Goal: Task Accomplishment & Management: Complete application form

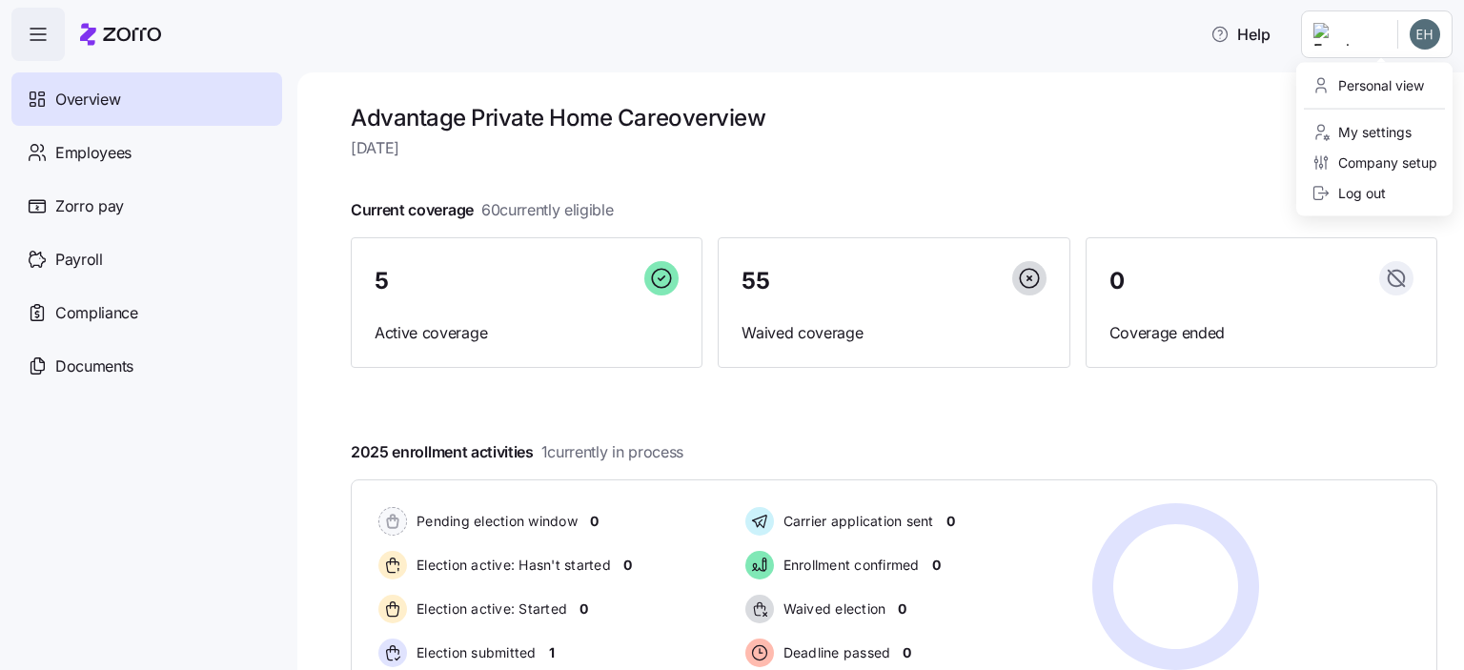
click at [1348, 32] on html "Help Overview Employees Zorro pay Payroll Compliance Documents Advantage Privat…" at bounding box center [732, 329] width 1464 height 659
click at [1375, 165] on div "Company setup" at bounding box center [1375, 163] width 126 height 21
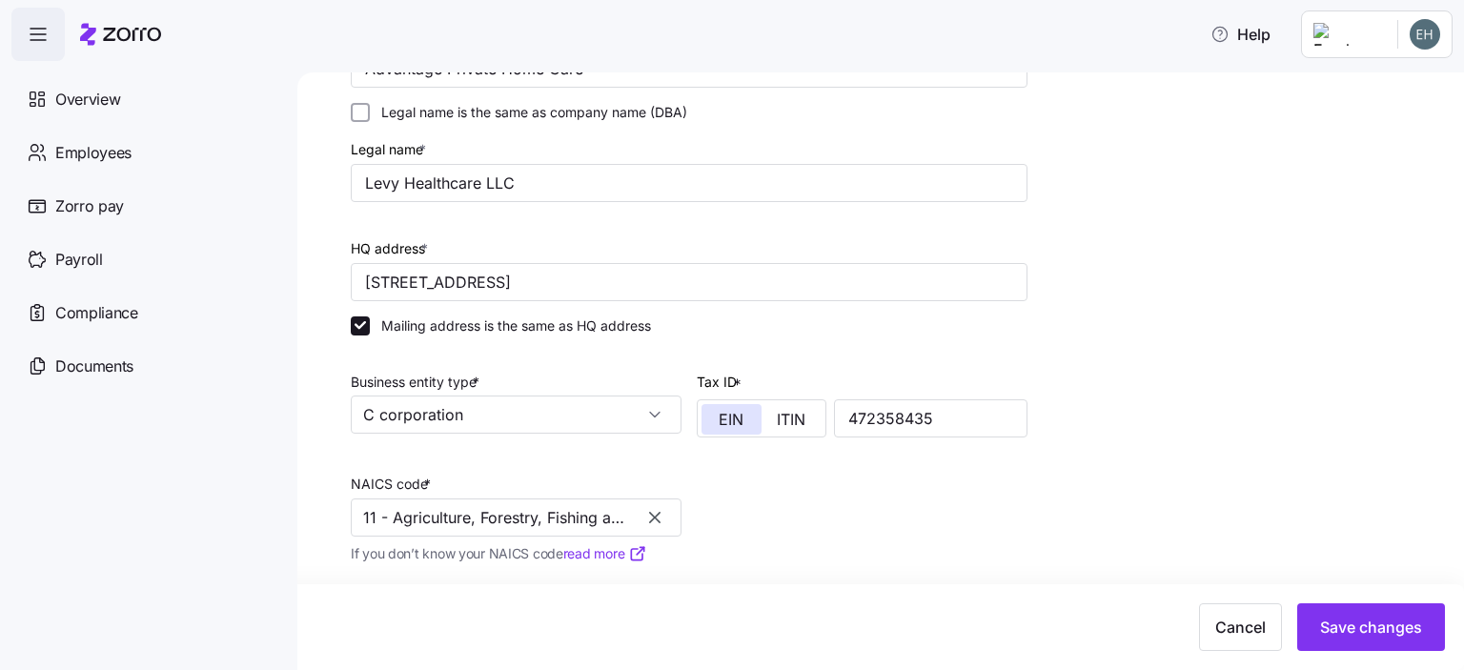
scroll to position [286, 0]
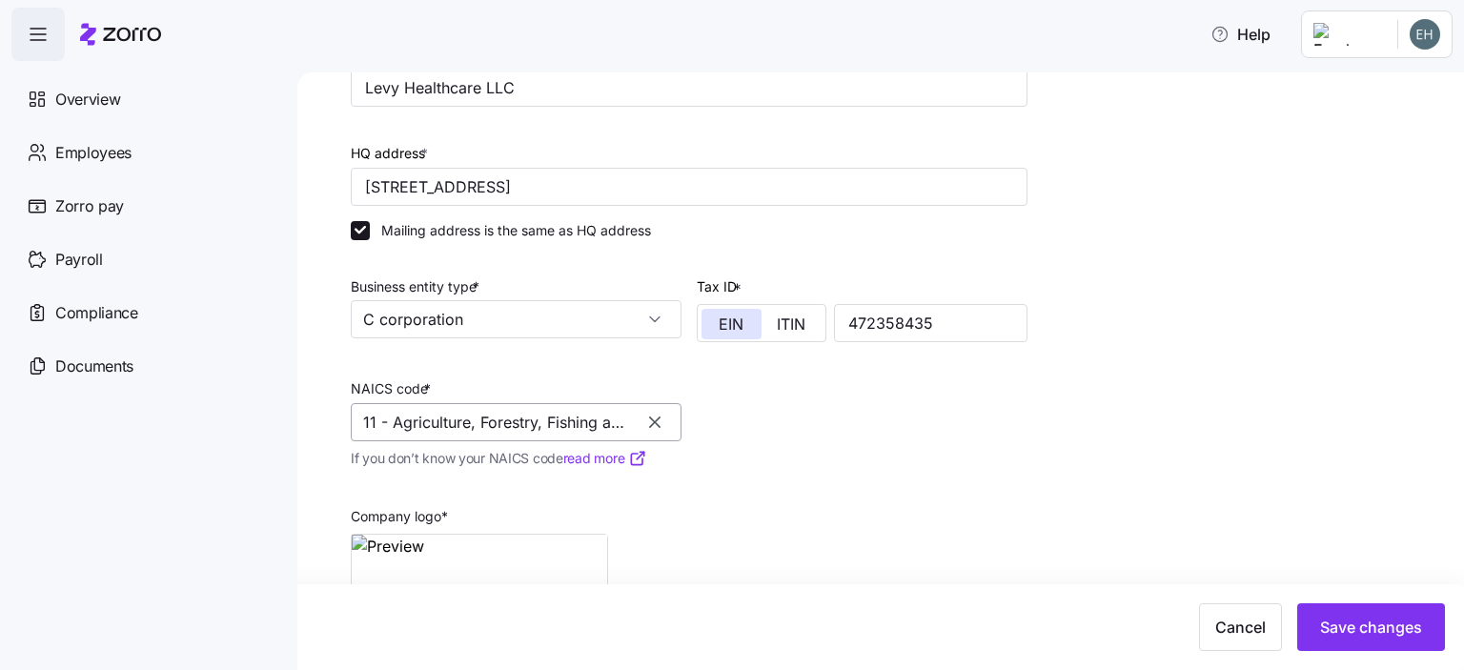
click at [614, 425] on input "11 - Agriculture, Forestry, Fishing and Hunting" at bounding box center [516, 422] width 331 height 38
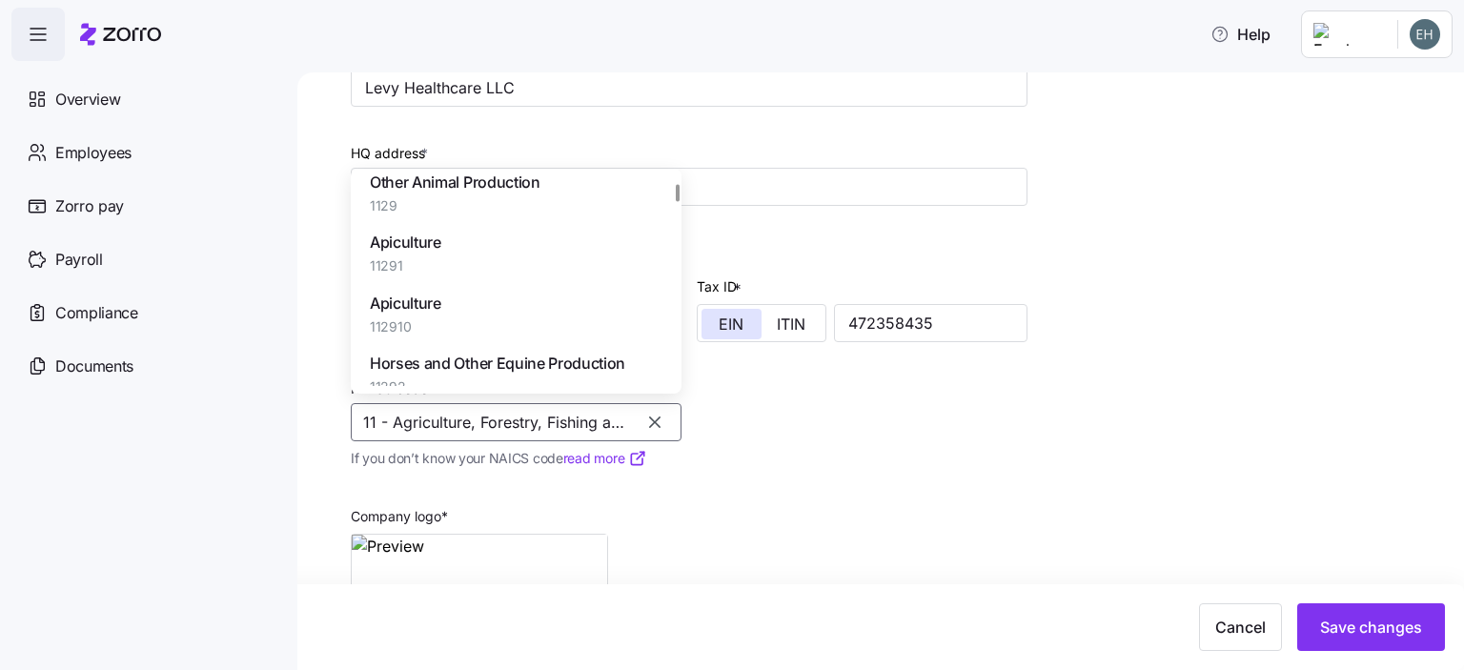
scroll to position [5530, 0]
type input "11 - Agriculture, Forestry, Fishing apnd Hunting"
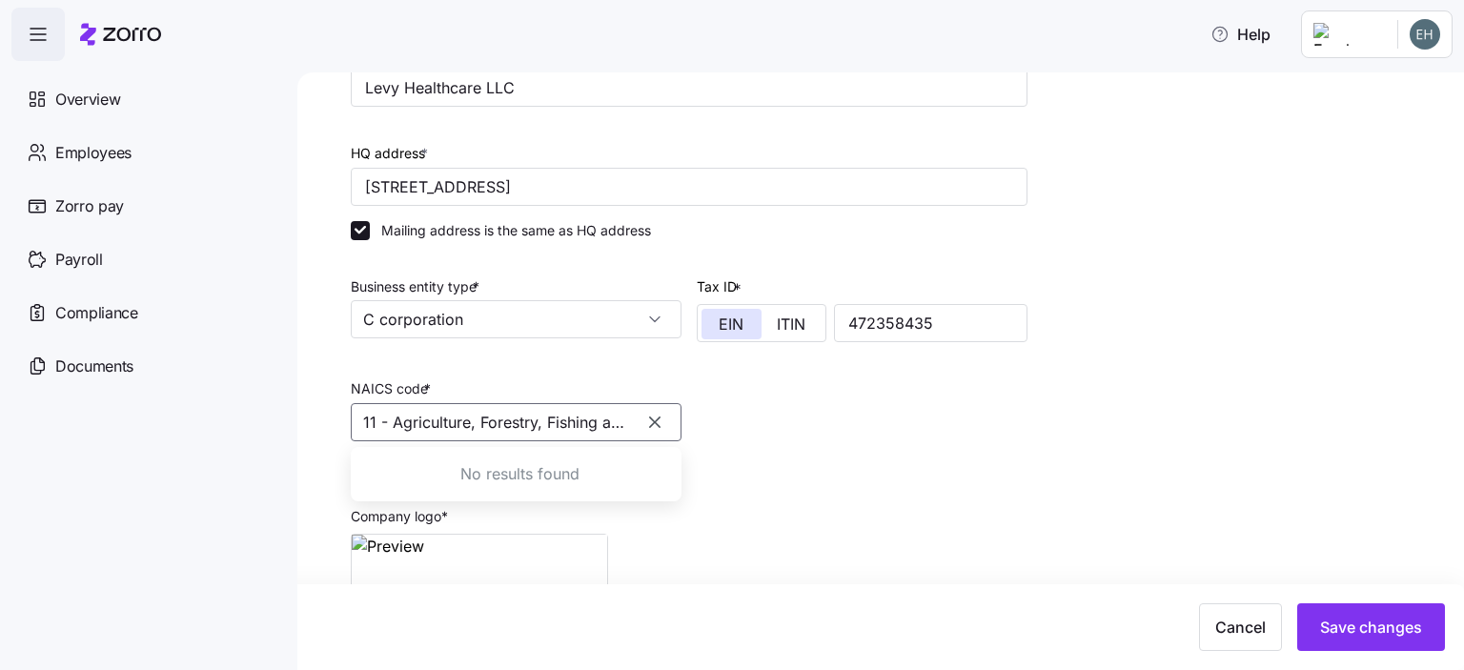
scroll to position [0, 0]
click at [617, 418] on input "11 - Agriculture, Forestry, Fishing apnd Hunting" at bounding box center [516, 422] width 331 height 38
click at [497, 414] on input "11 - Agriculture, Forestry, Fishing apnd Hunting" at bounding box center [516, 422] width 331 height 38
click at [386, 419] on input "11 - Agriculture, Forestry, Fishing apnd Hunting" at bounding box center [516, 422] width 331 height 38
click at [651, 423] on icon "button" at bounding box center [654, 422] width 11 height 11
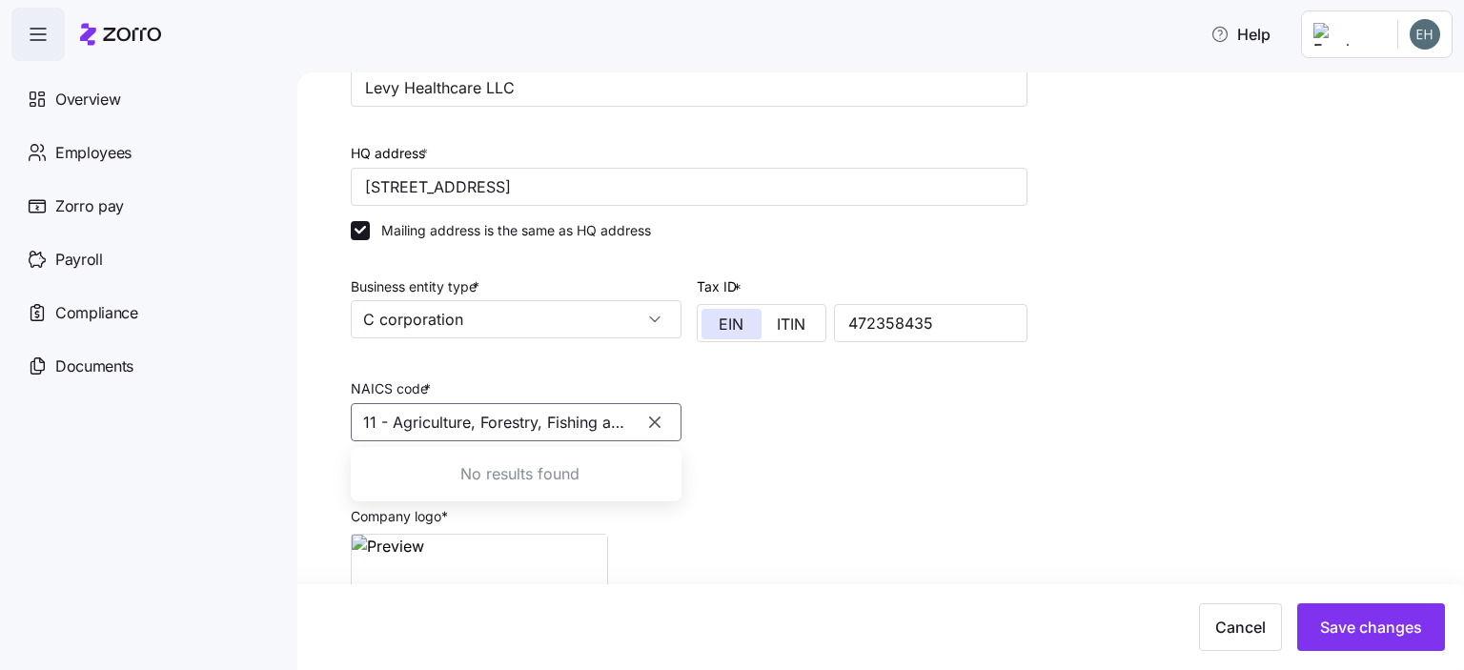
click at [524, 411] on input "11 - Agriculture, Forestry, Fishing apnd Hunting" at bounding box center [516, 422] width 331 height 38
click at [401, 415] on input "11 - Agriculture, Forestry, Fishing apnd Hunting" at bounding box center [516, 422] width 331 height 38
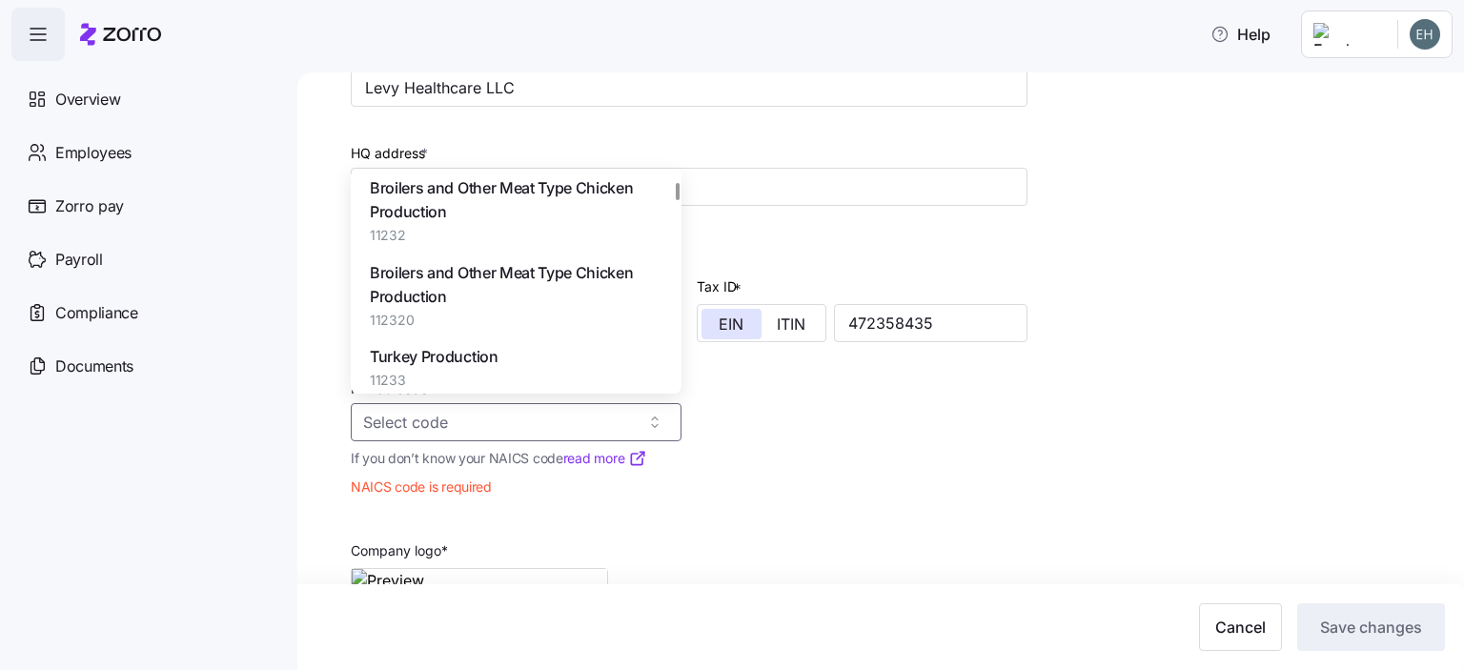
scroll to position [4672, 0]
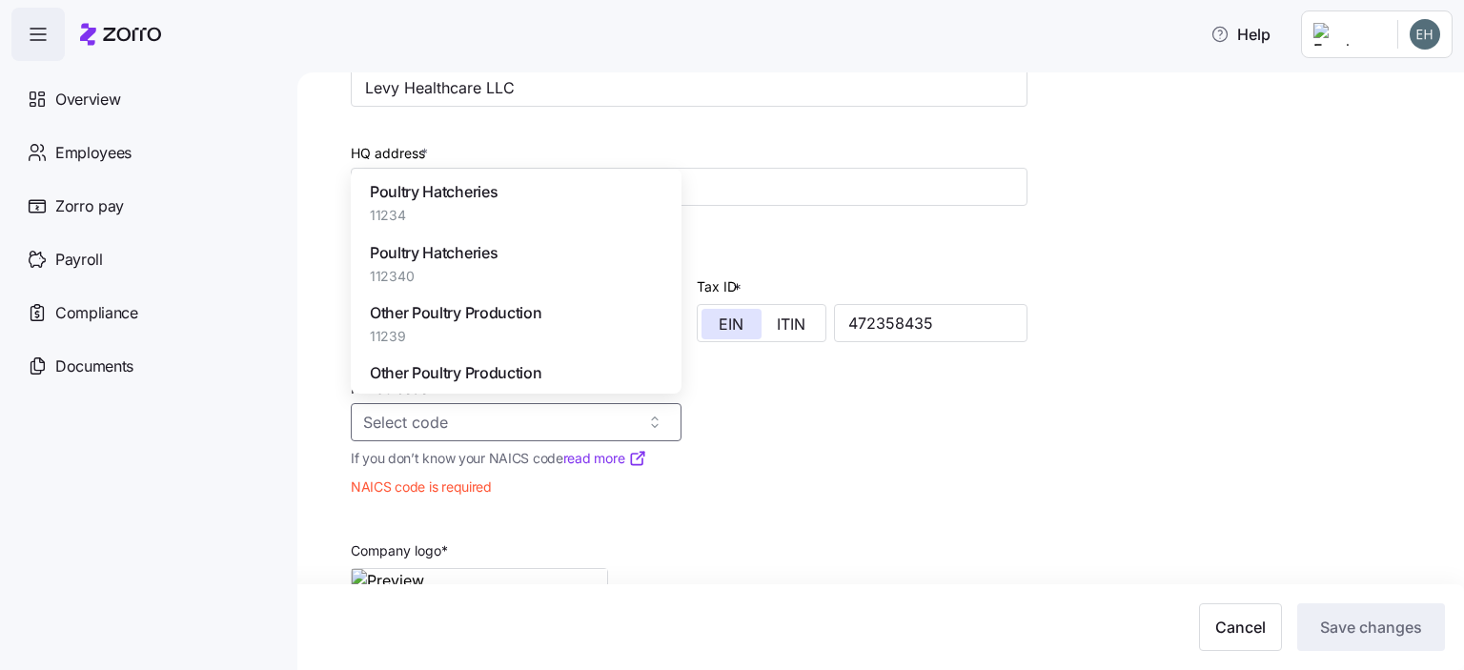
drag, startPoint x: 676, startPoint y: 194, endPoint x: 676, endPoint y: 208, distance: 14.3
click at [676, 208] on div "Agriculture, Forestry, Fishing and Hunting 11 Crop Production 111 Oilseed and G…" at bounding box center [519, 281] width 323 height 210
drag, startPoint x: 671, startPoint y: 205, endPoint x: 679, endPoint y: 262, distance: 57.7
click at [679, 262] on div "Agriculture, Forestry, Fishing and Hunting 11 Crop Production 111 Oilseed and G…" at bounding box center [519, 281] width 323 height 210
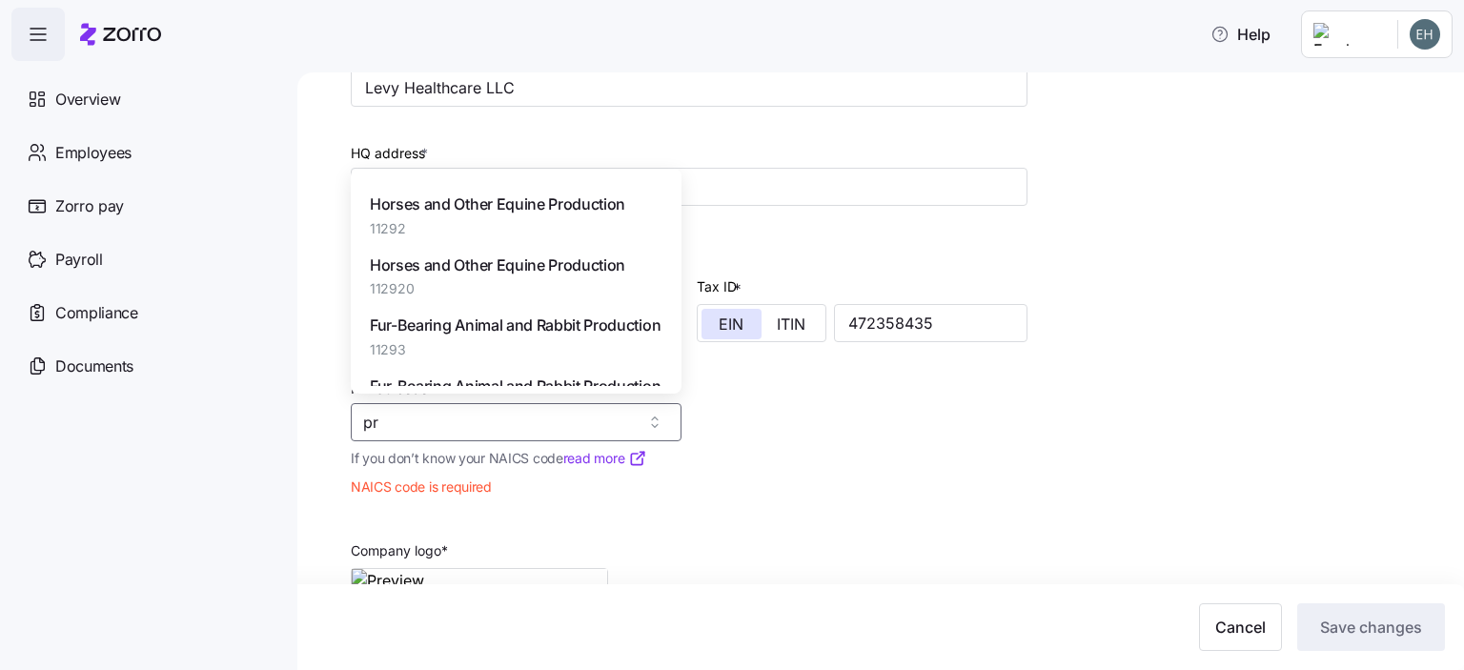
scroll to position [12244, 0]
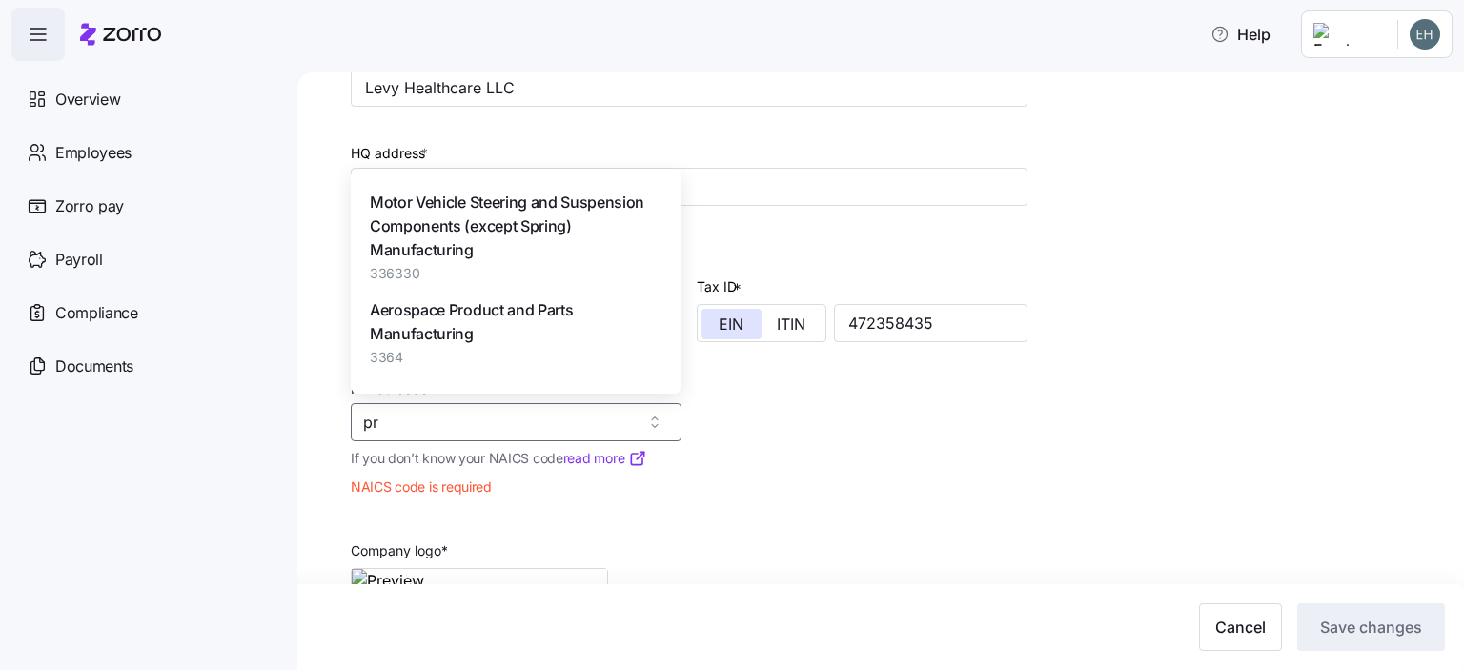
type input "p"
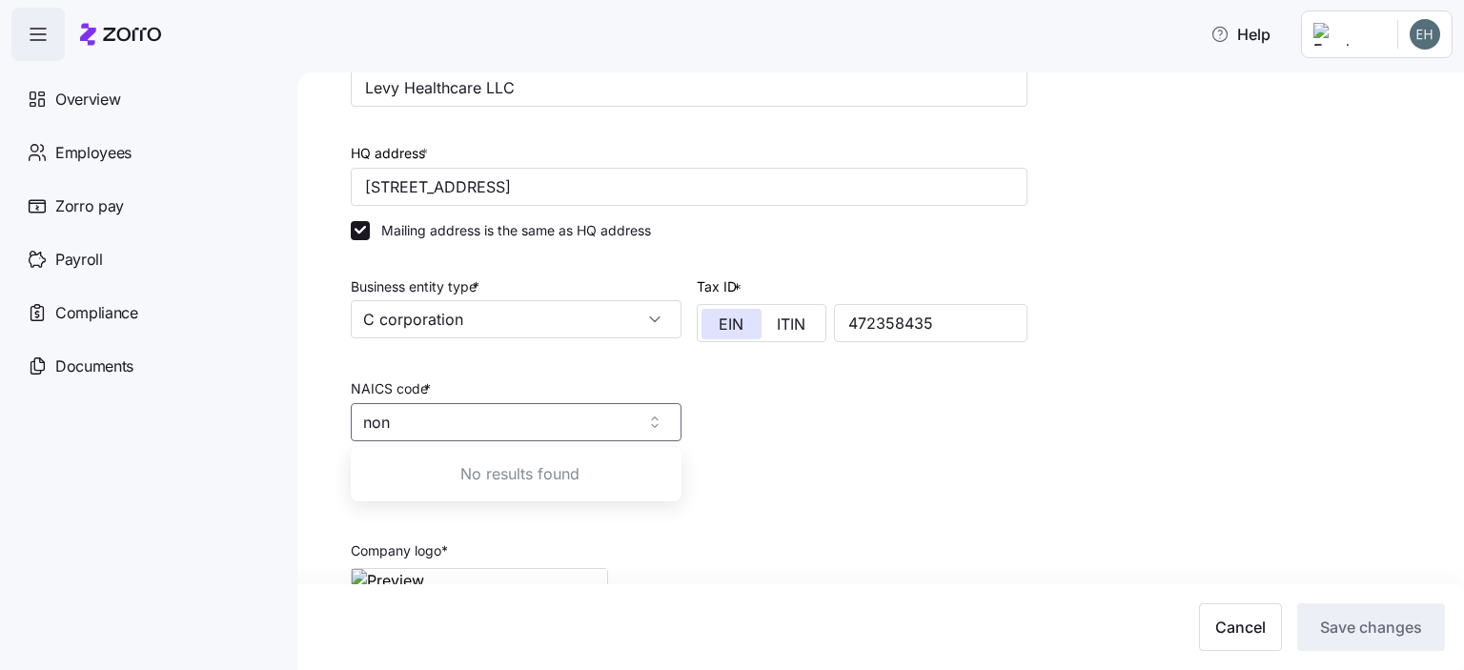
scroll to position [0, 0]
type input "non skilled"
click at [488, 484] on span "Home Health Care Services" at bounding box center [465, 474] width 190 height 24
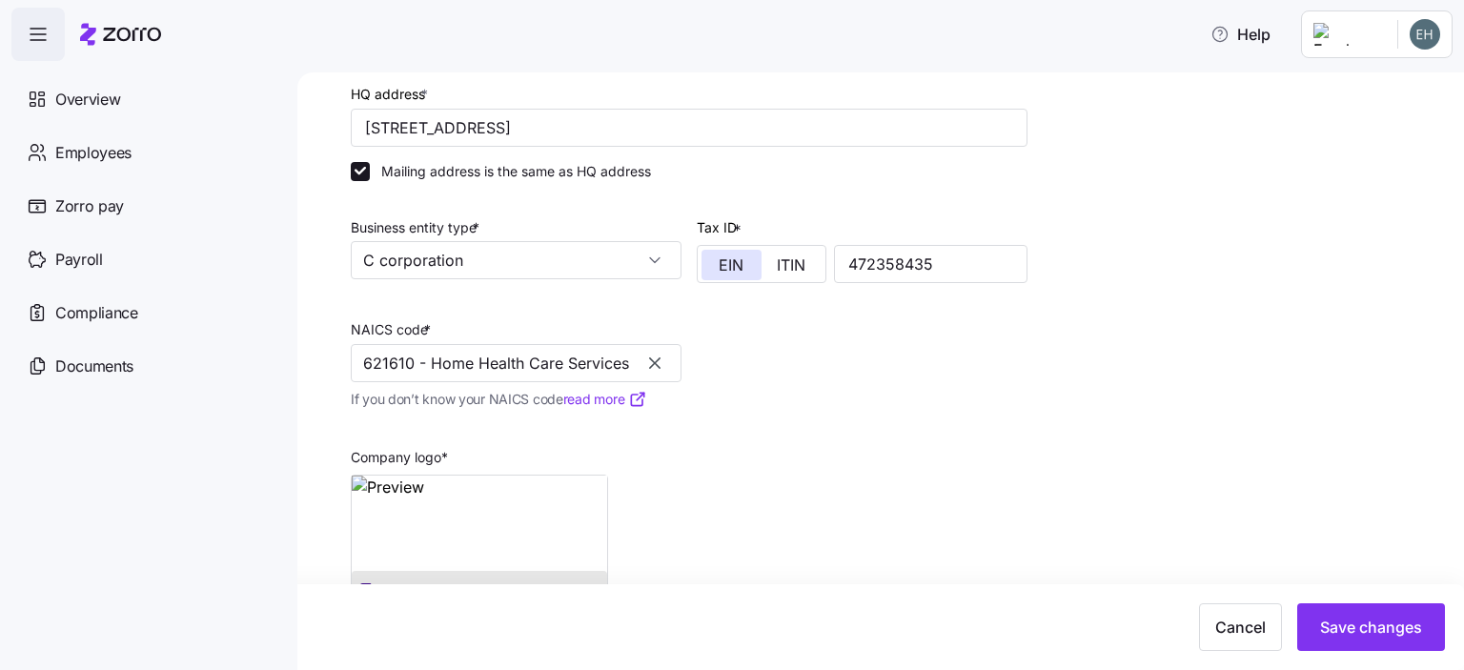
scroll to position [406, 0]
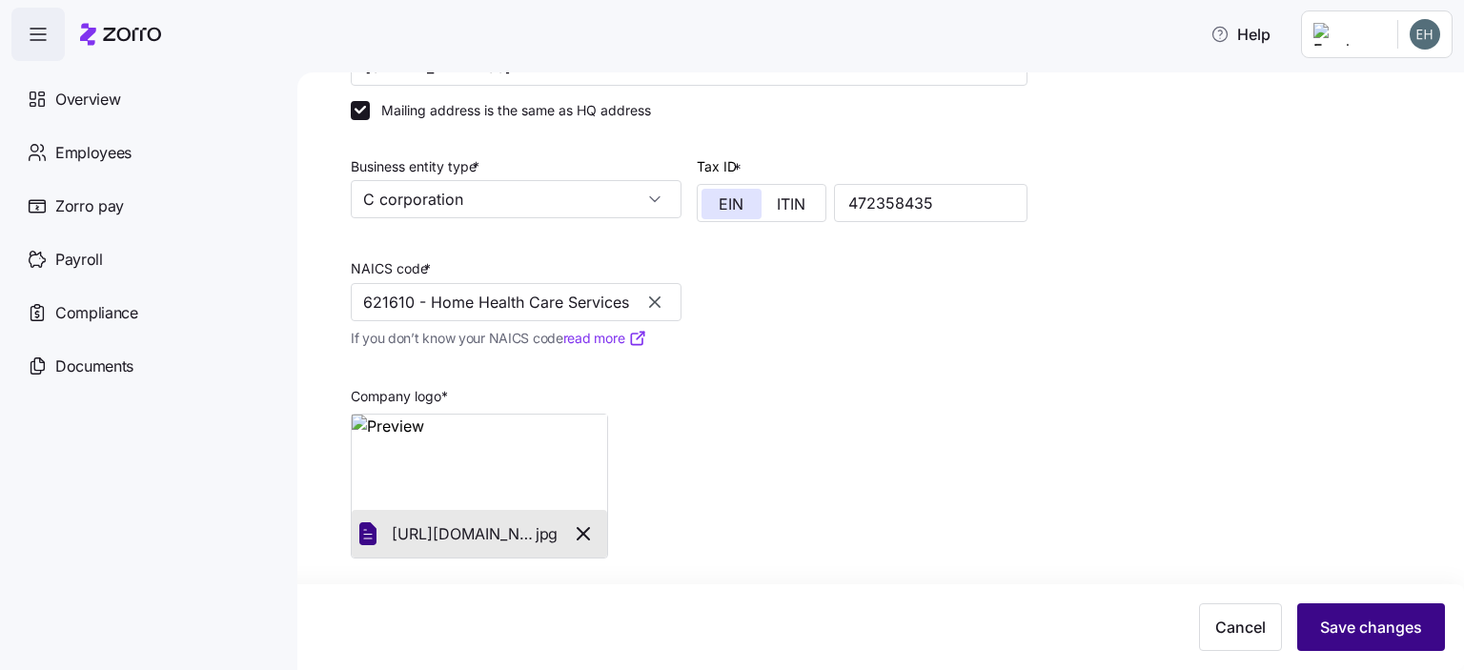
type input "621610 - Home Health Care Services"
click at [1379, 620] on span "Save changes" at bounding box center [1371, 627] width 102 height 23
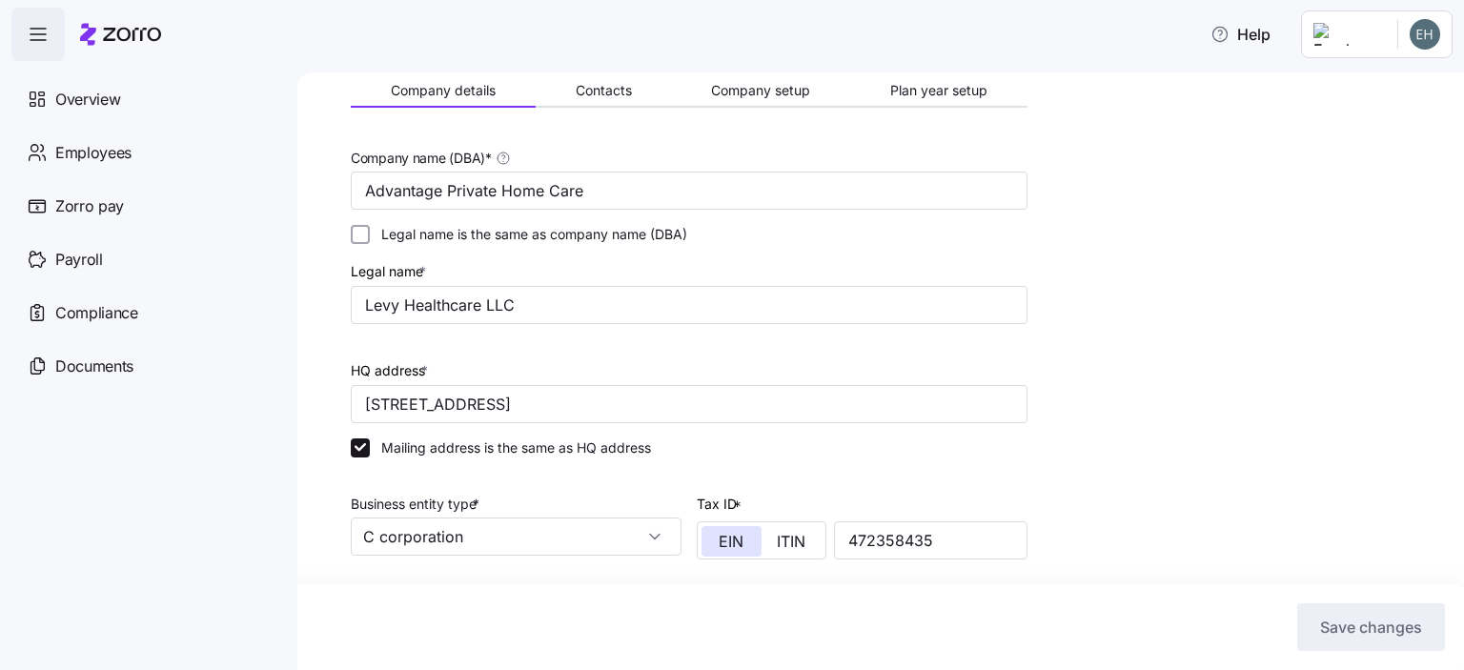
scroll to position [0, 0]
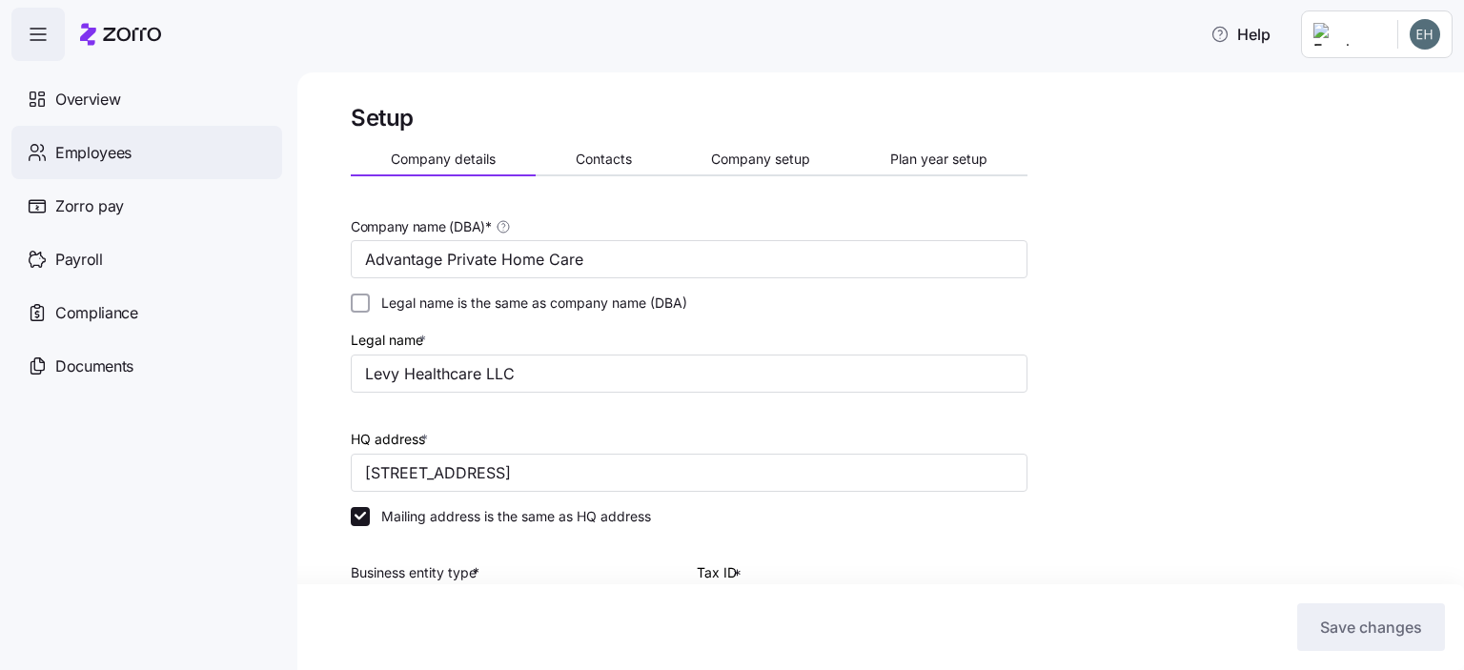
click at [99, 155] on span "Employees" at bounding box center [93, 153] width 76 height 24
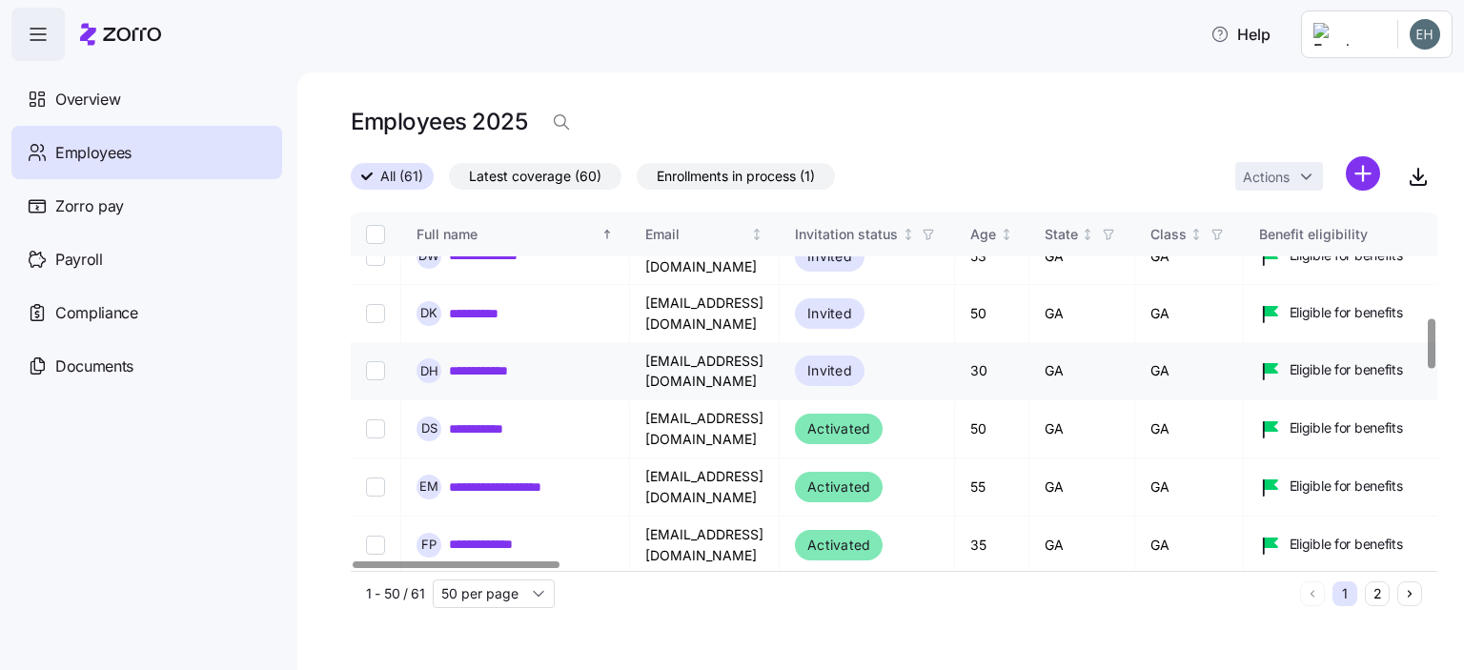
scroll to position [763, 0]
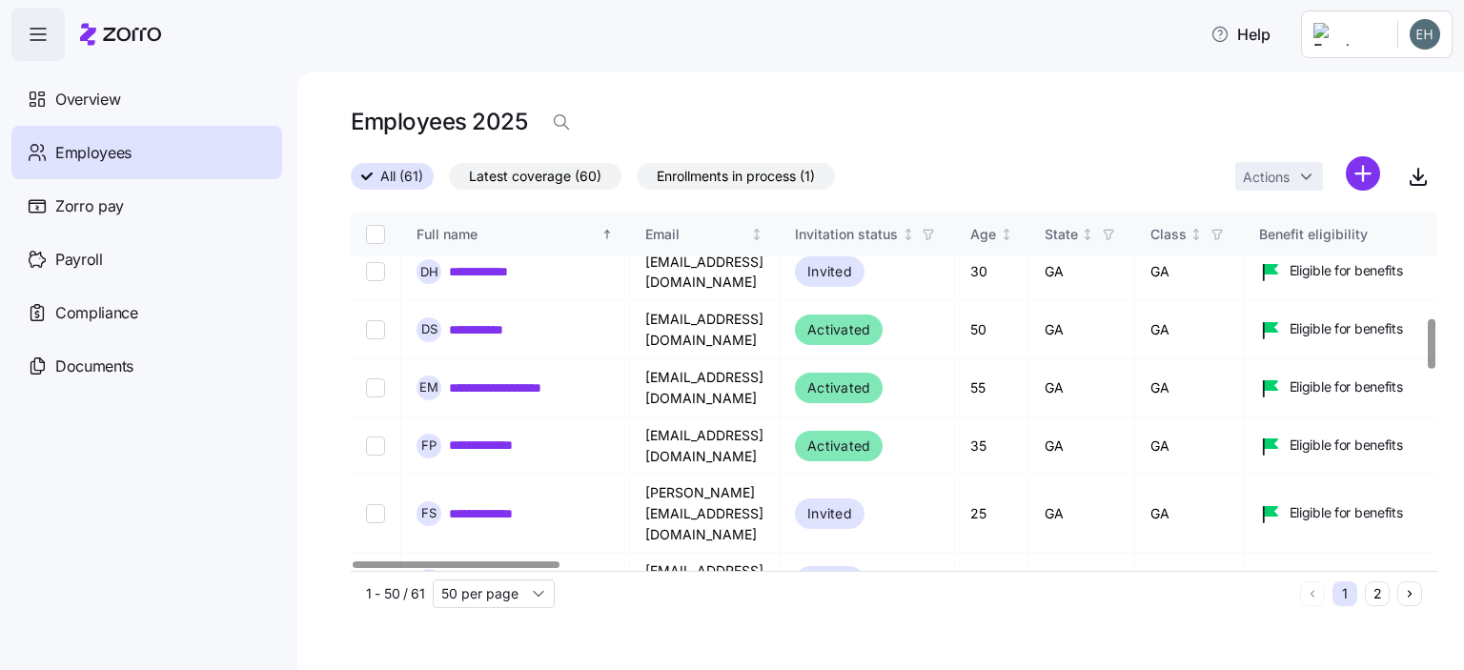
click at [370, 629] on input "Select record 20" at bounding box center [375, 638] width 19 height 19
checkbox input "true"
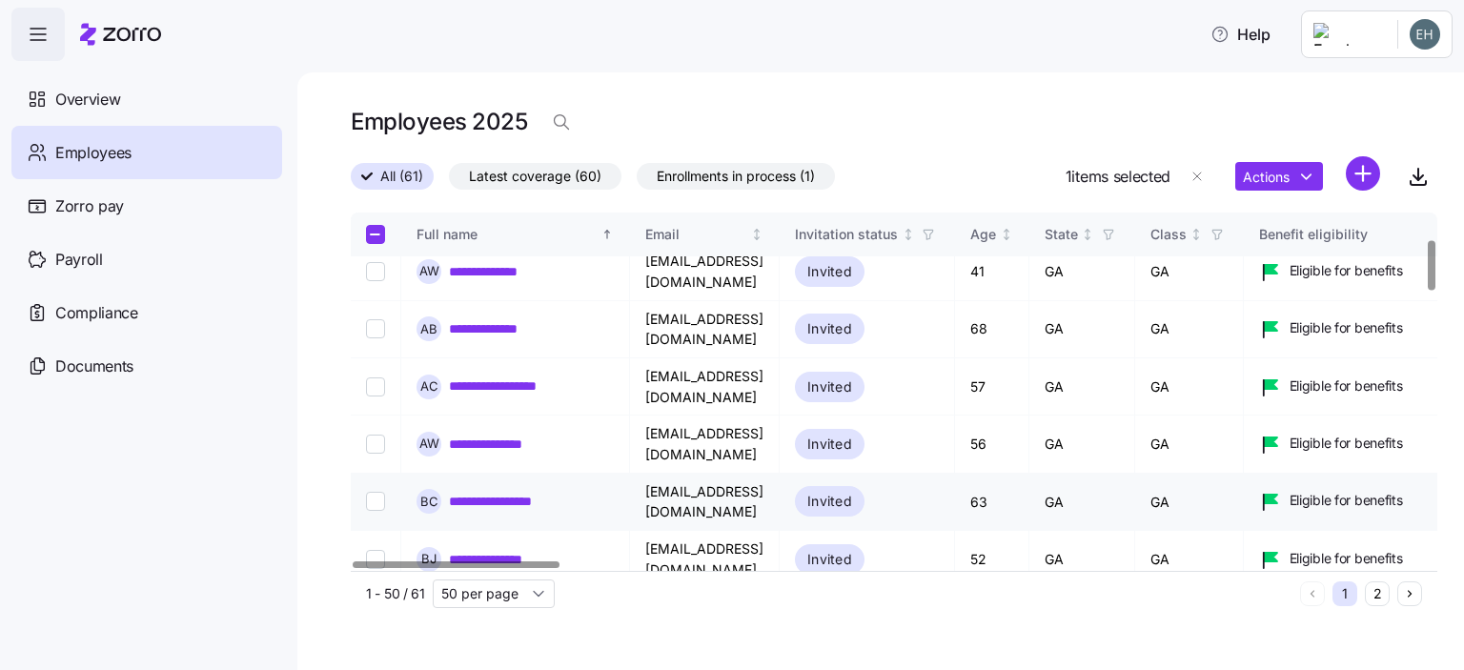
scroll to position [0, 0]
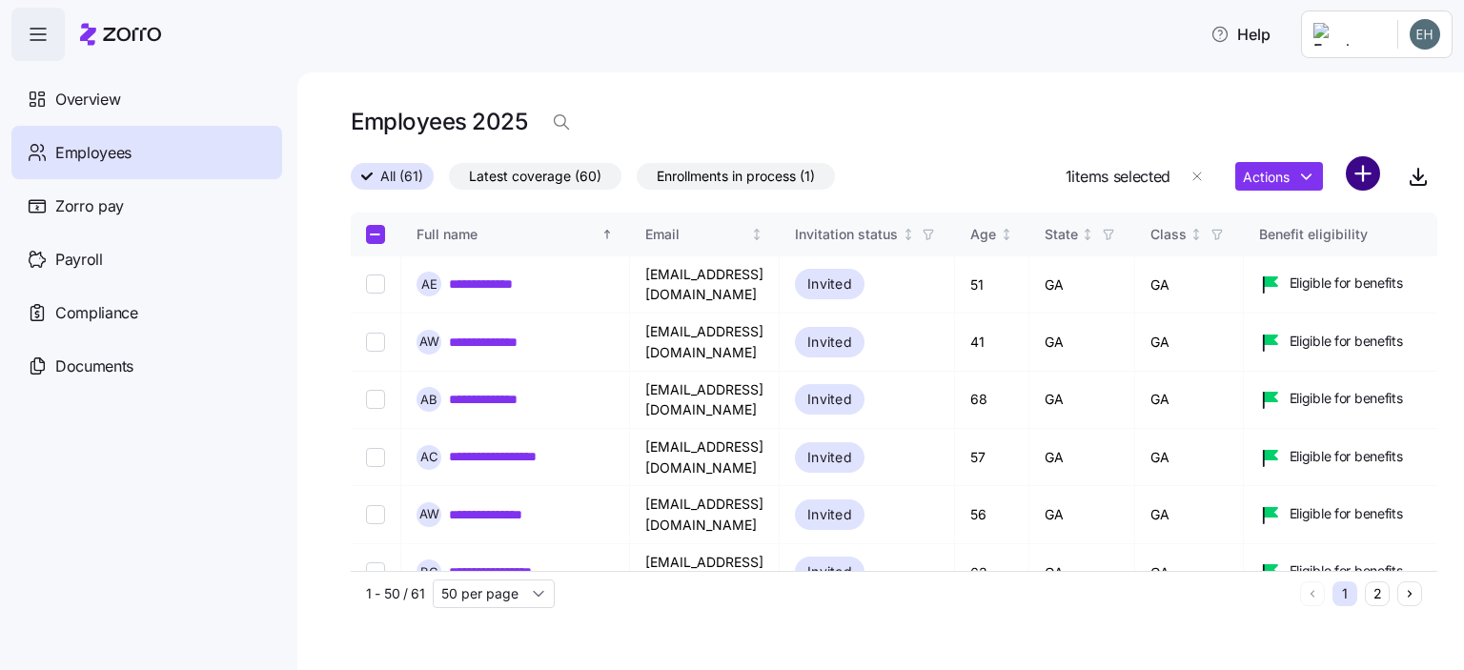
click at [1361, 183] on html "**********" at bounding box center [732, 329] width 1464 height 659
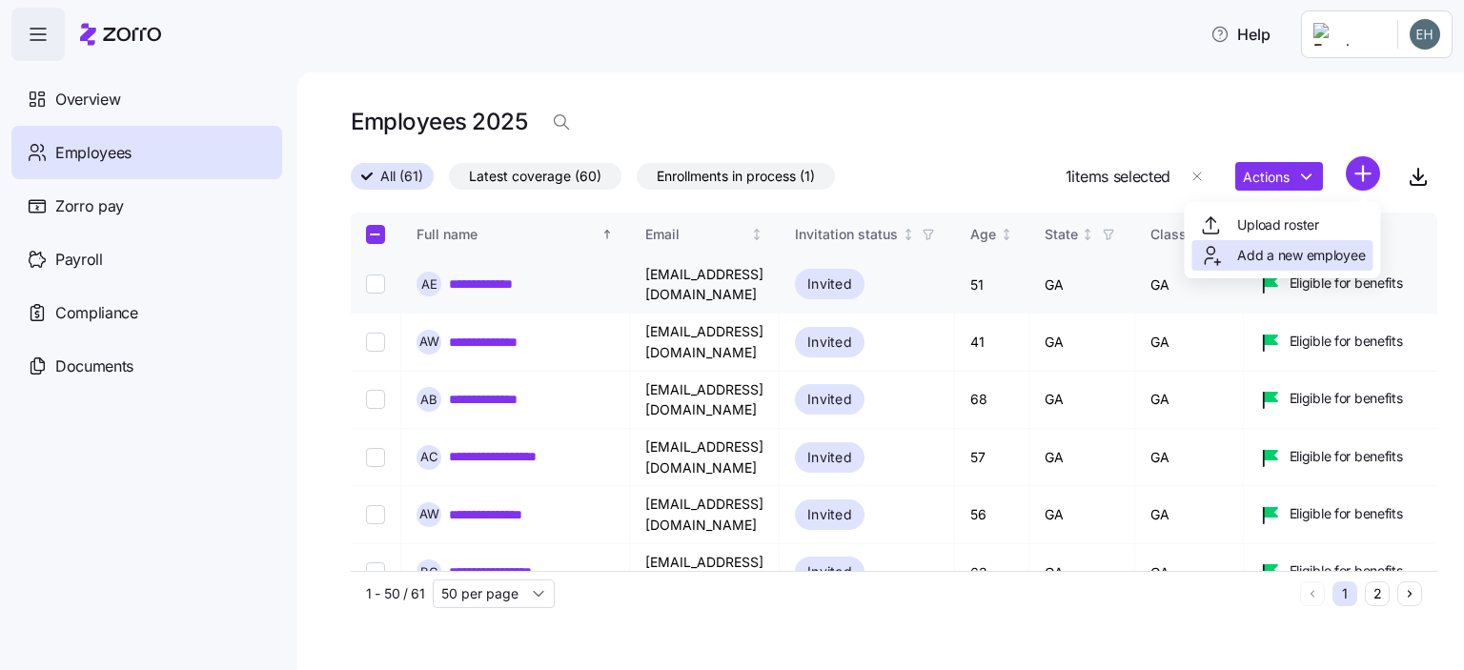
click at [1296, 258] on span "Add a new employee" at bounding box center [1302, 255] width 128 height 19
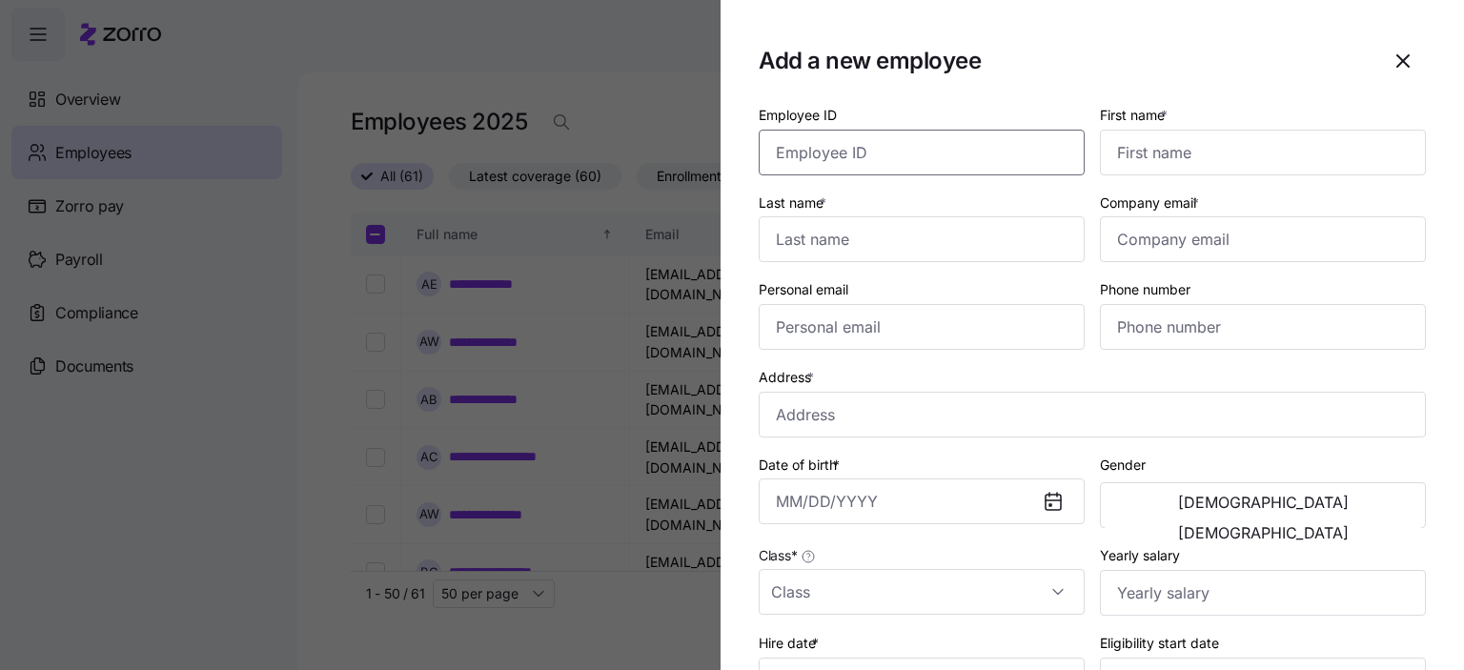
click at [829, 159] on input "Employee ID" at bounding box center [922, 153] width 326 height 46
type input "6407"
click at [1182, 156] on input "First name *" at bounding box center [1263, 153] width 326 height 46
type input "A"
type input "[PERSON_NAME]"
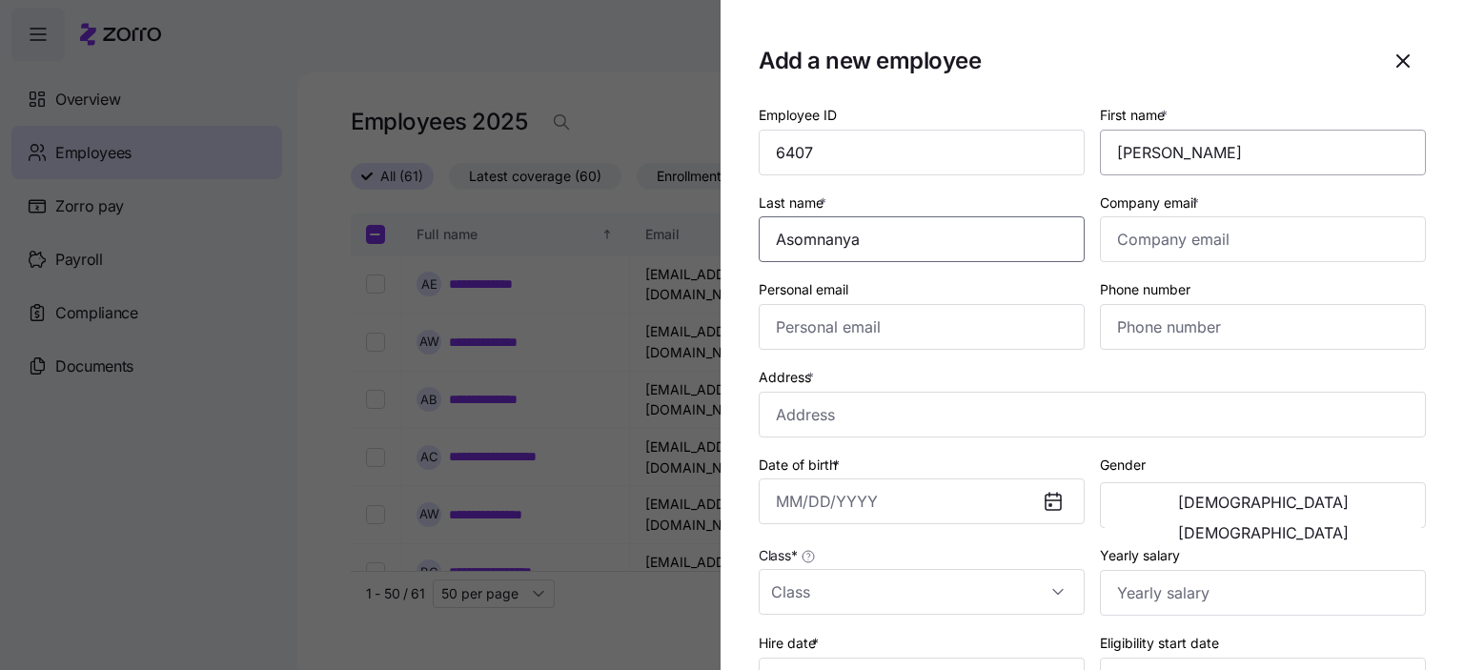
type input "Asomnanya"
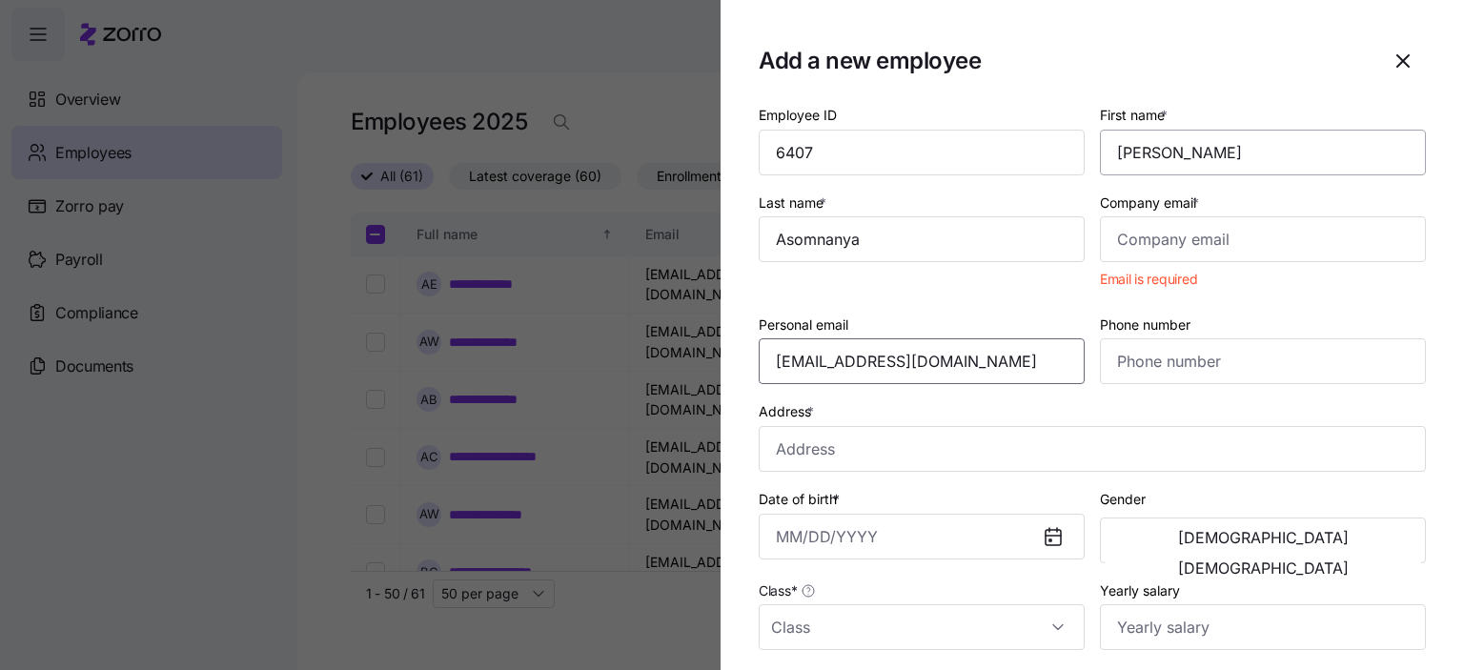
type input "[EMAIL_ADDRESS][DOMAIN_NAME]"
type input "[PHONE_NUMBER]"
click at [1175, 242] on input "Company email *" at bounding box center [1263, 239] width 326 height 46
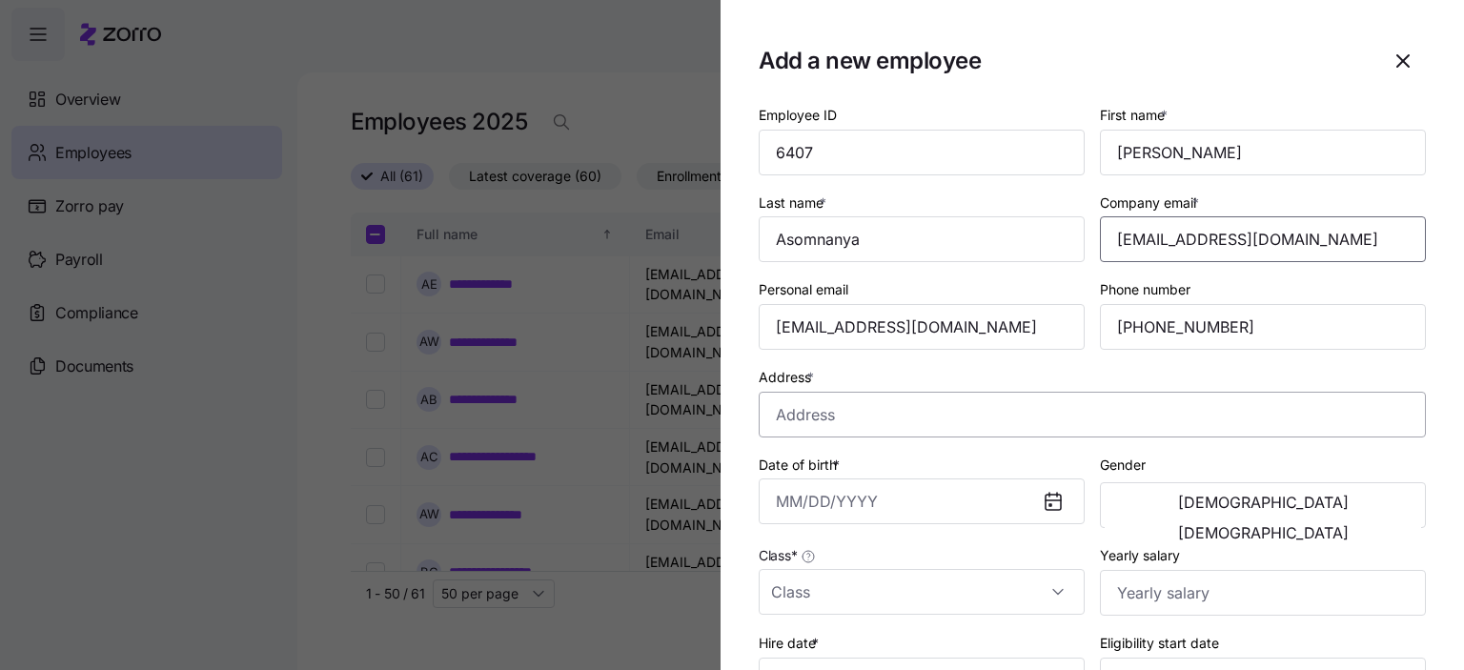
type input "[EMAIL_ADDRESS][DOMAIN_NAME]"
click at [843, 425] on input "Address *" at bounding box center [1092, 415] width 667 height 46
click at [981, 415] on input "[STREET_ADDRESS][PERSON_NAME]" at bounding box center [1092, 415] width 667 height 46
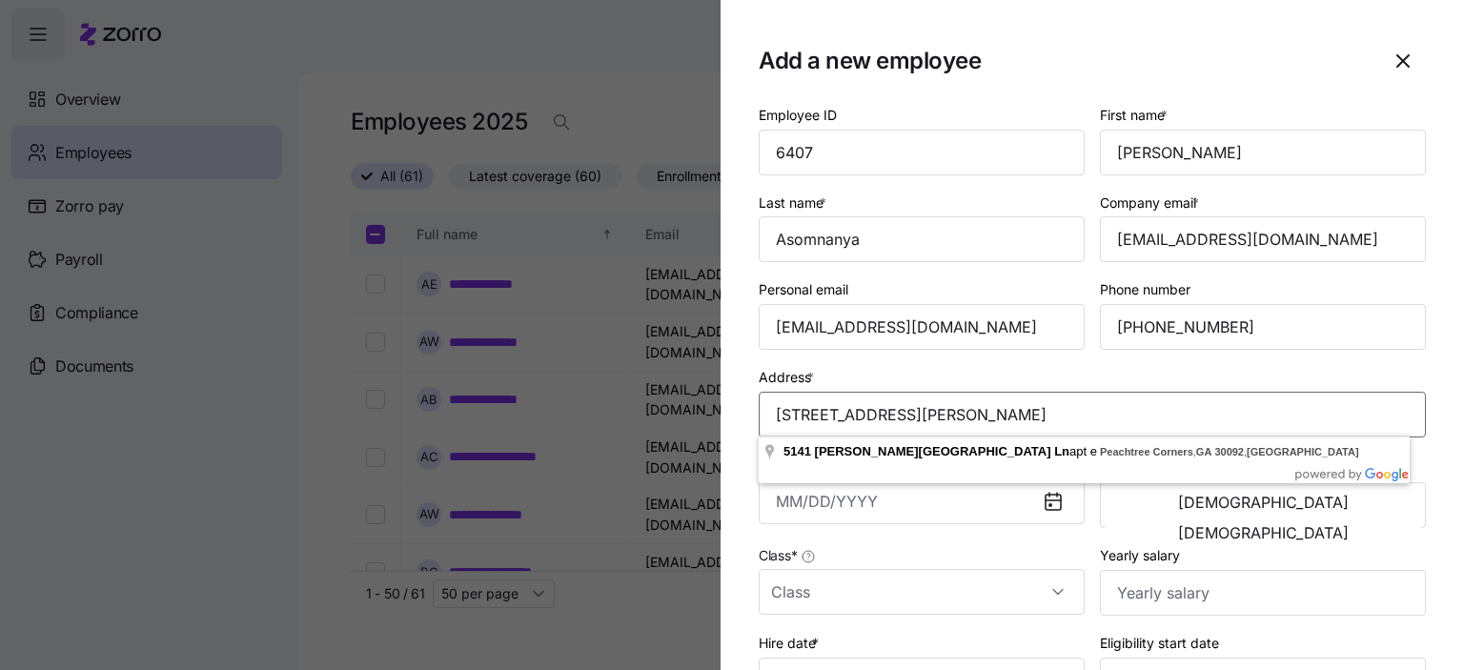
click at [980, 414] on input "[STREET_ADDRESS][PERSON_NAME]" at bounding box center [1092, 415] width 667 height 46
type input "[STREET_ADDRESS][PERSON_NAME]"
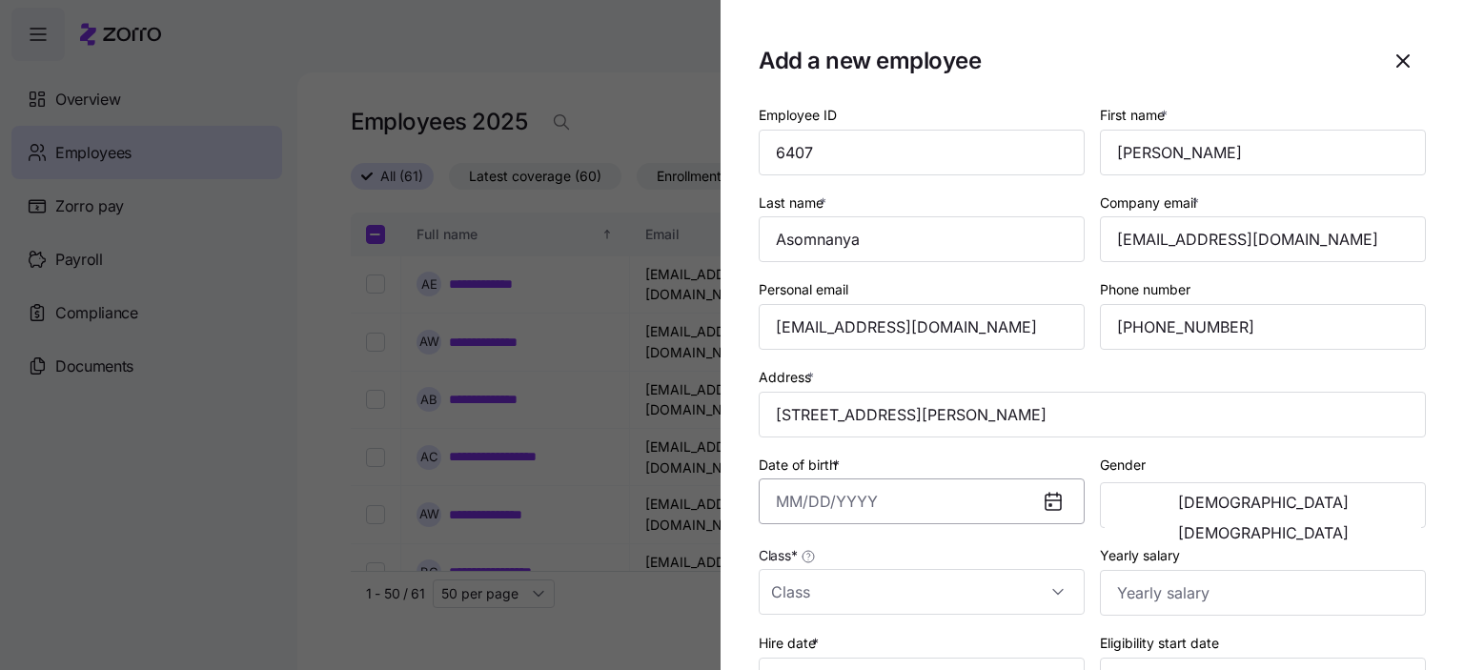
click at [806, 503] on input "Date of birth *" at bounding box center [922, 502] width 326 height 46
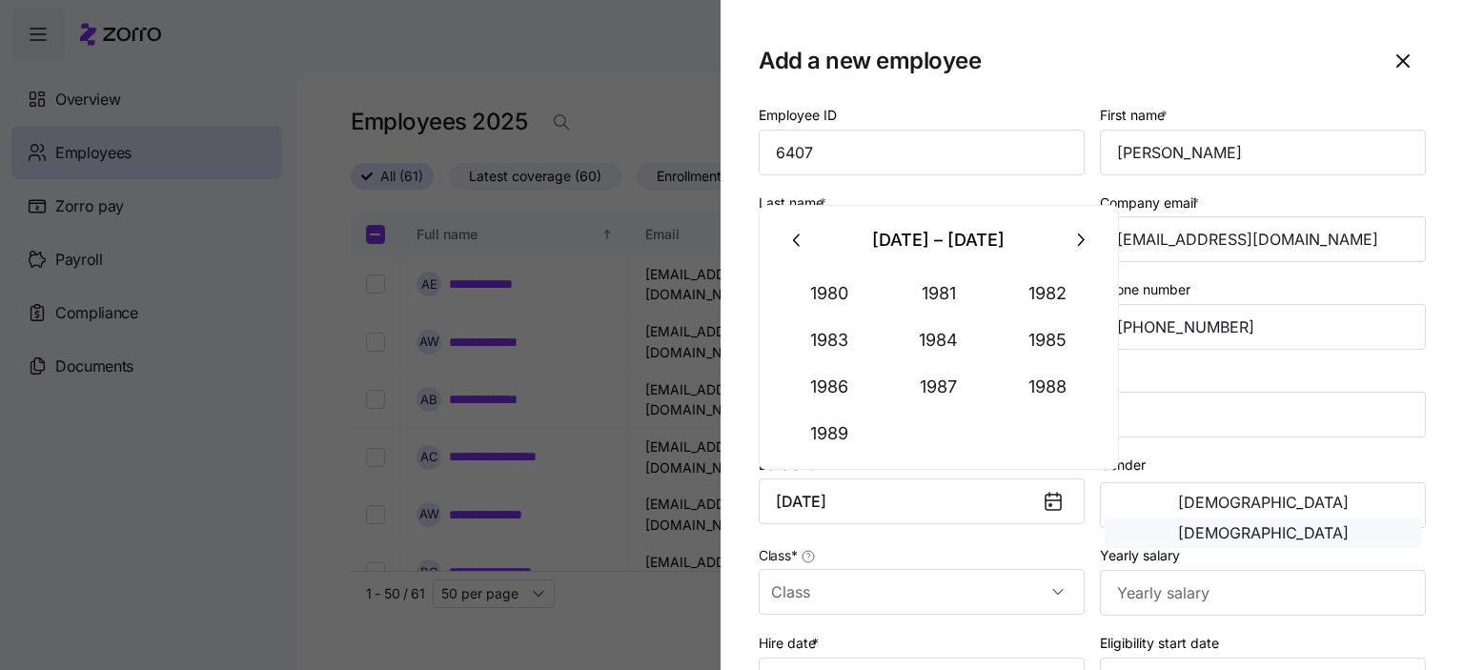
type input "[DATE]"
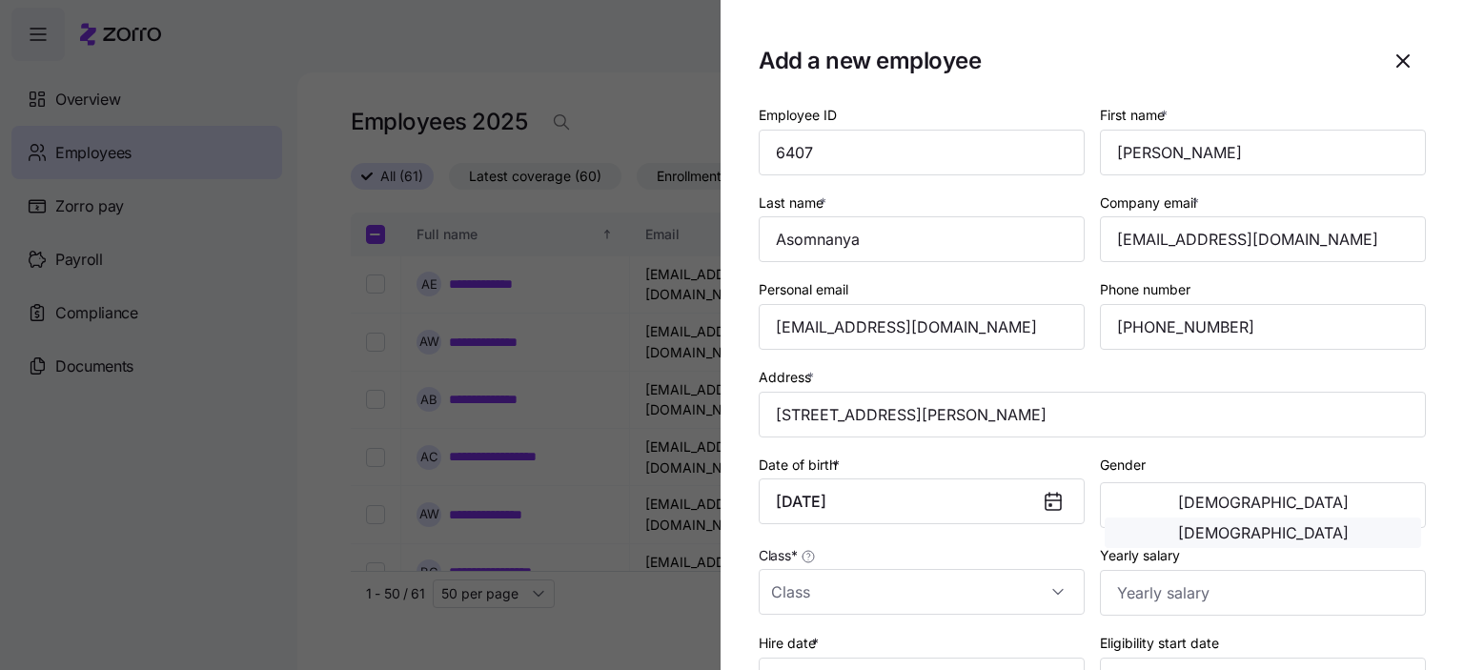
click at [1323, 525] on span "[DEMOGRAPHIC_DATA]" at bounding box center [1263, 532] width 171 height 15
click at [835, 594] on input "Class *" at bounding box center [922, 592] width 326 height 46
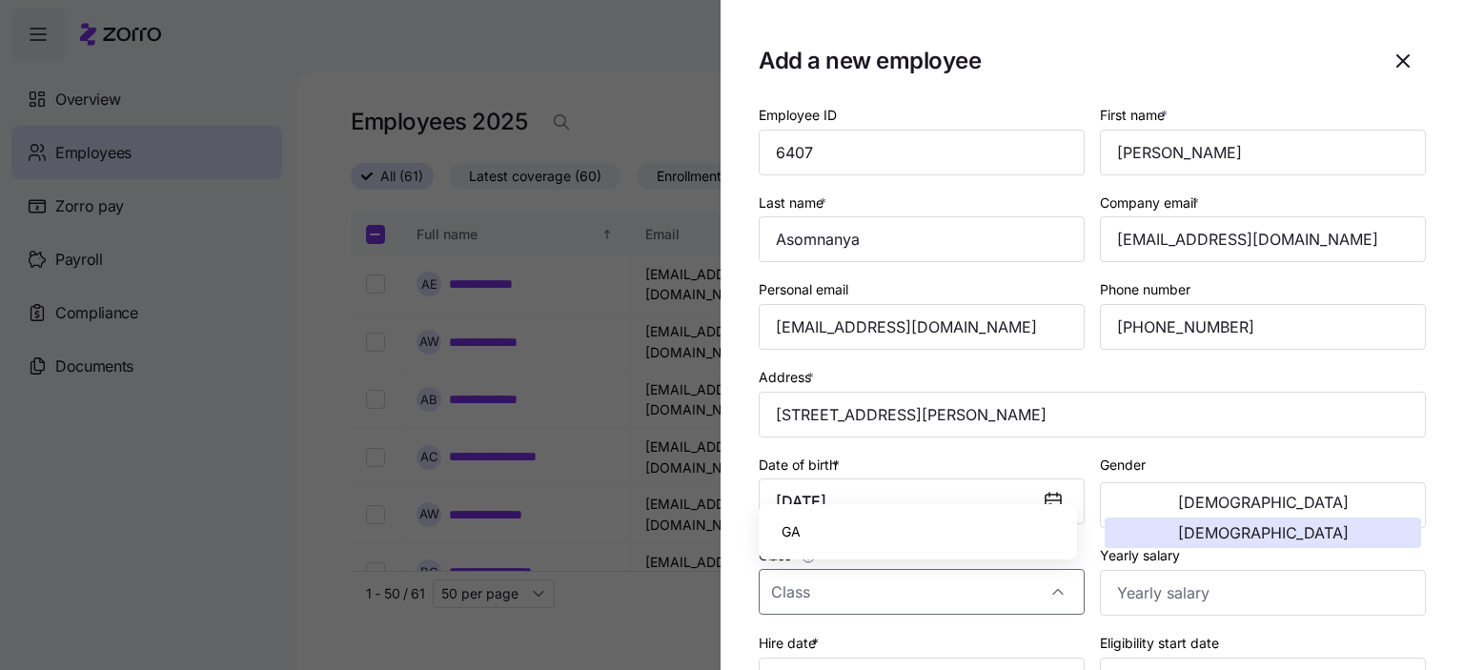
click at [820, 536] on div "GA" at bounding box center [918, 532] width 303 height 40
type input "GA"
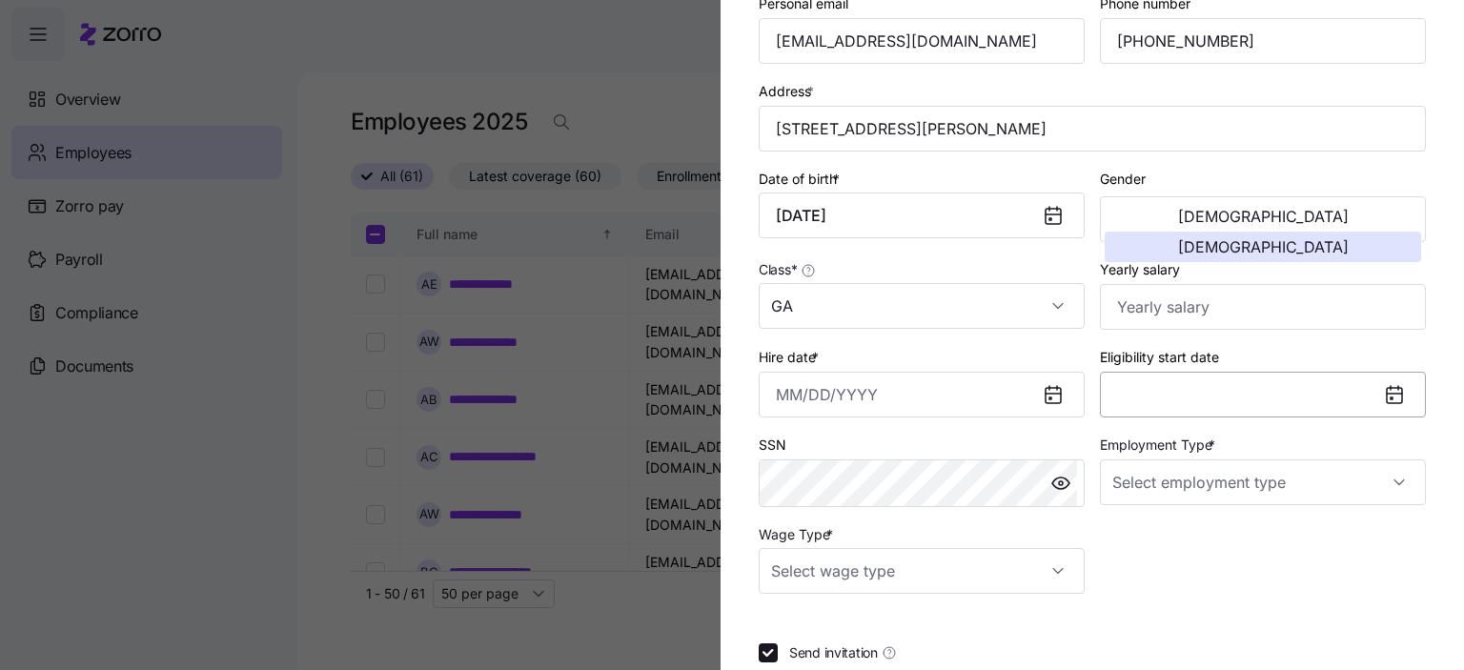
click at [1191, 397] on button "Eligibility start date" at bounding box center [1263, 395] width 326 height 46
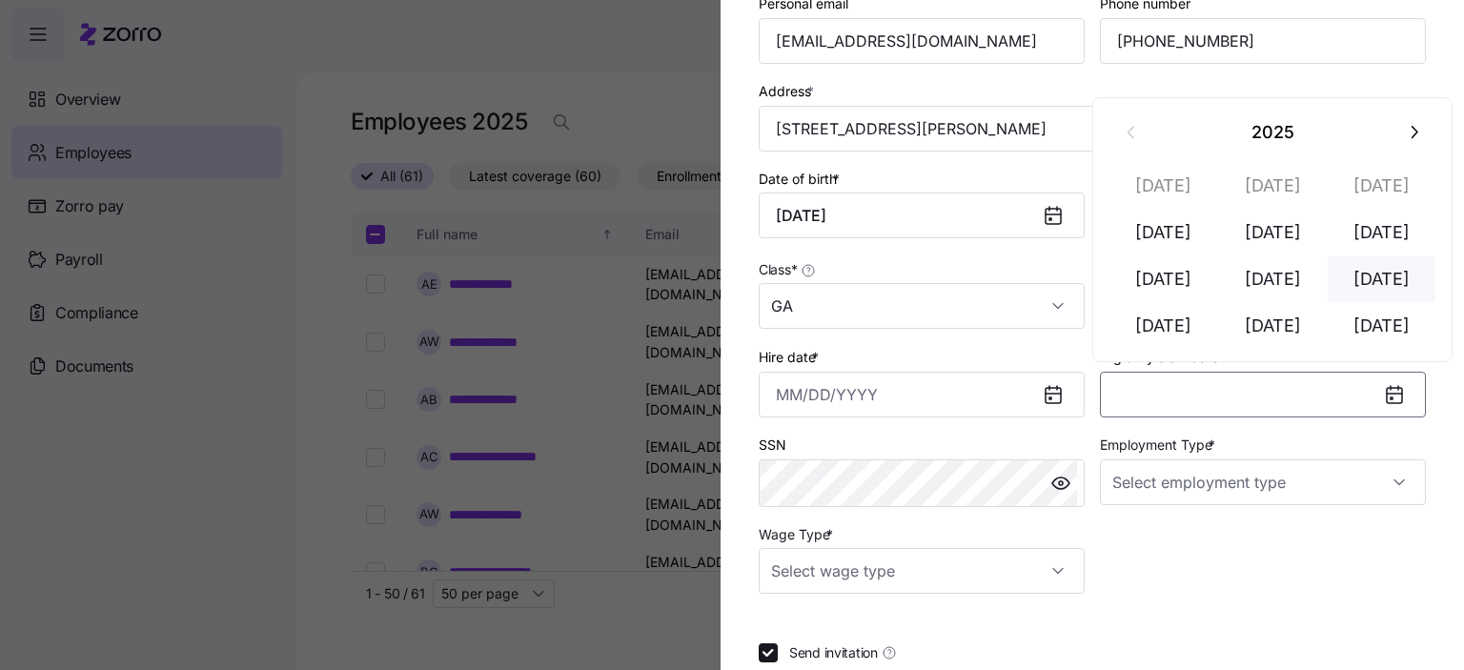
click at [1376, 282] on button "[DATE]" at bounding box center [1382, 279] width 109 height 46
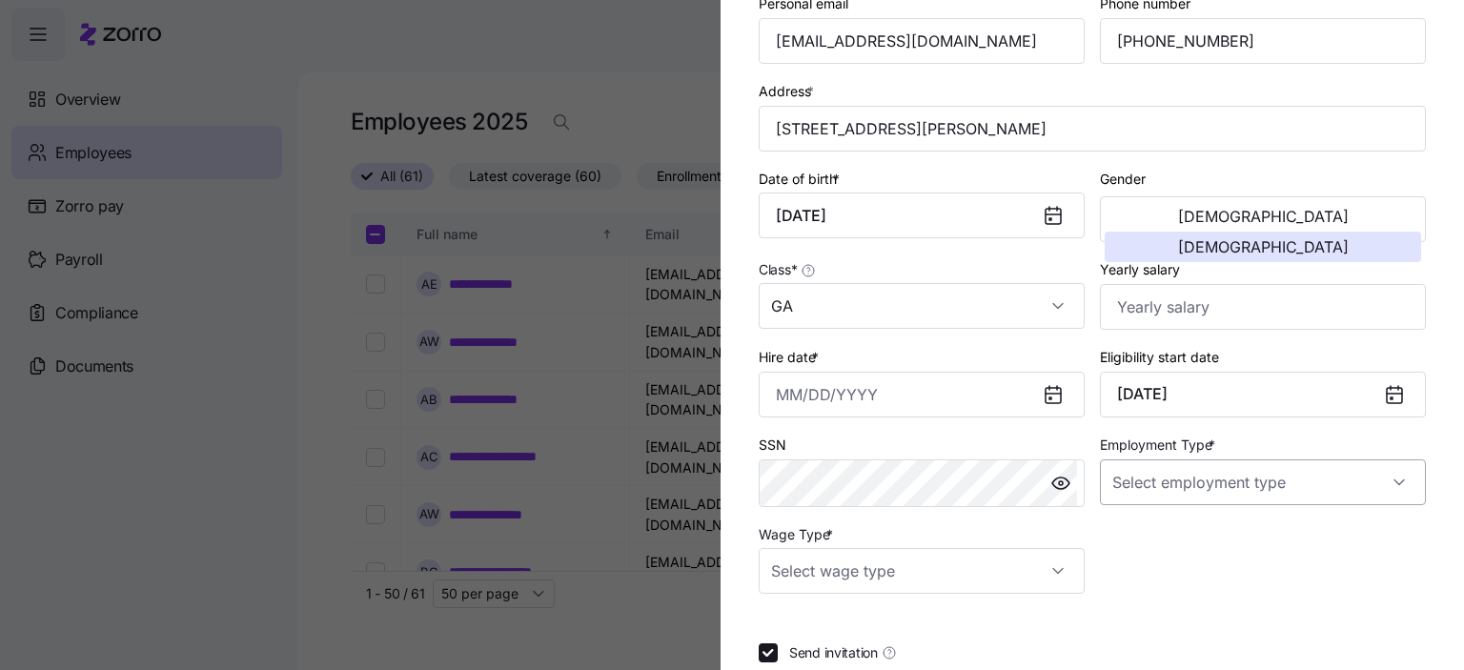
click at [1340, 483] on input "Employment Type *" at bounding box center [1263, 483] width 326 height 46
click at [1182, 541] on div "Full Time" at bounding box center [1251, 537] width 303 height 40
type input "Full Time"
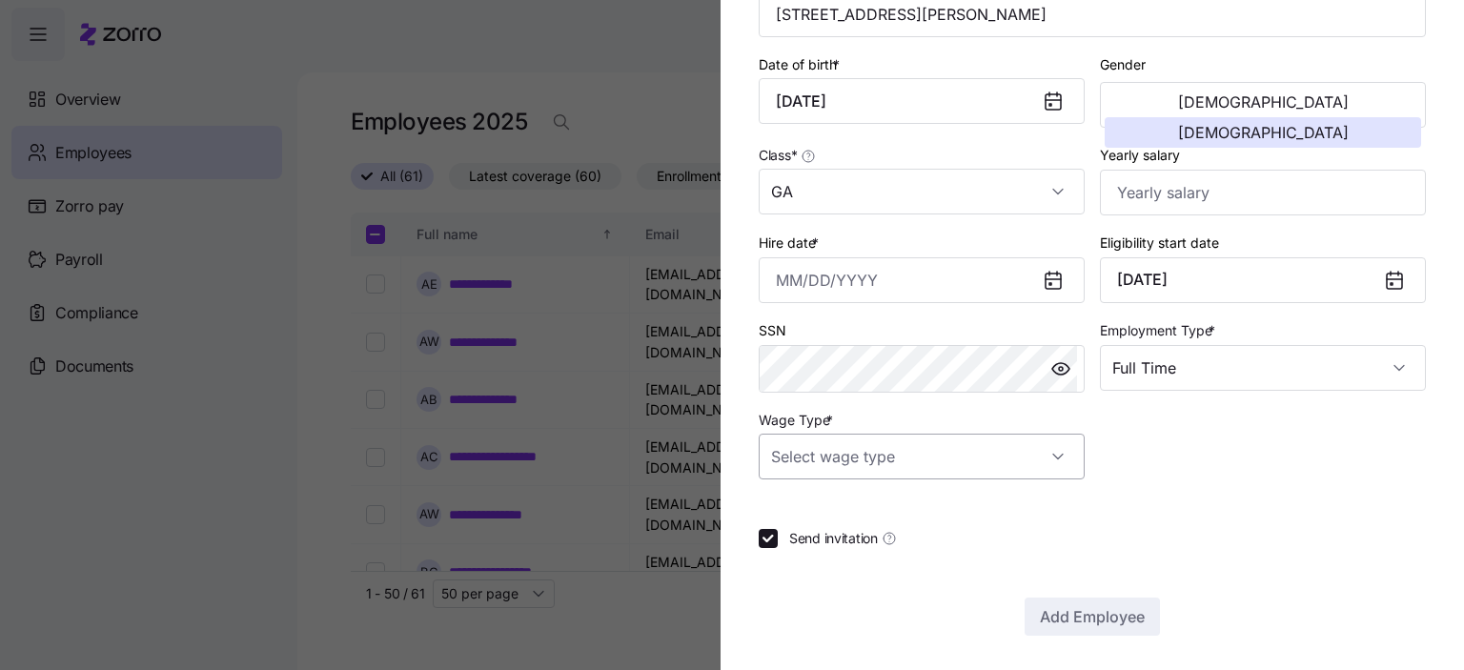
click at [997, 449] on input "Wage Type *" at bounding box center [922, 457] width 326 height 46
click at [816, 556] on span "Hourly" at bounding box center [802, 551] width 40 height 21
type input "Hourly"
click at [807, 536] on span "Send invitation" at bounding box center [833, 538] width 89 height 19
click at [778, 536] on input "Send invitation" at bounding box center [768, 538] width 19 height 19
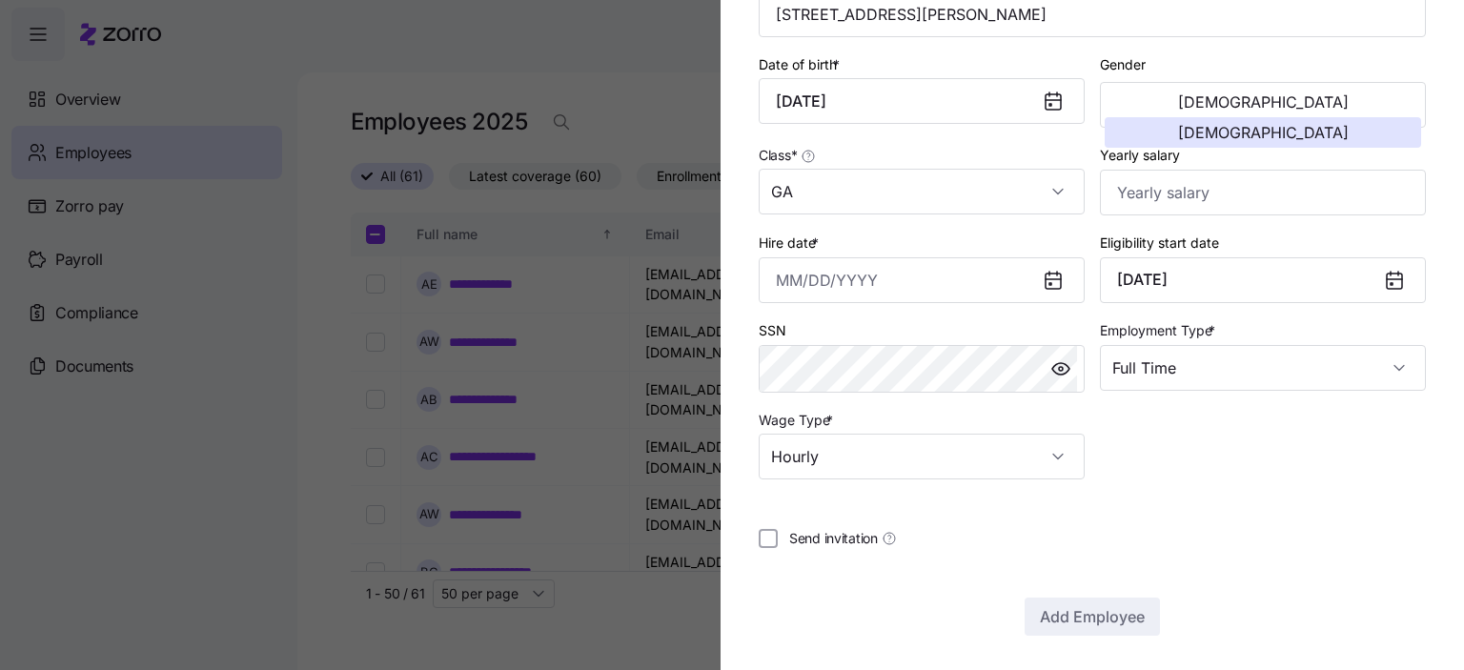
click at [808, 536] on span "Send invitation" at bounding box center [833, 538] width 89 height 19
click at [778, 536] on input "Send invitation" at bounding box center [768, 538] width 19 height 19
checkbox input "true"
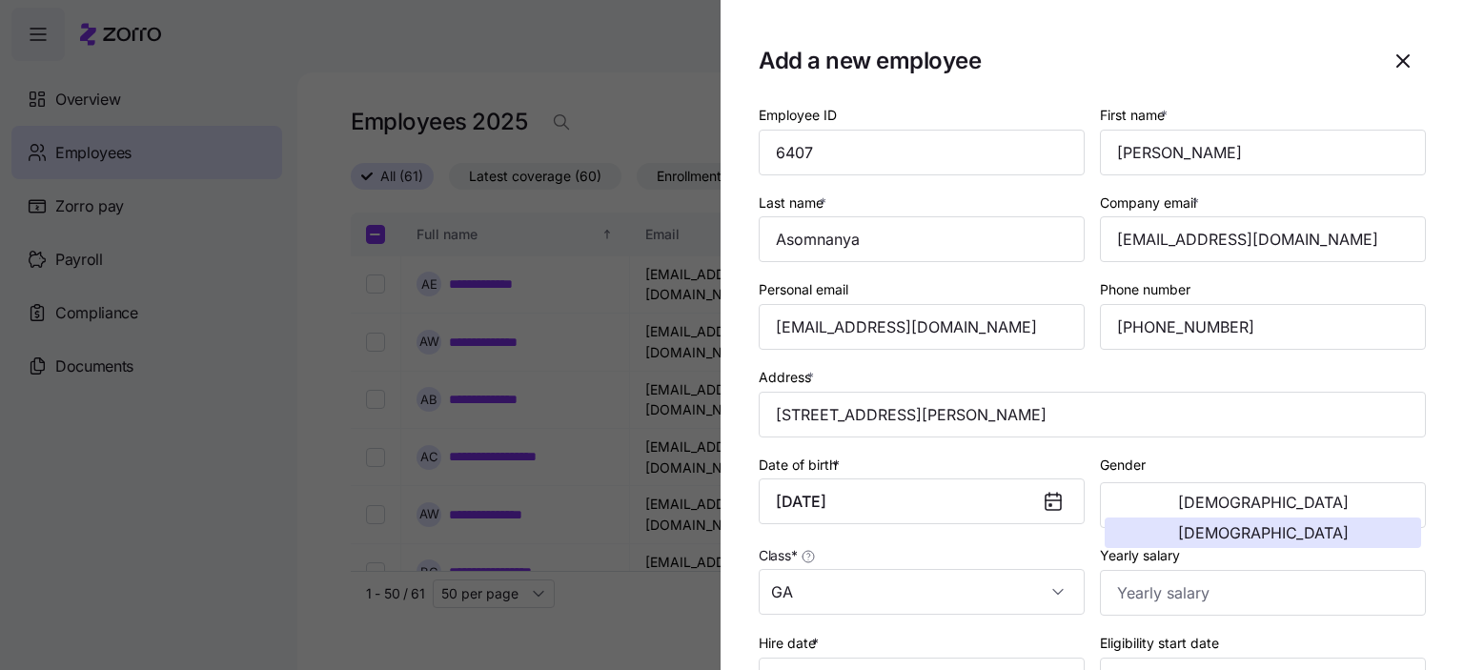
scroll to position [381, 0]
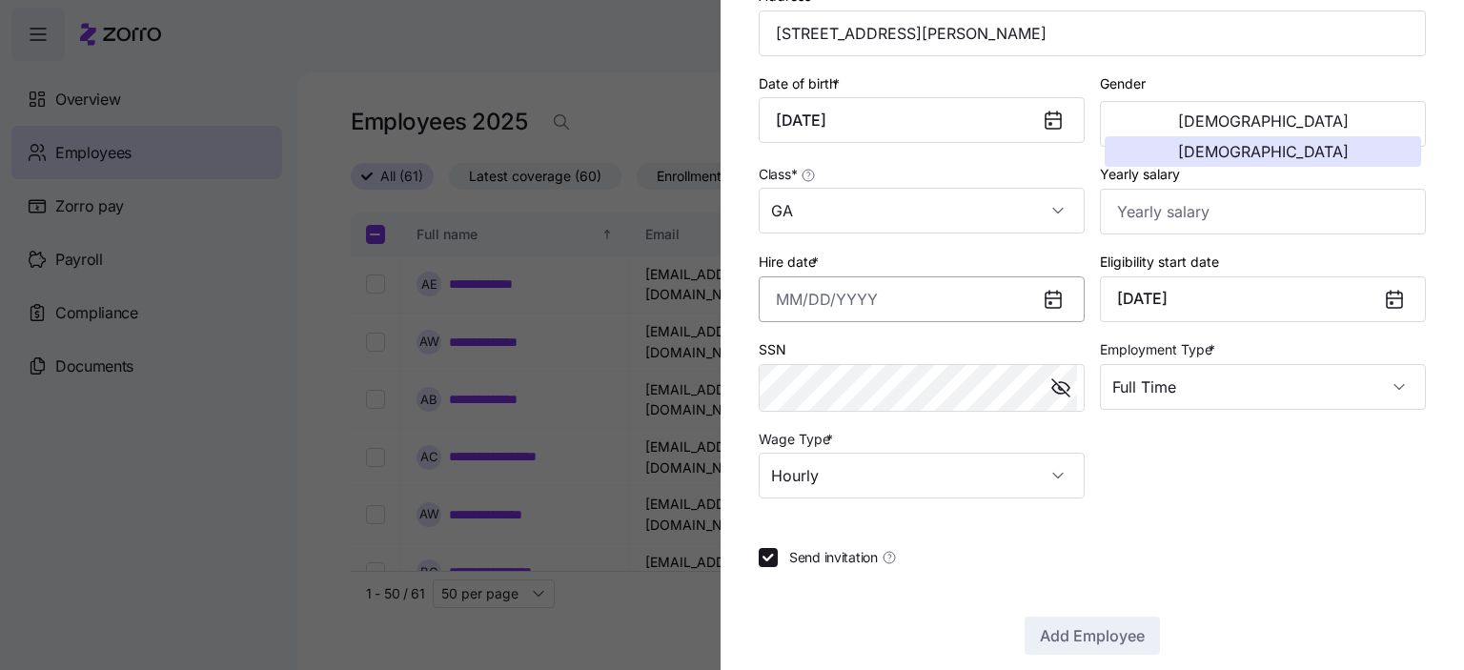
click at [874, 301] on input "Hire date *" at bounding box center [922, 299] width 326 height 46
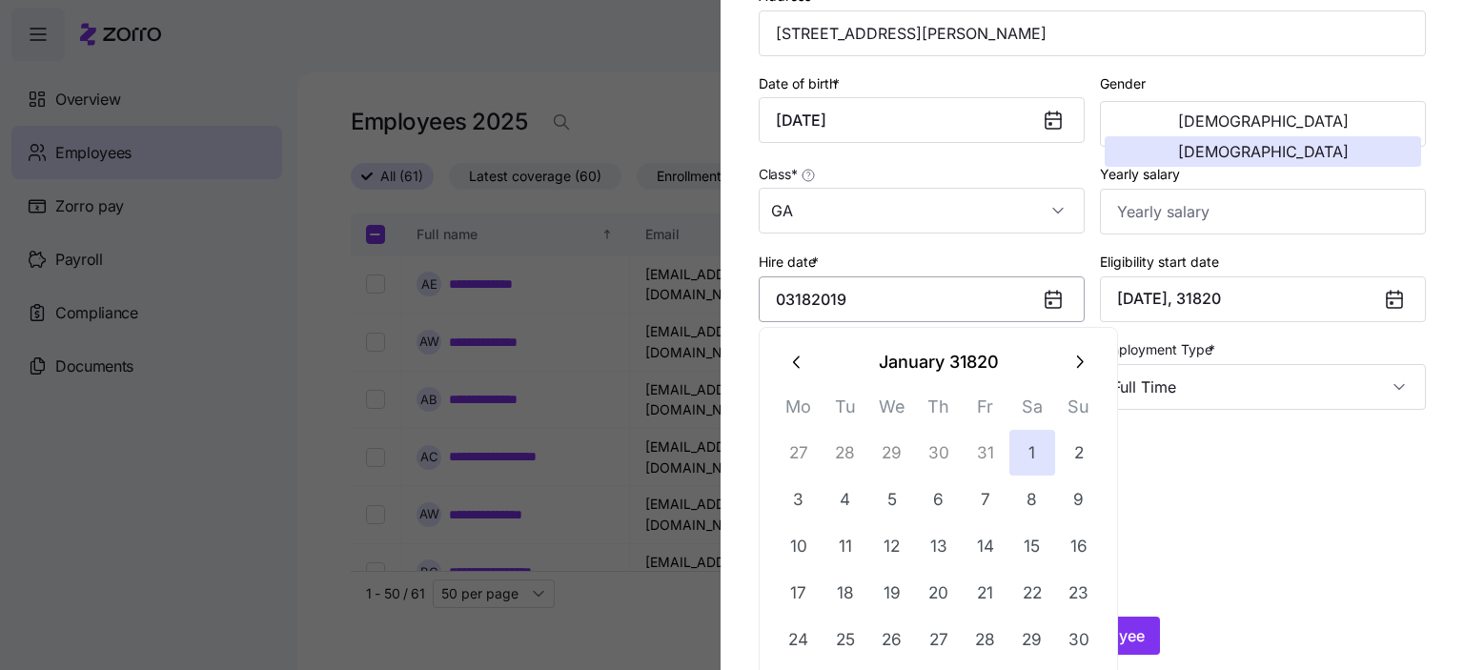
click at [876, 303] on input "03182019" at bounding box center [922, 299] width 326 height 46
drag, startPoint x: 873, startPoint y: 297, endPoint x: 386, endPoint y: 266, distance: 488.2
click at [388, 659] on div "Add a new employee Employee ID 6407 First name * [PERSON_NAME] Last name * Asom…" at bounding box center [732, 659] width 1464 height 0
type input "[DATE]"
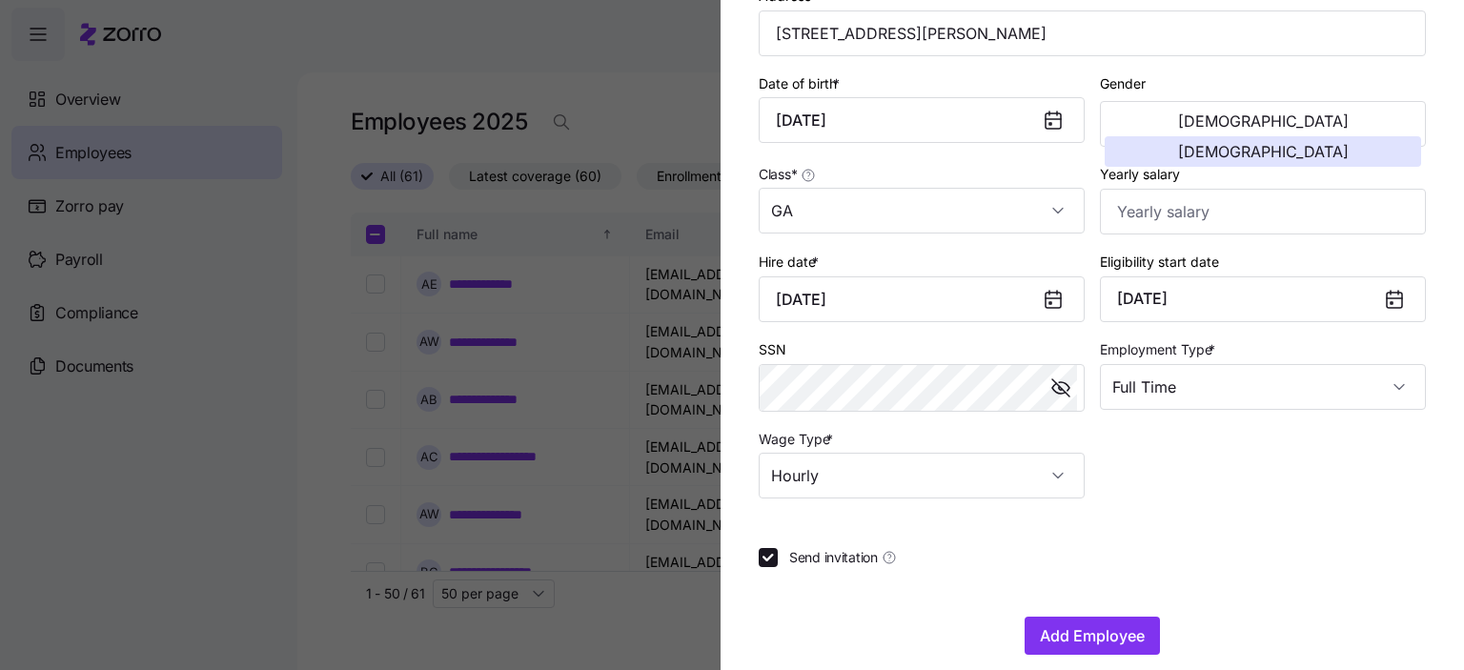
click at [1258, 484] on div "Employee ID 6407 First name * [PERSON_NAME] Last name * Asomnanya Company email…" at bounding box center [1092, 110] width 683 height 792
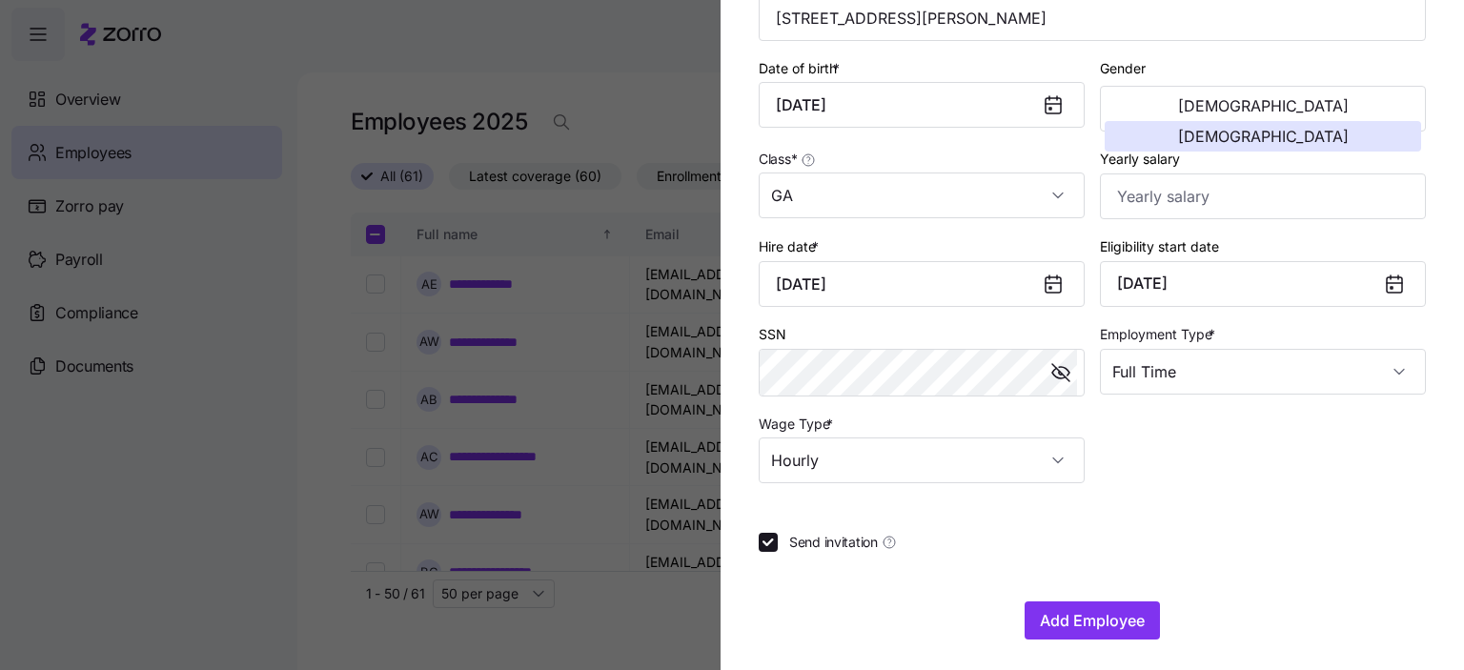
scroll to position [400, 0]
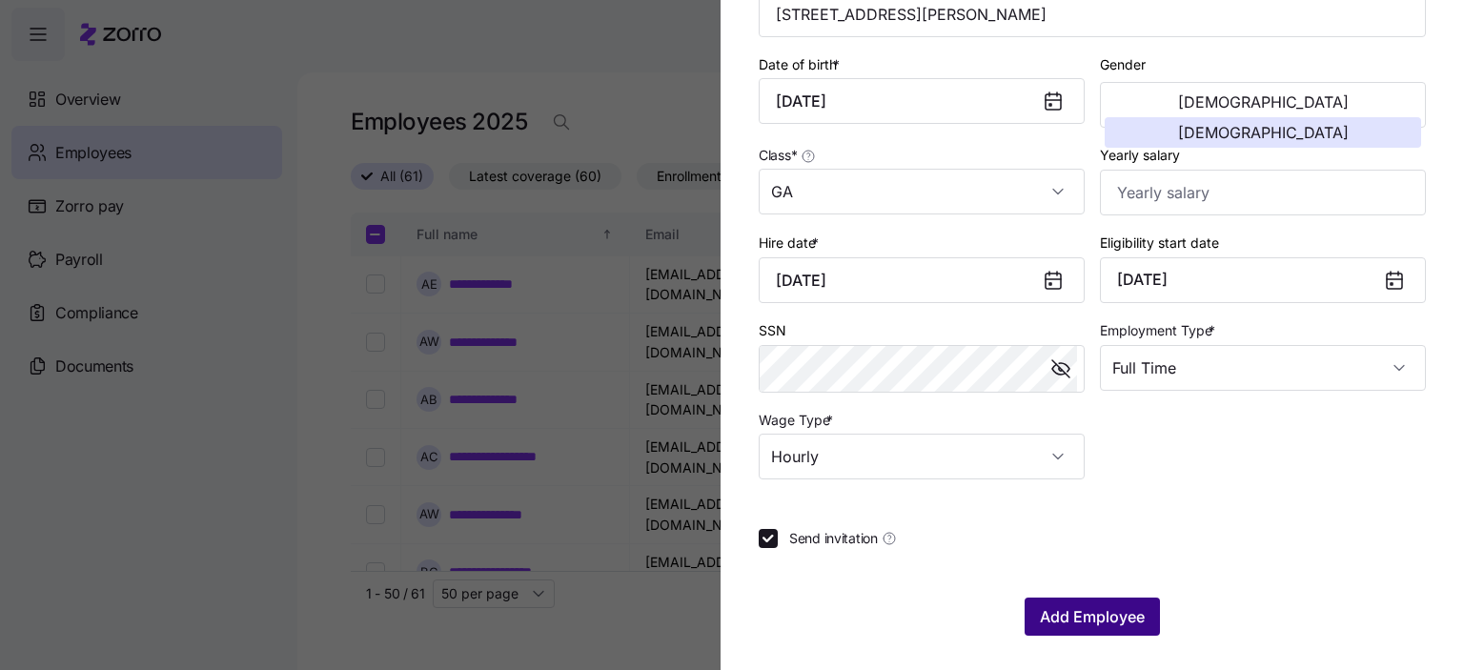
click at [1089, 620] on span "Add Employee" at bounding box center [1092, 616] width 105 height 23
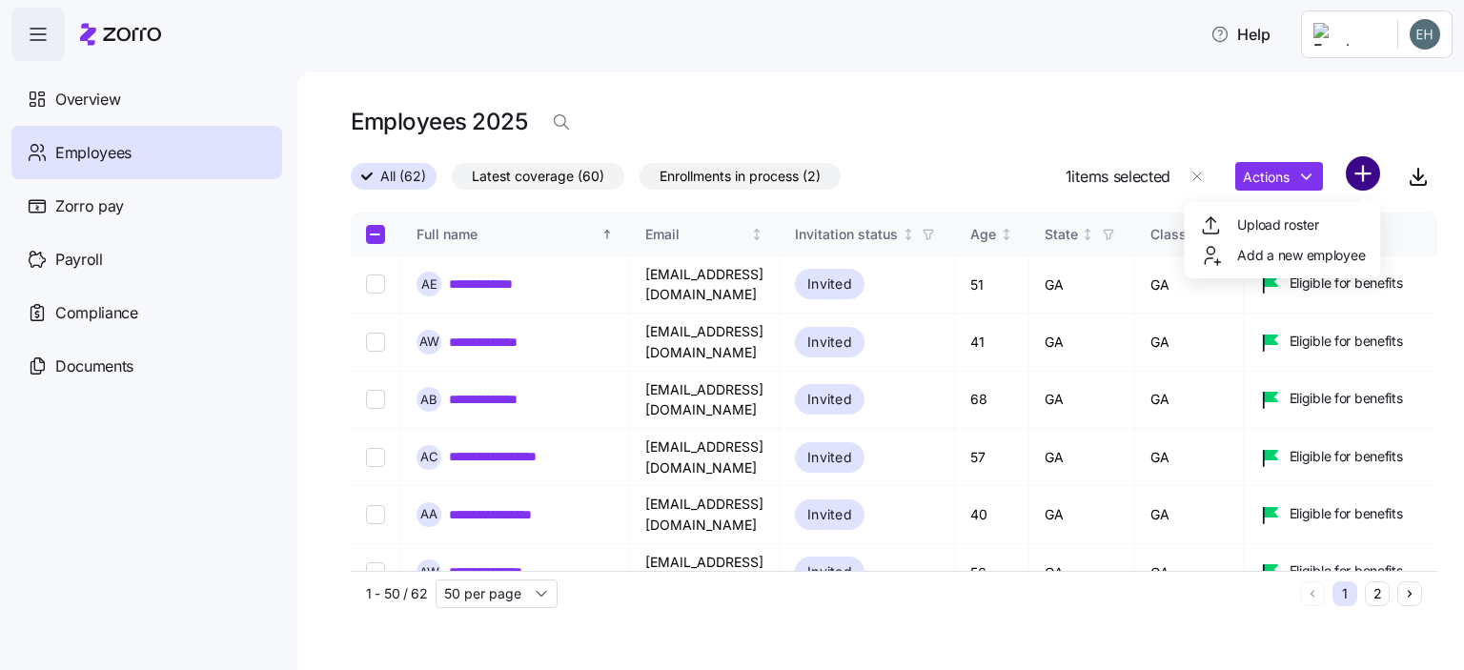
click at [1358, 179] on html "**********" at bounding box center [732, 329] width 1464 height 659
click at [1361, 177] on html "**********" at bounding box center [732, 329] width 1464 height 659
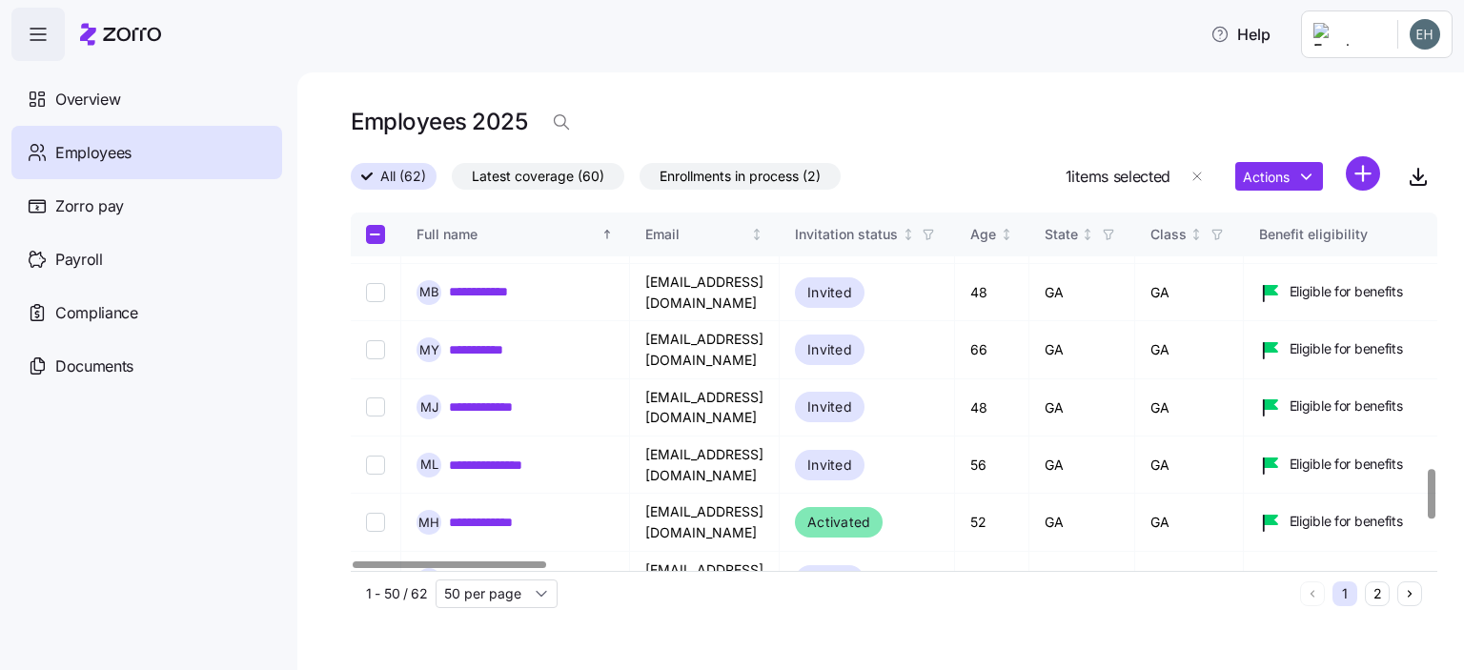
scroll to position [1858, 0]
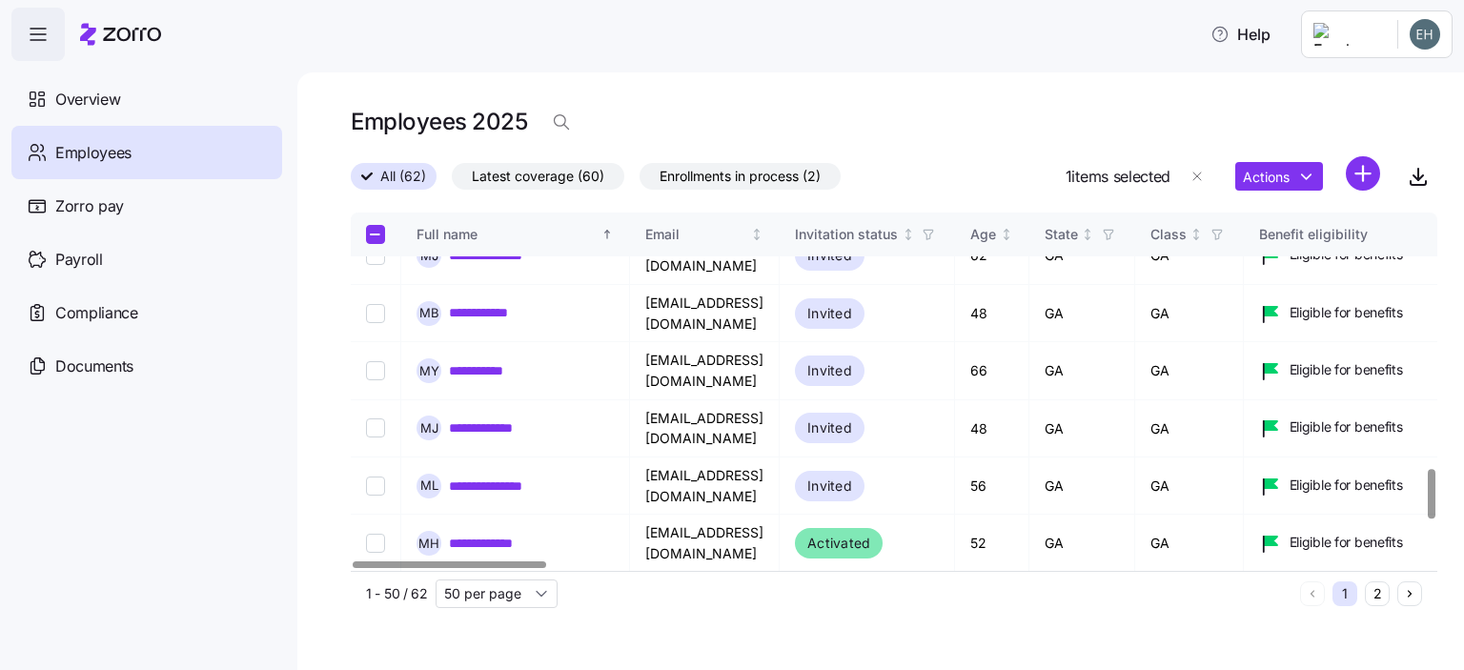
click at [1359, 174] on html "**********" at bounding box center [732, 329] width 1464 height 659
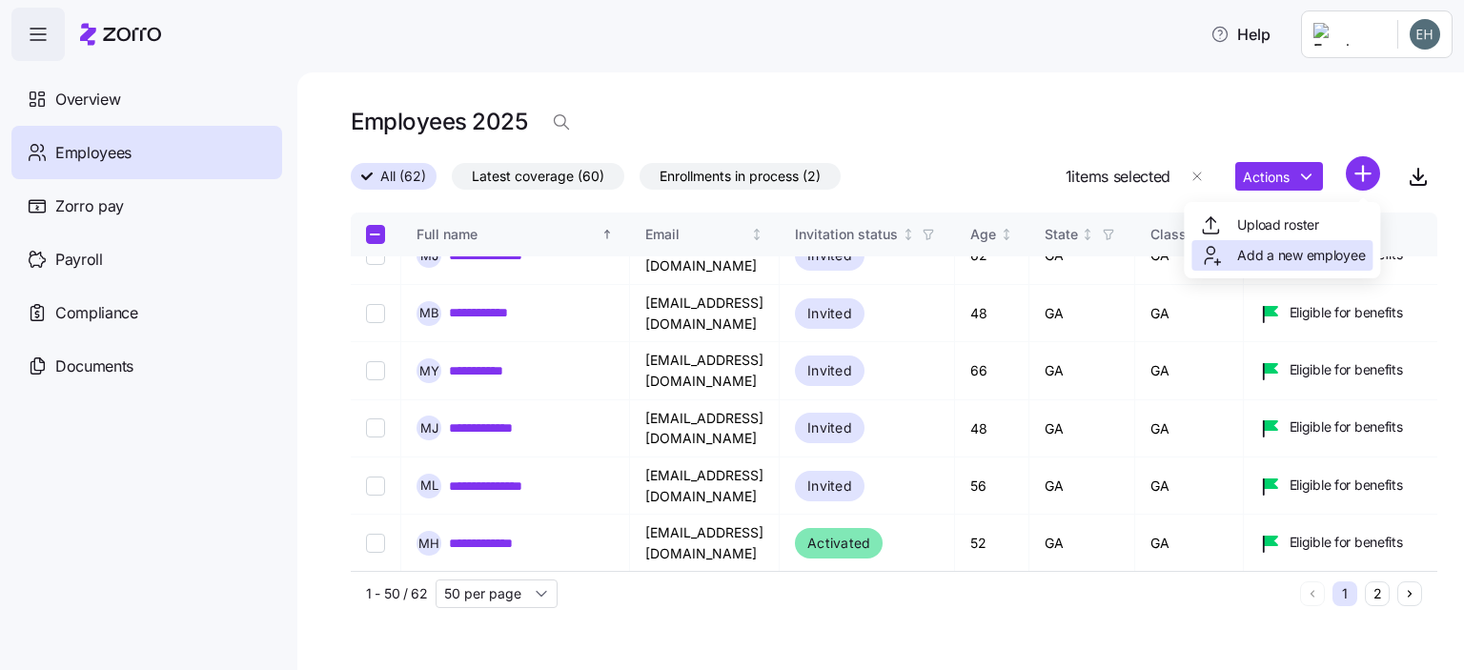
click at [1278, 256] on span "Add a new employee" at bounding box center [1302, 255] width 128 height 19
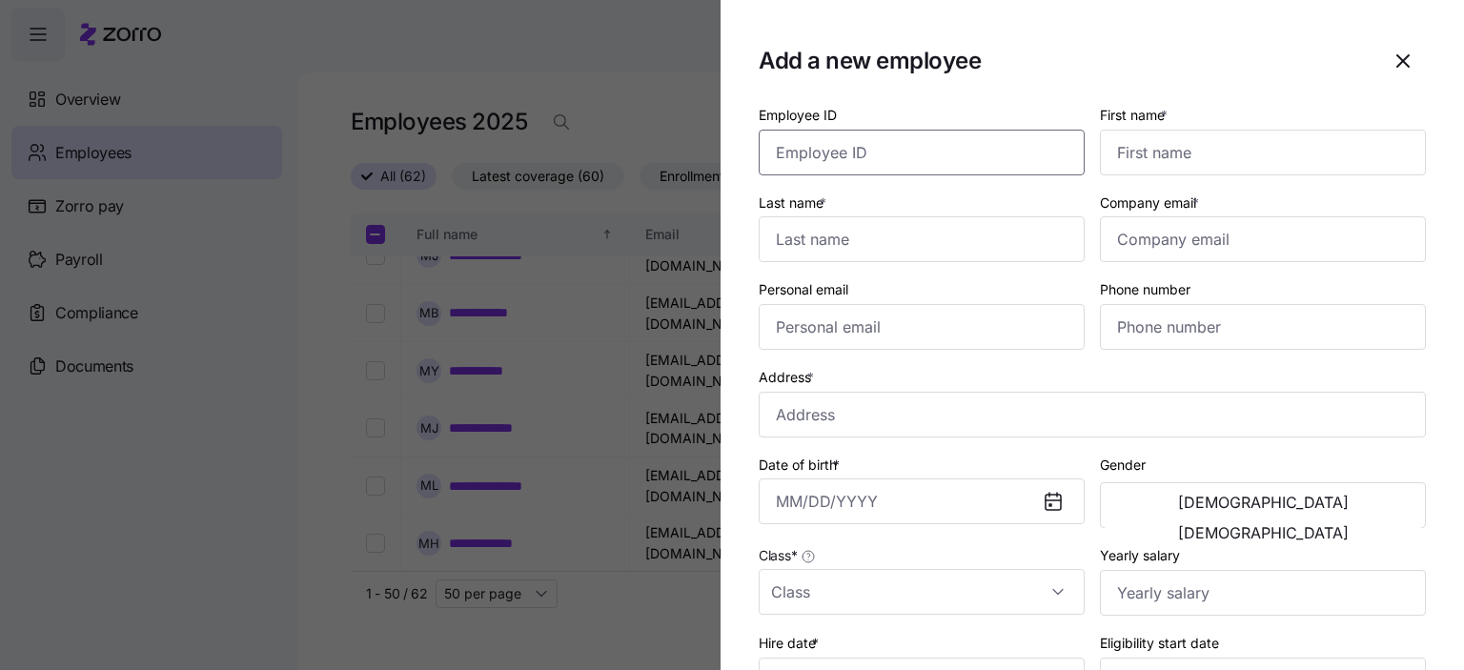
click at [879, 148] on input "Employee ID" at bounding box center [922, 153] width 326 height 46
type input "9824"
click at [1182, 150] on input "First name *" at bounding box center [1263, 153] width 326 height 46
type input "Edewor"
type input "Omamuyouwi"
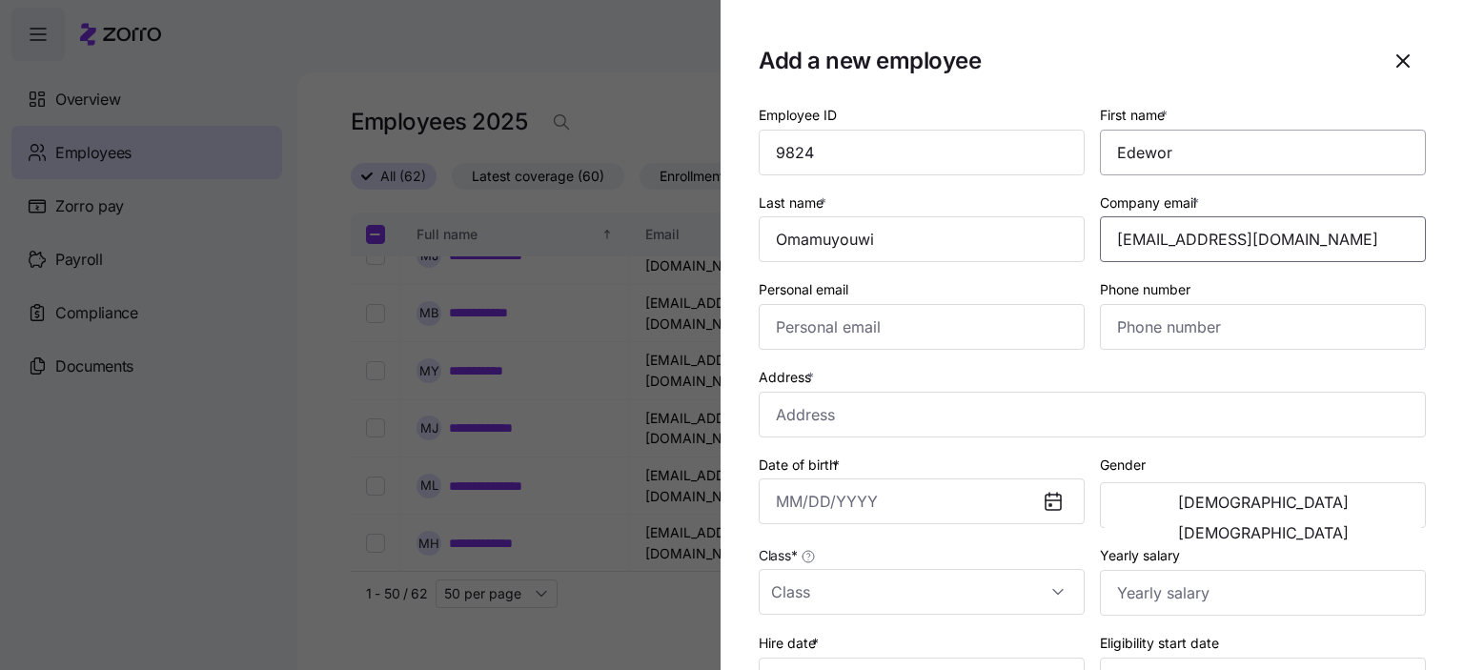
type input "[EMAIL_ADDRESS][DOMAIN_NAME]"
type input "[PHONE_NUMBER]"
click at [818, 418] on input "Address *" at bounding box center [1092, 415] width 667 height 46
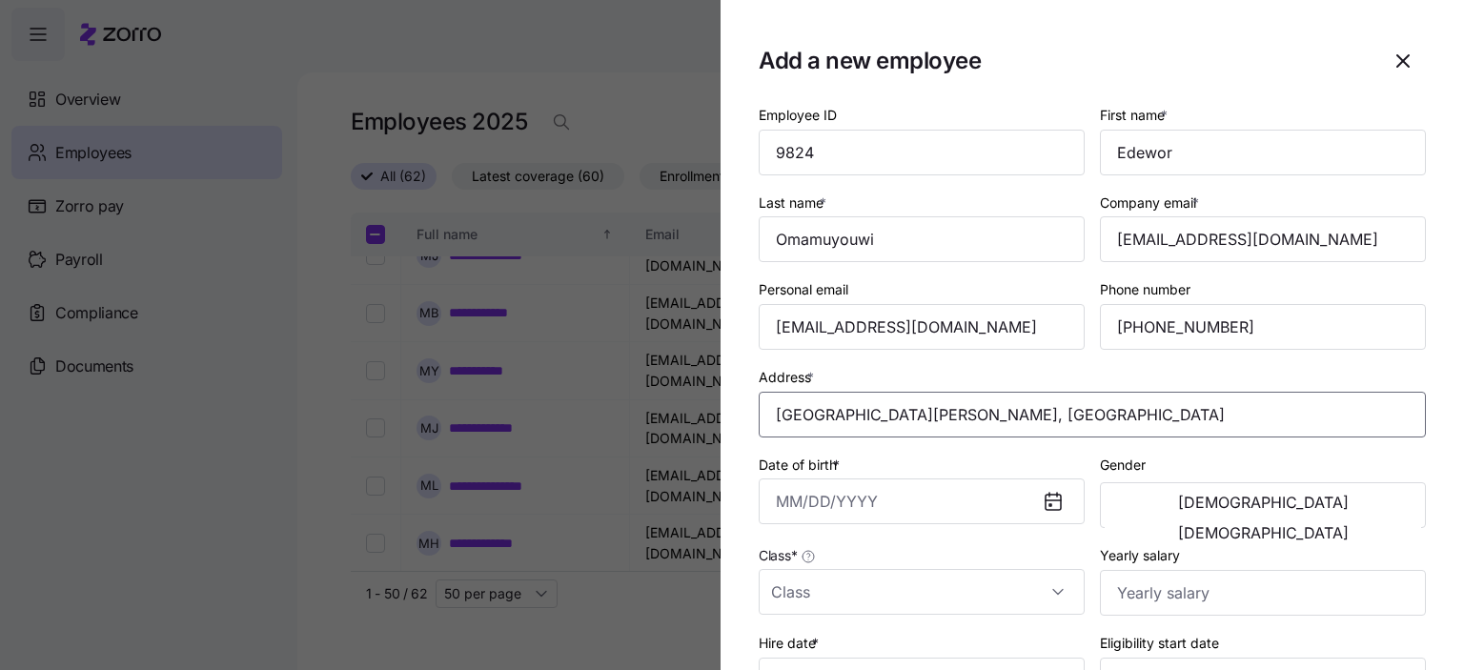
drag, startPoint x: 1060, startPoint y: 415, endPoint x: 1079, endPoint y: 411, distance: 19.4
click at [1063, 415] on input "[GEOGRAPHIC_DATA][PERSON_NAME], [GEOGRAPHIC_DATA]" at bounding box center [1092, 415] width 667 height 46
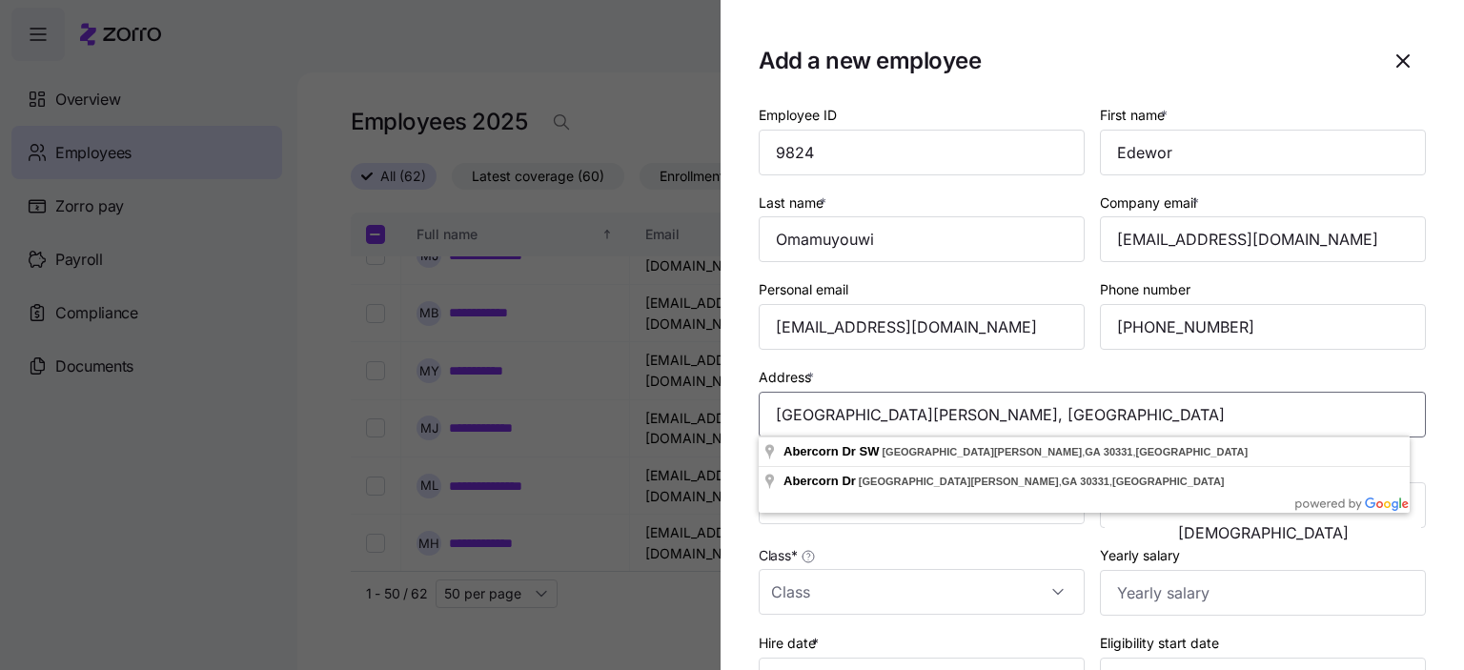
drag, startPoint x: 862, startPoint y: 410, endPoint x: 847, endPoint y: 413, distance: 15.5
click at [847, 413] on input "[GEOGRAPHIC_DATA][PERSON_NAME], [GEOGRAPHIC_DATA]" at bounding box center [1092, 415] width 667 height 46
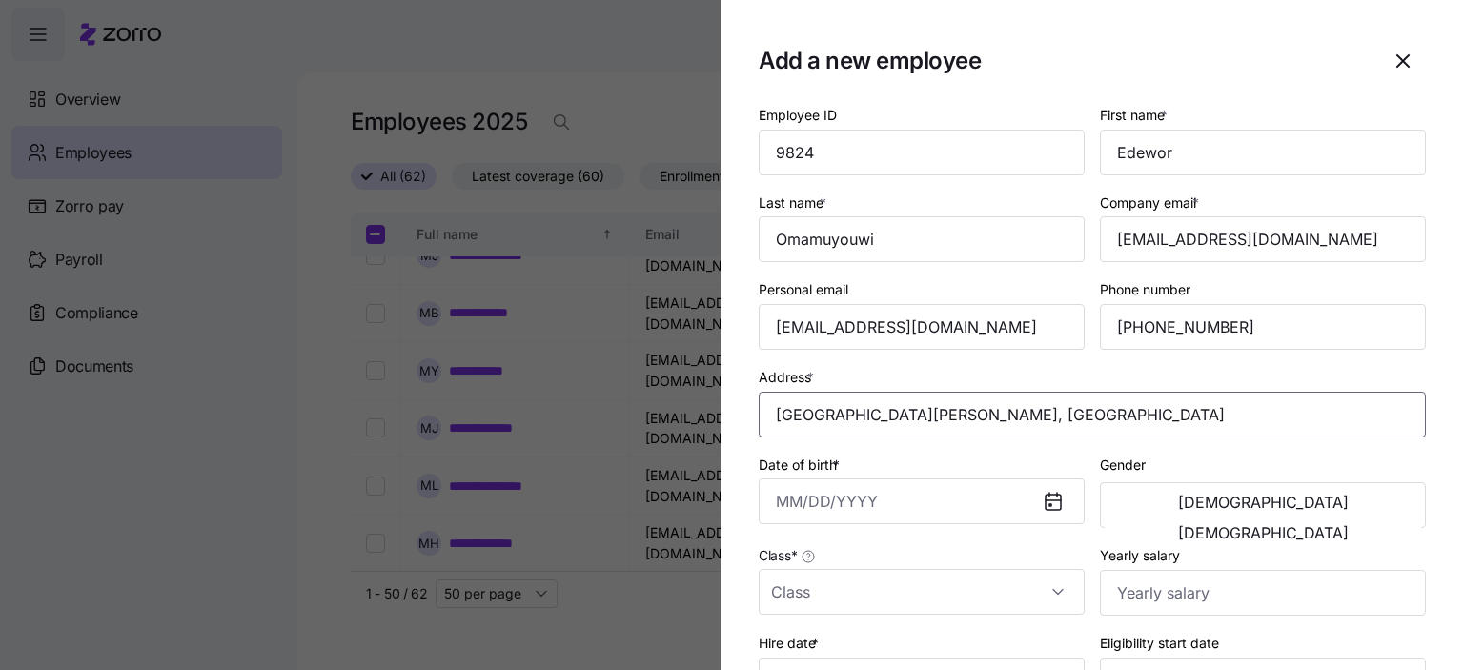
click at [934, 411] on input "[GEOGRAPHIC_DATA][PERSON_NAME], [GEOGRAPHIC_DATA]" at bounding box center [1092, 415] width 667 height 46
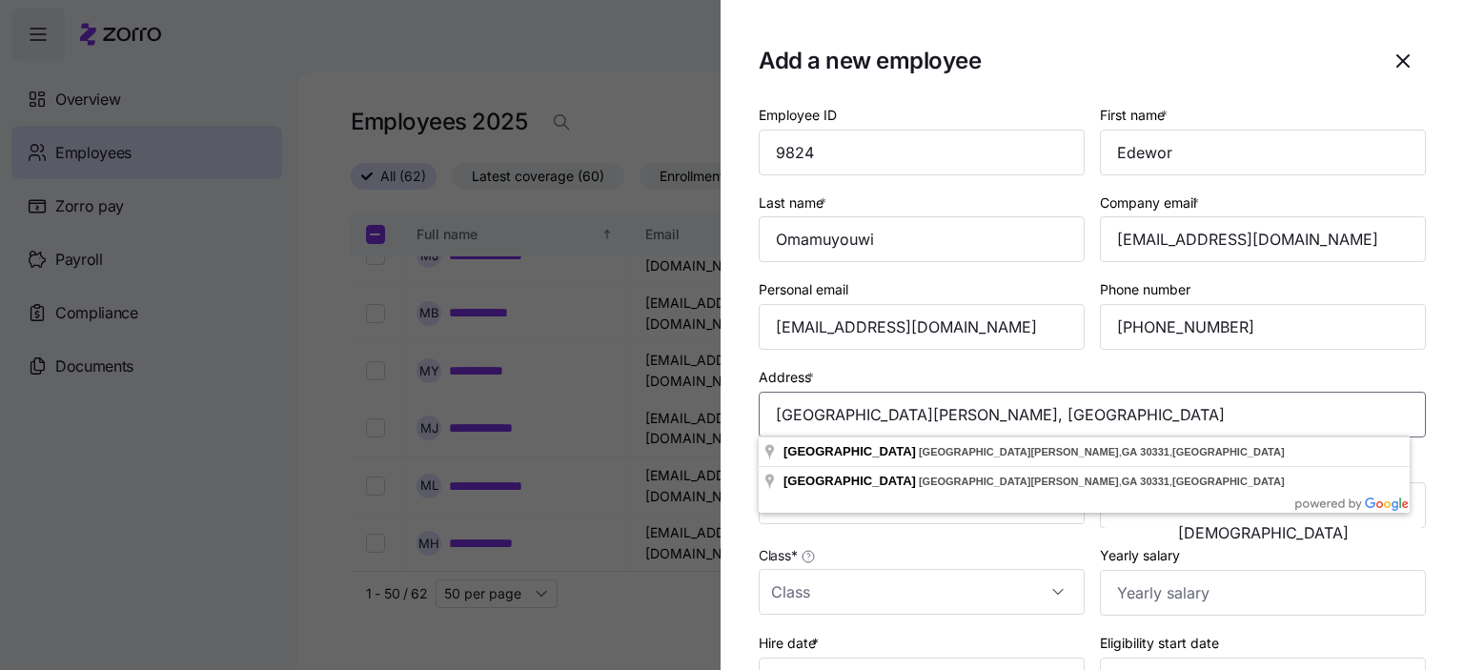
drag, startPoint x: 1128, startPoint y: 411, endPoint x: 742, endPoint y: 406, distance: 386.2
click at [742, 406] on section "Add a new employee Employee ID 9824 First name * Edewor Last name * Omamuyouwi …" at bounding box center [1093, 335] width 744 height 670
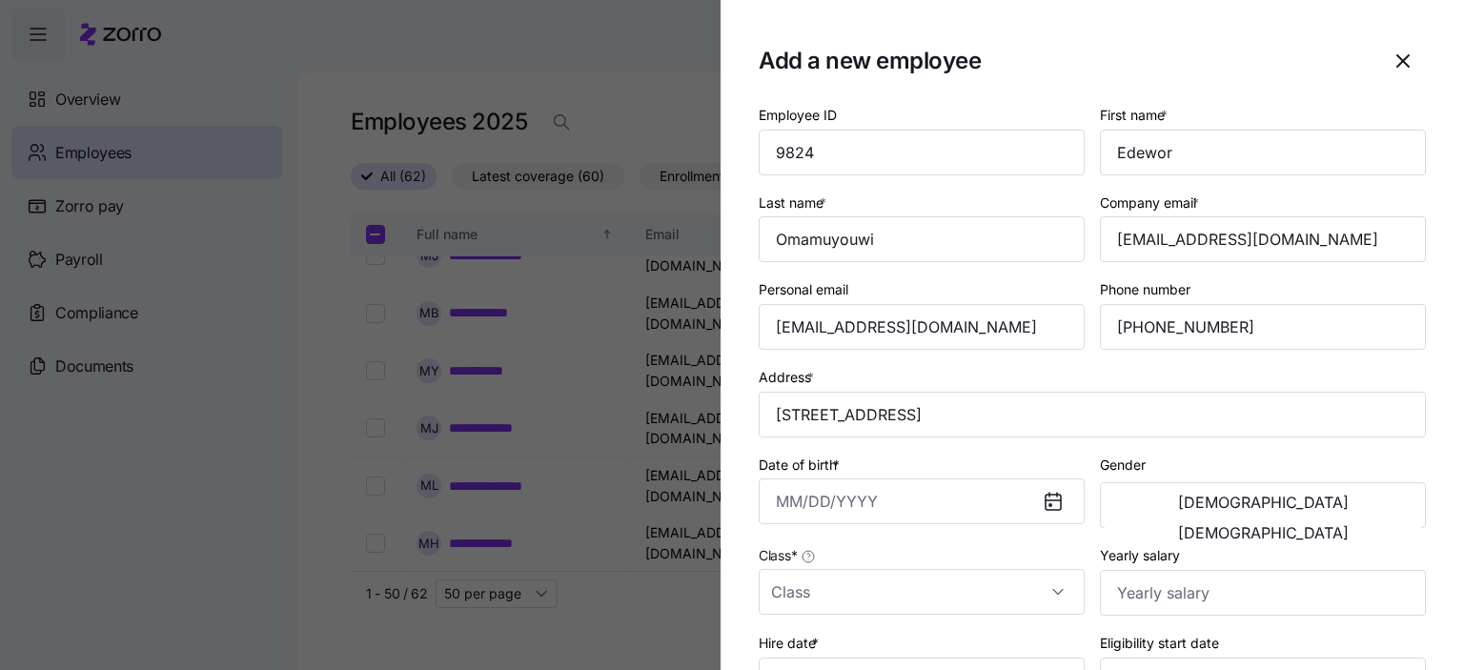
type input "[STREET_ADDRESS]"
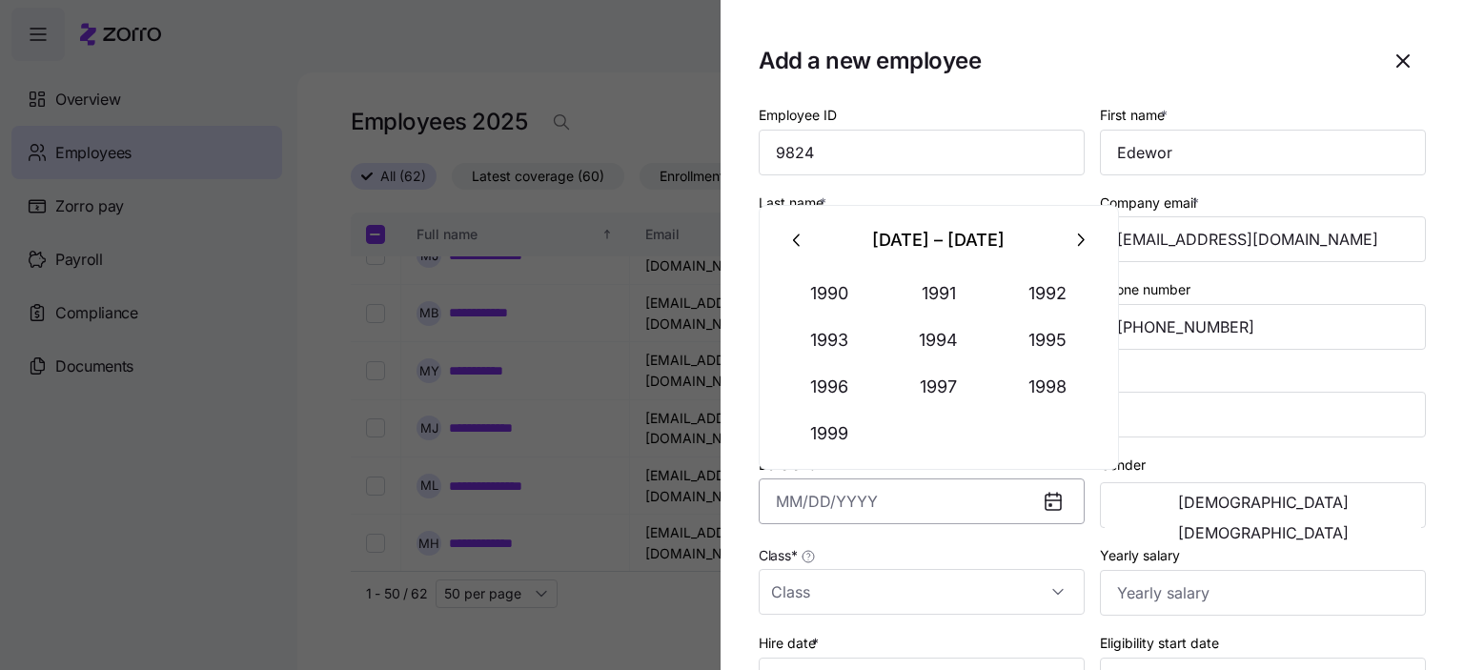
click at [816, 502] on input "Date of birth *" at bounding box center [922, 502] width 326 height 46
type input "[DATE]"
click at [1339, 525] on span "[DEMOGRAPHIC_DATA]" at bounding box center [1263, 532] width 171 height 15
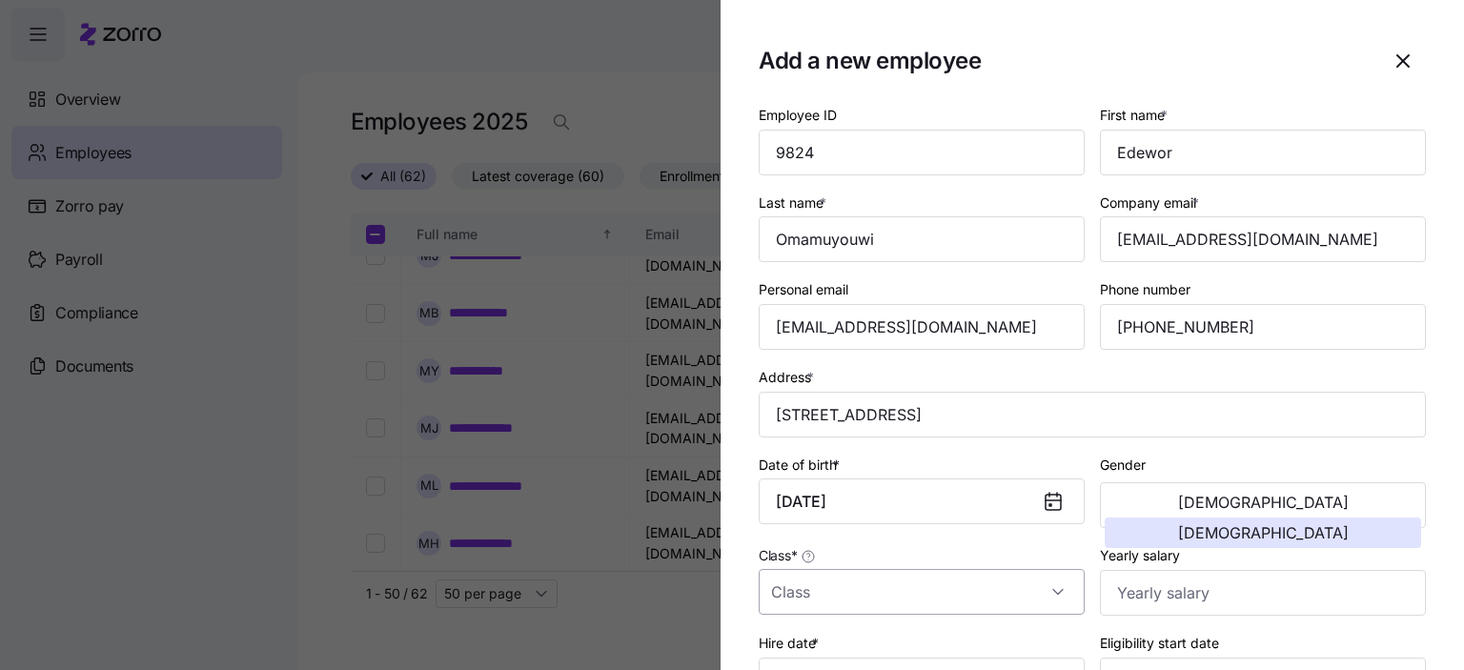
click at [795, 596] on input "Class *" at bounding box center [922, 592] width 326 height 46
drag, startPoint x: 790, startPoint y: 525, endPoint x: 810, endPoint y: 527, distance: 20.1
click at [791, 525] on span "GA" at bounding box center [791, 532] width 19 height 21
type input "GA"
click at [1159, 602] on input "Yearly salary" at bounding box center [1263, 593] width 326 height 46
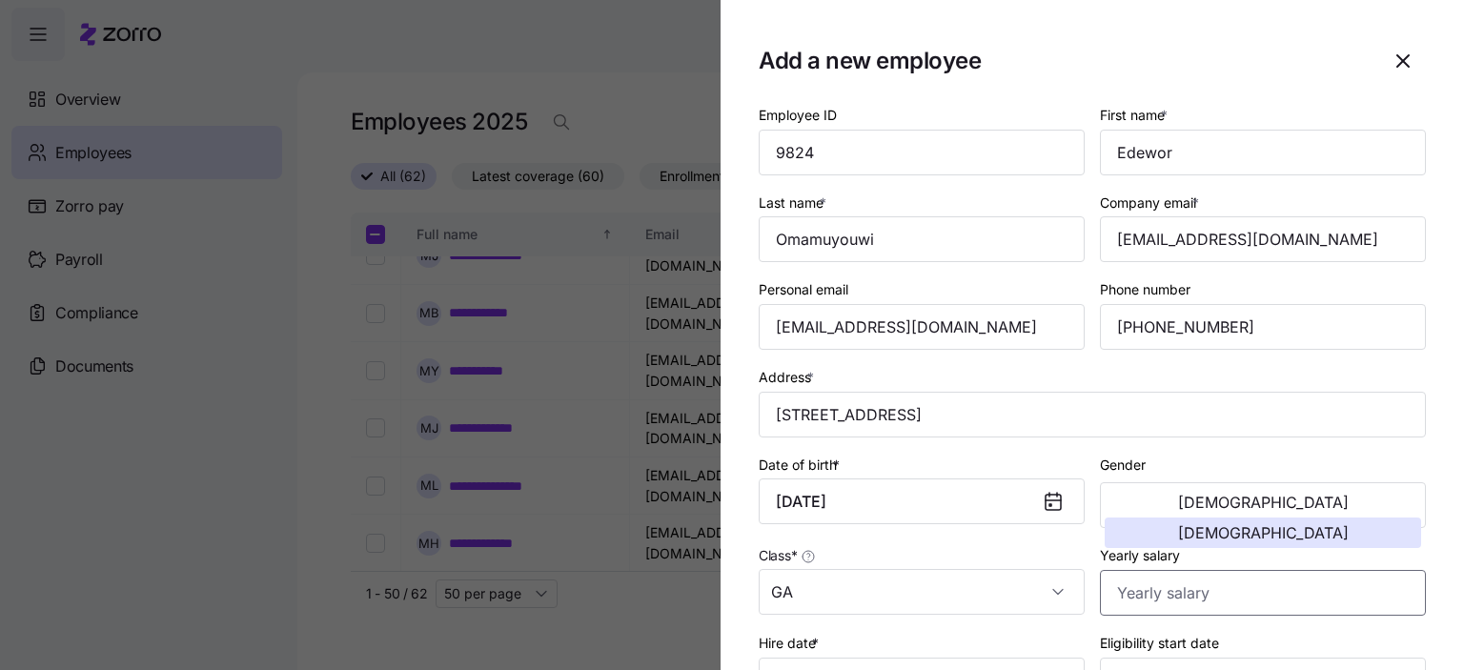
scroll to position [191, 0]
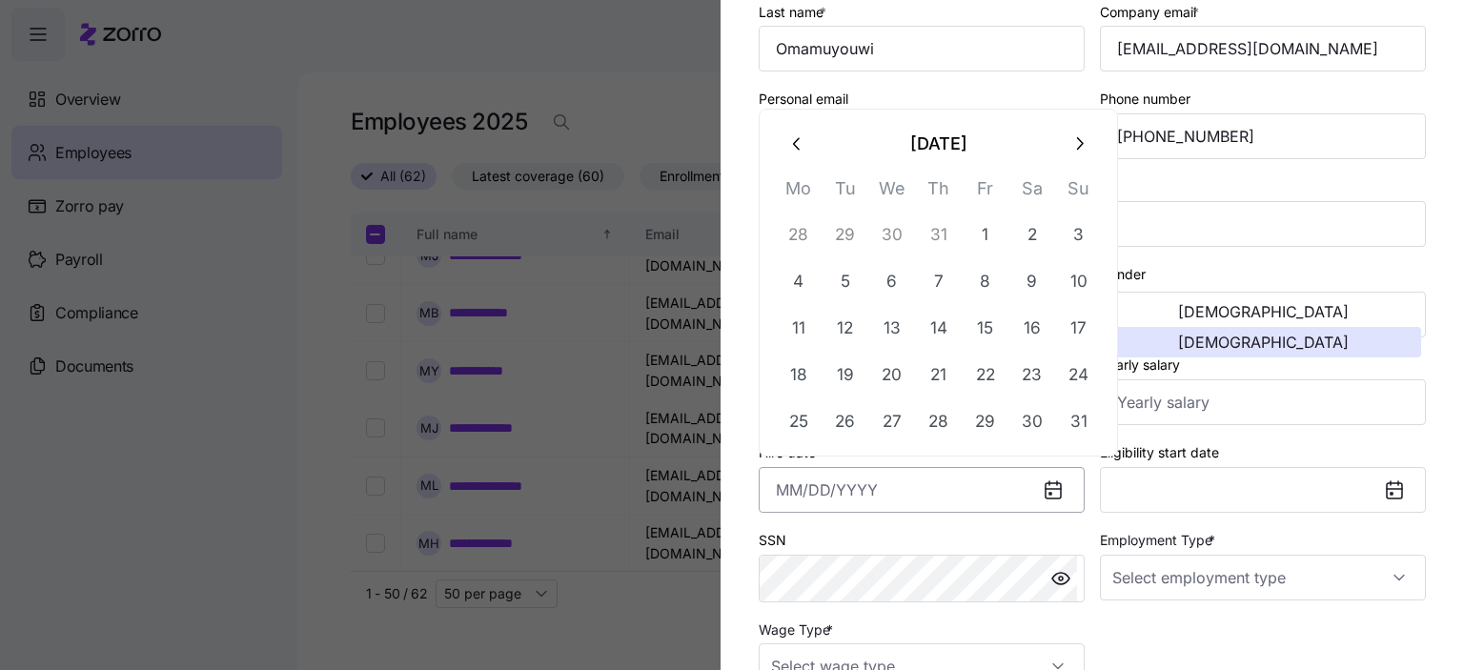
click at [828, 492] on input "Hire date *" at bounding box center [922, 490] width 326 height 46
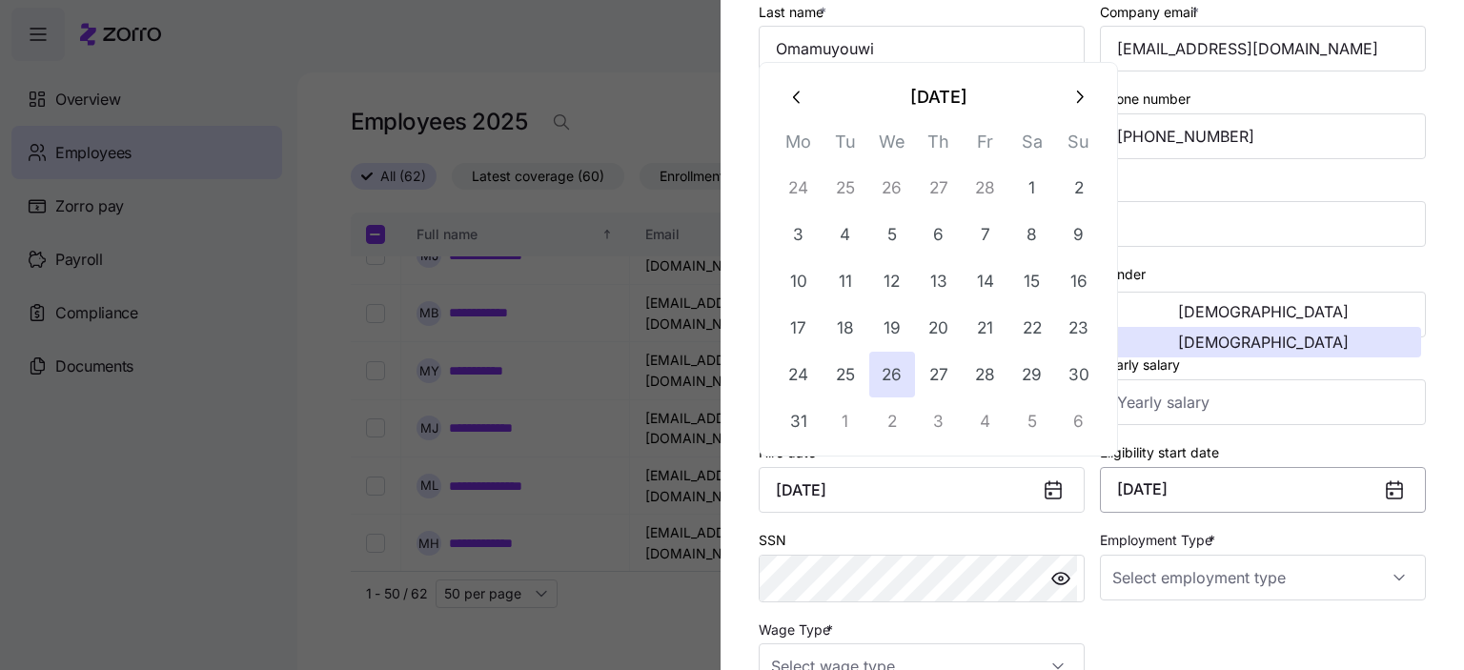
type input "[DATE]"
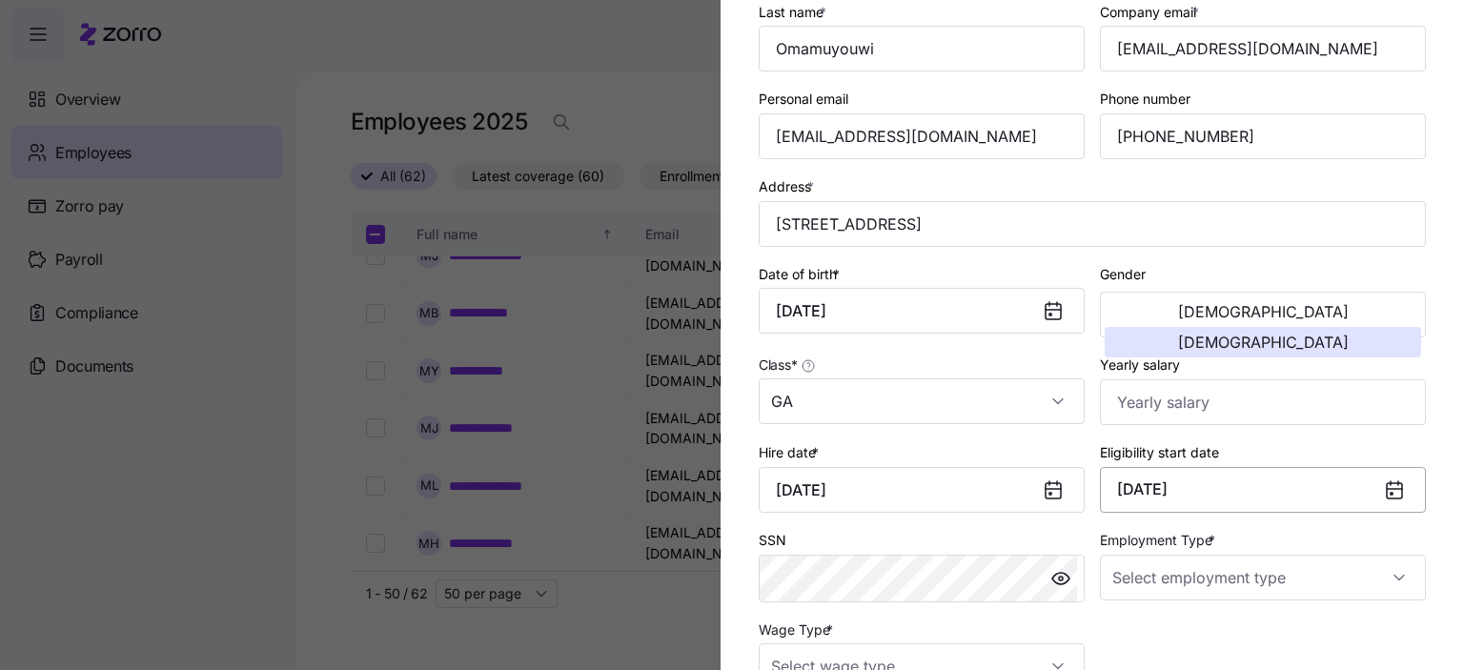
click at [1232, 484] on button "[DATE]" at bounding box center [1263, 490] width 326 height 46
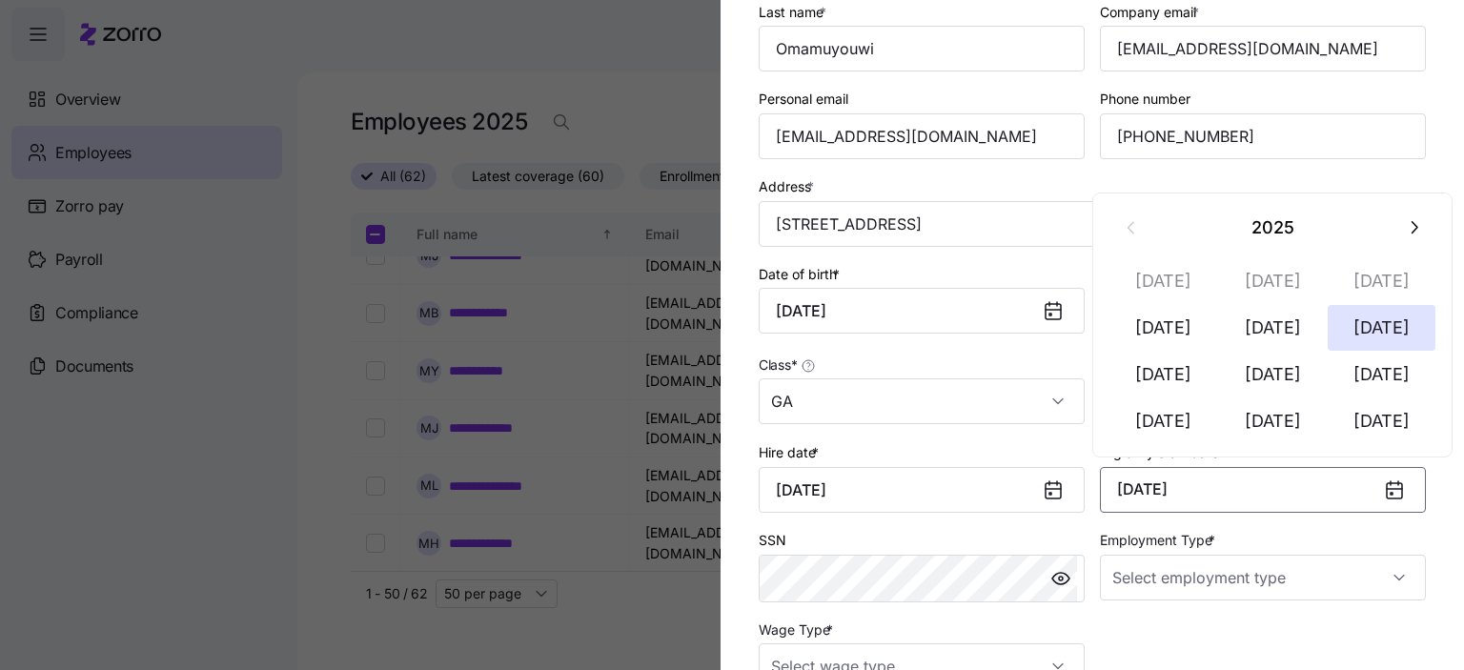
click at [1221, 491] on button "[DATE]" at bounding box center [1263, 490] width 326 height 46
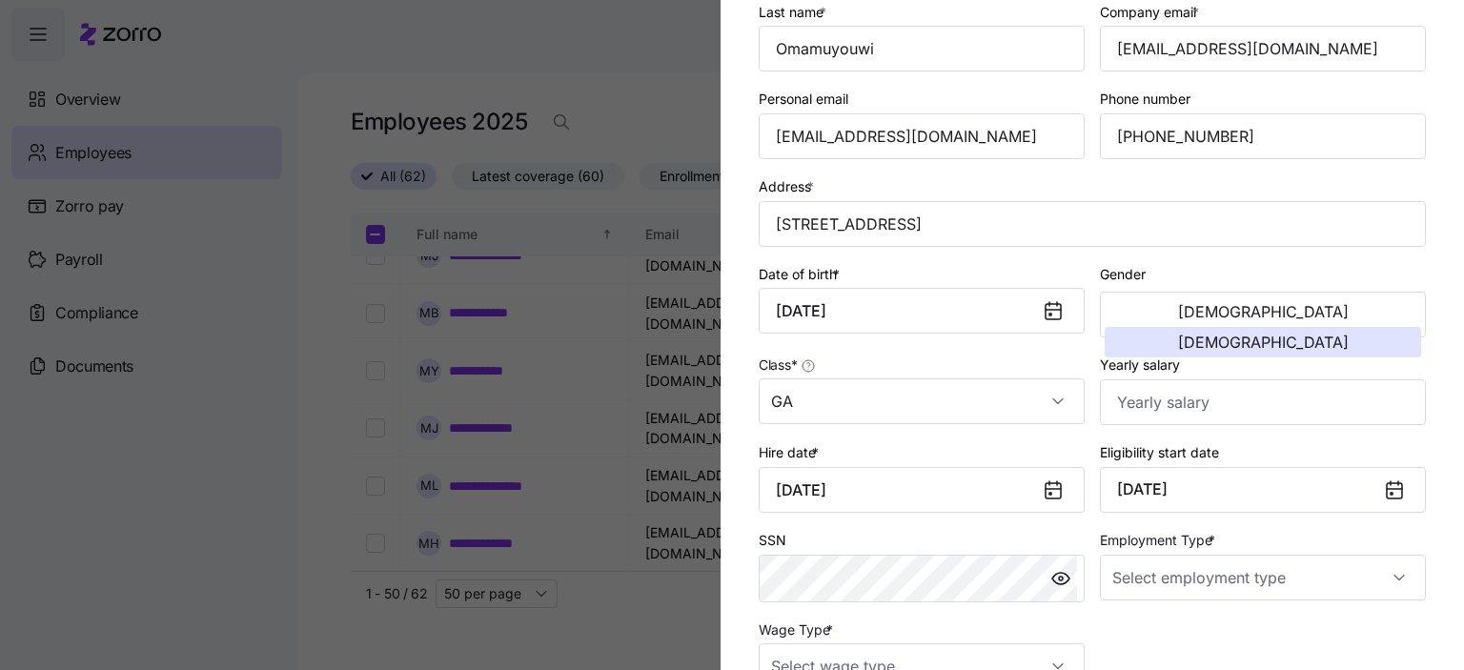
click at [1387, 487] on icon at bounding box center [1394, 490] width 15 height 15
click at [1217, 487] on button "[DATE]" at bounding box center [1263, 490] width 326 height 46
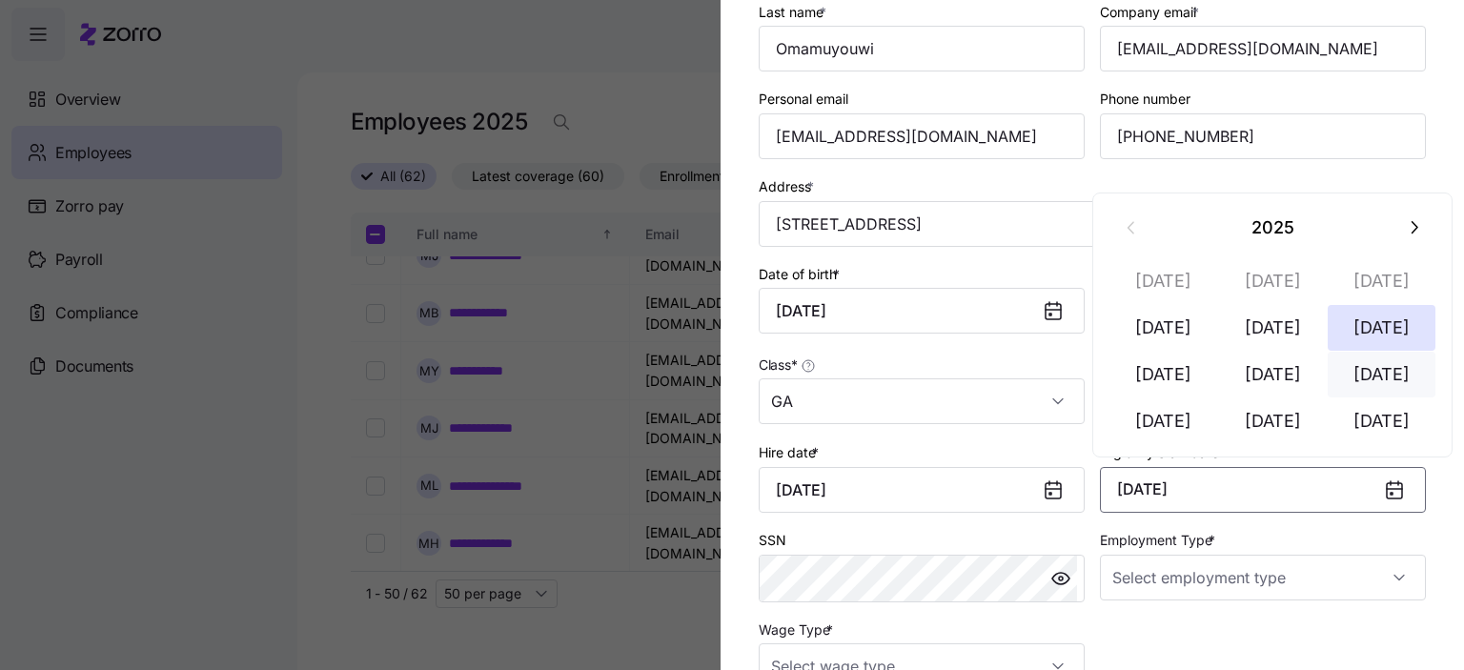
click at [1378, 384] on button "[DATE]" at bounding box center [1382, 375] width 109 height 46
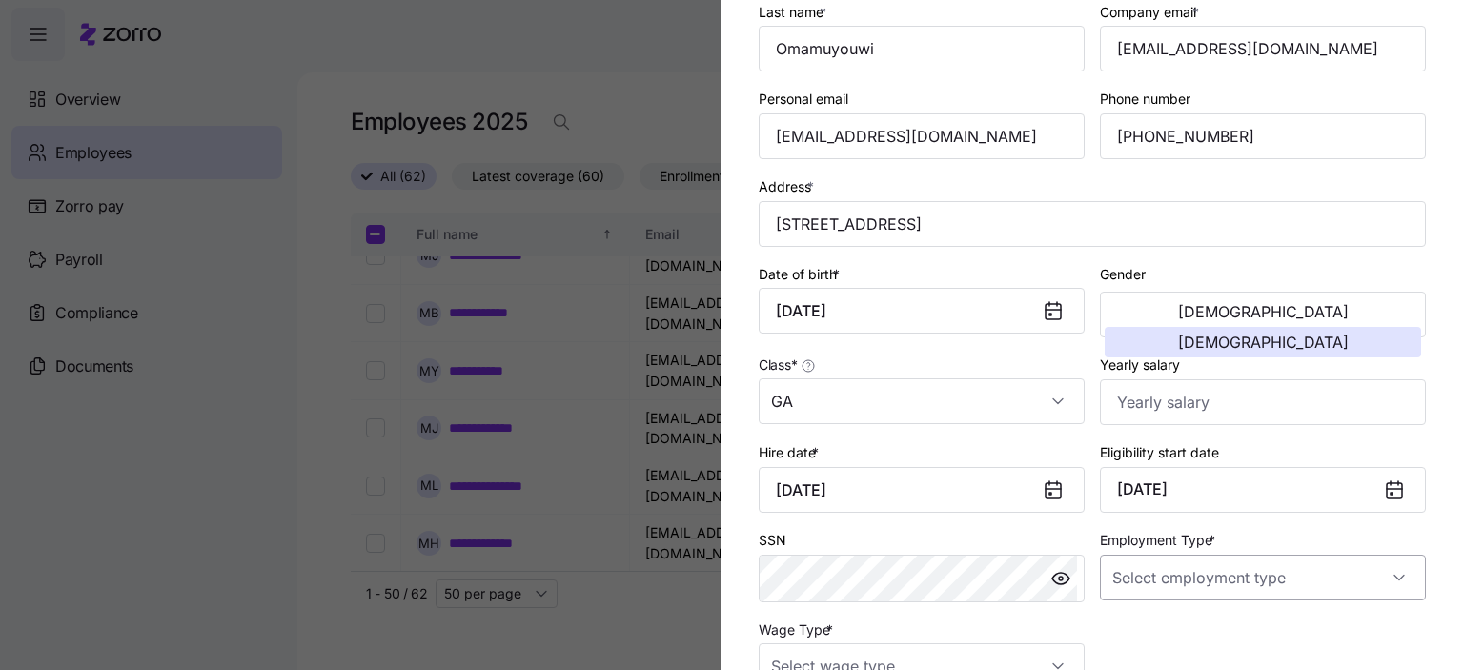
click at [1269, 586] on input "Employment Type *" at bounding box center [1263, 578] width 326 height 46
click at [1239, 583] on input "Employment Type *" at bounding box center [1263, 578] width 326 height 46
click at [1383, 579] on input "Employment Type *" at bounding box center [1263, 578] width 326 height 46
click at [1158, 478] on span "Full Time" at bounding box center [1142, 476] width 55 height 21
type input "Full Time"
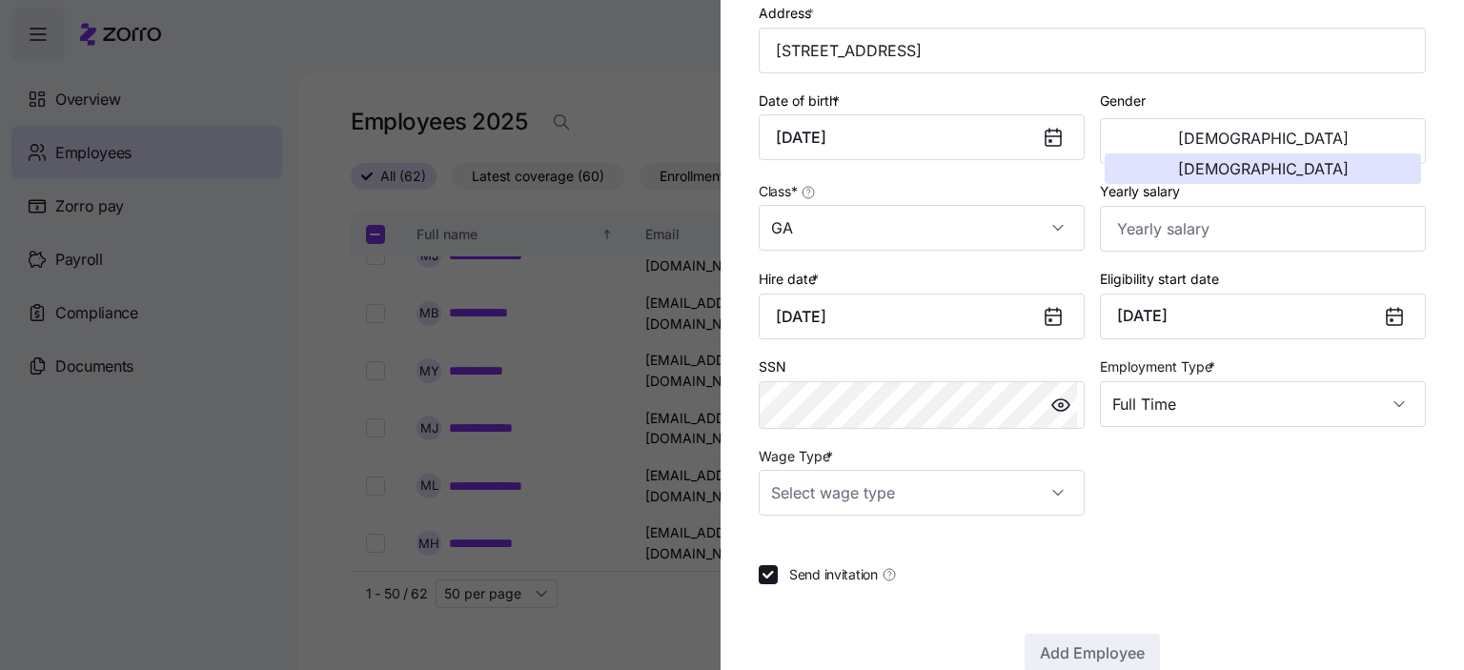
scroll to position [381, 0]
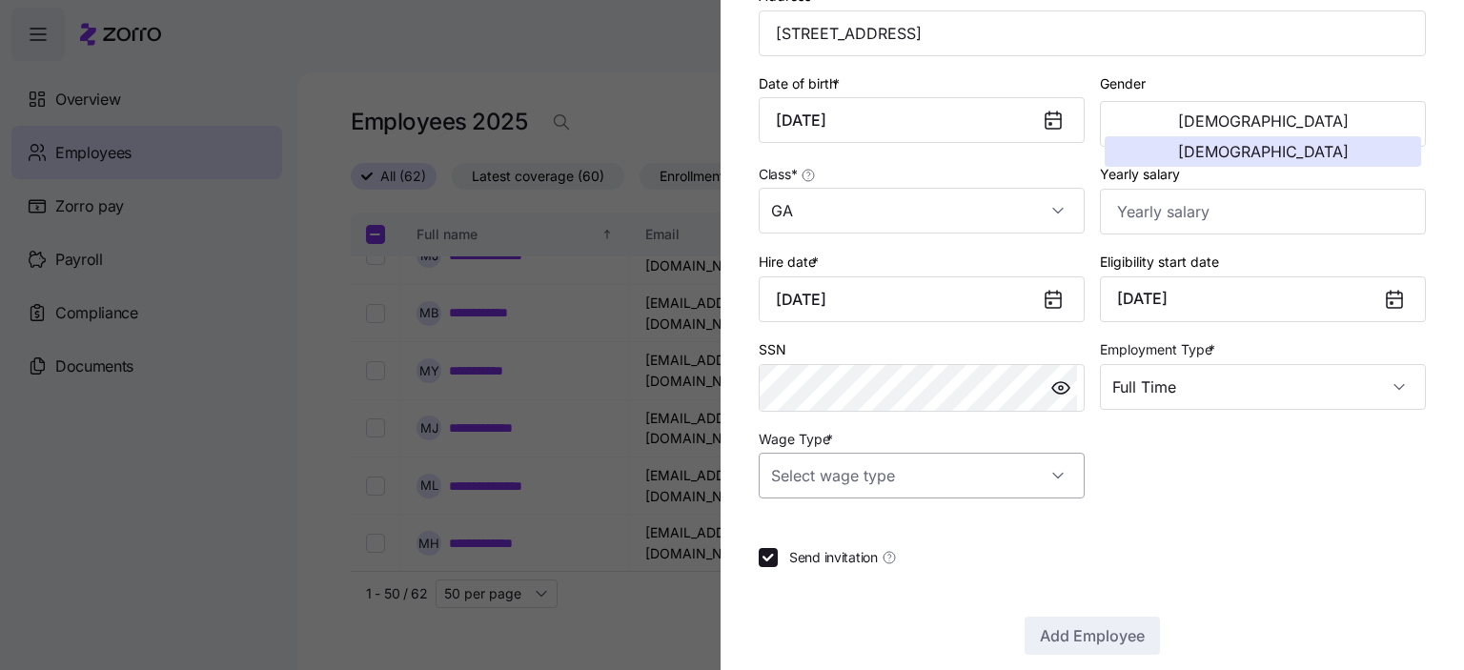
click at [889, 480] on input "Wage Type *" at bounding box center [922, 476] width 326 height 46
click at [820, 572] on span "Hourly" at bounding box center [802, 570] width 40 height 21
type input "Hourly"
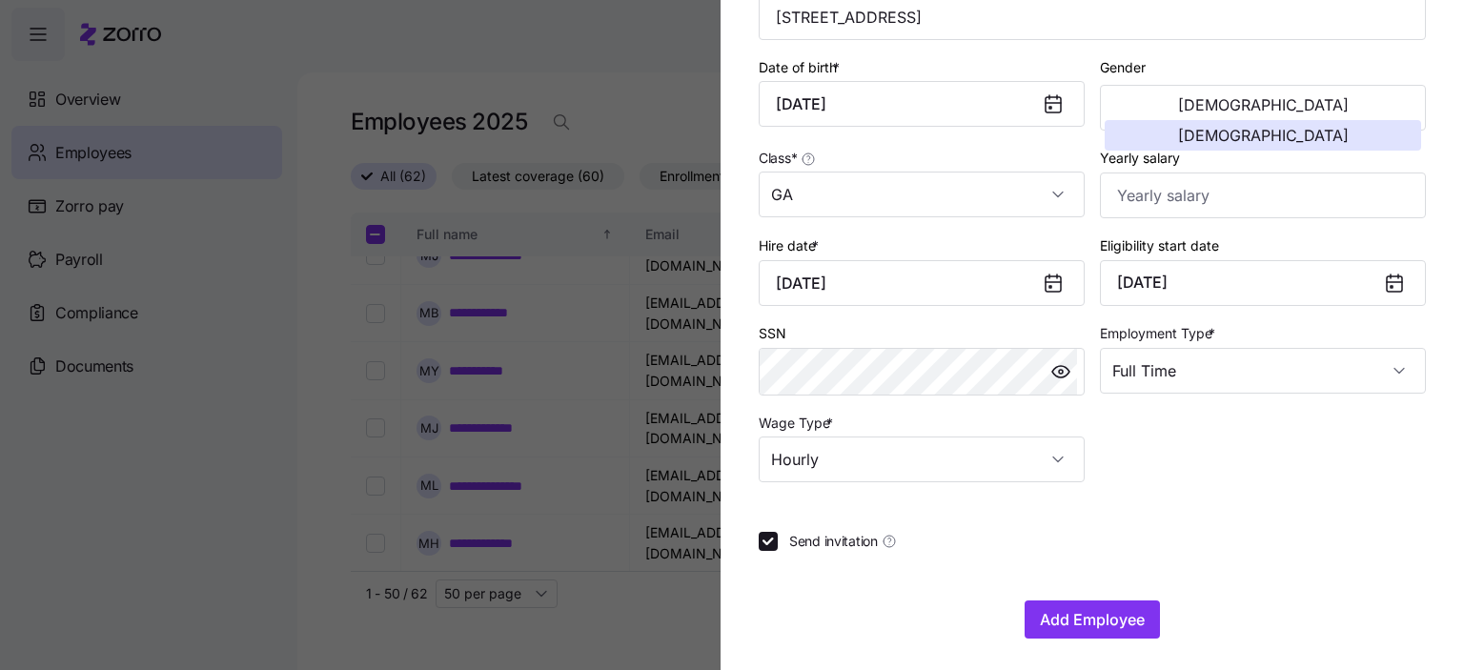
scroll to position [400, 0]
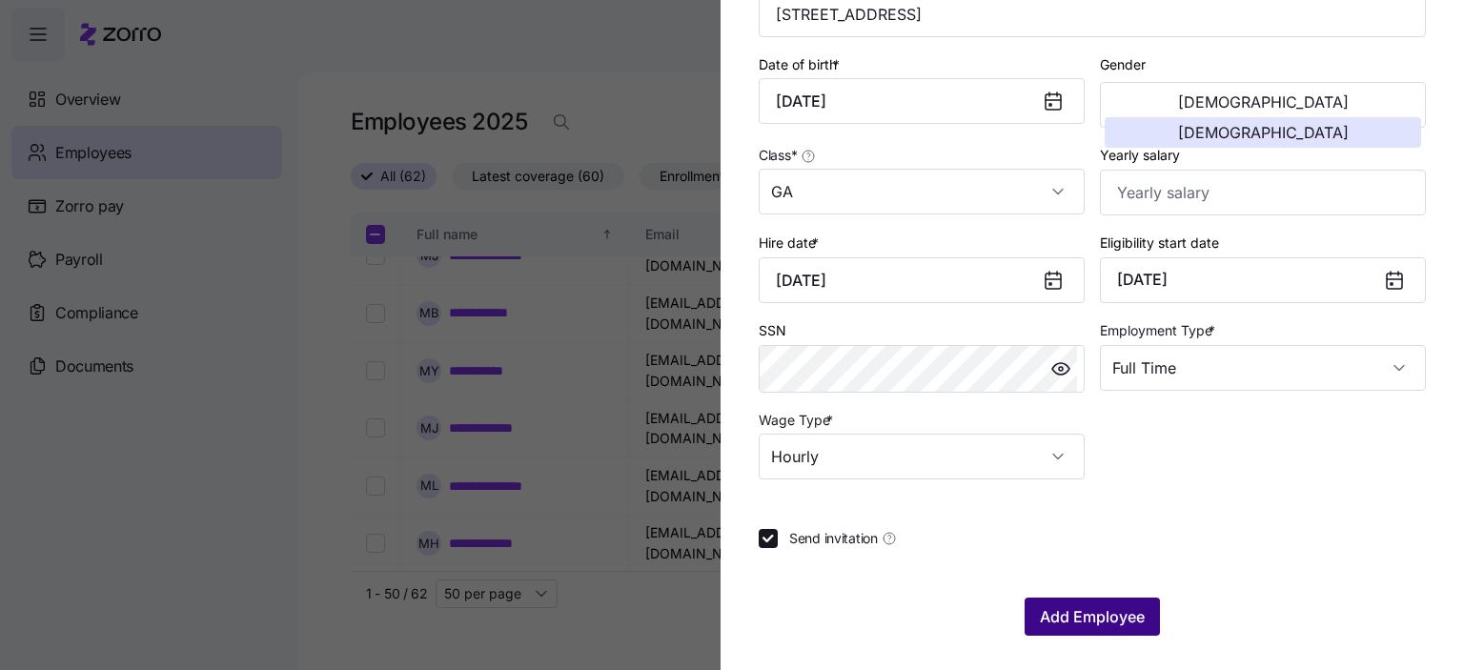
click at [1083, 621] on span "Add Employee" at bounding box center [1092, 616] width 105 height 23
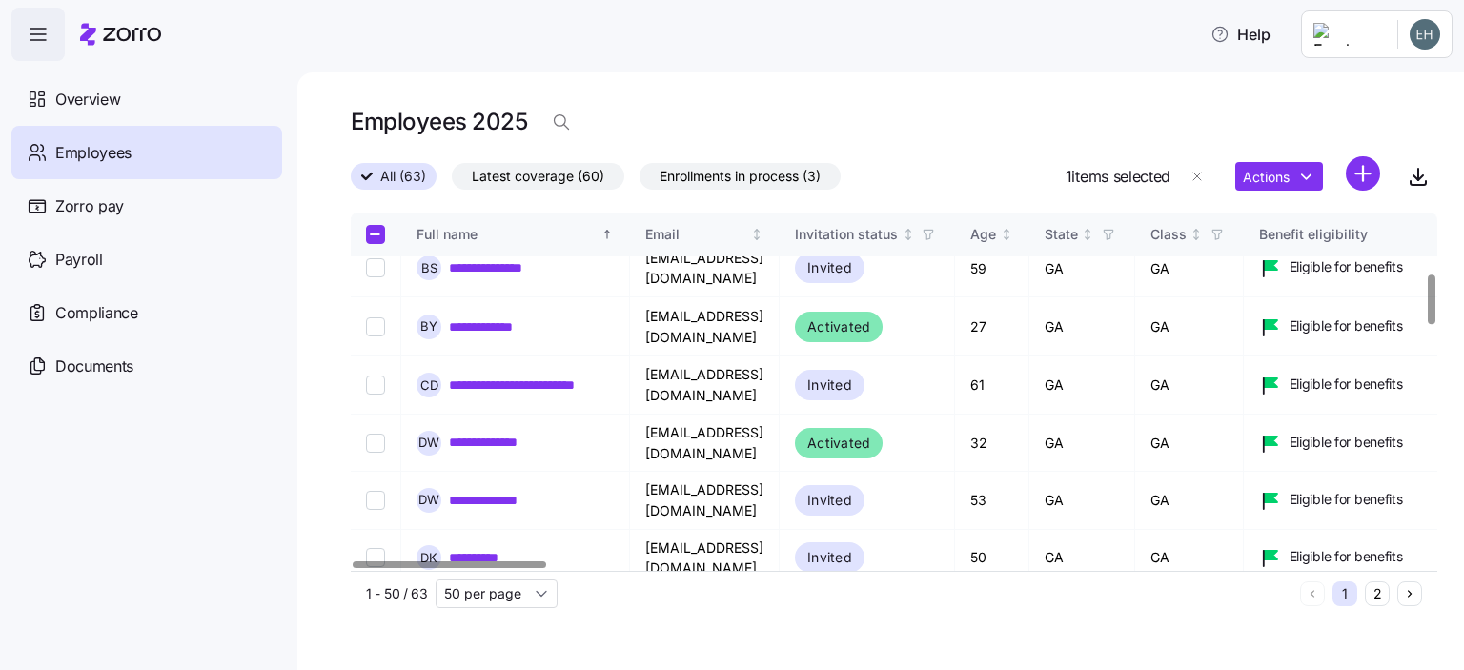
scroll to position [381, 0]
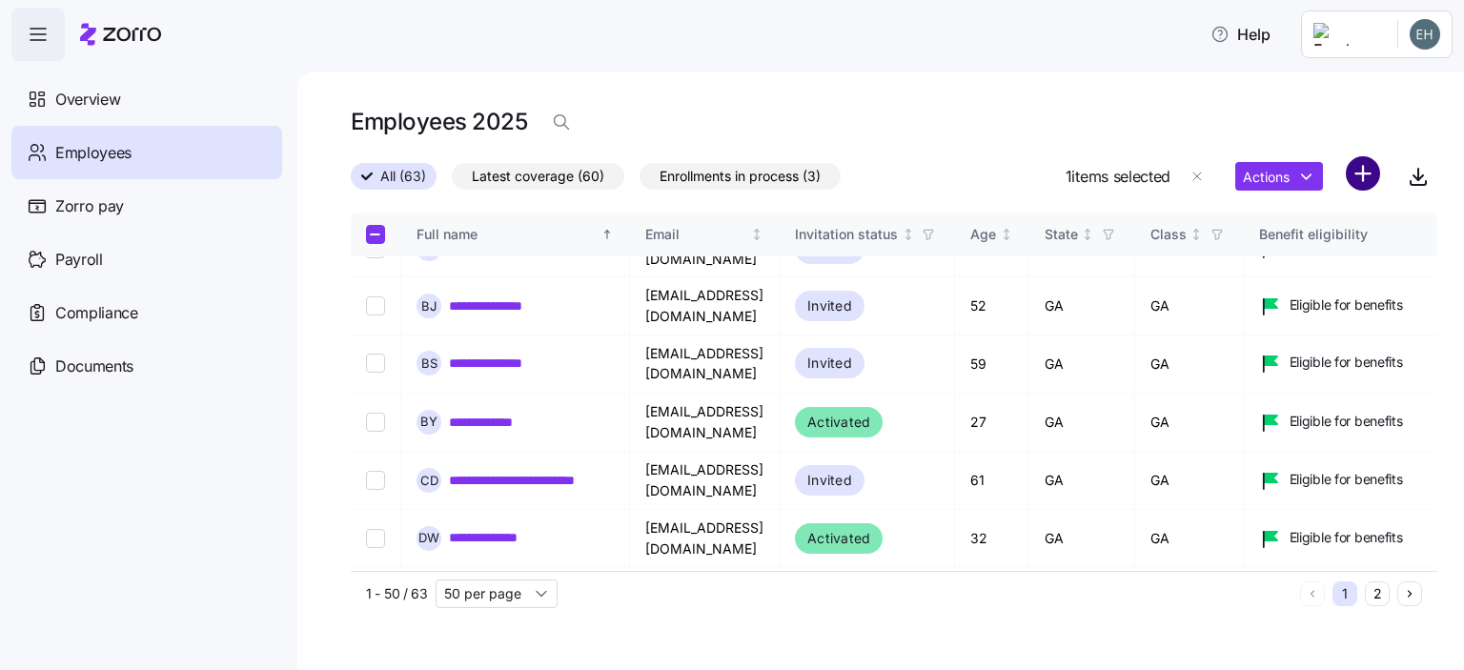
click at [1357, 178] on html "**********" at bounding box center [732, 329] width 1464 height 659
click at [1367, 174] on html "**********" at bounding box center [732, 329] width 1464 height 659
click at [1366, 174] on html "**********" at bounding box center [732, 329] width 1464 height 659
click at [1275, 254] on span "Add a new employee" at bounding box center [1302, 255] width 128 height 19
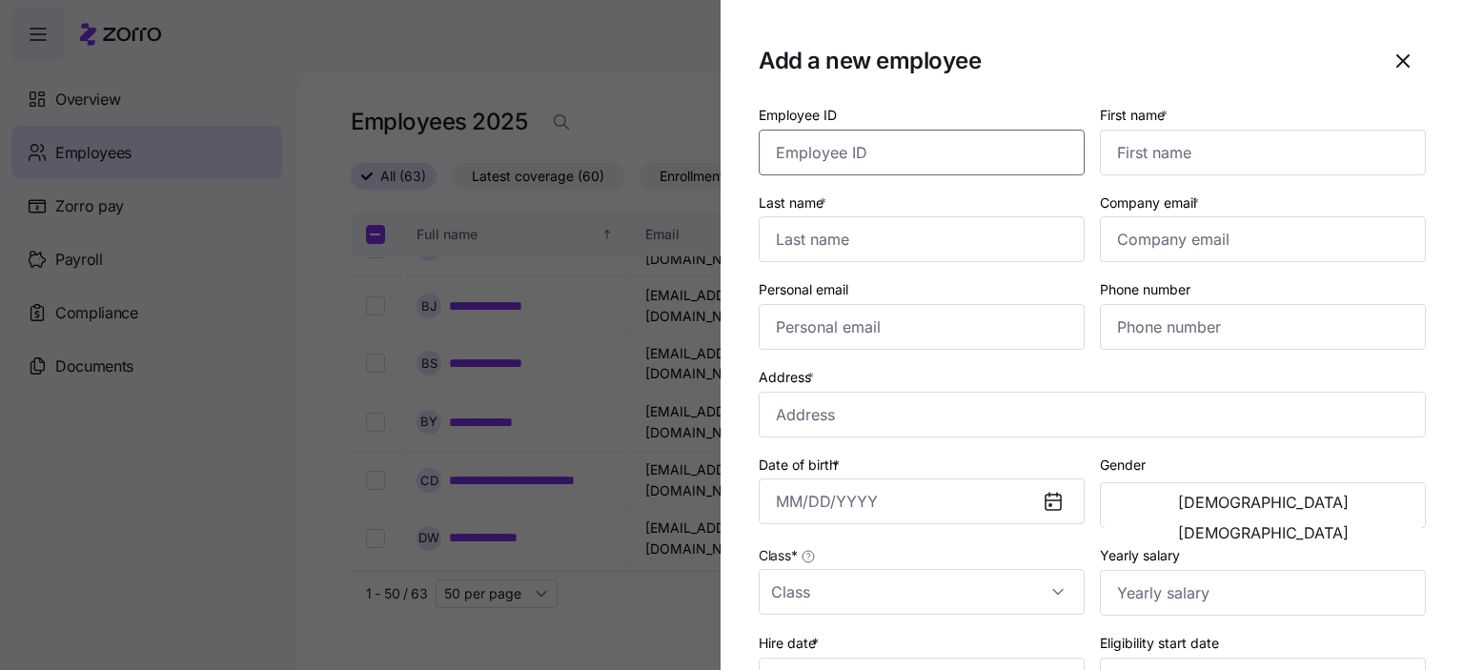
click at [892, 158] on input "Employee ID" at bounding box center [922, 153] width 326 height 46
click at [834, 152] on input "Employee ID" at bounding box center [922, 153] width 326 height 46
type input "5006"
click at [1149, 148] on input "First name *" at bounding box center [1263, 153] width 326 height 46
type input "[PERSON_NAME]"
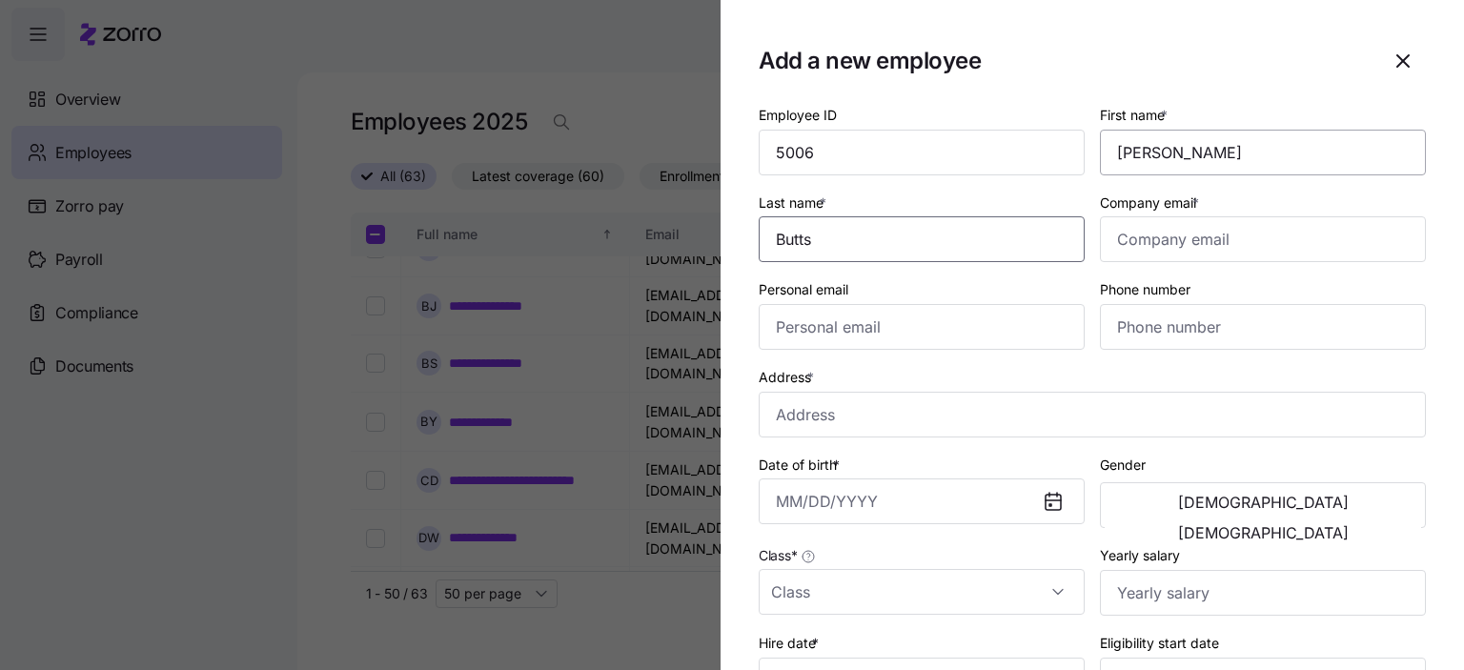
type input "Butts"
type input "[EMAIL_ADDRESS][DOMAIN_NAME]"
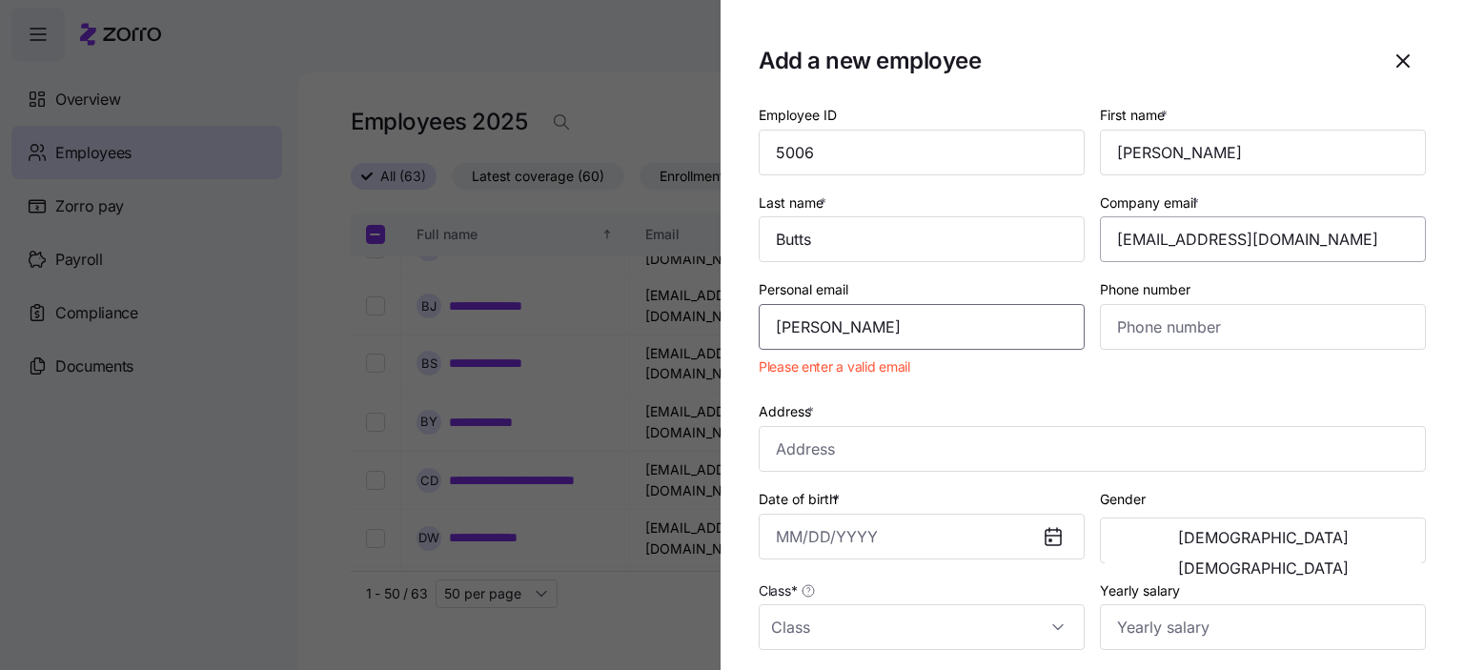
type input "[PERSON_NAME]"
click at [1145, 237] on input "[EMAIL_ADDRESS][DOMAIN_NAME]" at bounding box center [1263, 239] width 326 height 46
click at [1156, 236] on input "[EMAIL_ADDRESS][DOMAIN_NAME]" at bounding box center [1263, 239] width 326 height 46
type input "[EMAIL_ADDRESS][DOMAIN_NAME]"
click at [828, 323] on input "[PERSON_NAME]" at bounding box center [922, 327] width 326 height 46
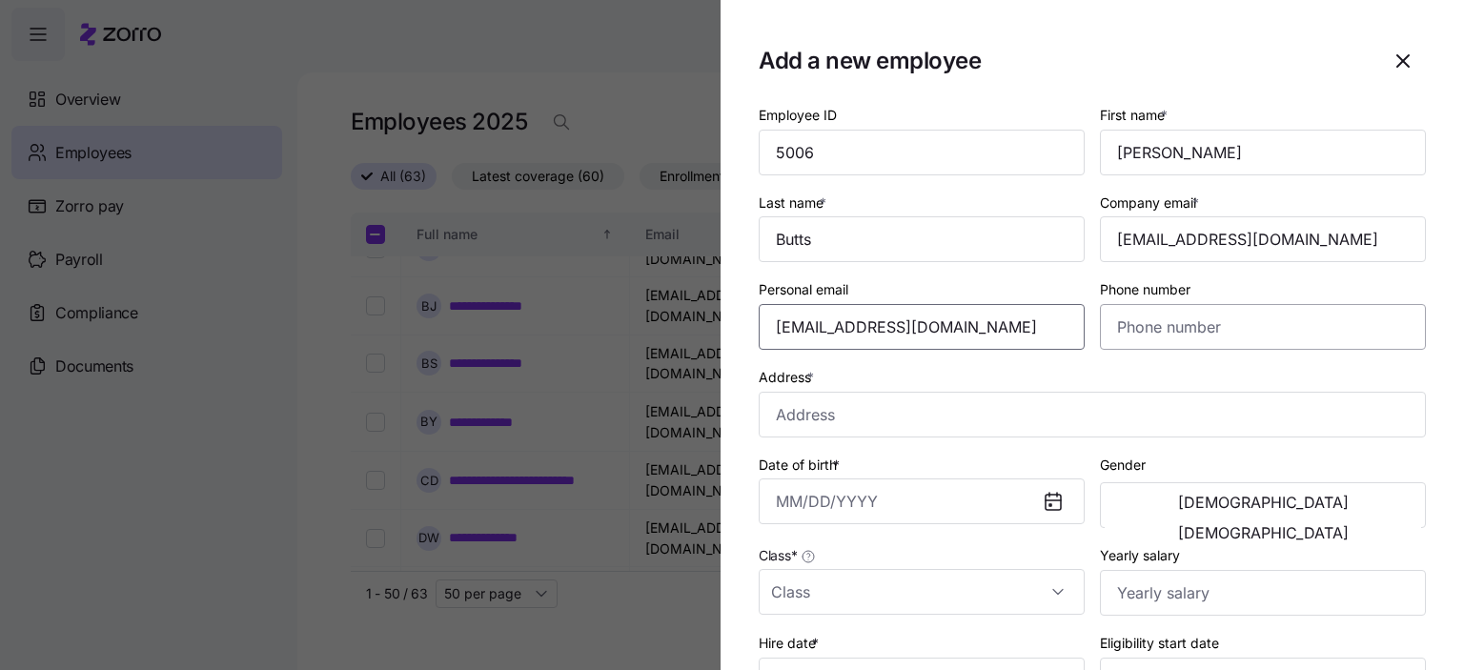
type input "[EMAIL_ADDRESS][DOMAIN_NAME]"
click at [1142, 316] on input "Phone number" at bounding box center [1263, 327] width 326 height 46
type input "[PHONE_NUMBER]"
click at [808, 414] on input "Address *" at bounding box center [1092, 415] width 667 height 46
type input "[STREET_ADDRESS][PERSON_NAME]"
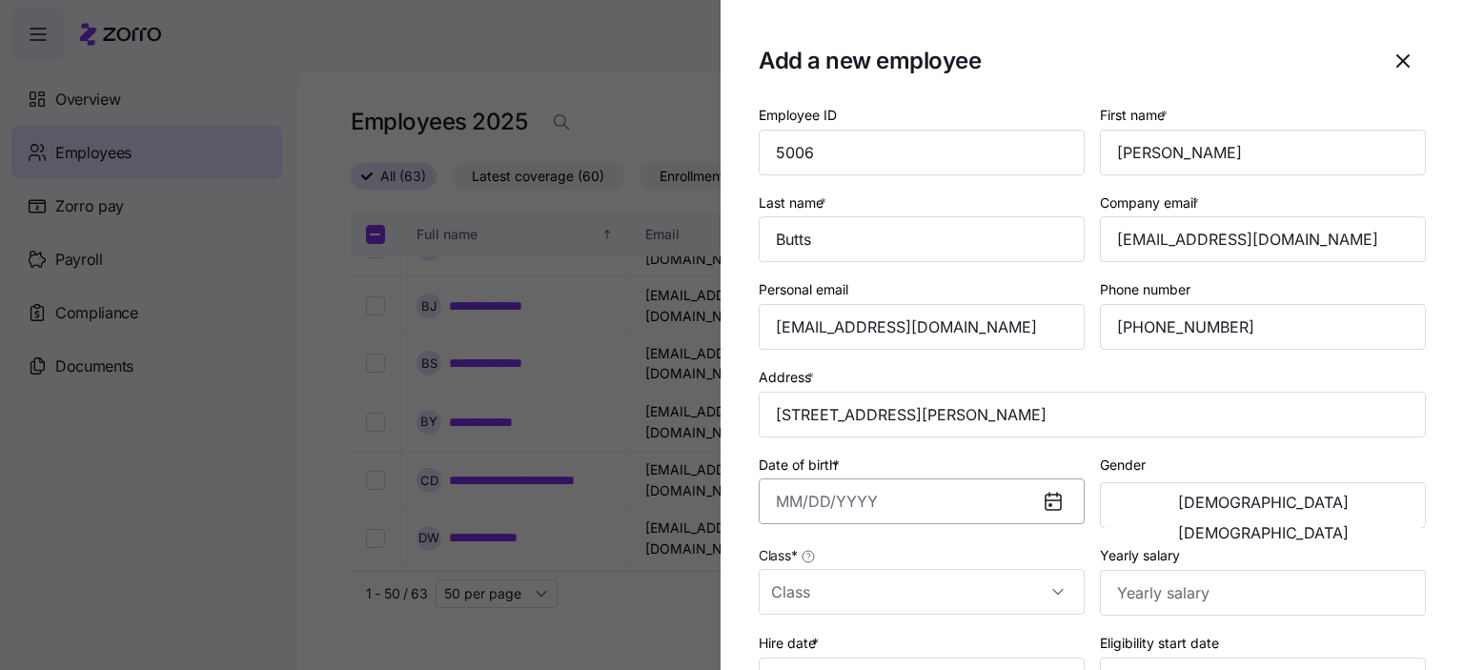
click at [816, 501] on input "Date of birth *" at bounding box center [922, 502] width 326 height 46
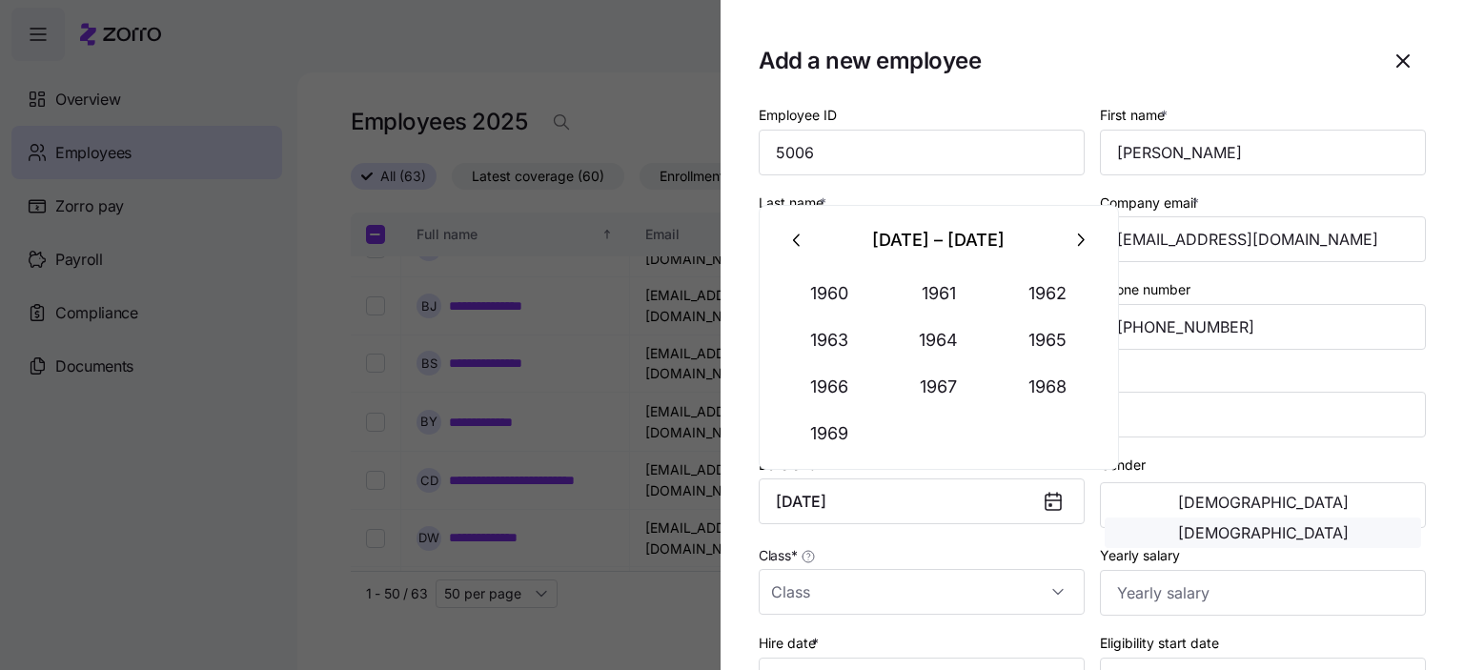
type input "[DATE]"
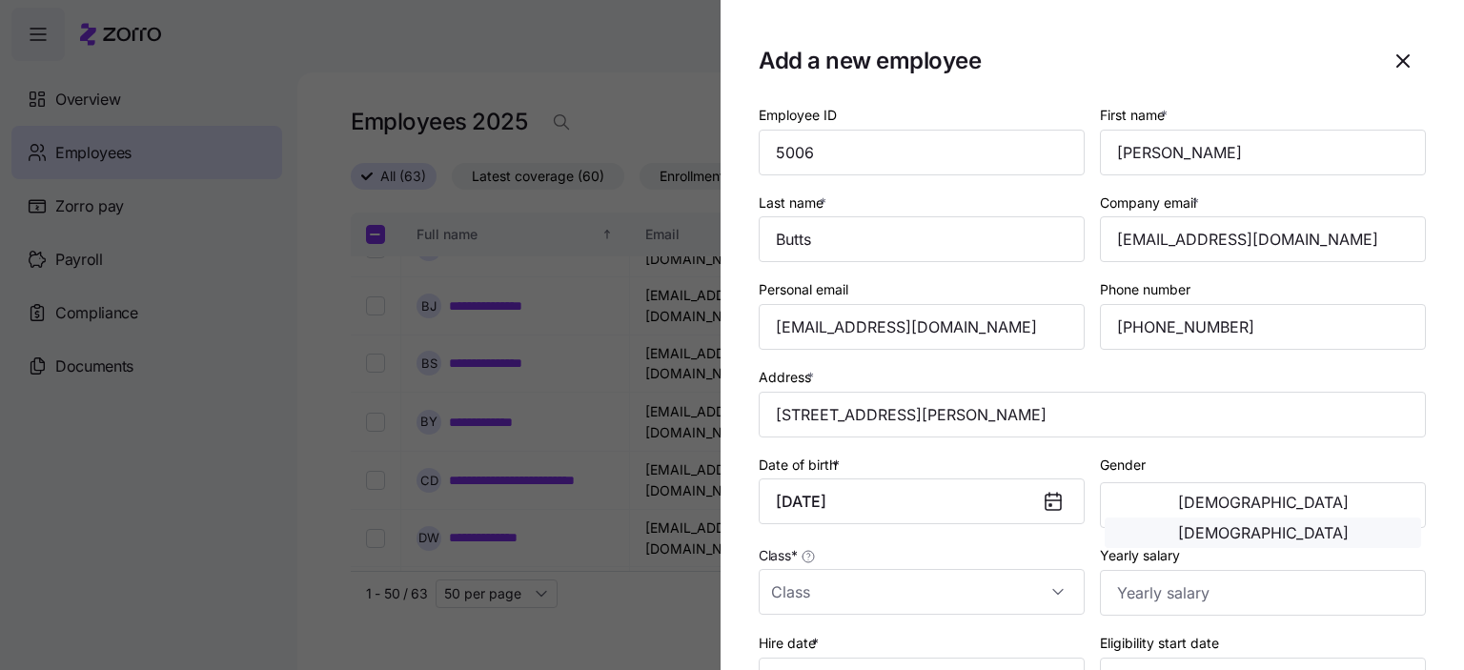
click at [1326, 525] on span "[DEMOGRAPHIC_DATA]" at bounding box center [1263, 532] width 171 height 15
click at [796, 594] on input "Class *" at bounding box center [922, 592] width 326 height 46
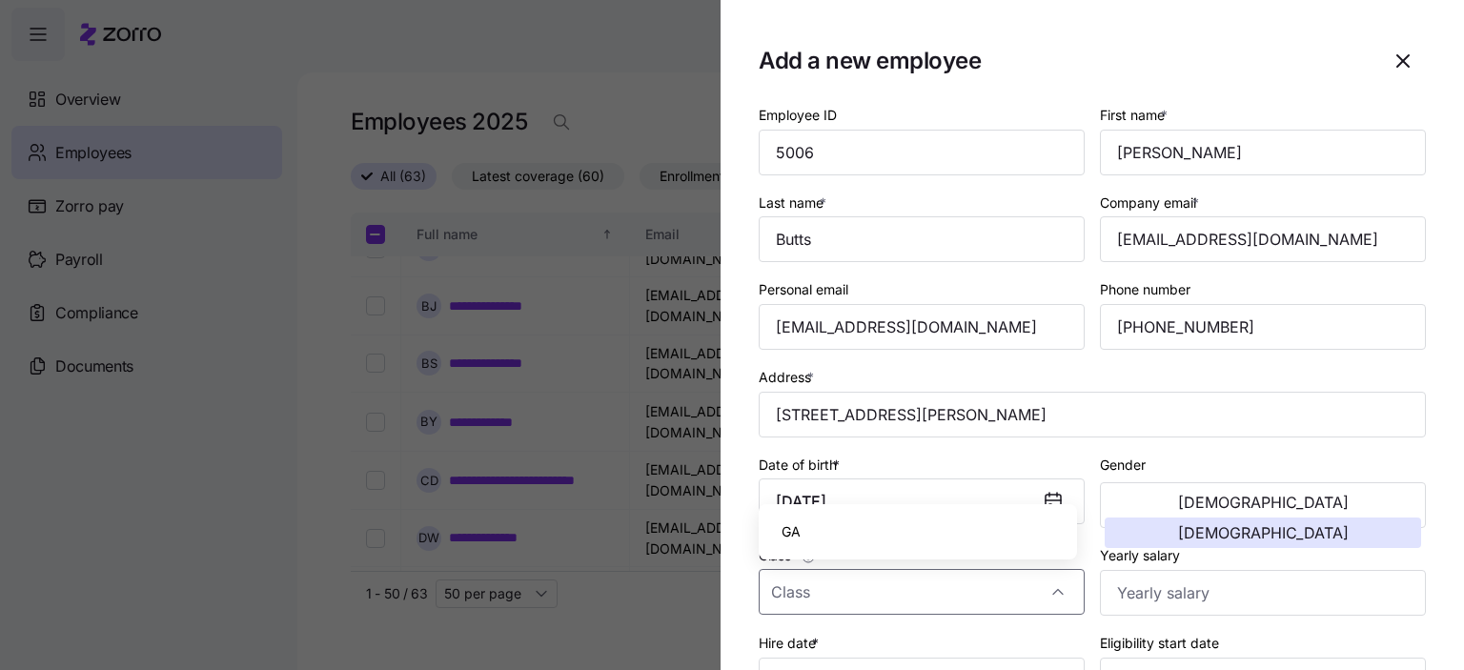
click at [796, 531] on span "GA" at bounding box center [791, 532] width 19 height 21
type input "GA"
click at [1163, 604] on input "Yearly salary" at bounding box center [1263, 593] width 326 height 46
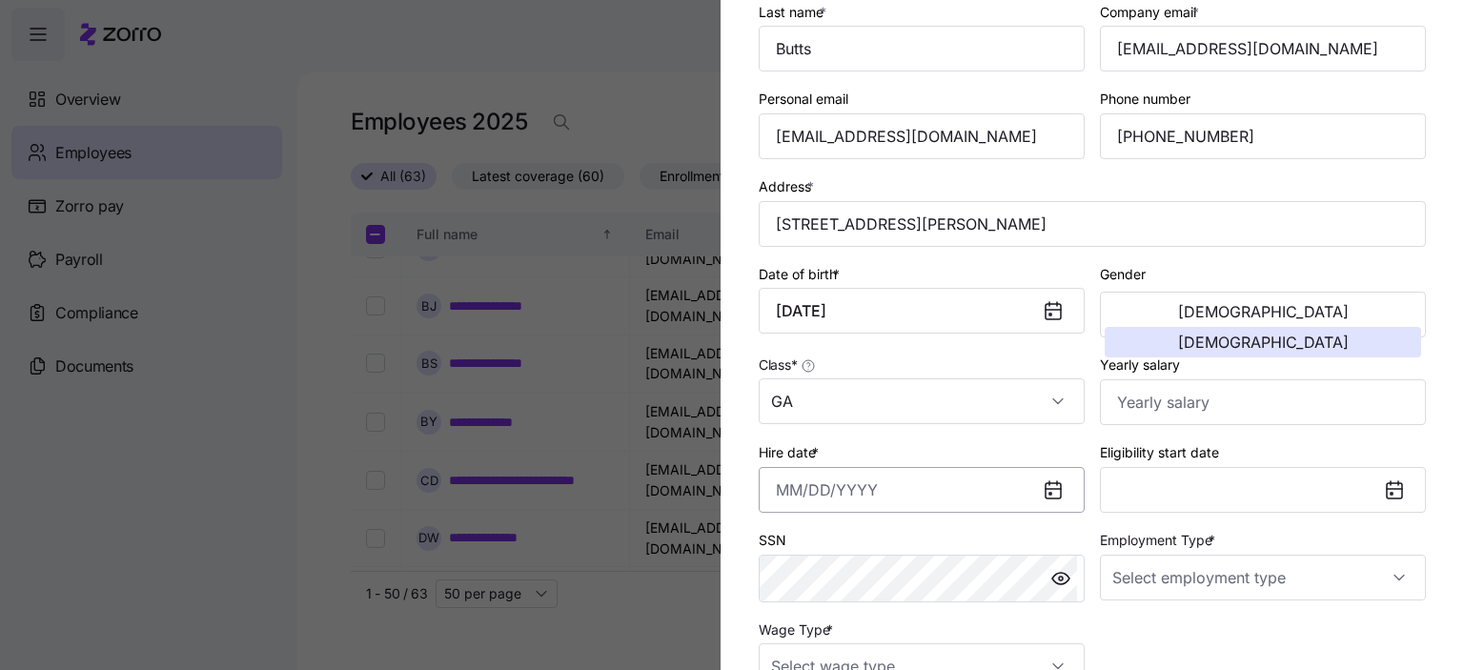
click at [805, 487] on input "Hire date *" at bounding box center [922, 490] width 326 height 46
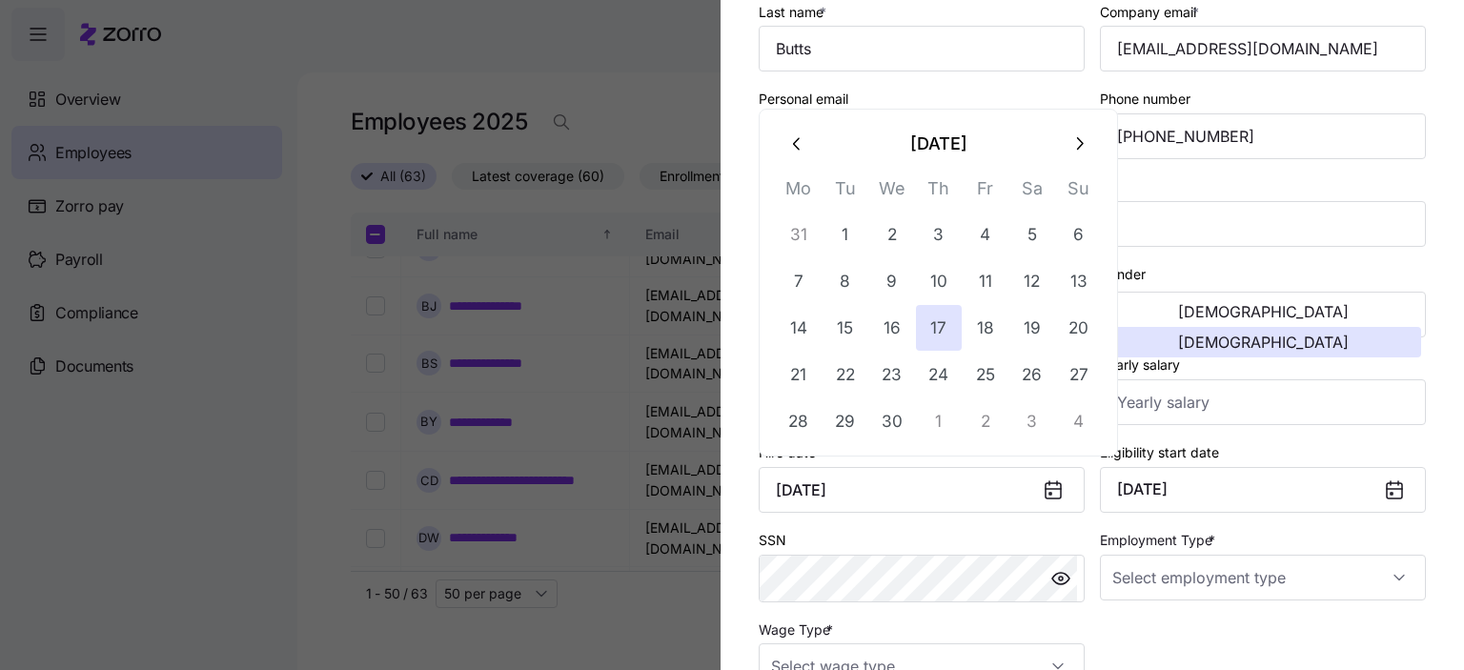
type input "[DATE]"
click at [1387, 483] on icon at bounding box center [1394, 490] width 15 height 15
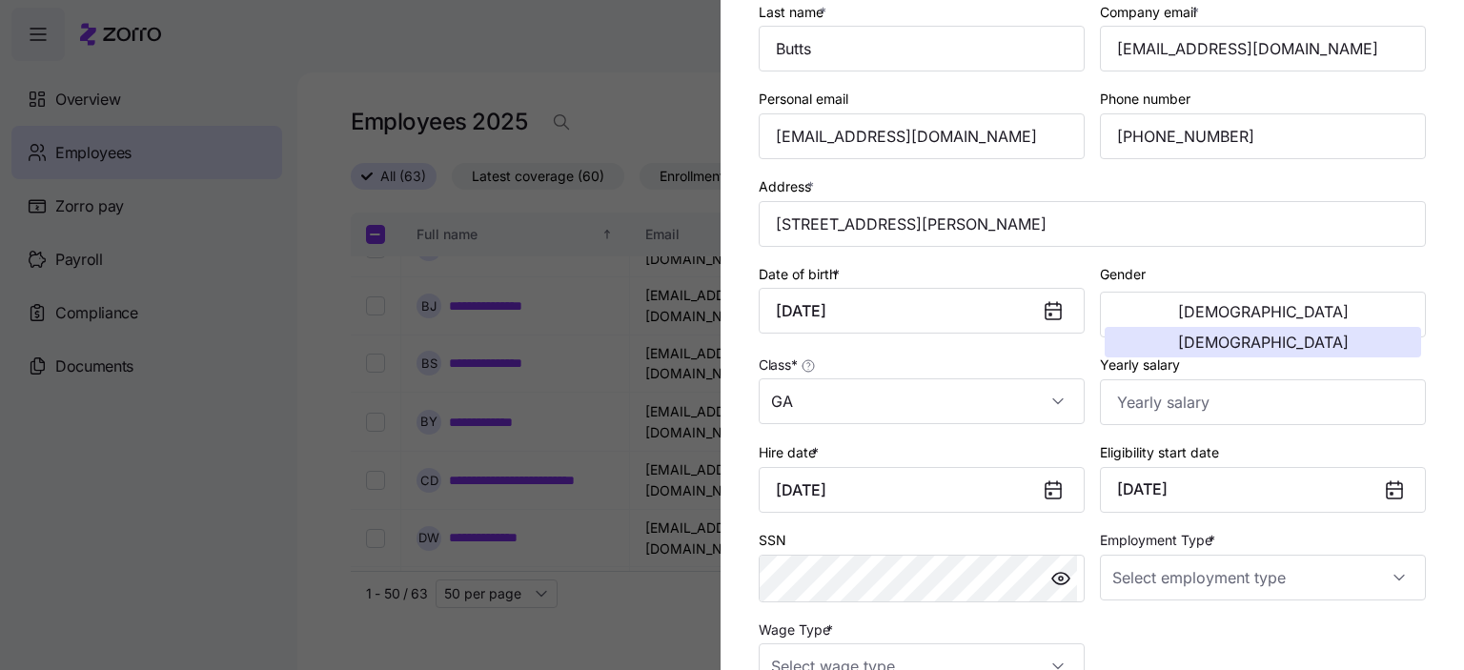
click at [1383, 483] on icon at bounding box center [1394, 490] width 23 height 23
click at [1183, 496] on button "[DATE]" at bounding box center [1263, 490] width 326 height 46
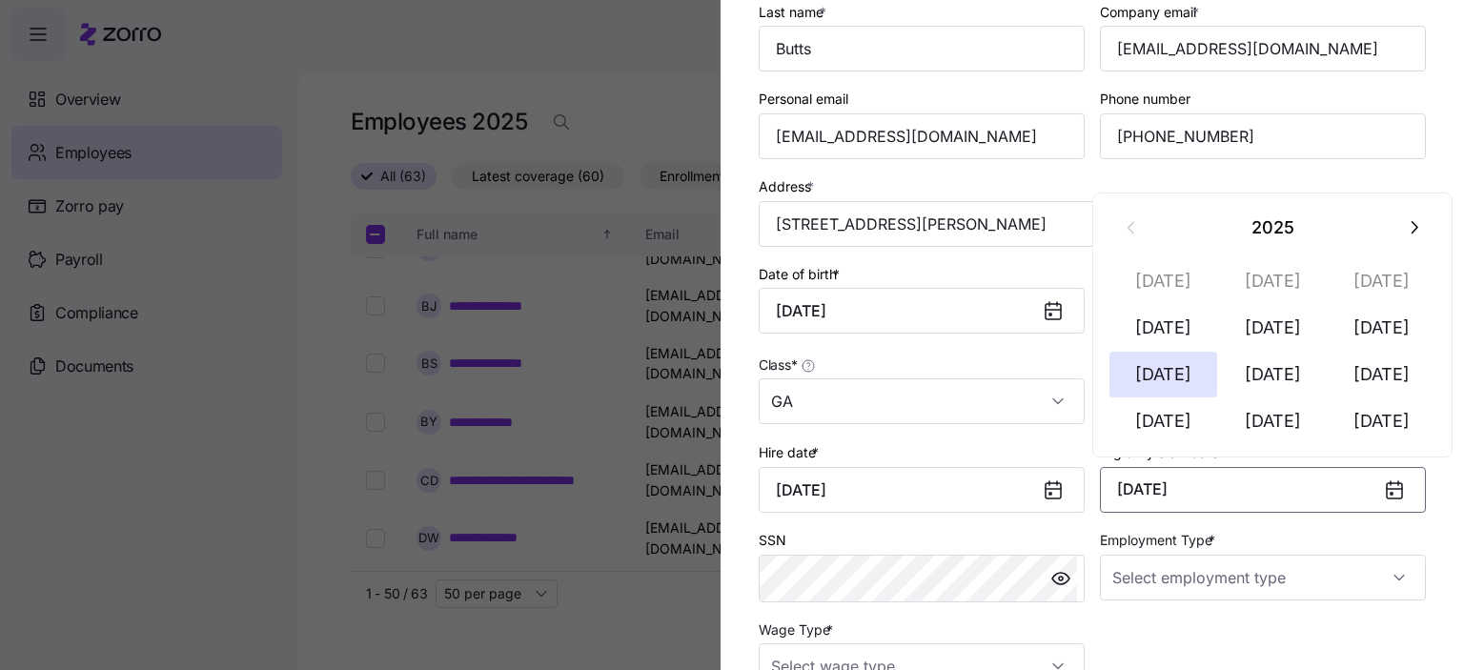
click at [1175, 486] on button "[DATE]" at bounding box center [1263, 490] width 326 height 46
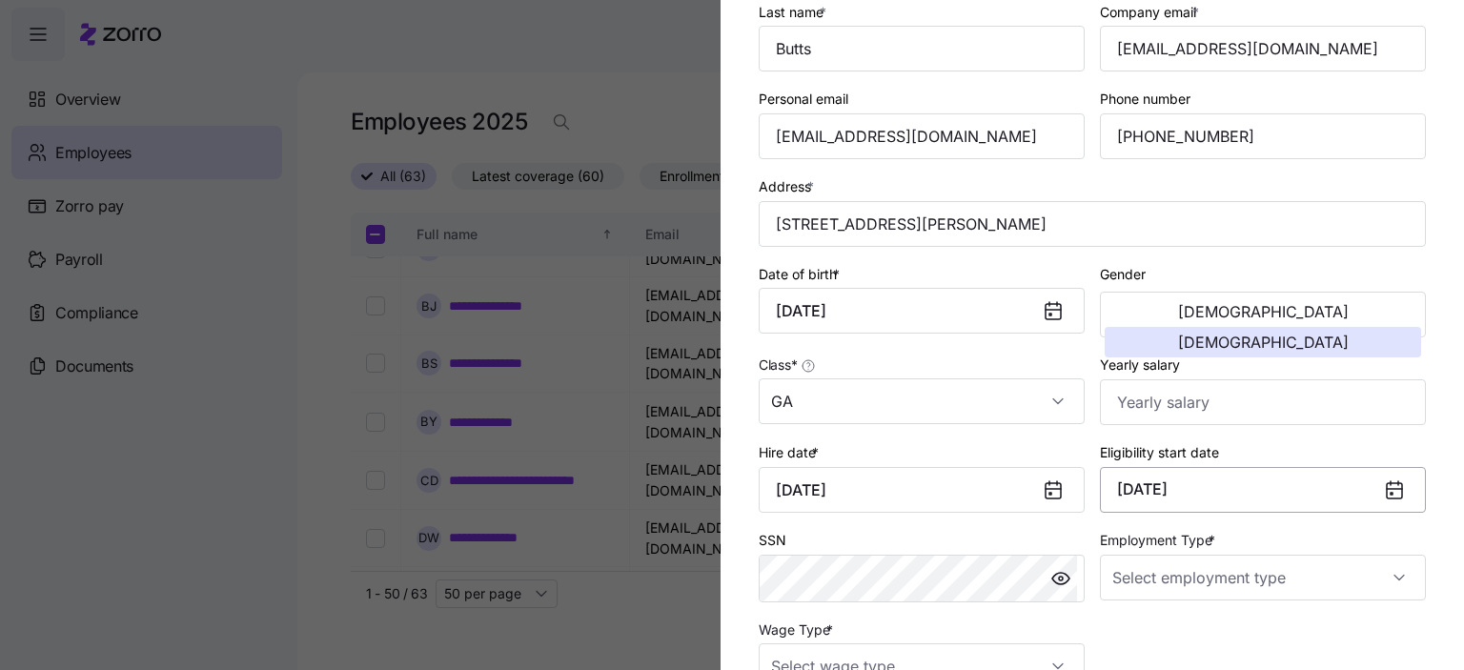
click at [1175, 486] on button "[DATE]" at bounding box center [1263, 490] width 326 height 46
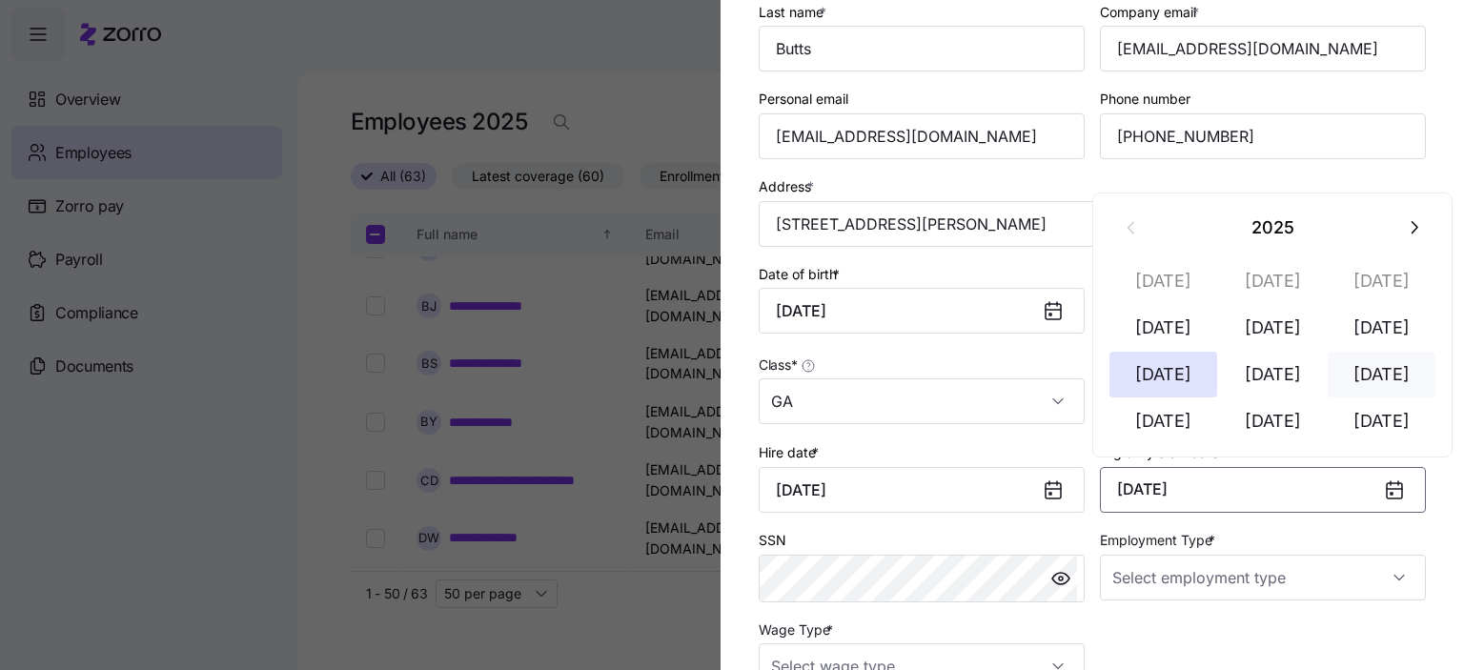
click at [1377, 377] on button "[DATE]" at bounding box center [1382, 375] width 109 height 46
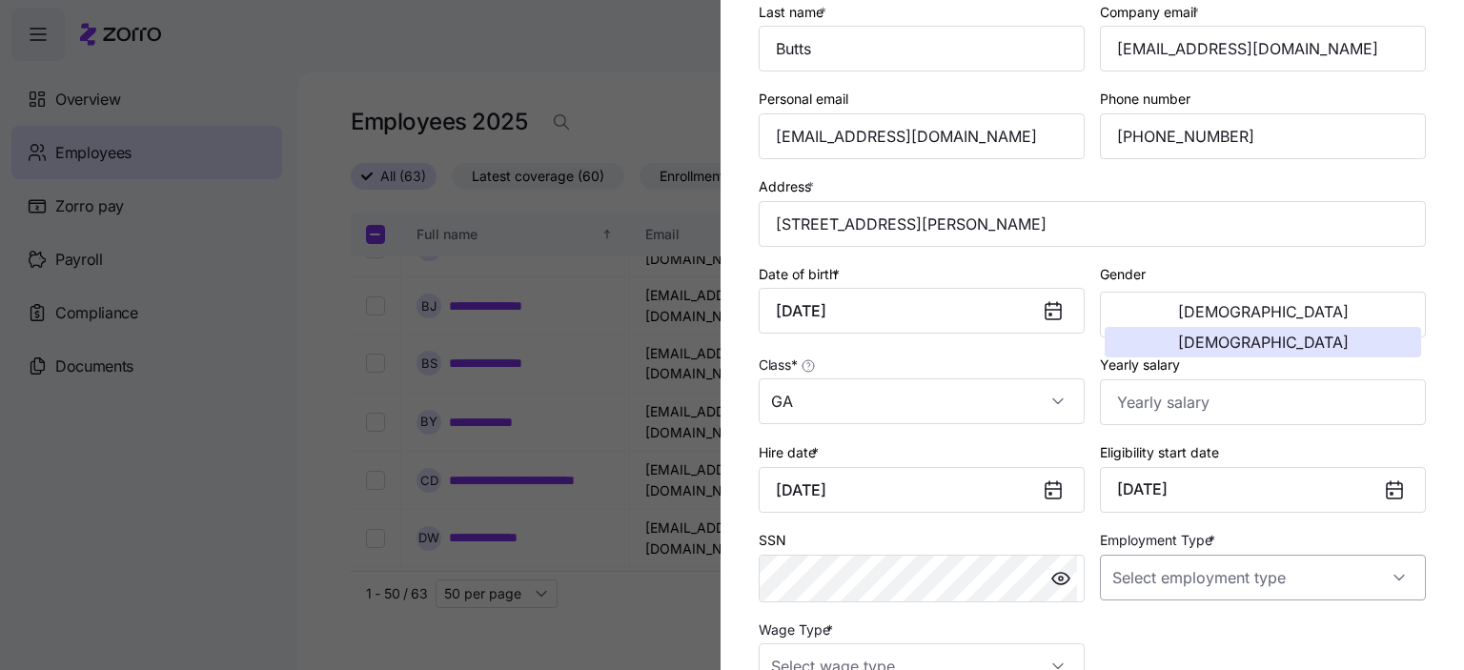
click at [1201, 577] on input "Employment Type *" at bounding box center [1263, 578] width 326 height 46
click at [1171, 516] on span "Part Time" at bounding box center [1145, 516] width 60 height 21
type input "Part Time"
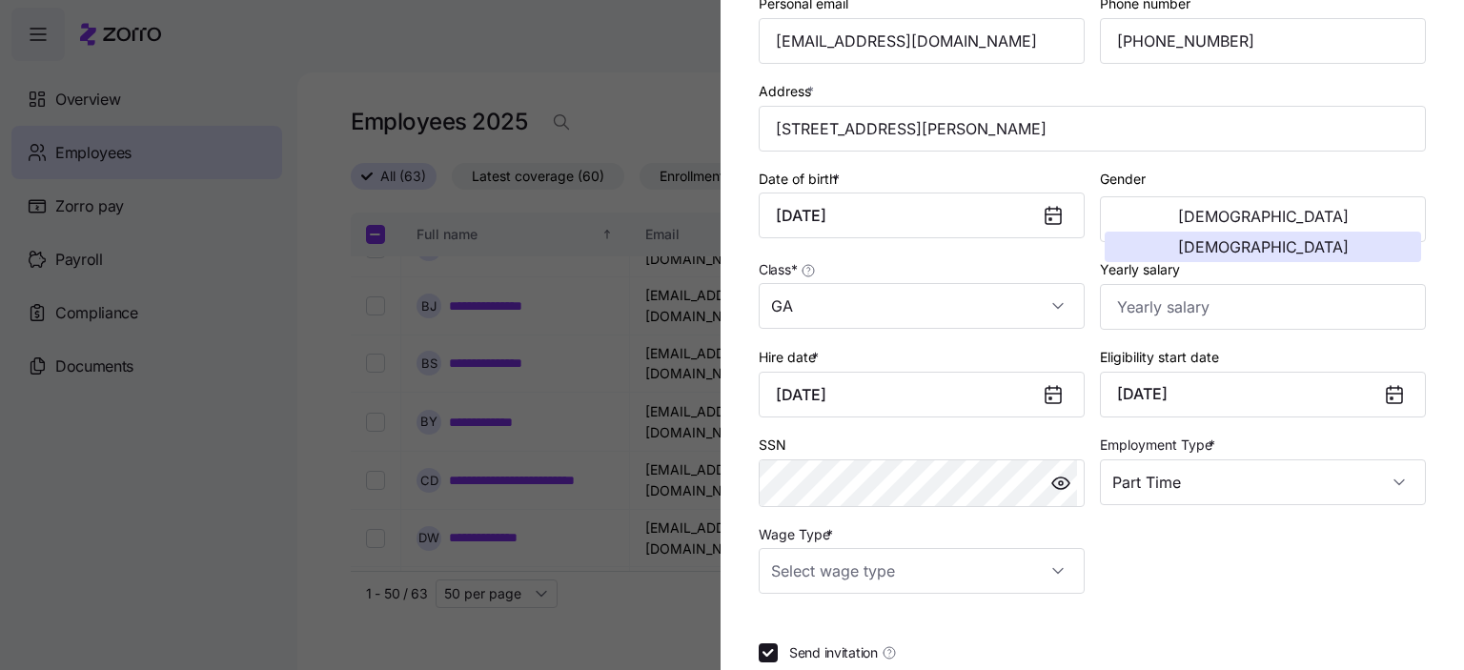
scroll to position [381, 0]
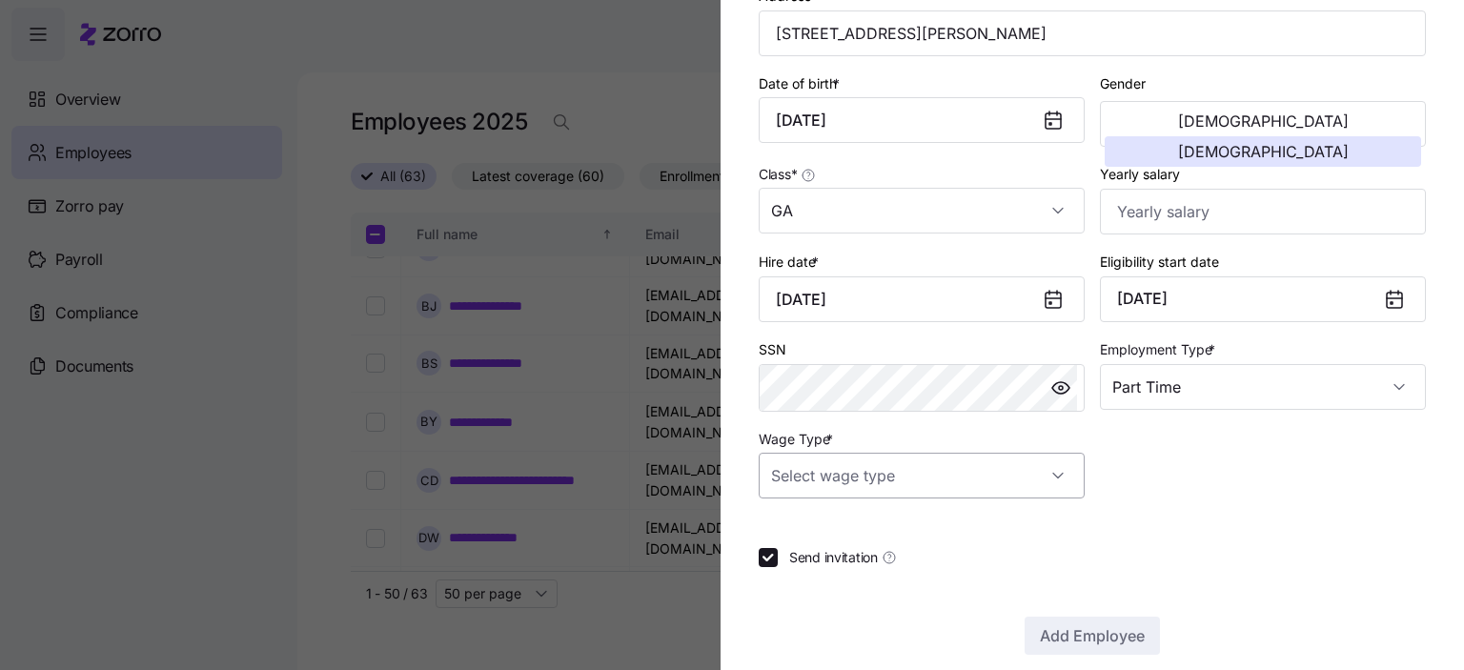
click at [1018, 471] on input "Wage Type *" at bounding box center [922, 476] width 326 height 46
click at [813, 574] on span "Hourly" at bounding box center [802, 570] width 40 height 21
type input "Hourly"
click at [1098, 632] on span "Add Employee" at bounding box center [1092, 635] width 105 height 23
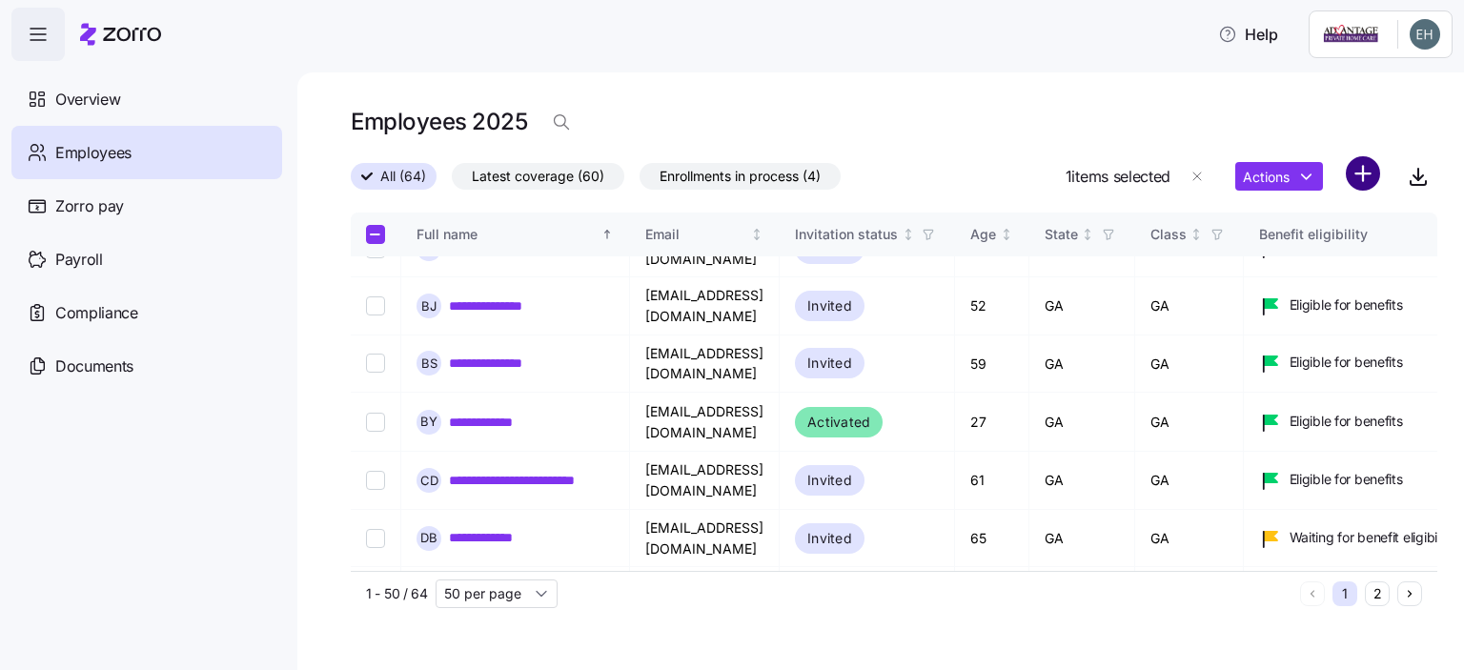
click at [1367, 181] on html "**********" at bounding box center [732, 329] width 1464 height 659
click at [1280, 259] on span "Add a new employee" at bounding box center [1302, 255] width 128 height 19
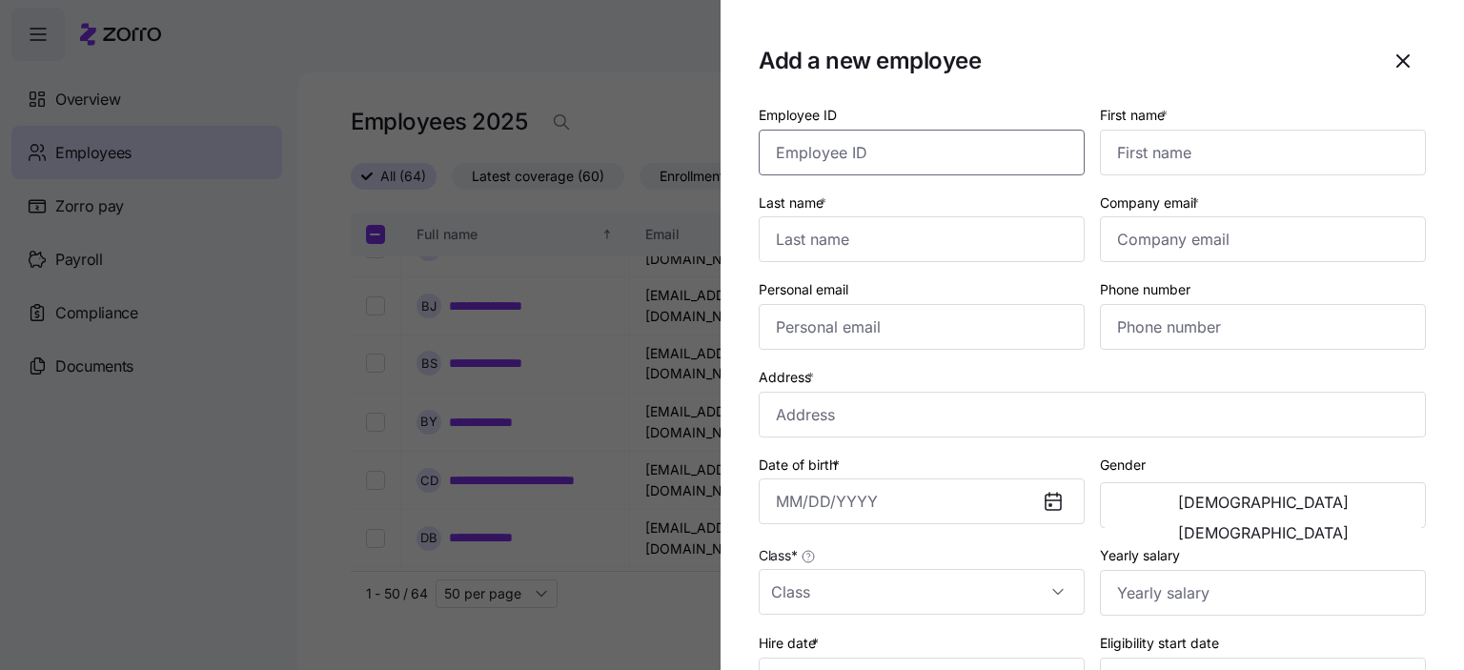
click at [820, 162] on input "Employee ID" at bounding box center [922, 153] width 326 height 46
click at [1167, 154] on input "First name *" at bounding box center [1263, 153] width 326 height 46
click at [1232, 158] on input "First name *" at bounding box center [1263, 153] width 326 height 46
type input "Nneka"
type input "Obiorah"
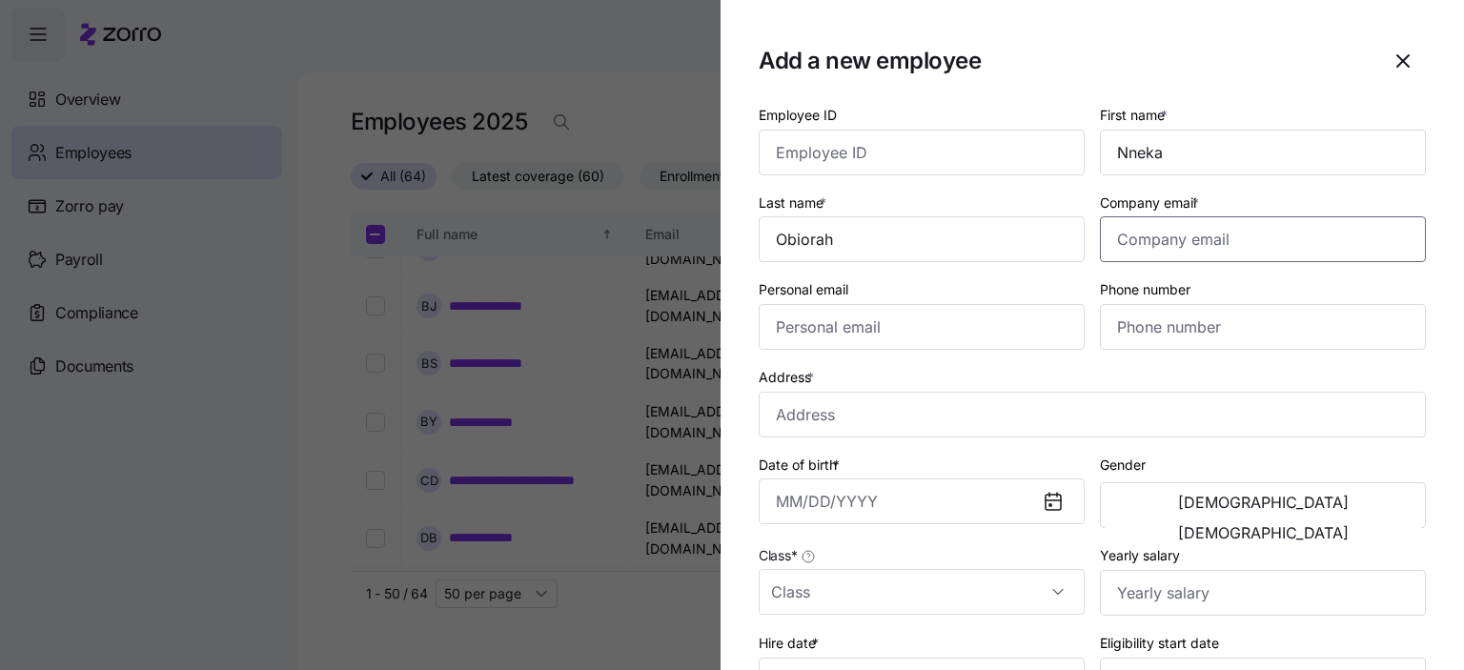
click at [1144, 247] on input "Company email *" at bounding box center [1263, 239] width 326 height 46
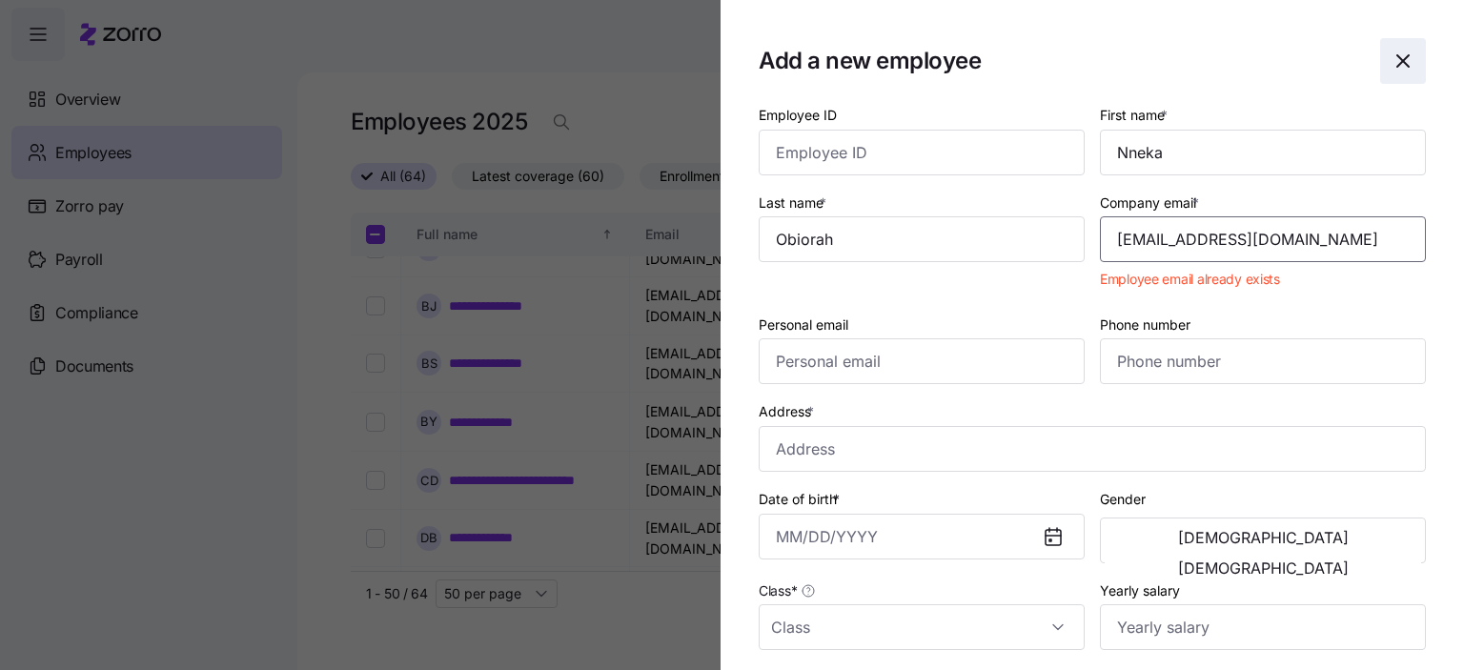
type input "[EMAIL_ADDRESS][DOMAIN_NAME]"
click at [1393, 53] on icon "button" at bounding box center [1403, 61] width 23 height 23
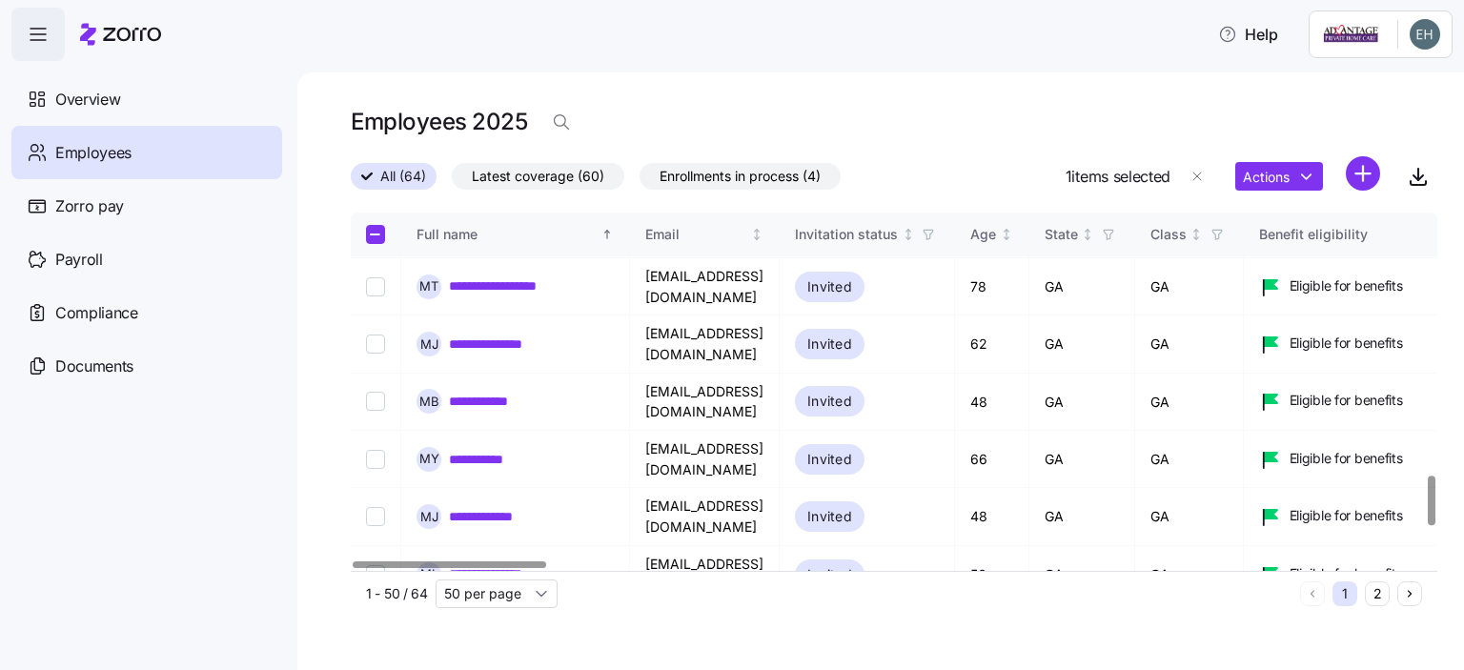
scroll to position [1907, 0]
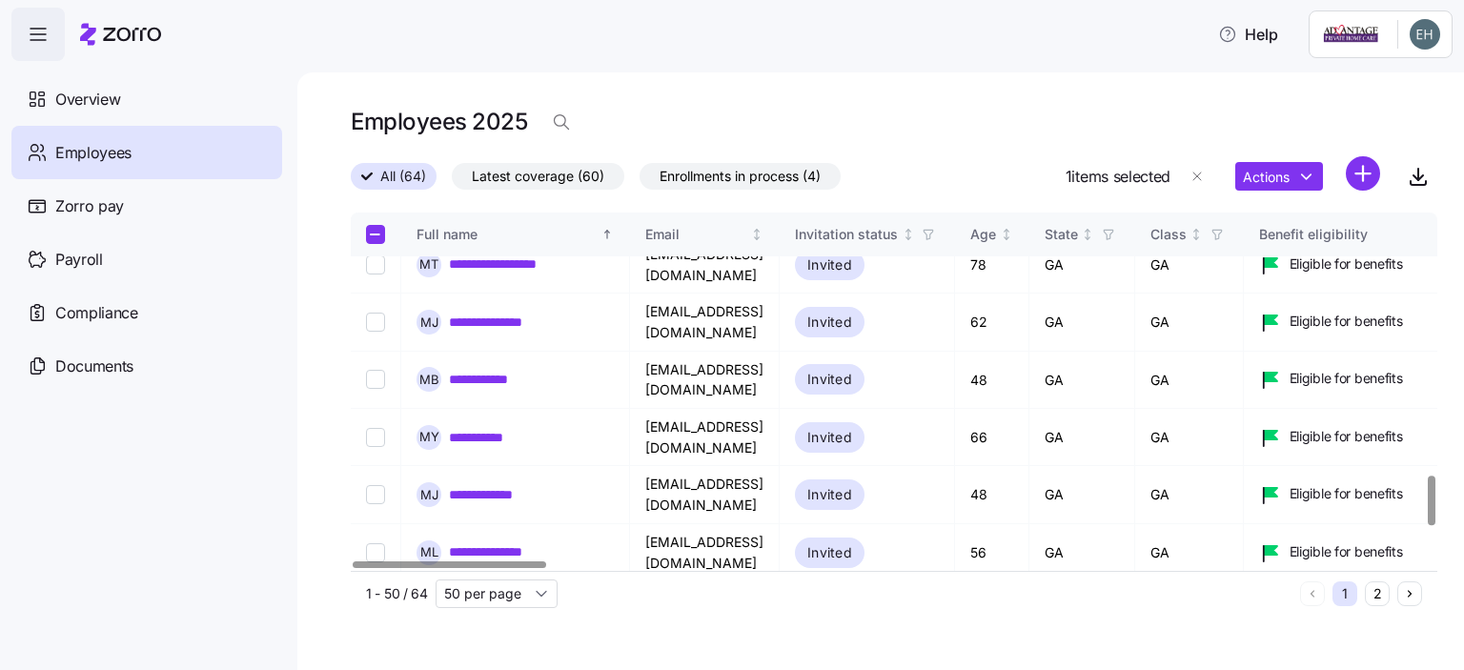
drag, startPoint x: 370, startPoint y: 400, endPoint x: 380, endPoint y: 400, distance: 10.5
checkbox input "true"
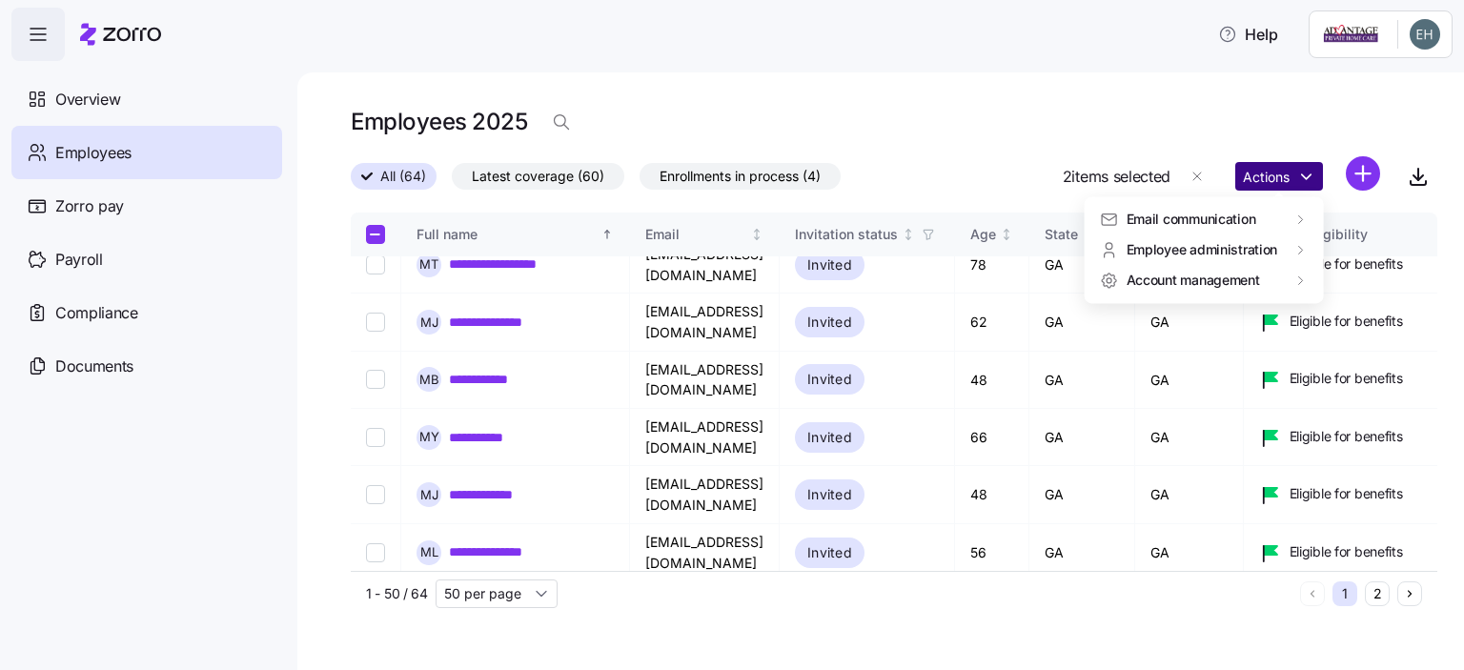
click at [1304, 179] on html "**********" at bounding box center [732, 329] width 1464 height 659
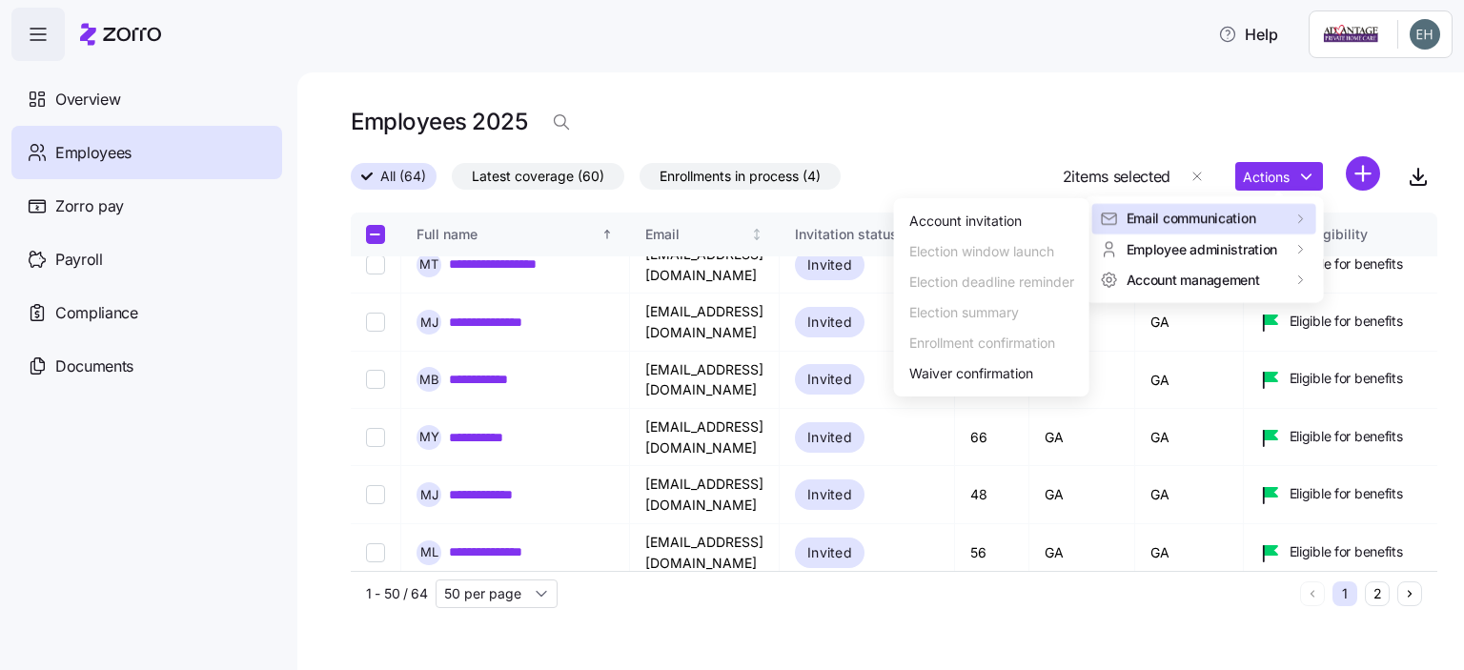
click at [1190, 224] on span "Email communication" at bounding box center [1192, 218] width 130 height 19
click at [986, 226] on div "Account invitation" at bounding box center [966, 221] width 113 height 21
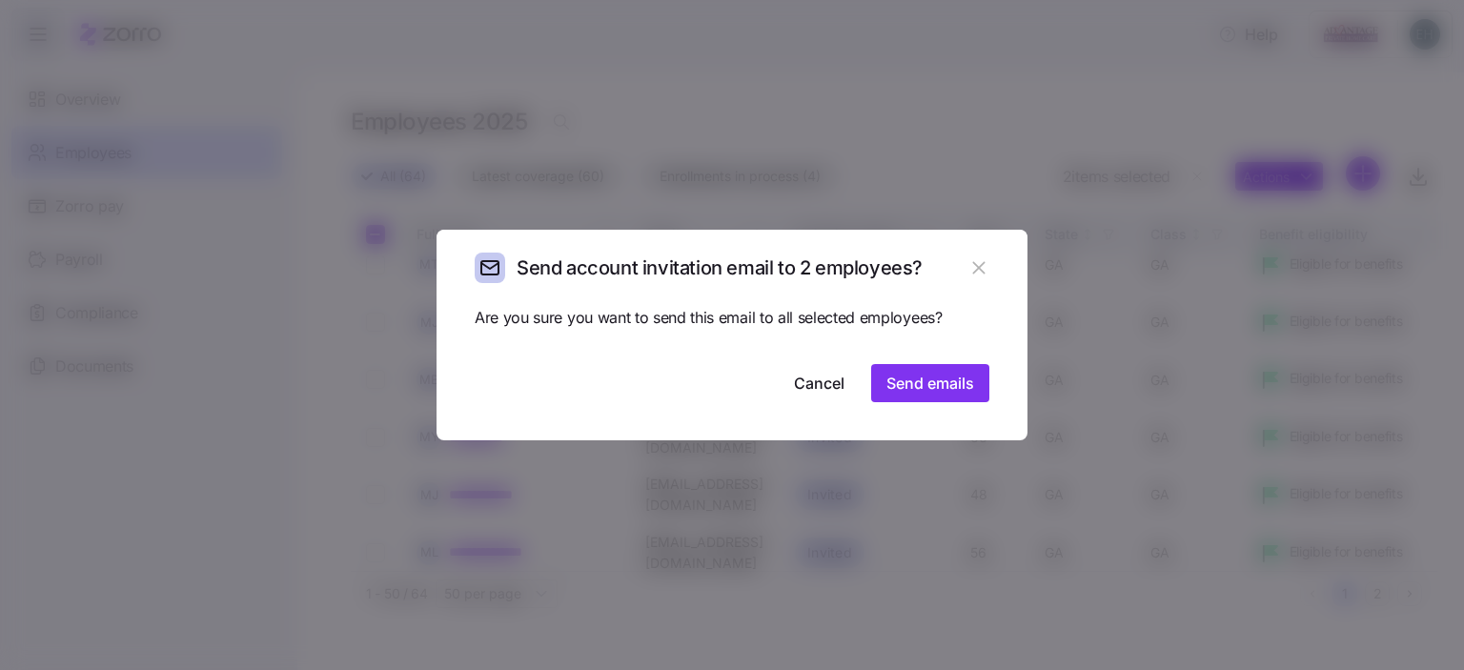
click at [952, 140] on div at bounding box center [732, 335] width 1464 height 670
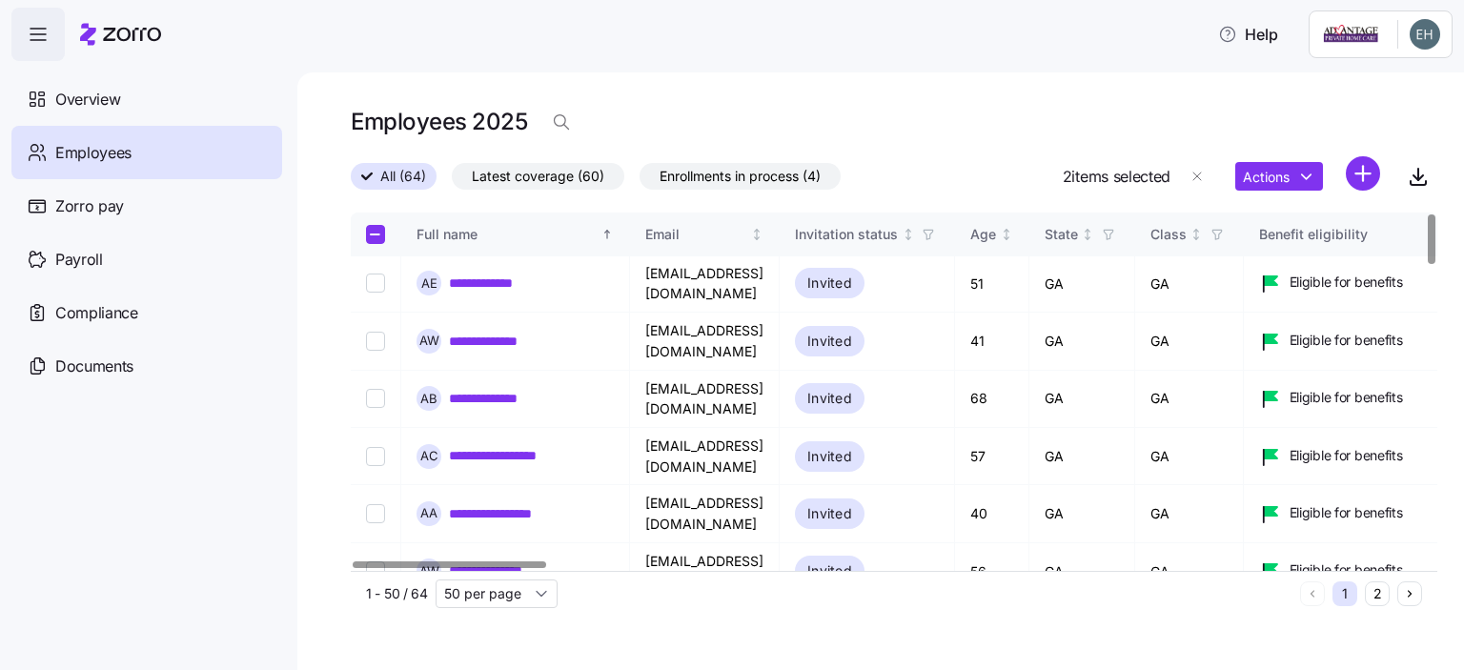
scroll to position [0, 0]
click at [1358, 169] on html "**********" at bounding box center [732, 329] width 1464 height 659
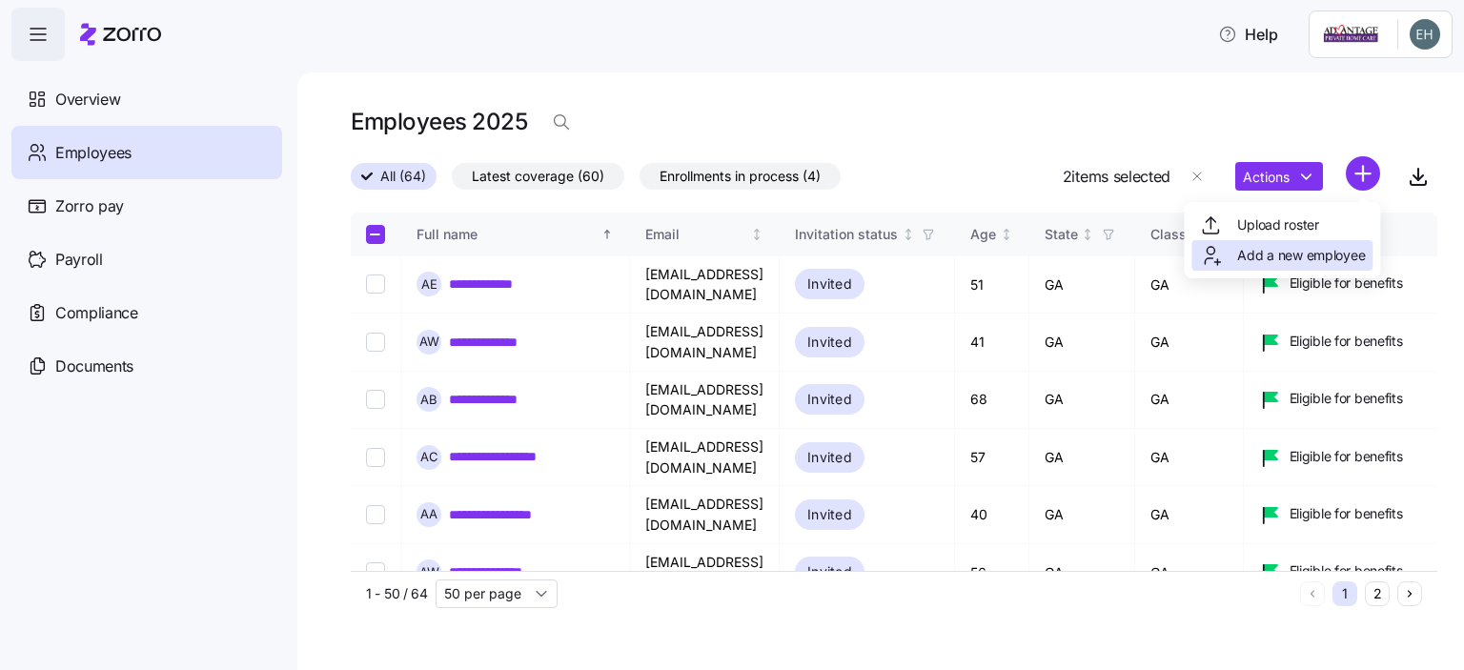
click at [1286, 254] on span "Add a new employee" at bounding box center [1302, 255] width 128 height 19
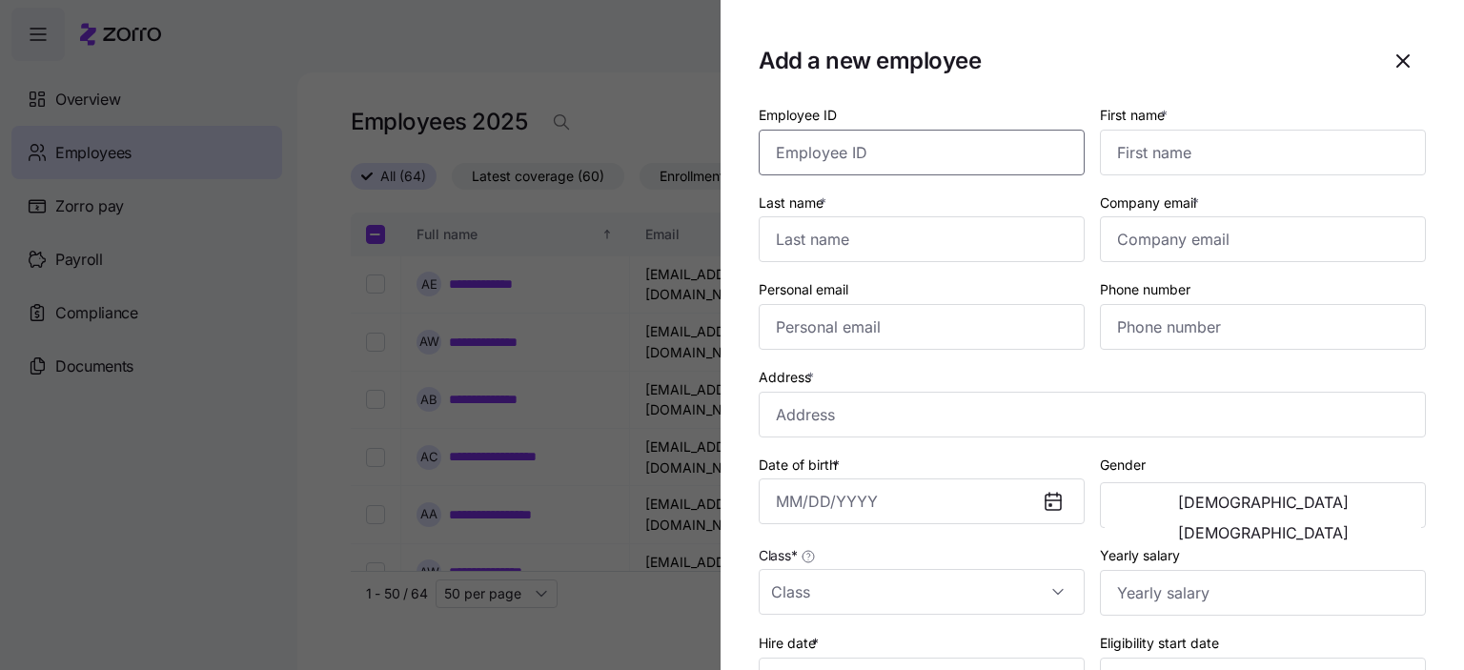
click at [815, 163] on input "Employee ID" at bounding box center [922, 153] width 326 height 46
click at [846, 159] on input "Employee ID" at bounding box center [922, 153] width 326 height 46
type input "9643"
click at [1151, 155] on input "First name *" at bounding box center [1263, 153] width 326 height 46
type input "Yetunde"
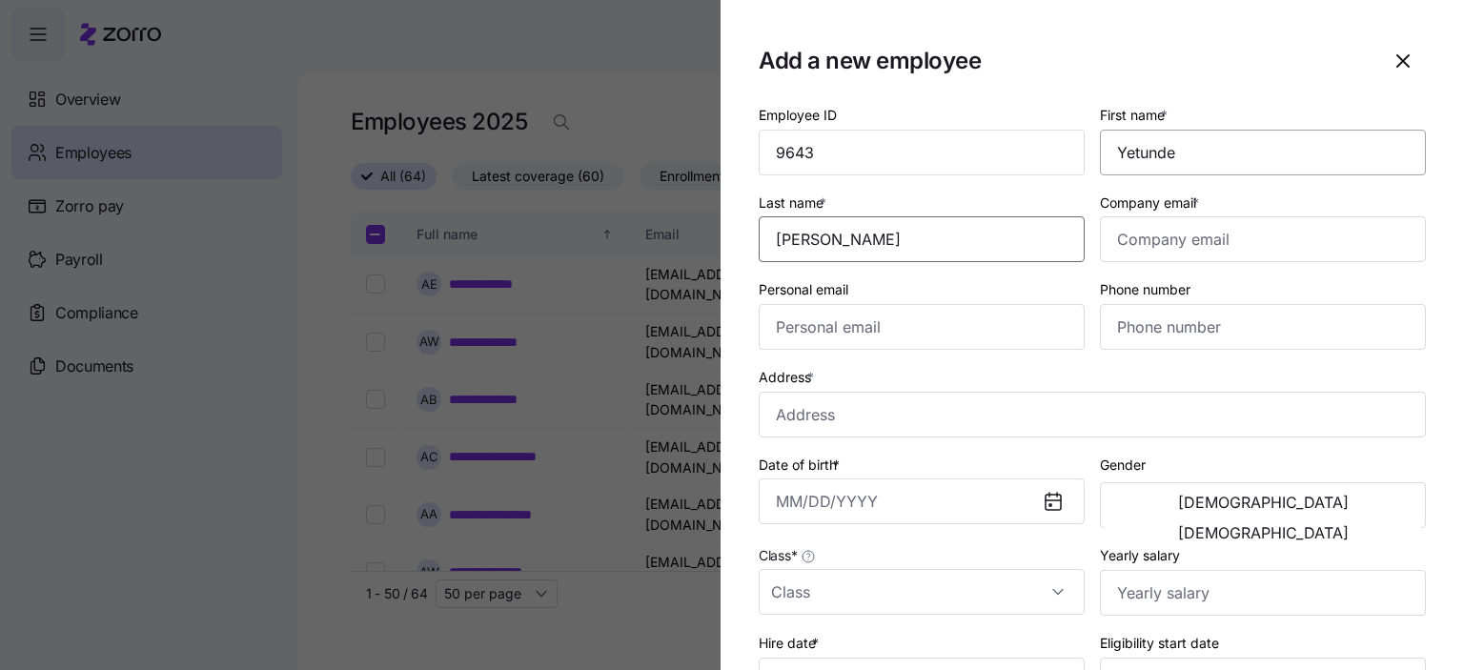
type input "[PERSON_NAME]"
type input "[EMAIL_ADDRESS][DOMAIN_NAME]"
click at [853, 342] on input "Personal email" at bounding box center [922, 327] width 326 height 46
type input "[EMAIL_ADDRESS][DOMAIN_NAME]"
type input "[PHONE_NUMBER]"
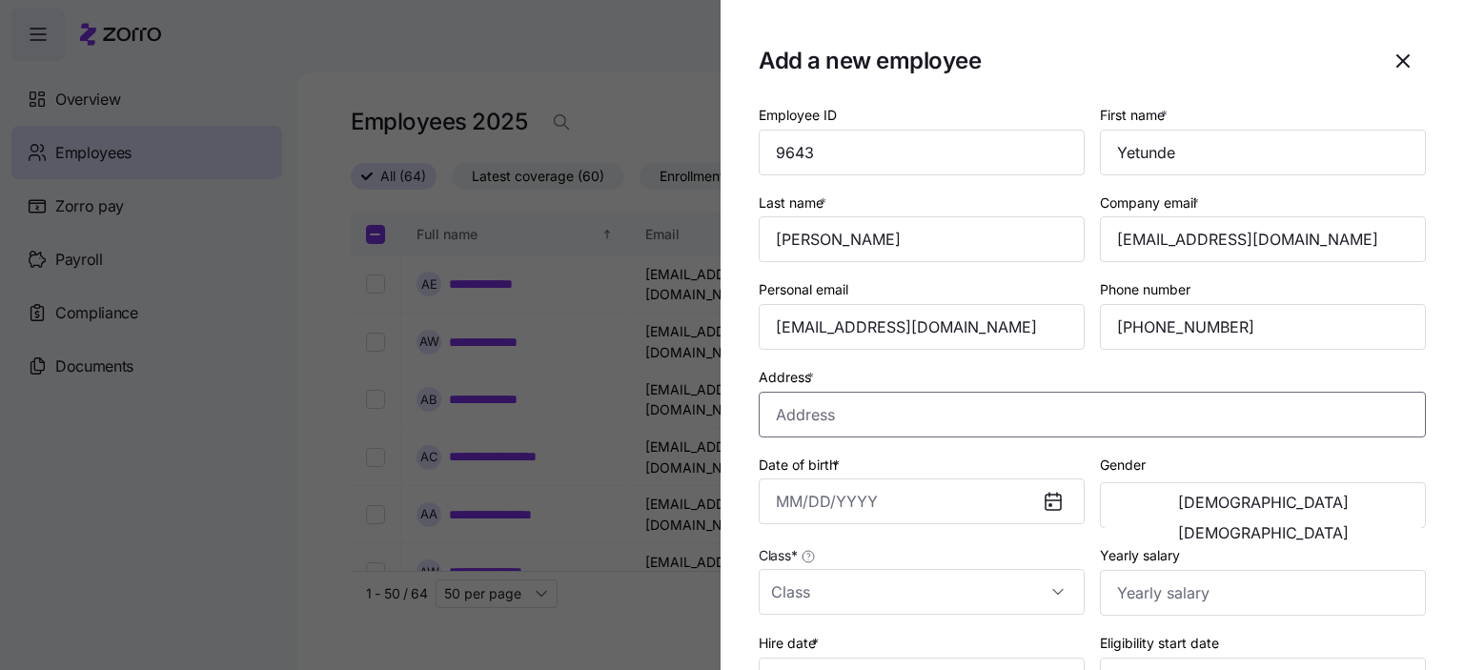
click at [829, 424] on input "Address *" at bounding box center [1092, 415] width 667 height 46
type input "[STREET_ADDRESS]"
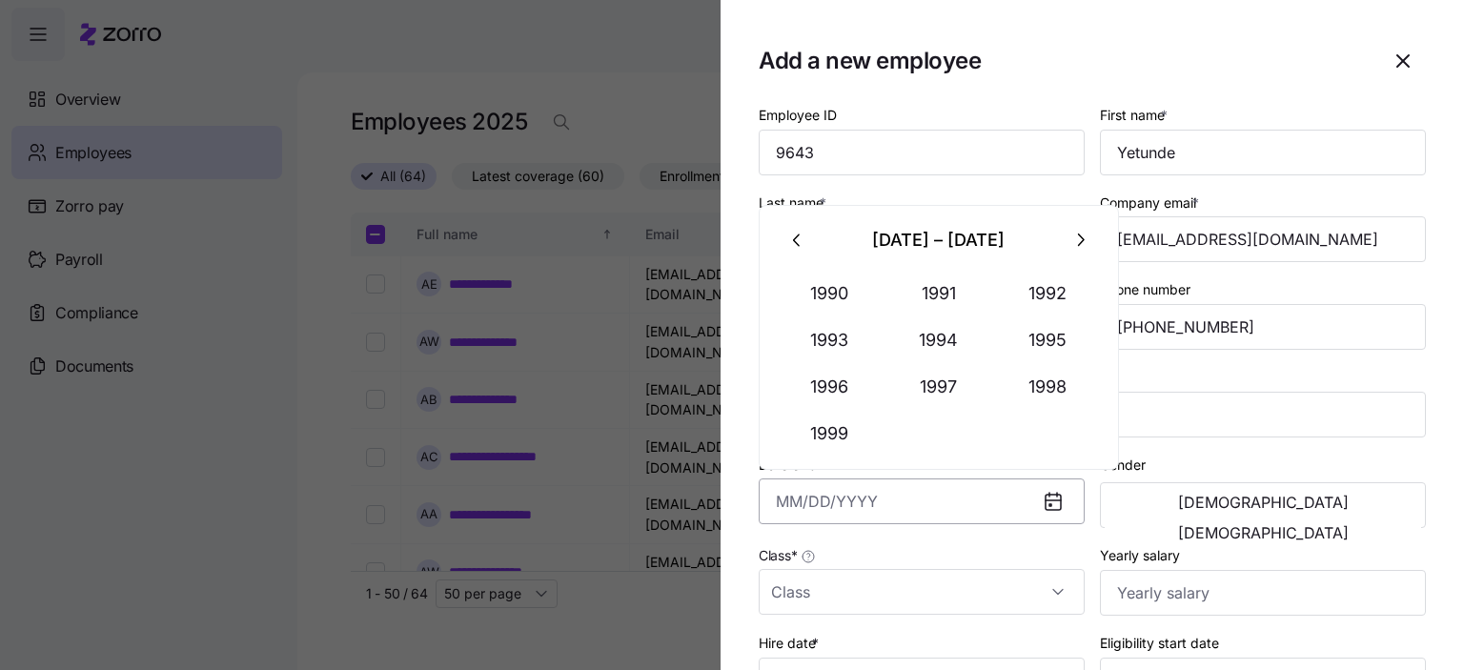
click at [812, 502] on input "Date of birth *" at bounding box center [922, 502] width 326 height 46
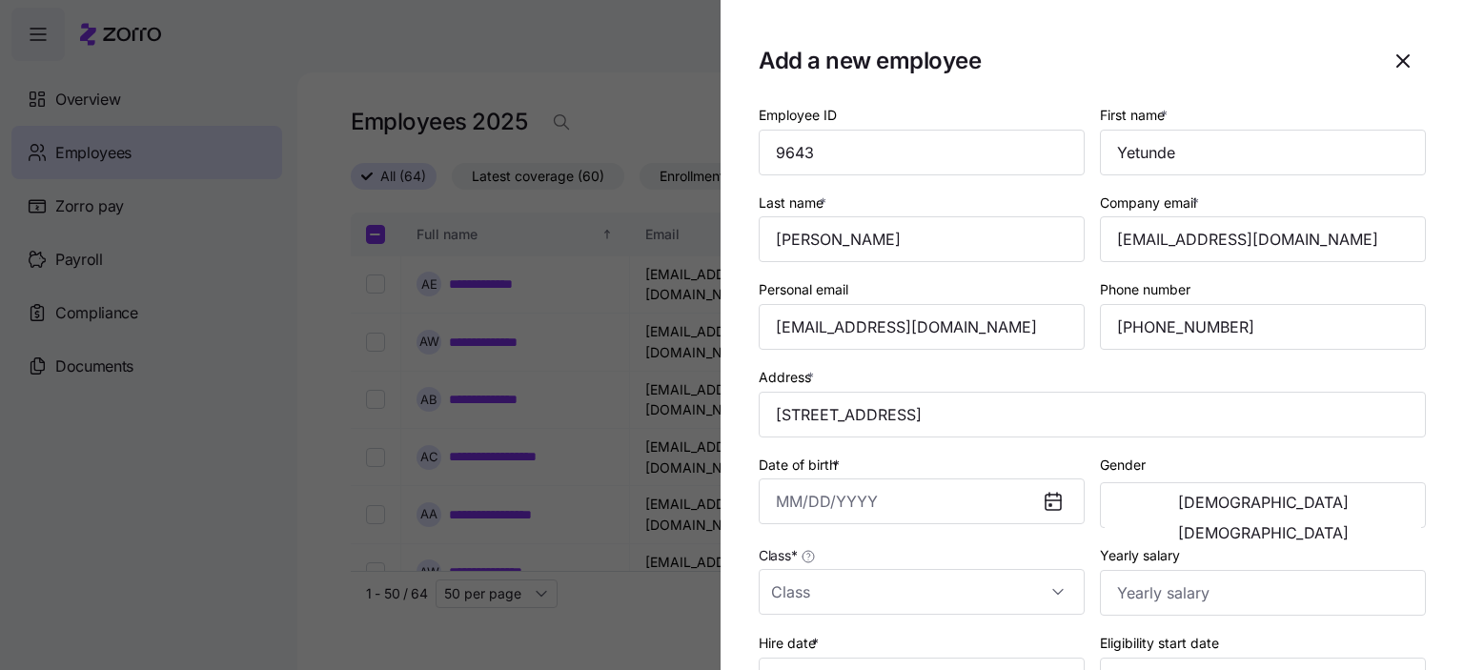
click at [980, 548] on div "Class *" at bounding box center [922, 579] width 326 height 72
click at [820, 506] on input "Date of birth *" at bounding box center [922, 502] width 326 height 46
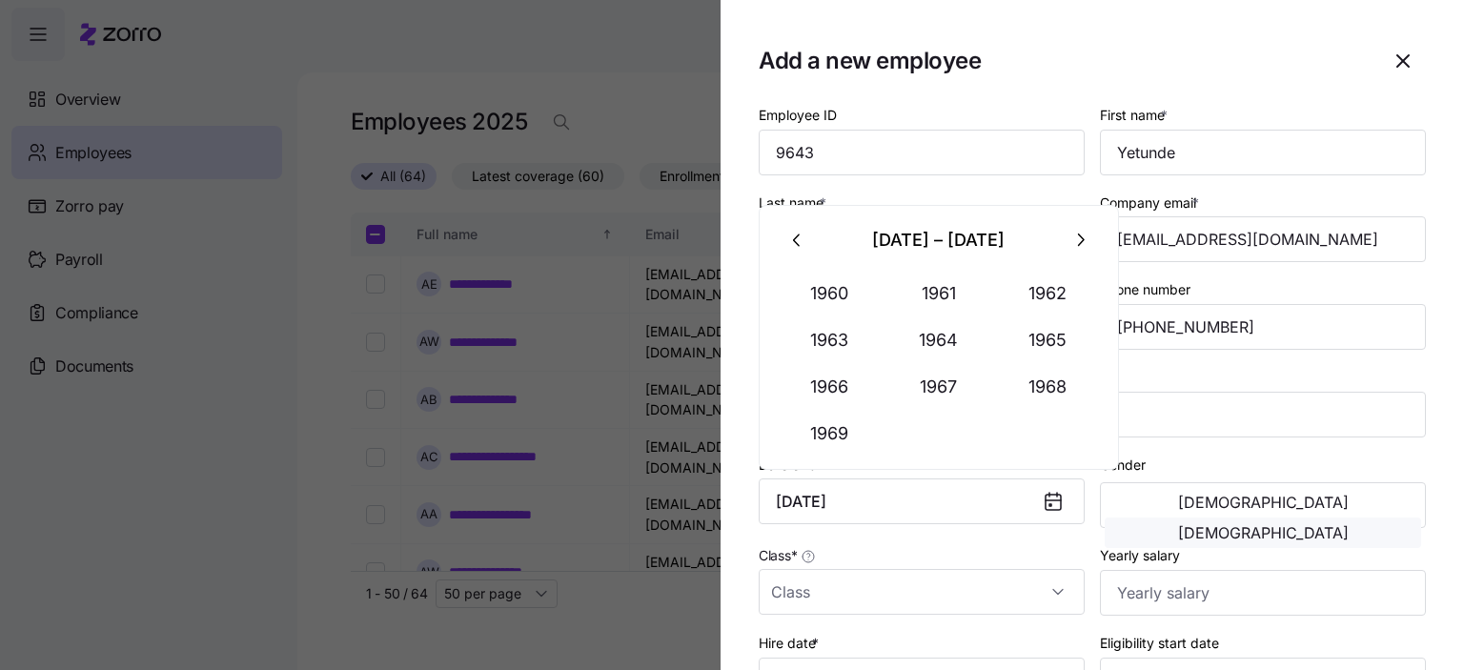
type input "[DATE]"
click at [1330, 525] on span "[DEMOGRAPHIC_DATA]" at bounding box center [1263, 532] width 171 height 15
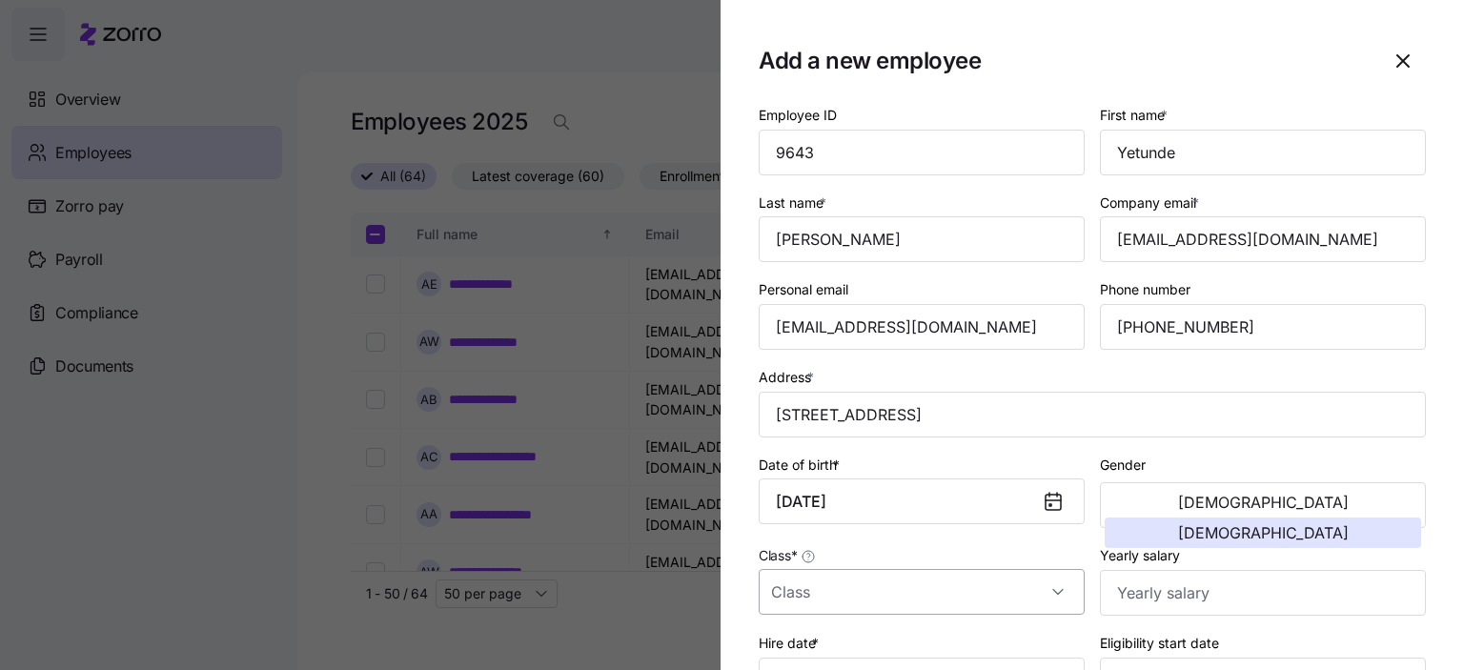
click at [842, 597] on input "Class *" at bounding box center [922, 592] width 326 height 46
click at [789, 538] on span "GA" at bounding box center [791, 532] width 19 height 21
type input "GA"
click at [1195, 604] on input "Yearly salary" at bounding box center [1263, 593] width 326 height 46
click at [1185, 600] on input "Yearly salary" at bounding box center [1263, 593] width 326 height 46
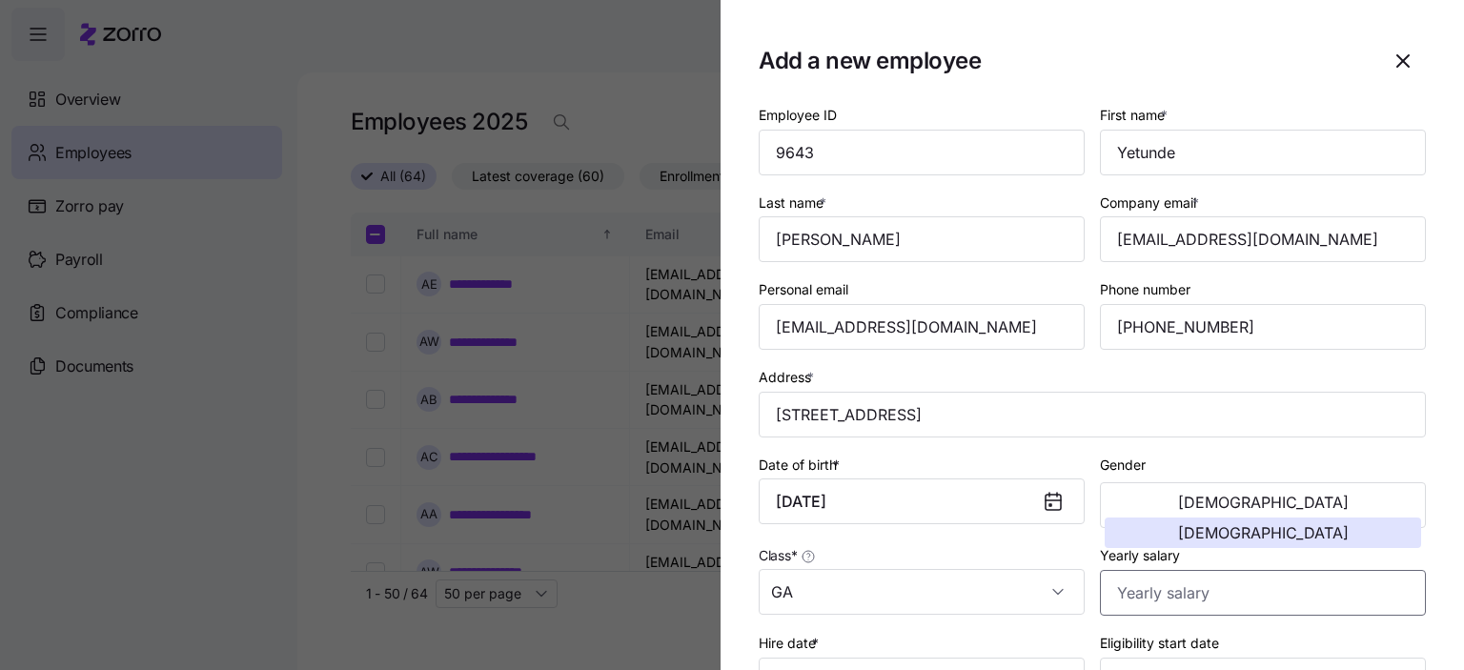
click at [1230, 586] on input "Yearly salary" at bounding box center [1263, 593] width 326 height 46
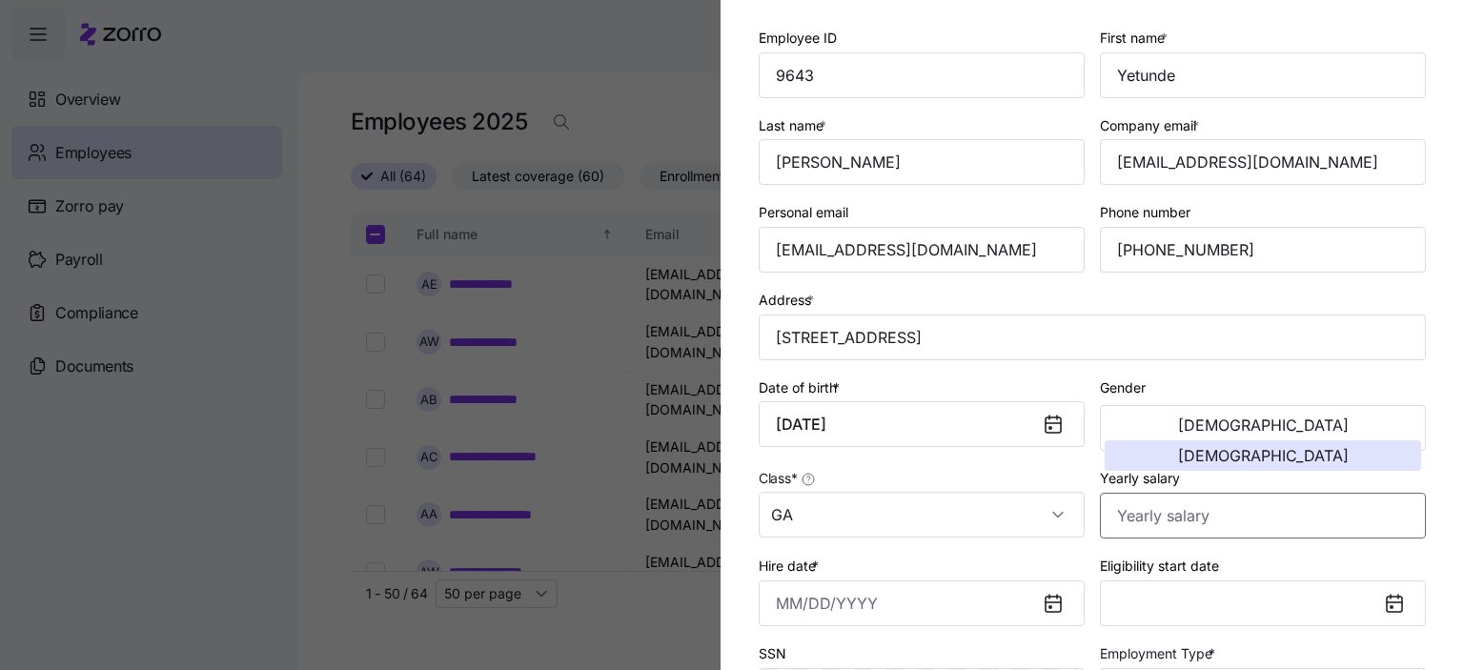
scroll to position [191, 0]
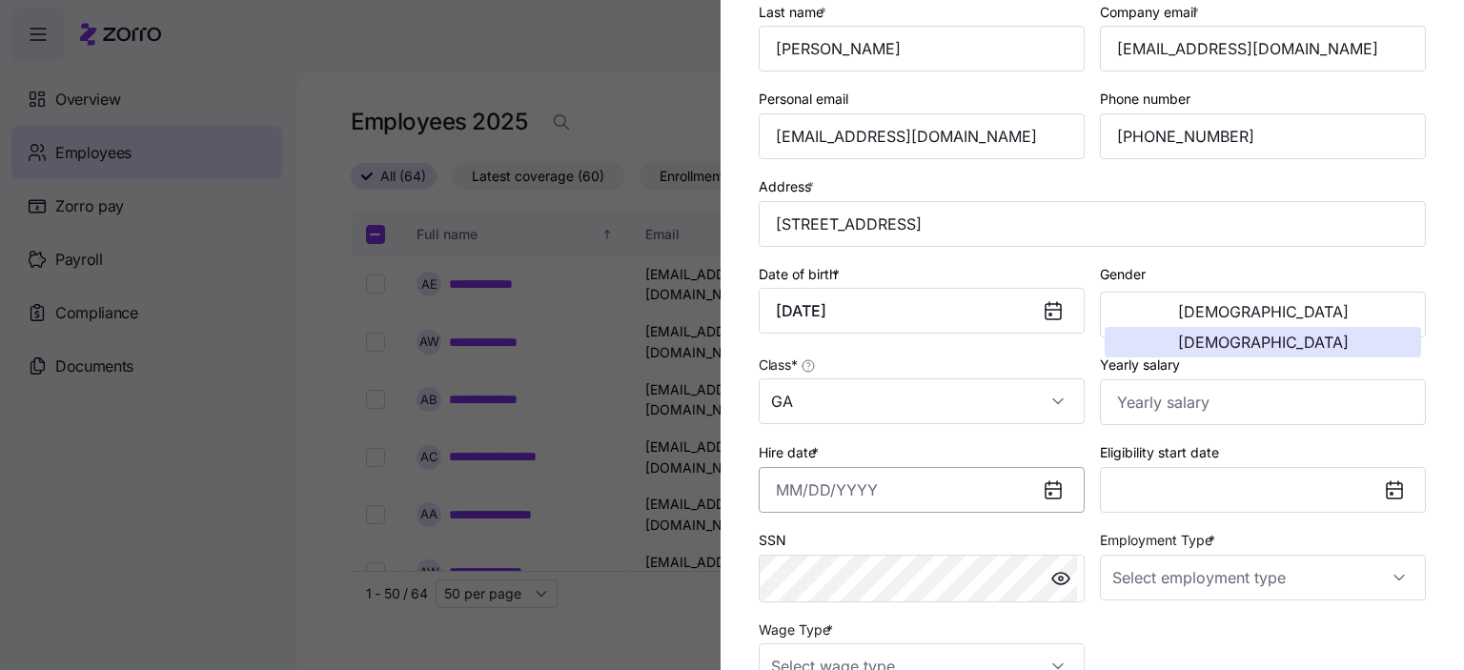
click at [805, 490] on input "Hire date *" at bounding box center [922, 490] width 326 height 46
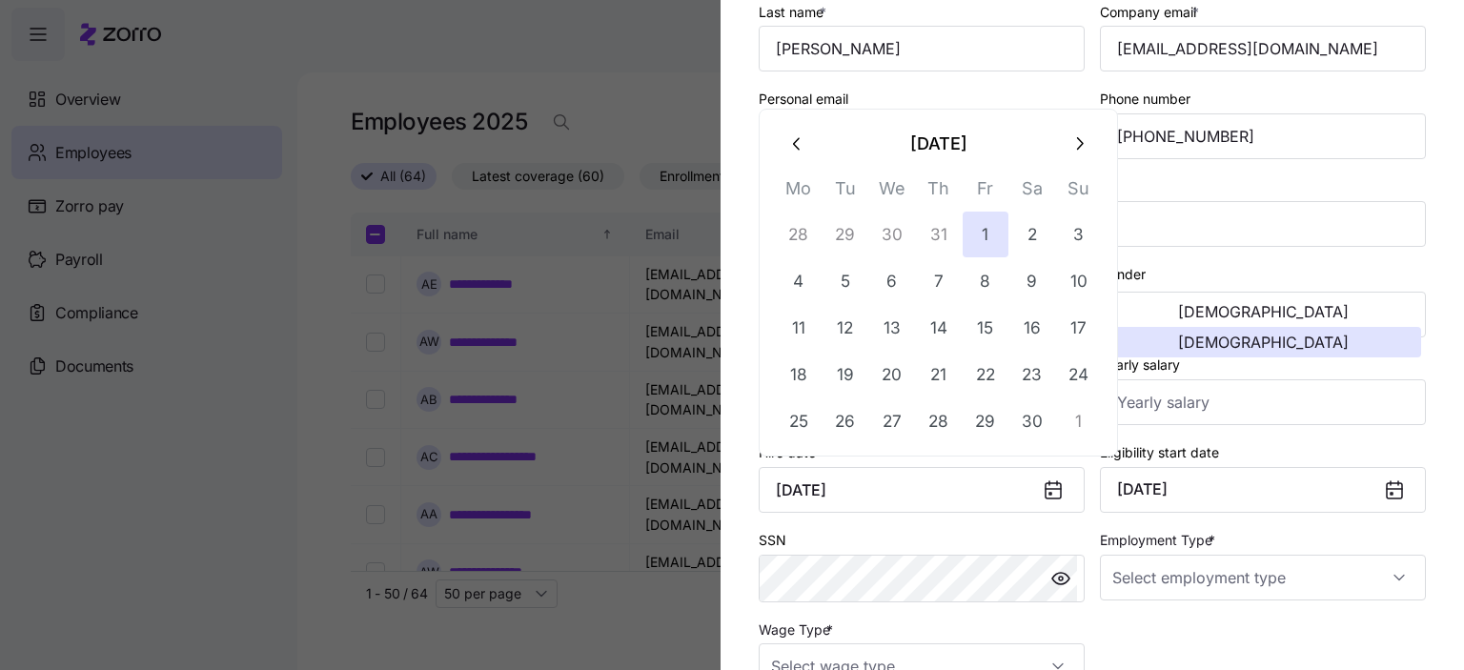
type input "[DATE]"
click at [1387, 494] on icon at bounding box center [1394, 490] width 15 height 15
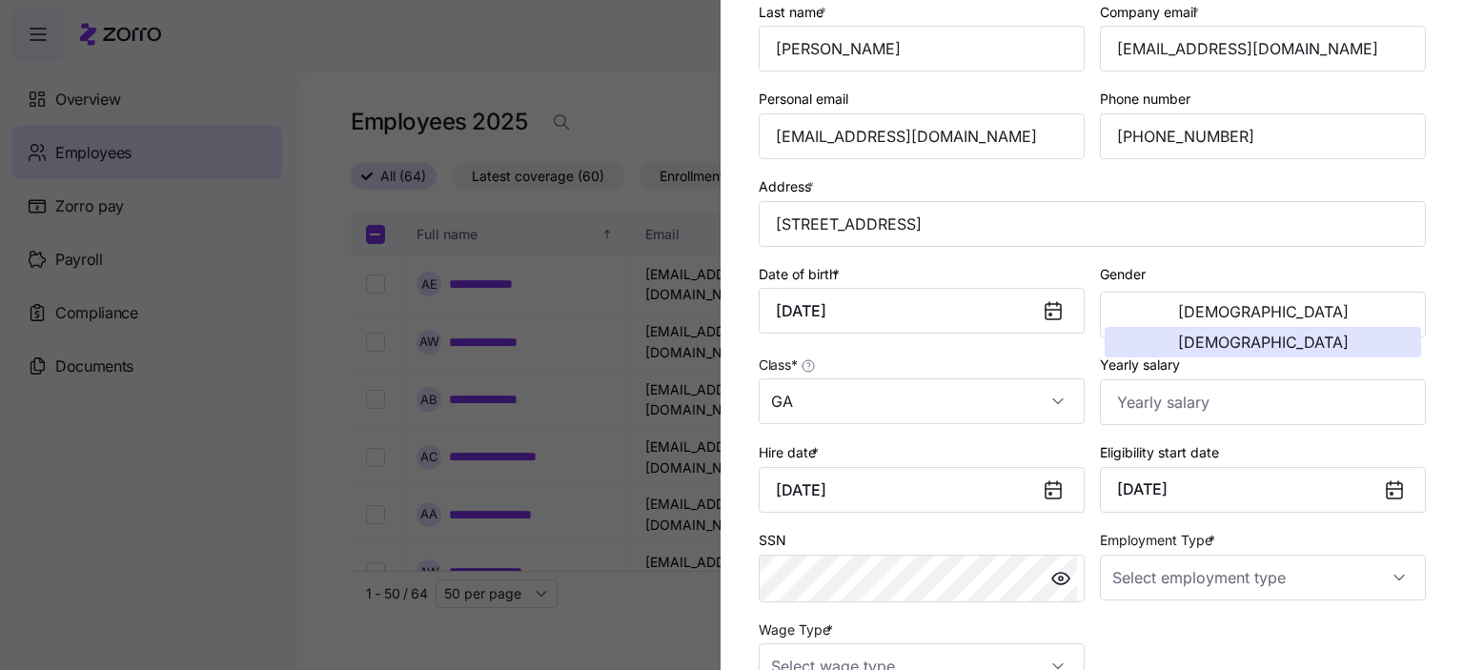
click at [1387, 492] on icon at bounding box center [1394, 490] width 15 height 15
click at [1255, 489] on button "[DATE]" at bounding box center [1263, 490] width 326 height 46
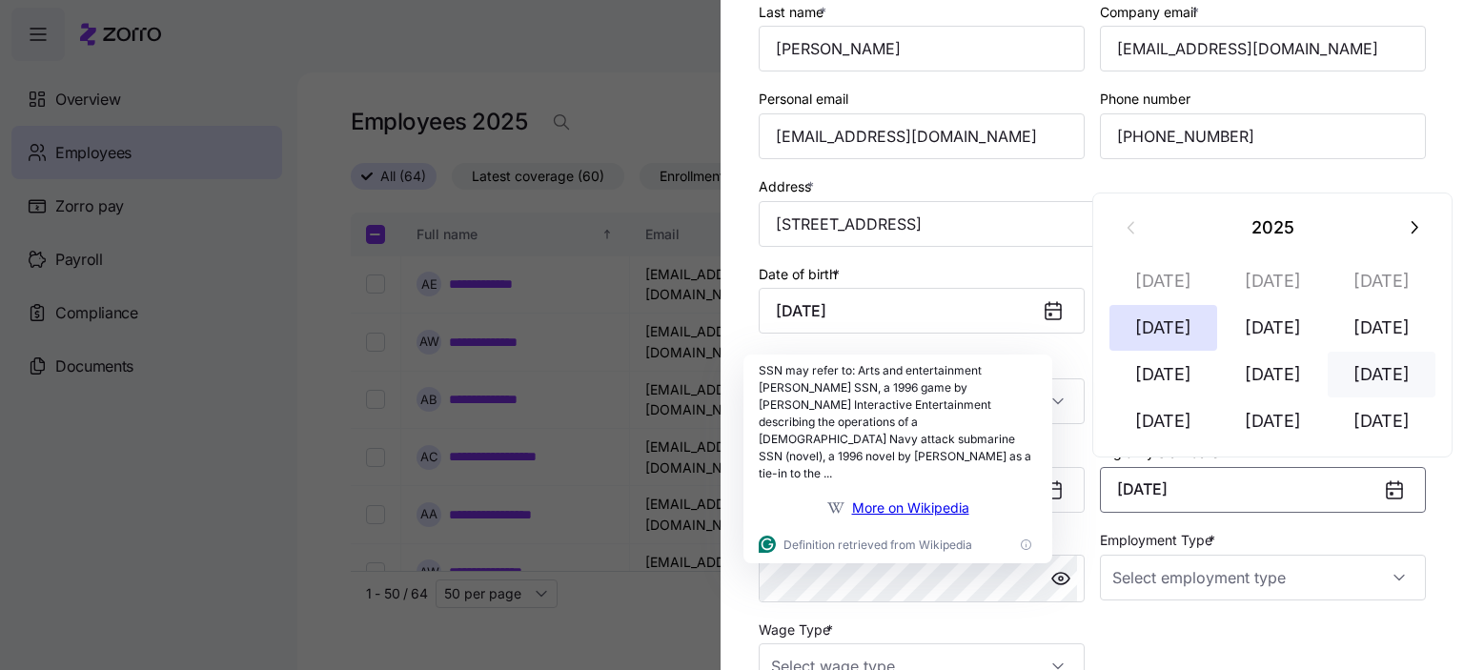
click at [1377, 371] on button "[DATE]" at bounding box center [1382, 375] width 109 height 46
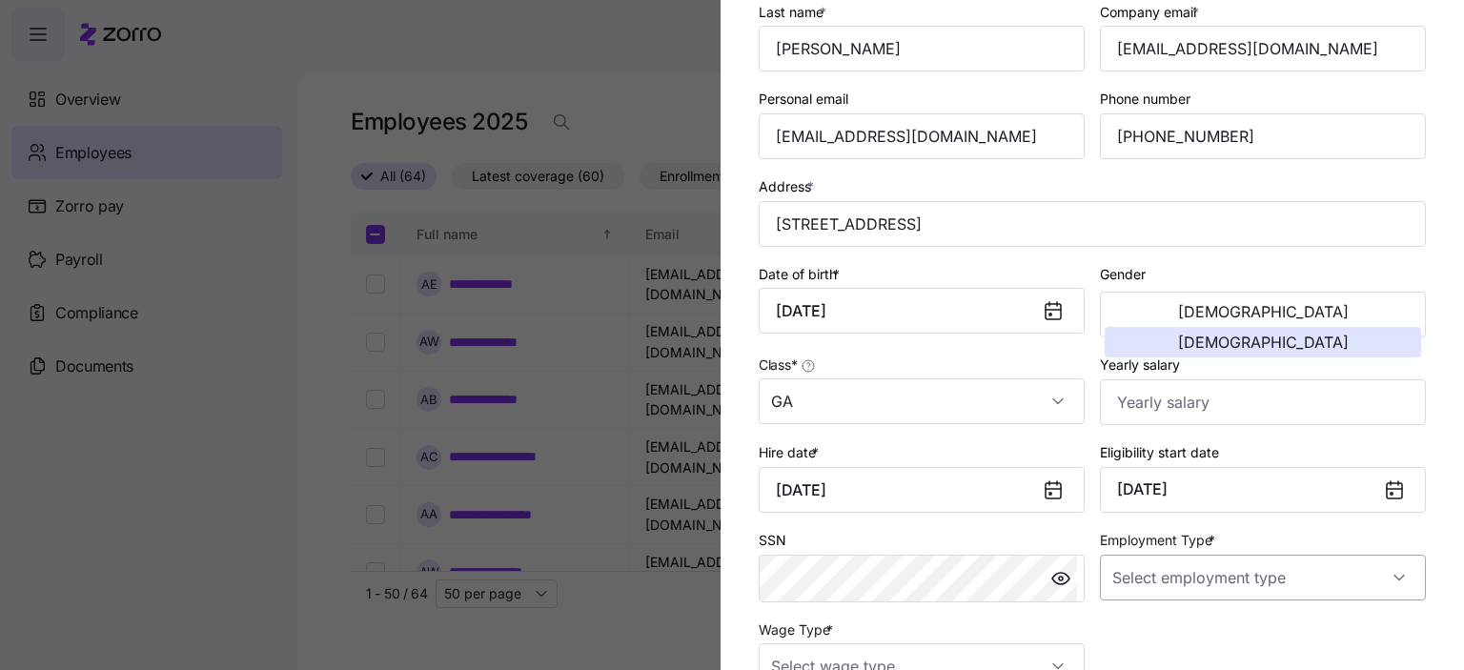
click at [1195, 563] on input "Employment Type *" at bounding box center [1263, 578] width 326 height 46
drag, startPoint x: 1156, startPoint y: 471, endPoint x: 981, endPoint y: 538, distance: 186.8
click at [1152, 472] on span "Full Time" at bounding box center [1142, 476] width 55 height 21
type input "Full Time"
click at [835, 661] on input "Wage Type *" at bounding box center [922, 667] width 326 height 46
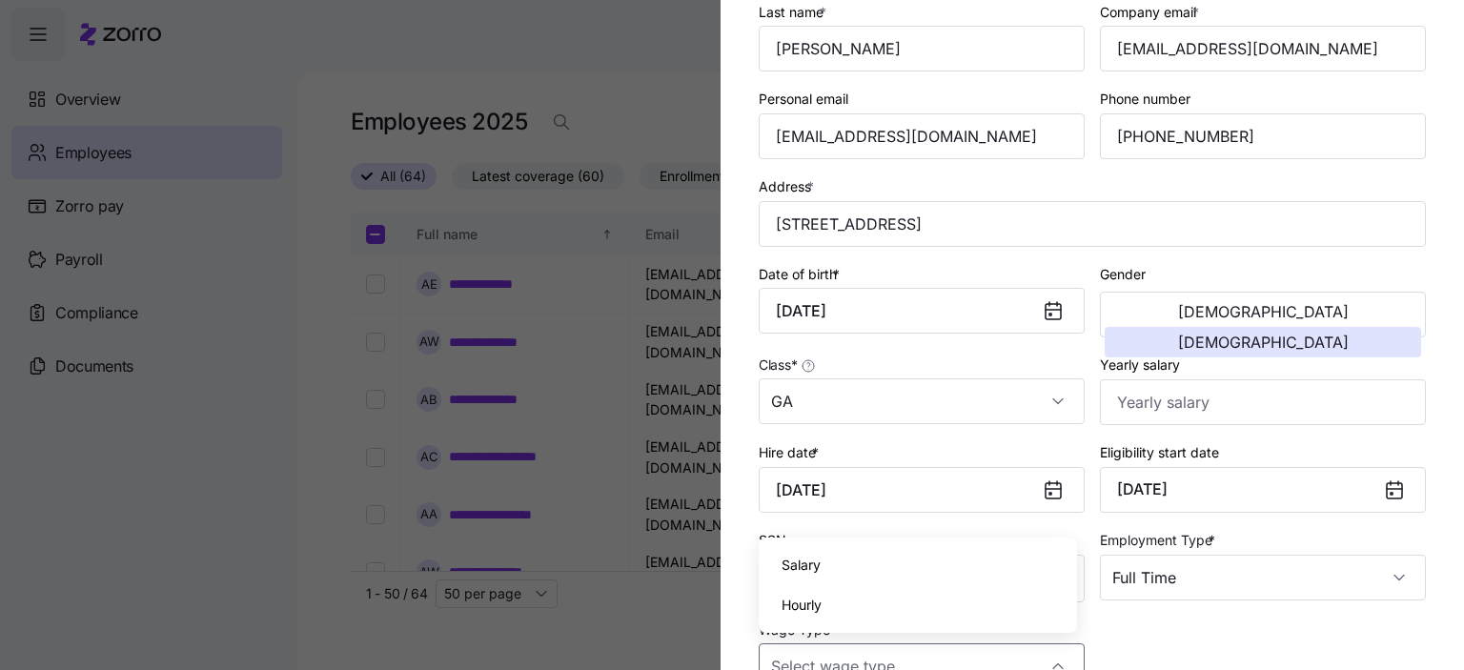
click at [814, 605] on span "Hourly" at bounding box center [802, 605] width 40 height 21
type input "Hourly"
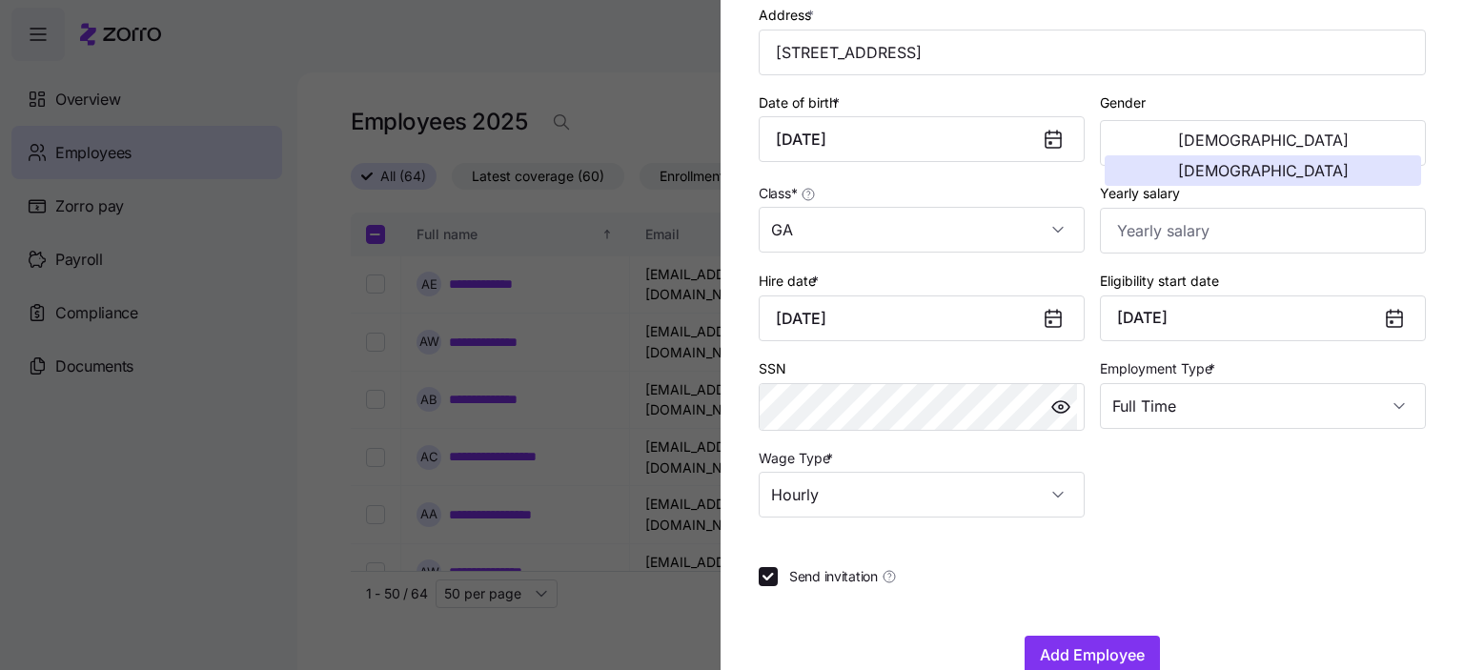
scroll to position [400, 0]
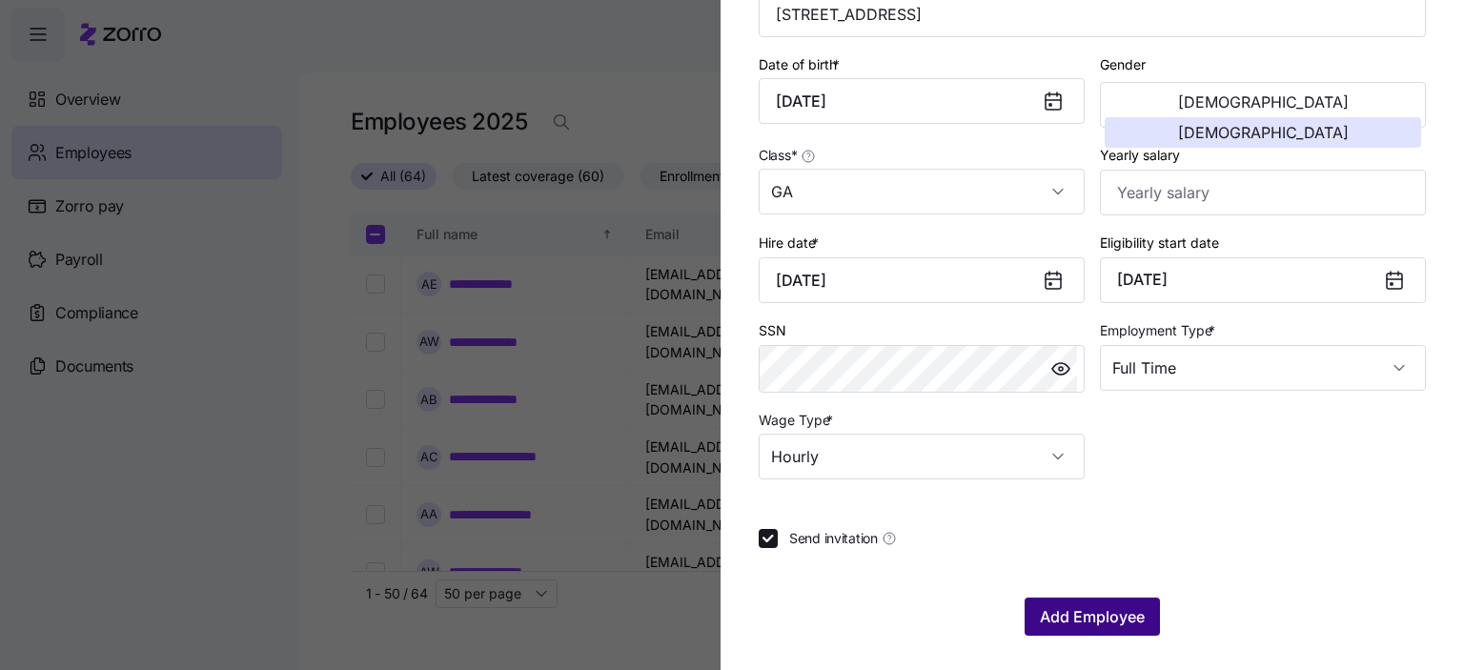
click at [1089, 613] on span "Add Employee" at bounding box center [1092, 616] width 105 height 23
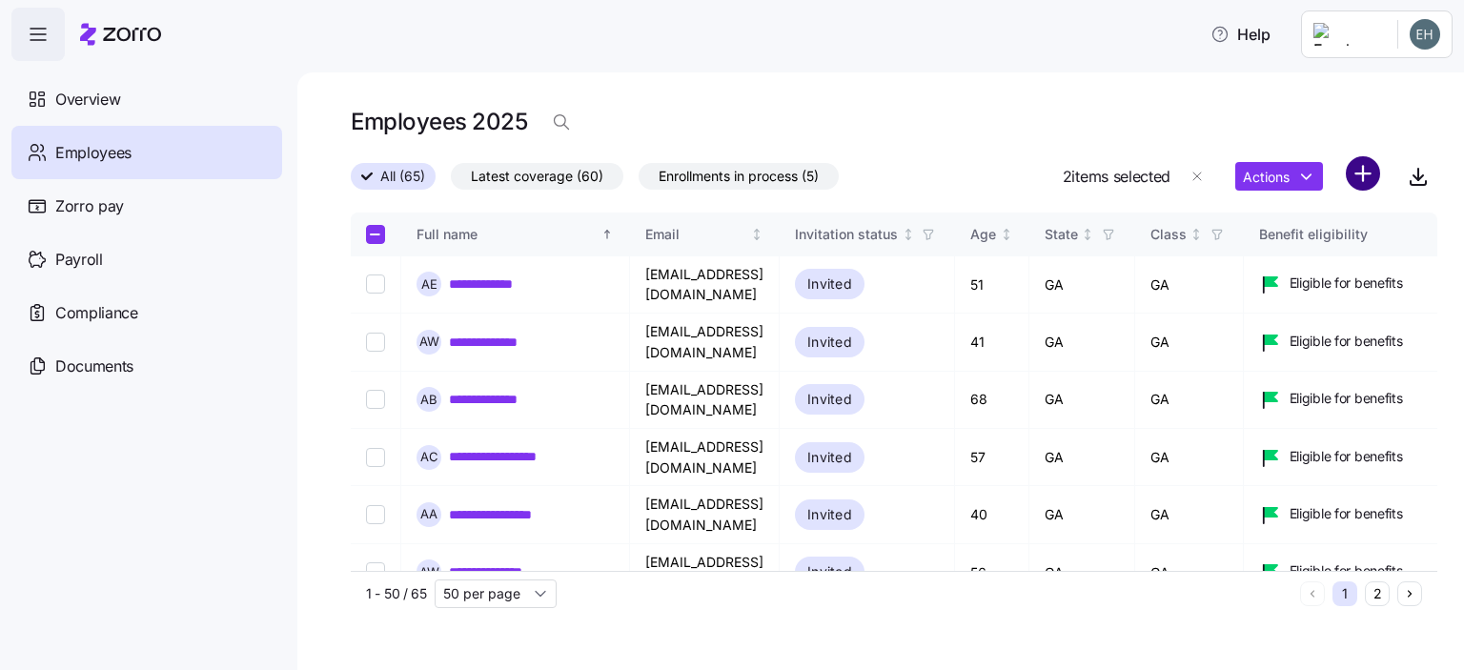
click at [1360, 171] on html "**********" at bounding box center [732, 329] width 1464 height 659
click at [1306, 257] on span "Add a new employee" at bounding box center [1302, 255] width 128 height 19
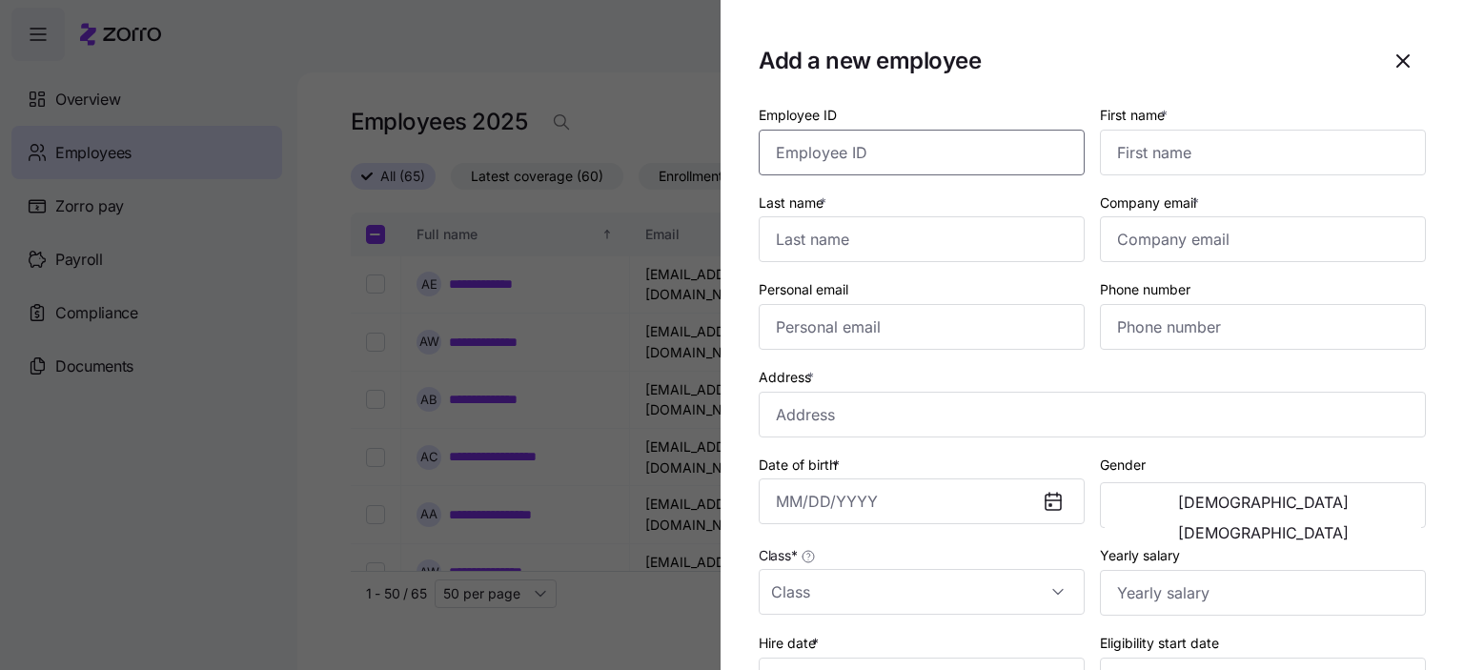
click at [859, 148] on input "Employee ID" at bounding box center [922, 153] width 326 height 46
type input "123476"
click at [1188, 153] on input "First name *" at bounding box center [1263, 153] width 326 height 46
type input "Vicoria"
type input "[PERSON_NAME]"
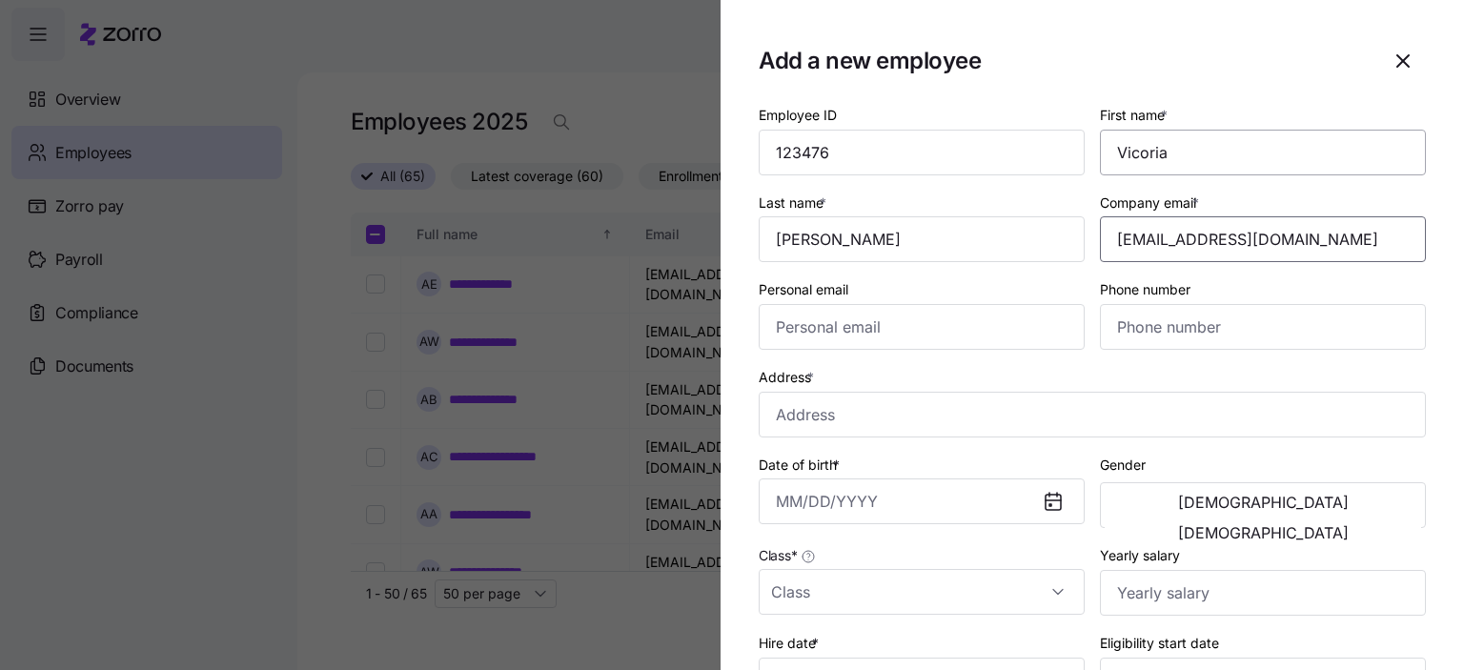
type input "[EMAIL_ADDRESS][DOMAIN_NAME]"
type input "[PHONE_NUMBER]"
click at [817, 429] on input "Address *" at bounding box center [1092, 415] width 667 height 46
type input "[STREET_ADDRESS]"
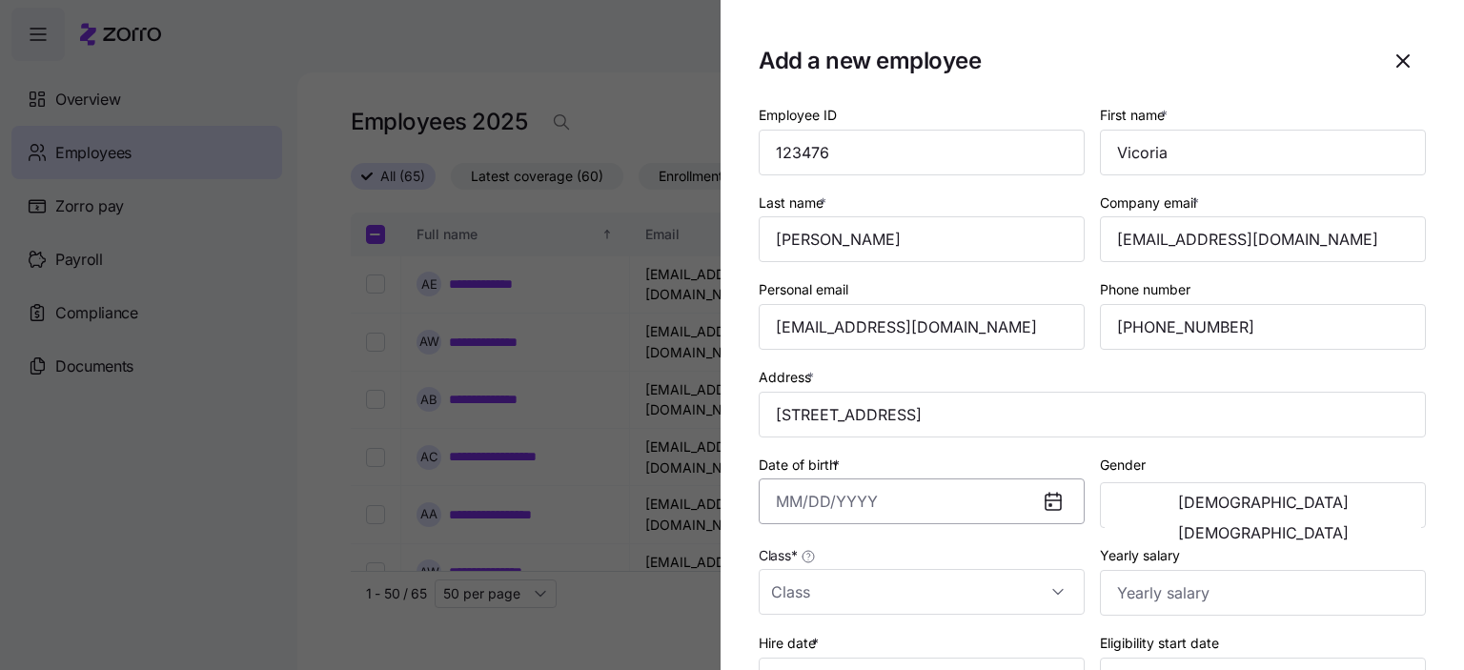
click at [839, 507] on input "Date of birth *" at bounding box center [922, 502] width 326 height 46
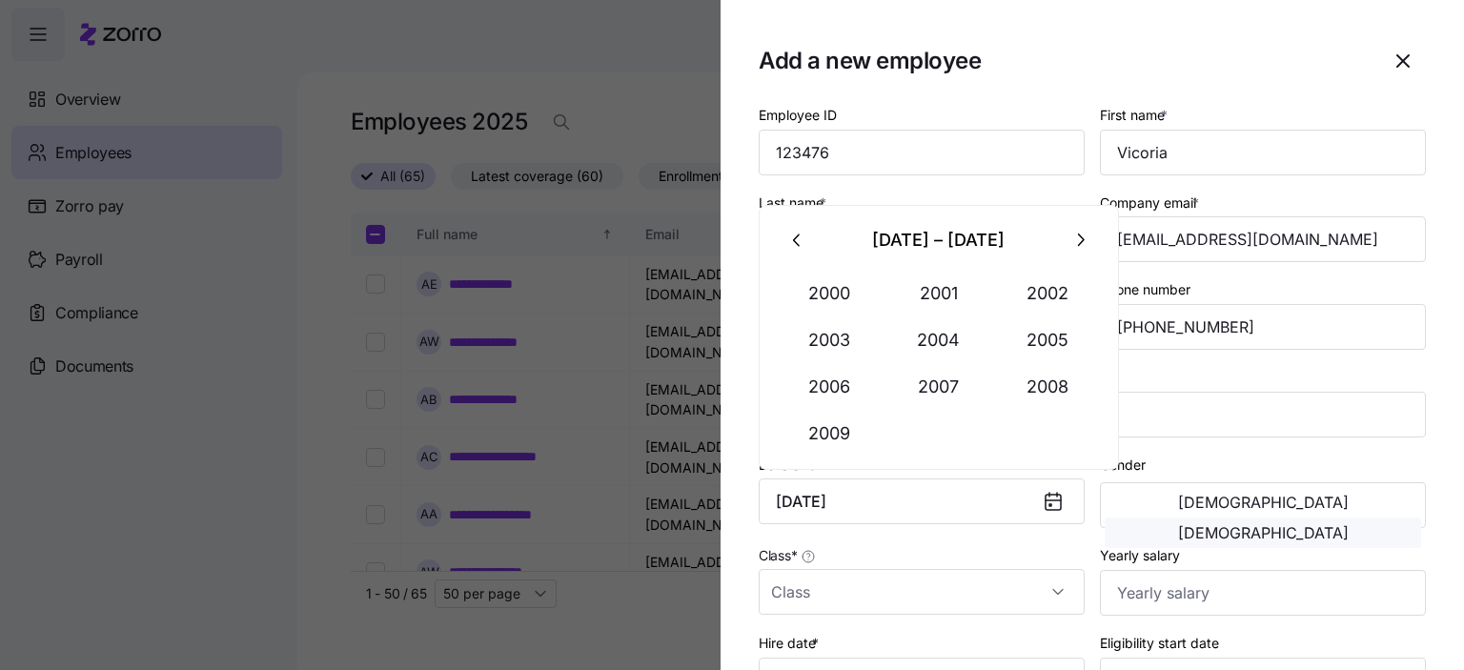
type input "[DATE]"
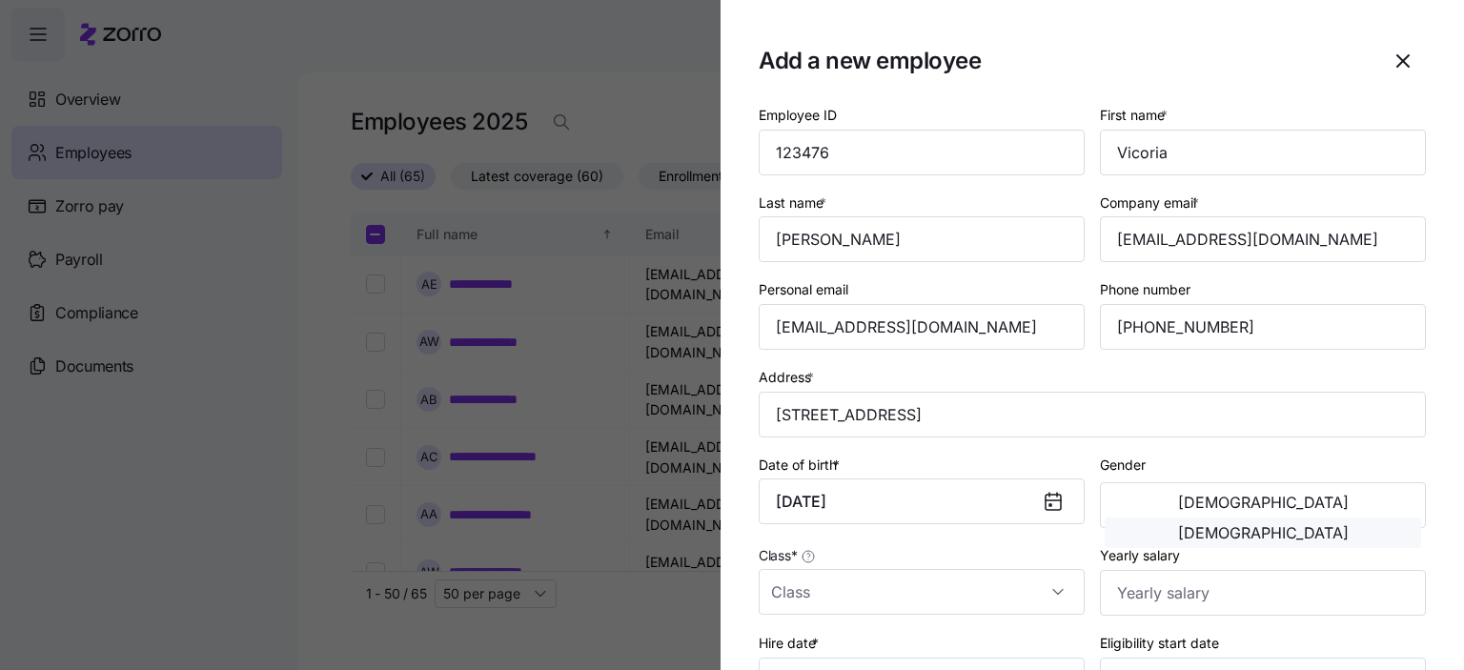
click at [1335, 525] on span "[DEMOGRAPHIC_DATA]" at bounding box center [1263, 532] width 171 height 15
click at [788, 593] on input "Class *" at bounding box center [922, 592] width 326 height 46
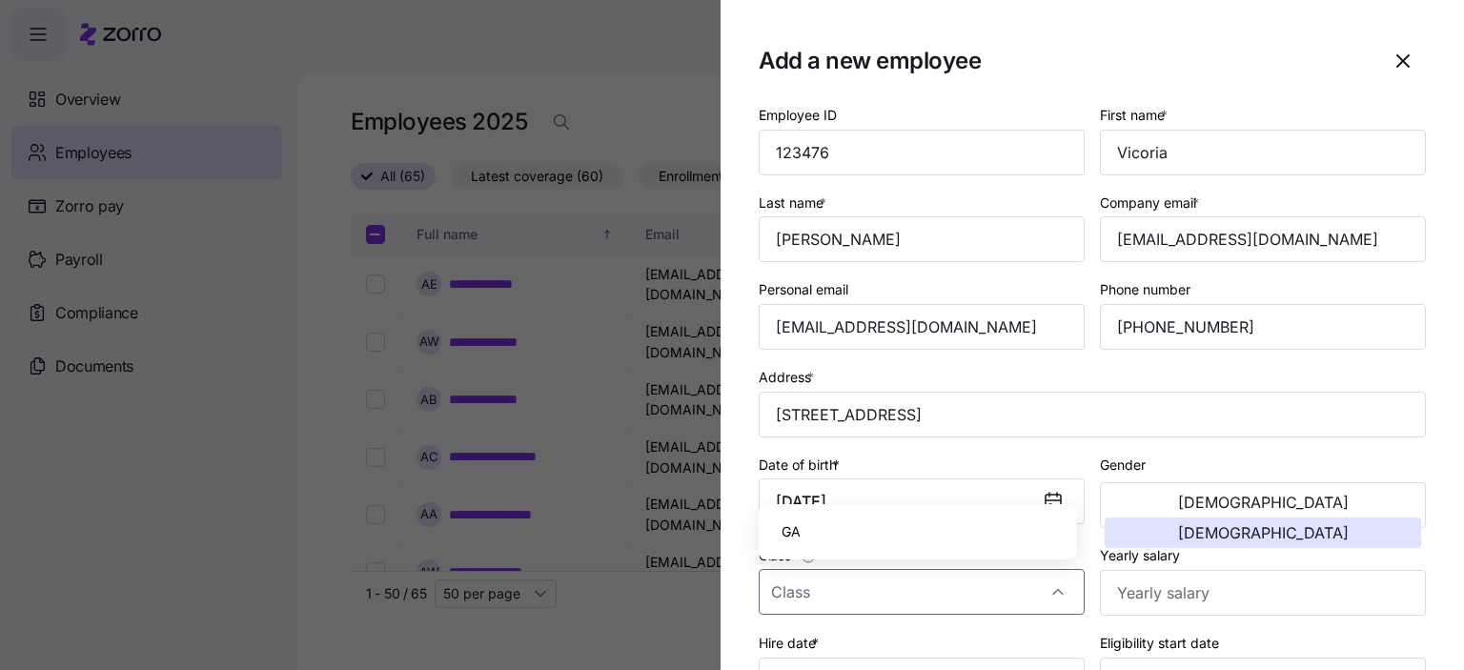
click at [803, 543] on div "GA" at bounding box center [918, 532] width 303 height 40
type input "GA"
drag, startPoint x: 1134, startPoint y: 598, endPoint x: 1161, endPoint y: 596, distance: 27.7
click at [1135, 598] on input "Yearly salary" at bounding box center [1263, 593] width 326 height 46
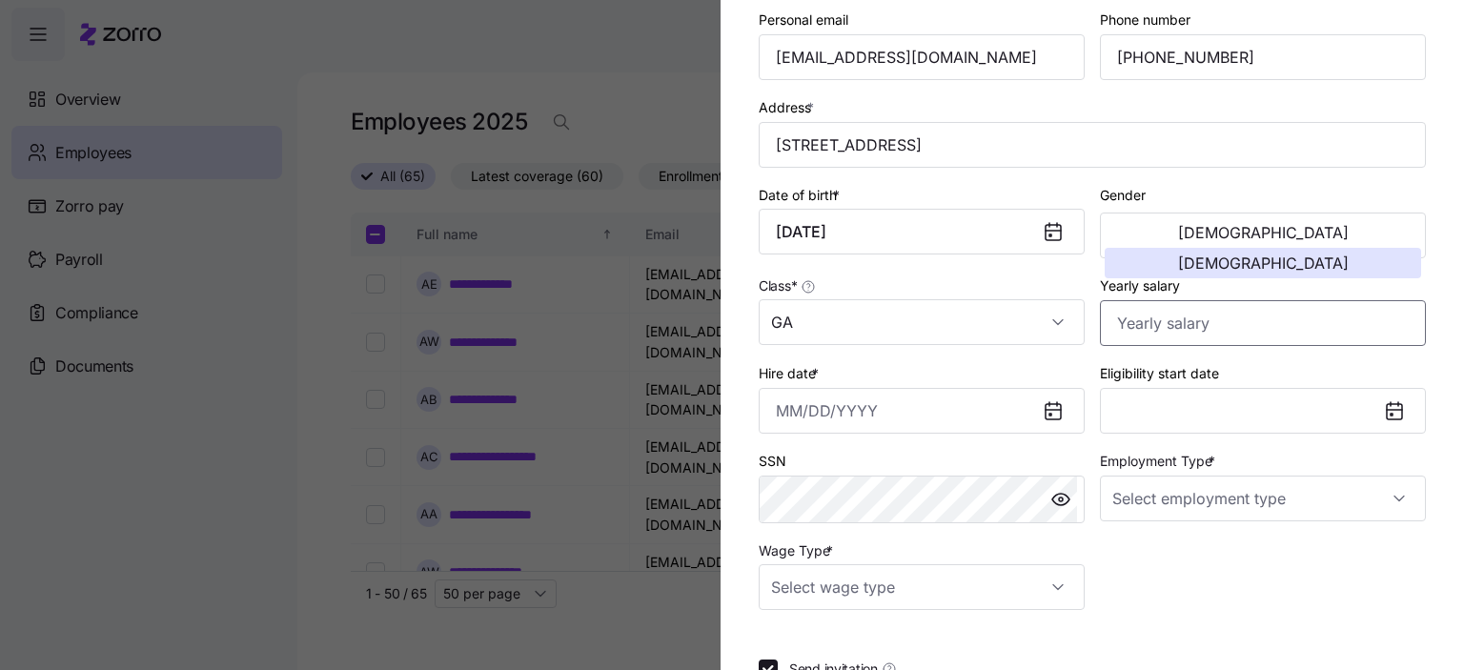
scroll to position [286, 0]
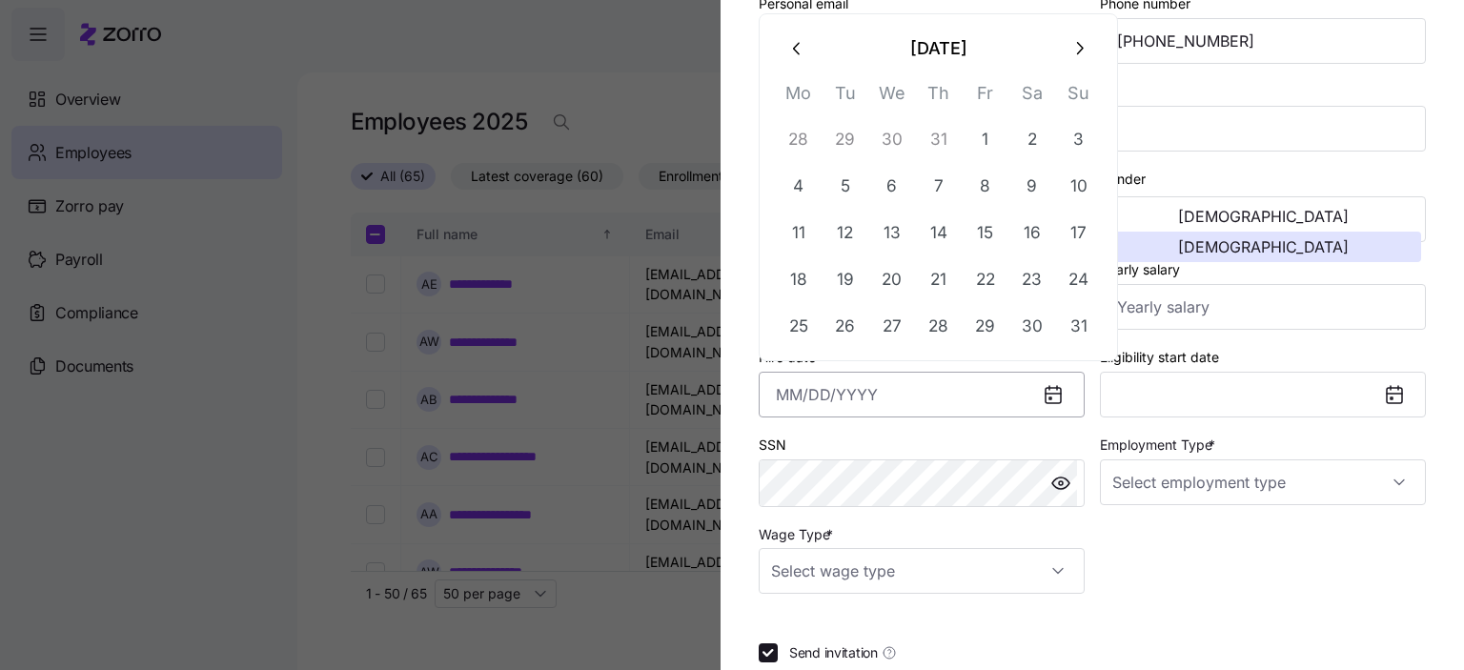
click at [836, 392] on input "Hire date *" at bounding box center [922, 395] width 326 height 46
type input "[DATE]"
click at [1319, 396] on button "[DATE]" at bounding box center [1263, 395] width 326 height 46
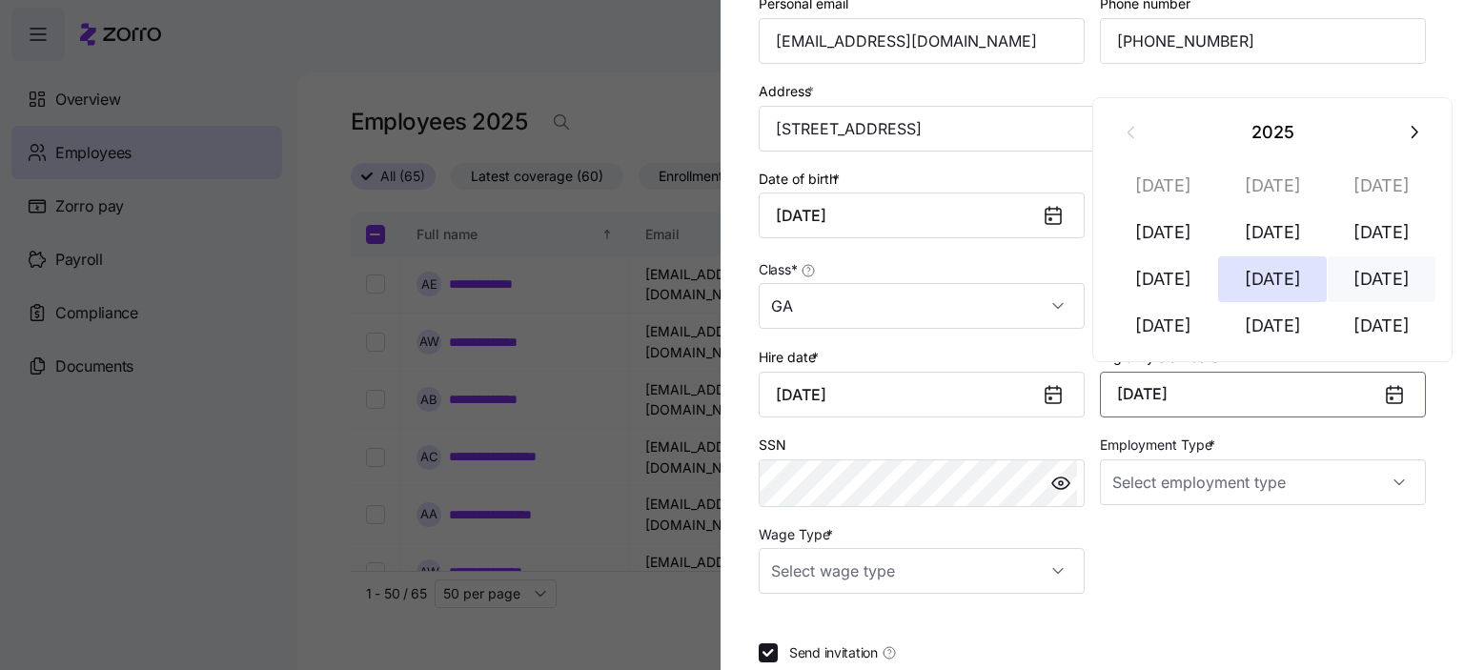
click at [1393, 283] on button "[DATE]" at bounding box center [1382, 279] width 109 height 46
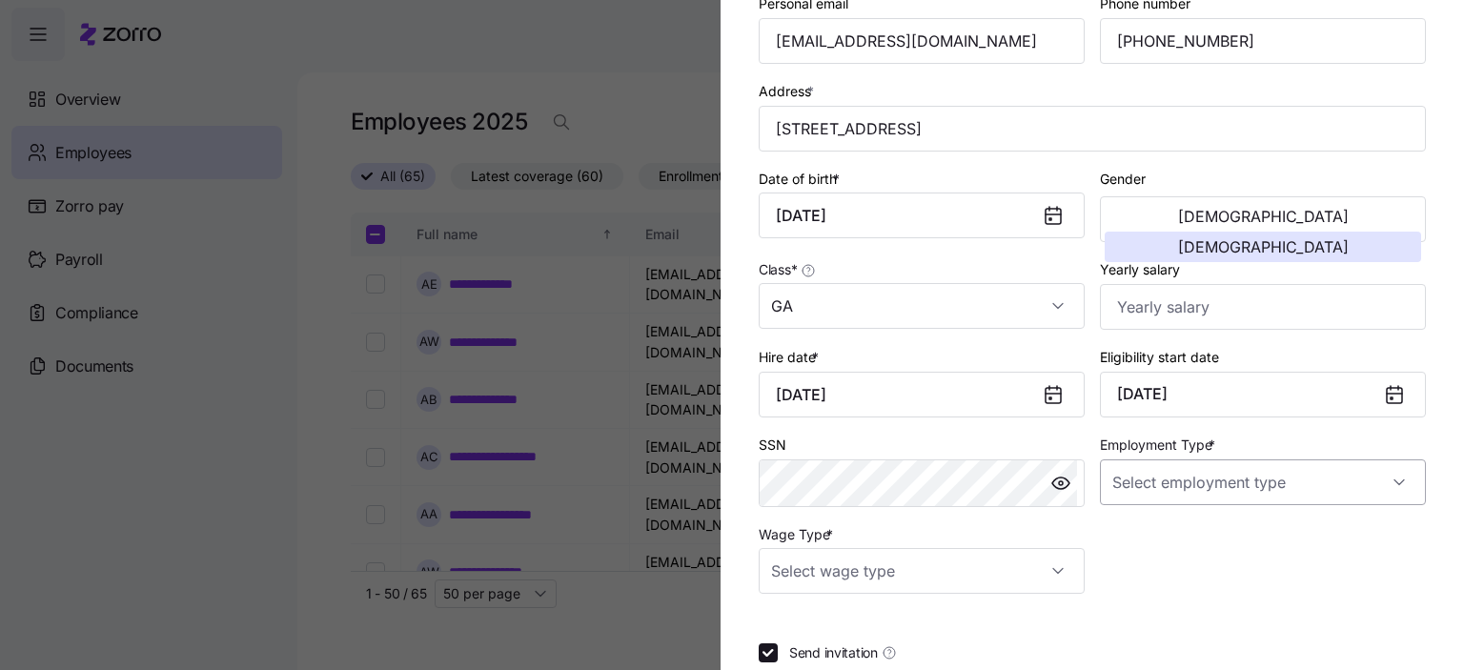
click at [1281, 487] on input "Employment Type *" at bounding box center [1263, 483] width 326 height 46
click at [1159, 537] on span "Full Time" at bounding box center [1142, 536] width 55 height 21
type input "Full Time"
click at [900, 576] on input "Wage Type *" at bounding box center [922, 571] width 326 height 46
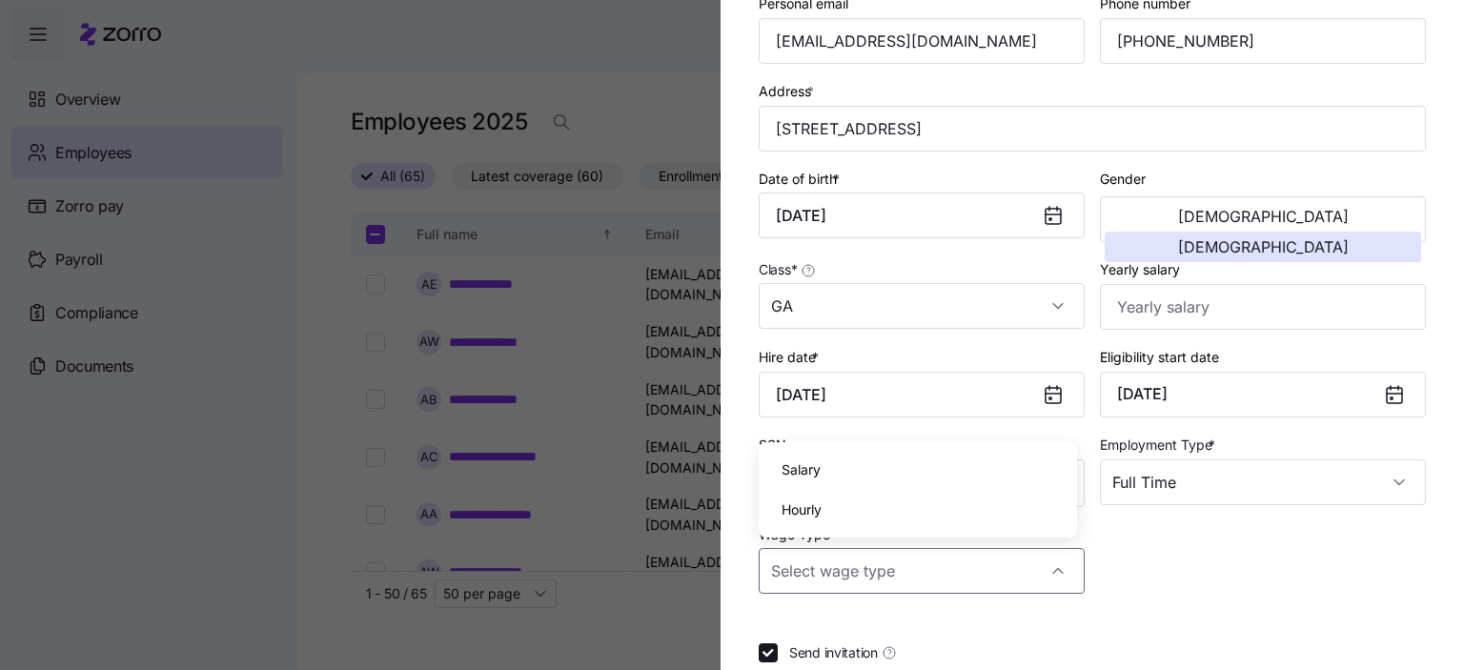
click at [812, 511] on span "Hourly" at bounding box center [802, 510] width 40 height 21
type input "Hourly"
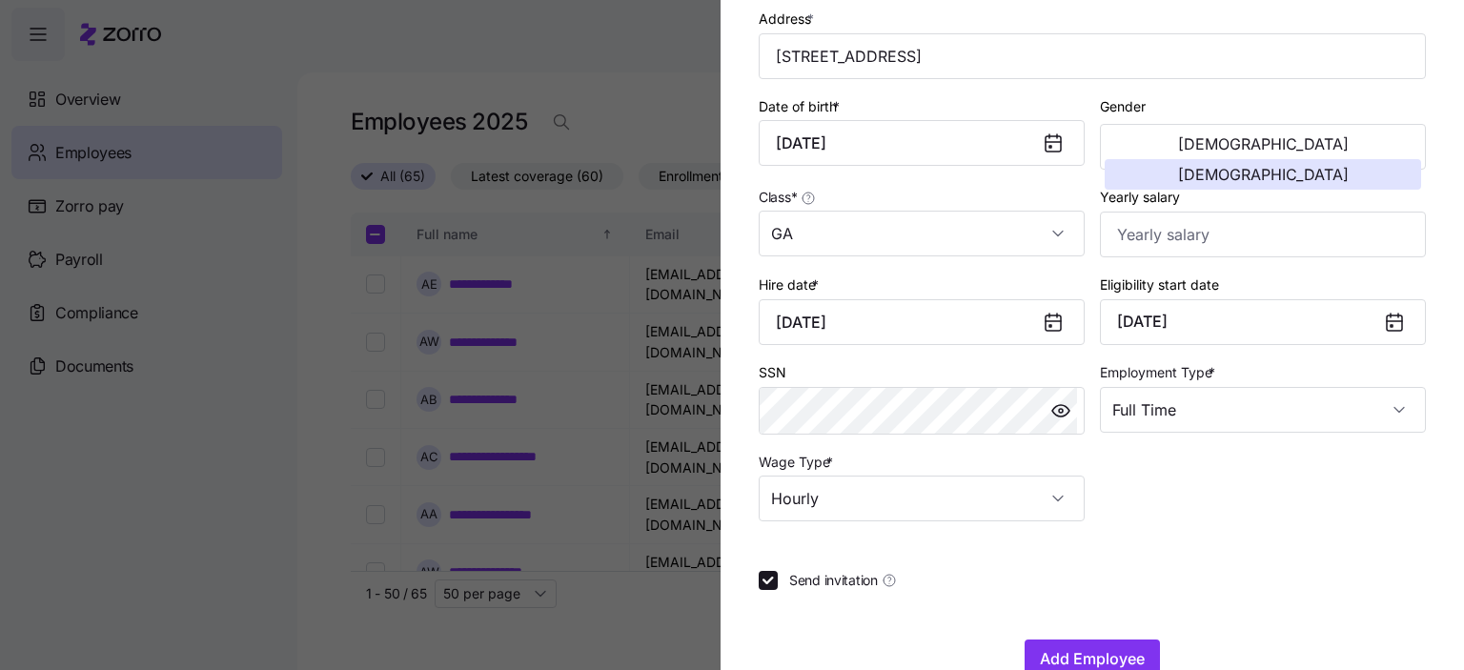
scroll to position [400, 0]
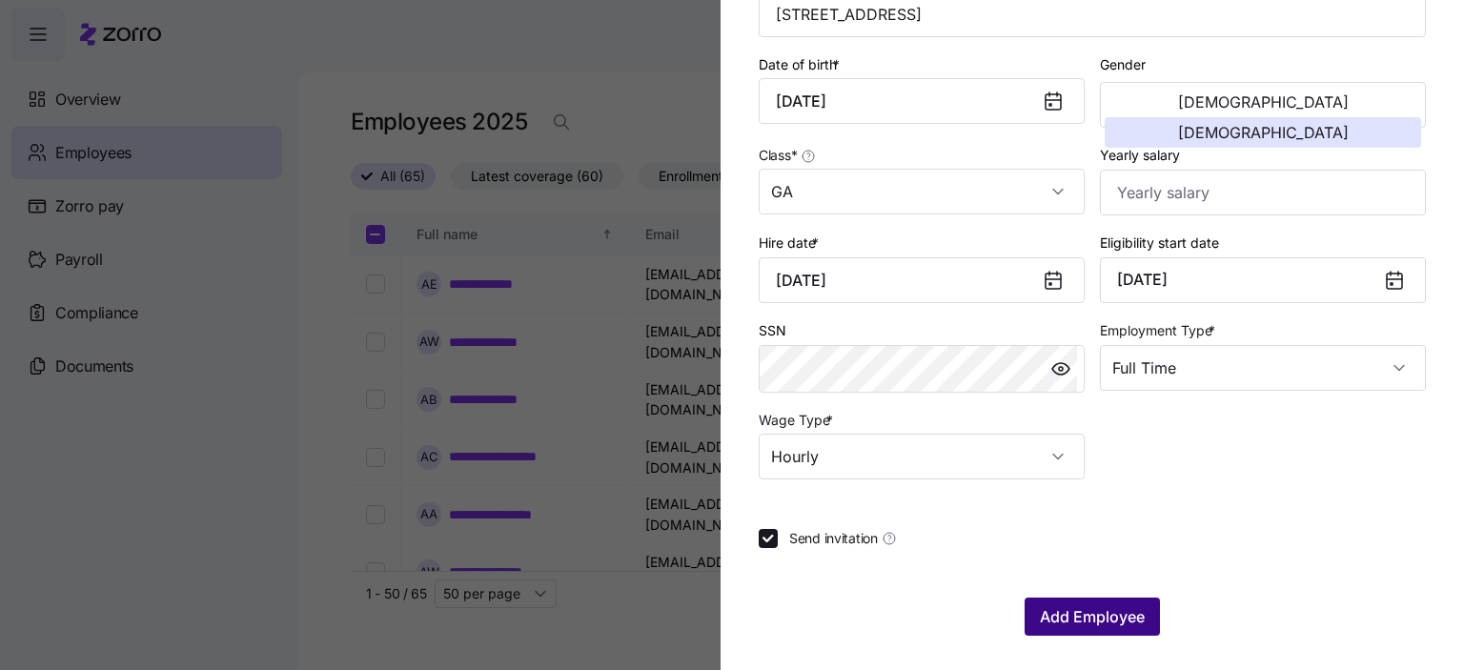
click at [1109, 620] on span "Add Employee" at bounding box center [1092, 616] width 105 height 23
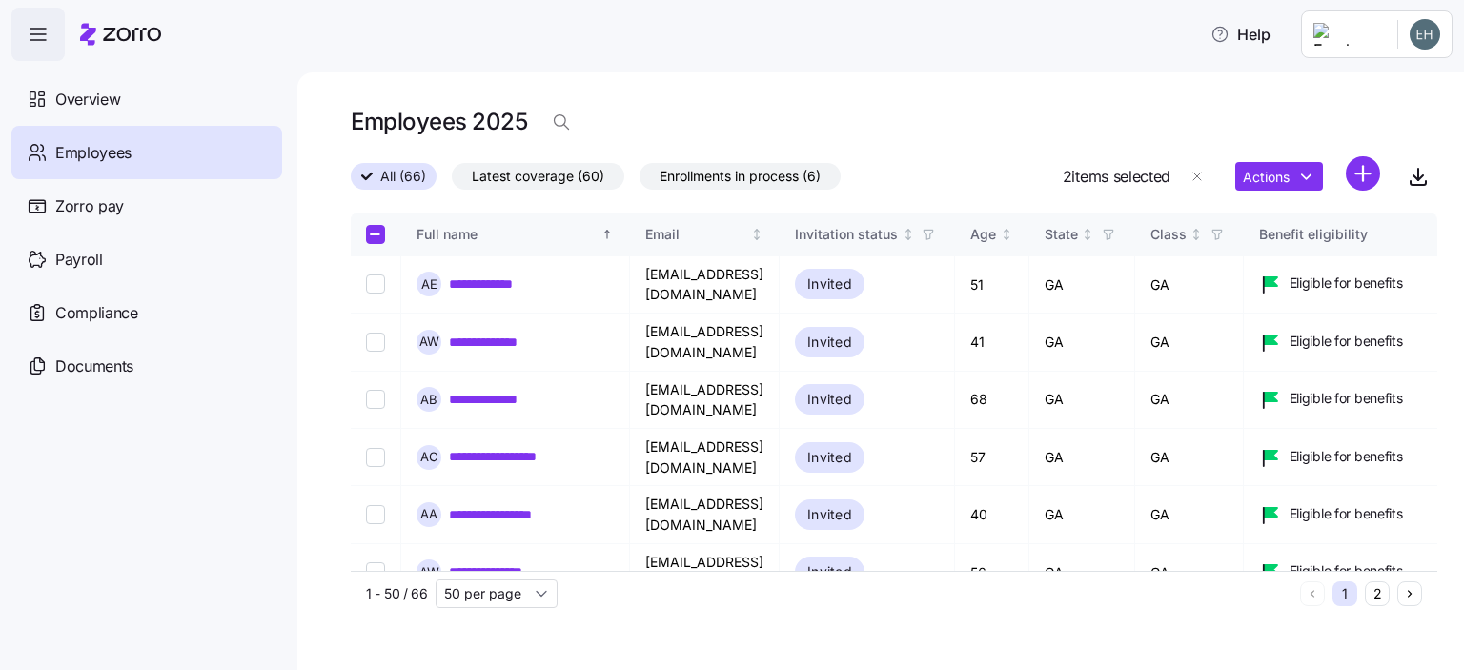
click at [1358, 173] on html "**********" at bounding box center [732, 329] width 1464 height 659
click at [1278, 250] on span "Add a new employee" at bounding box center [1302, 255] width 128 height 19
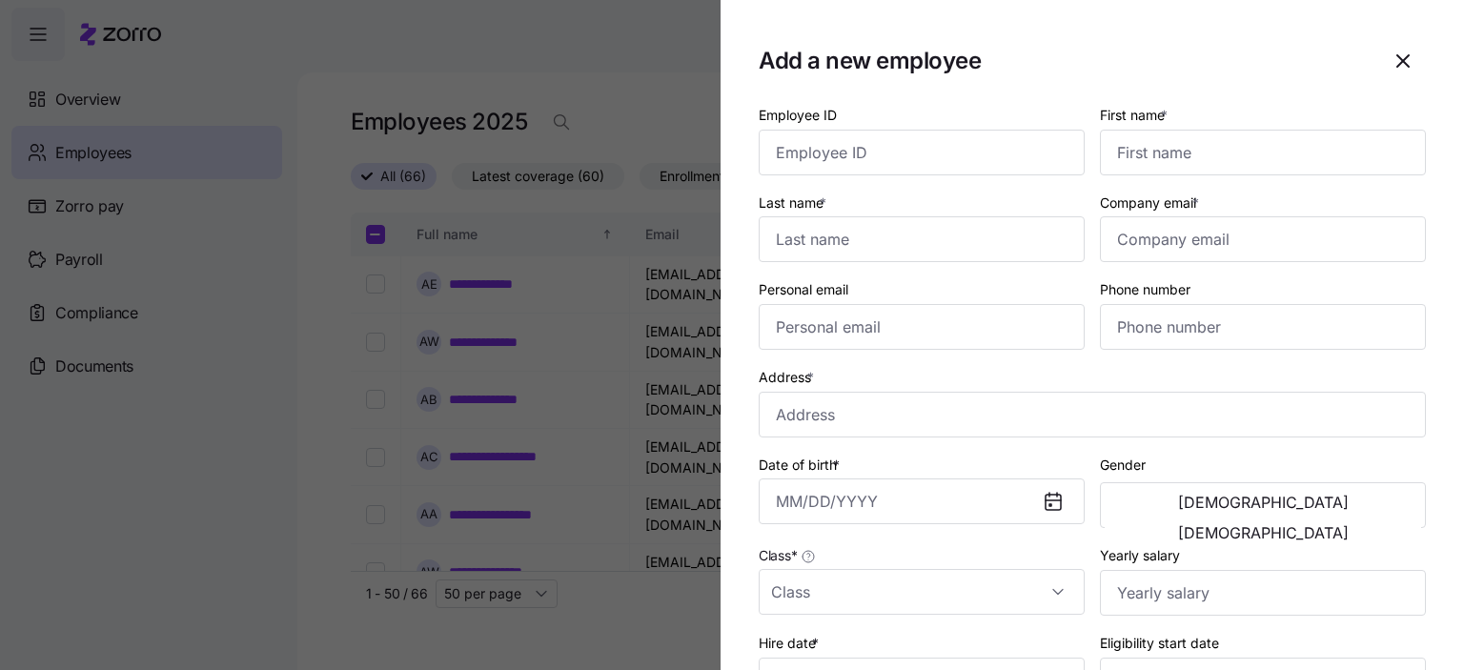
drag, startPoint x: 1396, startPoint y: 64, endPoint x: 616, endPoint y: 262, distance: 804.7
click at [1396, 64] on icon "button" at bounding box center [1403, 61] width 23 height 23
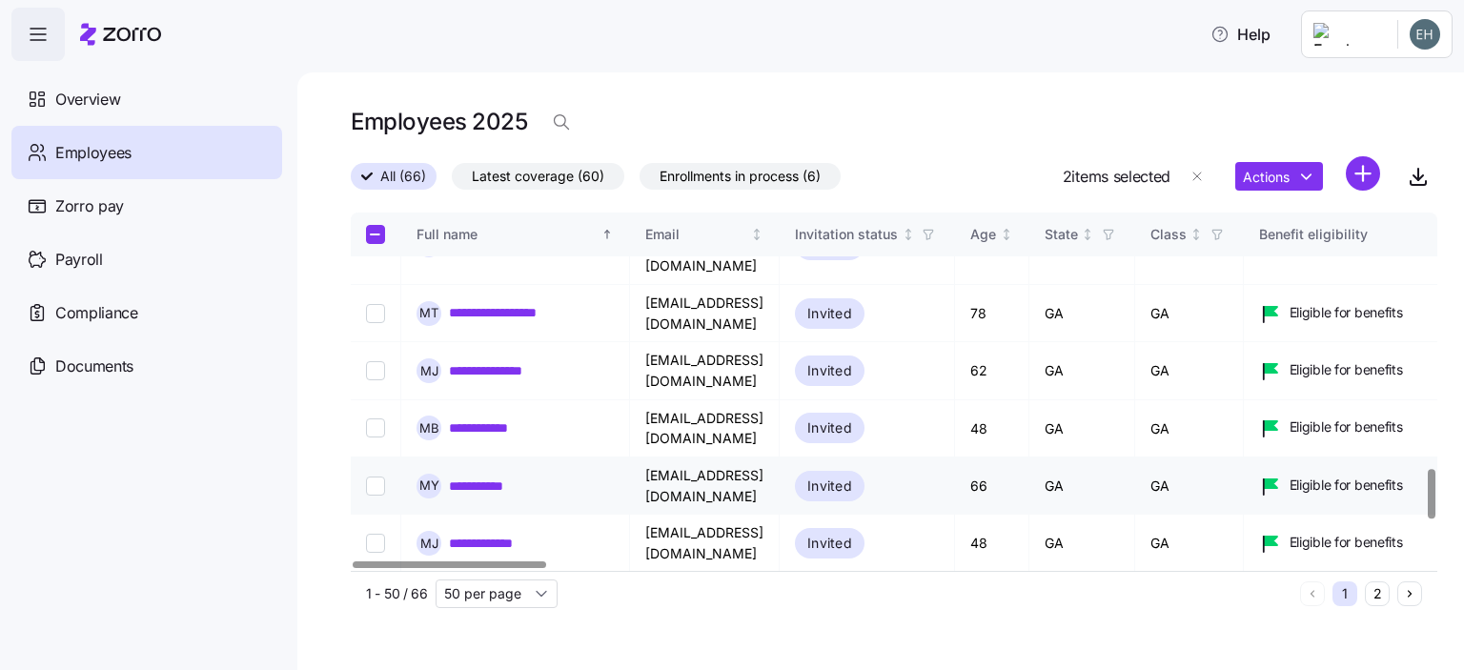
scroll to position [1572, 0]
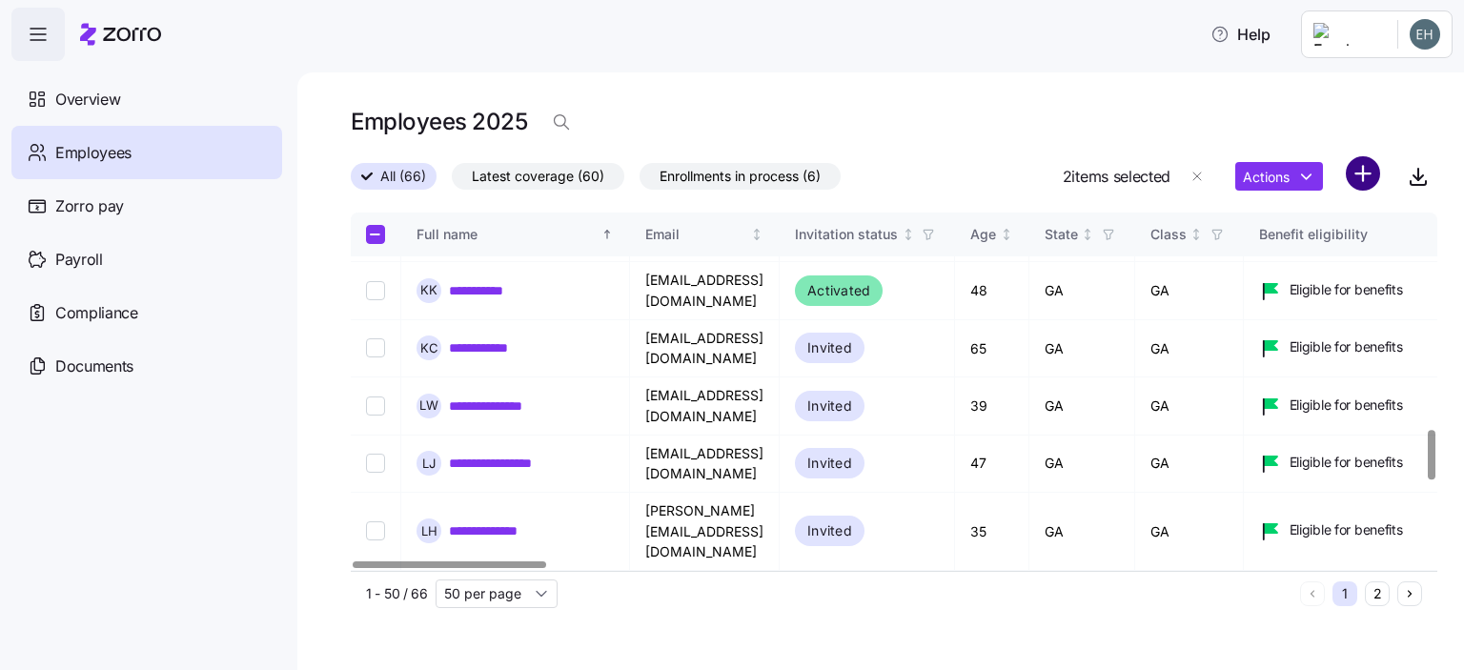
click at [1365, 171] on html "**********" at bounding box center [732, 329] width 1464 height 659
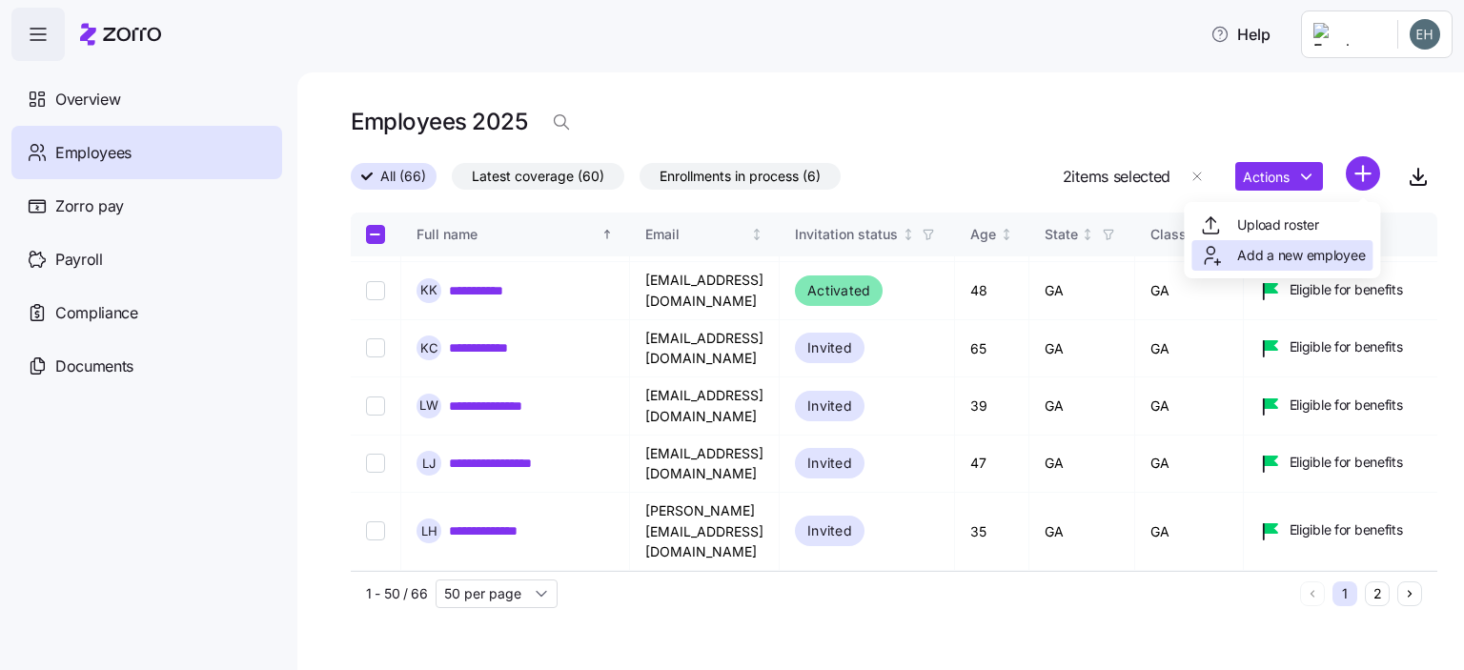
click at [1270, 257] on span "Add a new employee" at bounding box center [1302, 255] width 128 height 19
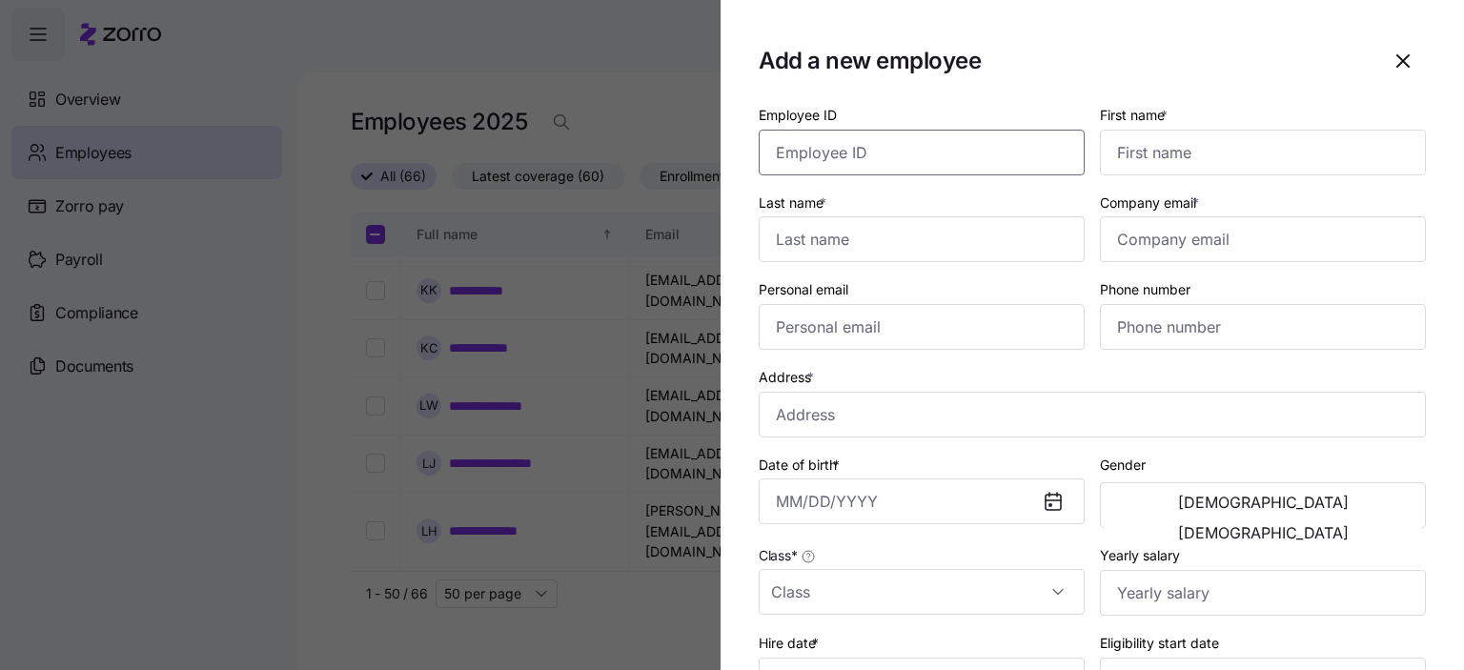
click at [848, 158] on input "Employee ID" at bounding box center [922, 153] width 326 height 46
type input "2453"
click at [1175, 157] on input "First name *" at bounding box center [1263, 153] width 326 height 46
type input "[PERSON_NAME]"
type input "White"
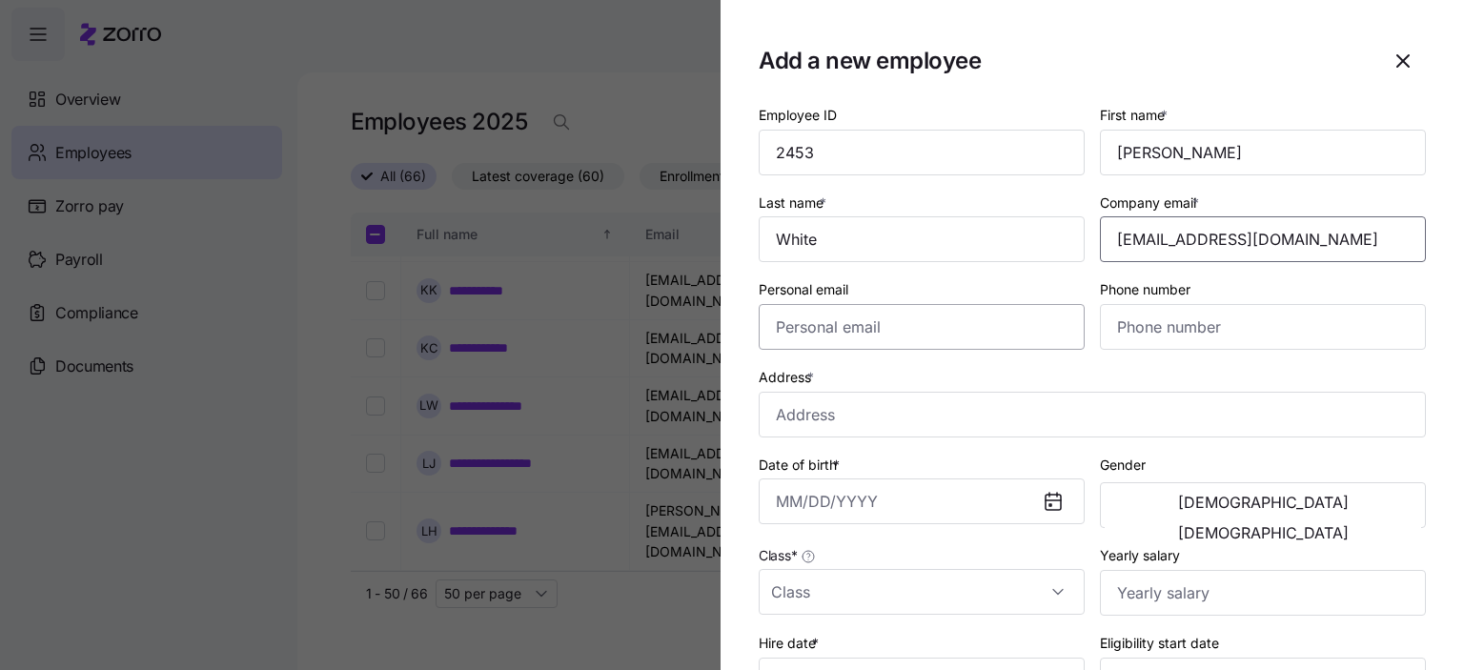
type input "[EMAIL_ADDRESS][DOMAIN_NAME]"
click at [843, 339] on input "Personal email" at bounding box center [922, 327] width 326 height 46
type input "[EMAIL_ADDRESS][DOMAIN_NAME]"
click at [1239, 334] on input "Phone number" at bounding box center [1263, 327] width 326 height 46
type input "[PHONE_NUMBER]"
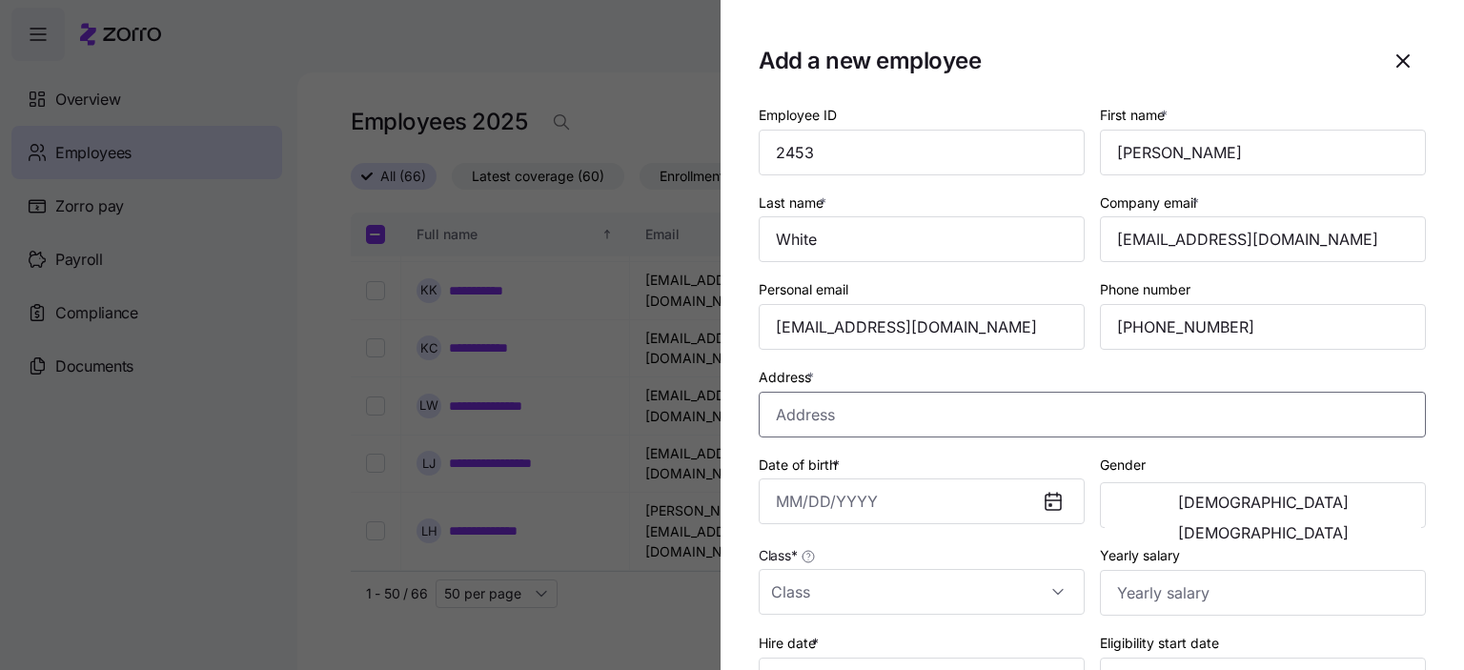
click at [858, 425] on input "Address *" at bounding box center [1092, 415] width 667 height 46
type input "[STREET_ADDRESS]"
click at [843, 503] on input "Date of birth *" at bounding box center [922, 502] width 326 height 46
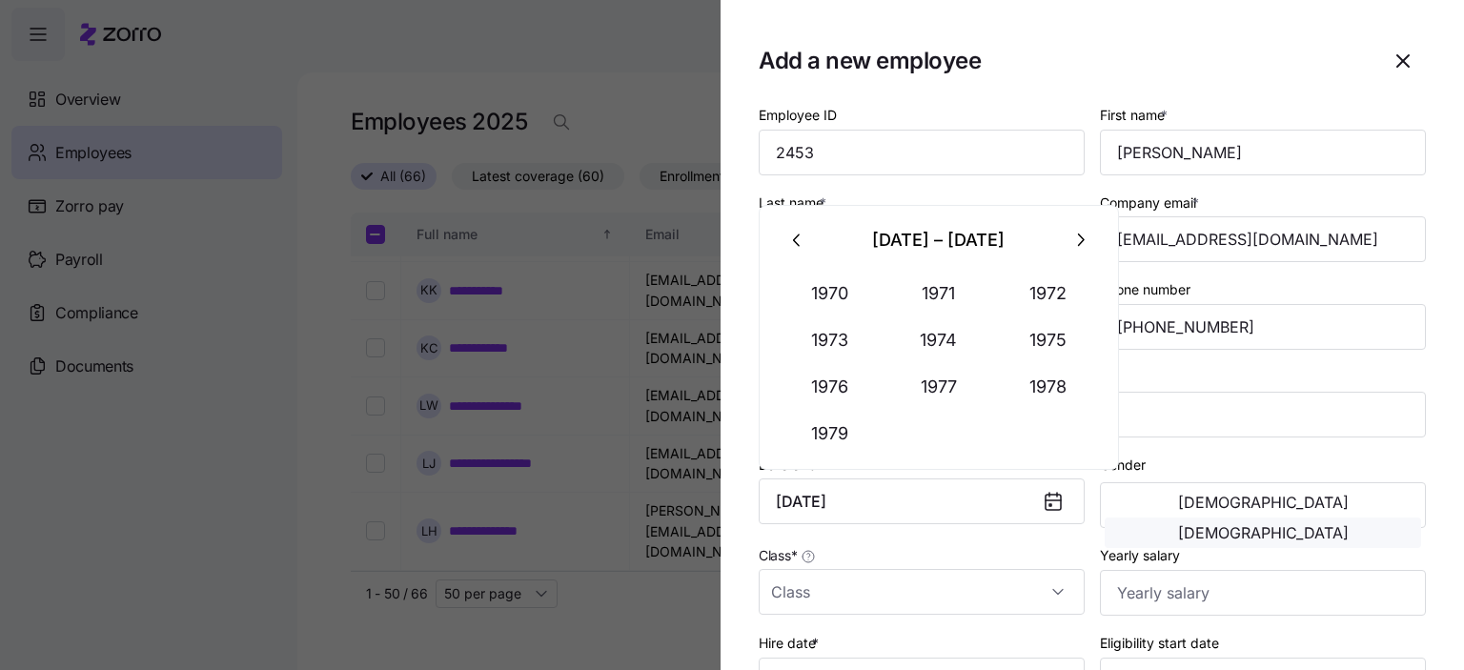
type input "[DATE]"
click at [1349, 525] on span "[DEMOGRAPHIC_DATA]" at bounding box center [1263, 532] width 171 height 15
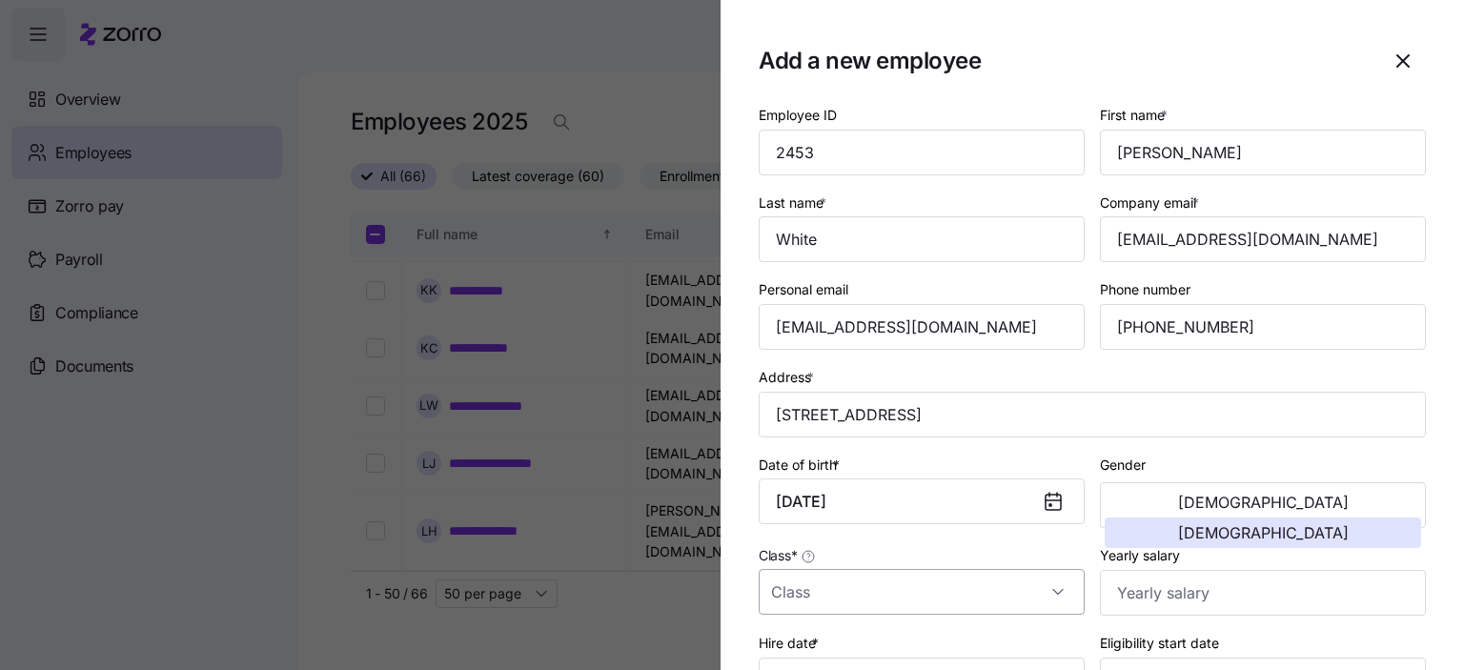
click at [845, 597] on input "Class *" at bounding box center [922, 592] width 326 height 46
click at [810, 545] on div "GA" at bounding box center [918, 532] width 303 height 40
type input "GA"
click at [1204, 601] on input "Yearly salary" at bounding box center [1263, 593] width 326 height 46
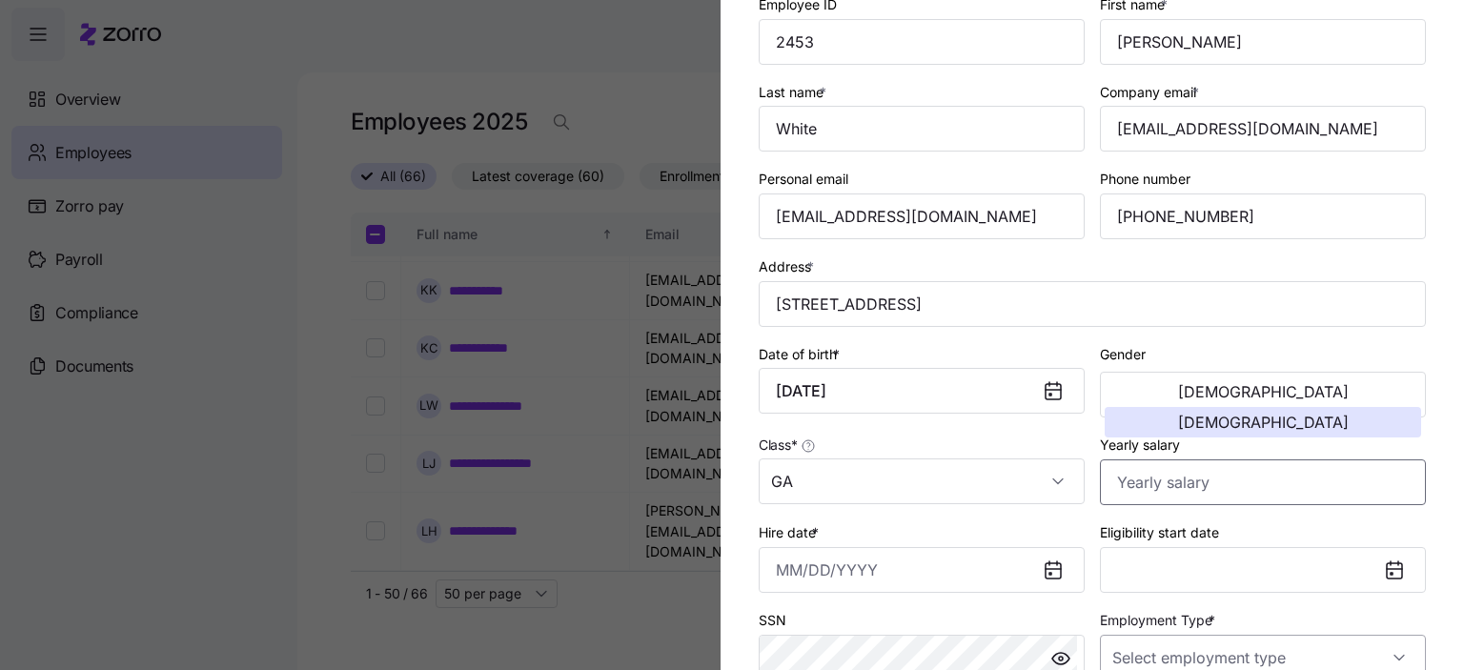
scroll to position [191, 0]
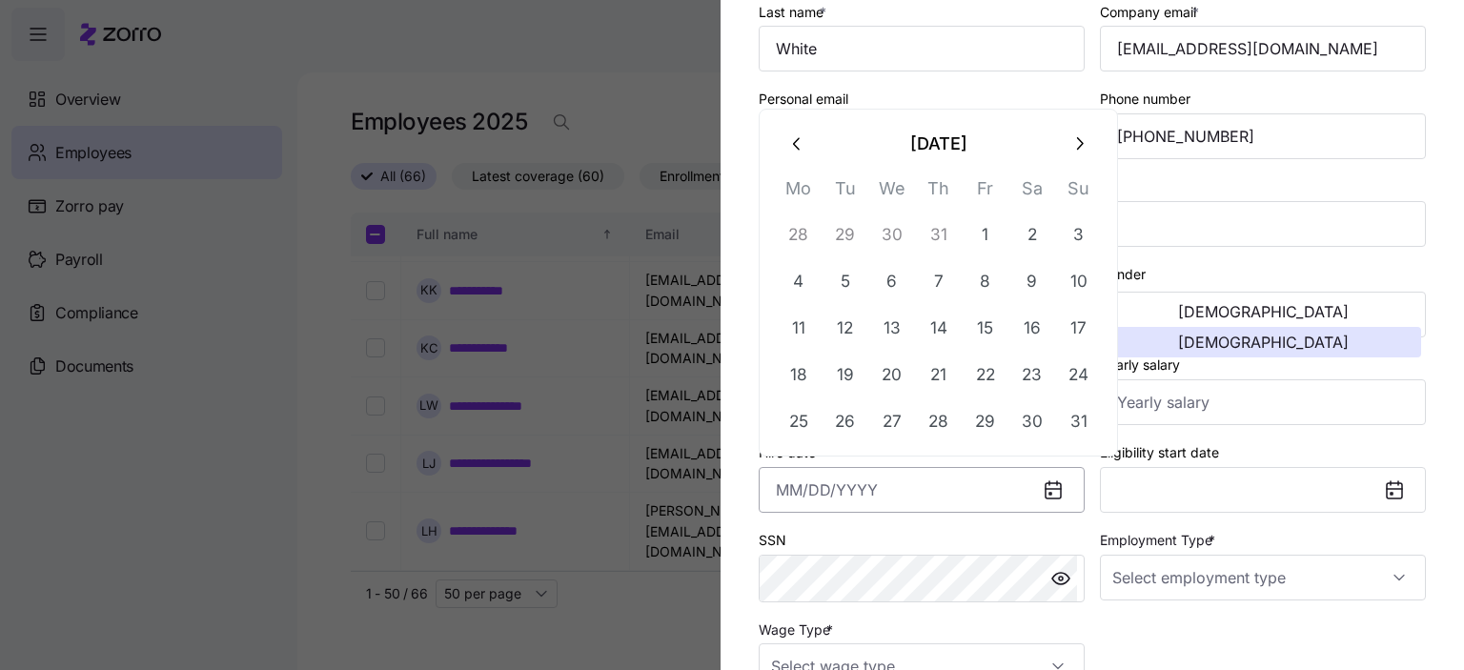
click at [909, 496] on input "Hire date *" at bounding box center [922, 490] width 326 height 46
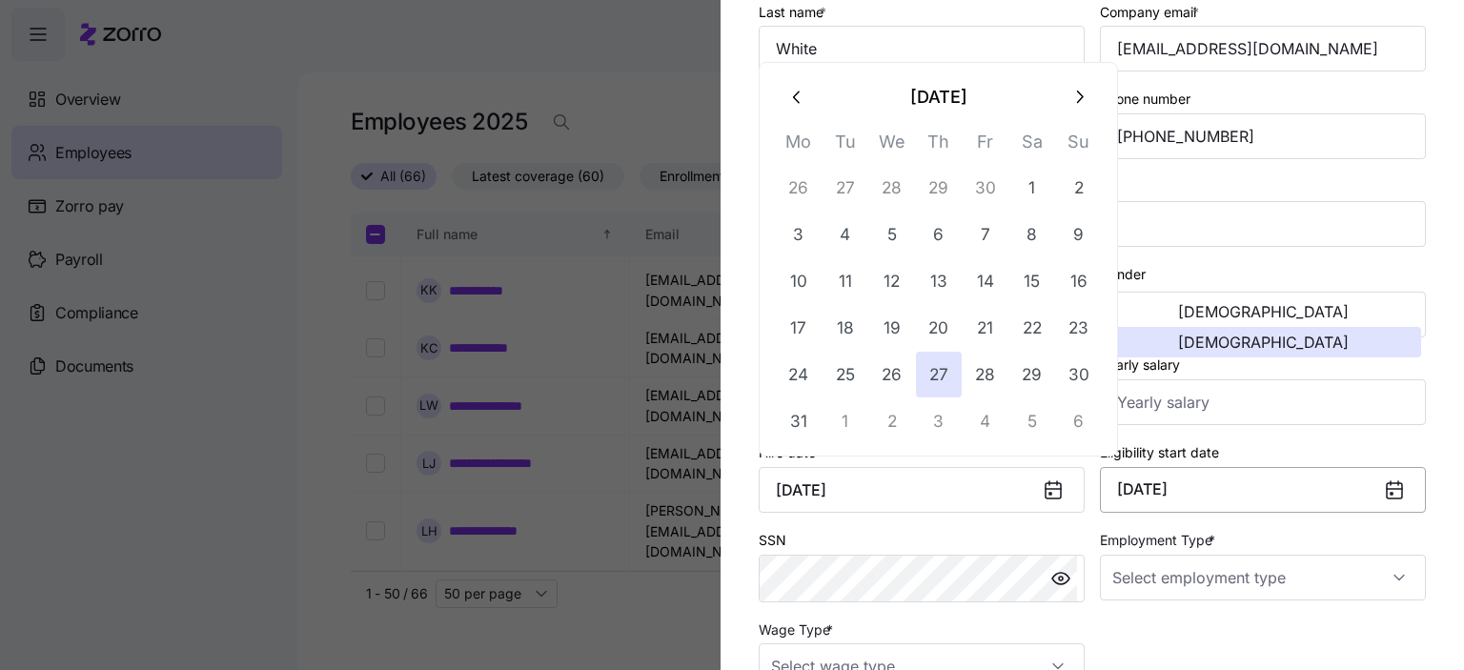
type input "[DATE]"
click at [1340, 502] on button "[DATE]" at bounding box center [1263, 490] width 326 height 46
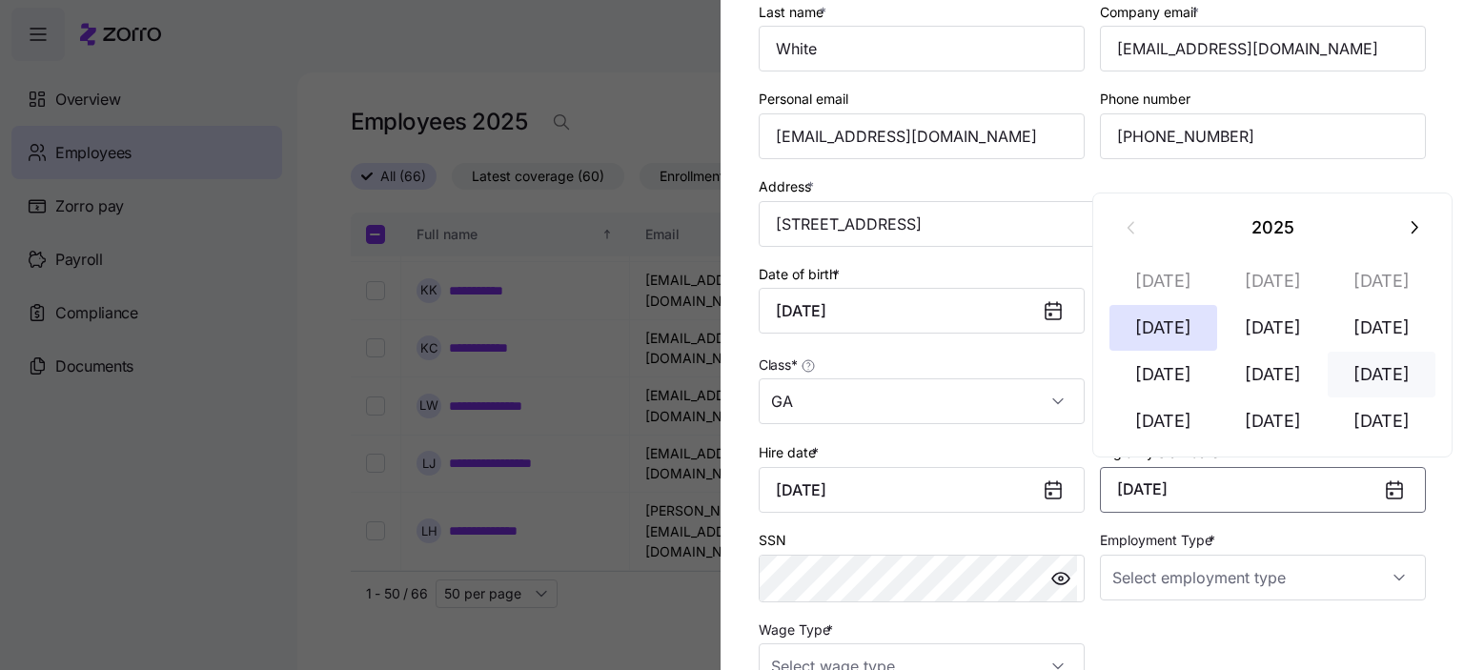
click at [1381, 381] on button "[DATE]" at bounding box center [1382, 375] width 109 height 46
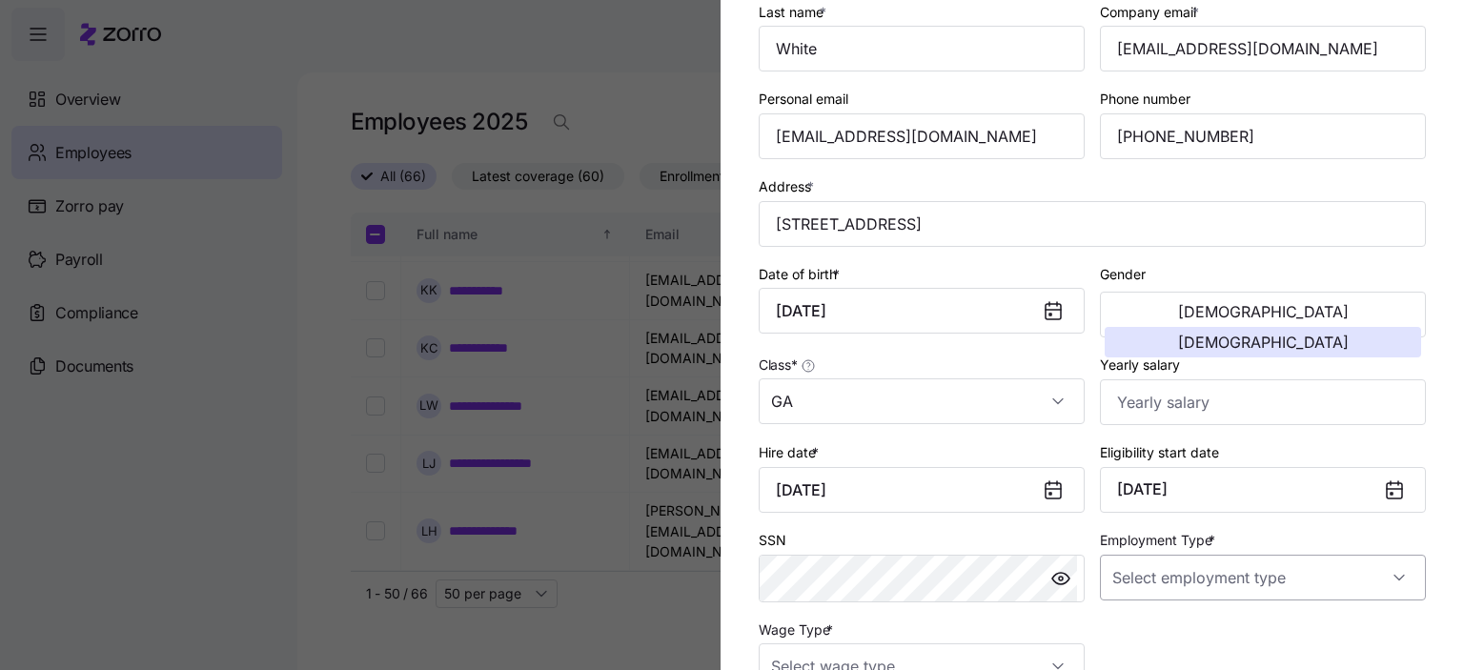
click at [1294, 573] on input "Employment Type *" at bounding box center [1263, 578] width 326 height 46
click at [1160, 482] on span "Full Time" at bounding box center [1142, 476] width 55 height 21
type input "Full Time"
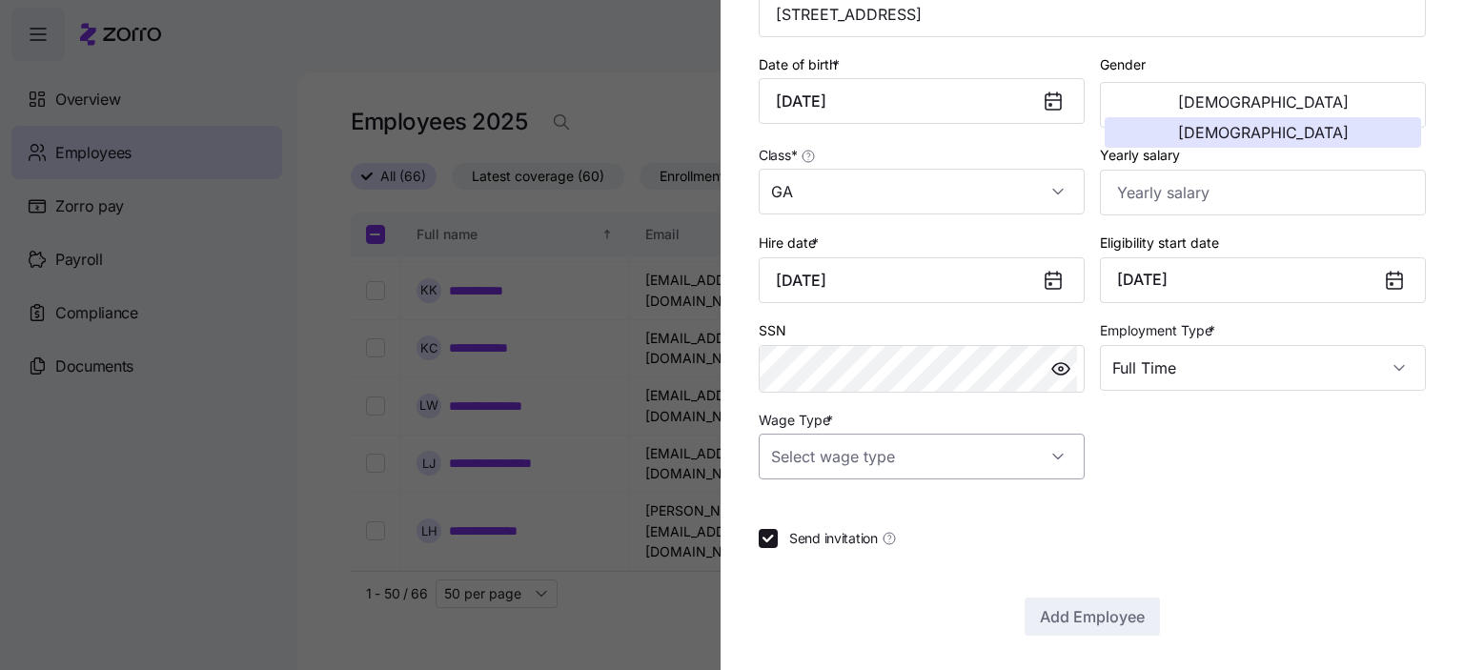
click at [847, 459] on input "Wage Type *" at bounding box center [922, 457] width 326 height 46
click at [807, 563] on div "Hourly" at bounding box center [918, 551] width 303 height 40
type input "Hourly"
click at [1114, 617] on span "Add Employee" at bounding box center [1092, 616] width 105 height 23
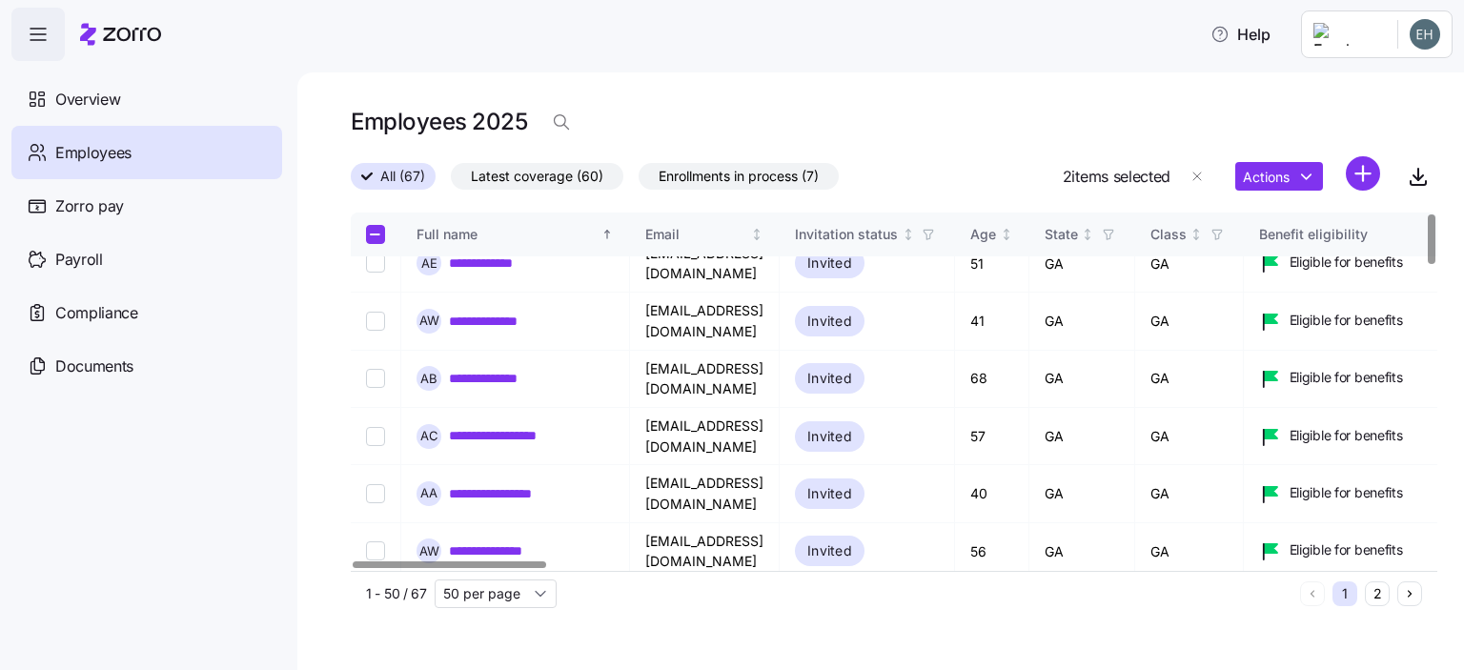
scroll to position [0, 0]
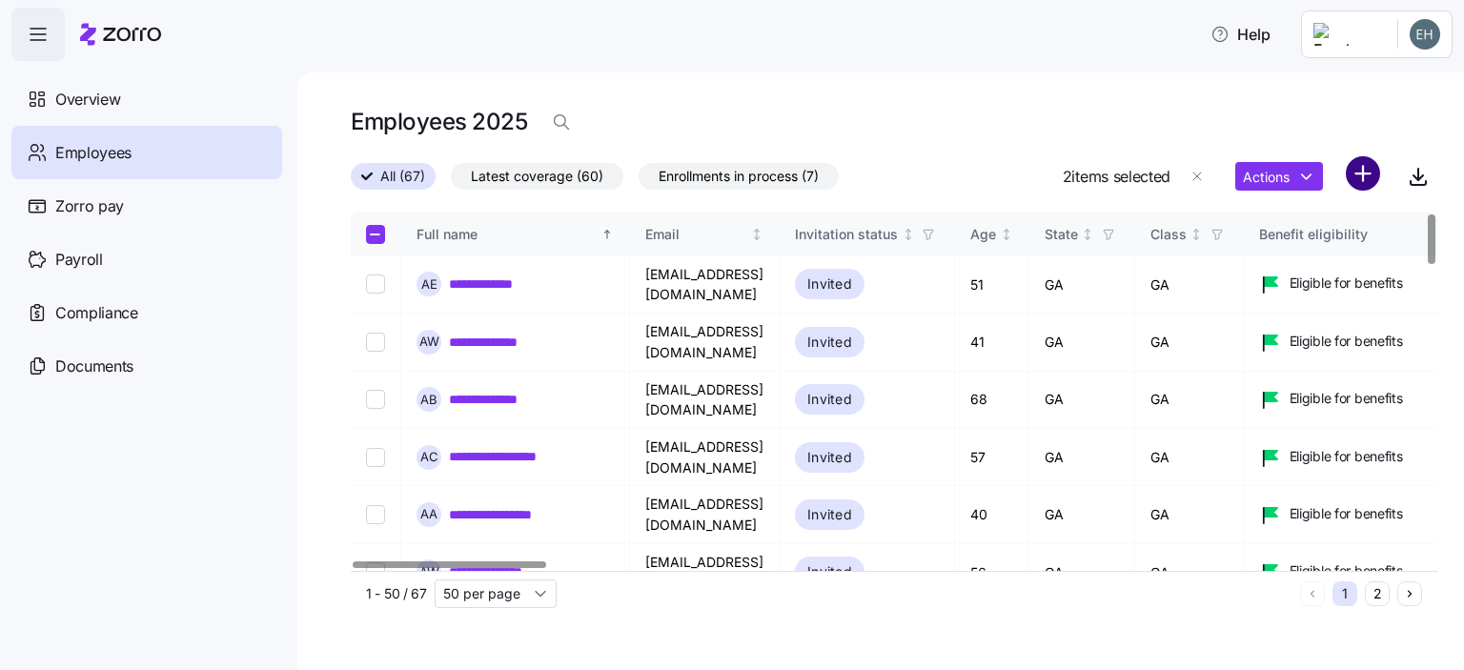
click at [1360, 182] on html "**********" at bounding box center [732, 329] width 1464 height 659
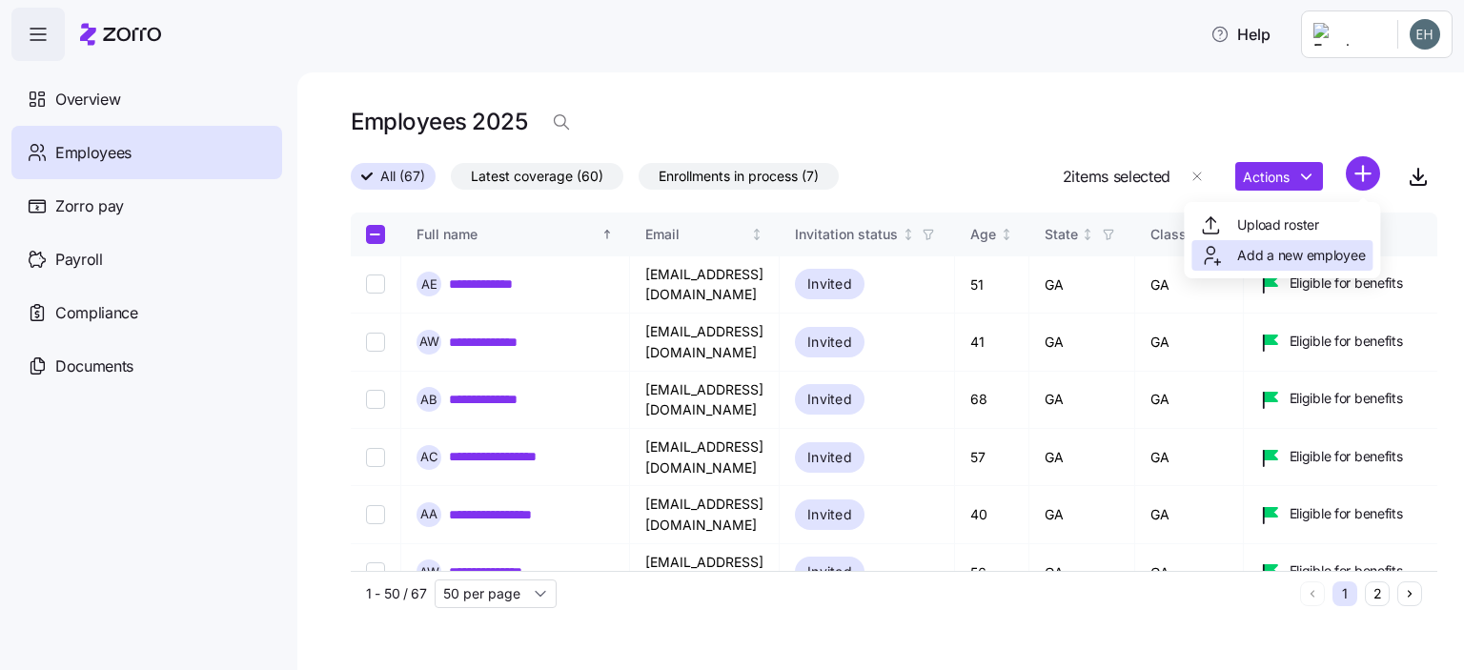
click at [1289, 260] on span "Add a new employee" at bounding box center [1302, 255] width 128 height 19
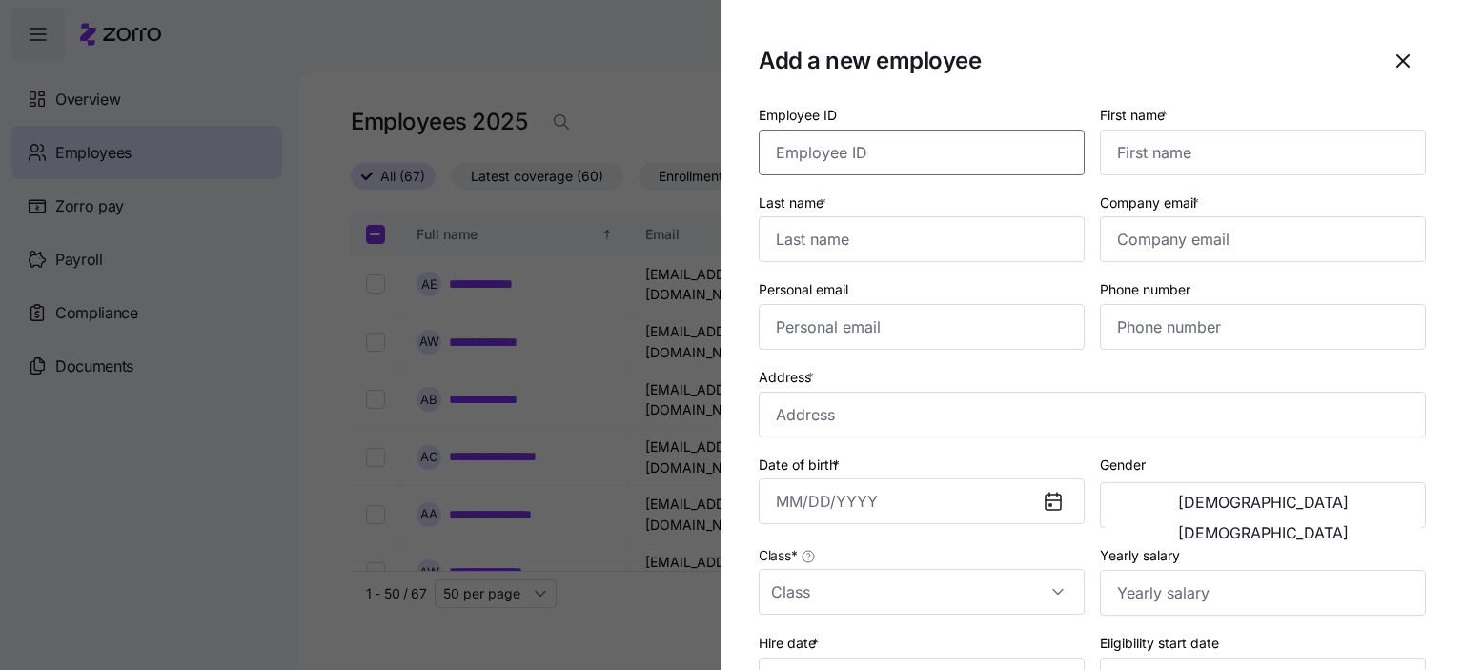
click at [842, 159] on input "Employee ID" at bounding box center [922, 153] width 326 height 46
type input "6890"
click at [1209, 142] on input "First name *" at bounding box center [1263, 153] width 326 height 46
type input "[PERSON_NAME]"
type input "Salamatu"
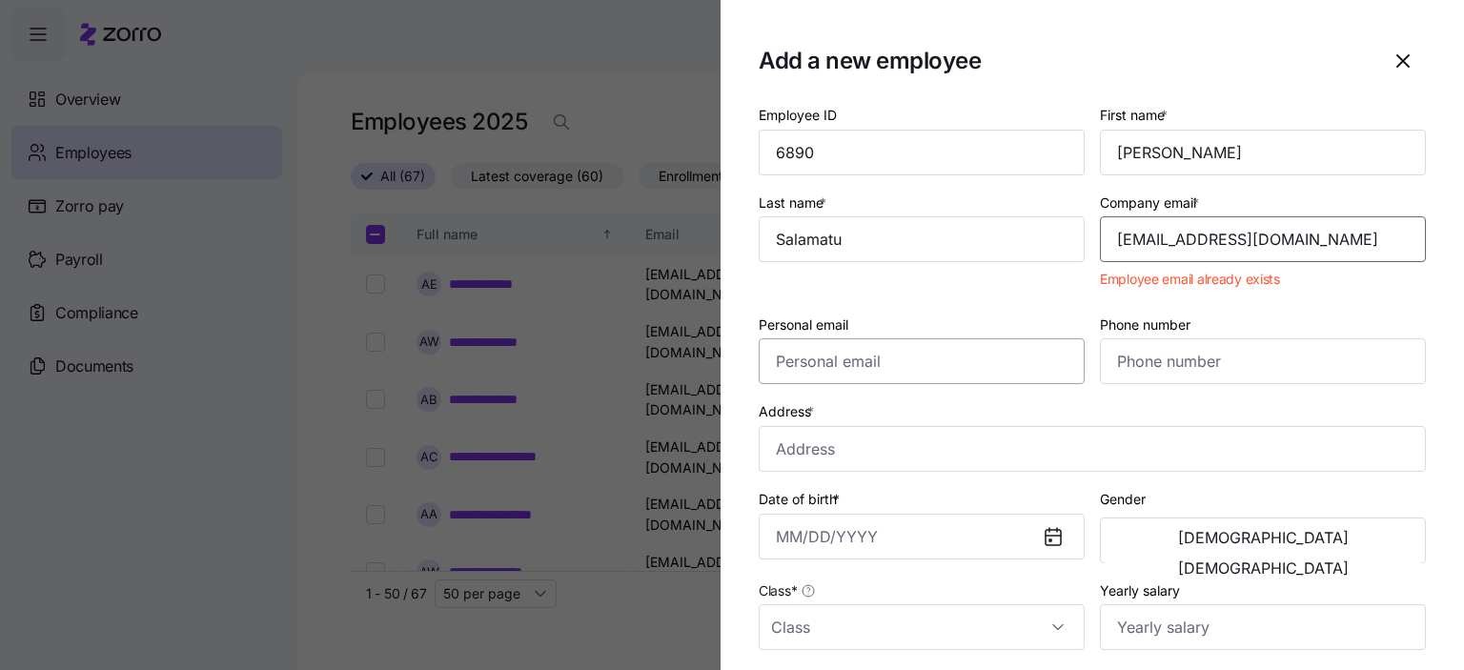
type input "[EMAIL_ADDRESS][DOMAIN_NAME]"
click at [811, 363] on input "Personal email" at bounding box center [922, 361] width 326 height 46
type input "[EMAIL_ADDRESS][DOMAIN_NAME]"
drag, startPoint x: 1111, startPoint y: 349, endPoint x: 1150, endPoint y: 361, distance: 41.0
click at [1141, 358] on input "Phone number" at bounding box center [1263, 361] width 326 height 46
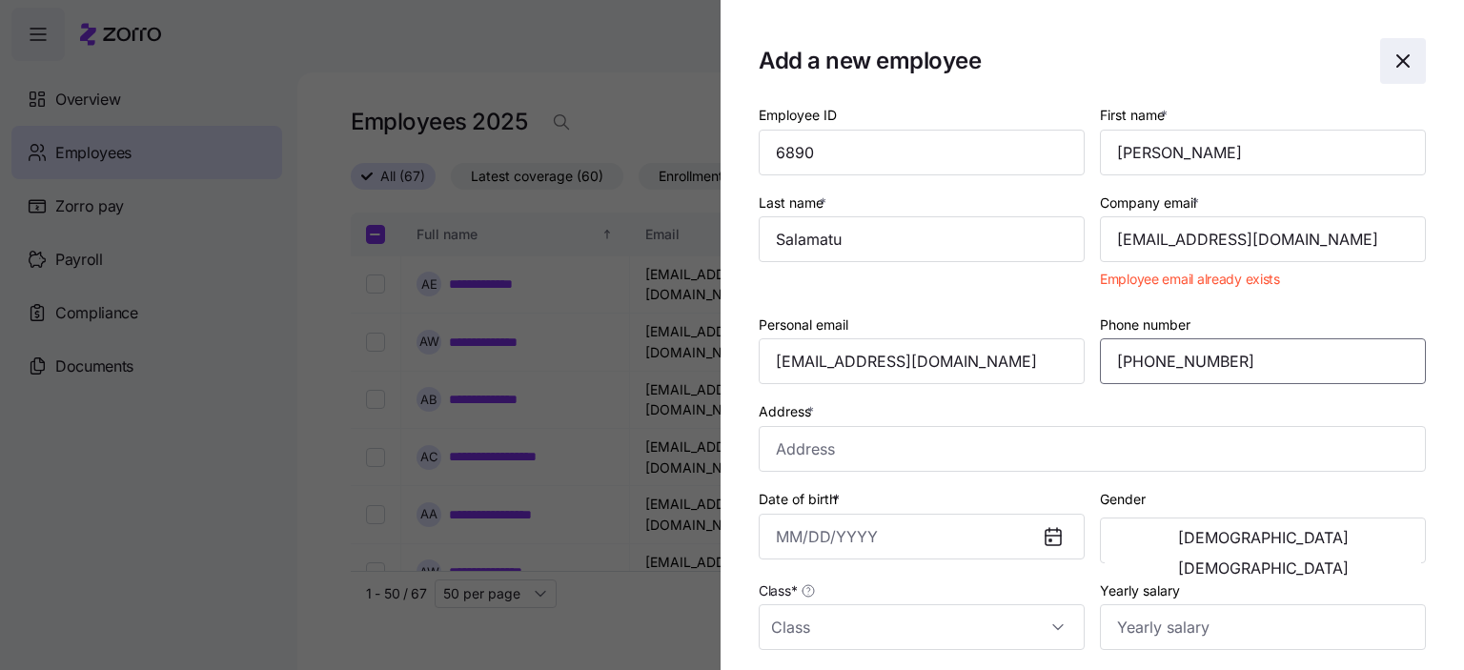
type input "[PHONE_NUMBER]"
click at [1392, 52] on icon "button" at bounding box center [1403, 61] width 23 height 23
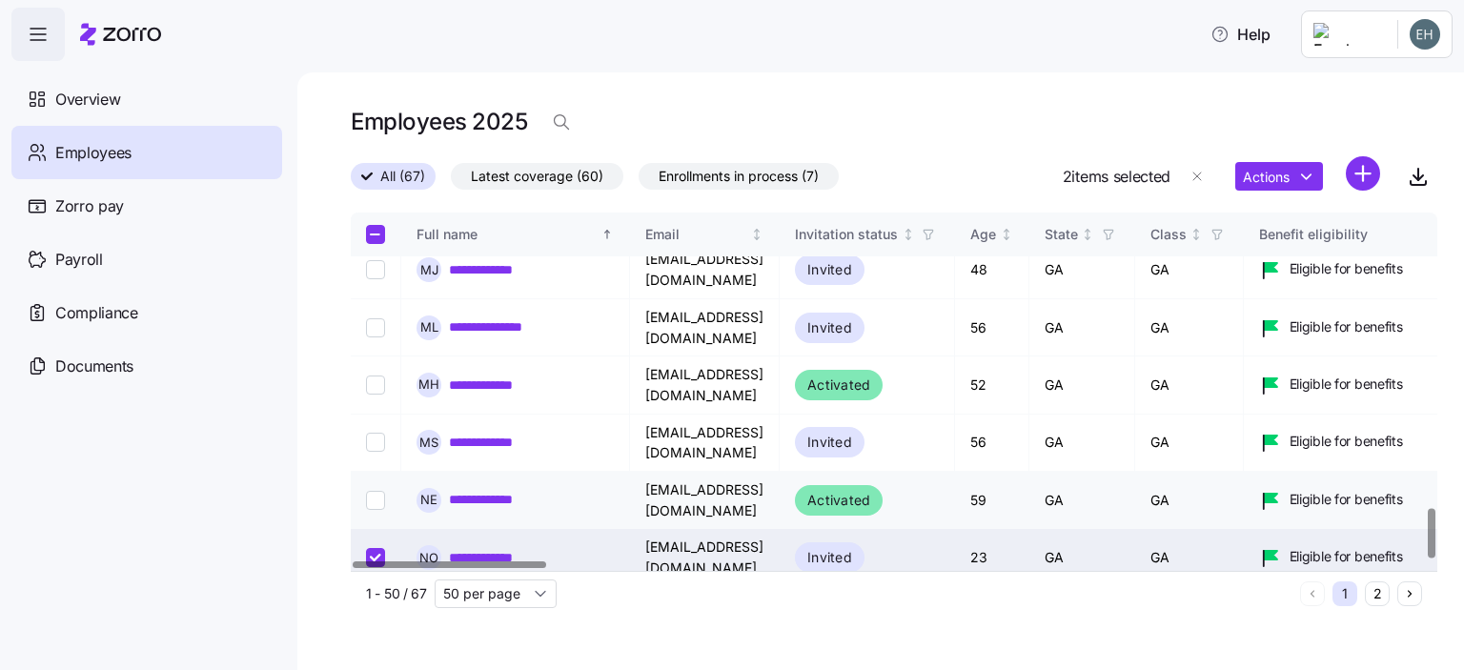
scroll to position [2144, 0]
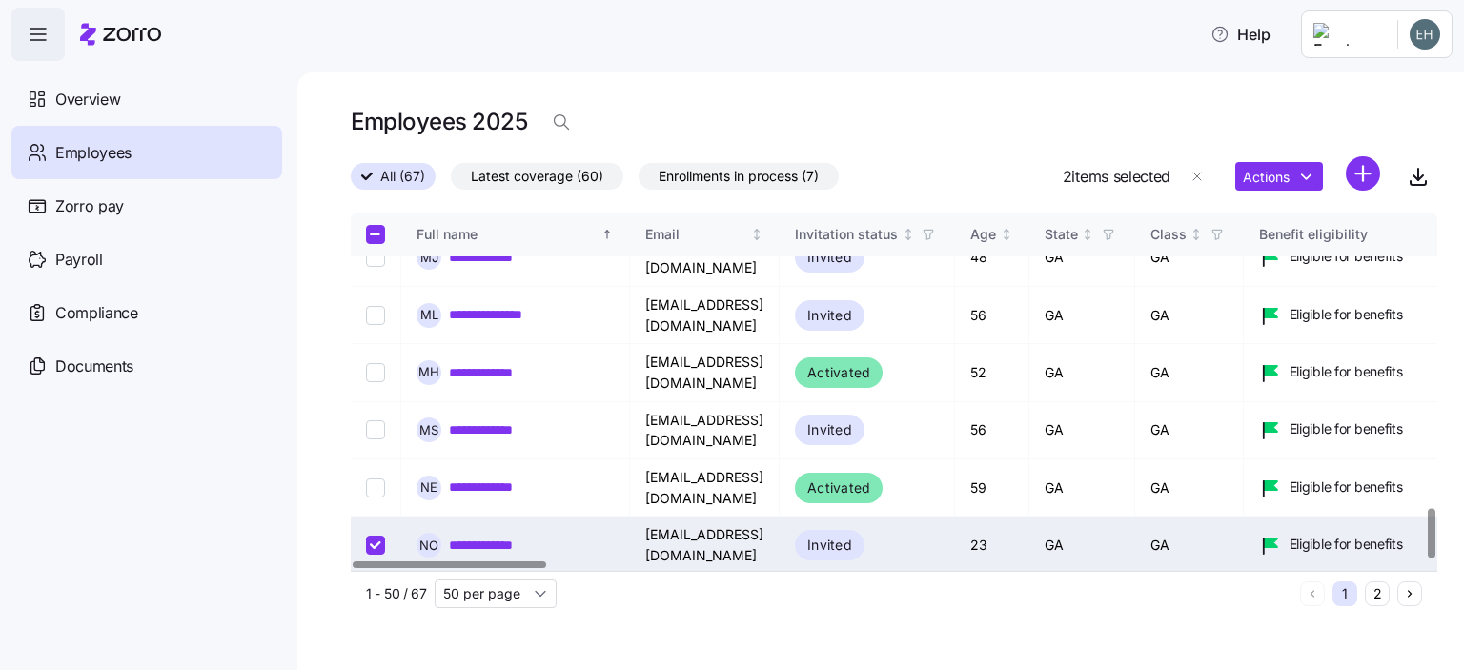
checkbox input "true"
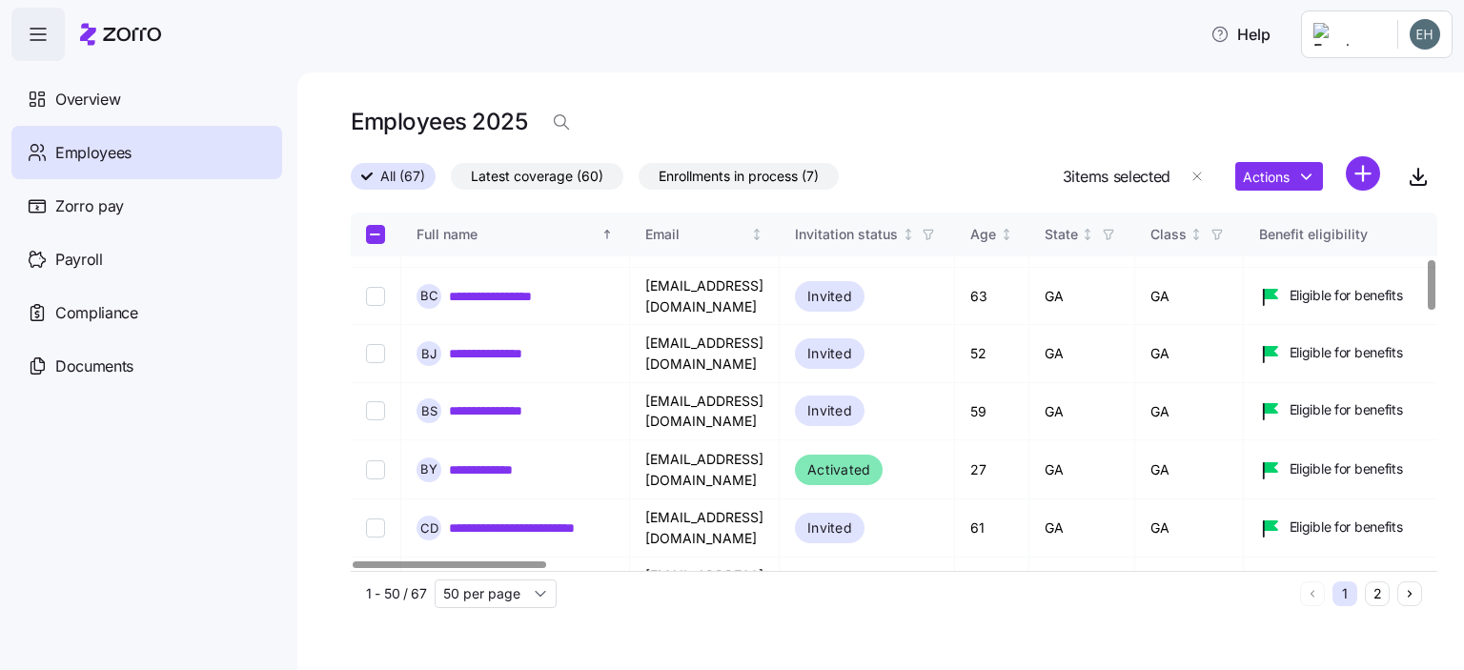
scroll to position [333, 0]
click at [1365, 171] on html "**********" at bounding box center [732, 329] width 1464 height 659
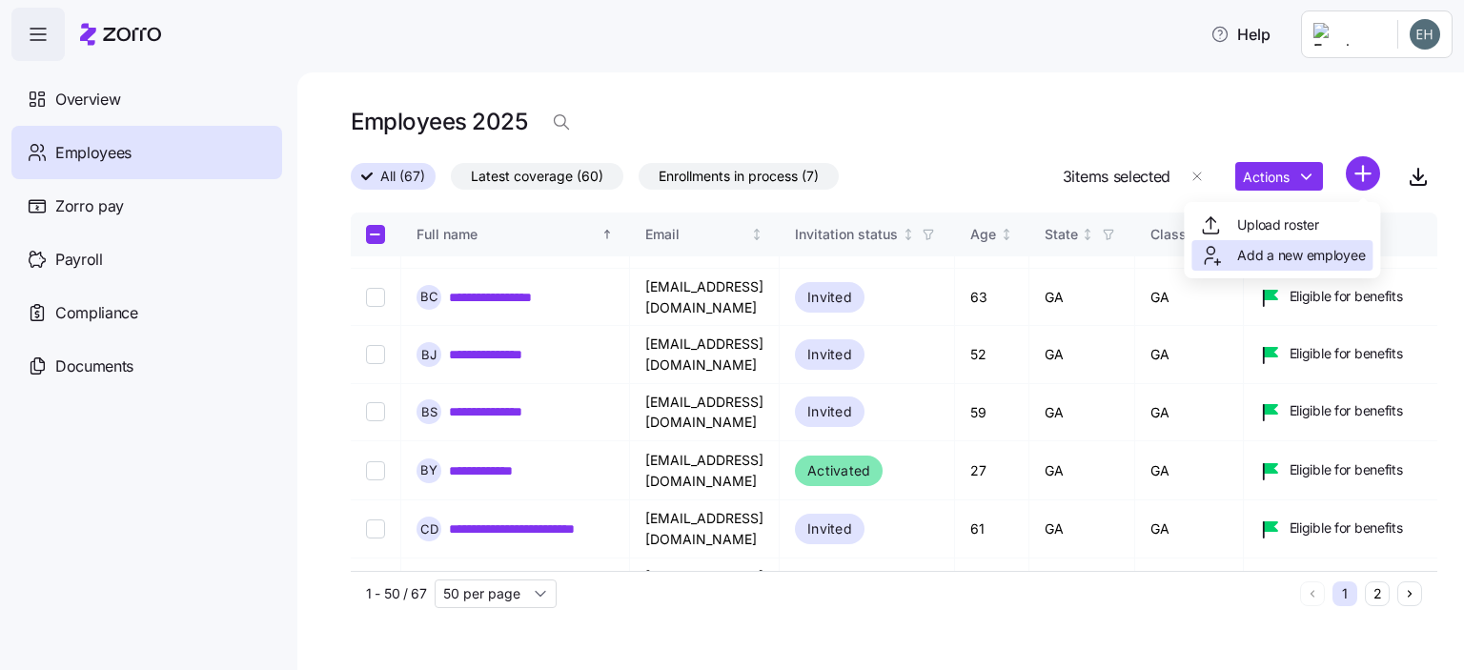
click at [1297, 256] on span "Add a new employee" at bounding box center [1302, 255] width 128 height 19
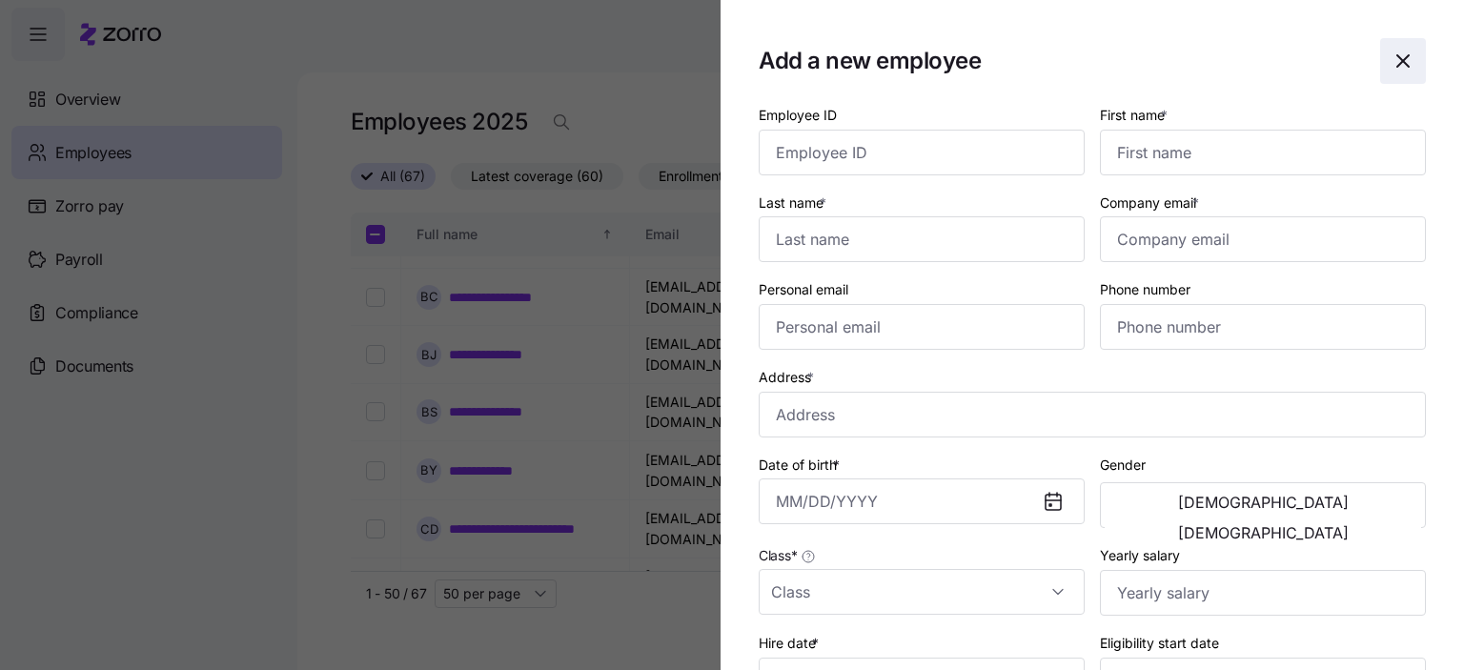
click at [1394, 62] on icon "button" at bounding box center [1403, 61] width 23 height 23
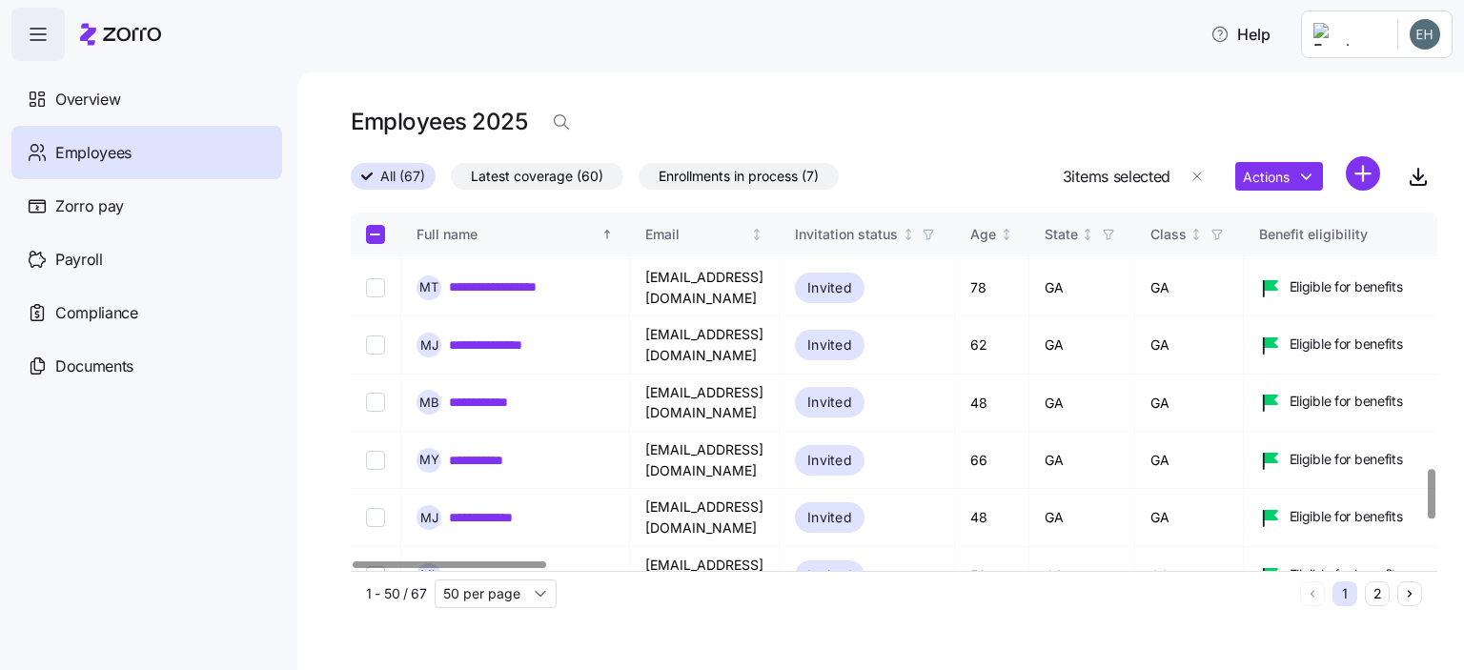
scroll to position [1858, 0]
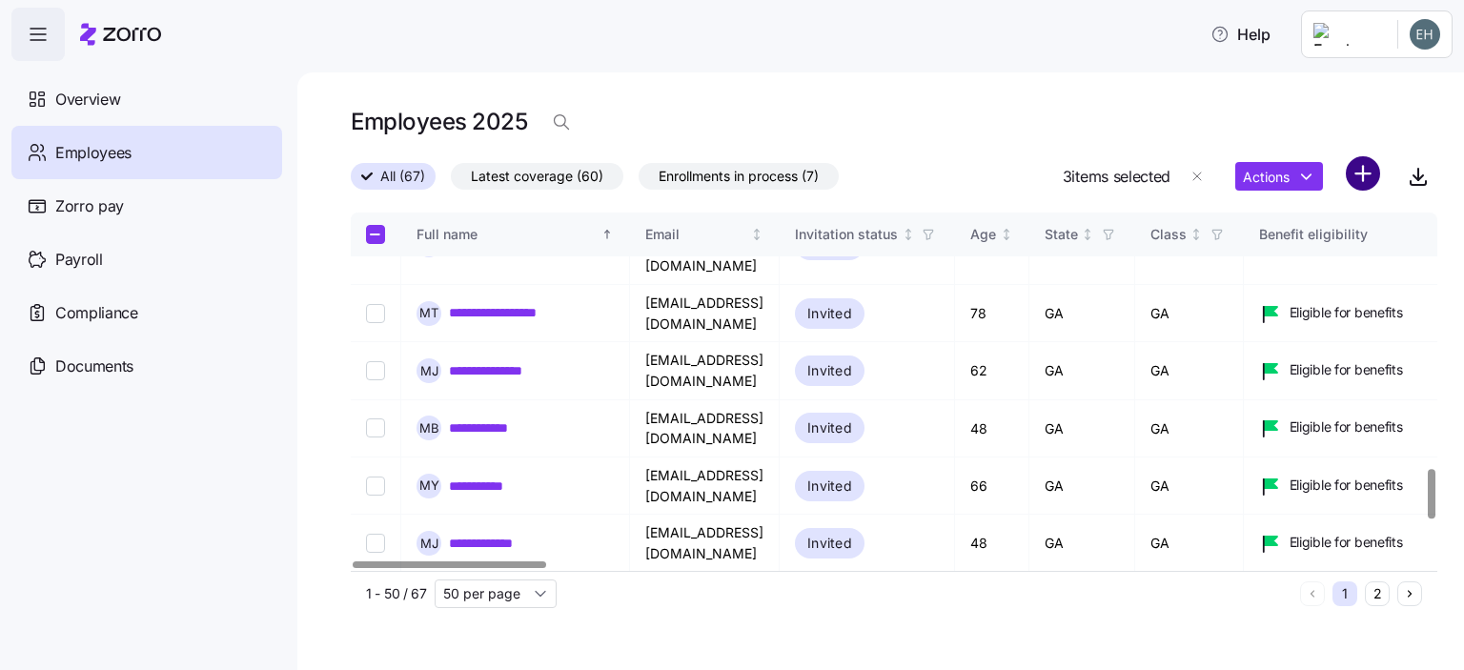
click at [1365, 172] on html "**********" at bounding box center [732, 329] width 1464 height 659
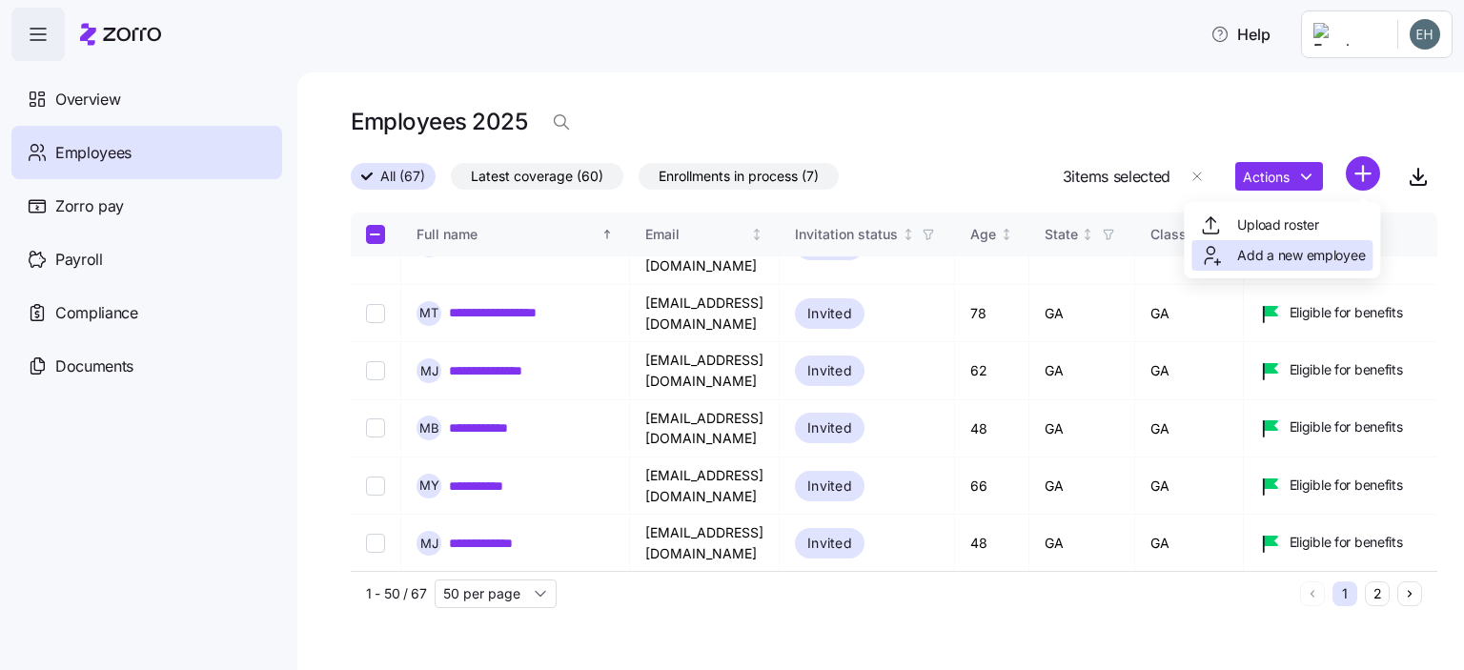
click at [1261, 261] on span "Add a new employee" at bounding box center [1302, 255] width 128 height 19
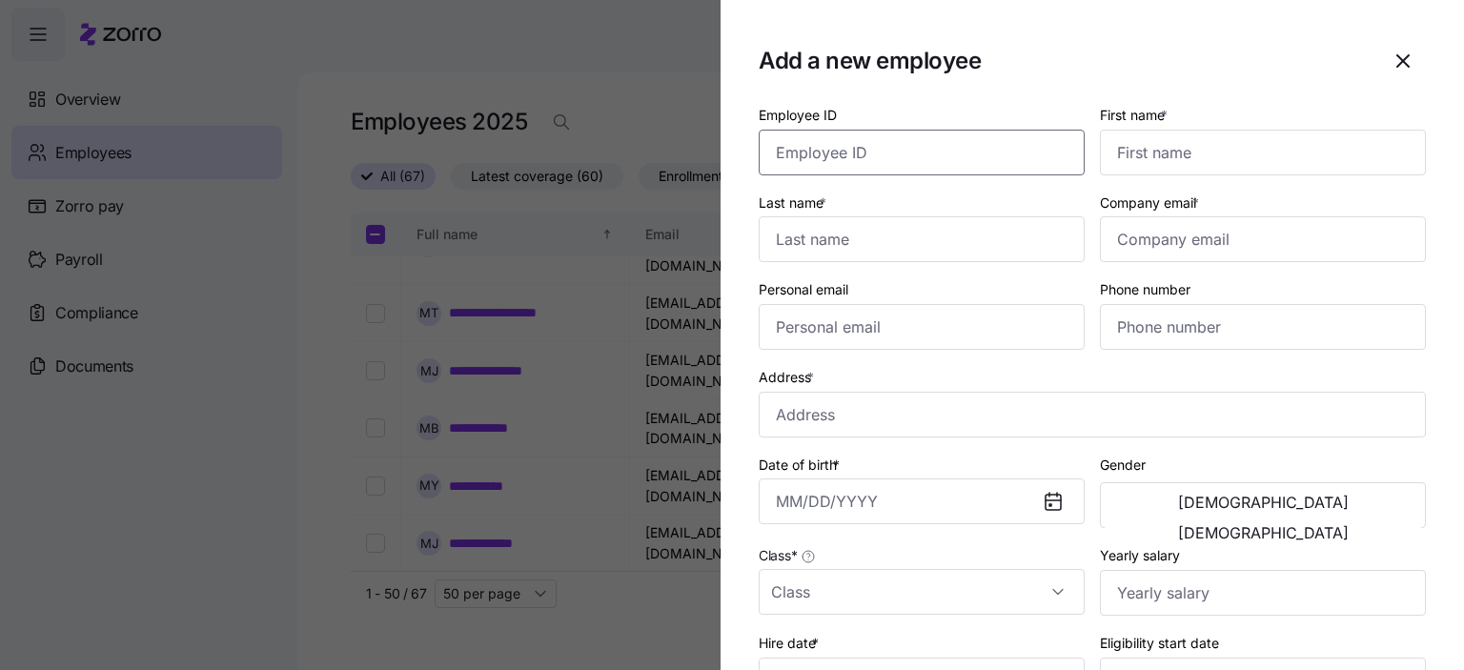
click at [818, 144] on input "Employee ID" at bounding box center [922, 153] width 326 height 46
type input "123473"
click at [1144, 154] on input "First name *" at bounding box center [1263, 153] width 326 height 46
type input "[PERSON_NAME]"
click at [811, 247] on input "Last name *" at bounding box center [922, 239] width 326 height 46
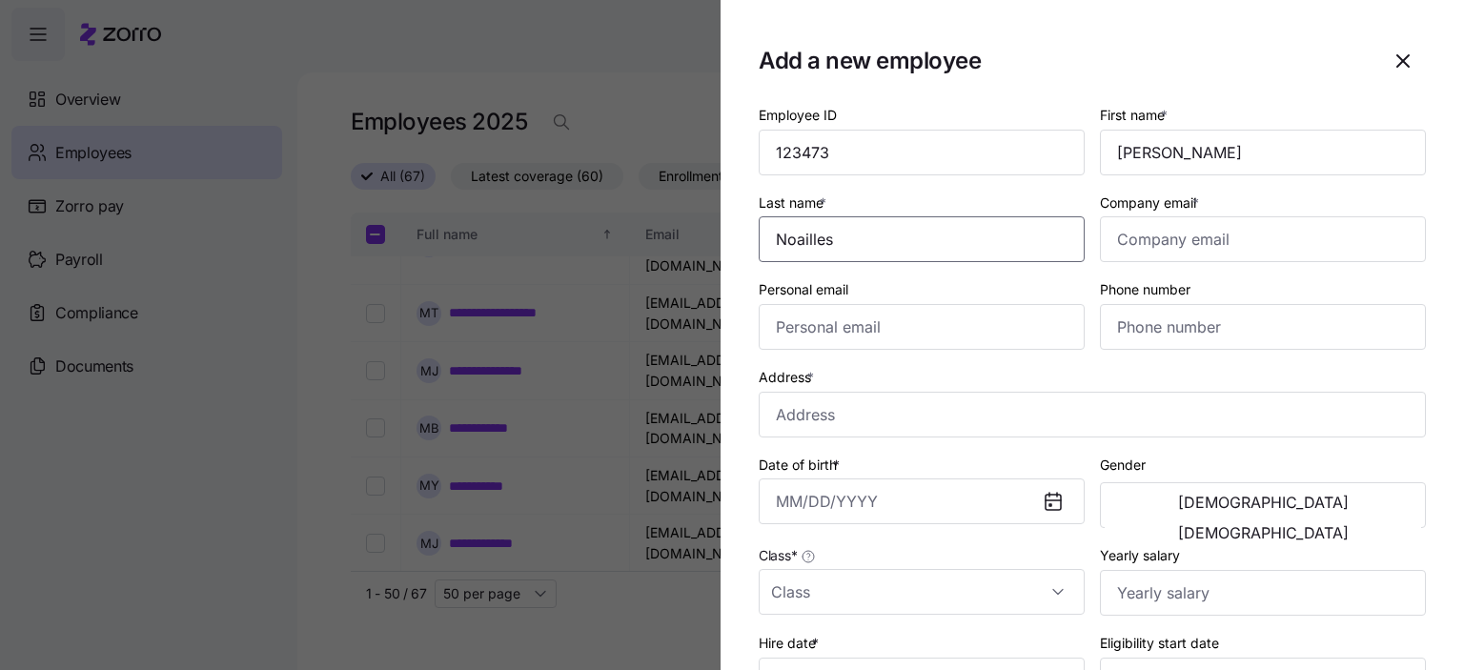
type input "Noailles"
type input "[EMAIL_ADDRESS][DOMAIN_NAME]"
click at [797, 335] on input "Personal email" at bounding box center [922, 327] width 326 height 46
type input "[EMAIL_ADDRESS][DOMAIN_NAME]"
click at [1166, 331] on input "Phone number" at bounding box center [1263, 327] width 326 height 46
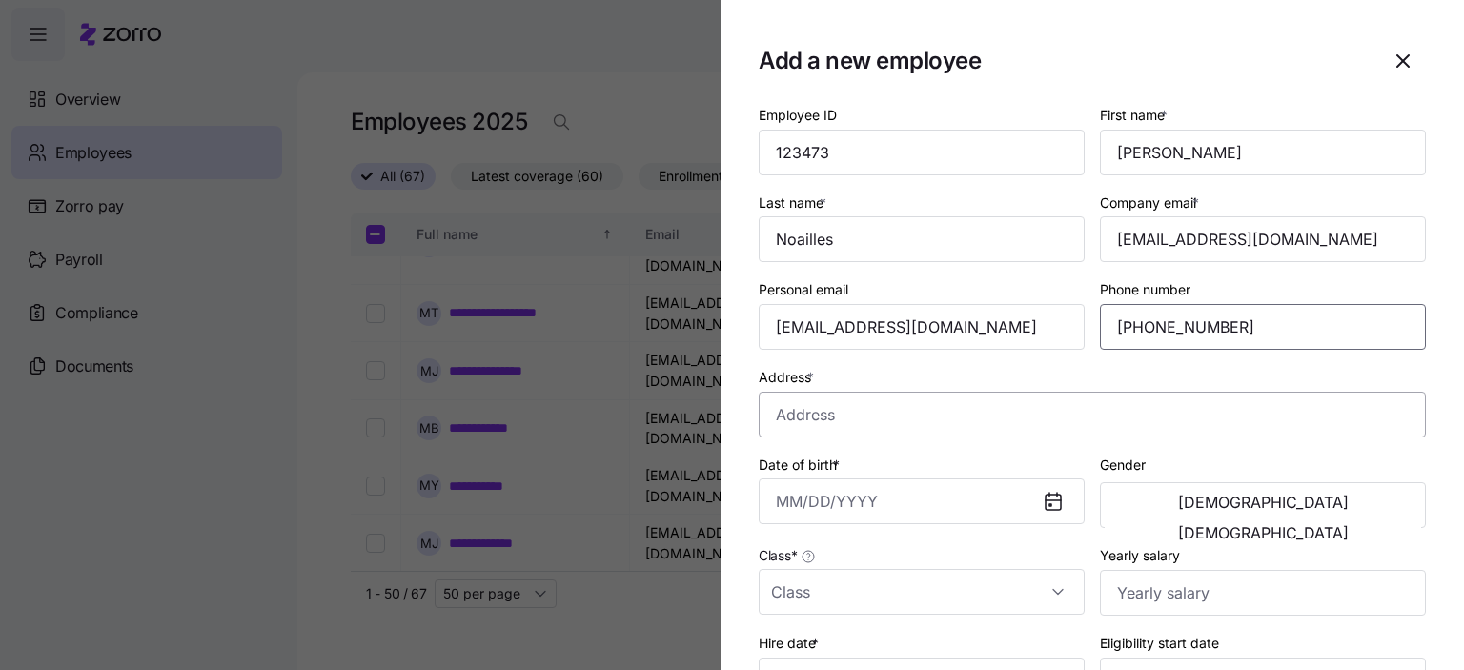
type input "[PHONE_NUMBER]"
click at [854, 414] on input "Address *" at bounding box center [1092, 415] width 667 height 46
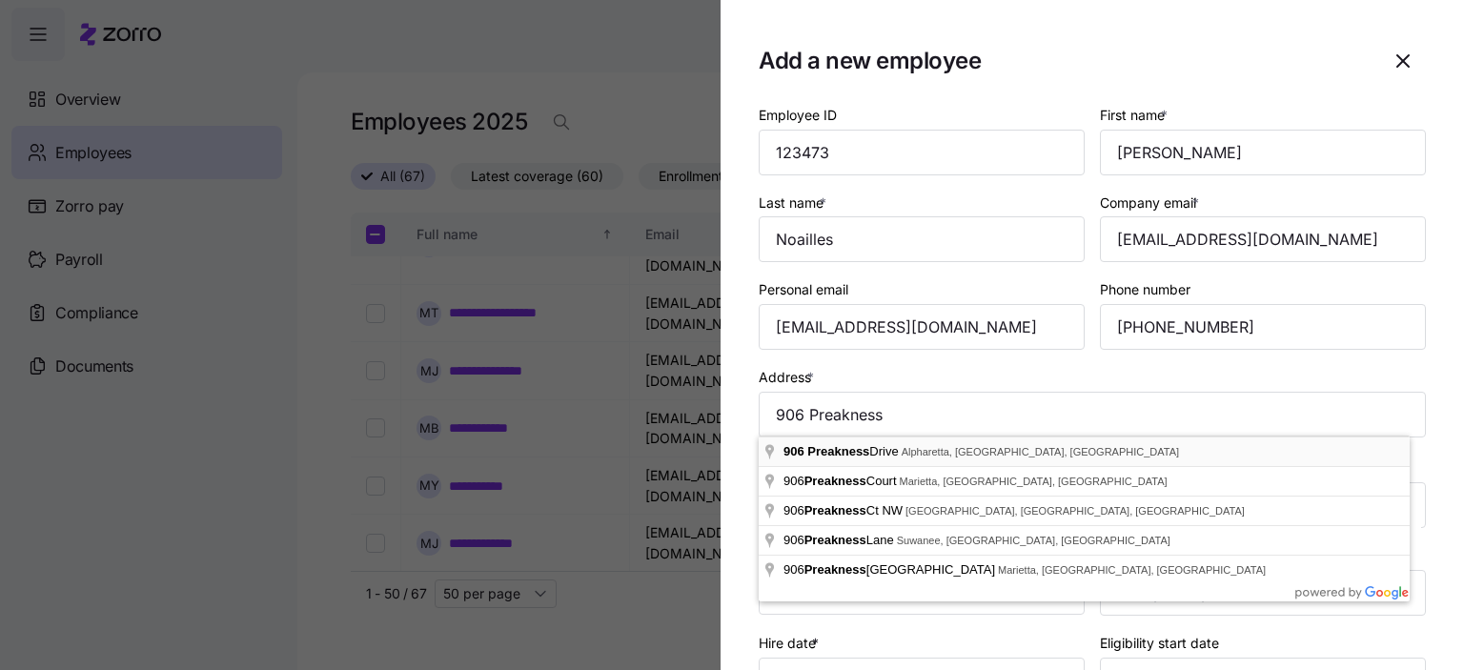
type input "[STREET_ADDRESS][PERSON_NAME]"
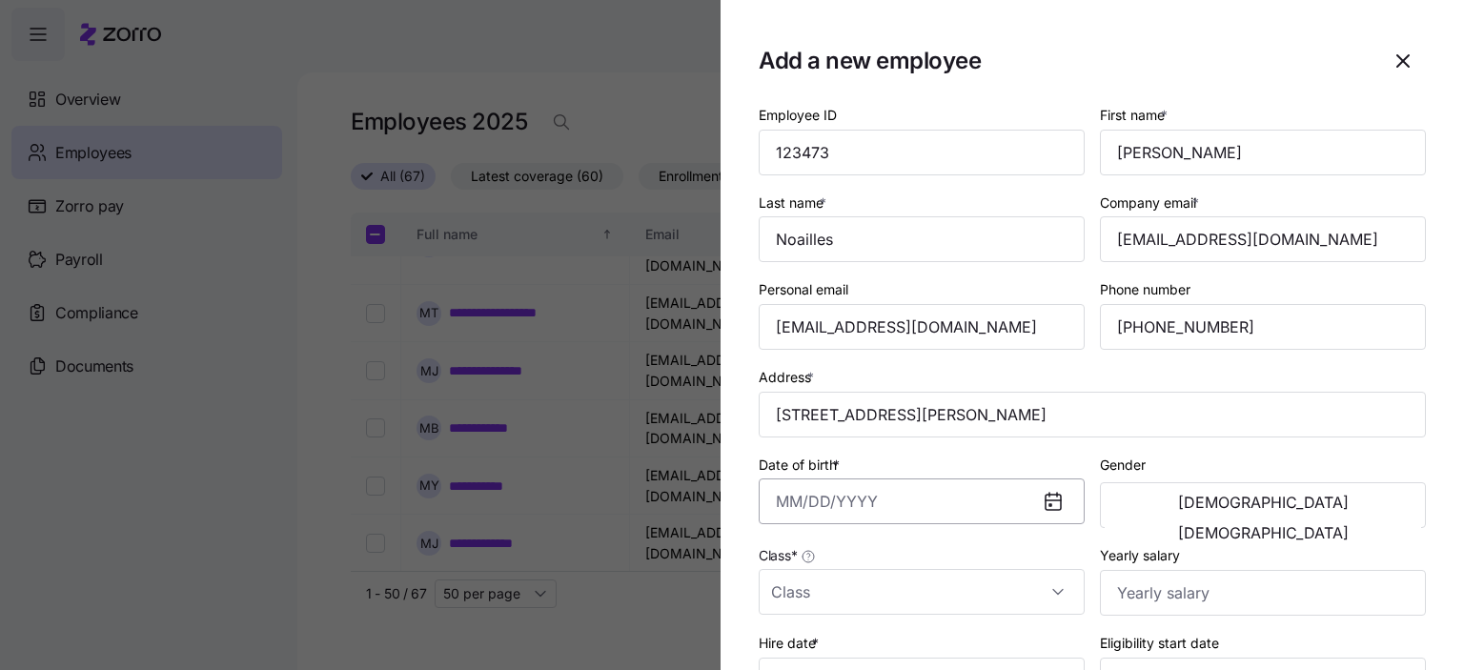
click at [824, 506] on input "Date of birth *" at bounding box center [922, 502] width 326 height 46
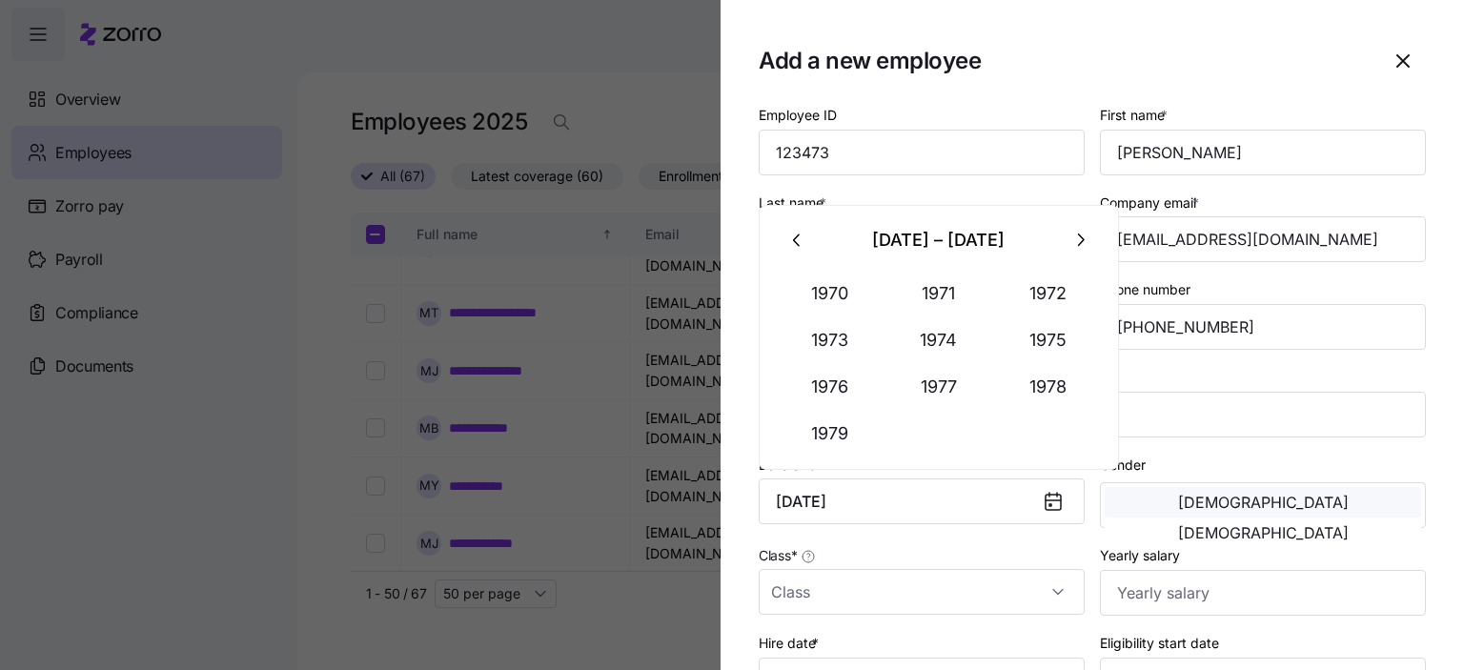
type input "[DATE]"
click at [1186, 506] on span "[DEMOGRAPHIC_DATA]" at bounding box center [1263, 502] width 171 height 15
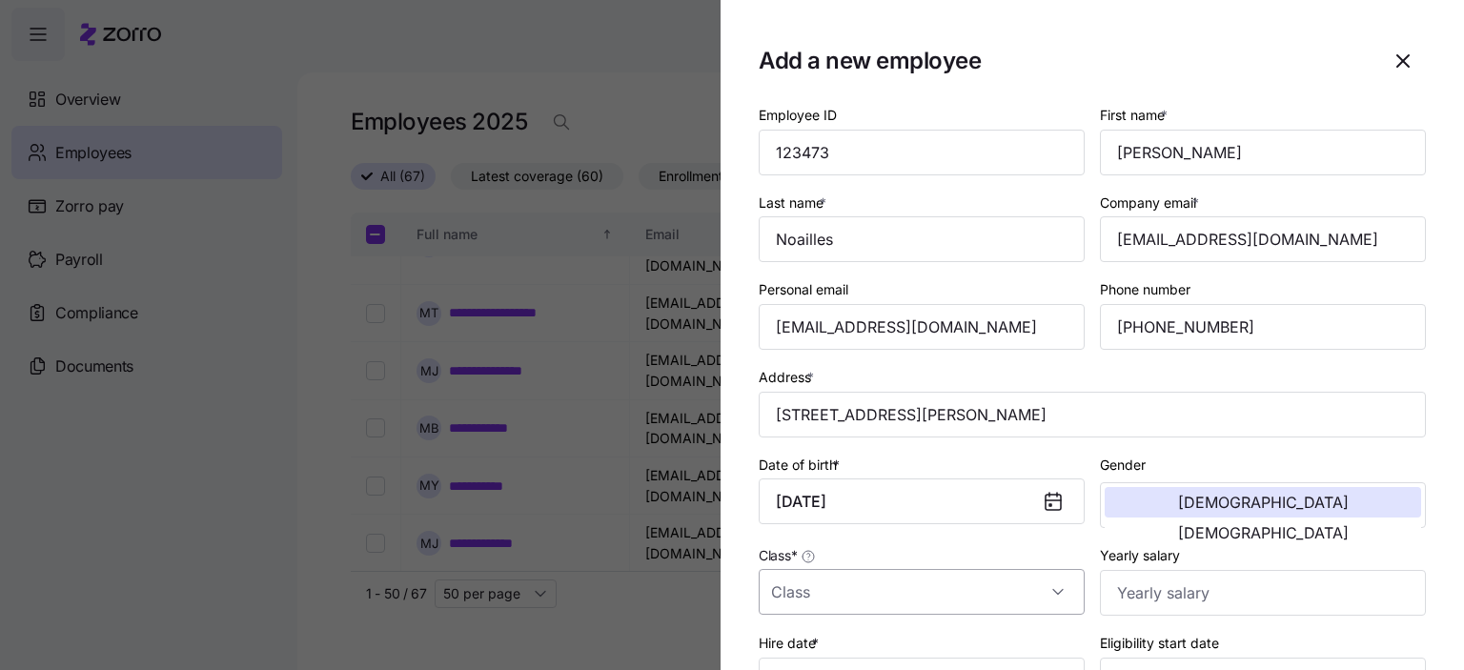
click at [812, 597] on input "Class *" at bounding box center [922, 592] width 326 height 46
click at [805, 541] on div "GA" at bounding box center [918, 532] width 303 height 40
type input "GA"
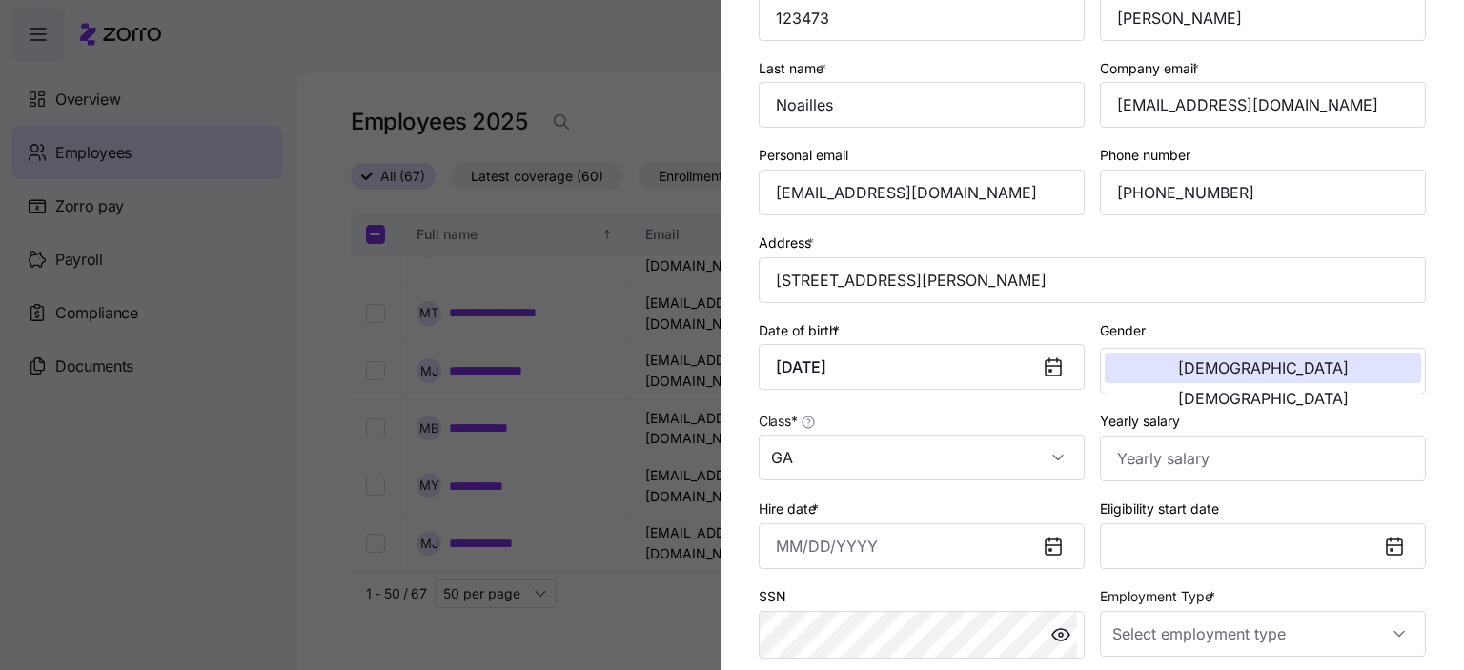
scroll to position [191, 0]
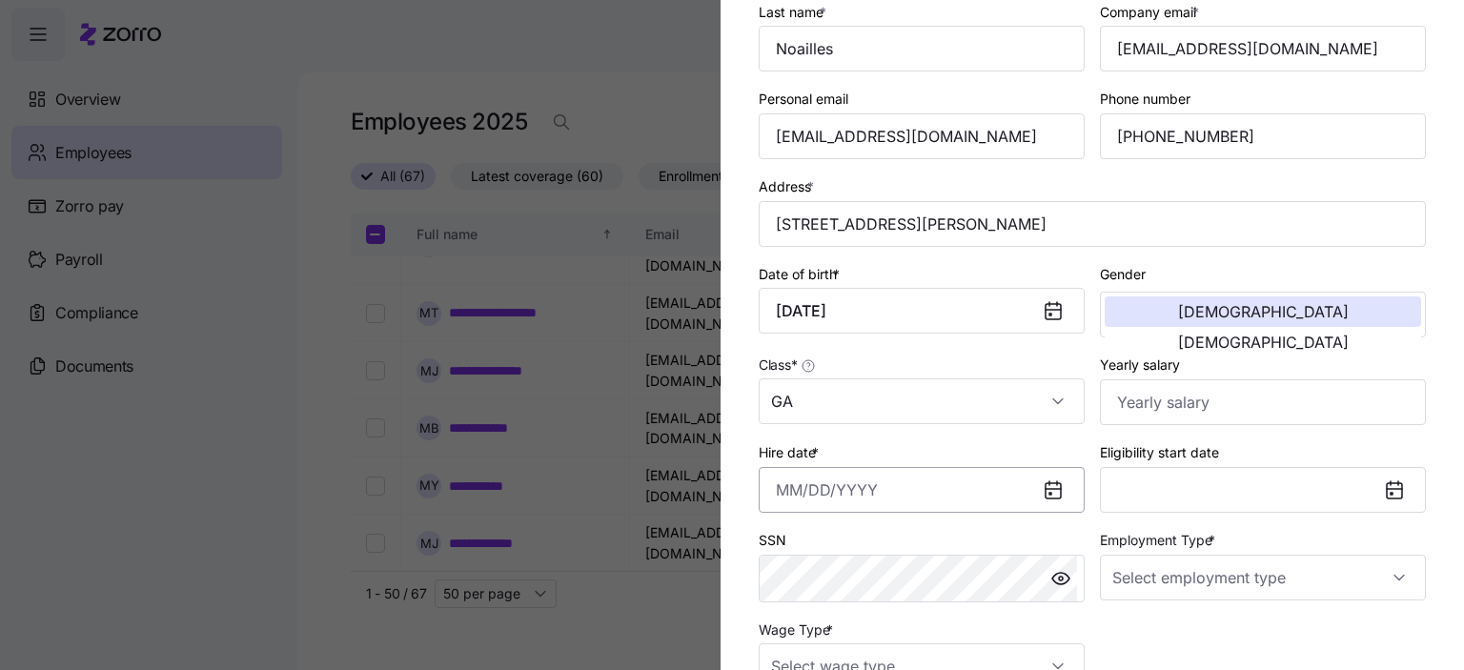
click at [829, 497] on input "Hire date *" at bounding box center [922, 490] width 326 height 46
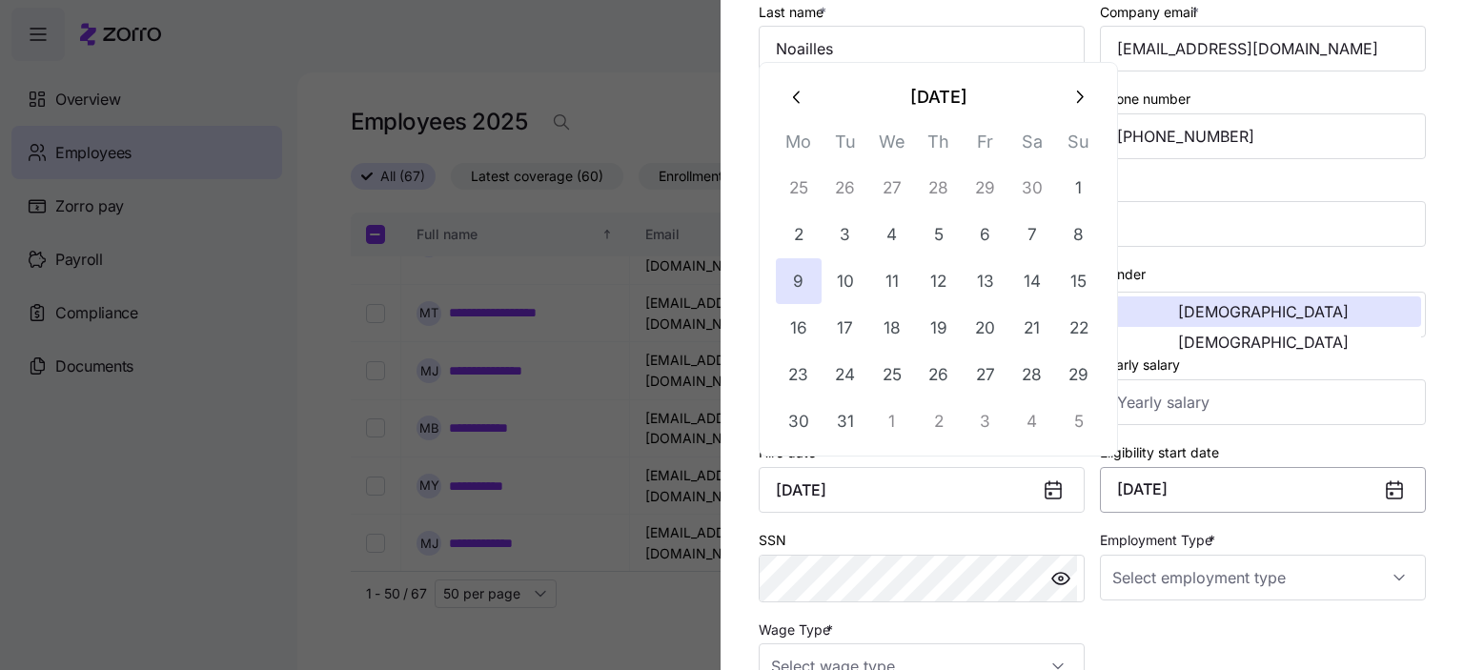
type input "[DATE]"
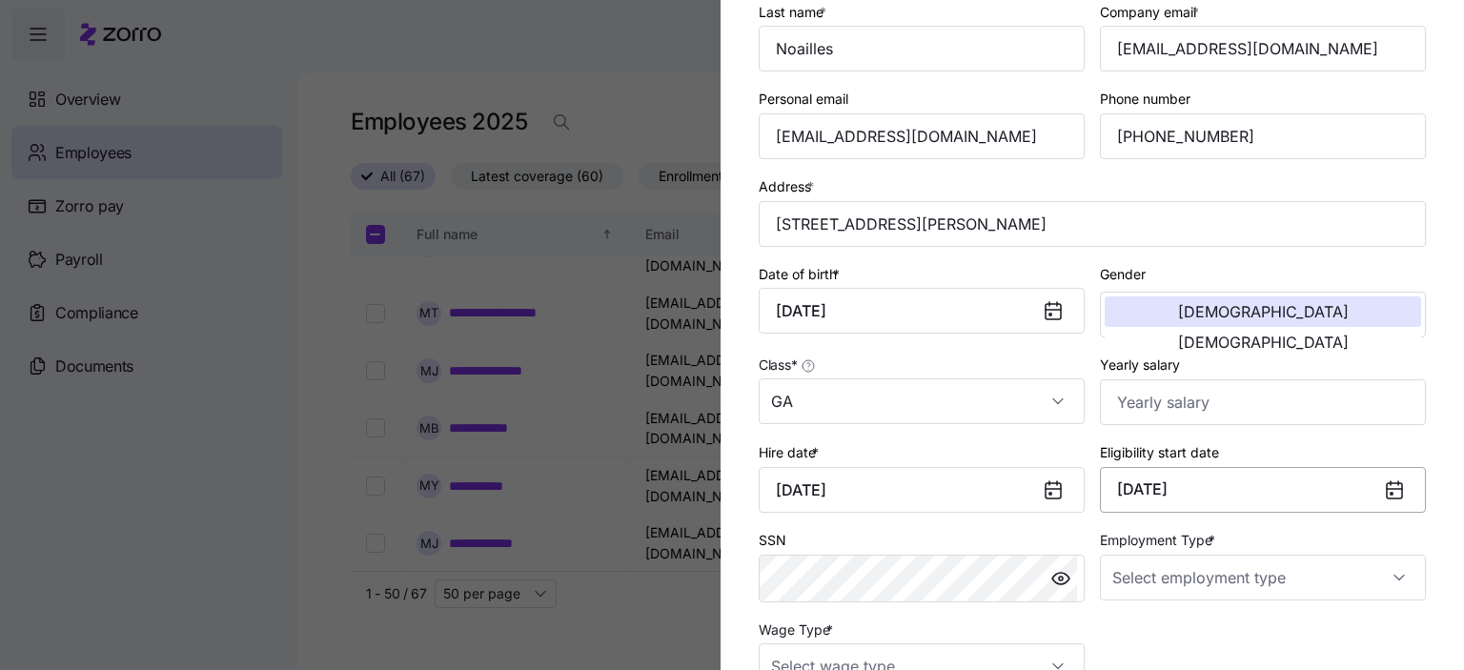
click at [1194, 480] on button "[DATE]" at bounding box center [1263, 490] width 326 height 46
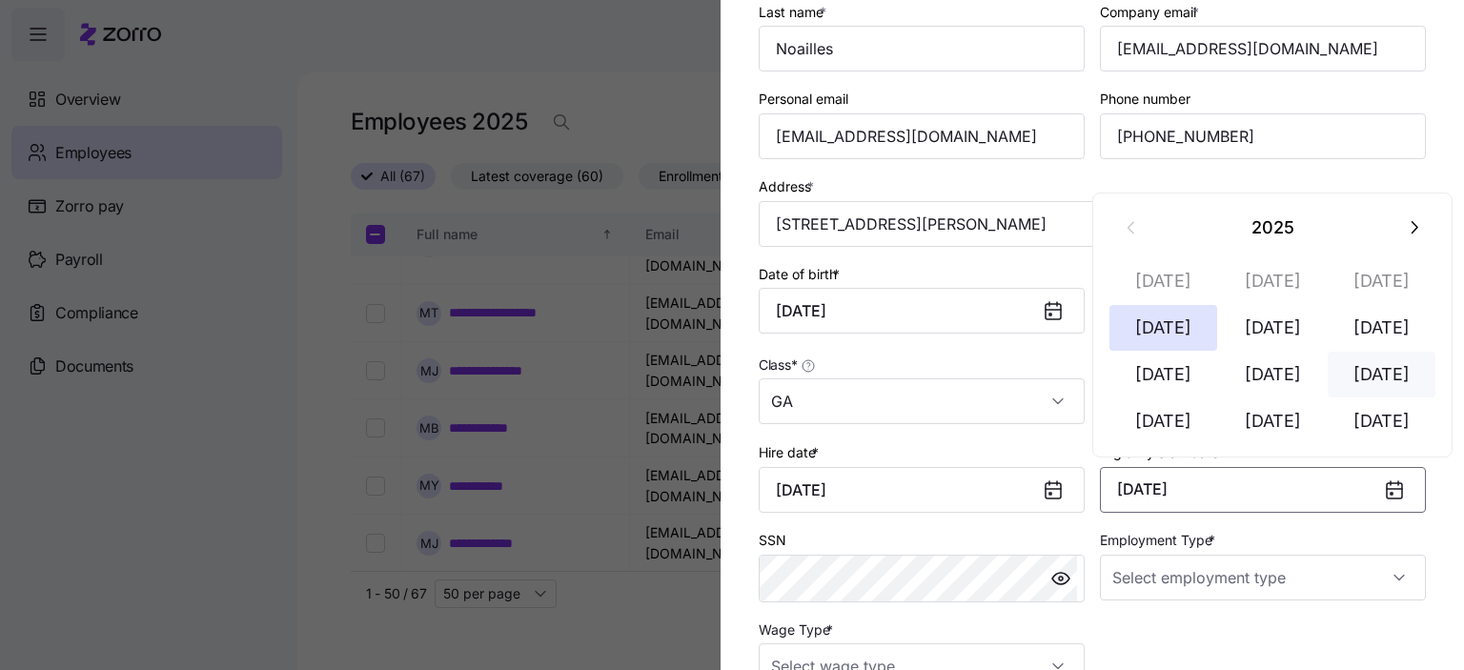
click at [1380, 370] on button "[DATE]" at bounding box center [1382, 375] width 109 height 46
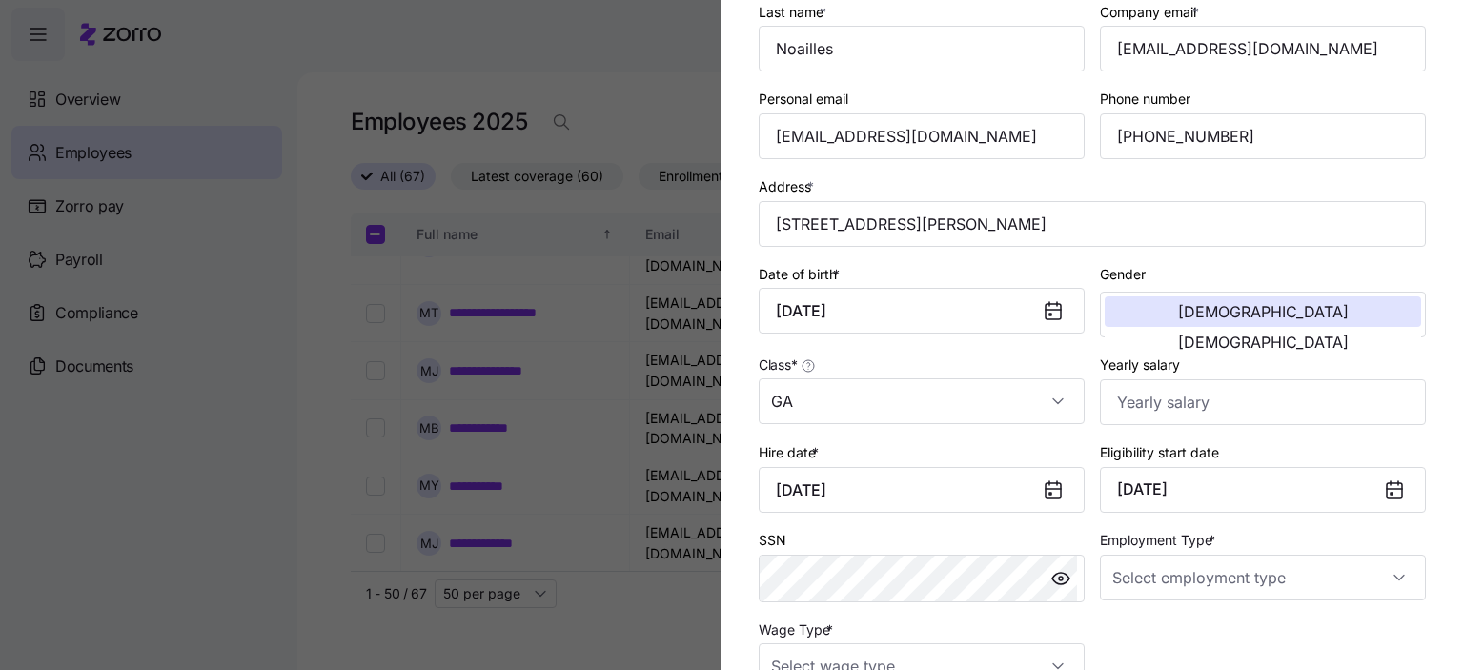
click at [768, 565] on section "Add a new employee Employee ID 123473 First name * [PERSON_NAME] C Last name * …" at bounding box center [1093, 335] width 744 height 670
click at [1306, 580] on input "Employment Type *" at bounding box center [1263, 578] width 326 height 46
click at [1156, 480] on span "Full Time" at bounding box center [1142, 476] width 55 height 21
type input "Full Time"
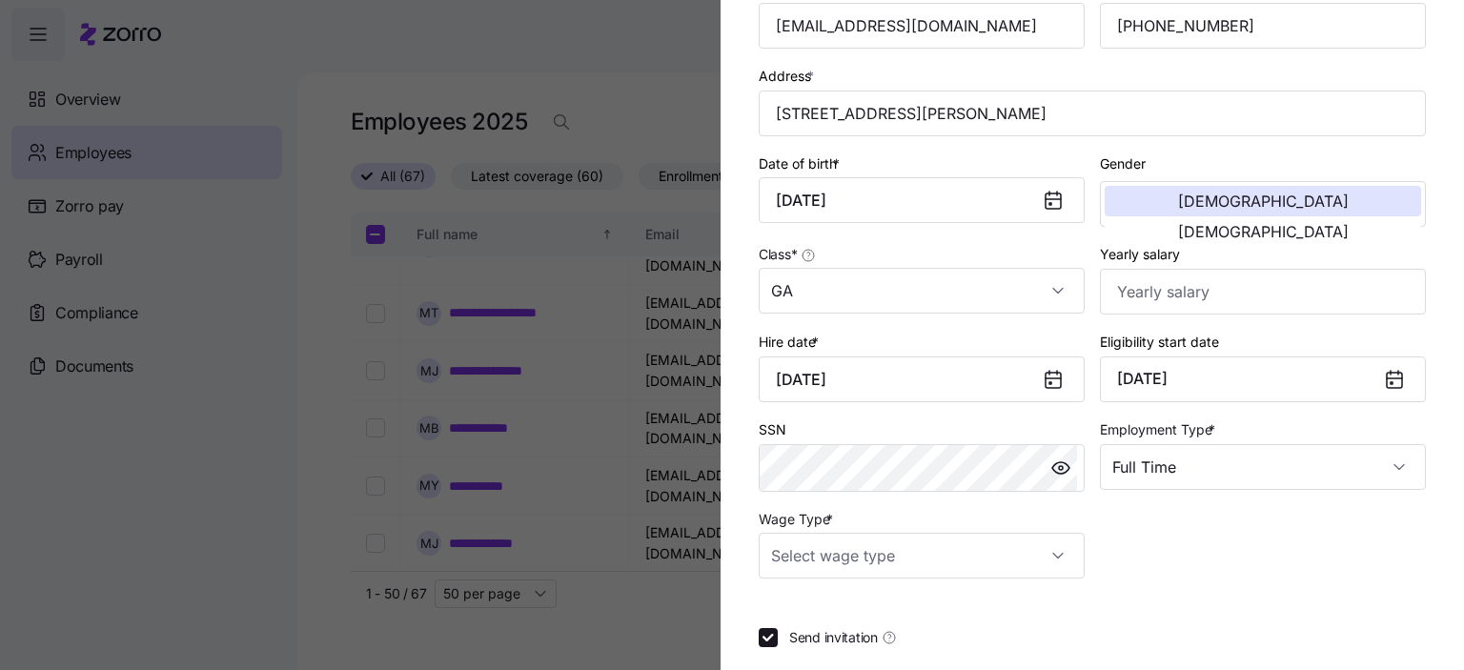
scroll to position [381, 0]
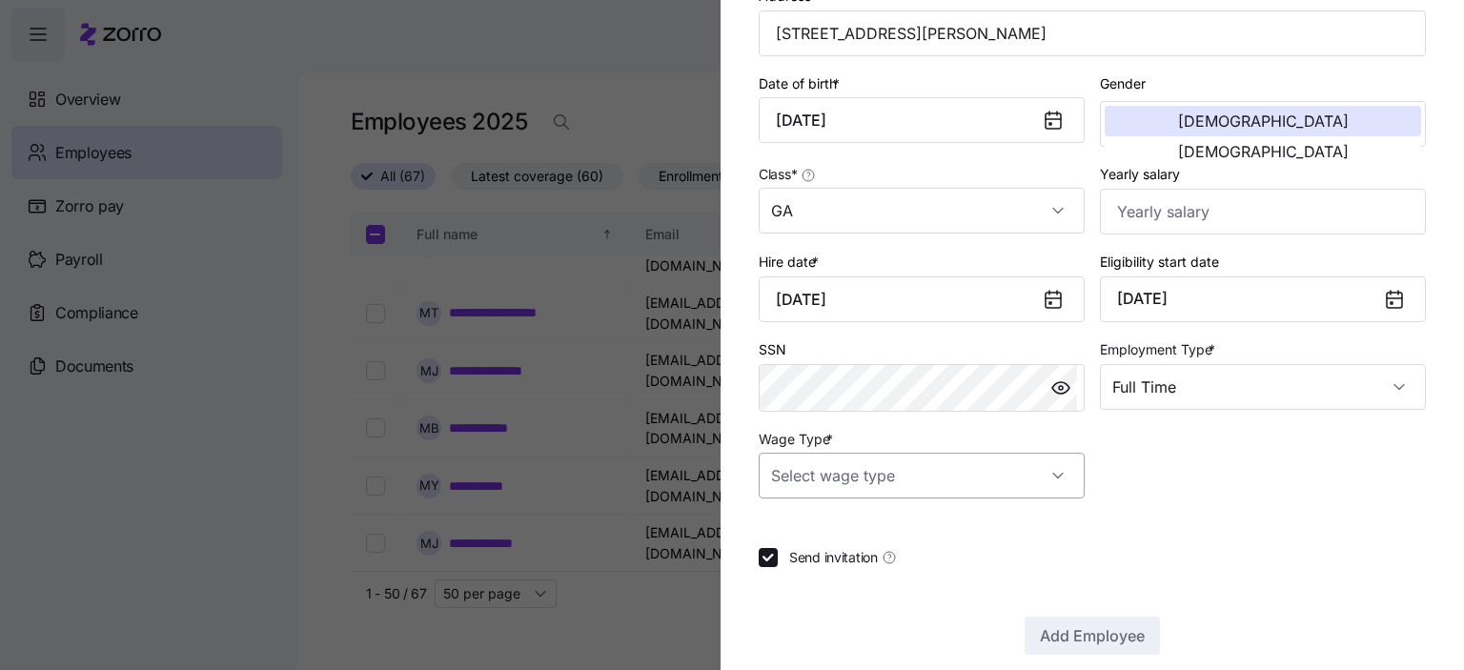
click at [910, 480] on input "Wage Type *" at bounding box center [922, 476] width 326 height 46
click at [809, 571] on span "Hourly" at bounding box center [802, 570] width 40 height 21
type input "Hourly"
click at [1078, 636] on span "Add Employee" at bounding box center [1092, 635] width 105 height 23
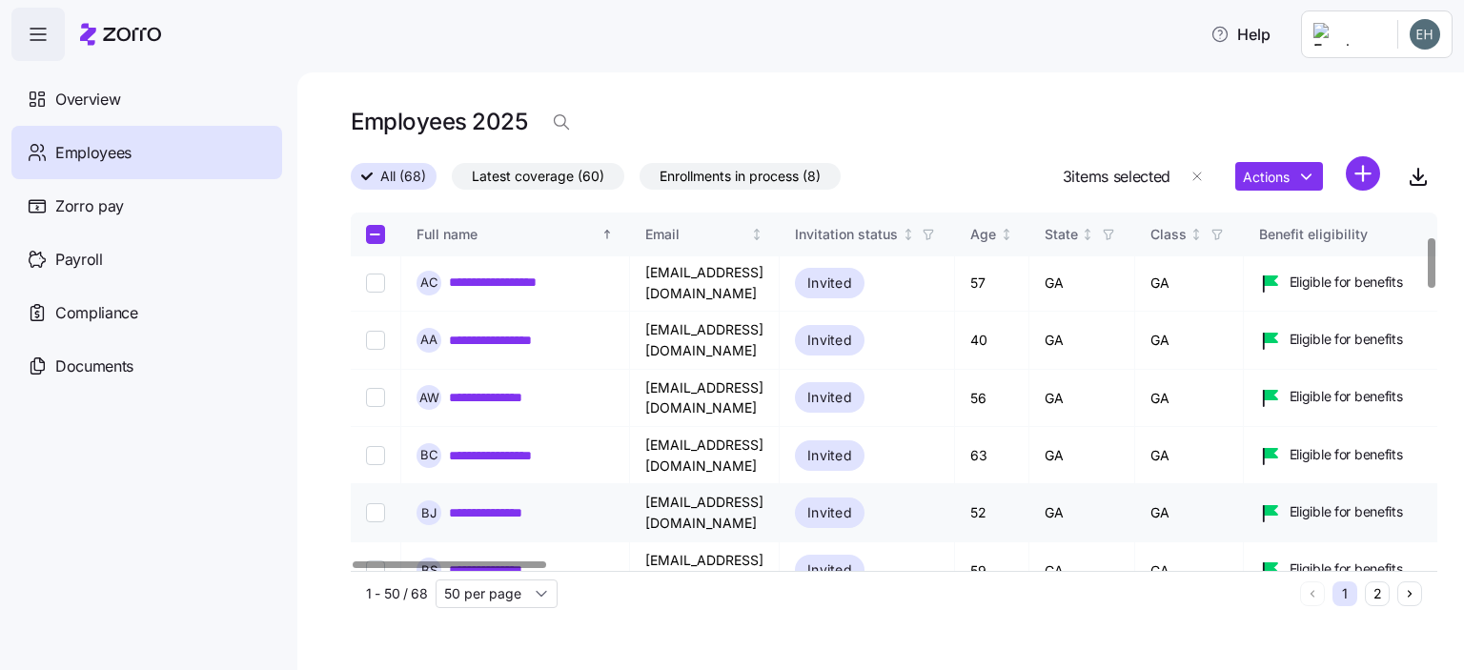
scroll to position [142, 0]
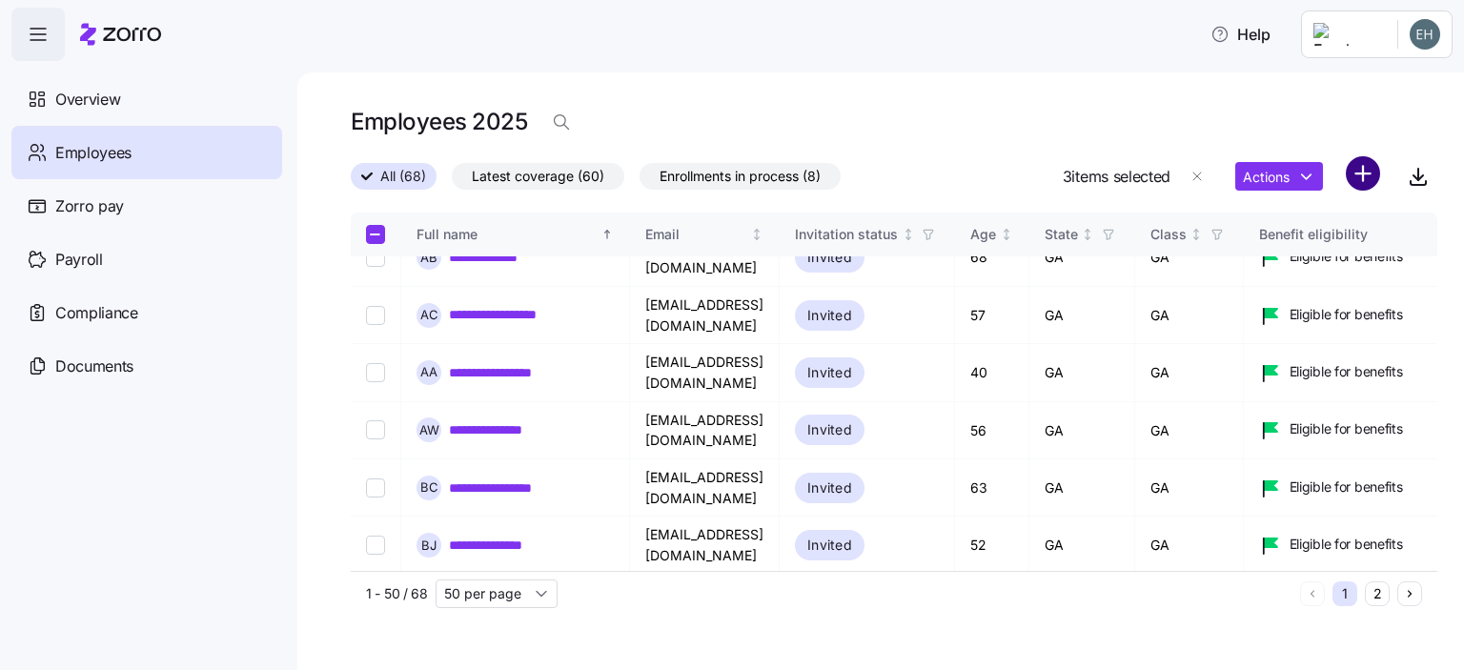
click at [1368, 176] on html "**********" at bounding box center [732, 329] width 1464 height 659
click at [1263, 269] on div "Add a new employee" at bounding box center [1282, 255] width 181 height 31
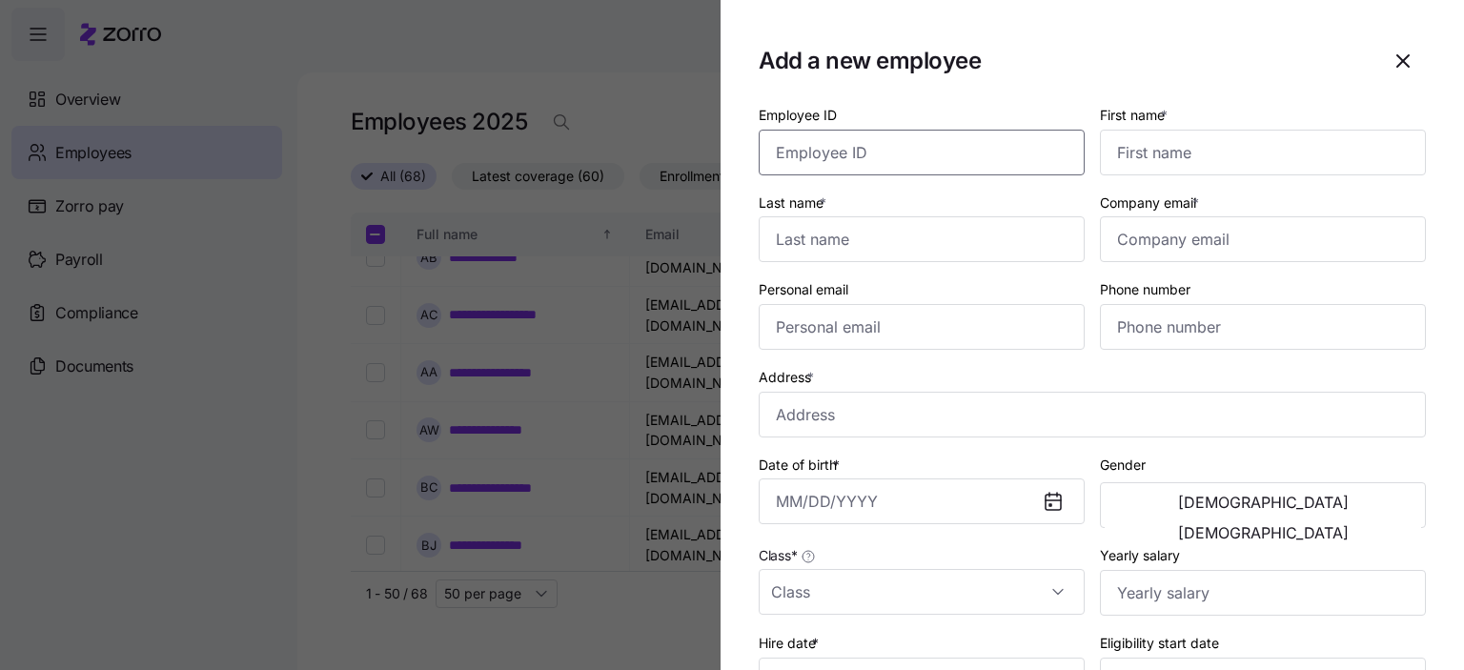
click at [827, 154] on input "Employee ID" at bounding box center [922, 153] width 326 height 46
click at [918, 159] on input "Employee ID" at bounding box center [922, 153] width 326 height 46
type input "6168"
click at [1169, 161] on input "First name *" at bounding box center [1263, 153] width 326 height 46
type input "[PERSON_NAME]"
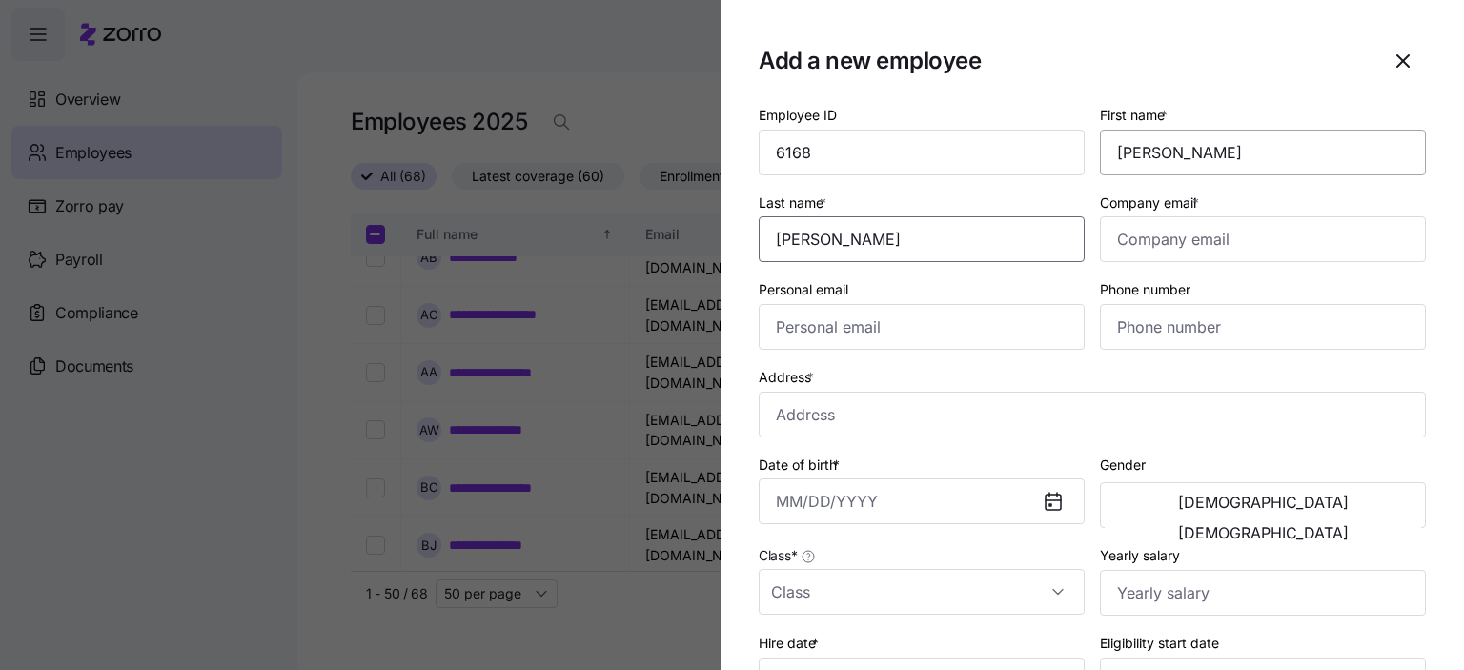
type input "[PERSON_NAME]"
type input "[PERSON_NAME][EMAIL_ADDRESS][PERSON_NAME][DOMAIN_NAME]"
click at [813, 329] on input "Personal email" at bounding box center [922, 327] width 326 height 46
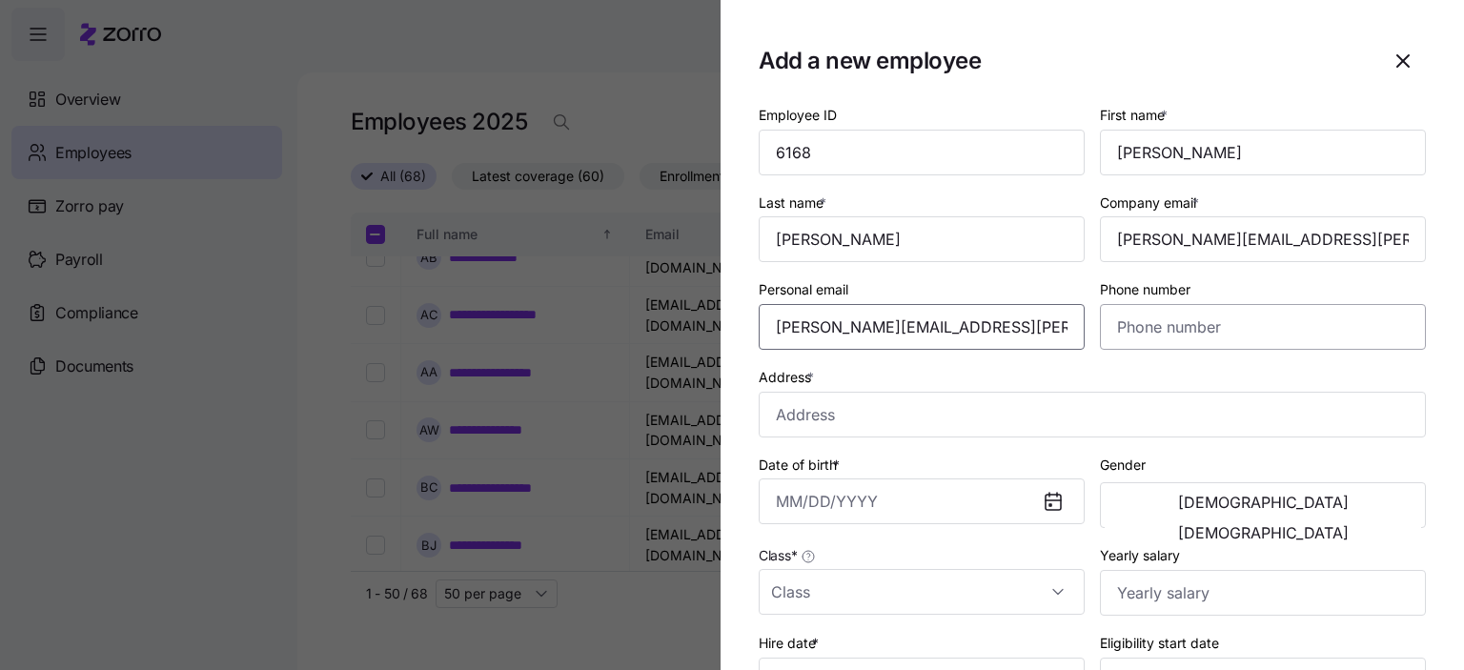
type input "[PERSON_NAME][EMAIL_ADDRESS][PERSON_NAME][DOMAIN_NAME]"
click at [1159, 340] on input "Phone number" at bounding box center [1263, 327] width 326 height 46
type input "[PHONE_NUMBER]"
click at [812, 419] on input "Address *" at bounding box center [1092, 415] width 667 height 46
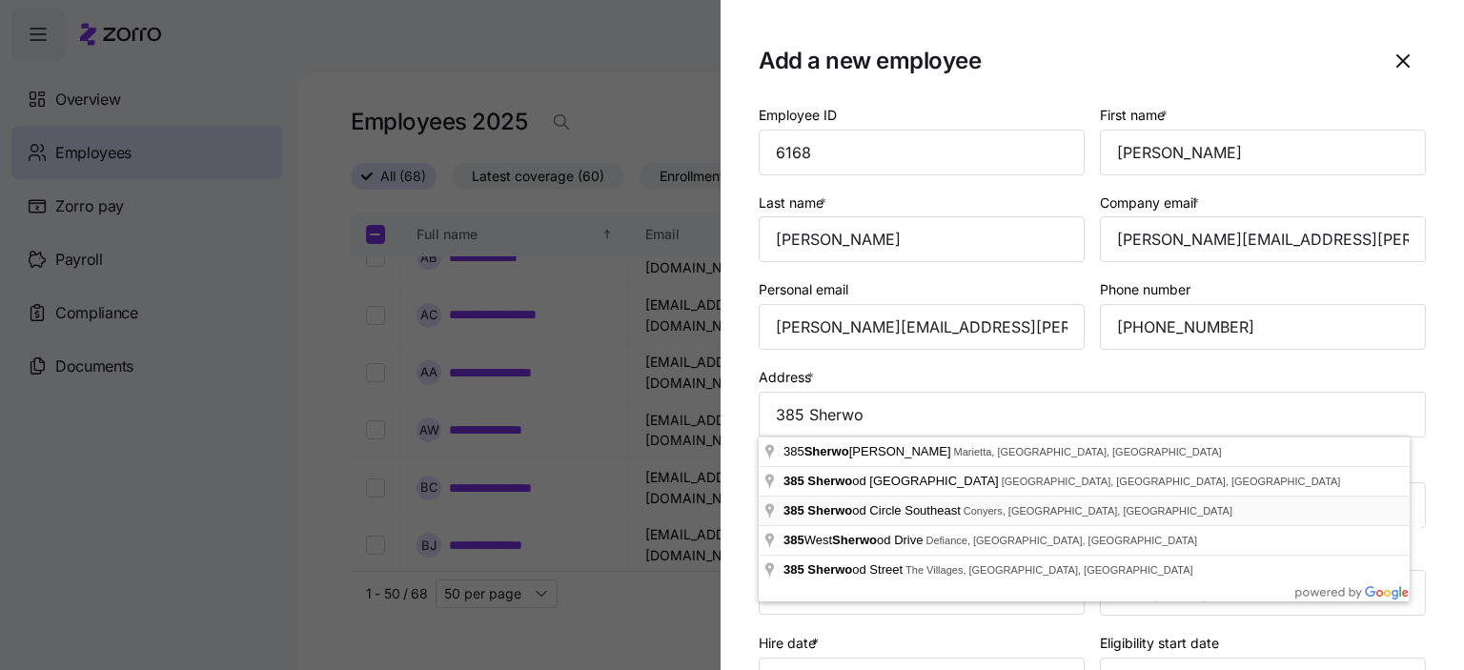
type input "[STREET_ADDRESS]"
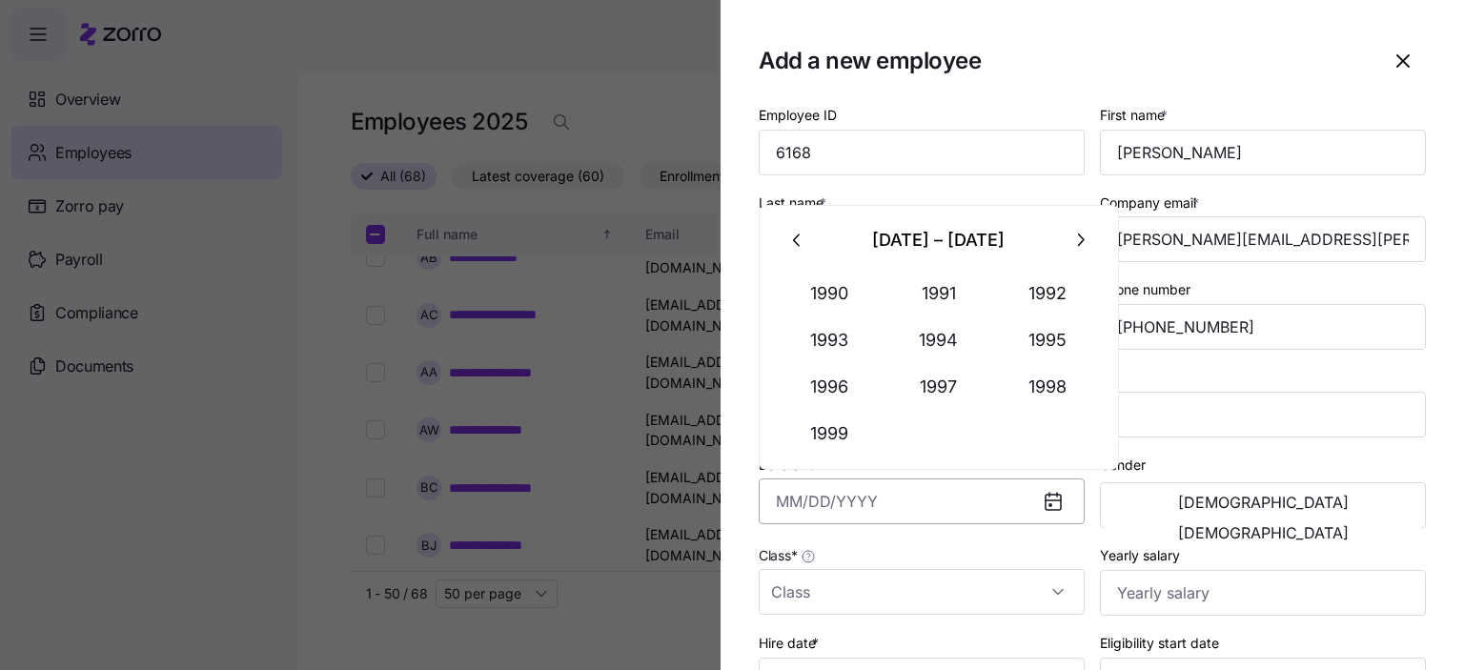
click at [821, 499] on input "Date of birth *" at bounding box center [922, 502] width 326 height 46
type input "[DATE]"
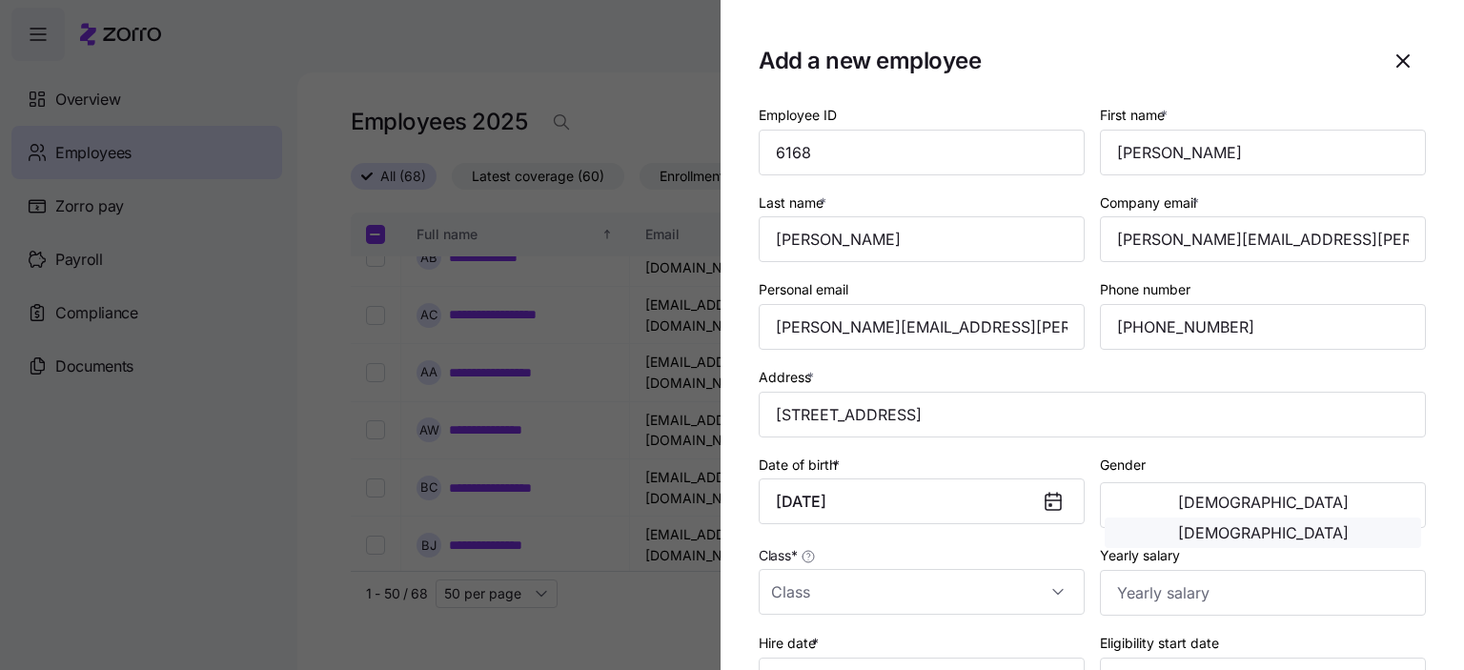
click at [1343, 525] on span "[DEMOGRAPHIC_DATA]" at bounding box center [1263, 532] width 171 height 15
click at [826, 583] on input "Class *" at bounding box center [922, 592] width 326 height 46
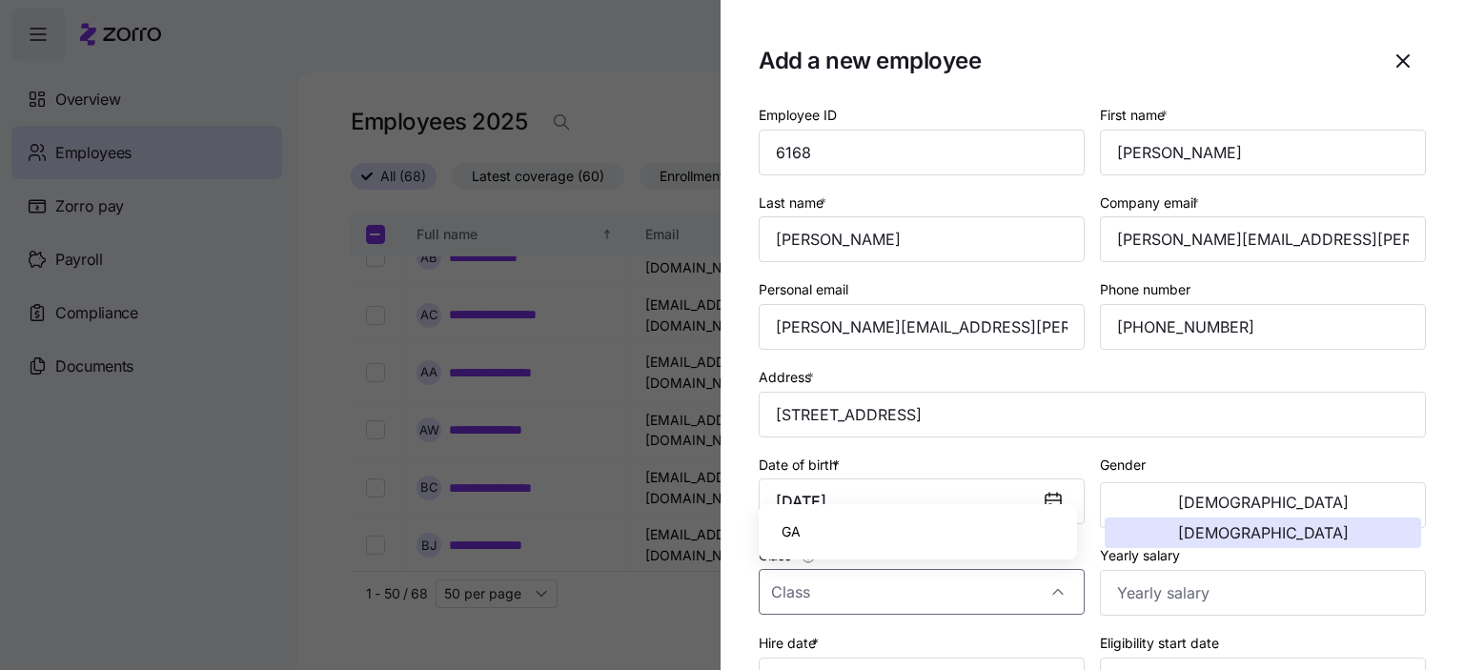
click at [800, 541] on span "GA" at bounding box center [791, 532] width 19 height 21
type input "GA"
click at [1158, 611] on input "Yearly salary" at bounding box center [1263, 593] width 326 height 46
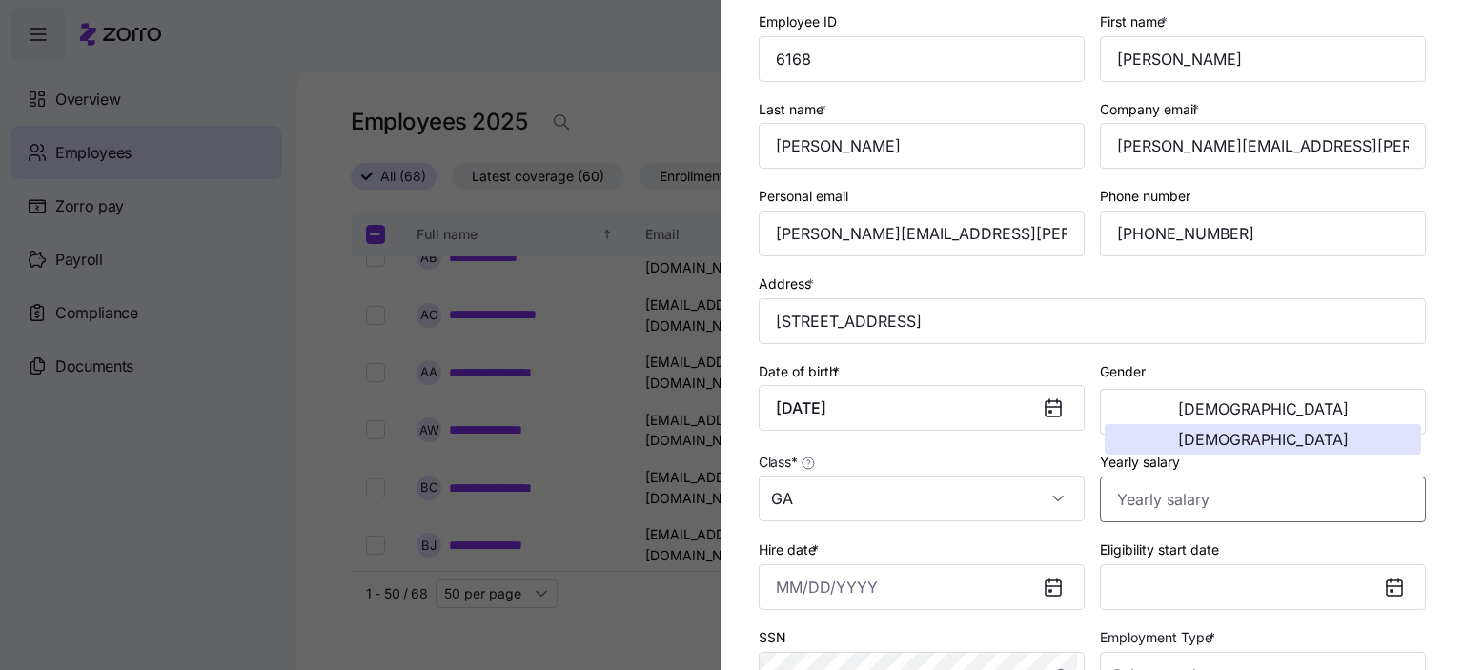
scroll to position [191, 0]
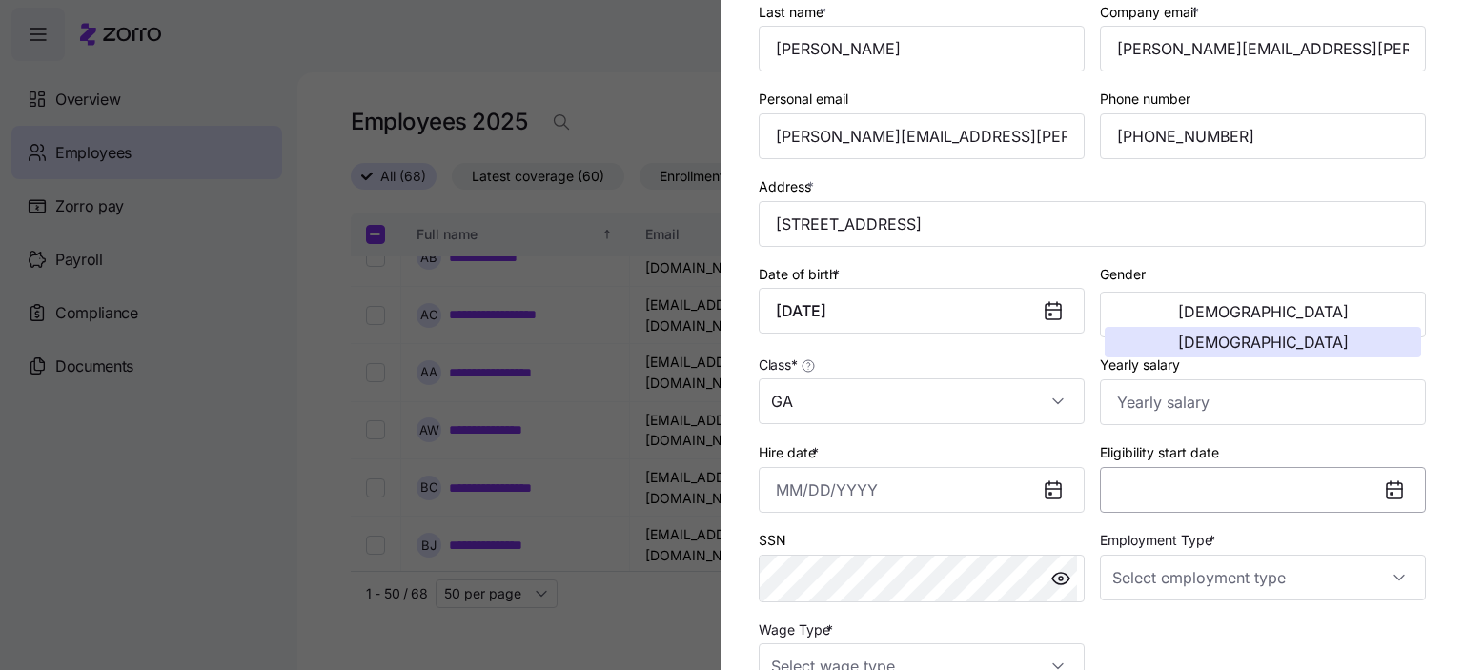
click at [1170, 489] on button "Eligibility start date" at bounding box center [1263, 490] width 326 height 46
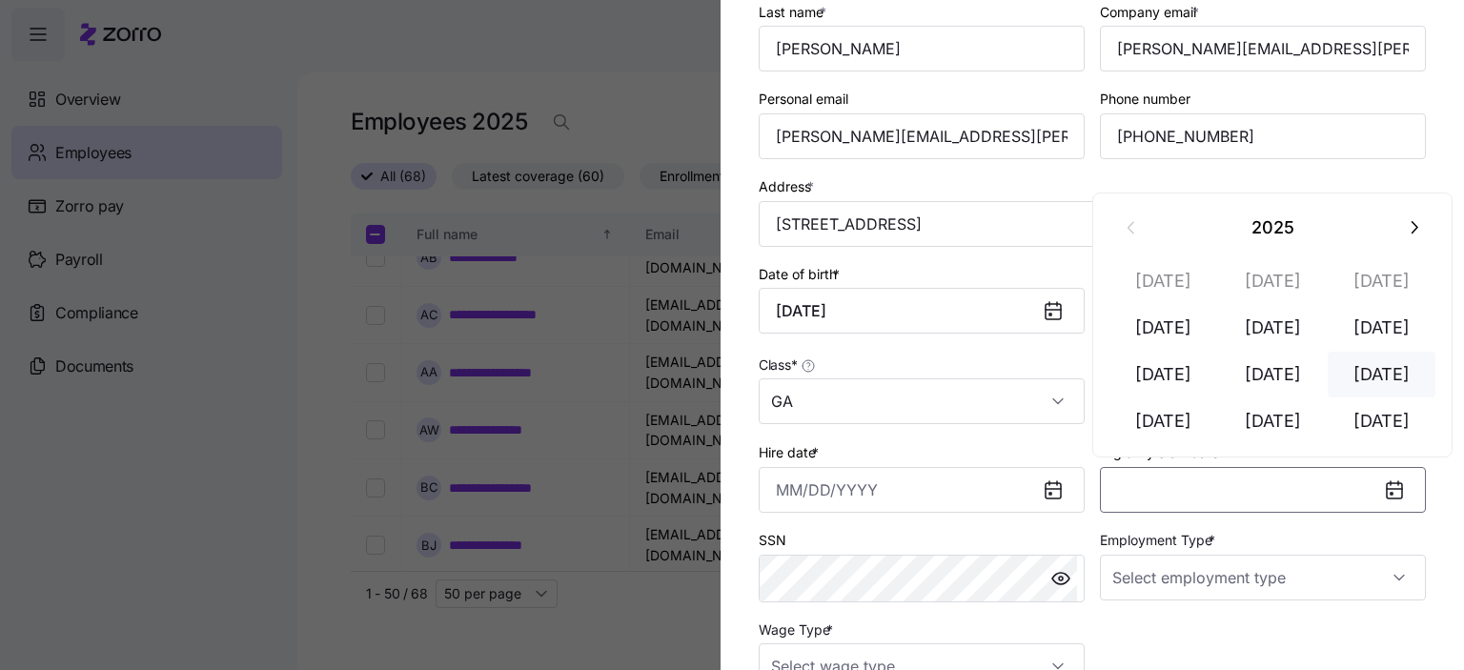
click at [1390, 373] on button "[DATE]" at bounding box center [1382, 375] width 109 height 46
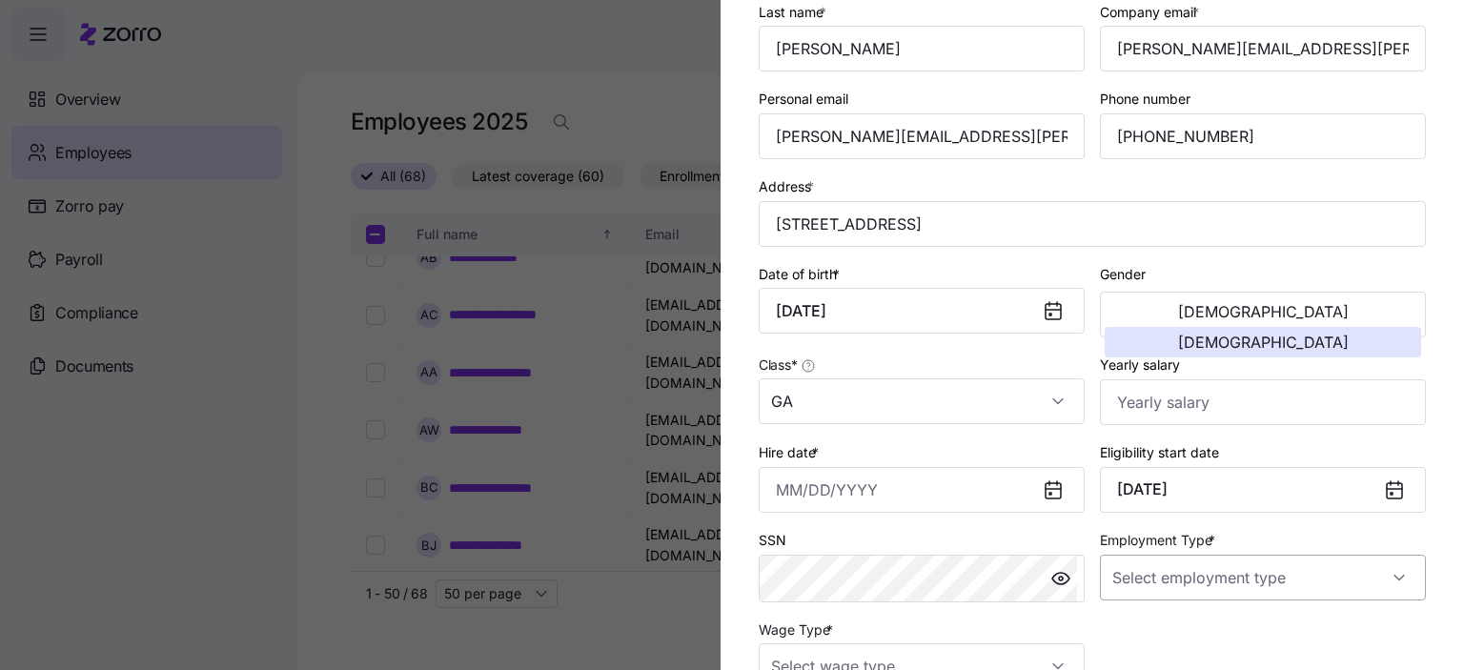
click at [1301, 585] on input "Employment Type *" at bounding box center [1263, 578] width 326 height 46
click at [1154, 483] on span "Full Time" at bounding box center [1142, 476] width 55 height 21
type input "Full Time"
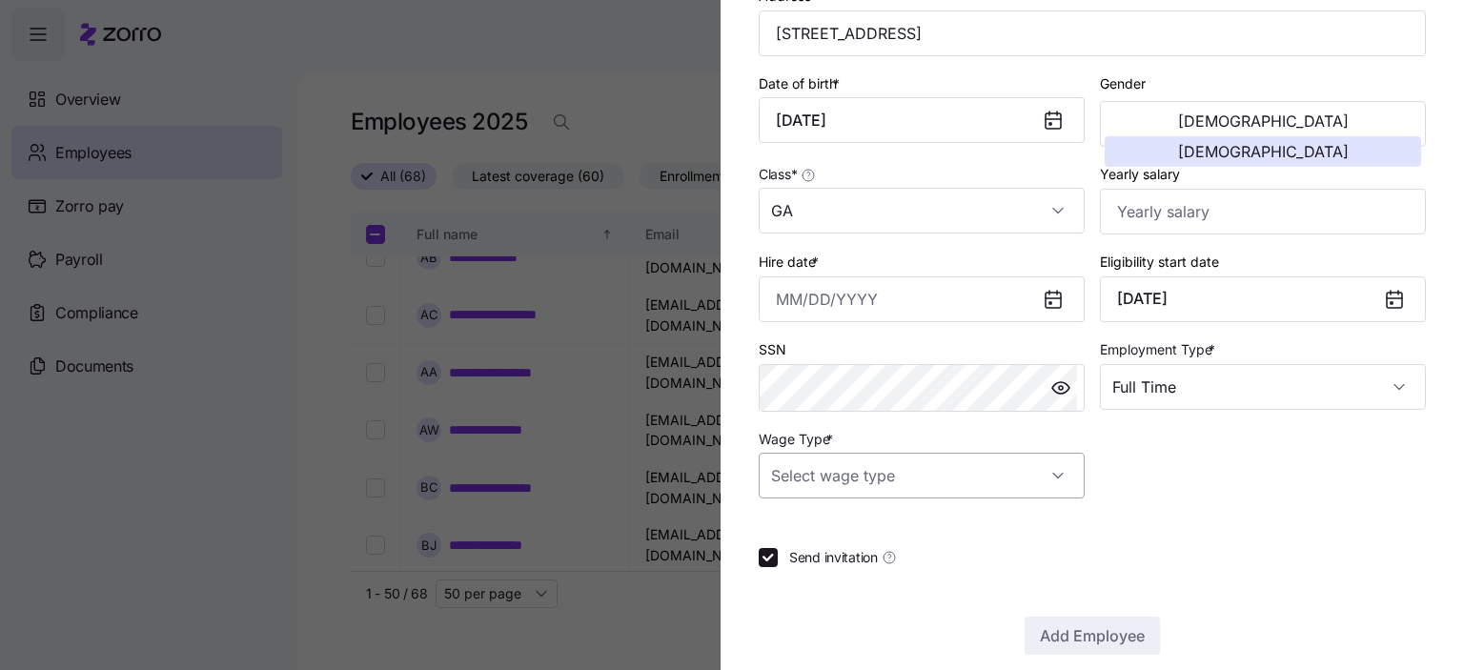
click at [900, 472] on input "Wage Type *" at bounding box center [922, 476] width 326 height 46
click at [803, 567] on span "Hourly" at bounding box center [802, 570] width 40 height 21
type input "Hourly"
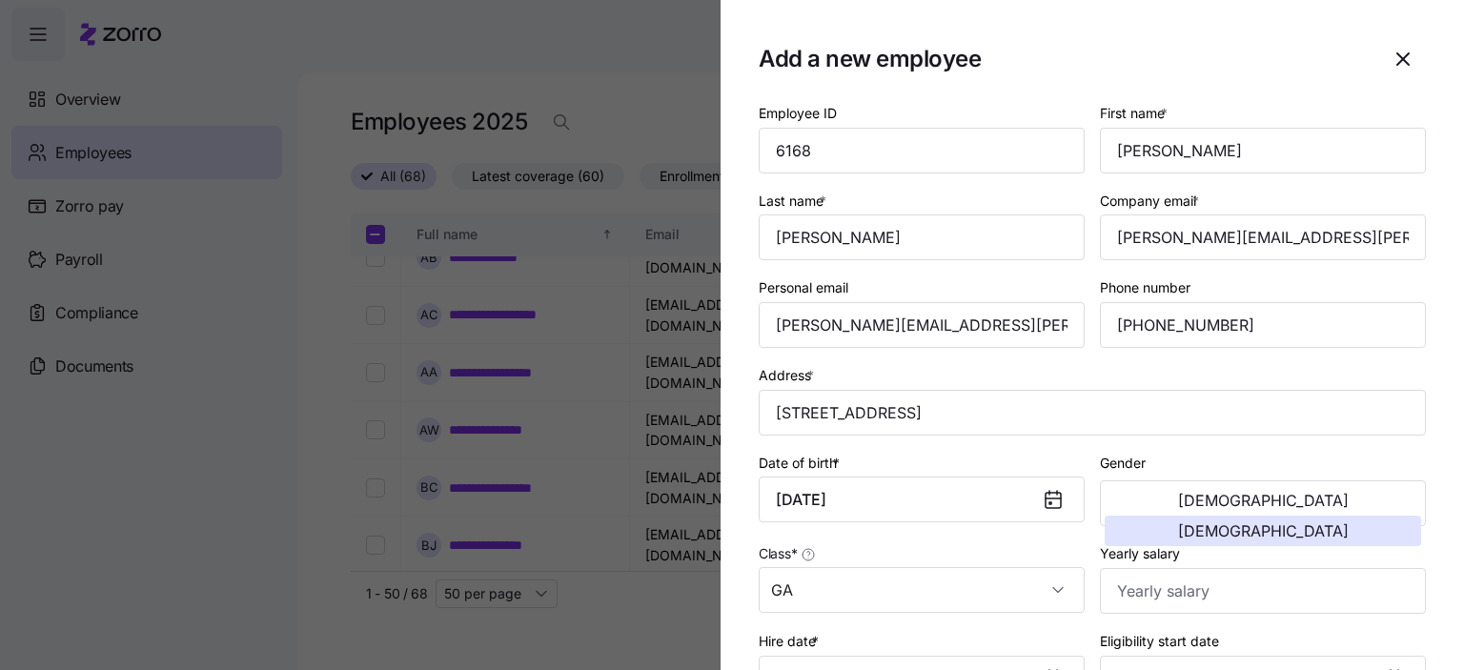
scroll to position [0, 0]
click at [1215, 155] on input "[PERSON_NAME]" at bounding box center [1263, 153] width 326 height 46
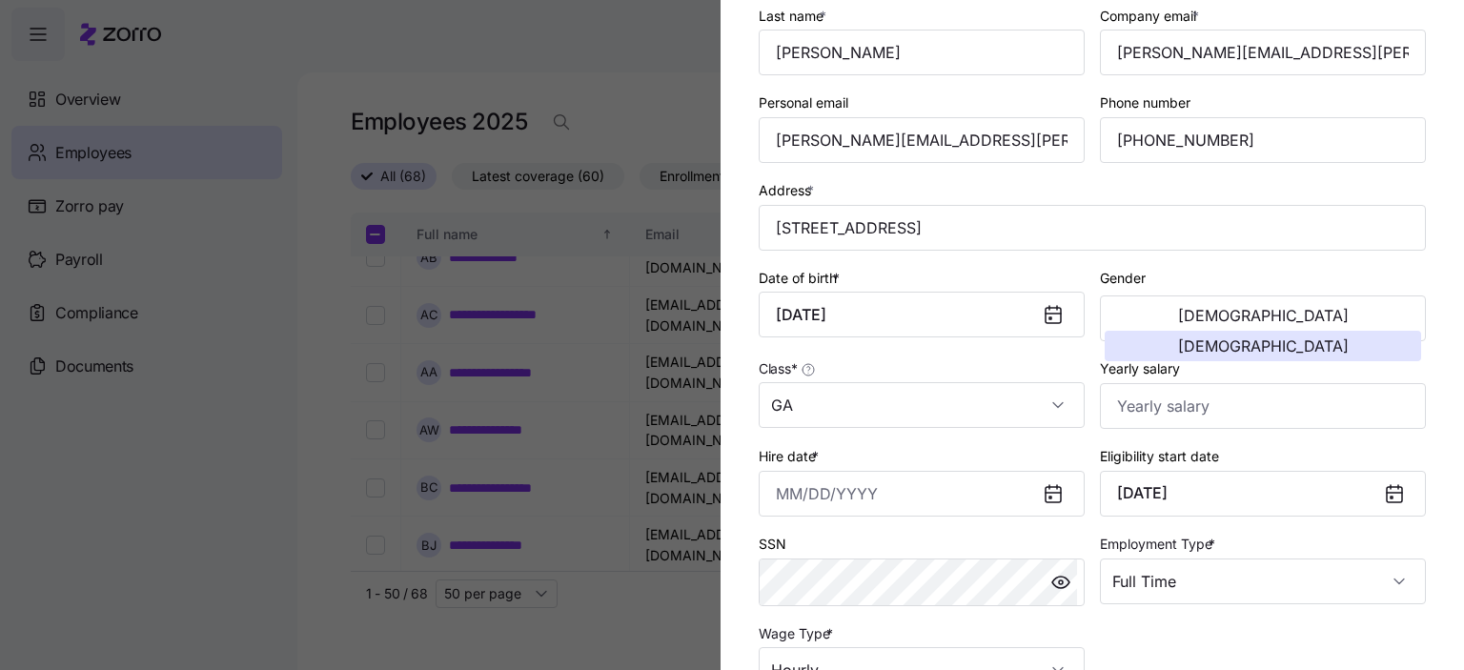
scroll to position [191, 0]
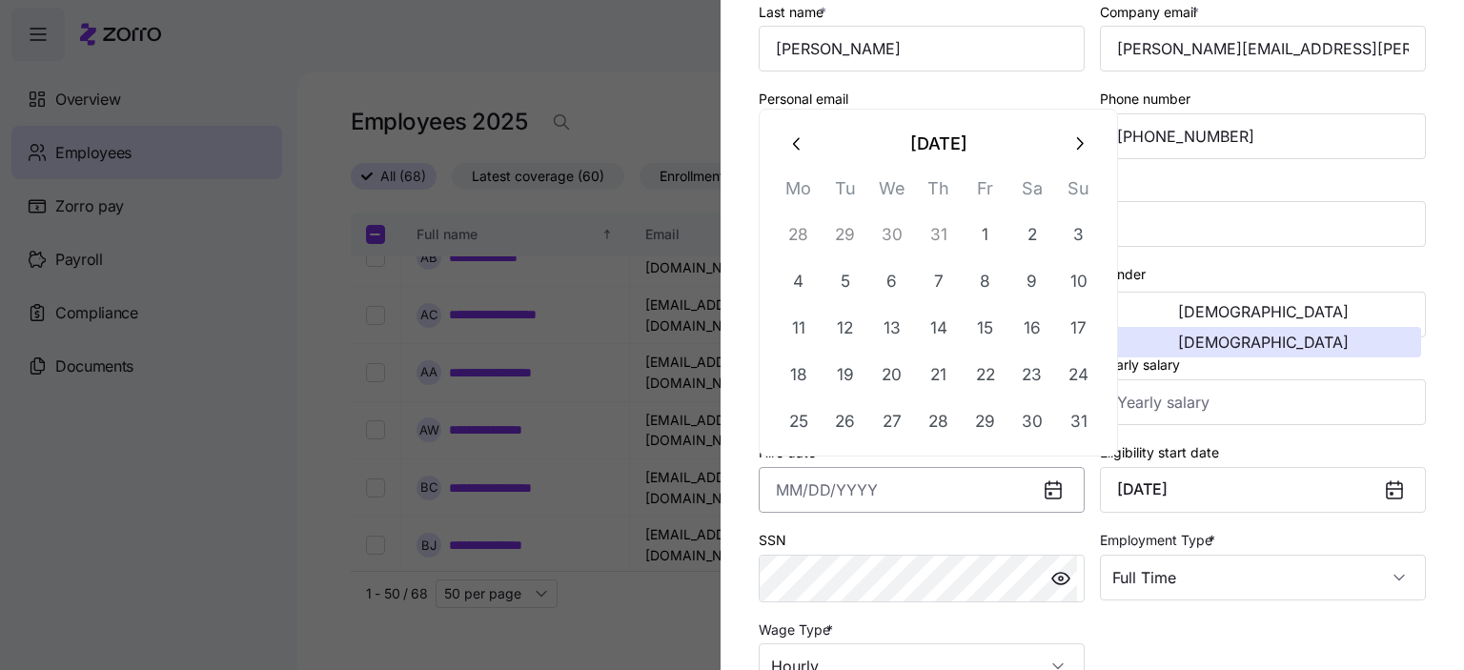
click at [916, 495] on input "Hire date *" at bounding box center [922, 490] width 326 height 46
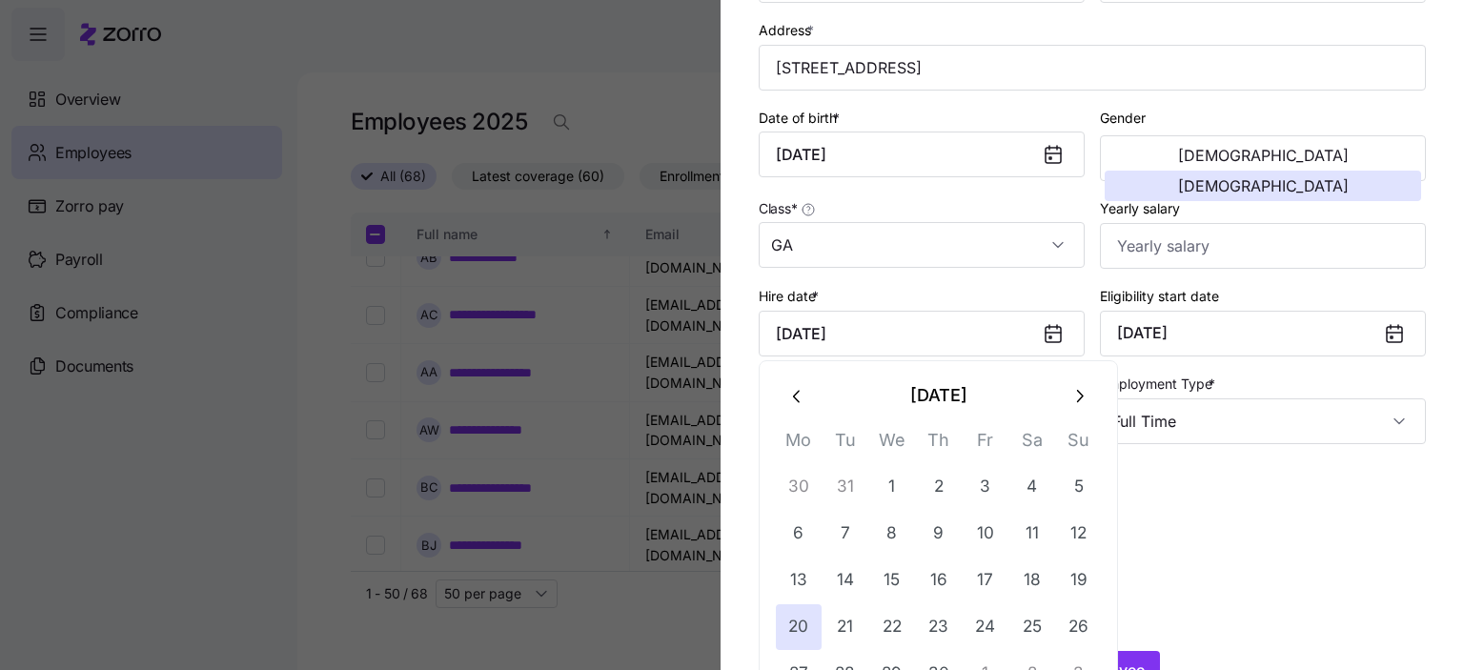
scroll to position [400, 0]
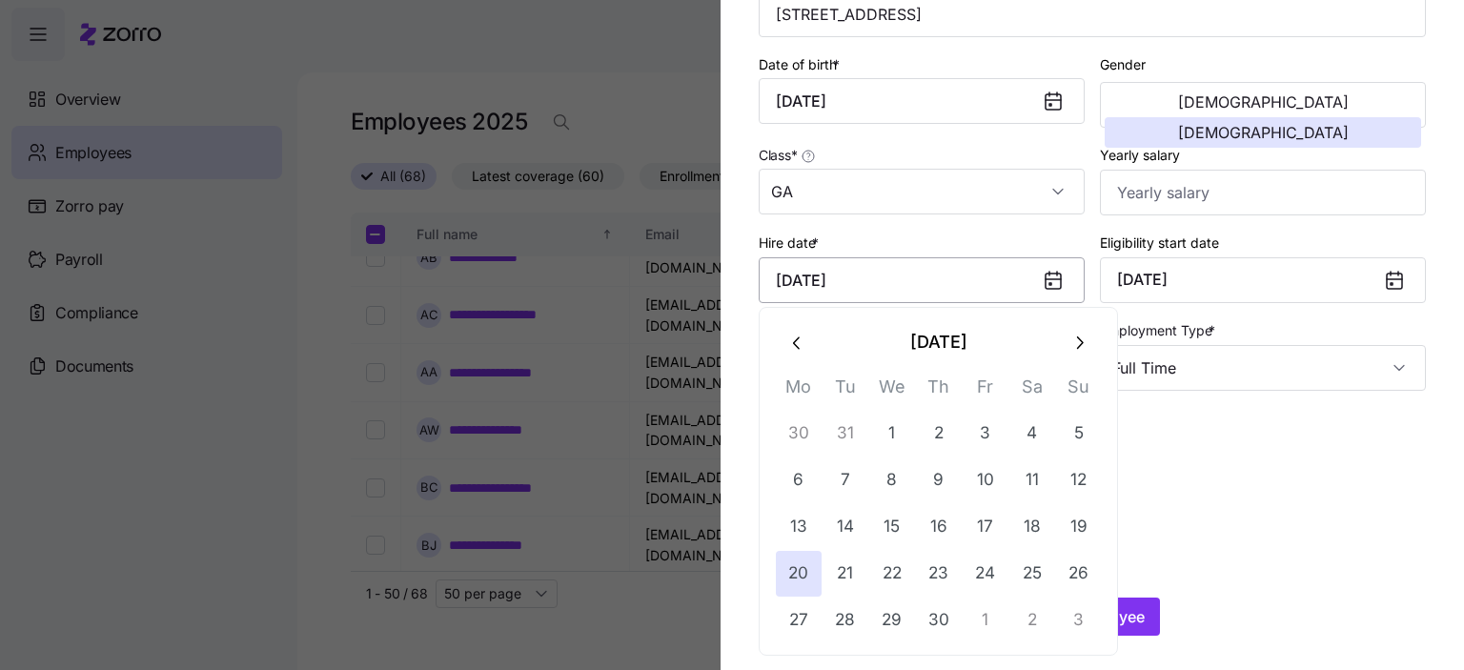
drag, startPoint x: 941, startPoint y: 276, endPoint x: 972, endPoint y: 293, distance: 35.4
click at [942, 277] on input "[DATE]" at bounding box center [922, 280] width 326 height 46
type input "[DATE]"
click at [1139, 620] on button "Add Employee" at bounding box center [1092, 617] width 135 height 38
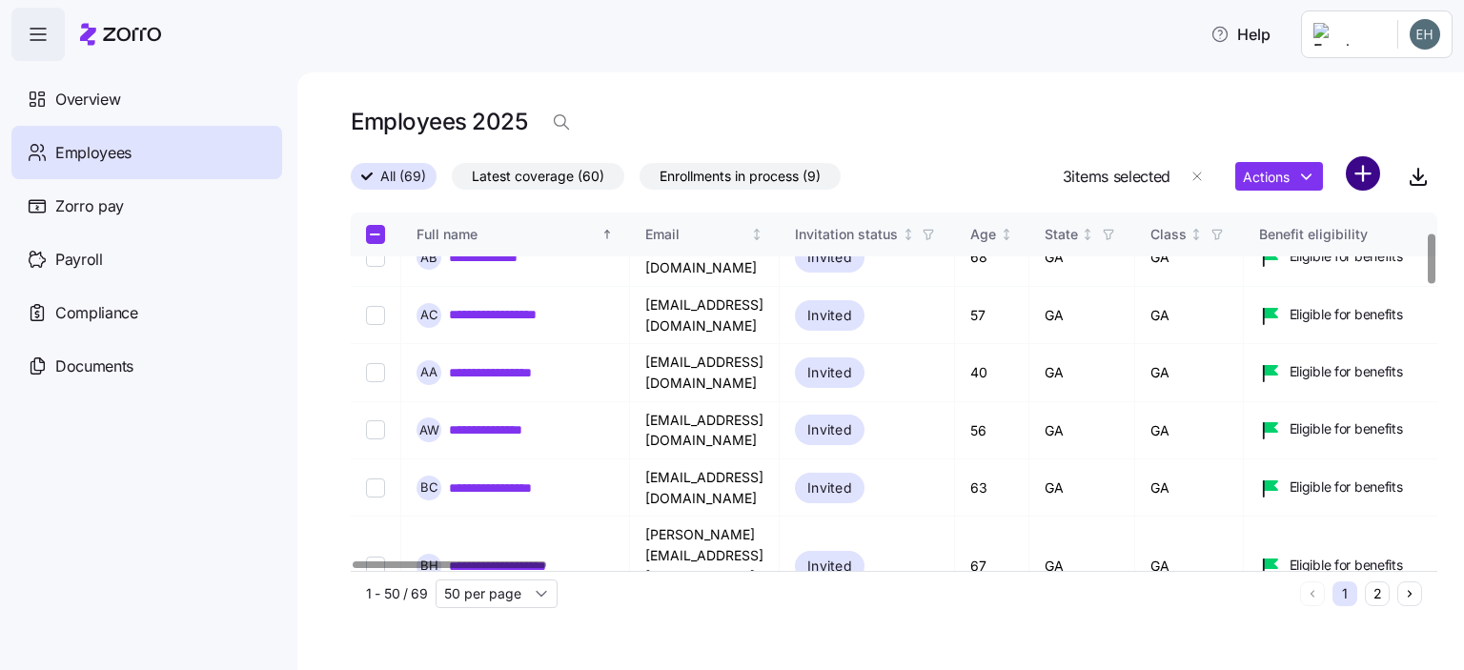
click at [1354, 176] on html "**********" at bounding box center [732, 329] width 1464 height 659
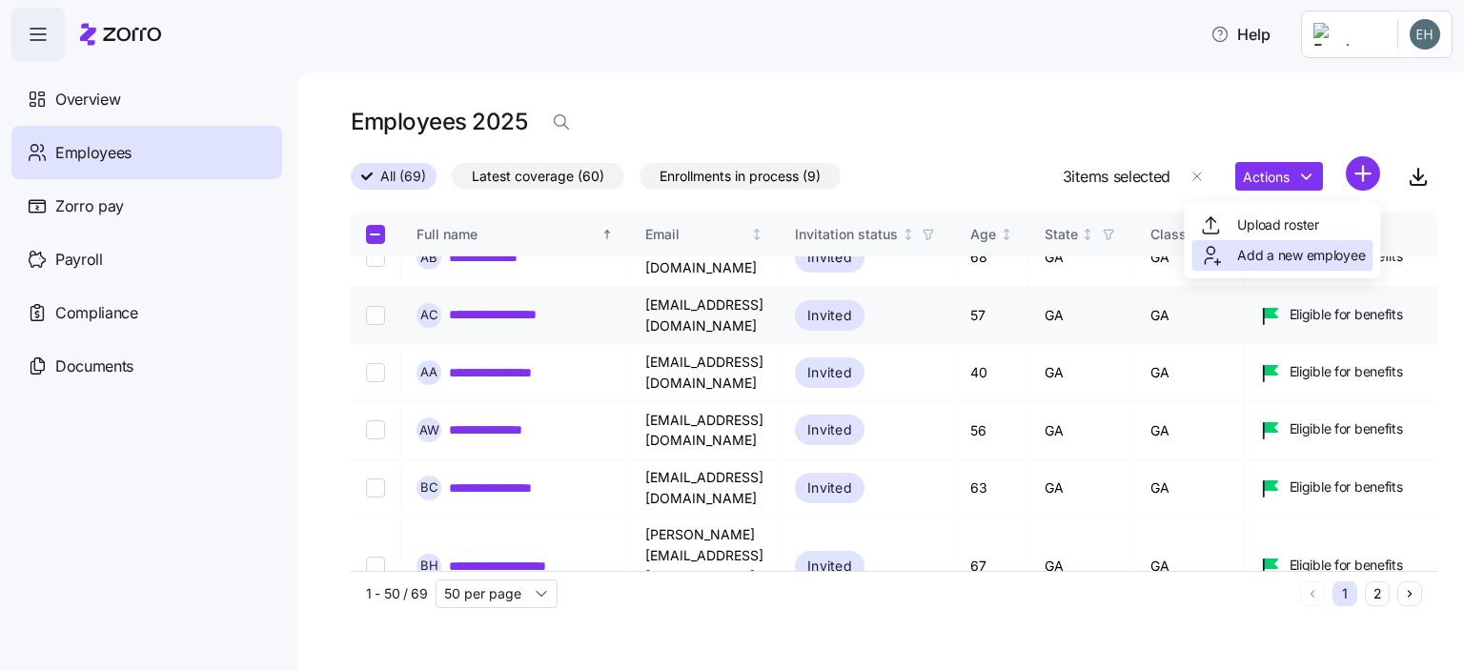
click at [1285, 258] on span "Add a new employee" at bounding box center [1302, 255] width 128 height 19
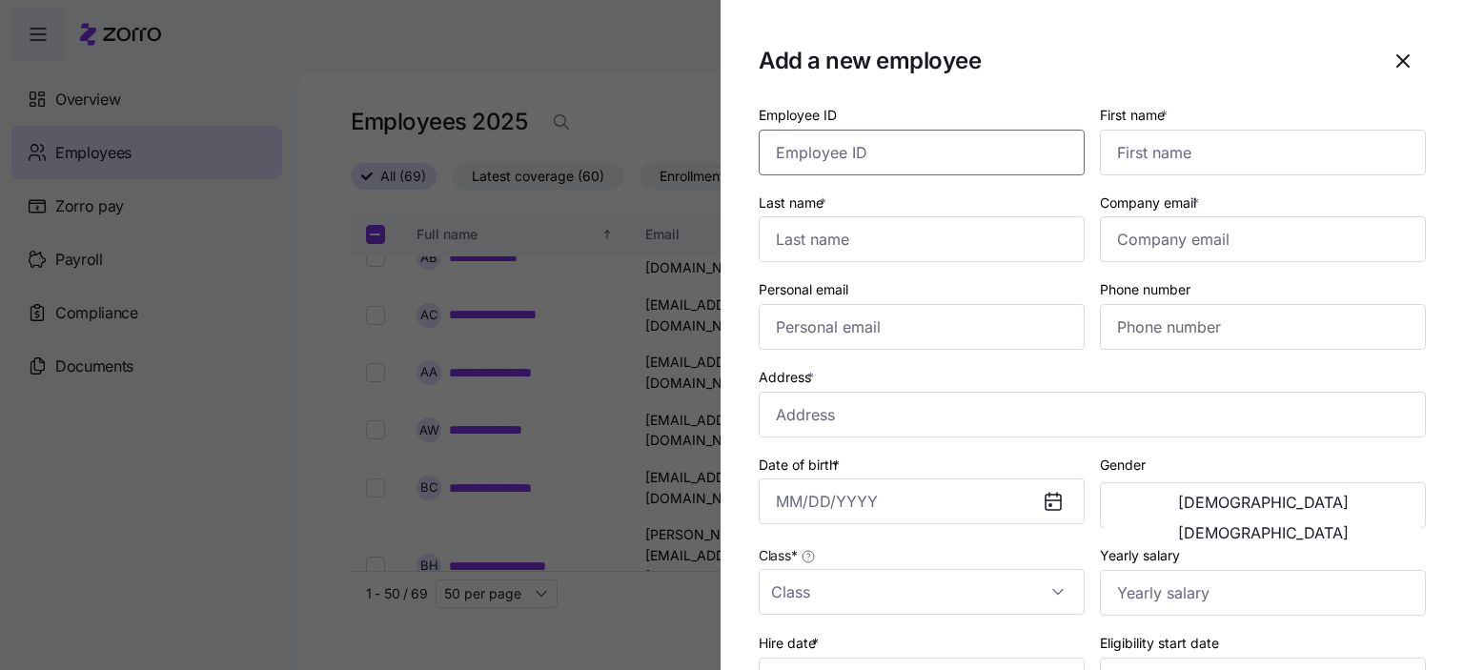
click at [818, 161] on input "Employee ID" at bounding box center [922, 153] width 326 height 46
type input "2394"
click at [1182, 154] on input "First name *" at bounding box center [1263, 153] width 326 height 46
type input "[PERSON_NAME]"
click at [822, 242] on input "Mch" at bounding box center [922, 239] width 326 height 46
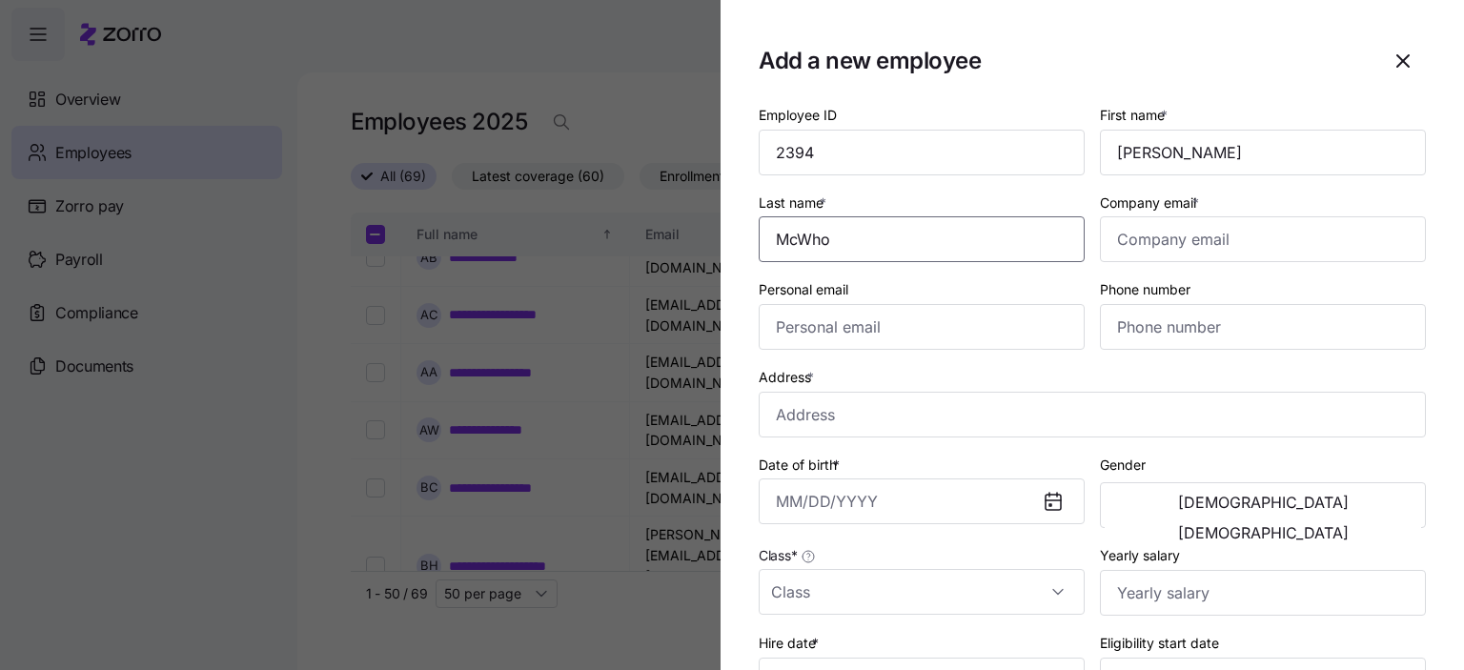
click at [834, 239] on input "McWho" at bounding box center [922, 239] width 326 height 46
type input "[PERSON_NAME]"
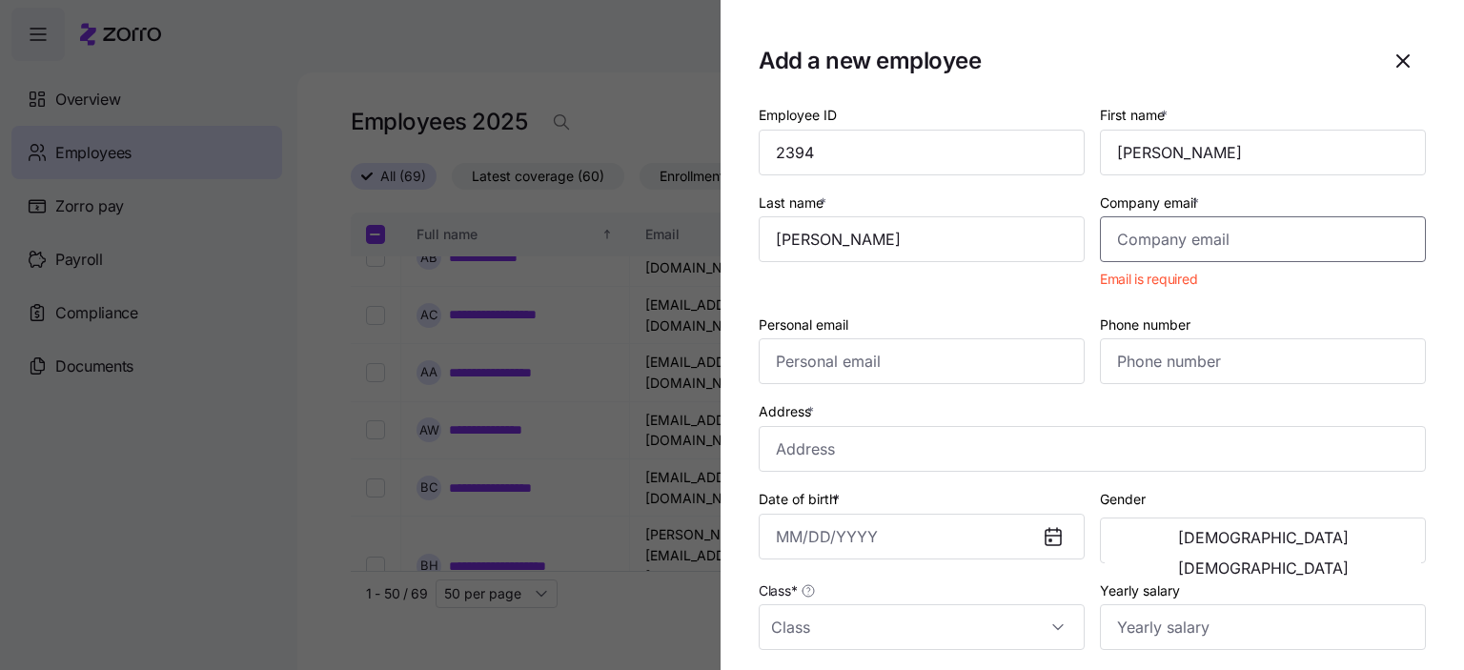
click at [1171, 239] on input "Company email *" at bounding box center [1263, 239] width 326 height 46
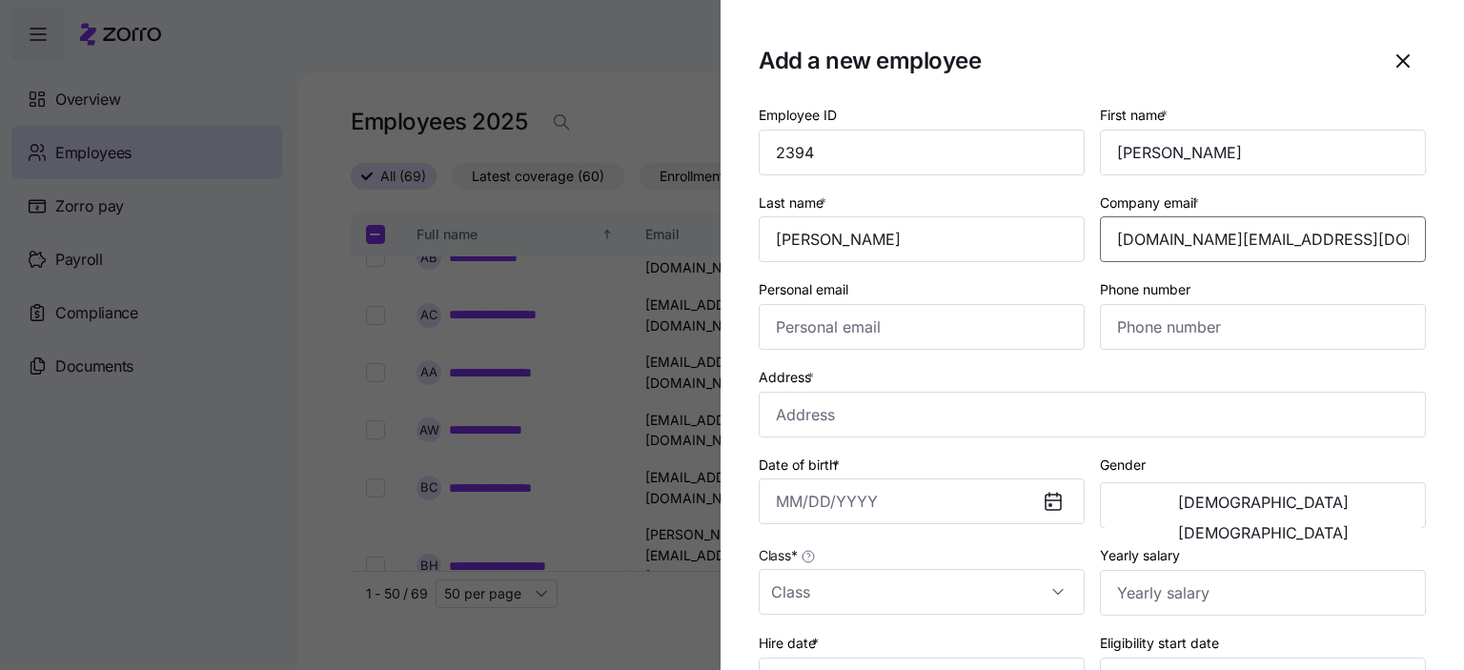
type input "[DOMAIN_NAME][EMAIL_ADDRESS][DOMAIN_NAME]"
type input "[PHONE_NUMBER]"
click at [801, 412] on input "Address *" at bounding box center [1092, 415] width 667 height 46
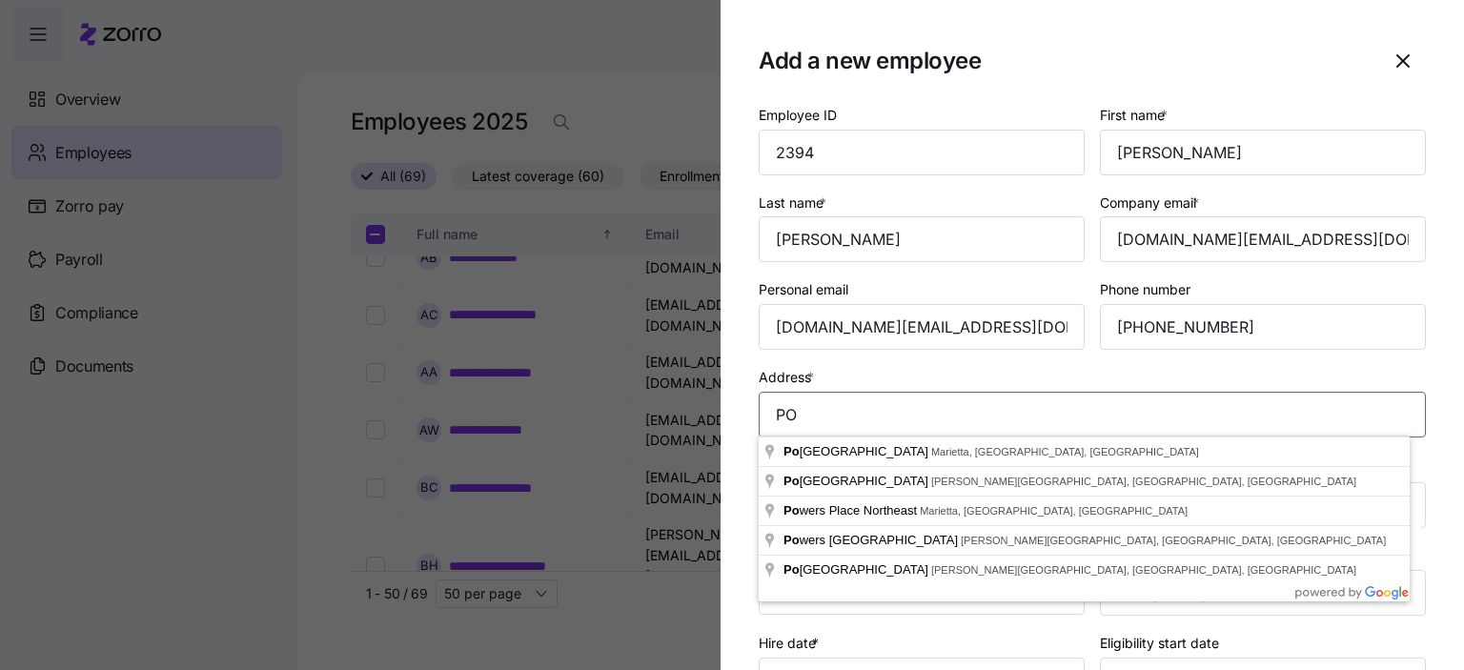
type input "P"
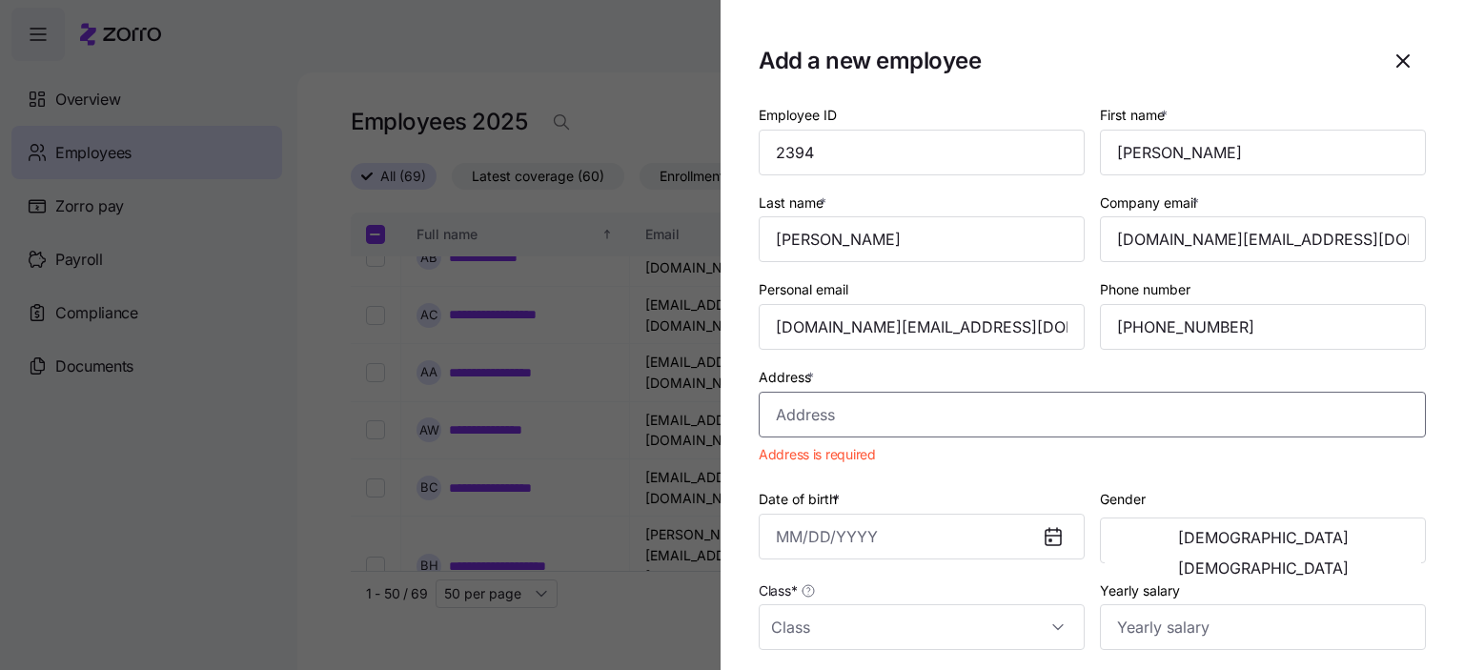
click at [822, 411] on input "Address *" at bounding box center [1092, 415] width 667 height 46
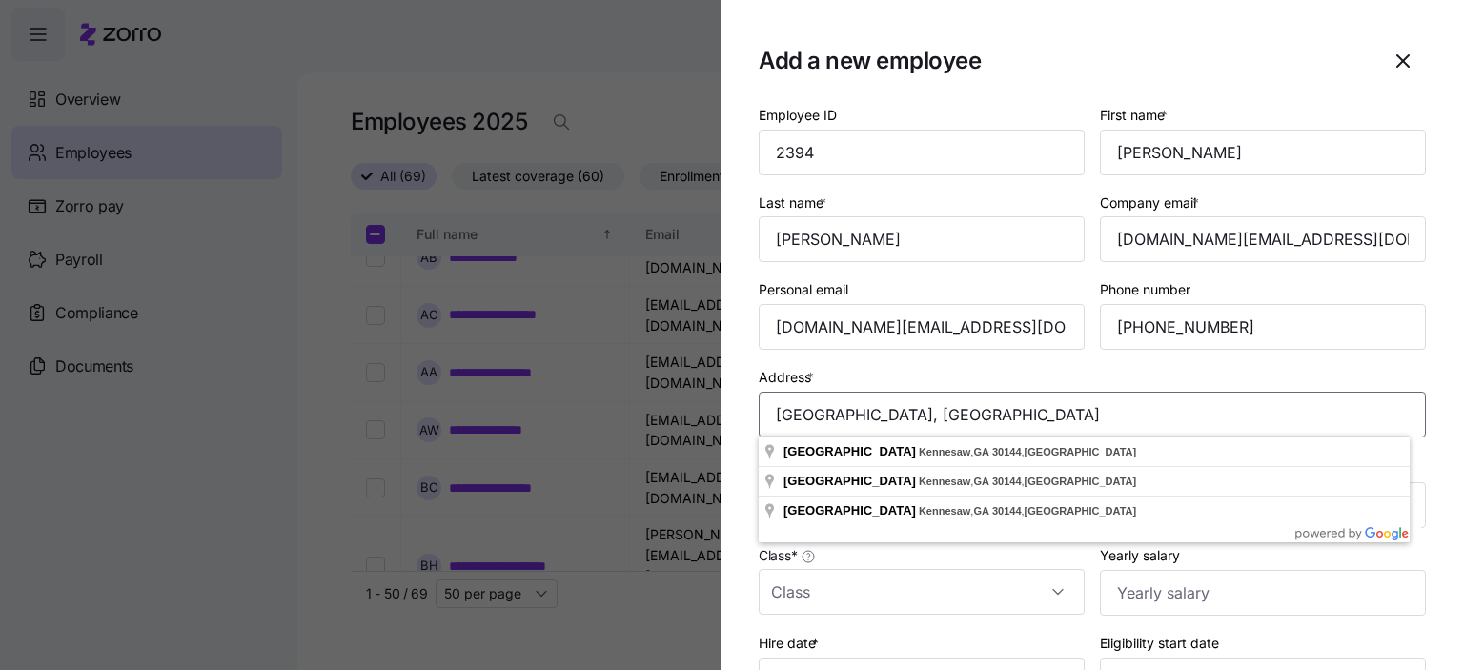
drag, startPoint x: 1155, startPoint y: 415, endPoint x: 374, endPoint y: 398, distance: 781.0
click at [374, 659] on div "Add a new employee Employee ID 2394 First name * [PERSON_NAME] Last name * [PER…" at bounding box center [732, 659] width 1464 height 0
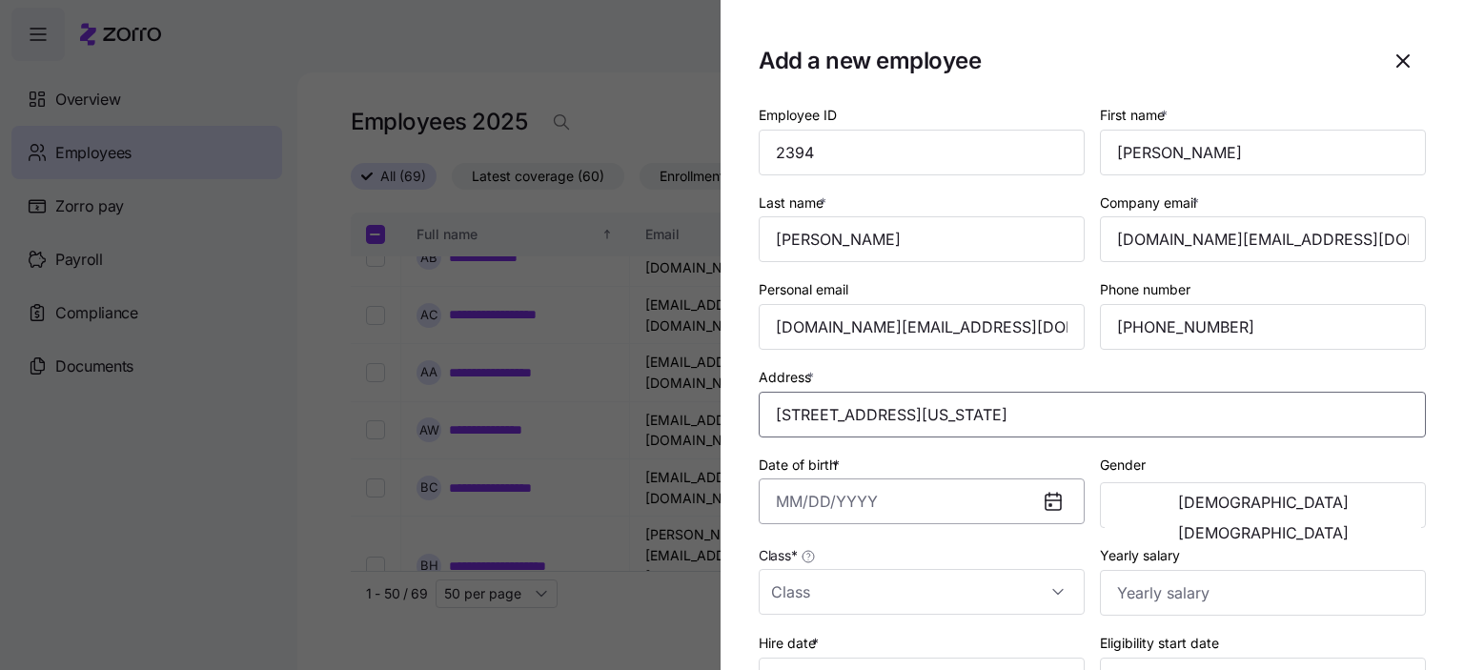
type input "[STREET_ADDRESS][US_STATE]"
click at [807, 515] on input "Date of birth *" at bounding box center [922, 502] width 326 height 46
click at [802, 503] on input "Date of birth *" at bounding box center [922, 502] width 326 height 46
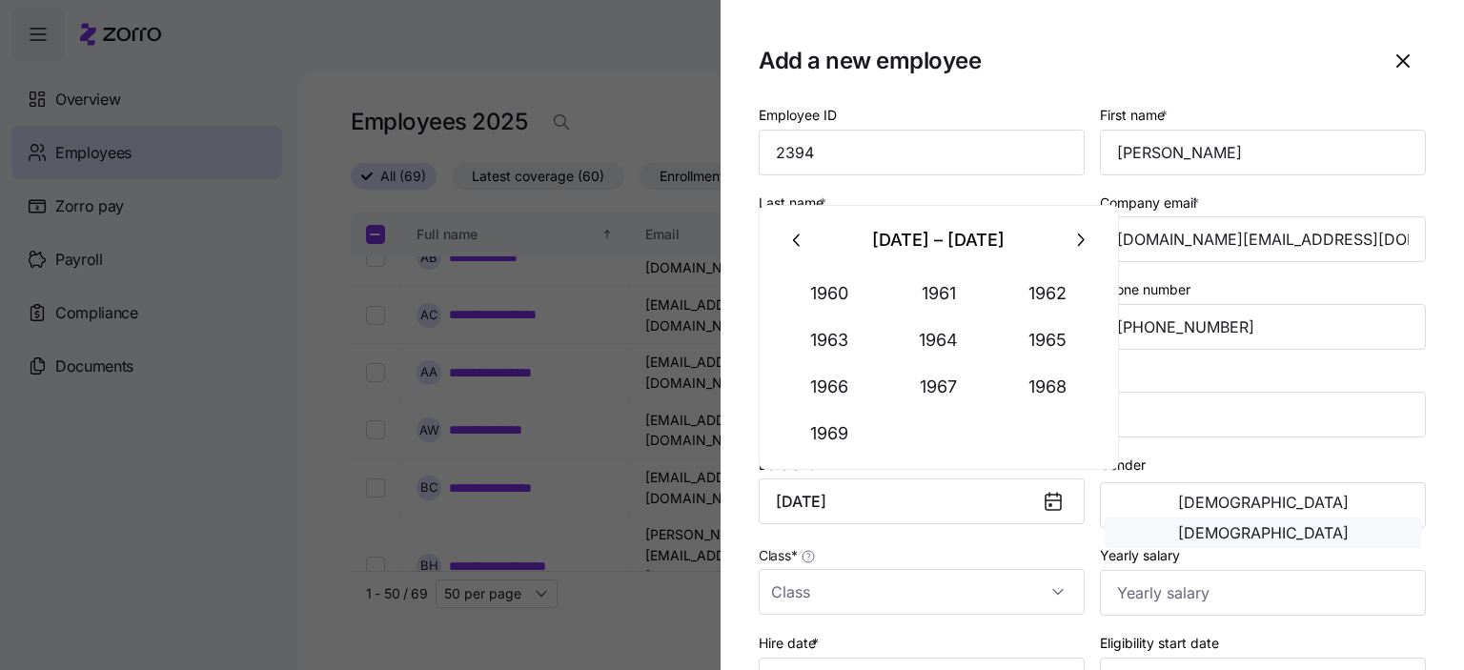
type input "[DATE]"
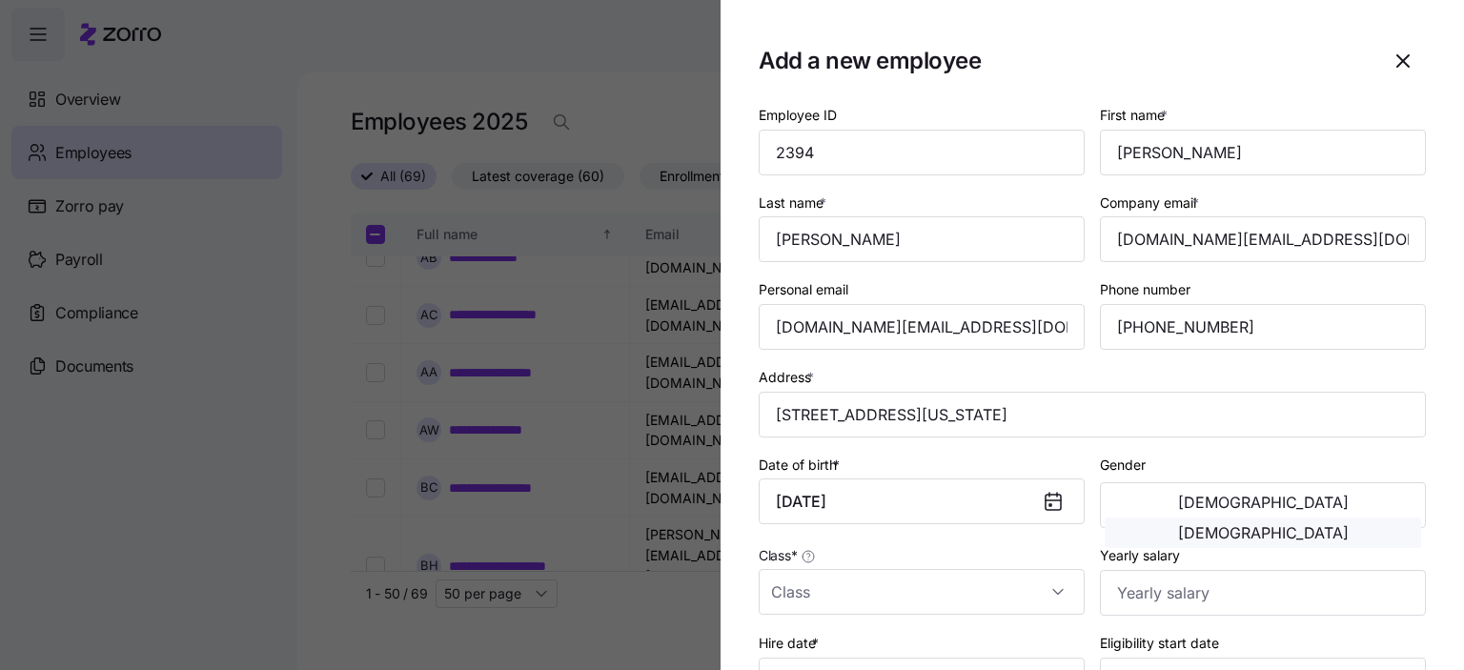
click at [1336, 525] on span "[DEMOGRAPHIC_DATA]" at bounding box center [1263, 532] width 171 height 15
click at [838, 590] on input "Class *" at bounding box center [922, 592] width 326 height 46
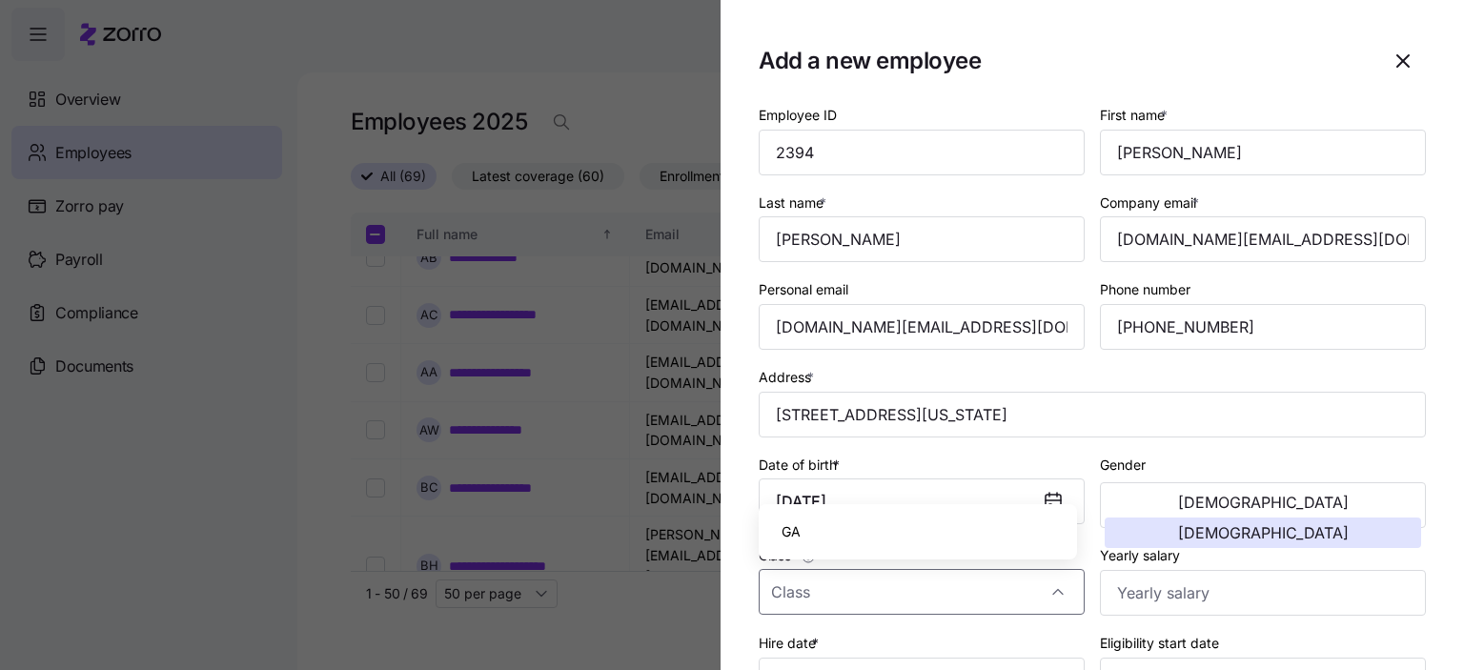
click at [812, 539] on div "GA" at bounding box center [918, 532] width 303 height 40
type input "GA"
click at [1140, 590] on input "Yearly salary" at bounding box center [1263, 593] width 326 height 46
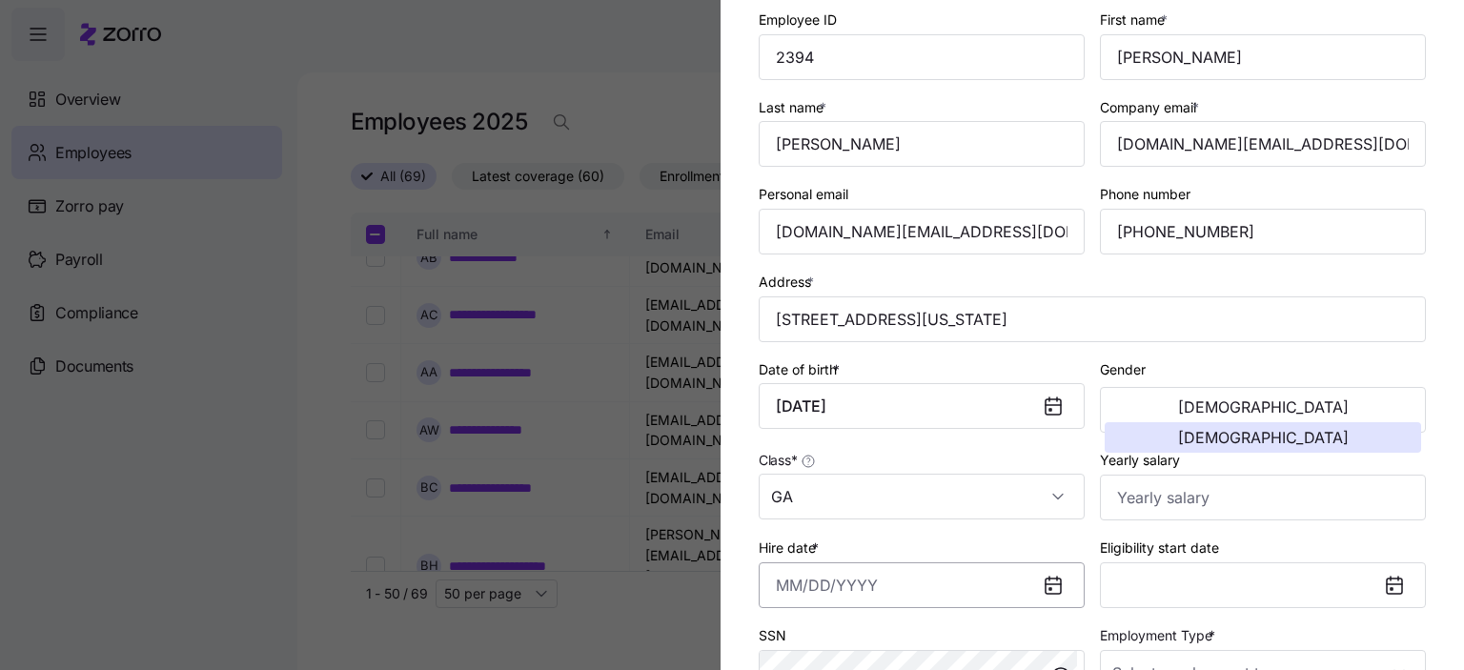
click at [835, 581] on input "Hire date *" at bounding box center [922, 586] width 326 height 46
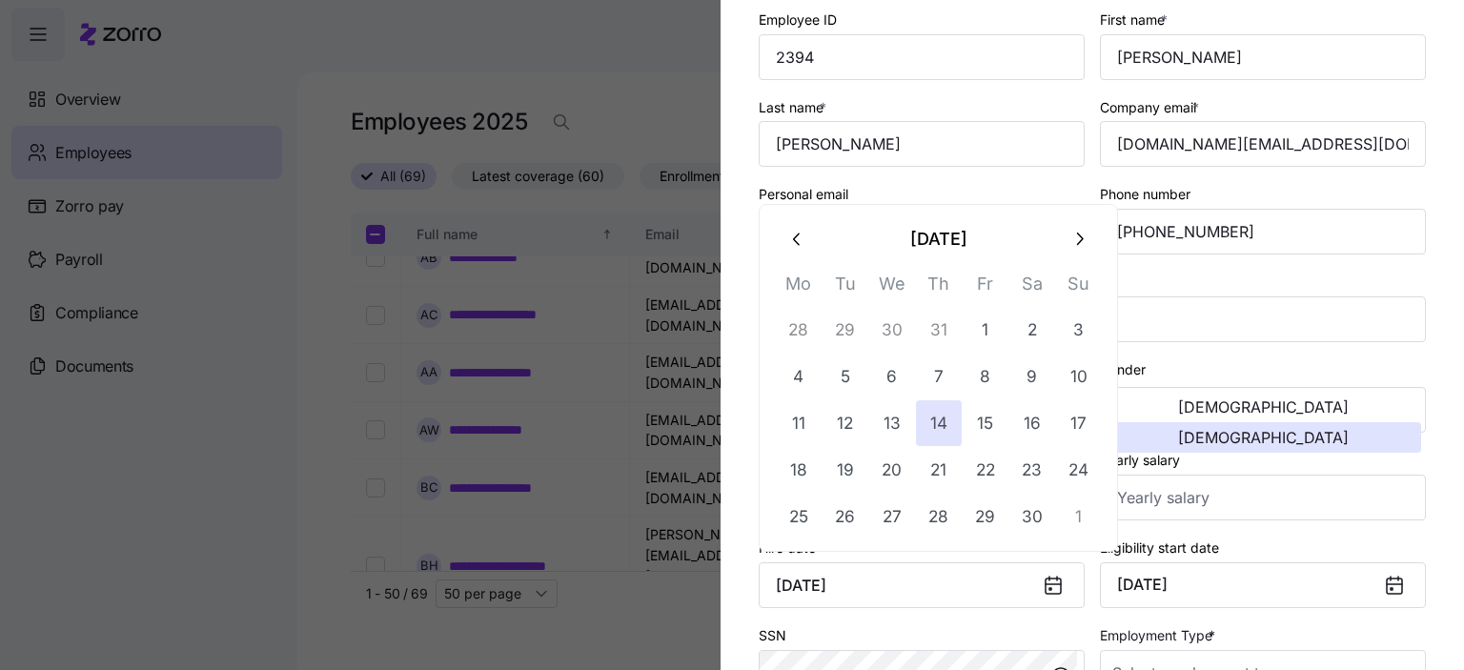
type input "[DATE]"
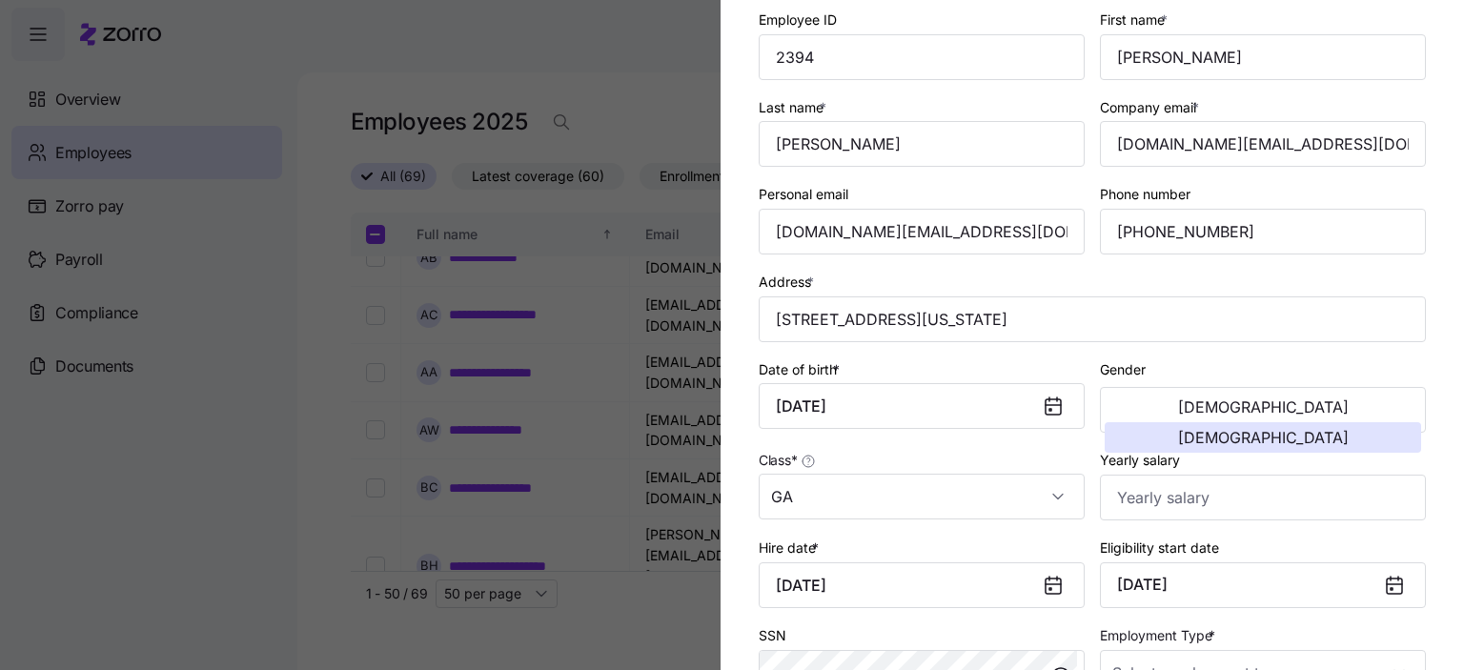
click at [1391, 588] on icon at bounding box center [1392, 589] width 2 height 2
click at [1387, 584] on icon at bounding box center [1394, 584] width 15 height 0
click at [1278, 577] on button "[DATE]" at bounding box center [1263, 586] width 326 height 46
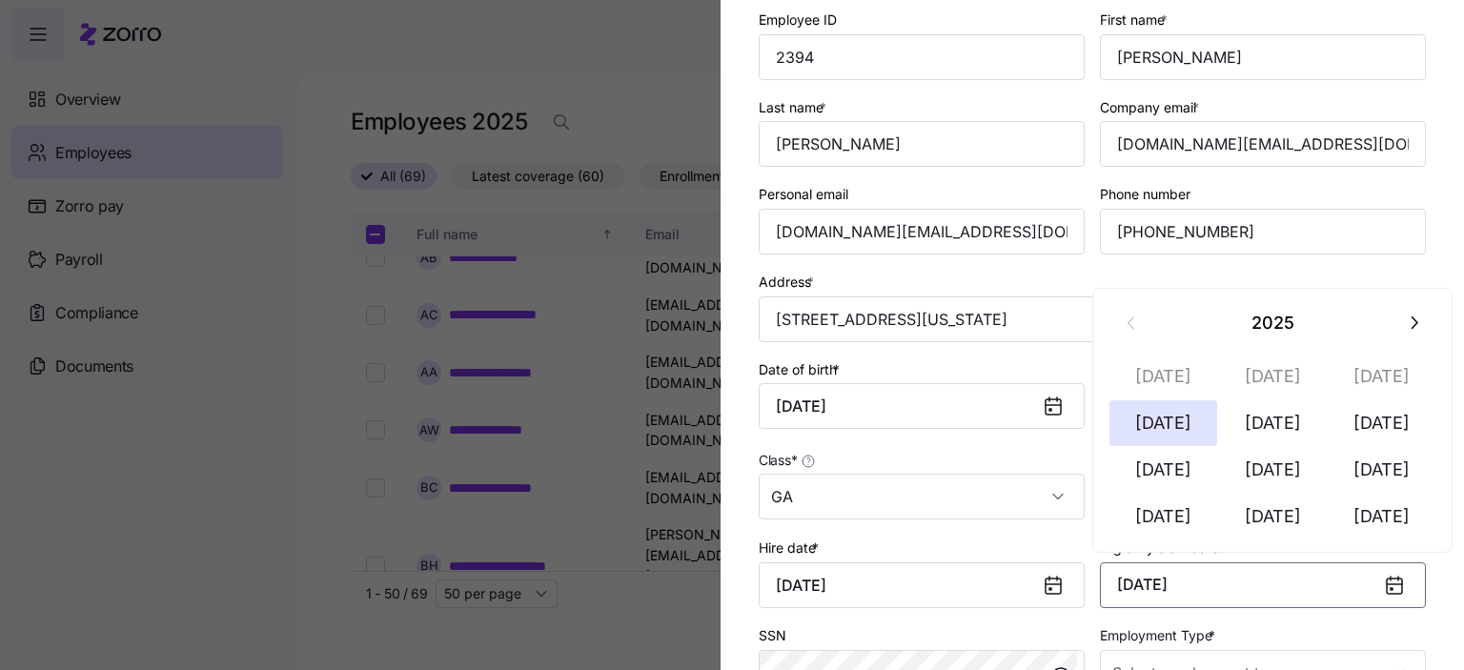
click at [1179, 579] on button "[DATE]" at bounding box center [1263, 586] width 326 height 46
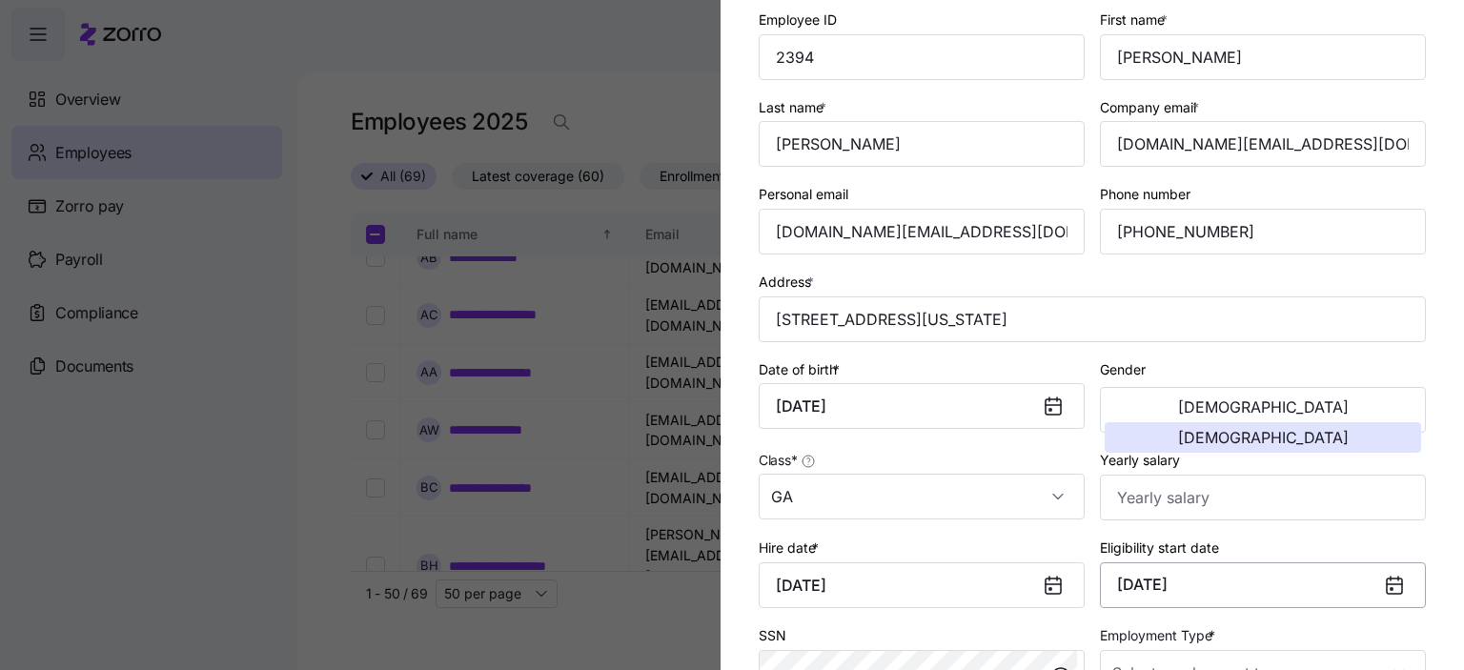
click at [1179, 579] on button "[DATE]" at bounding box center [1263, 586] width 326 height 46
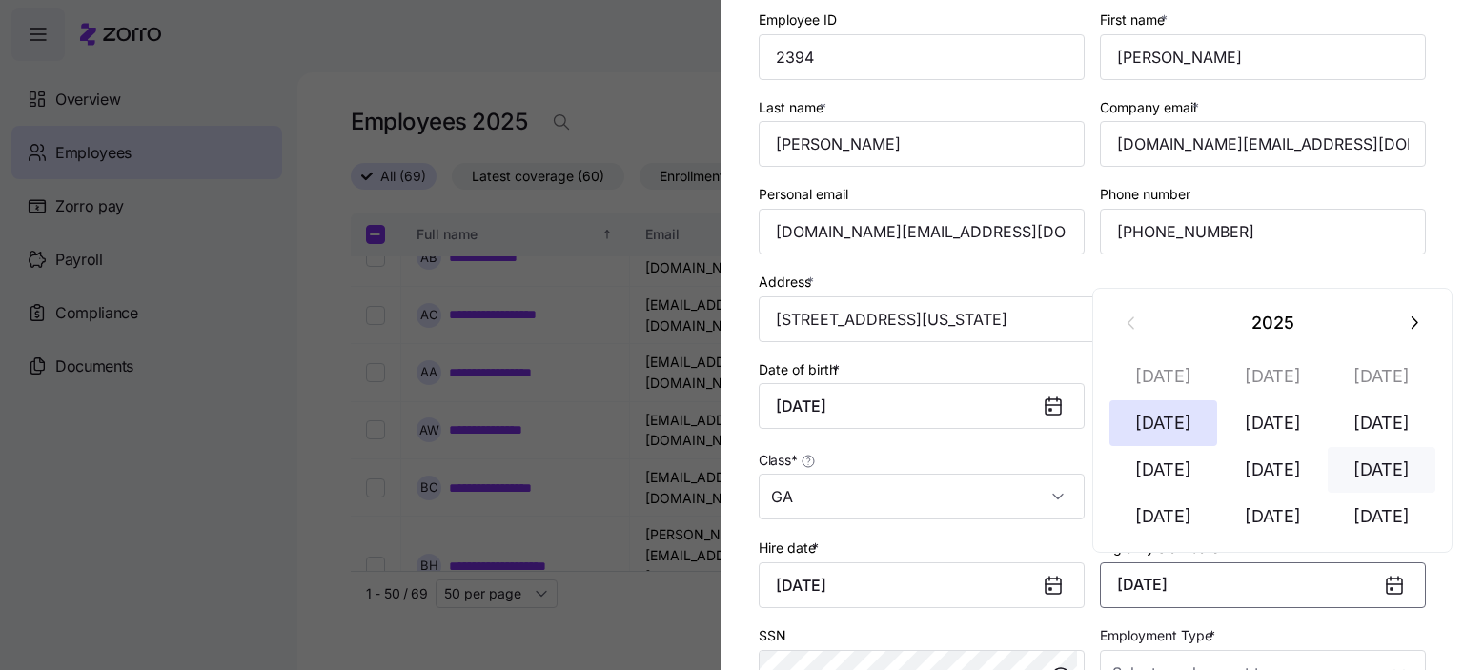
click at [1393, 476] on button "[DATE]" at bounding box center [1382, 470] width 109 height 46
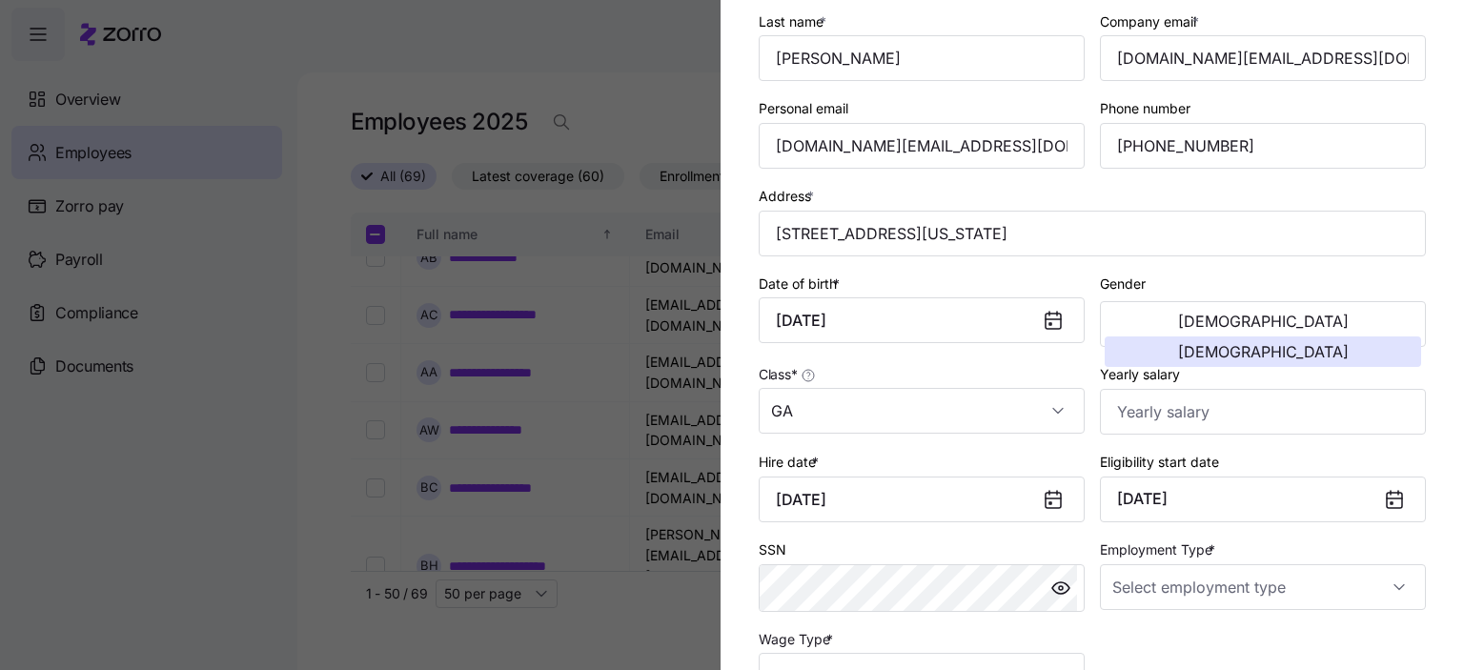
scroll to position [286, 0]
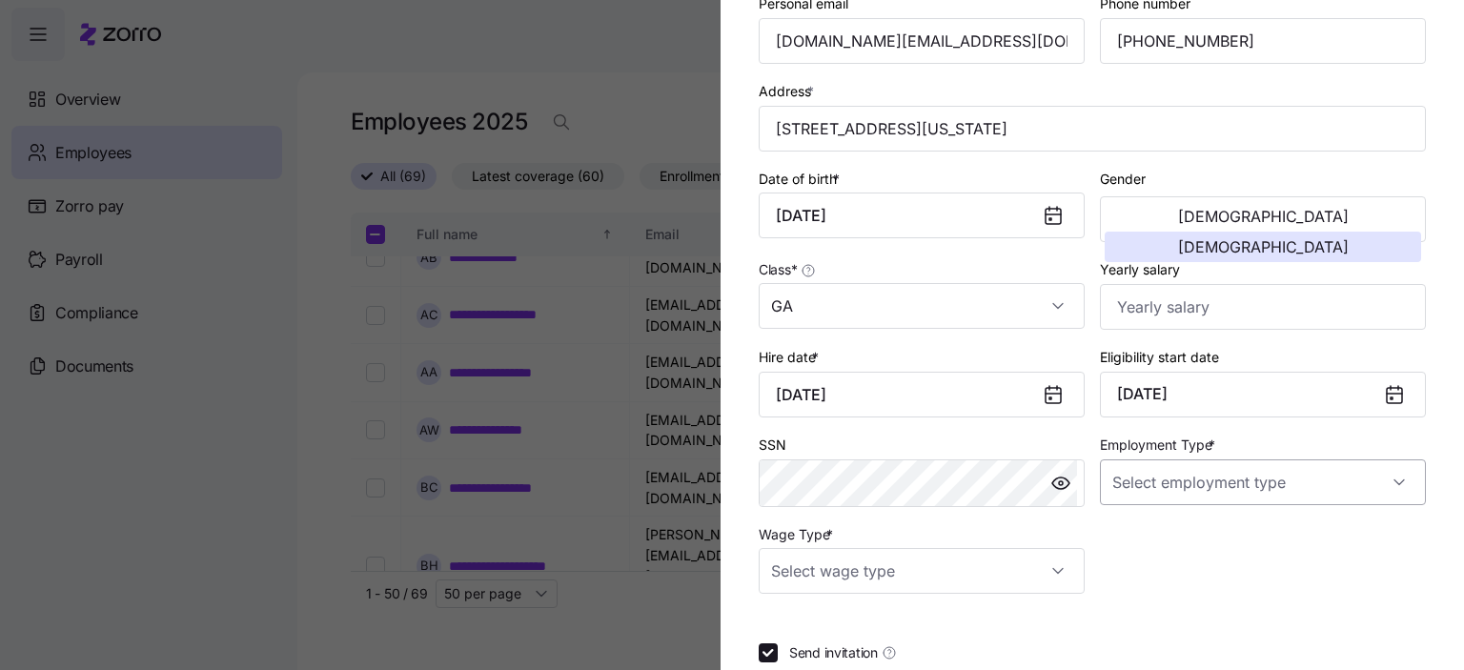
click at [1276, 495] on input "Employment Type *" at bounding box center [1263, 483] width 326 height 46
drag, startPoint x: 1151, startPoint y: 539, endPoint x: 1021, endPoint y: 571, distance: 133.7
click at [1149, 539] on span "Full Time" at bounding box center [1142, 536] width 55 height 21
type input "Full Time"
click at [988, 583] on input "Wage Type *" at bounding box center [922, 571] width 326 height 46
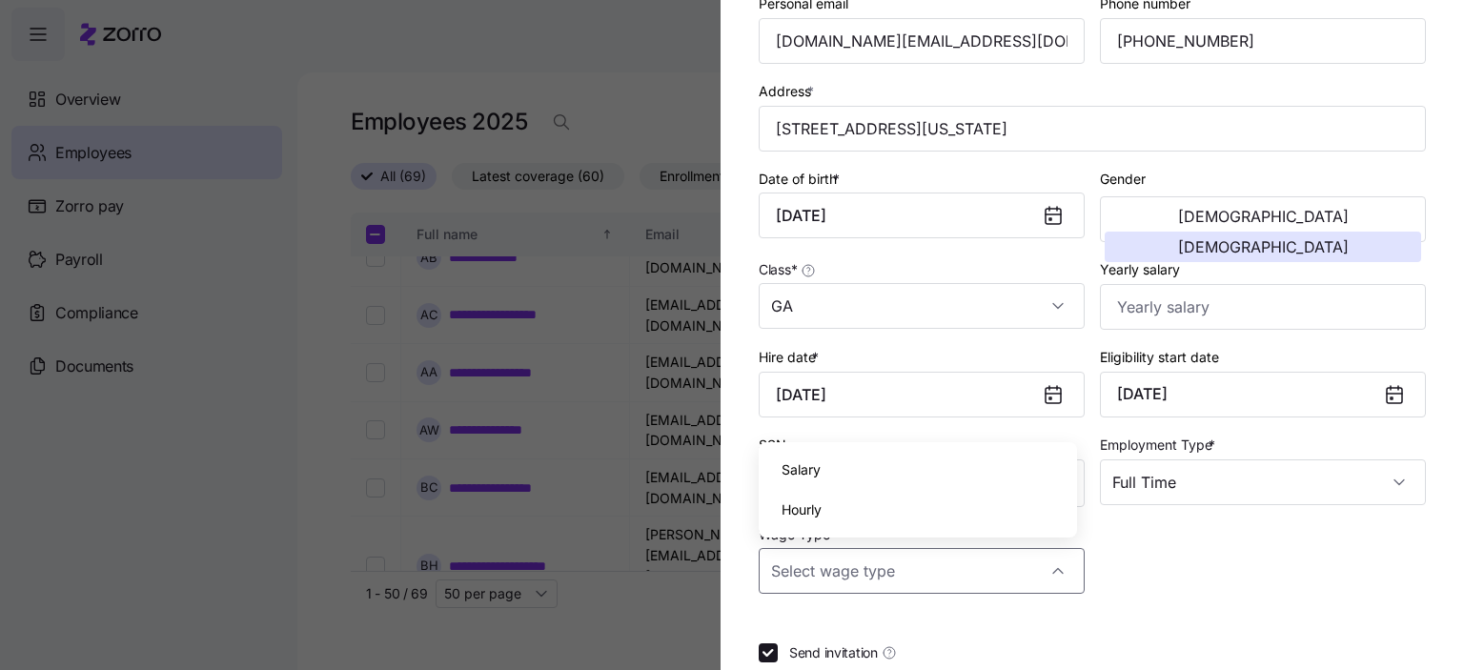
click at [822, 519] on span "Hourly" at bounding box center [802, 510] width 40 height 21
type input "Hourly"
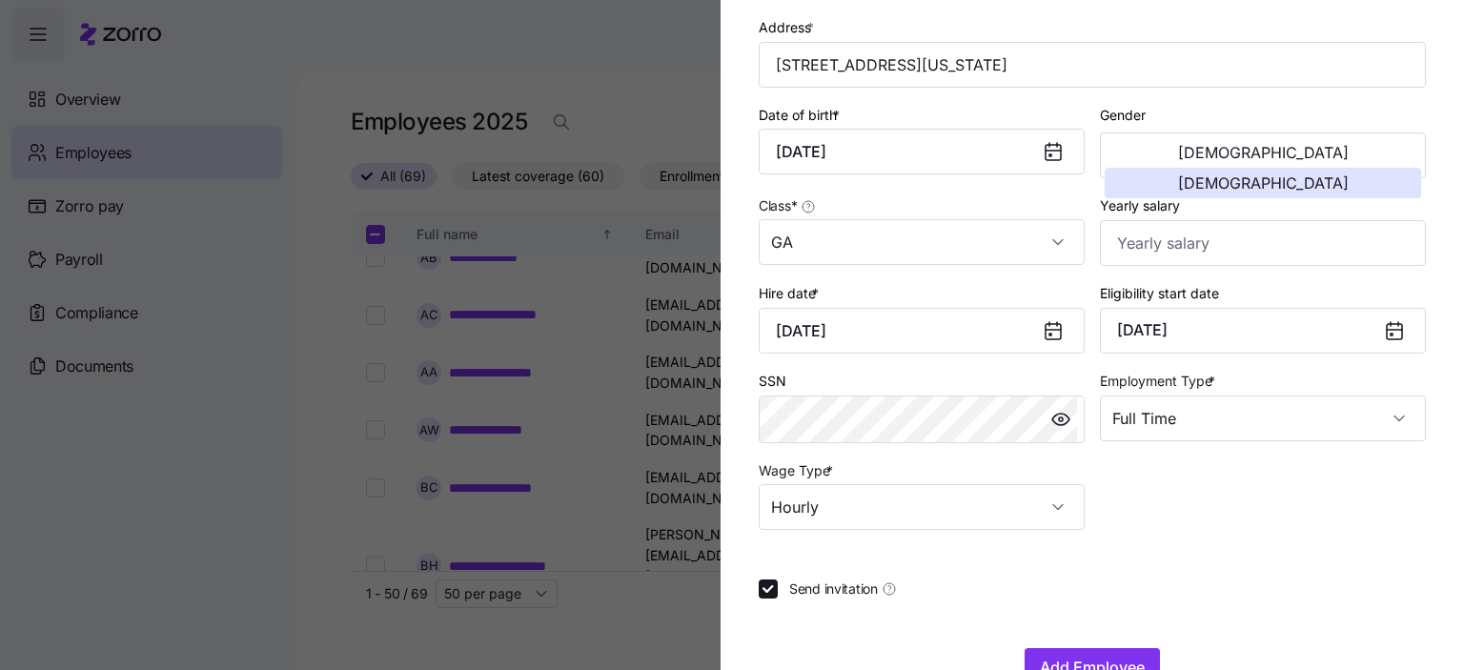
scroll to position [400, 0]
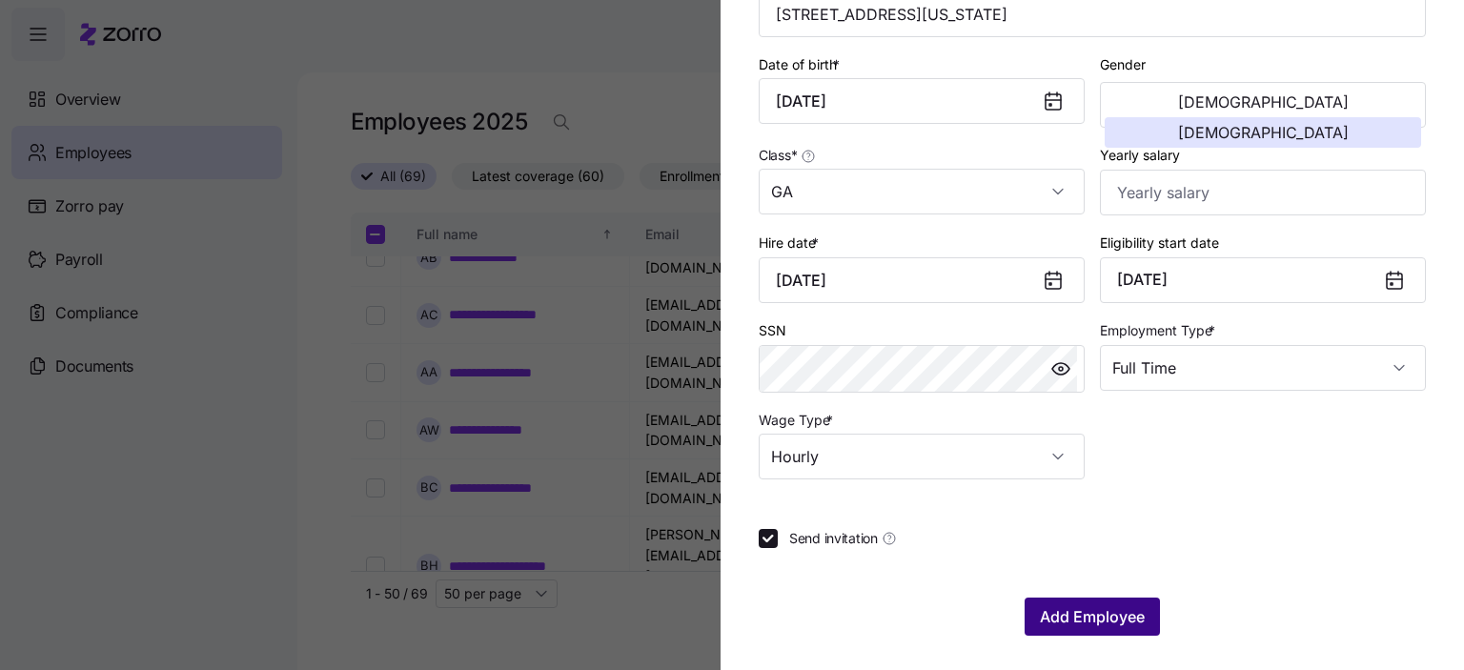
click at [1063, 609] on span "Add Employee" at bounding box center [1092, 616] width 105 height 23
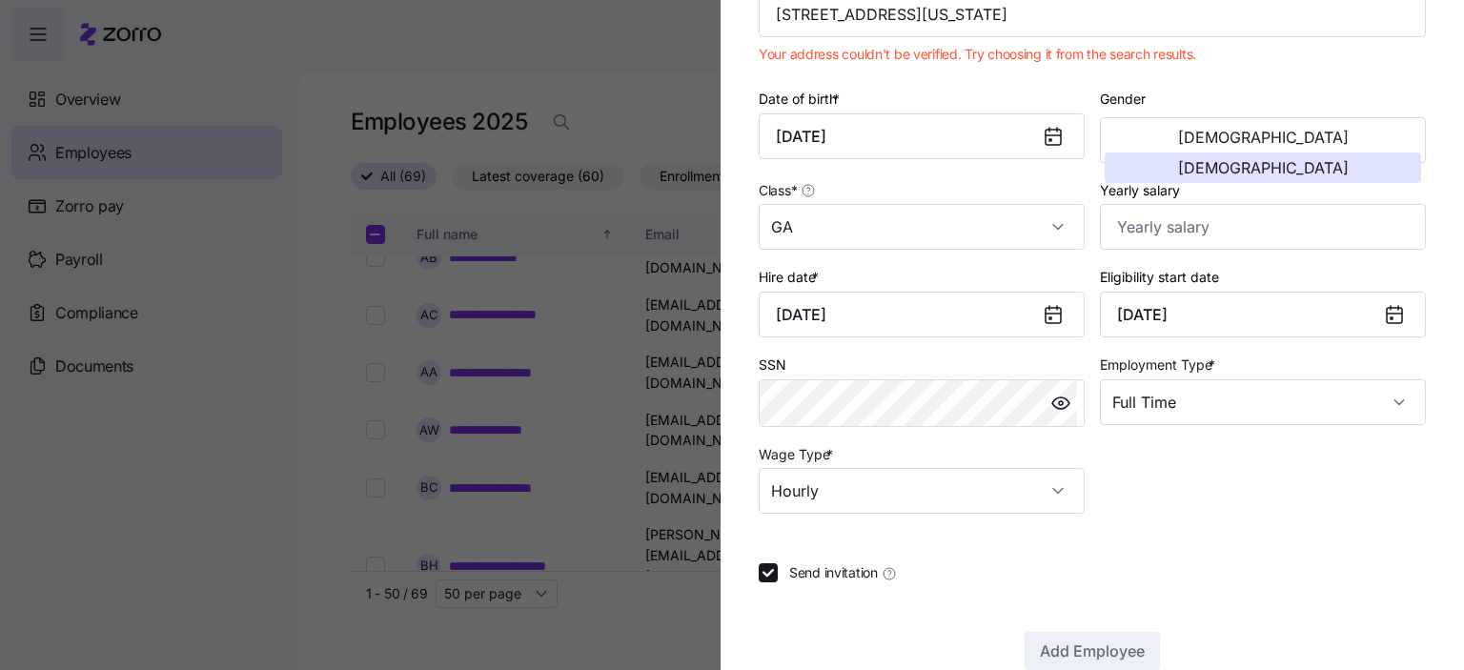
scroll to position [114, 0]
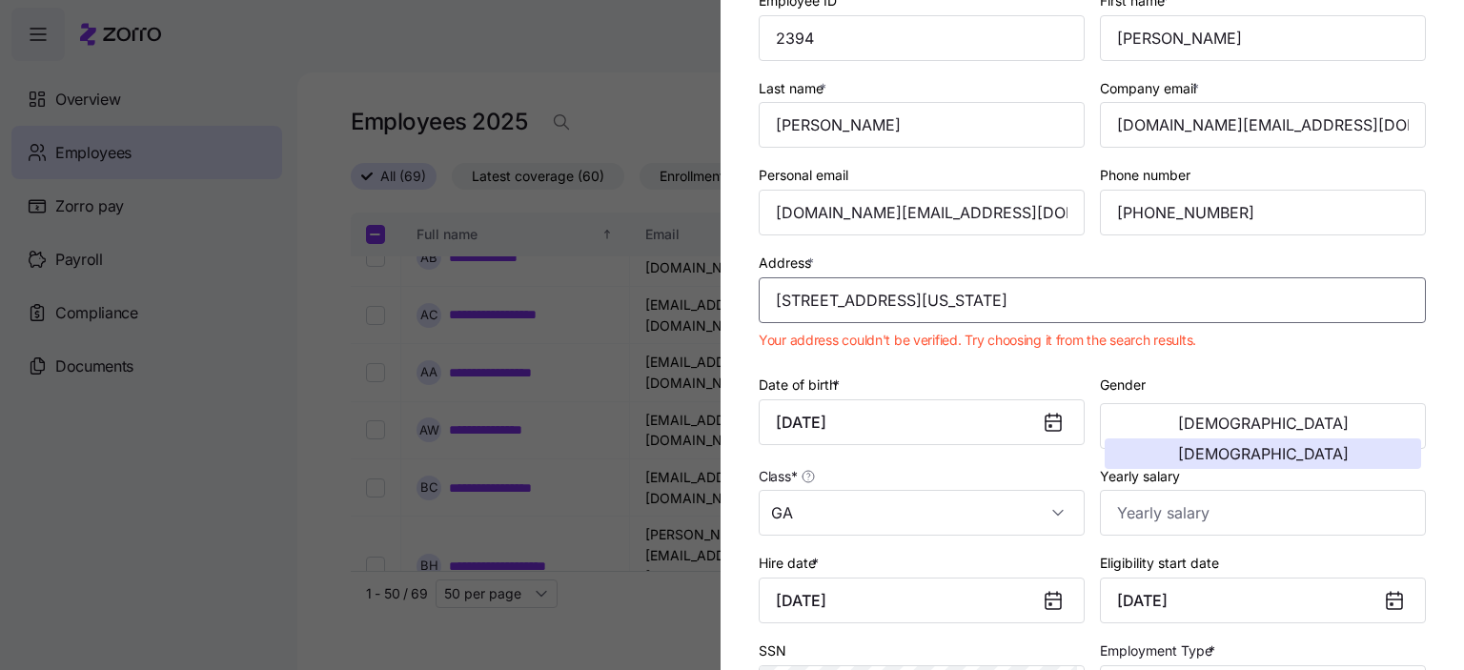
drag, startPoint x: 1097, startPoint y: 297, endPoint x: 688, endPoint y: 272, distance: 409.8
click at [688, 659] on div "Add a new employee Employee ID 2394 First name * [PERSON_NAME] Last name * [PER…" at bounding box center [732, 659] width 1464 height 0
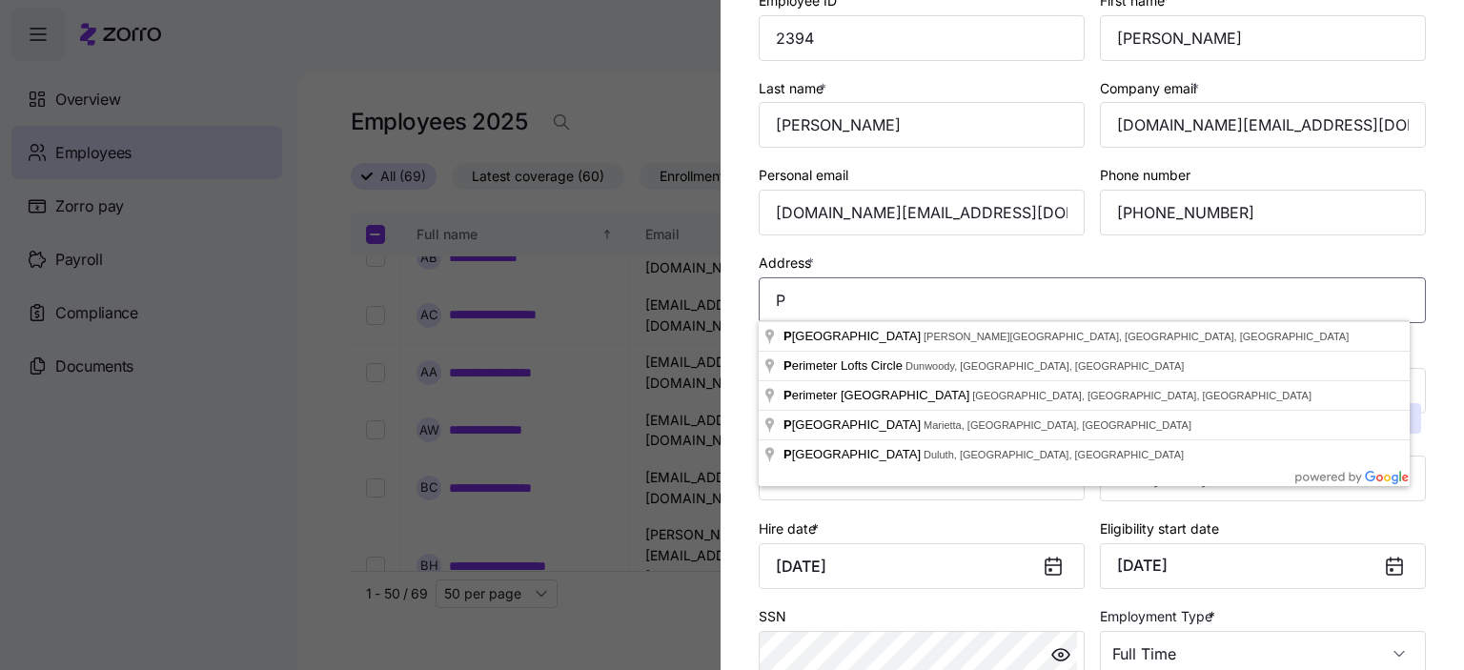
drag, startPoint x: 819, startPoint y: 297, endPoint x: 704, endPoint y: 283, distance: 116.1
click at [713, 659] on div "Add a new employee Employee ID 2394 First name * [PERSON_NAME] Last name * [PER…" at bounding box center [732, 659] width 1464 height 0
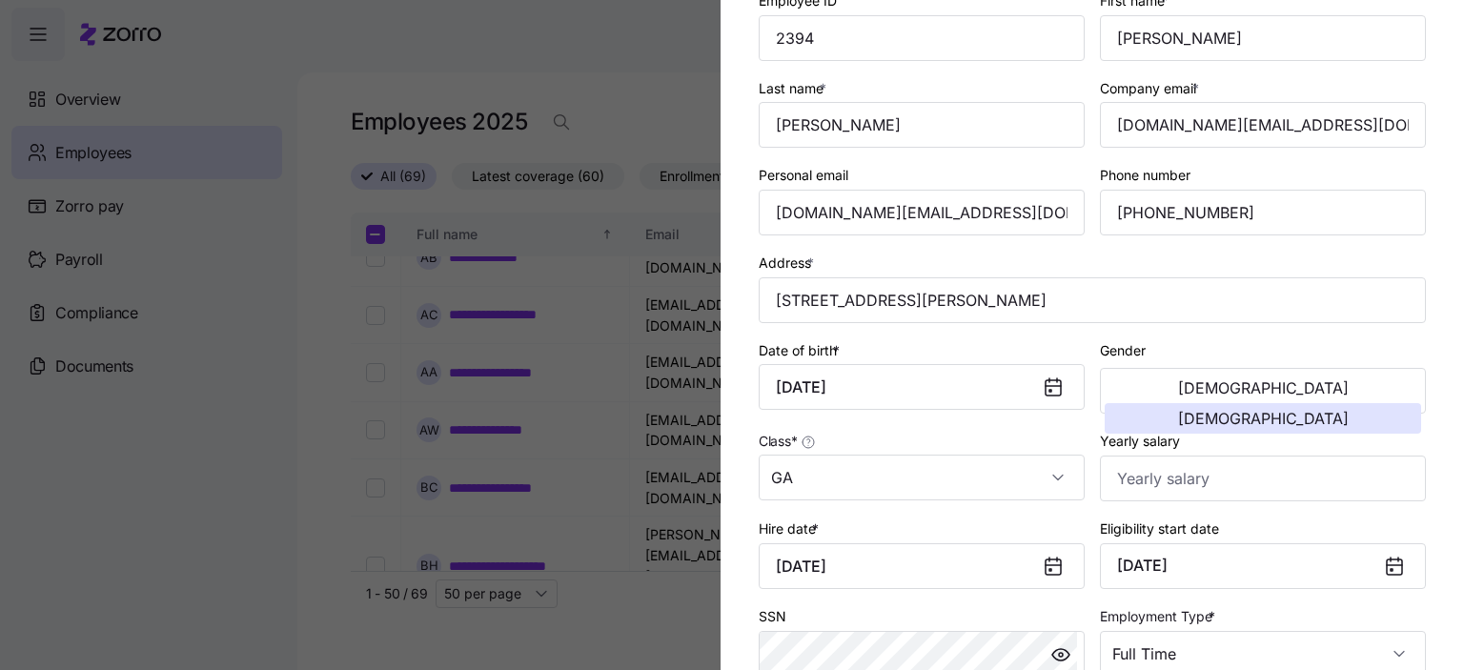
click at [920, 437] on div "Class * GA" at bounding box center [922, 465] width 326 height 72
drag, startPoint x: 923, startPoint y: 298, endPoint x: 935, endPoint y: 297, distance: 12.5
click at [930, 298] on input "[STREET_ADDRESS][PERSON_NAME]" at bounding box center [1092, 300] width 667 height 46
click at [946, 297] on input "[STREET_ADDRESS][PERSON_NAME]" at bounding box center [1092, 300] width 667 height 46
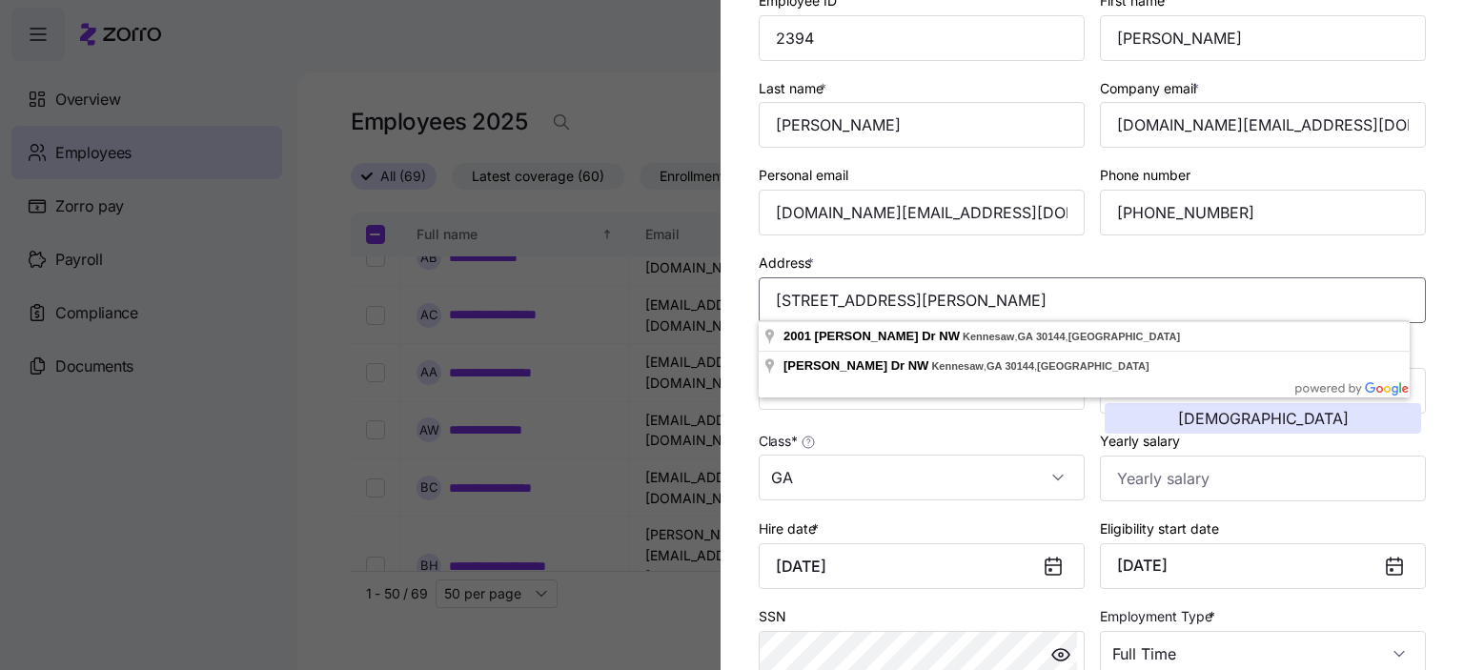
click at [941, 296] on input "[STREET_ADDRESS][PERSON_NAME]" at bounding box center [1092, 300] width 667 height 46
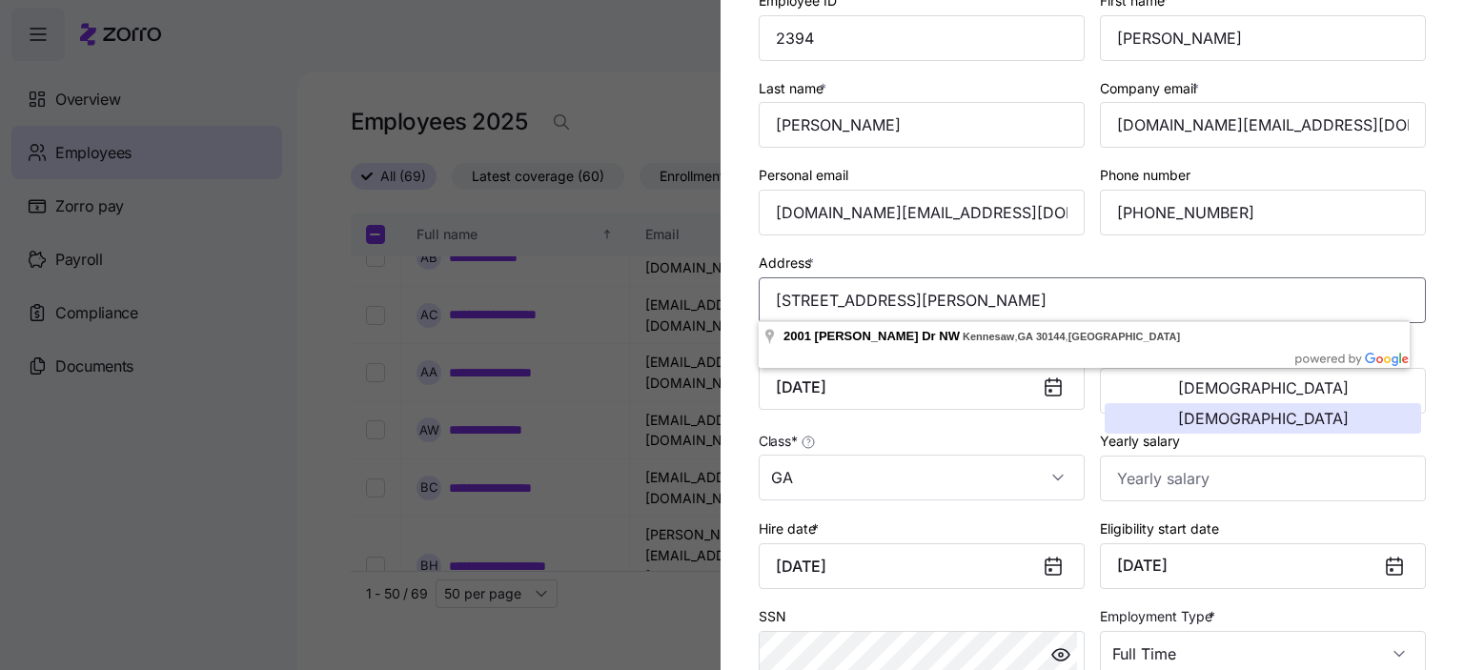
click at [923, 300] on input "[STREET_ADDRESS][PERSON_NAME]" at bounding box center [1092, 300] width 667 height 46
type input "[STREET_ADDRESS][PERSON_NAME]"
click at [977, 429] on div "Class * GA" at bounding box center [922, 465] width 326 height 72
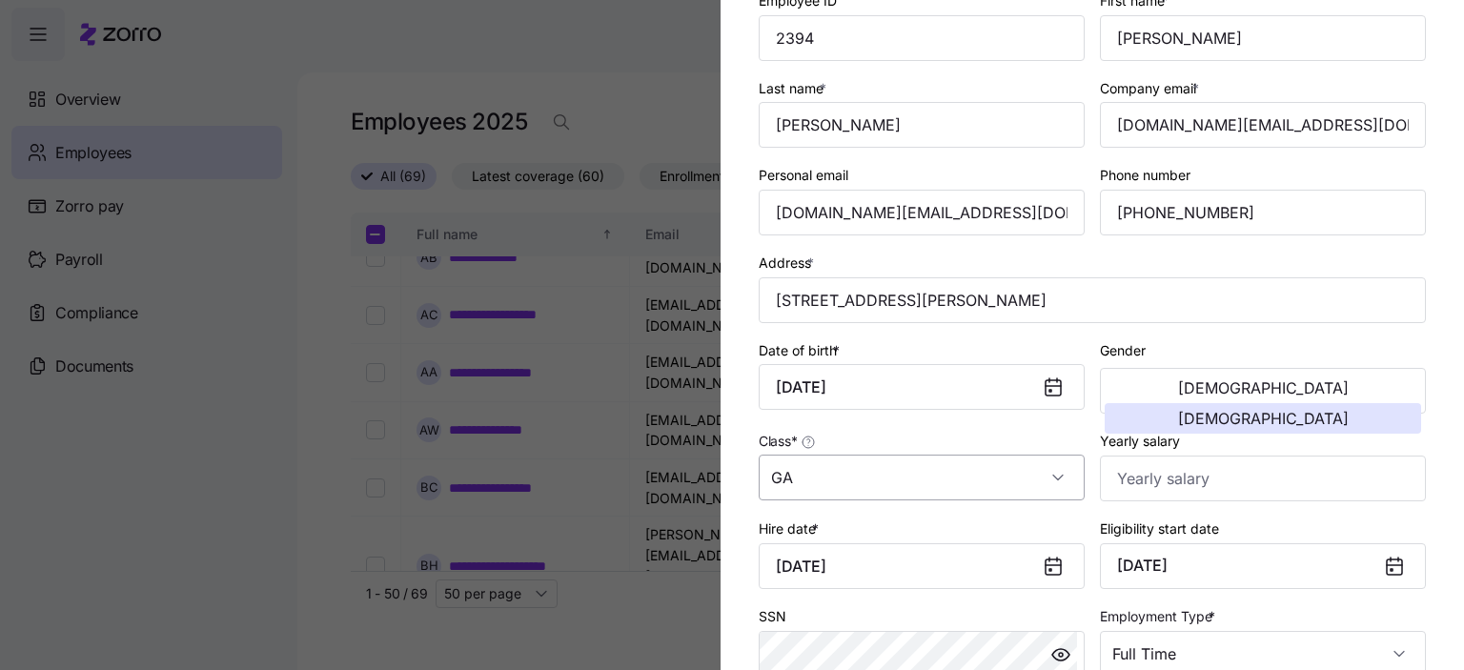
click at [849, 482] on input "GA" at bounding box center [922, 478] width 326 height 46
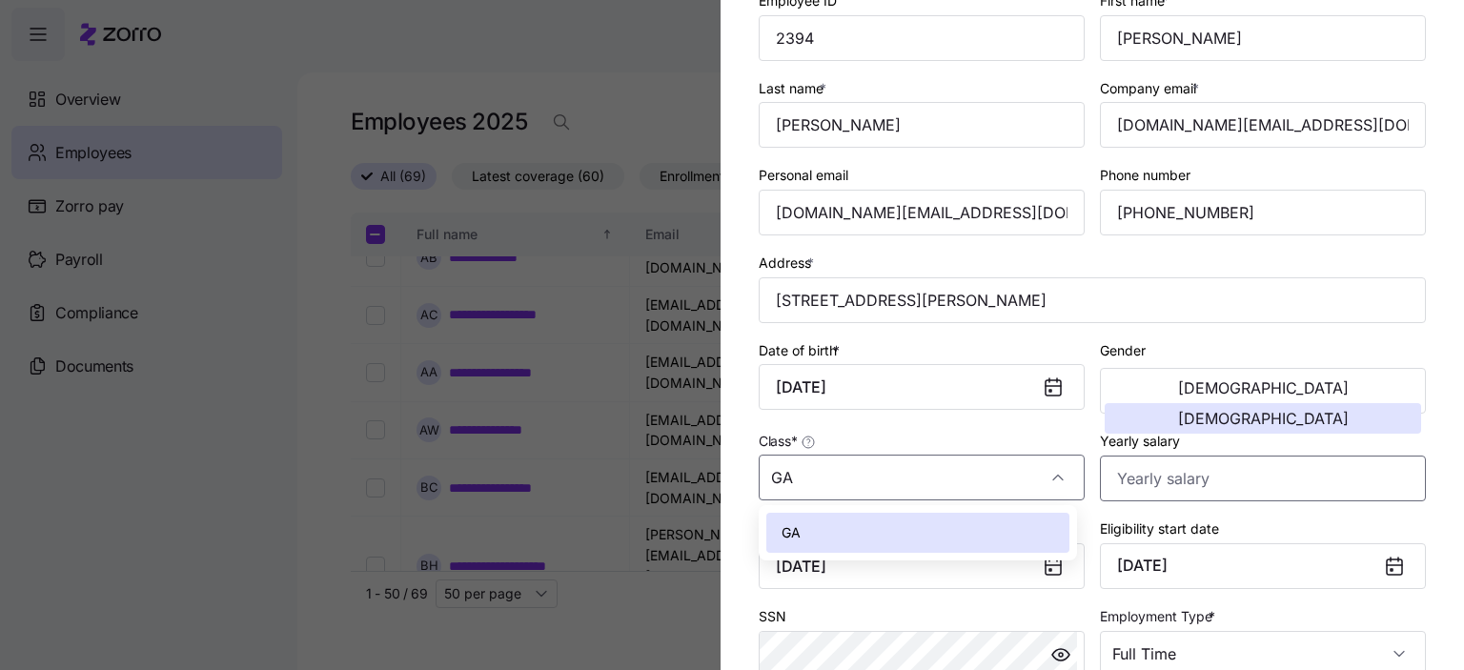
click at [1192, 487] on input "Yearly salary" at bounding box center [1263, 479] width 326 height 46
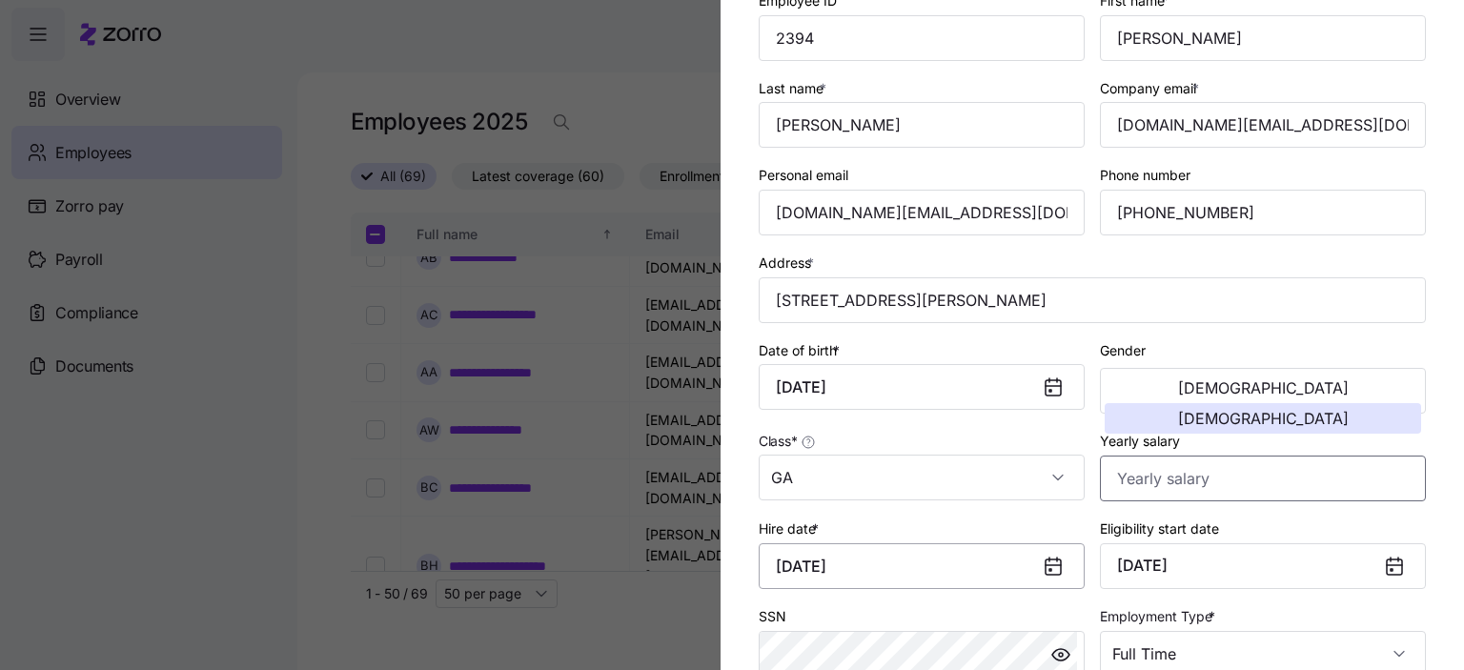
scroll to position [400, 0]
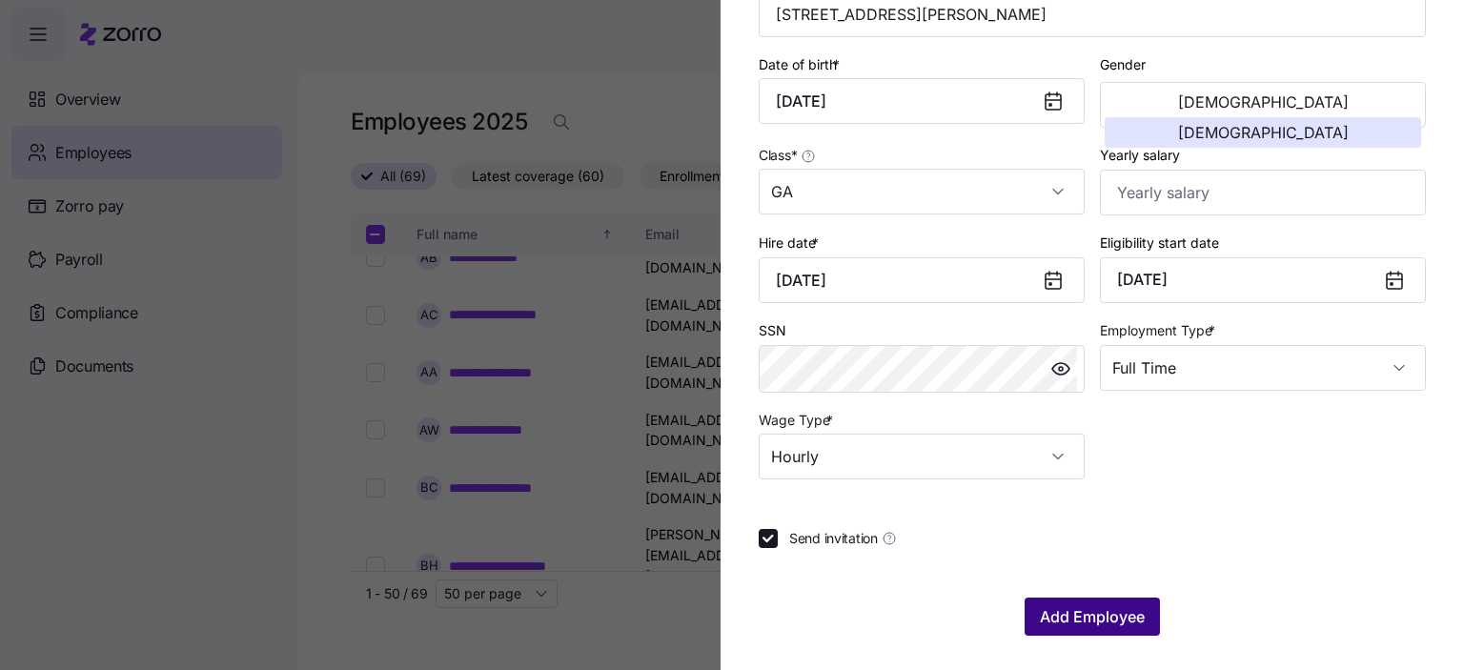
click at [1103, 615] on span "Add Employee" at bounding box center [1092, 616] width 105 height 23
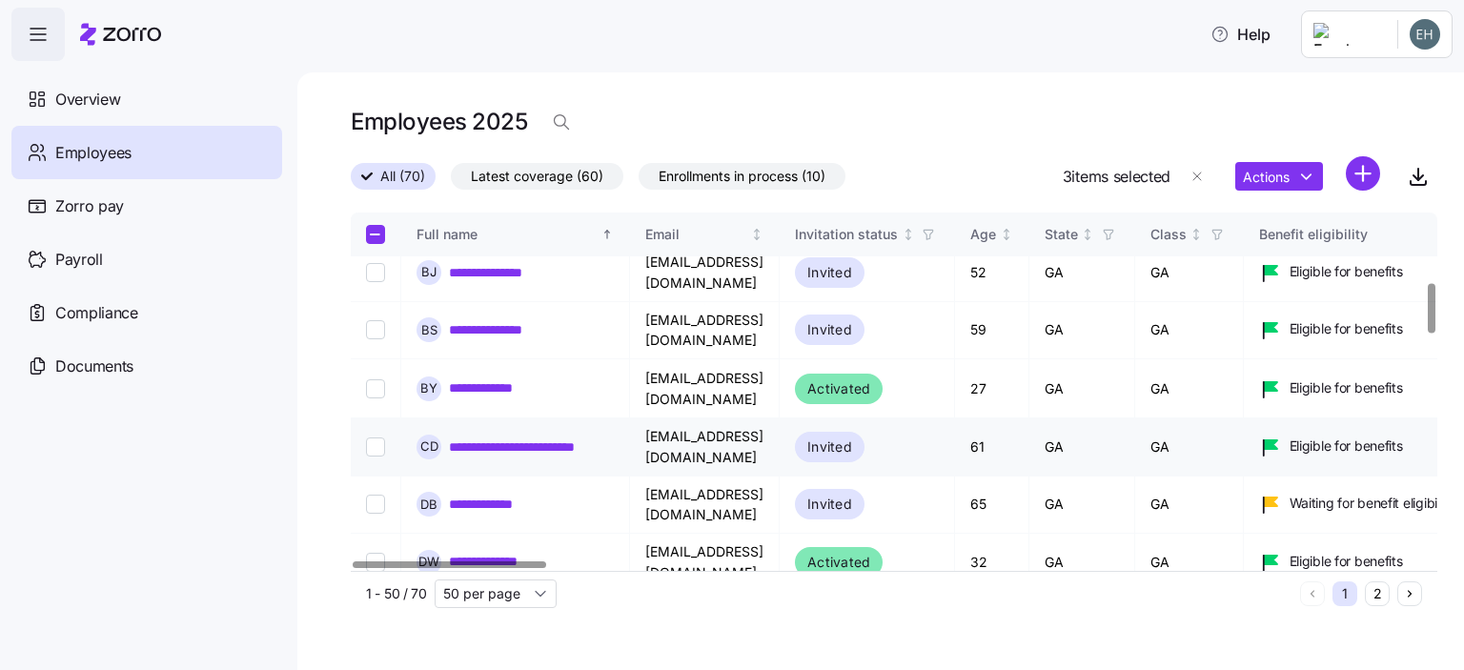
scroll to position [523, 0]
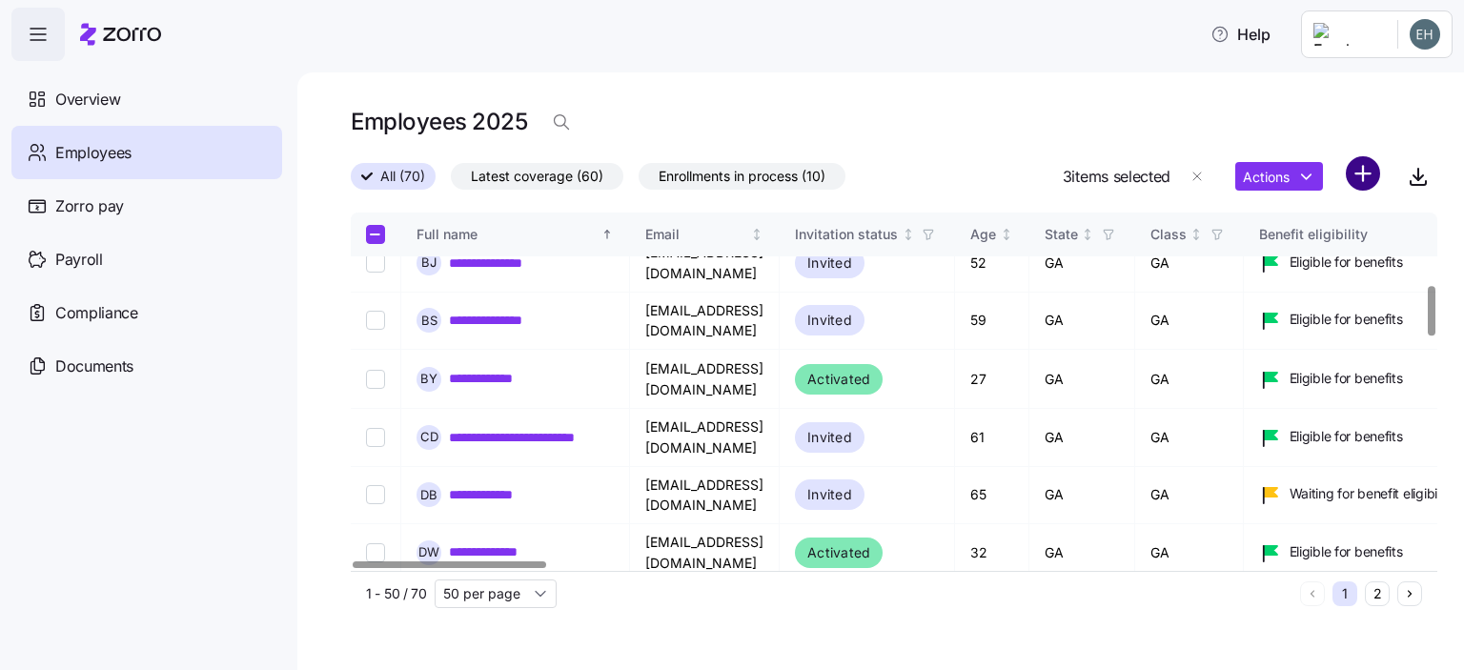
click at [1358, 170] on html "**********" at bounding box center [732, 329] width 1464 height 659
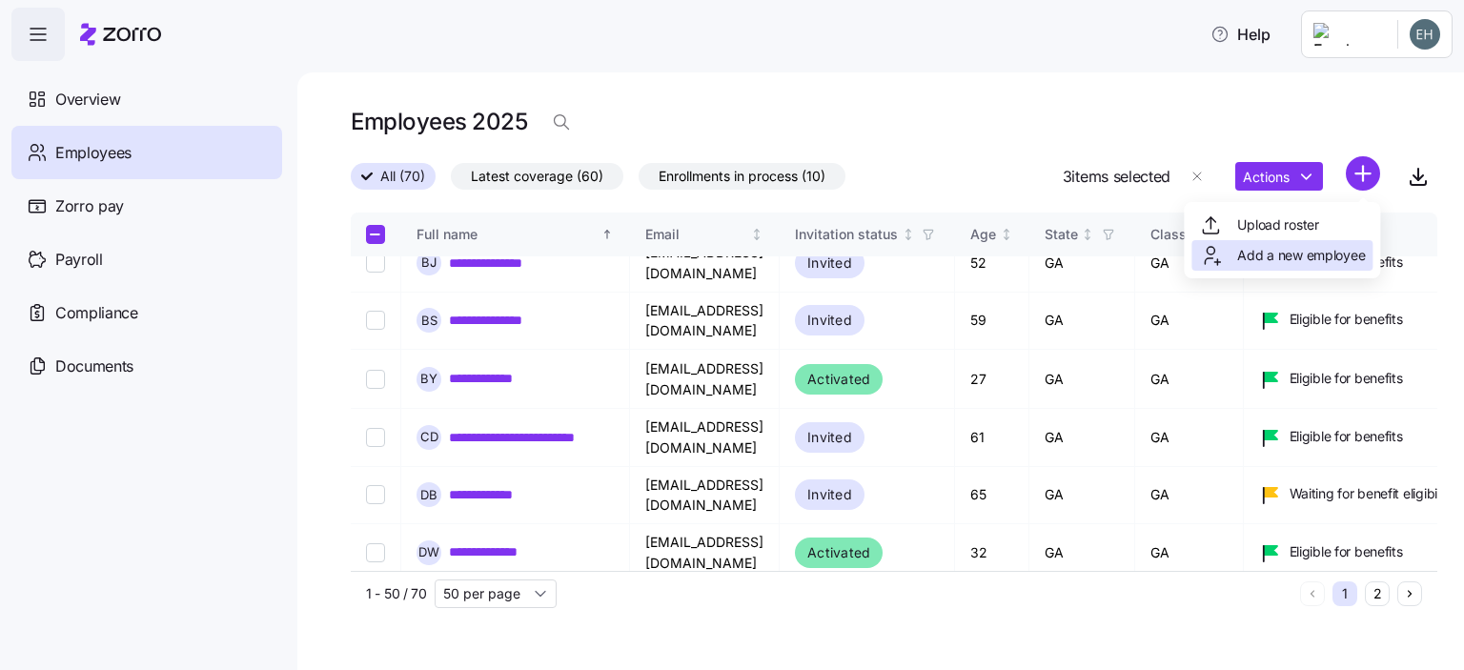
click at [1287, 266] on div "Add a new employee" at bounding box center [1282, 255] width 166 height 23
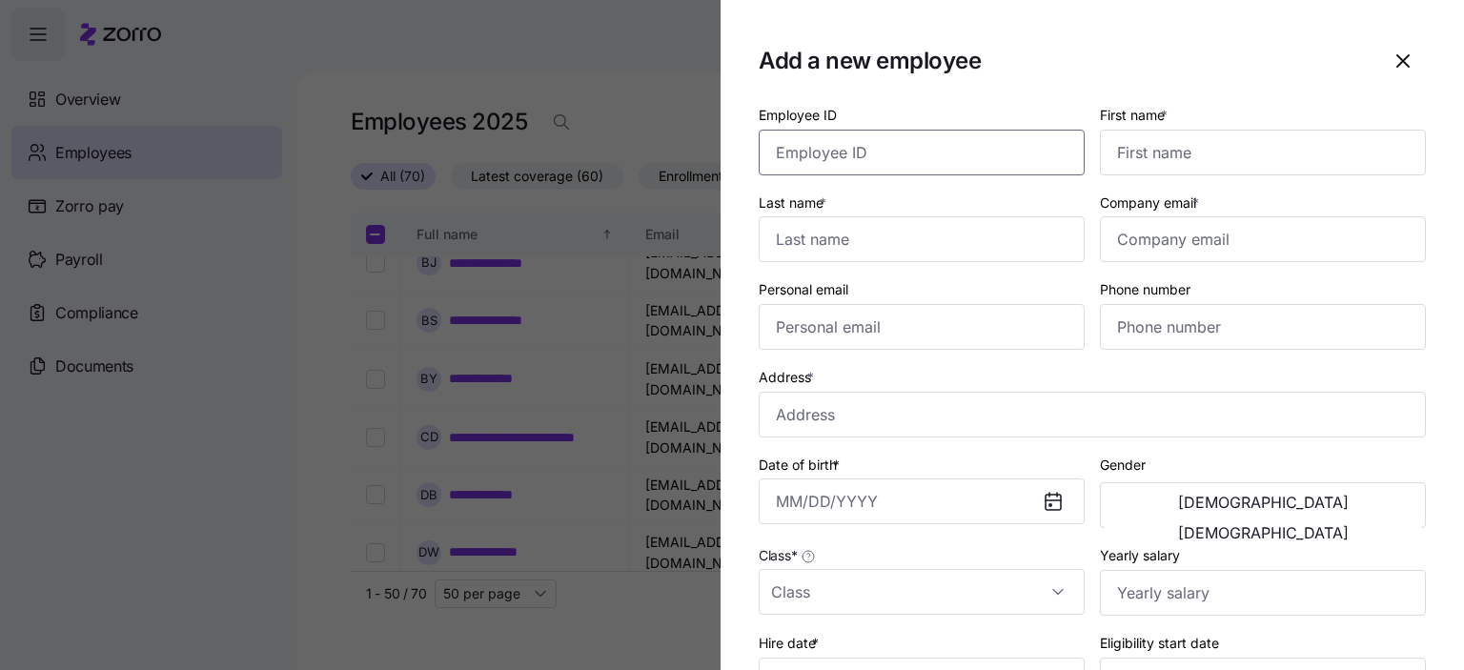
click at [841, 153] on input "Employee ID" at bounding box center [922, 153] width 326 height 46
click at [805, 155] on input "Employee ID" at bounding box center [922, 153] width 326 height 46
type input "8726"
click at [1159, 149] on input "First name *" at bounding box center [1263, 153] width 326 height 46
type input "[PERSON_NAME]"
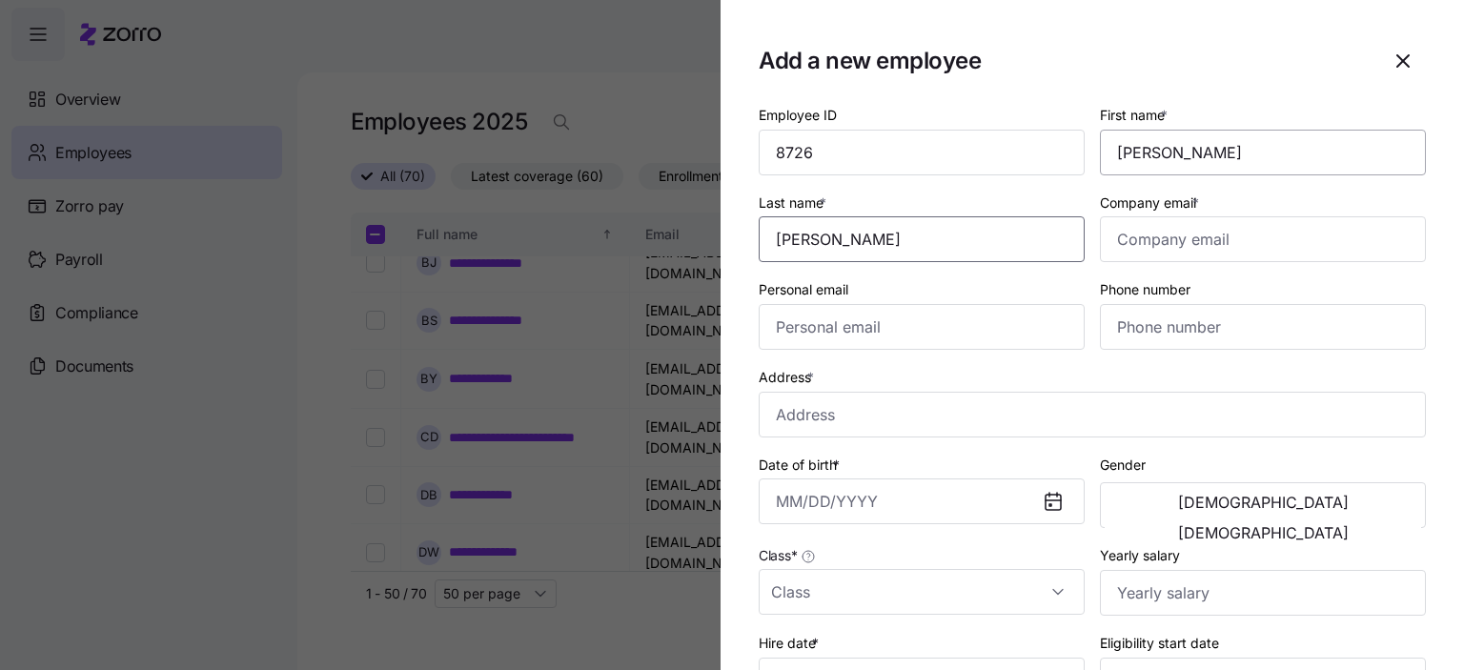
type input "[PERSON_NAME]"
type input "[EMAIL_ADDRESS][DOMAIN_NAME]"
click at [815, 326] on input "Personal email" at bounding box center [922, 327] width 326 height 46
type input "[EMAIL_ADDRESS][DOMAIN_NAME]"
click at [1134, 333] on input "Phone number" at bounding box center [1263, 327] width 326 height 46
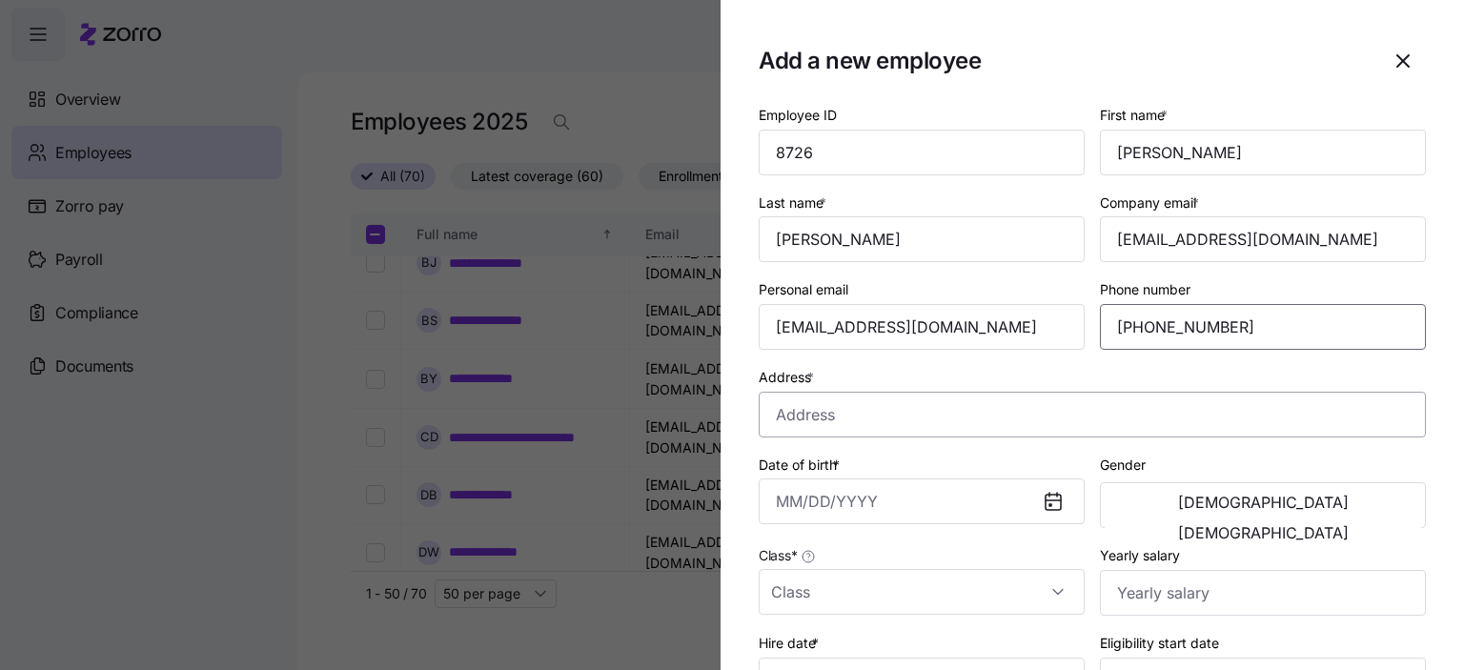
type input "[PHONE_NUMBER]"
click at [847, 411] on input "Address *" at bounding box center [1092, 415] width 667 height 46
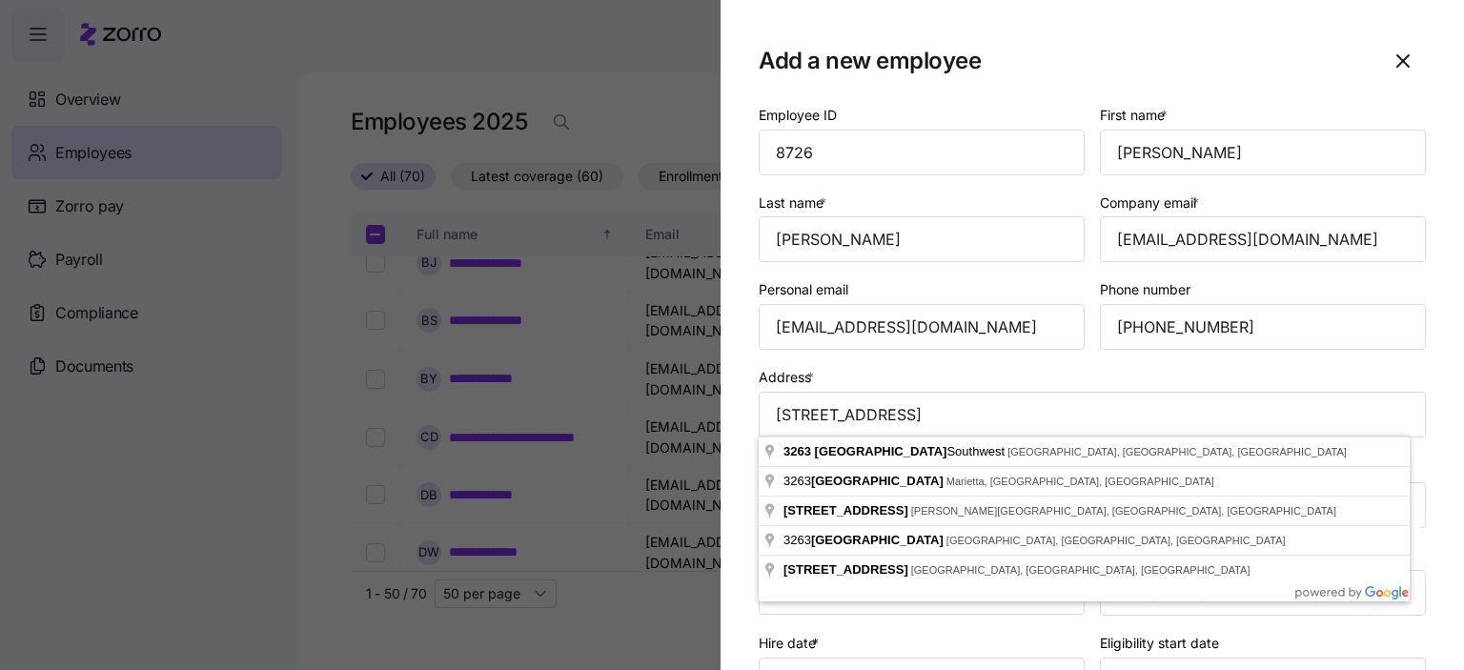
type input "[STREET_ADDRESS]"
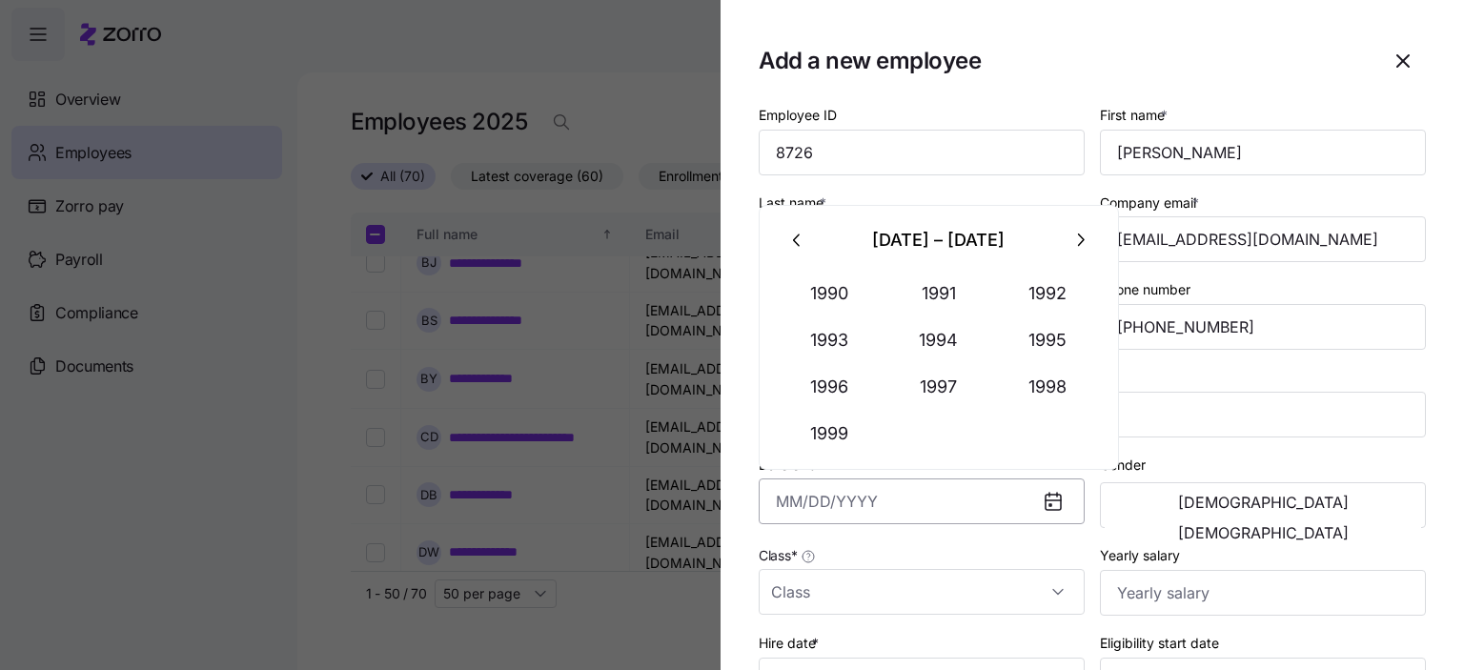
click at [820, 510] on input "Date of birth *" at bounding box center [922, 502] width 326 height 46
type input "[DATE]"
click at [1324, 525] on span "[DEMOGRAPHIC_DATA]" at bounding box center [1263, 532] width 171 height 15
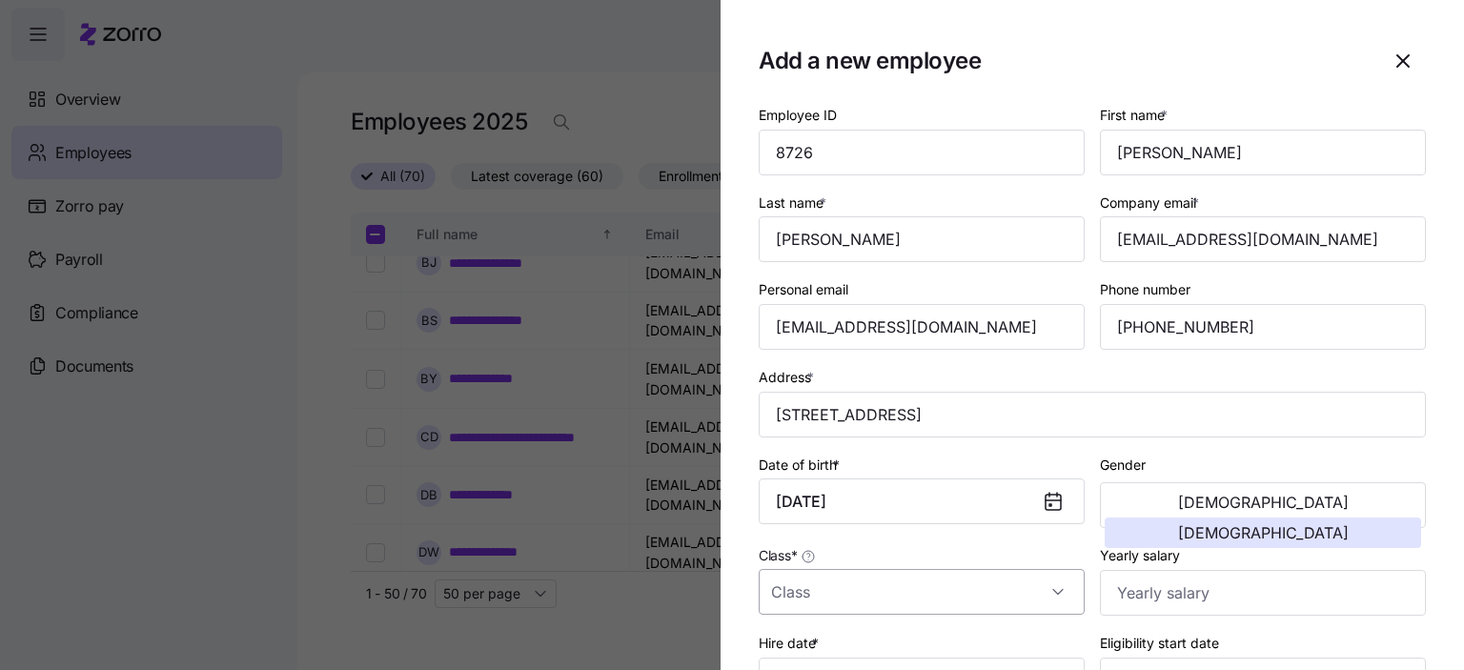
click at [859, 597] on input "Class *" at bounding box center [922, 592] width 326 height 46
click at [819, 544] on div "GA" at bounding box center [918, 532] width 303 height 40
type input "GA"
click at [1175, 589] on input "Yearly salary" at bounding box center [1263, 593] width 326 height 46
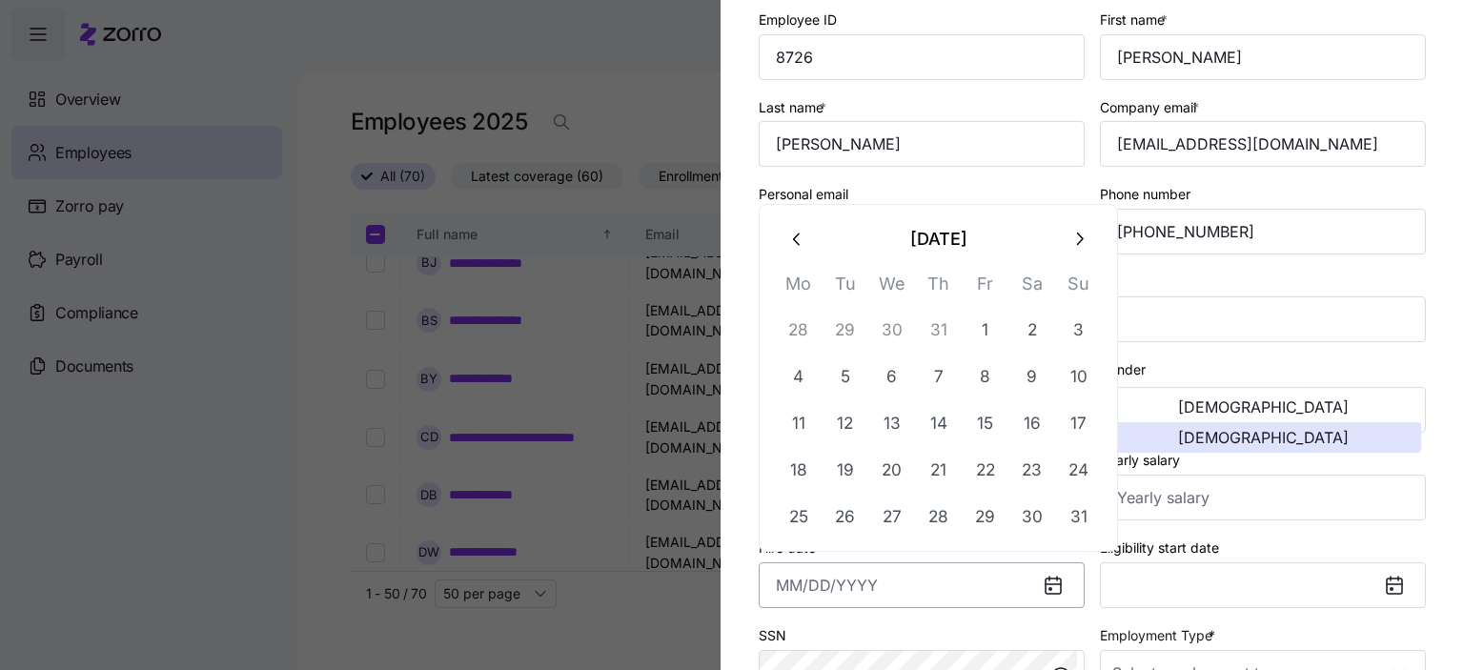
click at [829, 589] on input "Hire date *" at bounding box center [922, 586] width 326 height 46
type input "[DATE]"
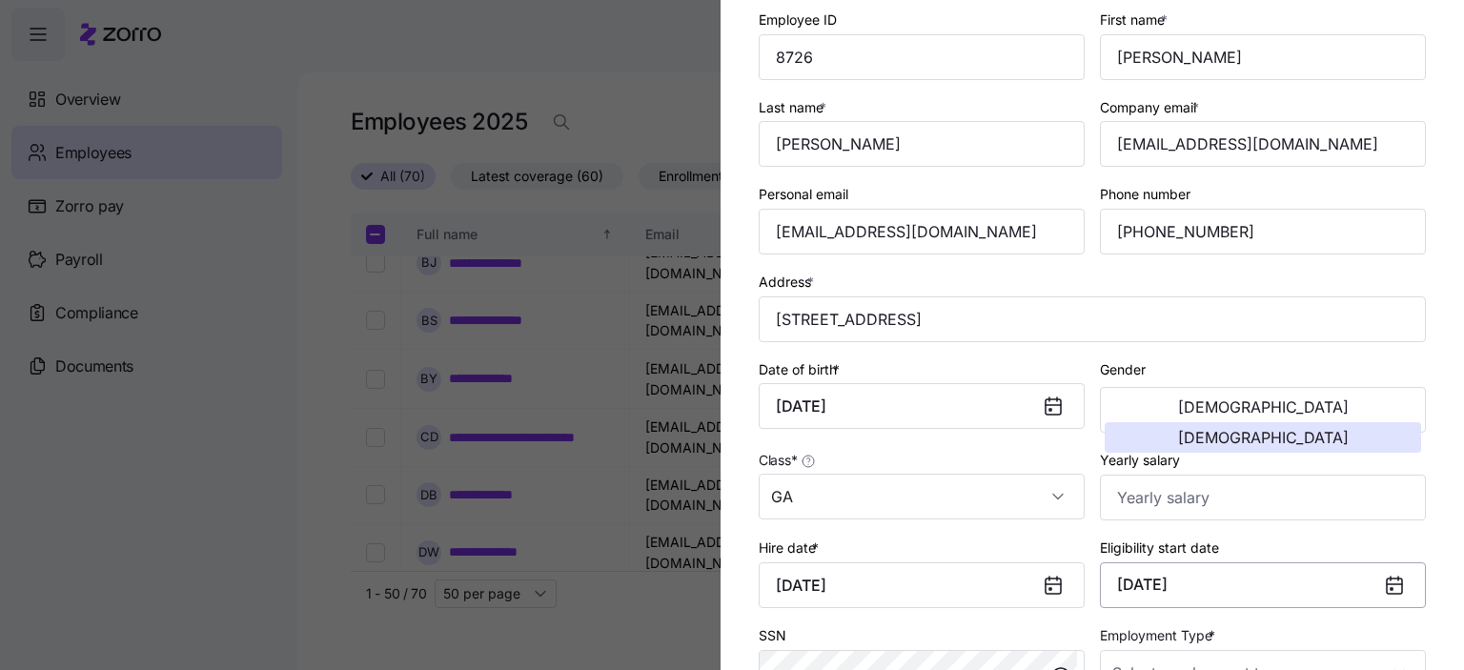
click at [1201, 582] on button "[DATE]" at bounding box center [1263, 586] width 326 height 46
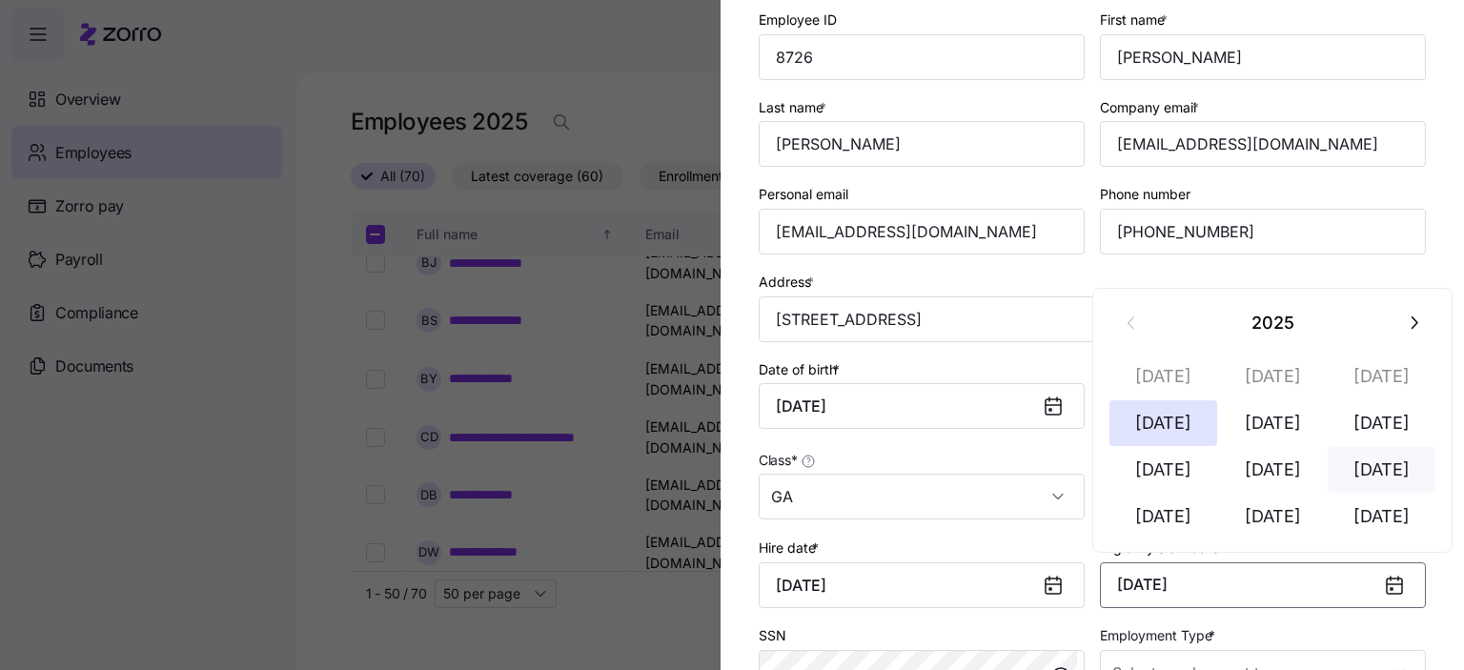
click at [1384, 477] on button "[DATE]" at bounding box center [1382, 470] width 109 height 46
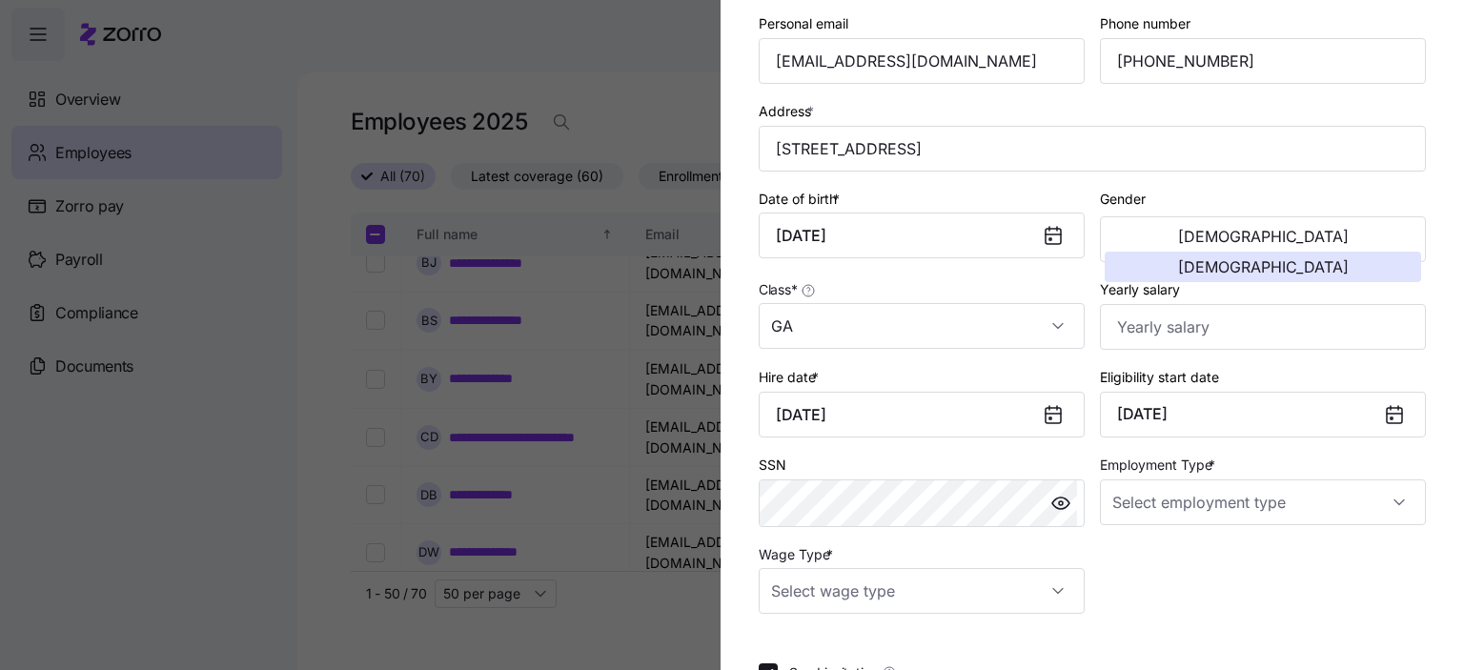
scroll to position [286, 0]
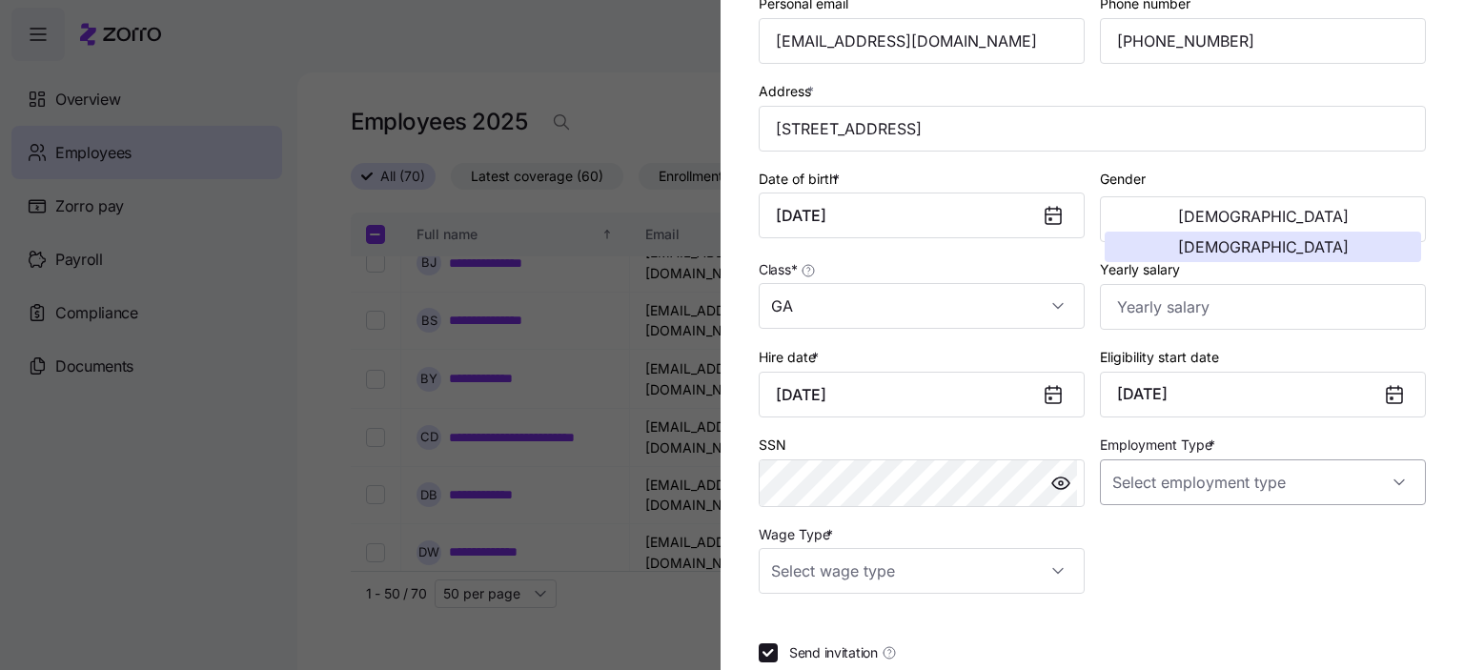
click at [1233, 487] on input "Employment Type *" at bounding box center [1263, 483] width 326 height 46
click at [1155, 543] on span "Full Time" at bounding box center [1142, 536] width 55 height 21
type input "Full Time"
drag, startPoint x: 915, startPoint y: 576, endPoint x: 904, endPoint y: 579, distance: 11.8
click at [914, 577] on input "Wage Type *" at bounding box center [922, 571] width 326 height 46
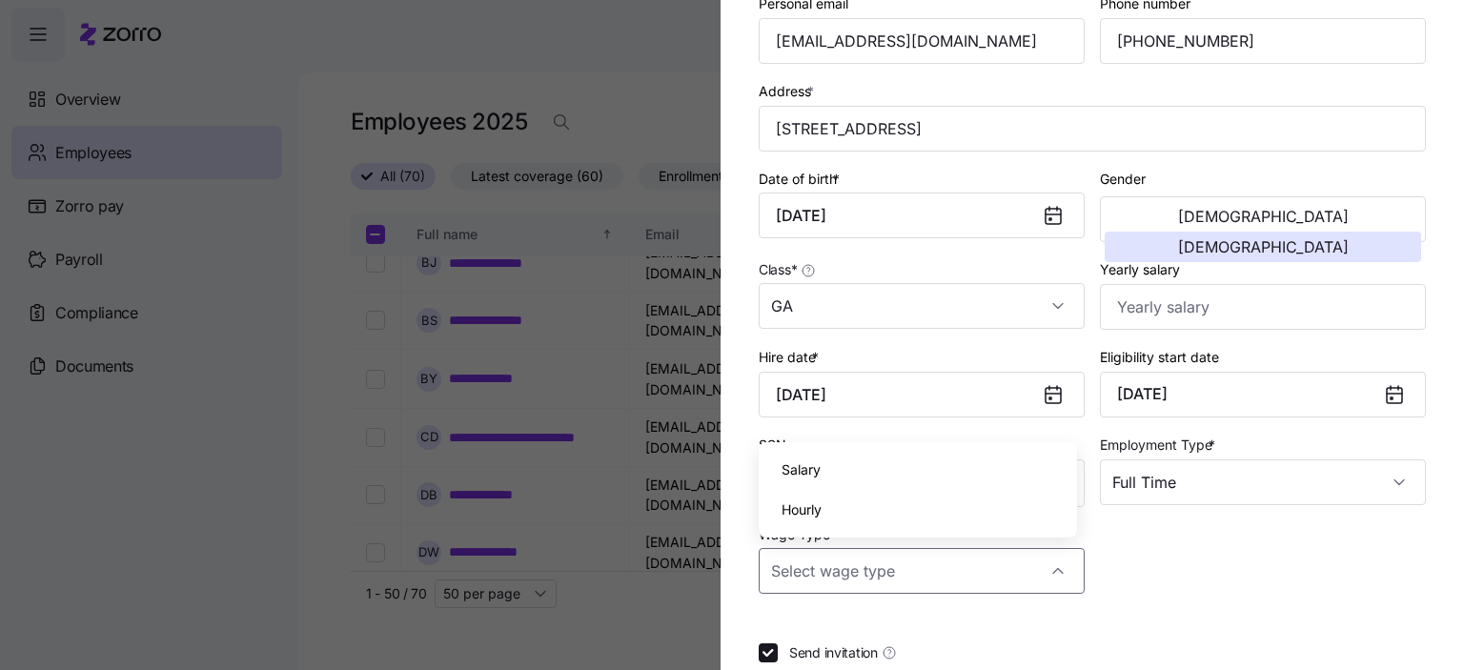
drag, startPoint x: 801, startPoint y: 510, endPoint x: 802, endPoint y: 602, distance: 91.5
click at [801, 510] on span "Hourly" at bounding box center [802, 510] width 40 height 21
type input "Hourly"
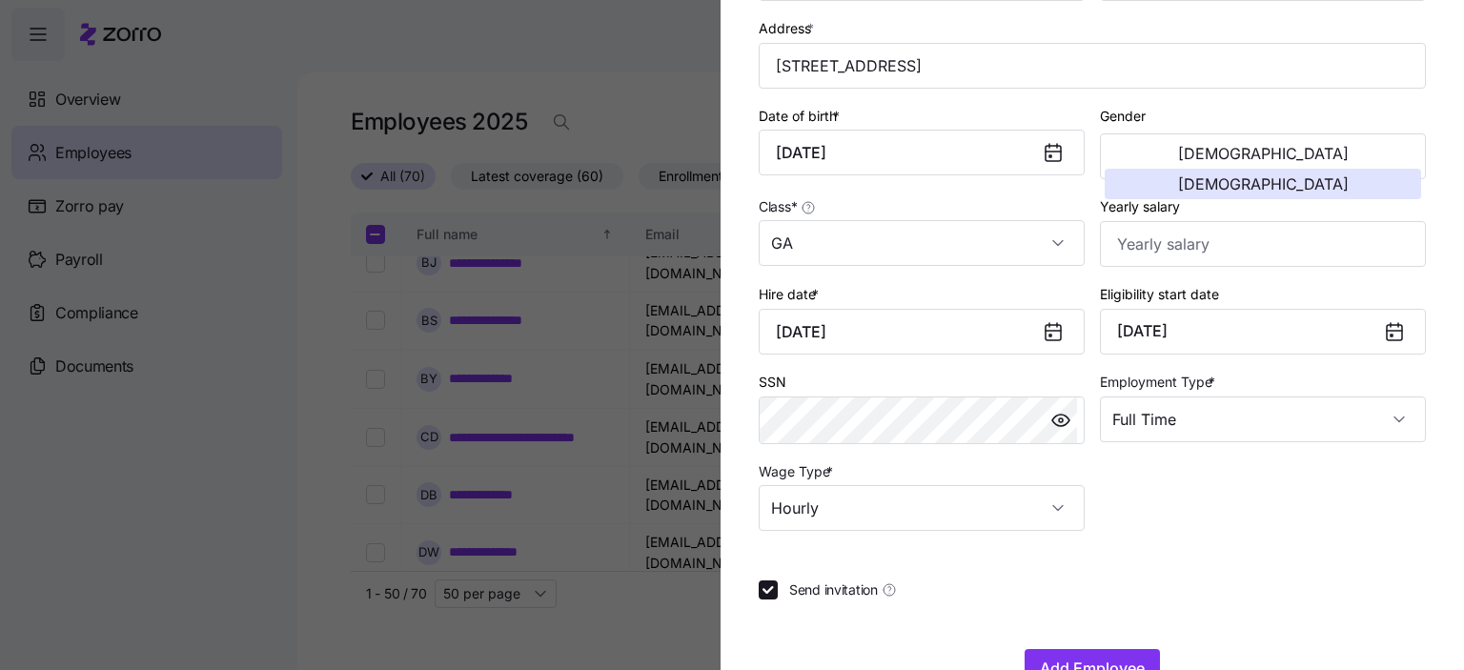
scroll to position [400, 0]
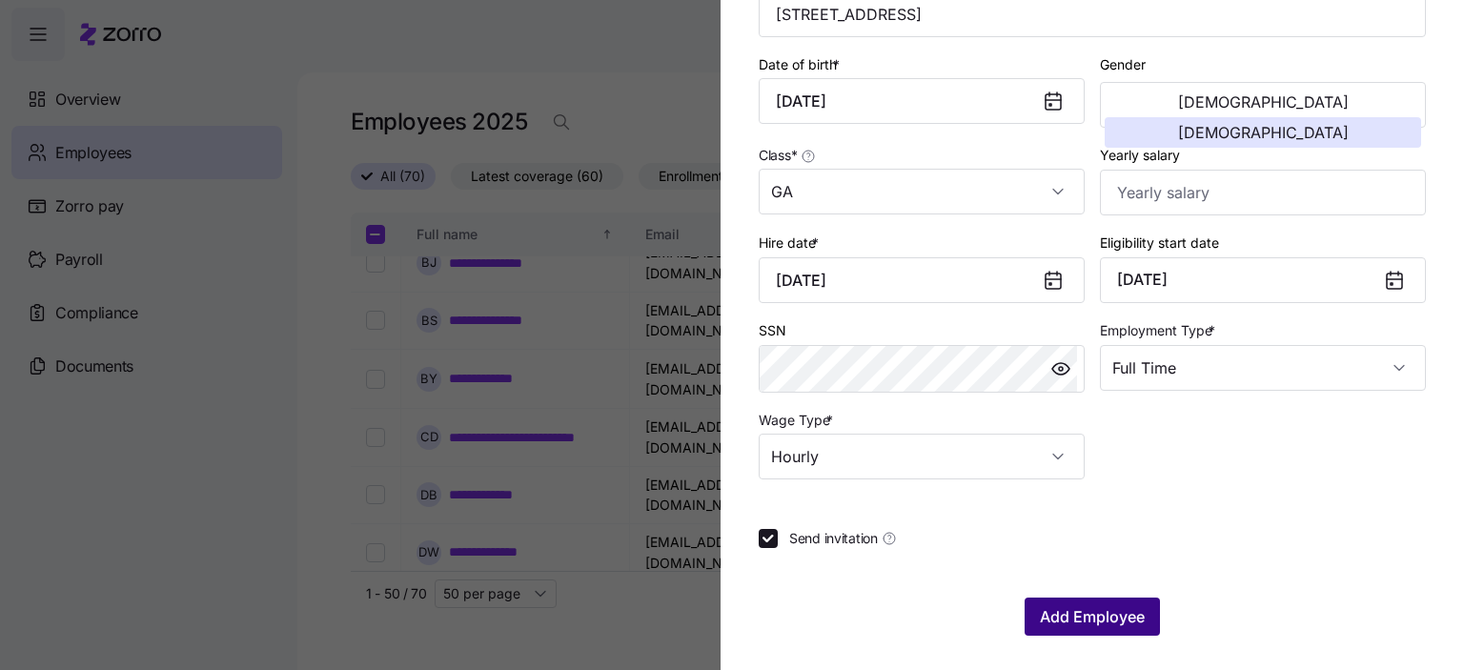
click at [1083, 619] on span "Add Employee" at bounding box center [1092, 616] width 105 height 23
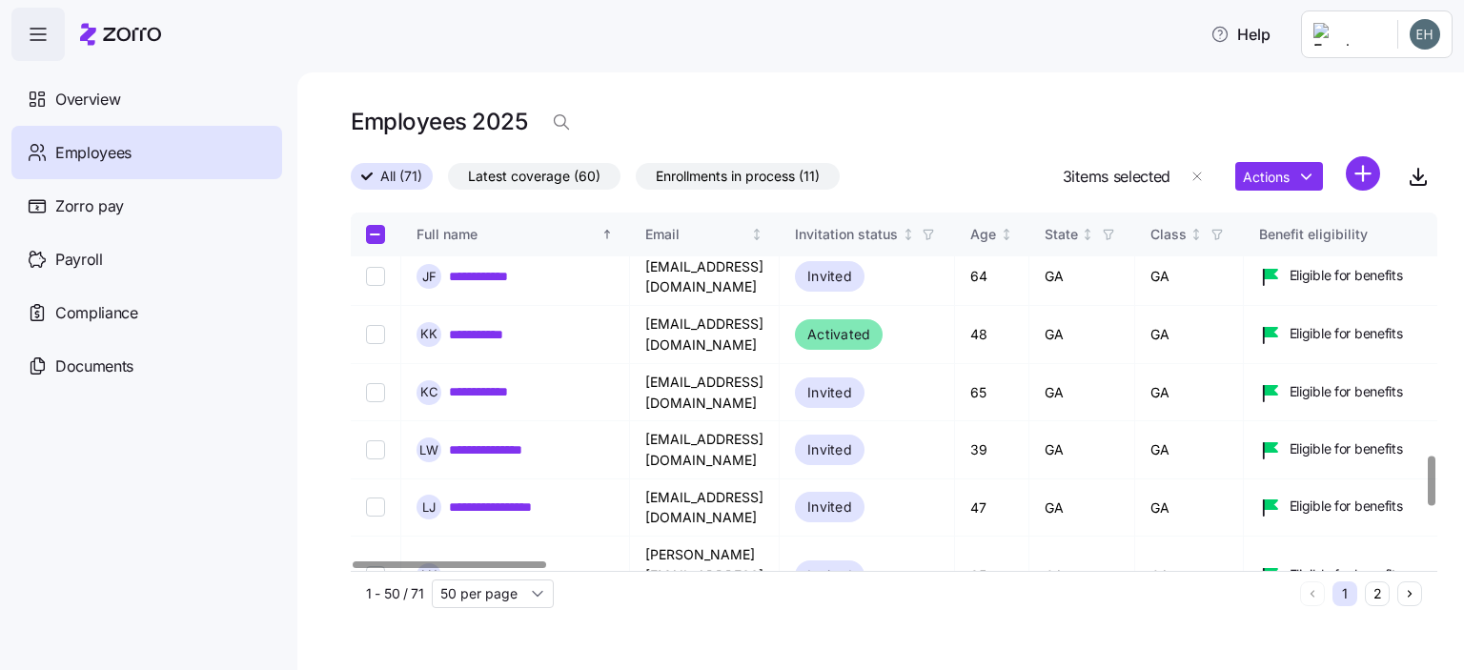
scroll to position [1858, 0]
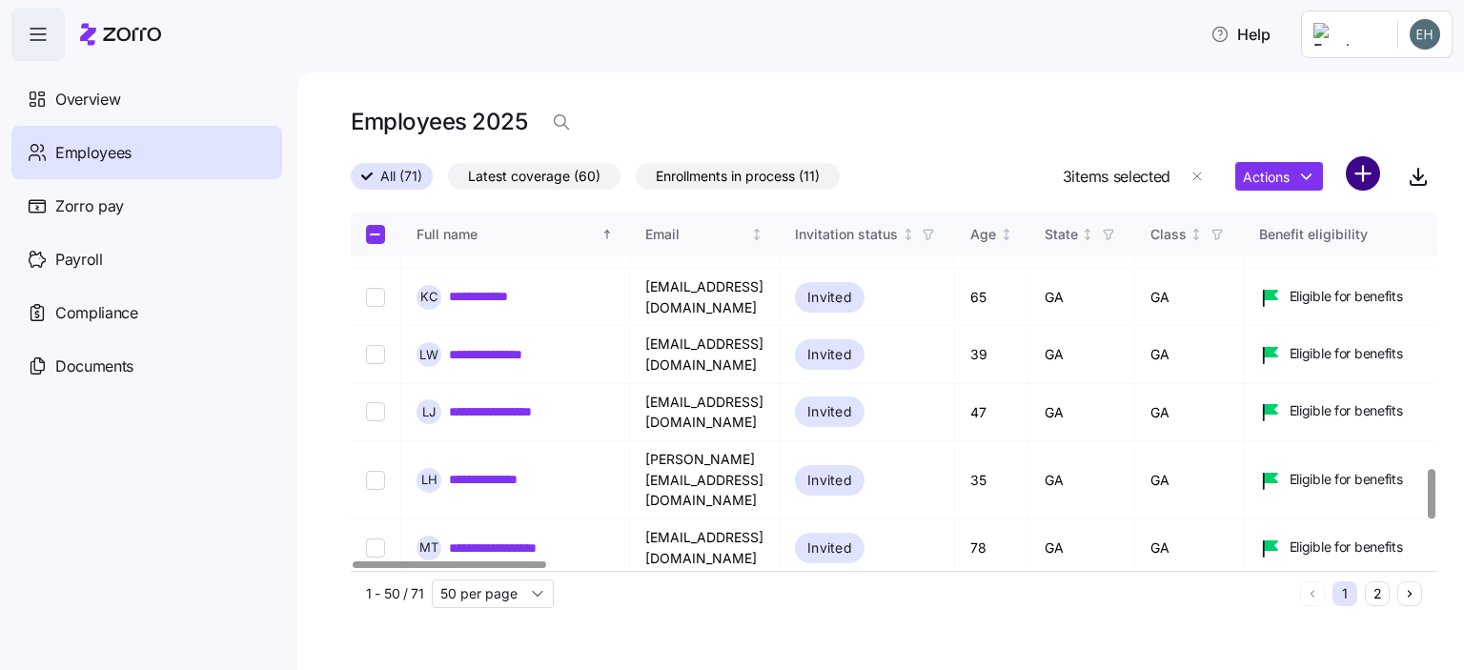
click at [1360, 167] on html "**********" at bounding box center [732, 329] width 1464 height 659
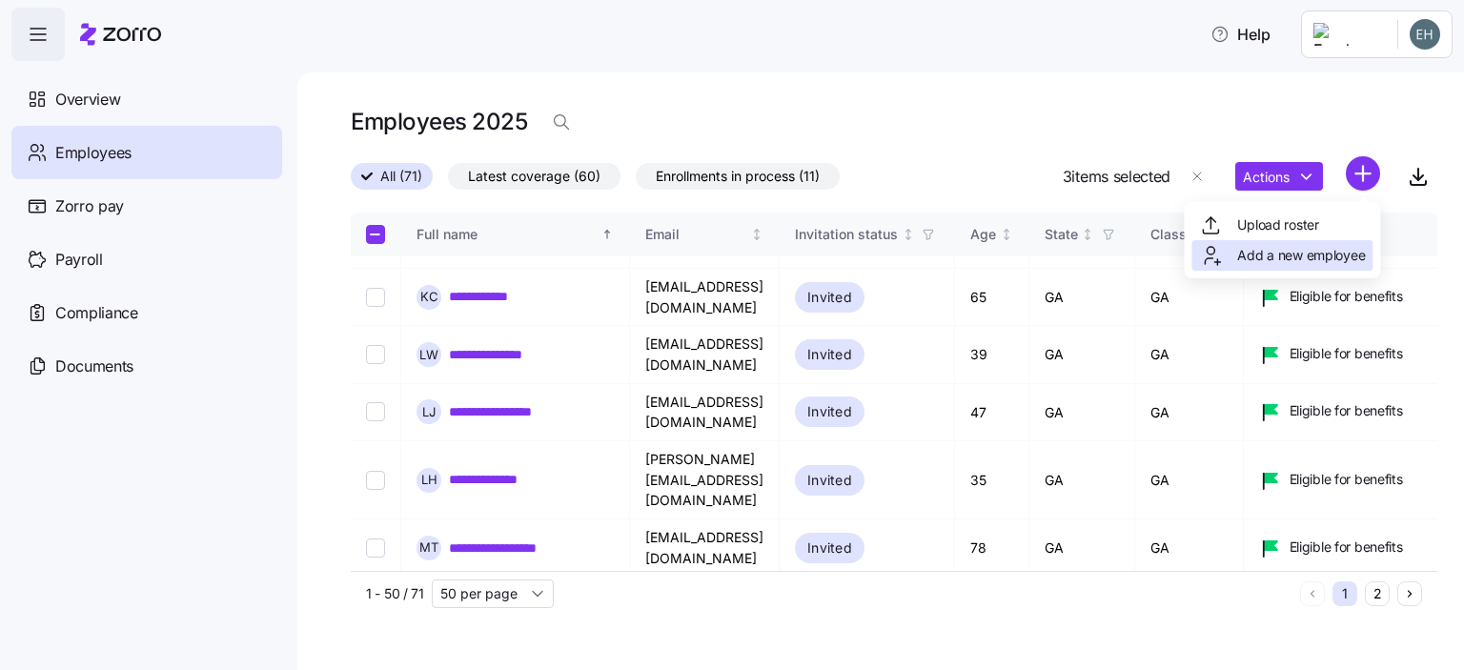
click at [1260, 260] on span "Add a new employee" at bounding box center [1302, 255] width 128 height 19
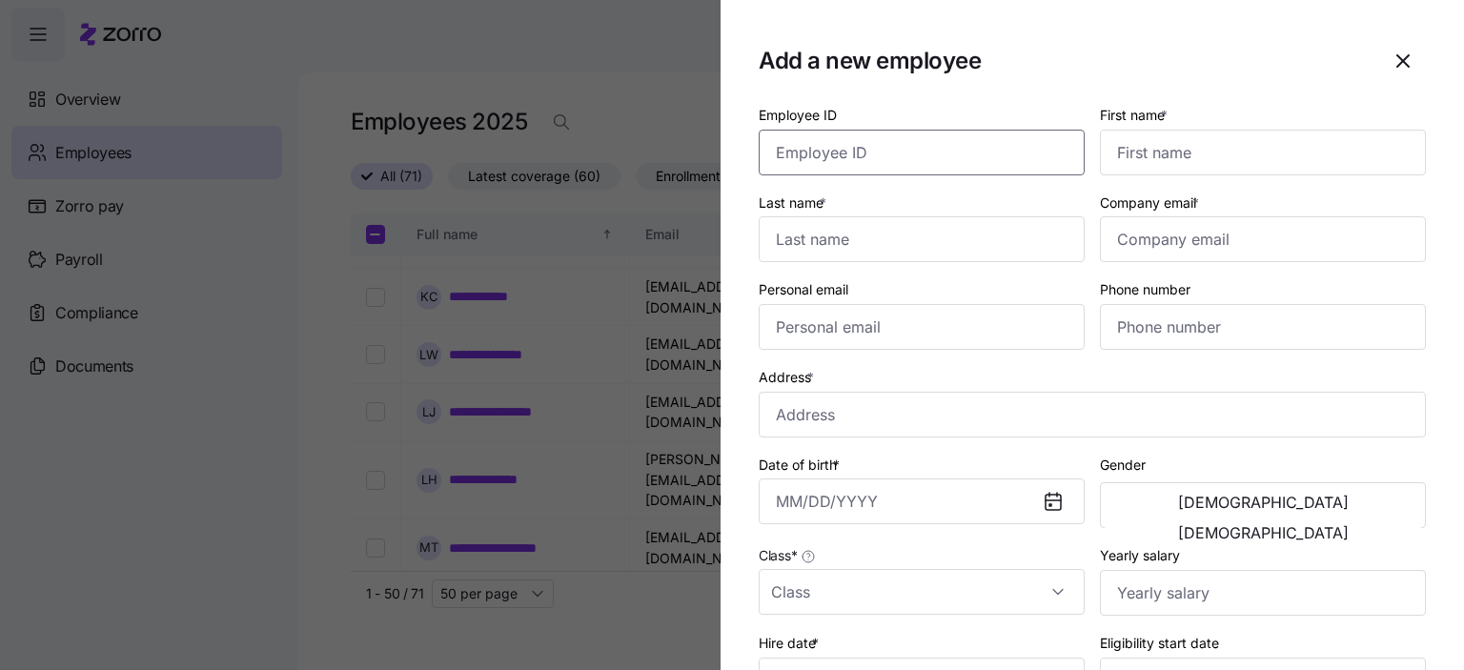
click at [898, 158] on input "Employee ID" at bounding box center [922, 153] width 326 height 46
click at [812, 158] on input "Employee ID" at bounding box center [922, 153] width 326 height 46
type input "7440"
click at [1170, 148] on input "First name *" at bounding box center [1263, 153] width 326 height 46
type input "Medinat"
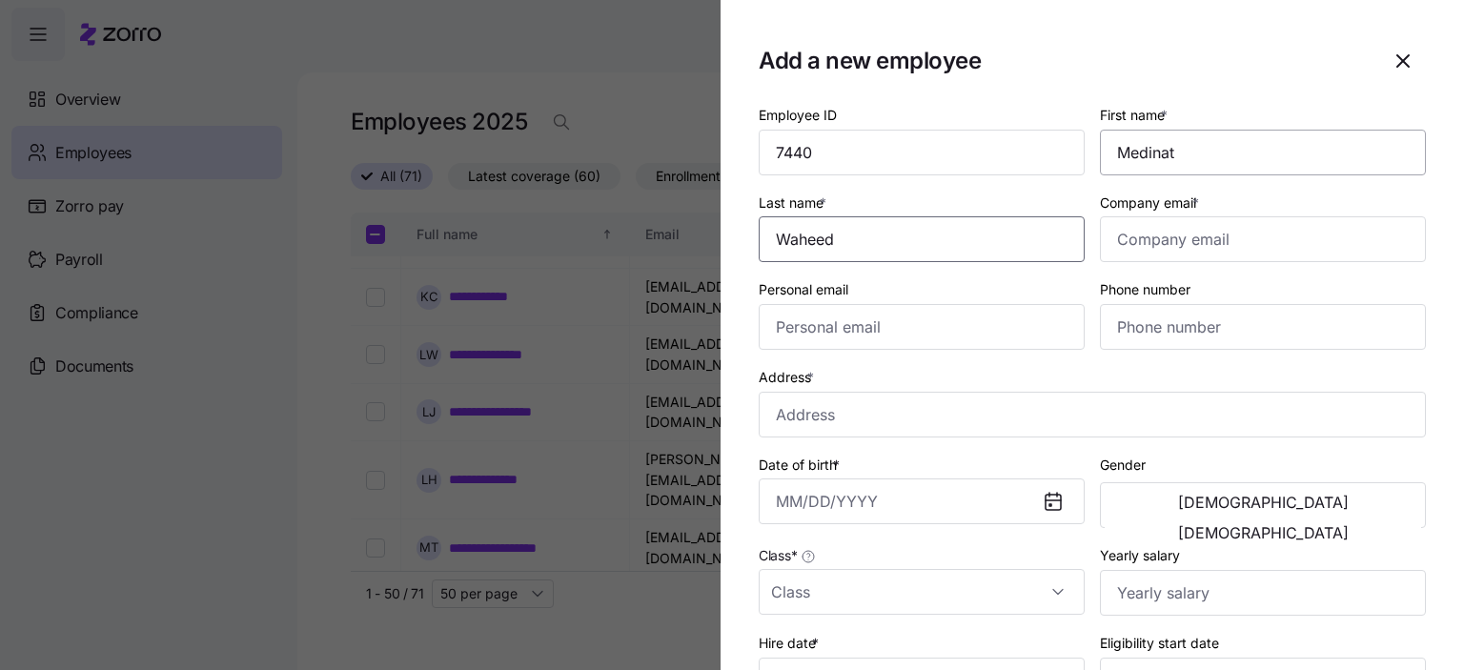
type input "Waheed"
type input "[EMAIL_ADDRESS][DOMAIN_NAME]"
type input "[PHONE_NUMBER]"
click at [808, 419] on input "Address *" at bounding box center [1092, 415] width 667 height 46
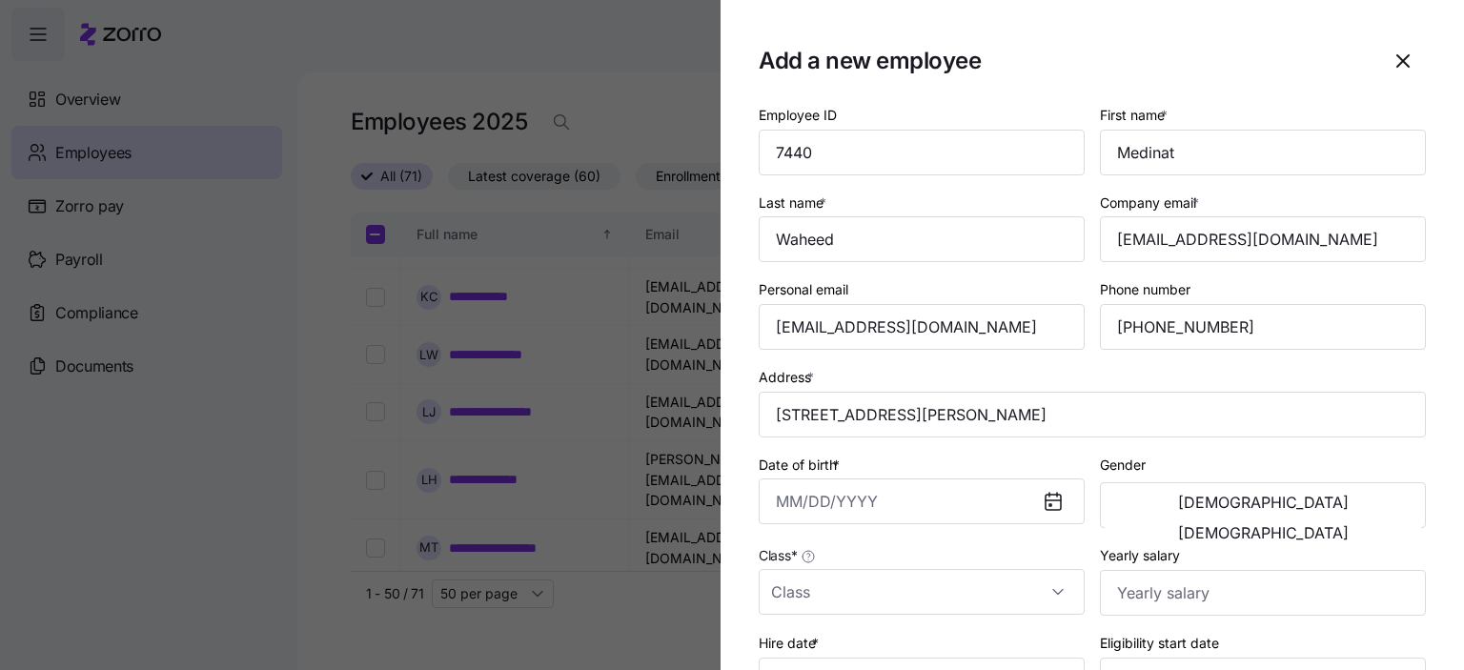
type input "[STREET_ADDRESS][PERSON_NAME]"
click at [788, 502] on input "Date of birth *" at bounding box center [922, 502] width 326 height 46
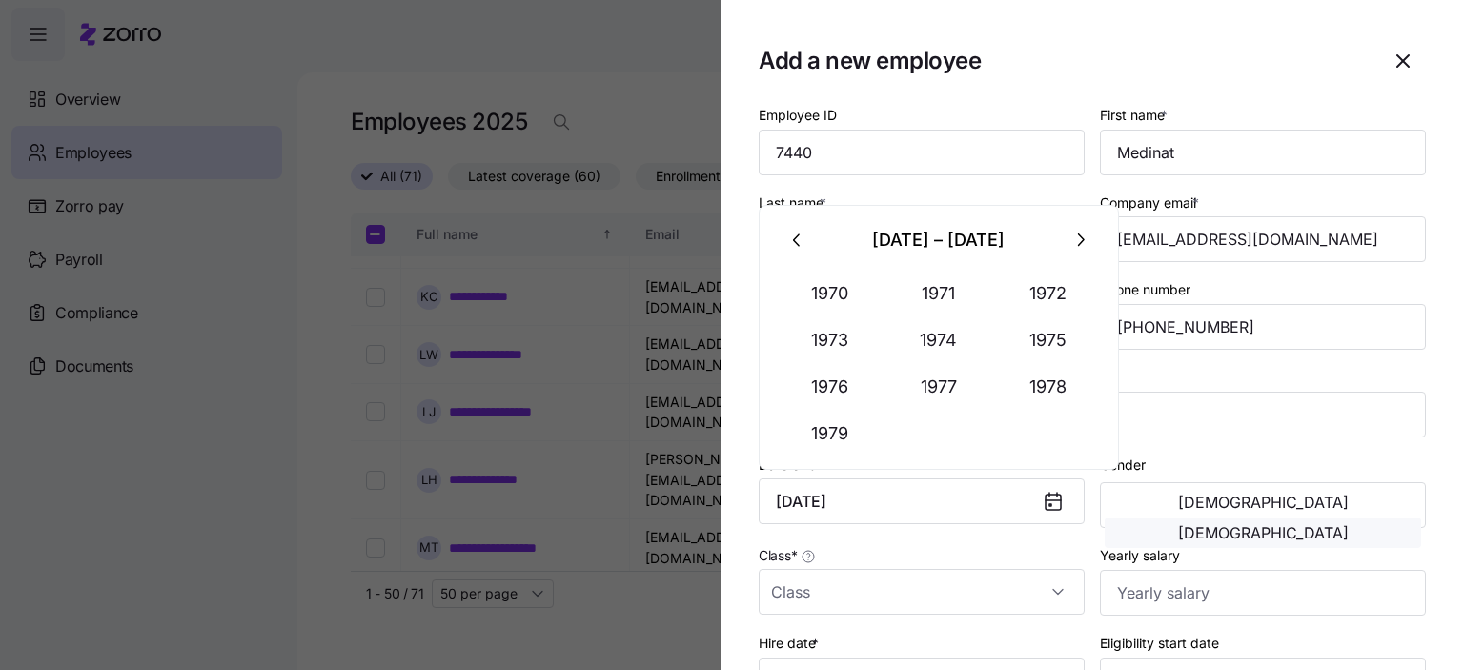
type input "[DATE]"
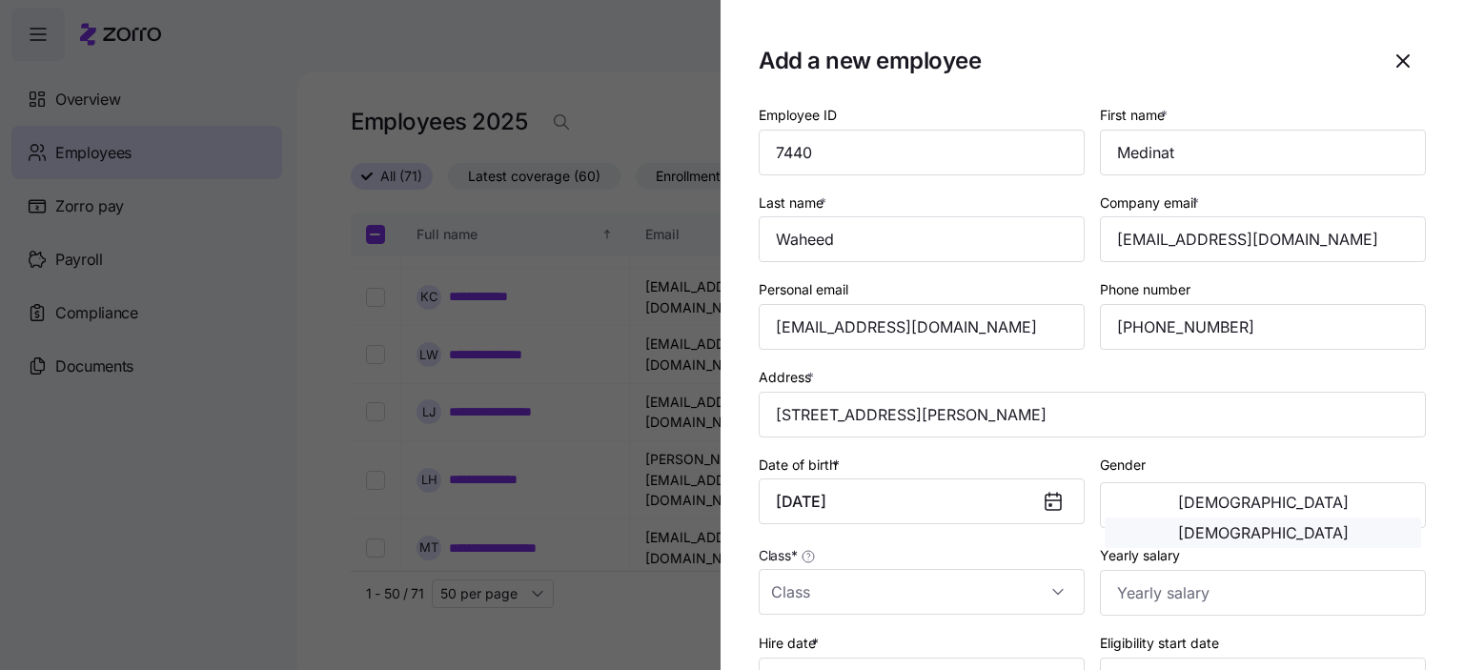
click at [1335, 525] on span "[DEMOGRAPHIC_DATA]" at bounding box center [1263, 532] width 171 height 15
click at [841, 588] on input "Class *" at bounding box center [922, 592] width 326 height 46
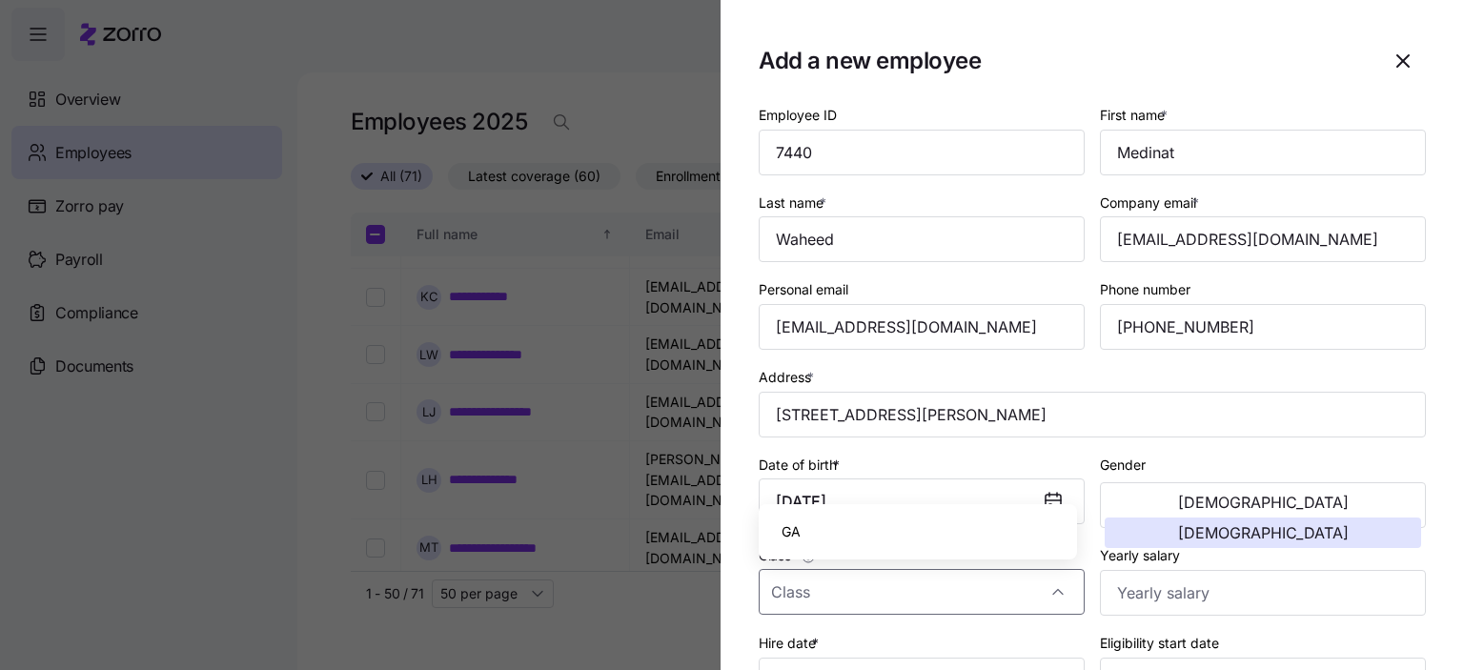
click at [792, 536] on span "GA" at bounding box center [791, 532] width 19 height 21
type input "GA"
drag, startPoint x: 1185, startPoint y: 602, endPoint x: 1171, endPoint y: 621, distance: 23.8
click at [1185, 602] on input "Yearly salary" at bounding box center [1263, 593] width 326 height 46
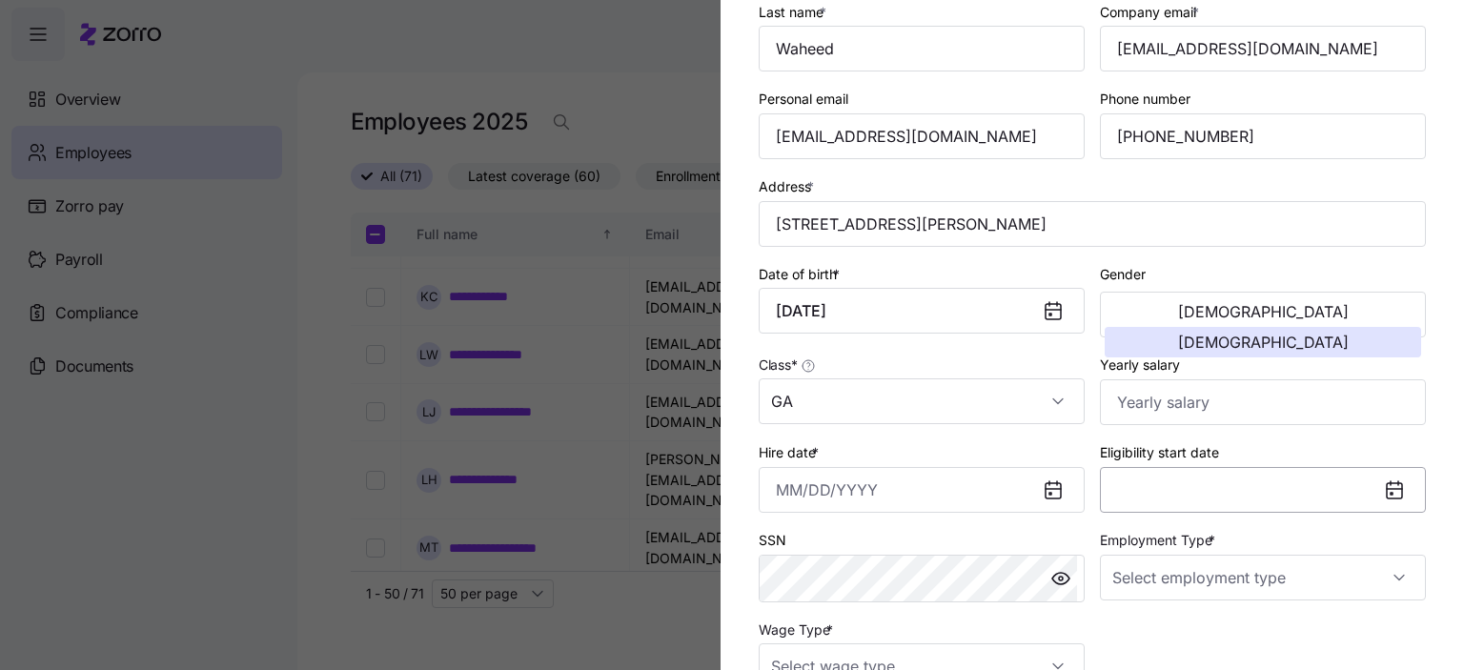
click at [1185, 488] on button "Eligibility start date" at bounding box center [1263, 490] width 326 height 46
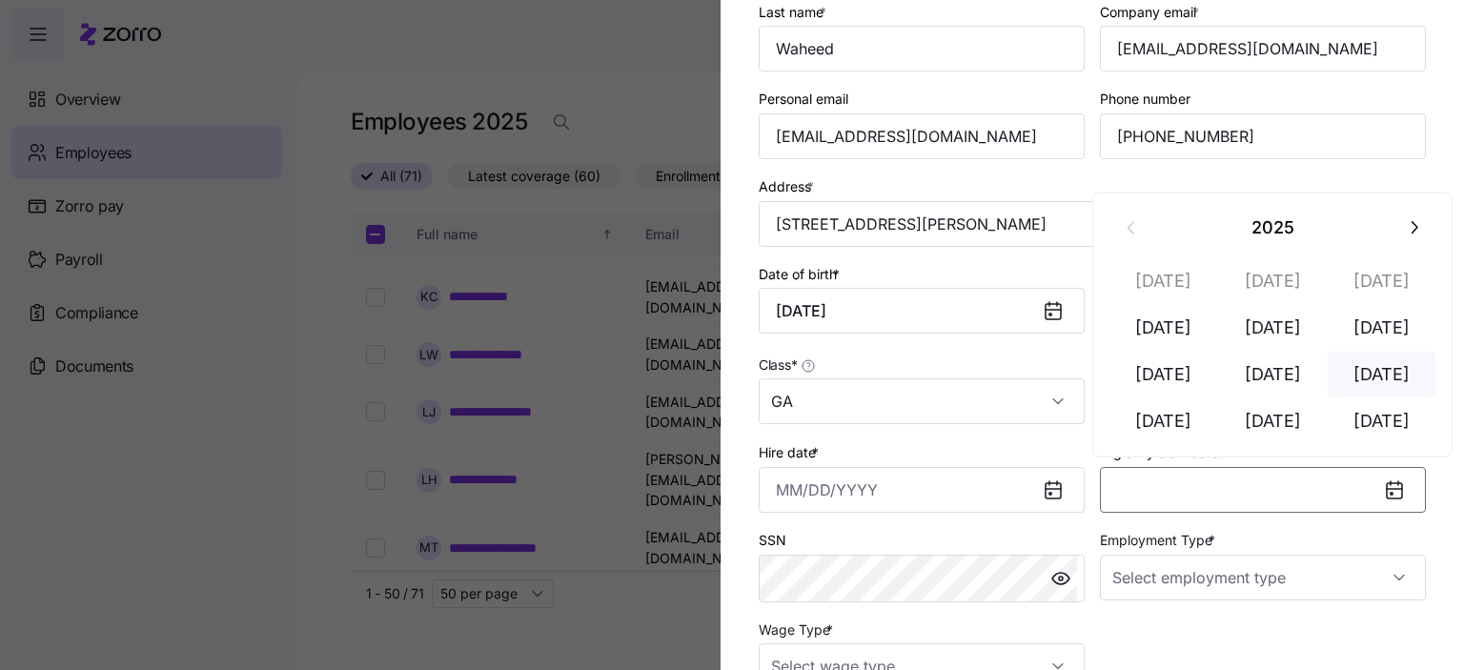
click at [1385, 385] on button "[DATE]" at bounding box center [1382, 375] width 109 height 46
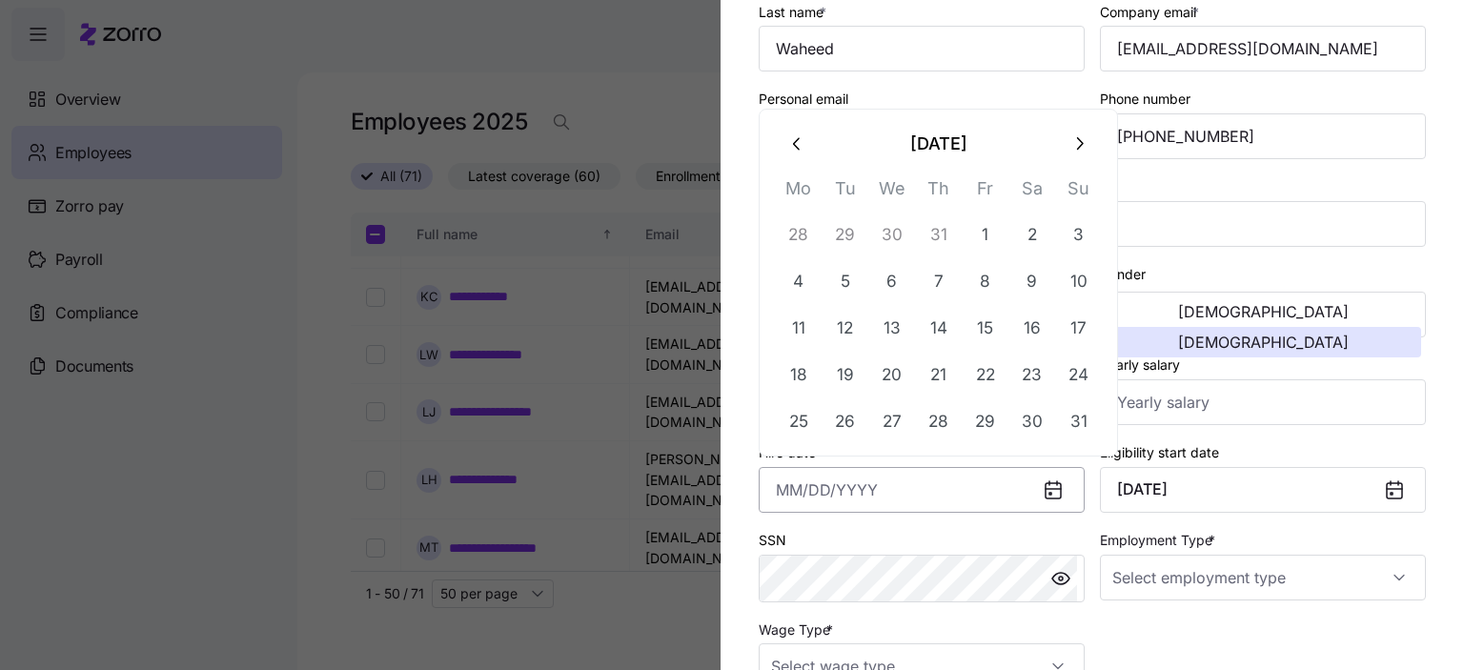
click at [839, 497] on input "Hire date *" at bounding box center [922, 490] width 326 height 46
type input "[DATE]"
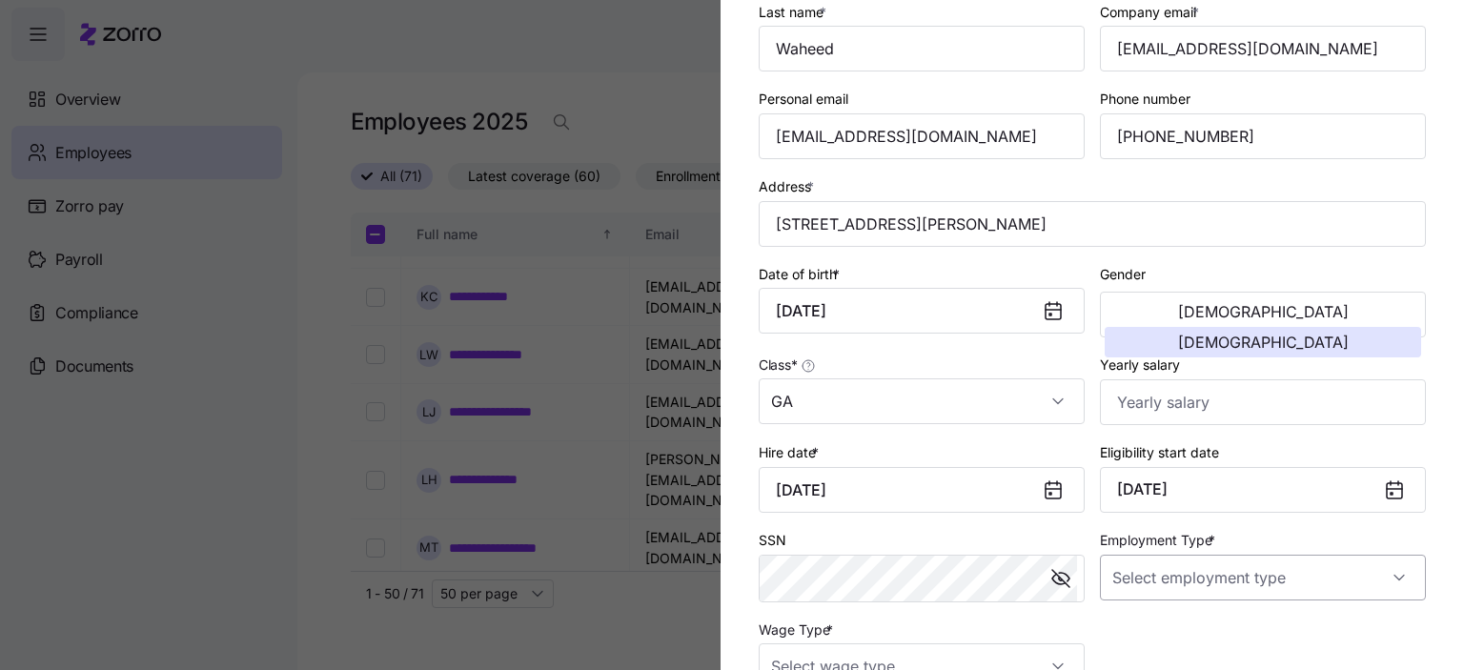
click at [1250, 572] on input "Employment Type *" at bounding box center [1263, 578] width 326 height 46
click at [1156, 483] on span "Full Time" at bounding box center [1142, 476] width 55 height 21
type input "Full Time"
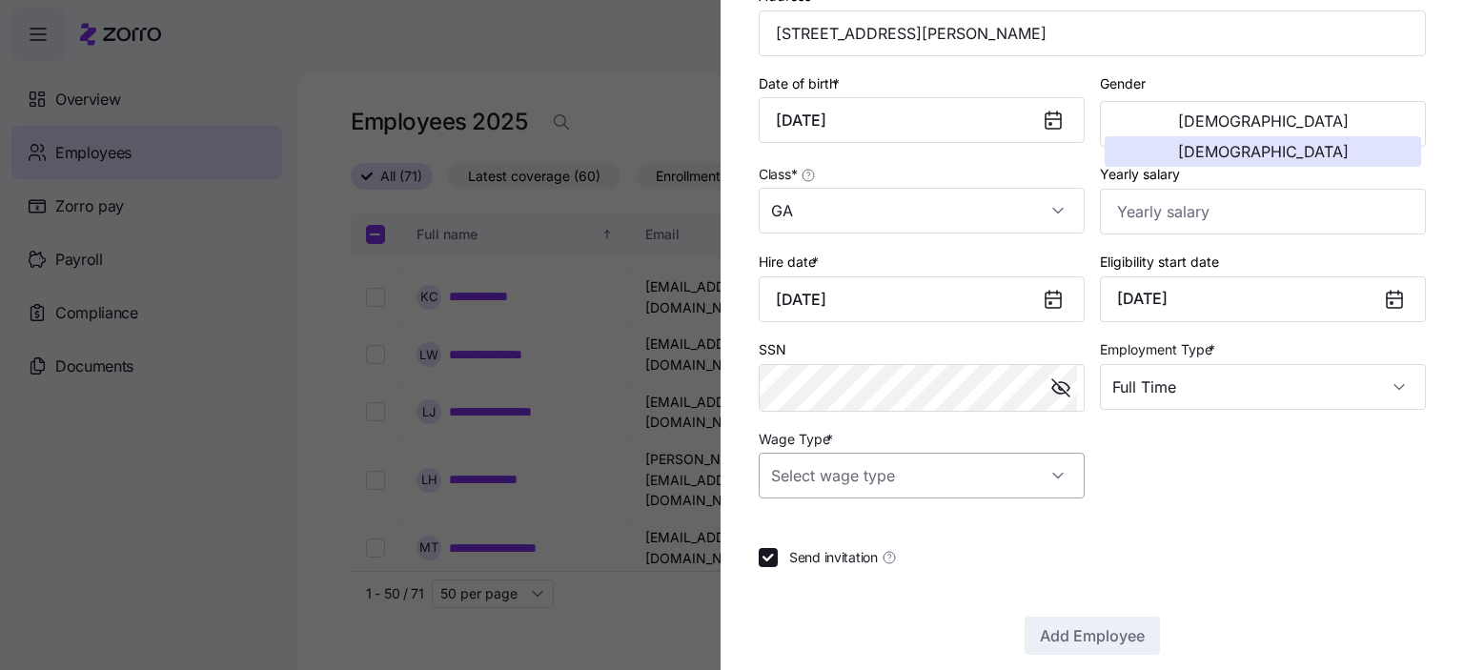
click at [859, 488] on input "Wage Type *" at bounding box center [922, 476] width 326 height 46
click at [808, 568] on span "Hourly" at bounding box center [802, 570] width 40 height 21
type input "Hourly"
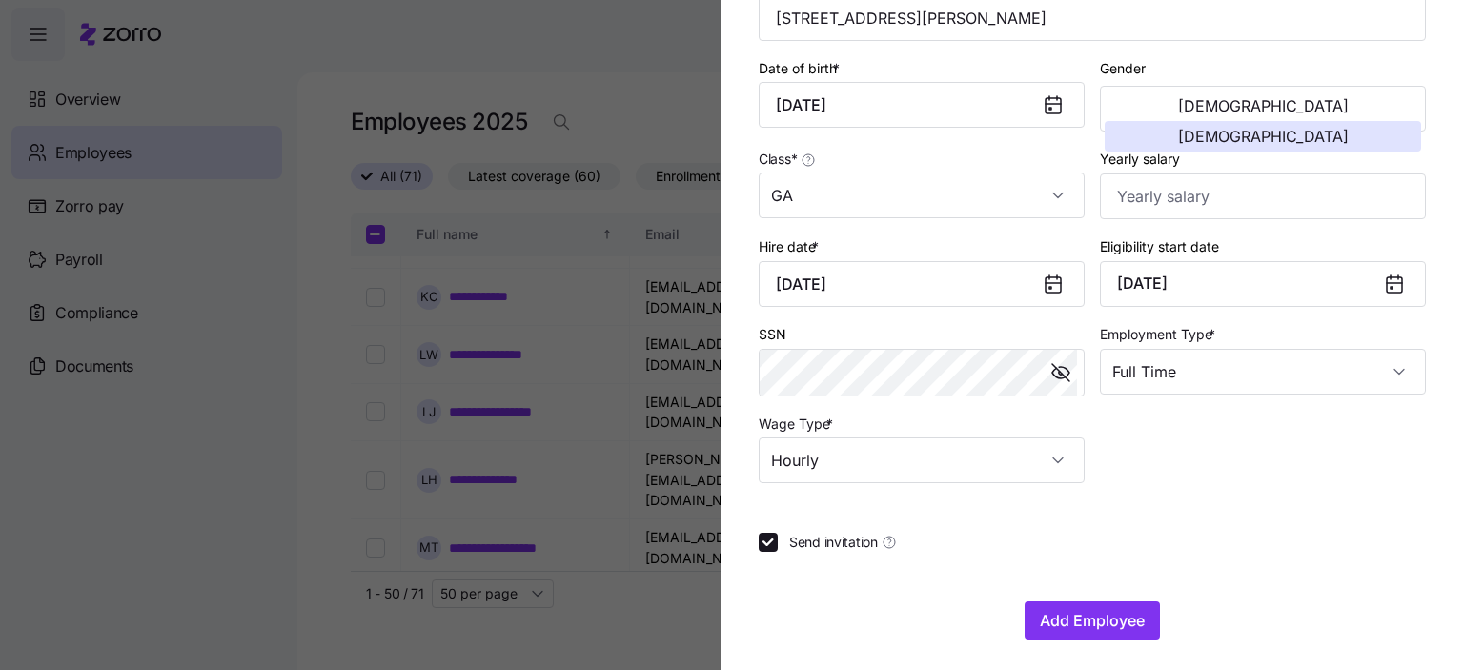
scroll to position [400, 0]
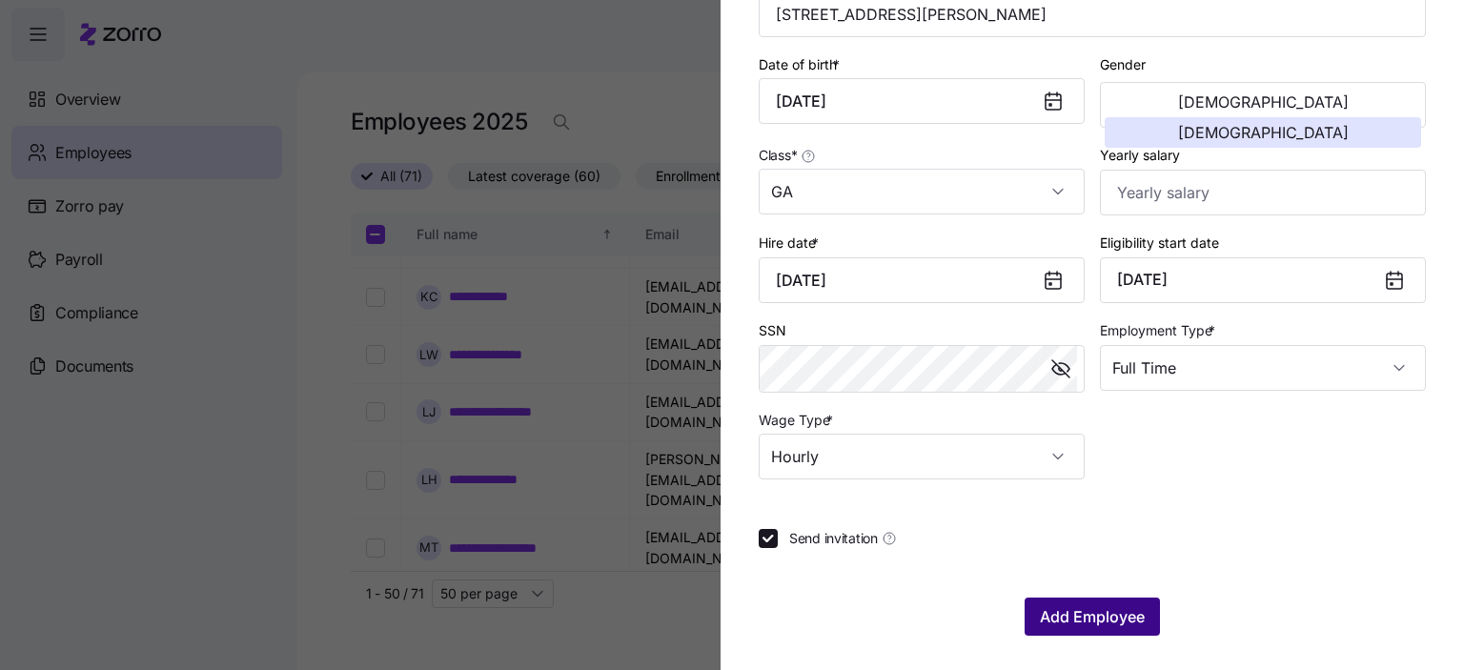
click at [1094, 624] on button "Add Employee" at bounding box center [1092, 617] width 135 height 38
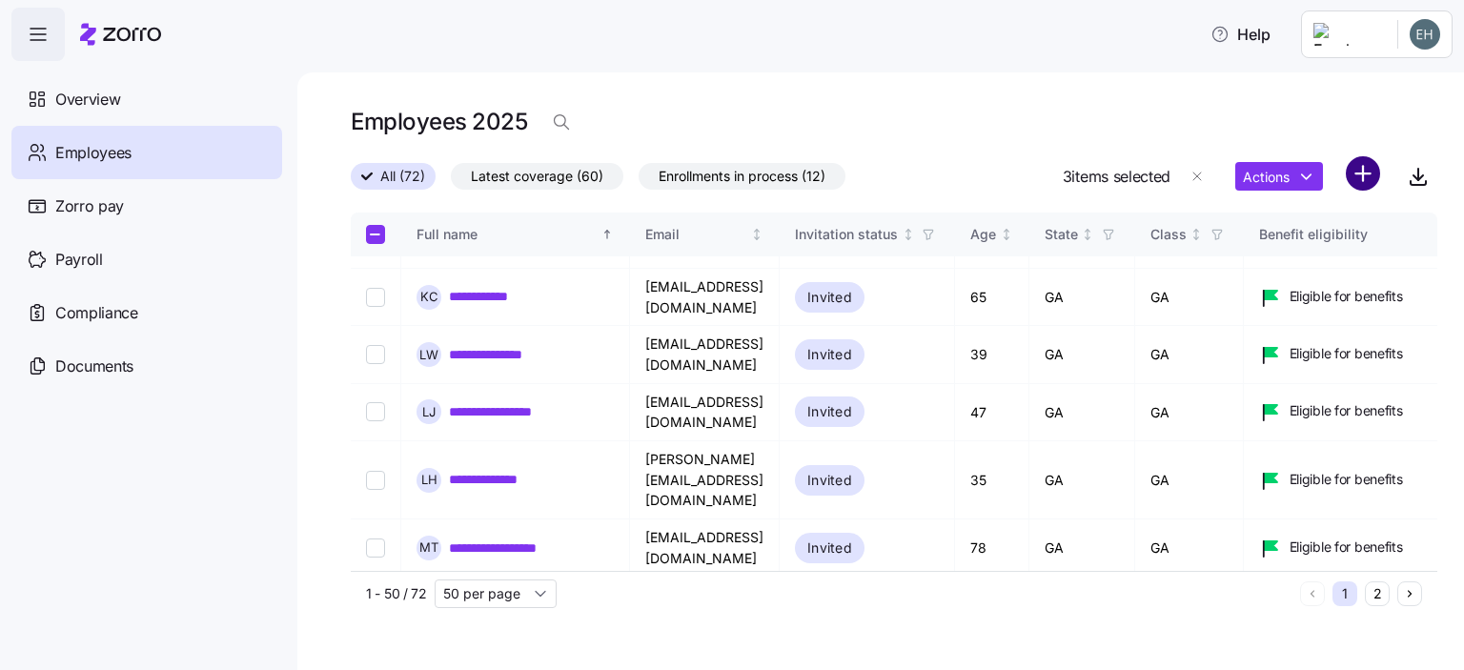
click at [1361, 170] on html "**********" at bounding box center [732, 329] width 1464 height 659
click at [1315, 264] on span "Add a new employee" at bounding box center [1302, 255] width 128 height 19
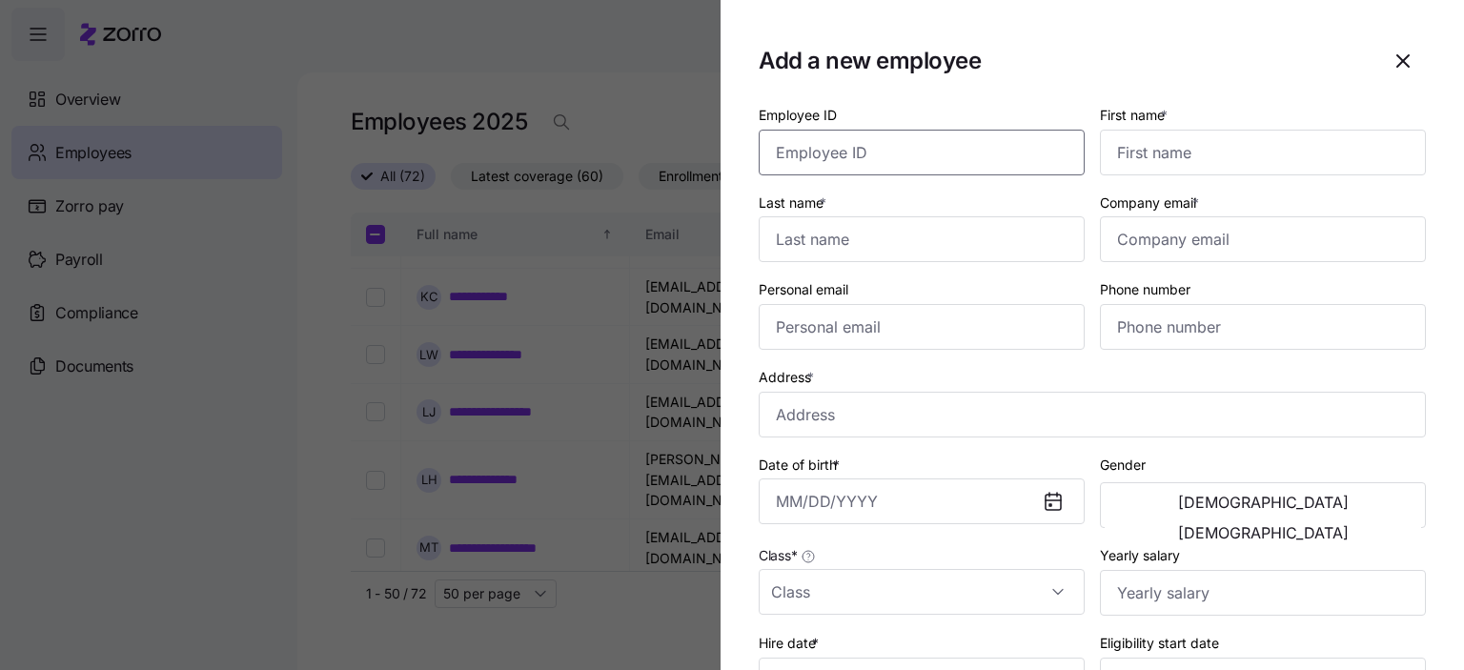
click at [884, 152] on input "Employee ID" at bounding box center [922, 153] width 326 height 46
click at [816, 147] on input "Employee ID" at bounding box center [922, 153] width 326 height 46
type input "4294"
click at [1172, 162] on input "First name *" at bounding box center [1263, 153] width 326 height 46
type input "Nunu"
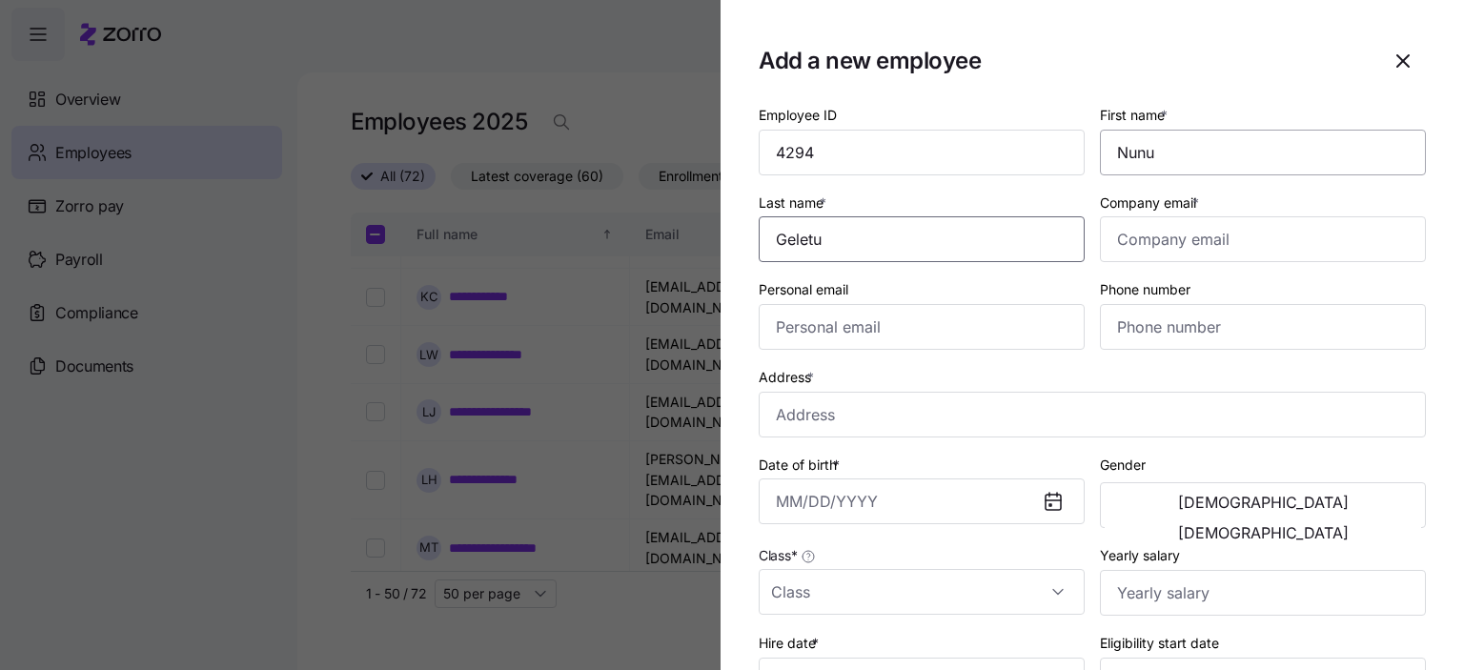
type input "Geletu"
type input "[EMAIL_ADDRESS][DOMAIN_NAME]"
type input "[PHONE_NUMBER]"
click at [832, 422] on input "Address *" at bounding box center [1092, 415] width 667 height 46
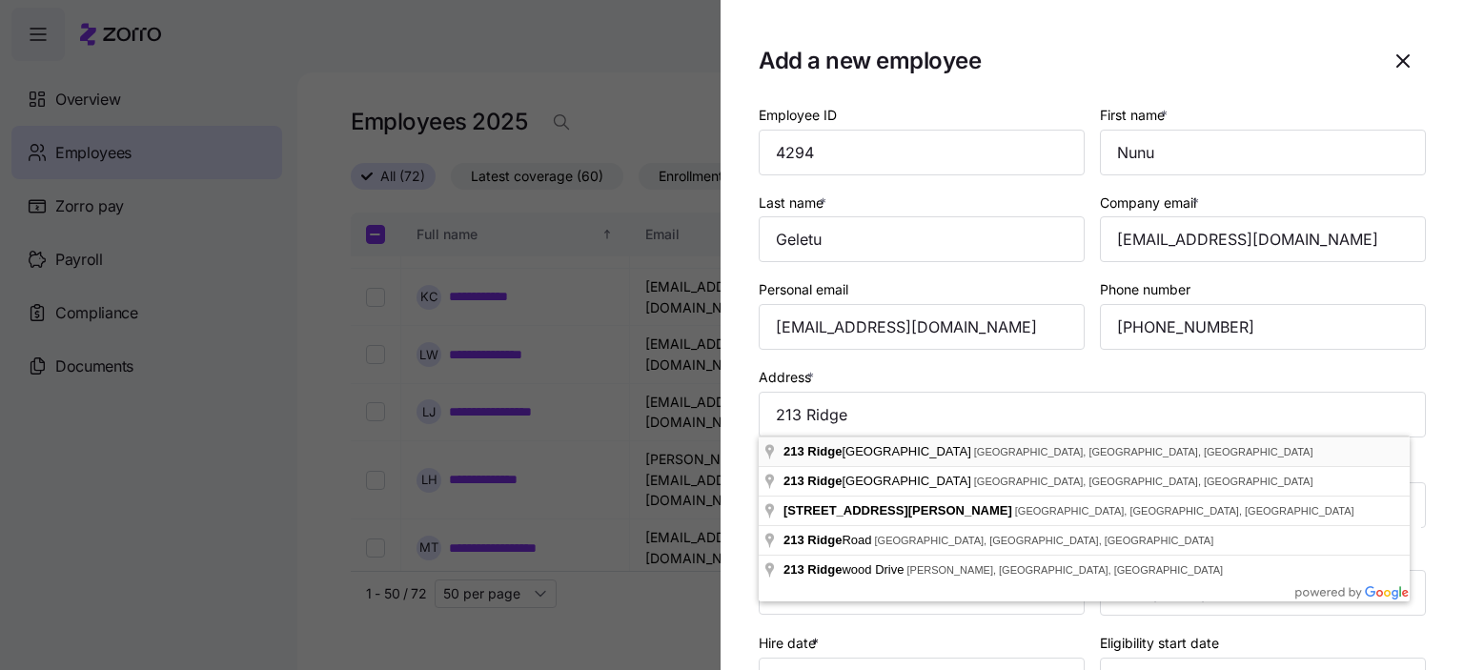
type input "[STREET_ADDRESS][PERSON_NAME]"
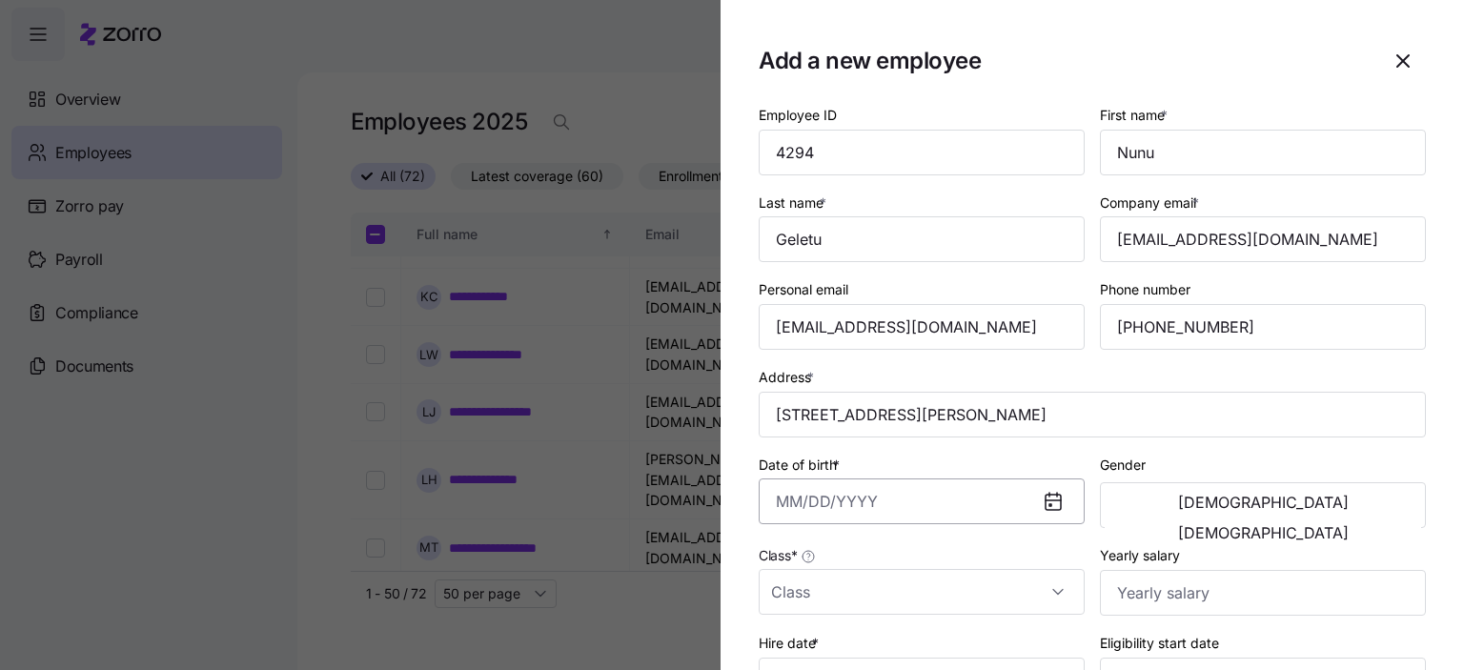
click at [820, 502] on input "Date of birth *" at bounding box center [922, 502] width 326 height 46
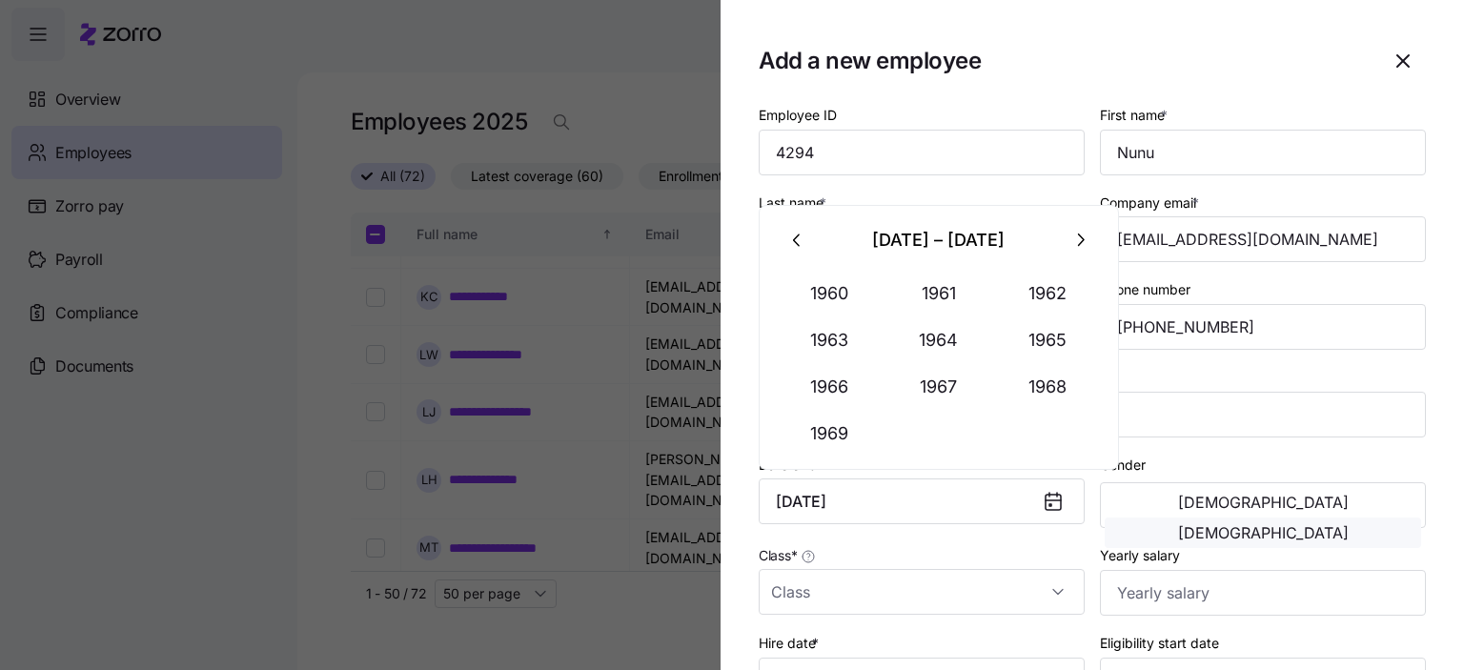
type input "[DATE]"
click at [1340, 518] on button "[DEMOGRAPHIC_DATA]" at bounding box center [1263, 533] width 317 height 31
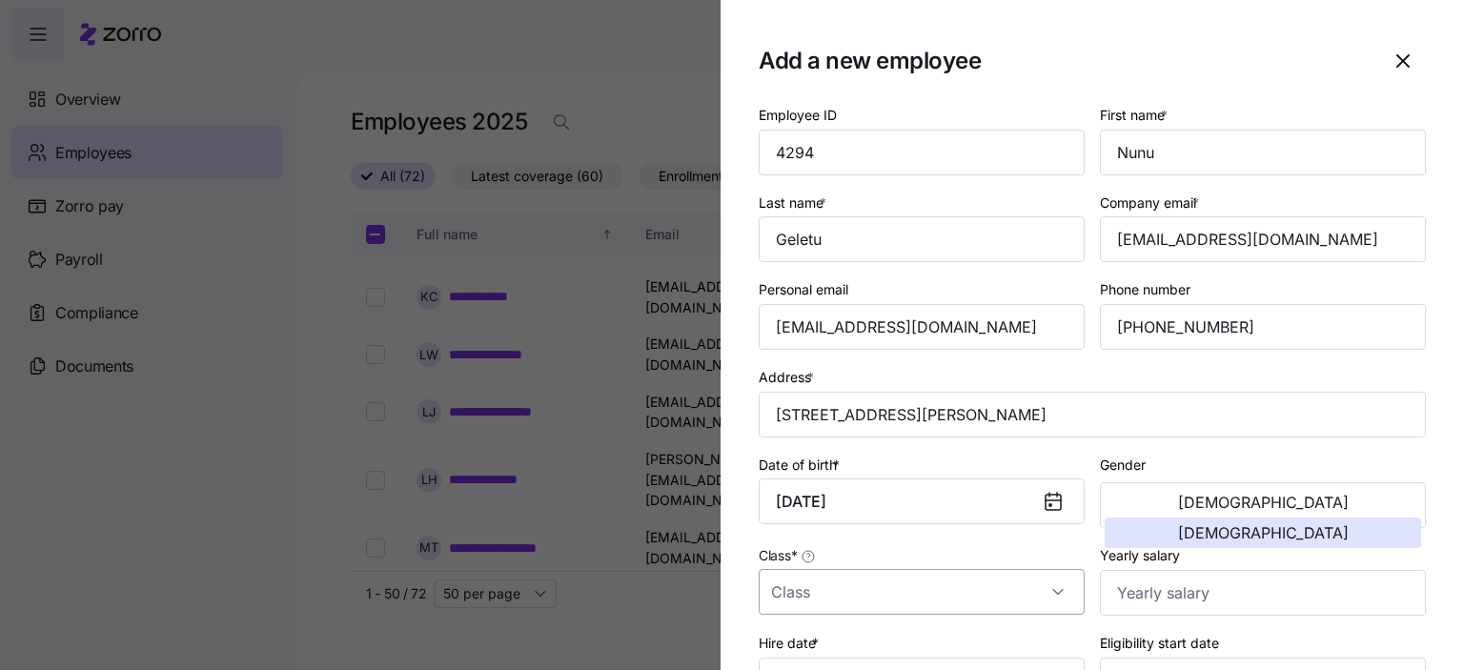
click at [808, 588] on input "Class *" at bounding box center [922, 592] width 326 height 46
click at [805, 542] on div "GA" at bounding box center [918, 532] width 303 height 40
type input "GA"
click at [1175, 594] on input "Yearly salary" at bounding box center [1263, 593] width 326 height 46
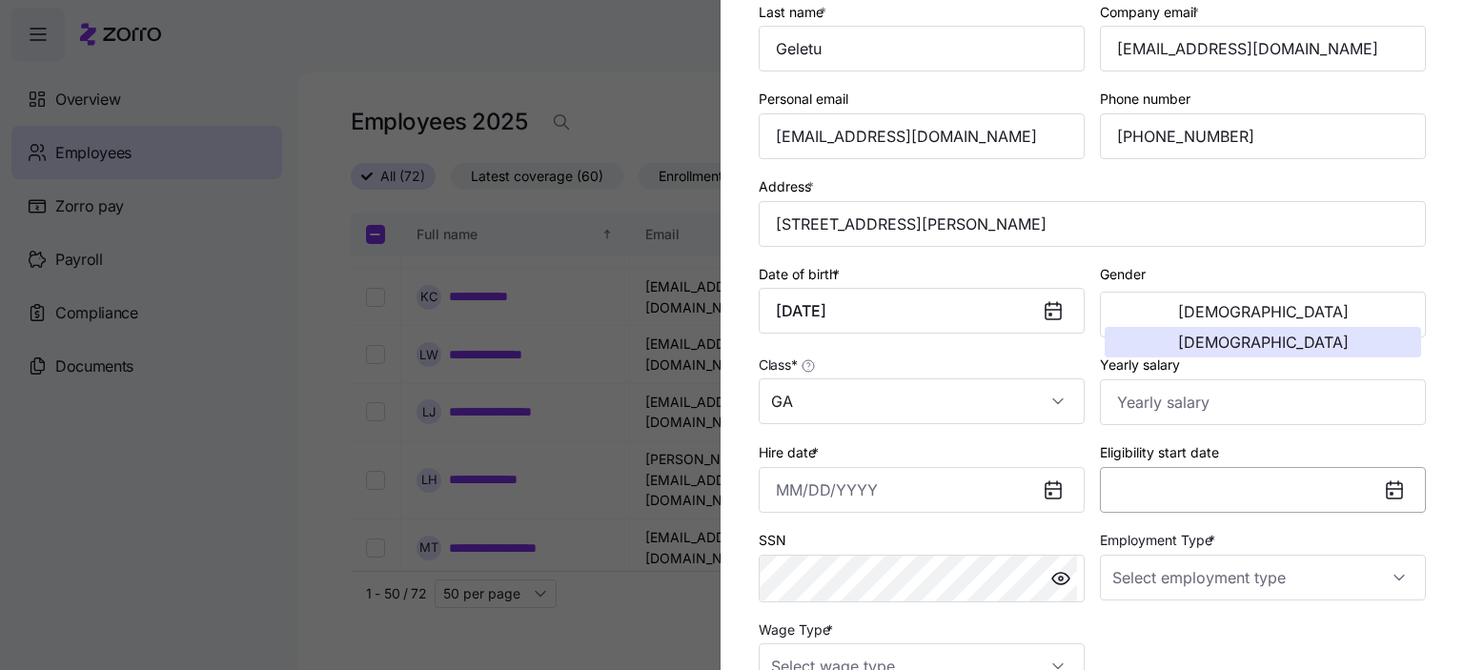
click at [1190, 488] on button "Eligibility start date" at bounding box center [1263, 490] width 326 height 46
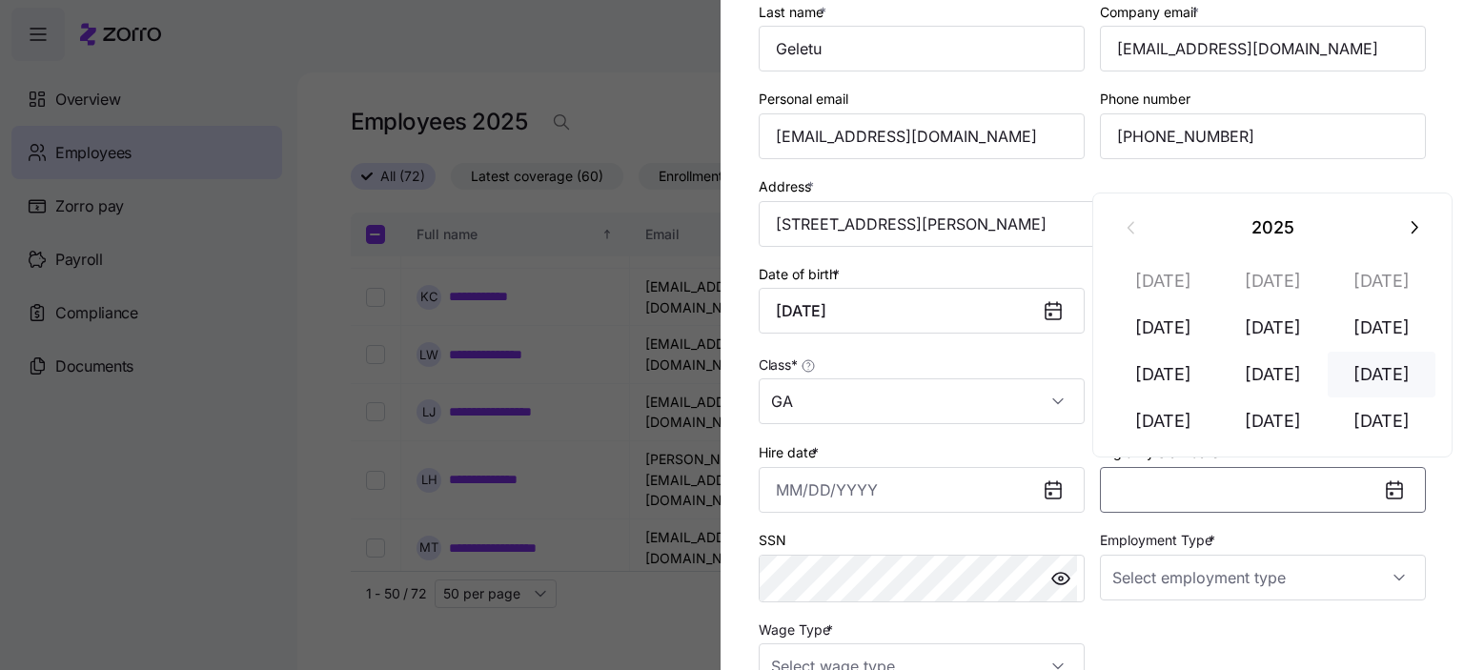
click at [1403, 365] on button "[DATE]" at bounding box center [1382, 375] width 109 height 46
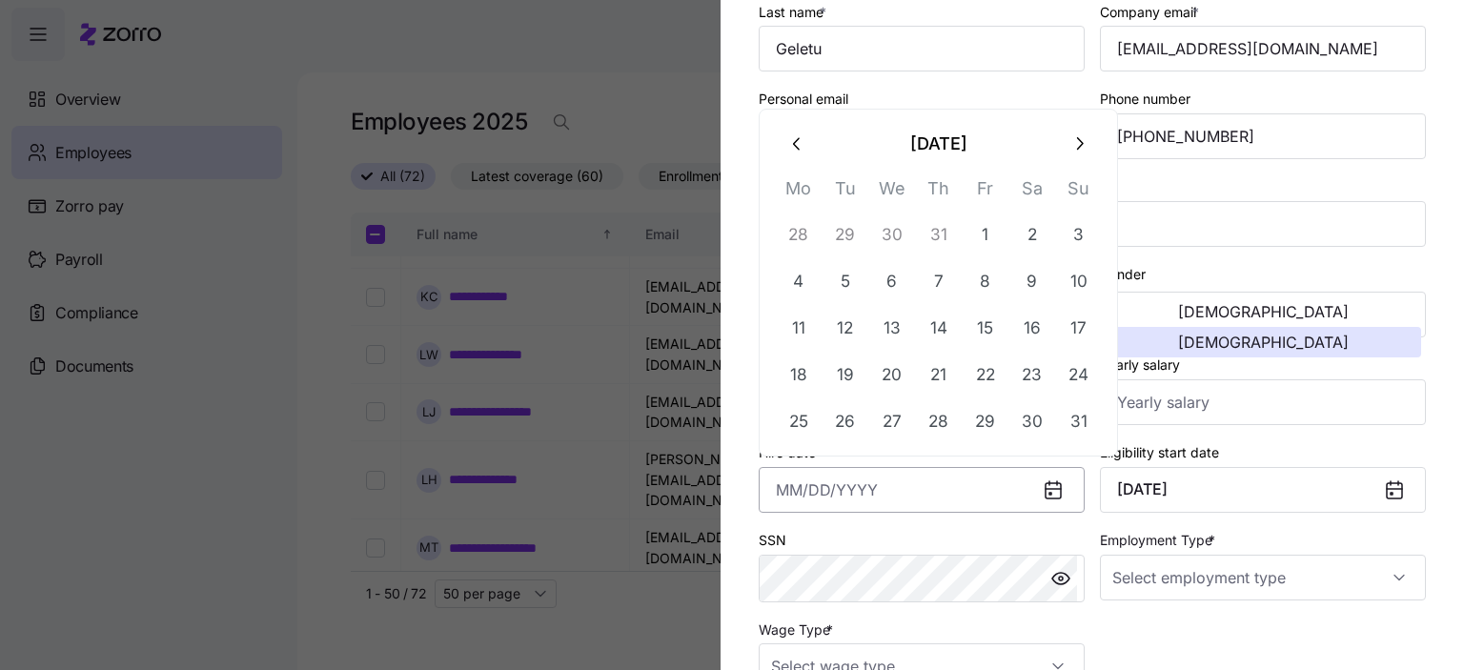
click at [808, 493] on input "Hire date *" at bounding box center [922, 490] width 326 height 46
type input "[DATE]"
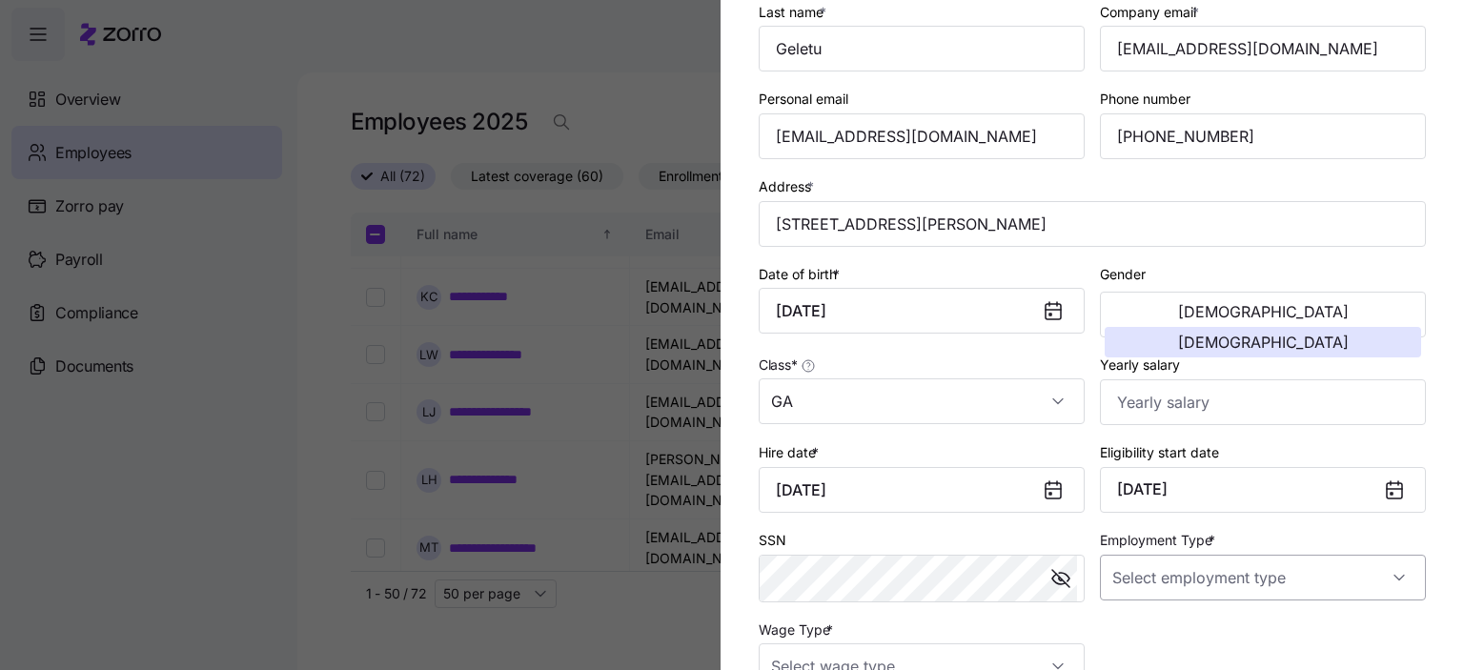
click at [1278, 584] on input "Employment Type *" at bounding box center [1263, 578] width 326 height 46
click at [1166, 482] on span "Full Time" at bounding box center [1142, 476] width 55 height 21
type input "Full Time"
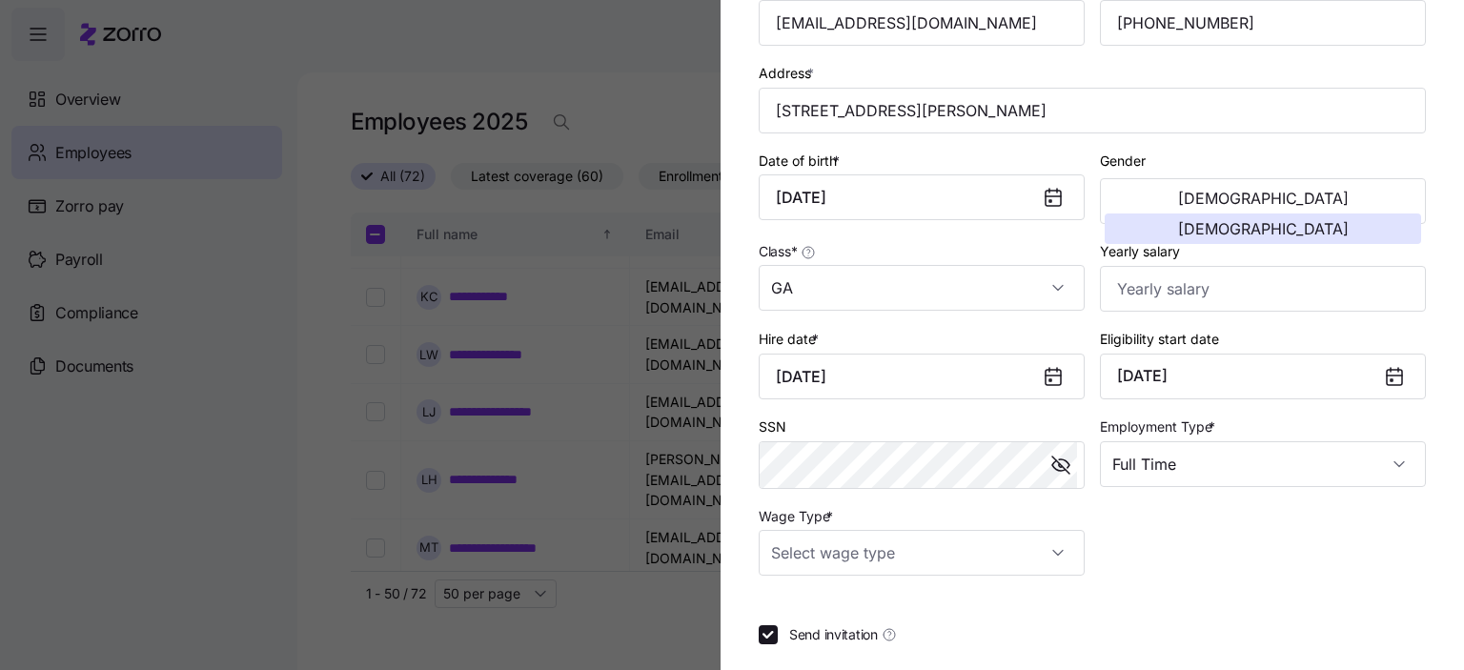
scroll to position [381, 0]
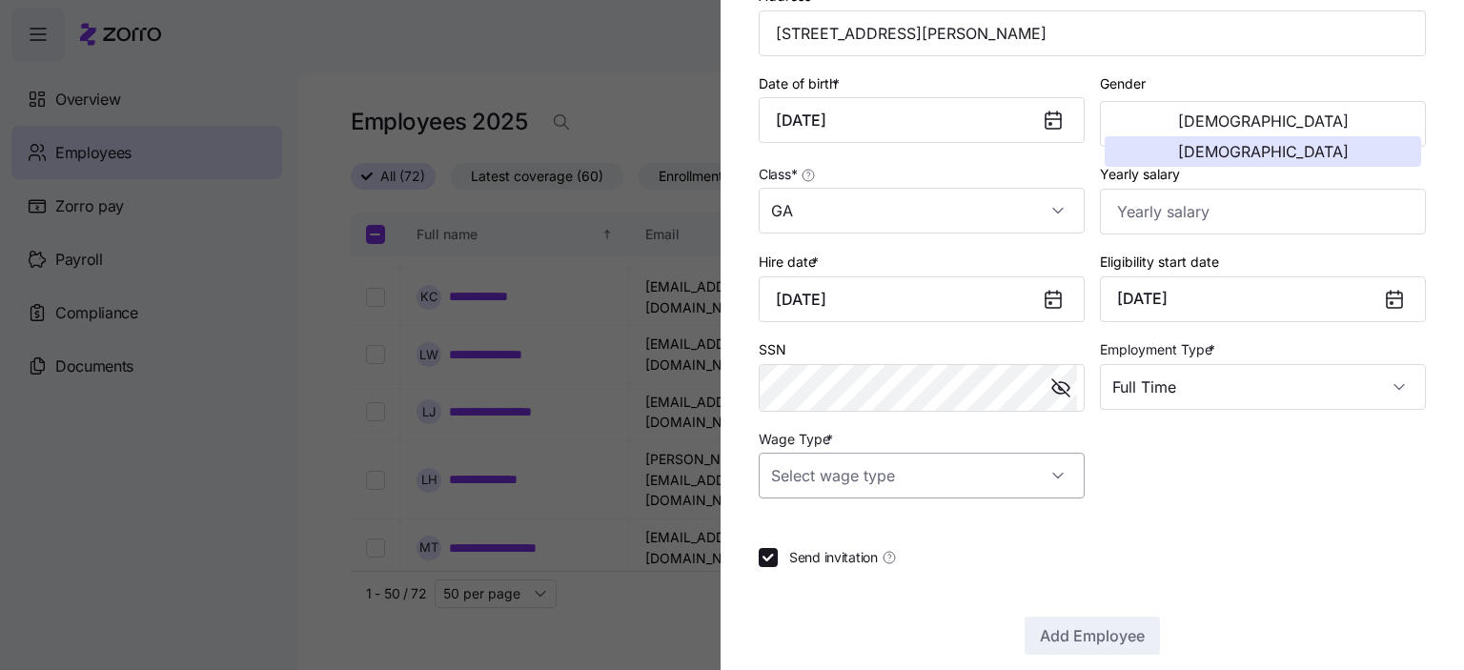
click at [873, 473] on input "Wage Type *" at bounding box center [922, 476] width 326 height 46
click at [809, 577] on span "Hourly" at bounding box center [802, 570] width 40 height 21
type input "Hourly"
click at [1088, 634] on span "Add Employee" at bounding box center [1092, 635] width 105 height 23
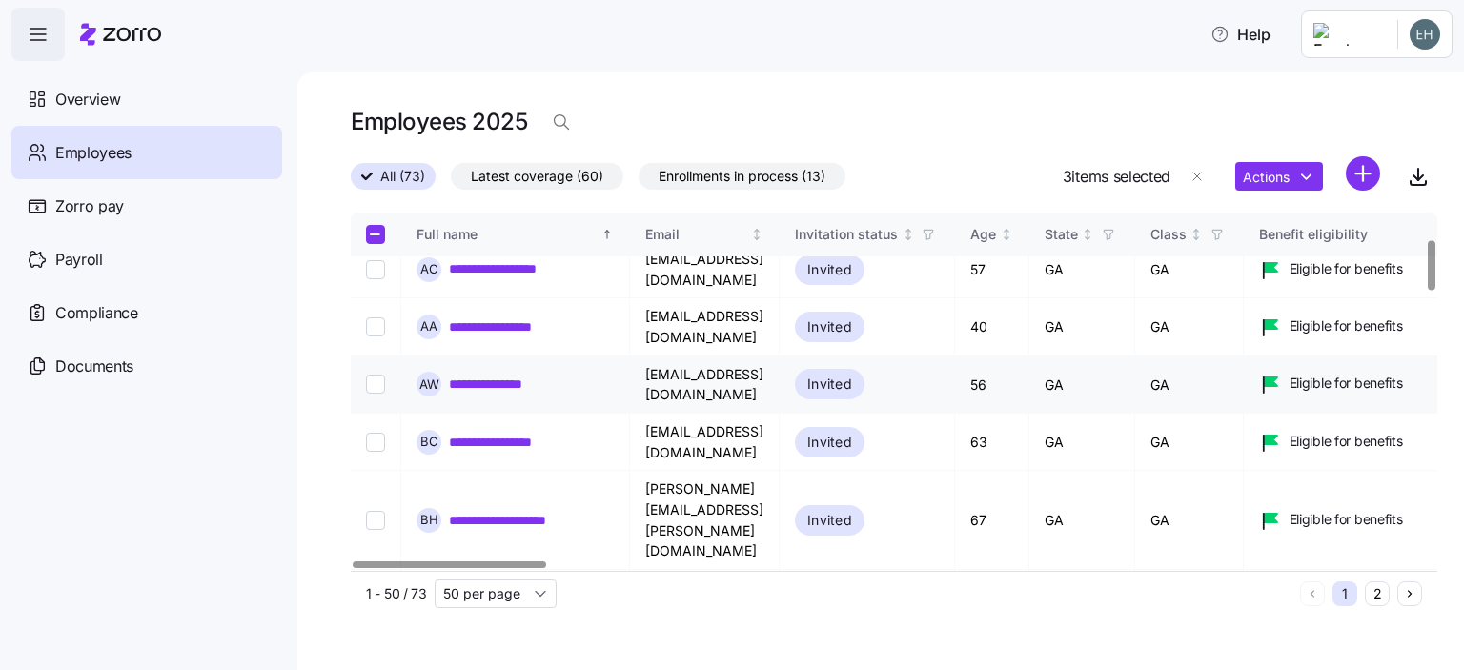
scroll to position [191, 0]
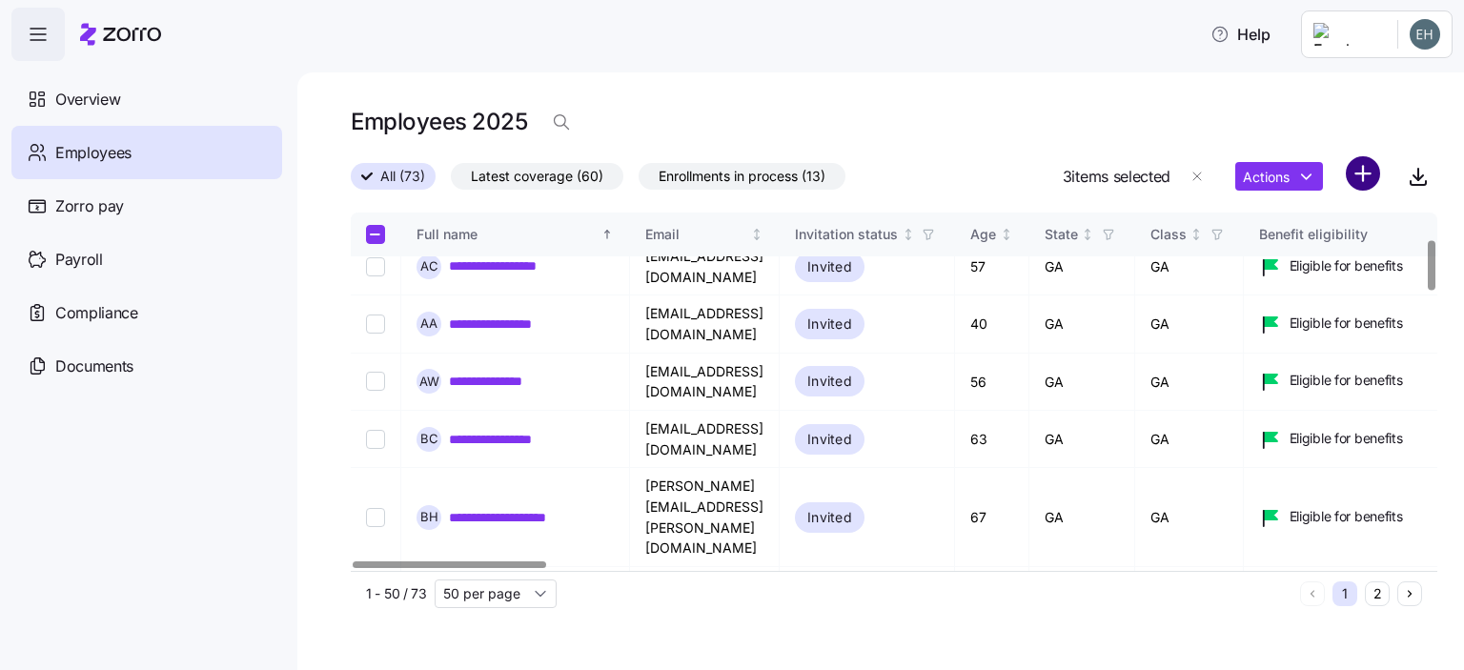
click at [1376, 174] on html "**********" at bounding box center [732, 329] width 1464 height 659
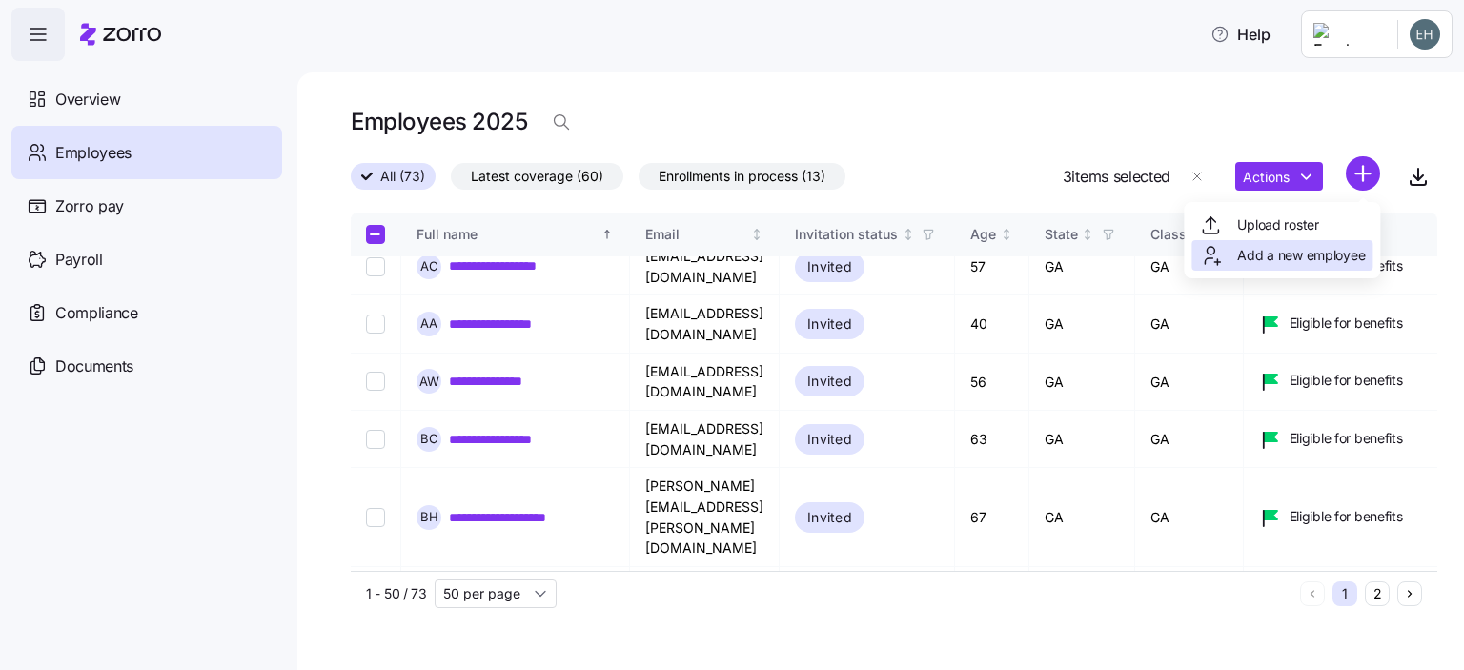
click at [1290, 265] on div "Add a new employee" at bounding box center [1282, 255] width 166 height 23
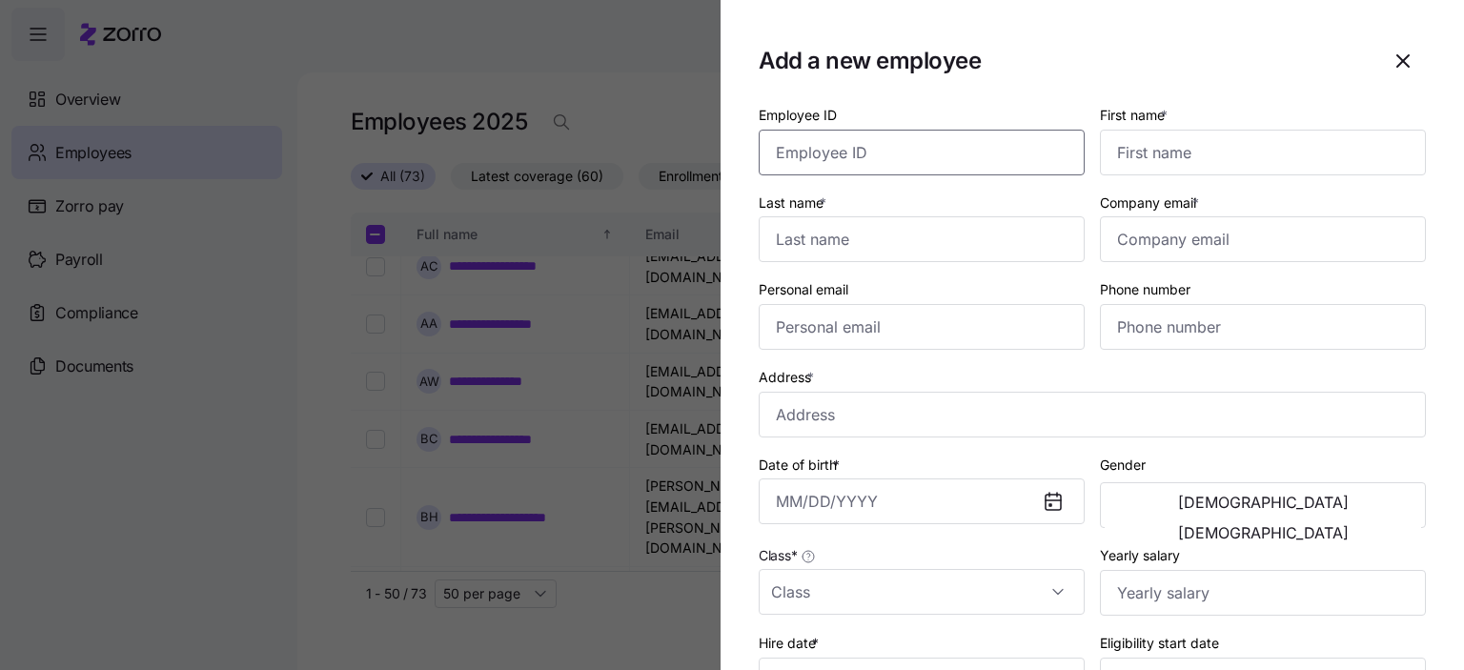
click at [871, 152] on input "Employee ID" at bounding box center [922, 153] width 326 height 46
click at [868, 154] on input "Employee ID" at bounding box center [922, 153] width 326 height 46
type input "8366"
type input "[PERSON_NAME]"
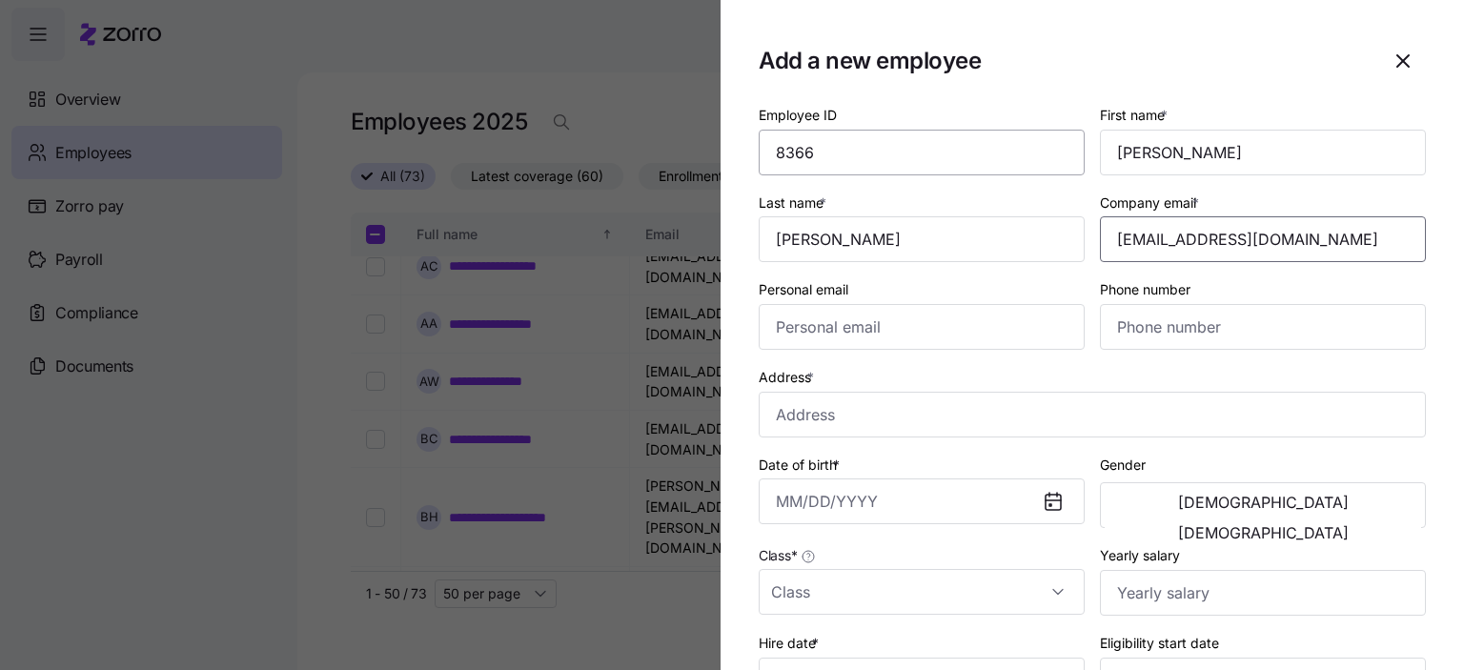
type input "[EMAIL_ADDRESS][DOMAIN_NAME]"
type input "[PHONE_NUMBER]"
click at [829, 416] on input "Address *" at bounding box center [1092, 415] width 667 height 46
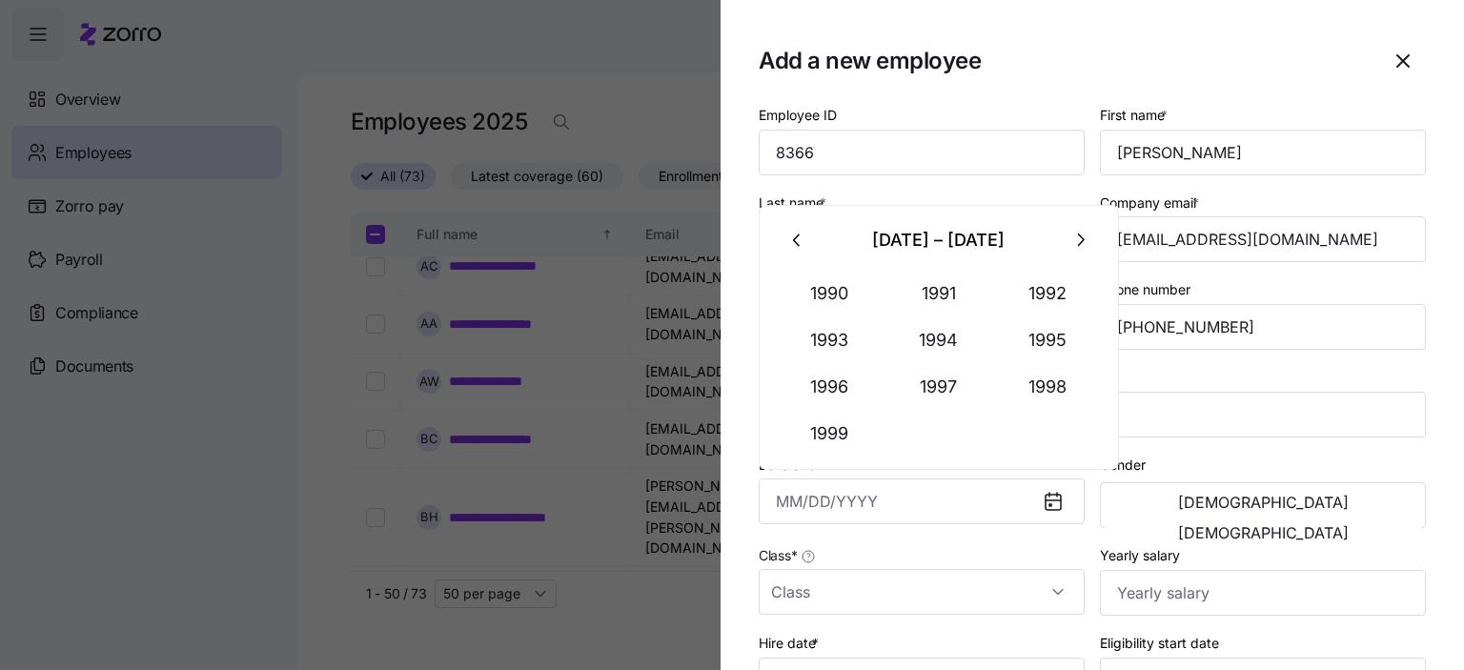
type input "1507 [GEOGRAPHIC_DATA], [GEOGRAPHIC_DATA]"
type input "[DATE]"
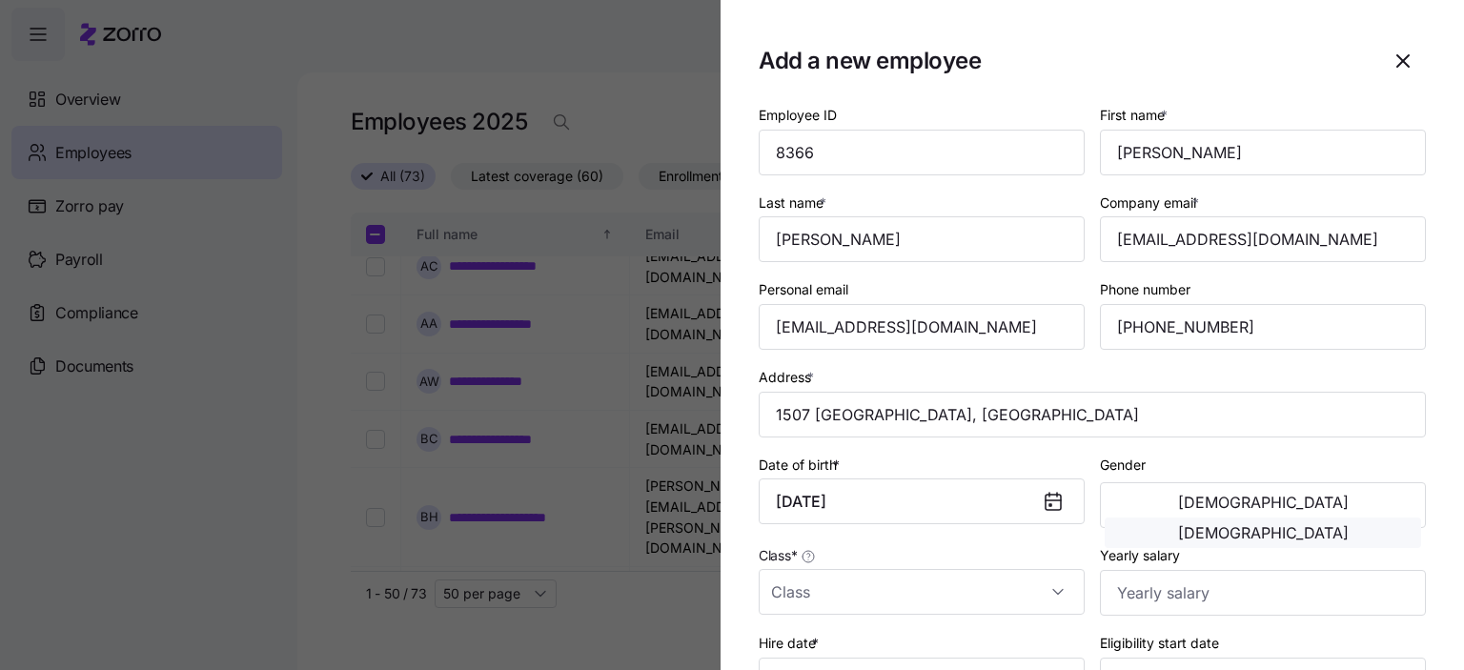
click at [1349, 525] on span "[DEMOGRAPHIC_DATA]" at bounding box center [1263, 532] width 171 height 15
click at [1122, 587] on input "Yearly salary" at bounding box center [1263, 593] width 326 height 46
drag, startPoint x: 947, startPoint y: 588, endPoint x: 900, endPoint y: 594, distance: 47.1
click at [944, 588] on input "Class *" at bounding box center [922, 592] width 326 height 46
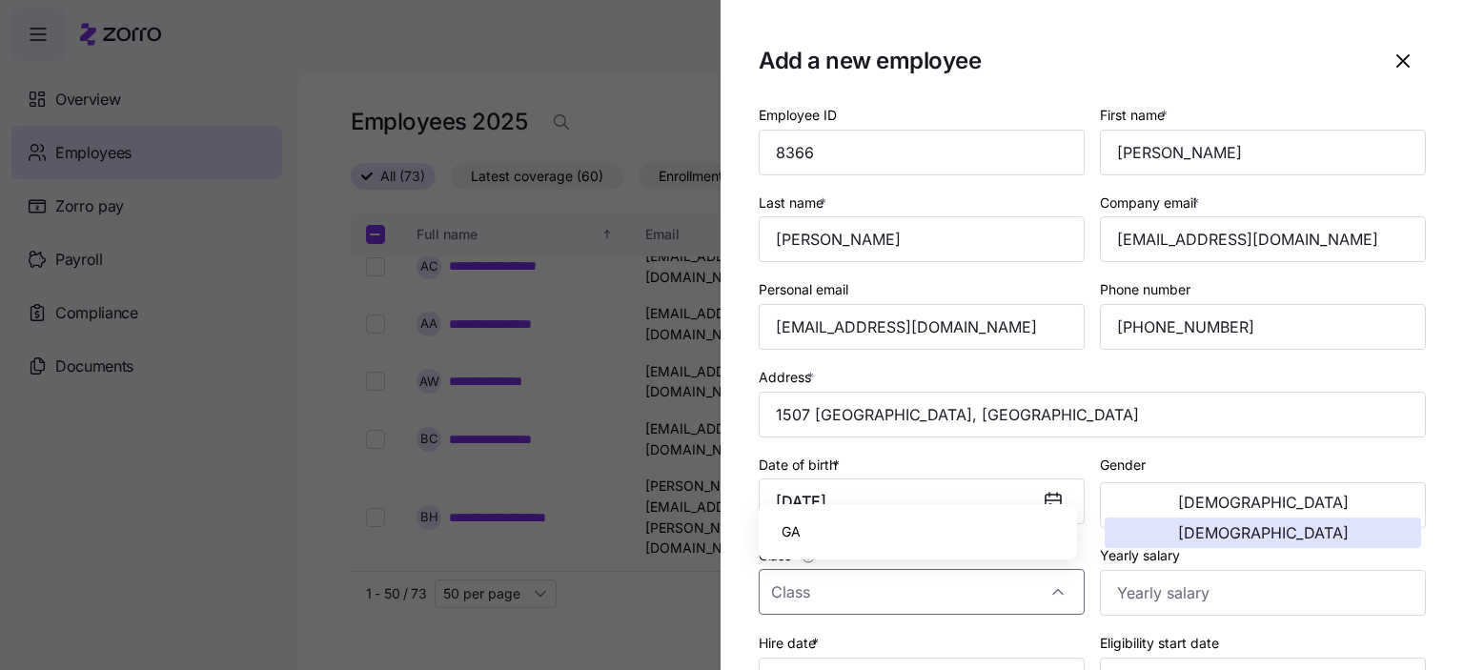
click at [808, 543] on div "GA" at bounding box center [918, 532] width 303 height 40
type input "GA"
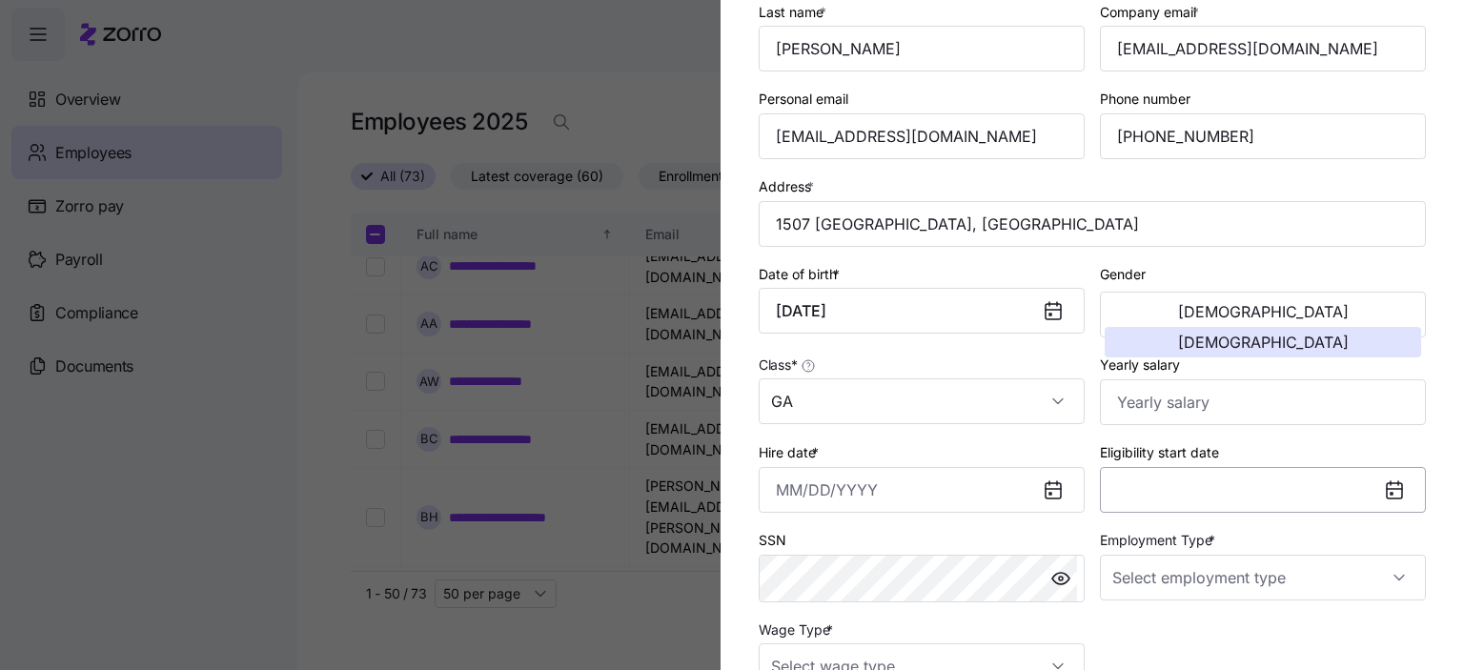
click at [1174, 480] on button "Eligibility start date" at bounding box center [1263, 490] width 326 height 46
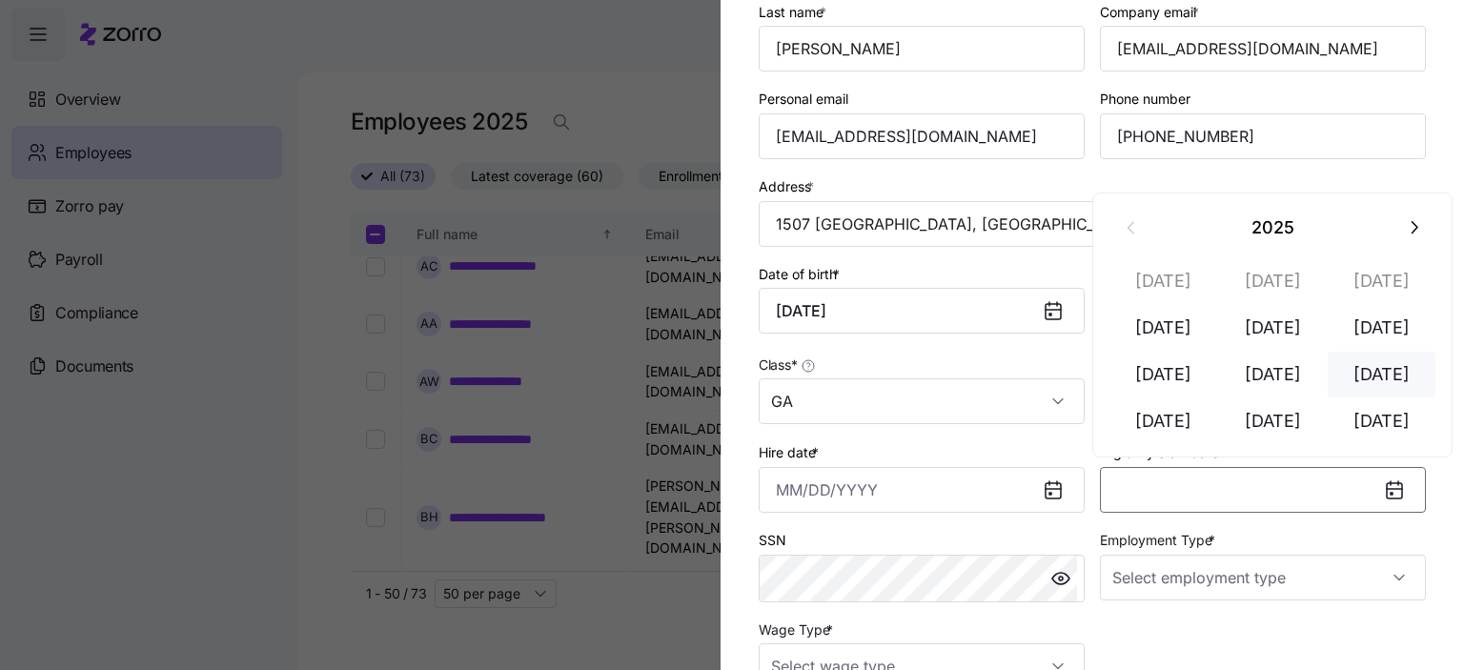
drag, startPoint x: 1394, startPoint y: 374, endPoint x: 1356, endPoint y: 386, distance: 40.1
click at [1392, 375] on button "[DATE]" at bounding box center [1382, 375] width 109 height 46
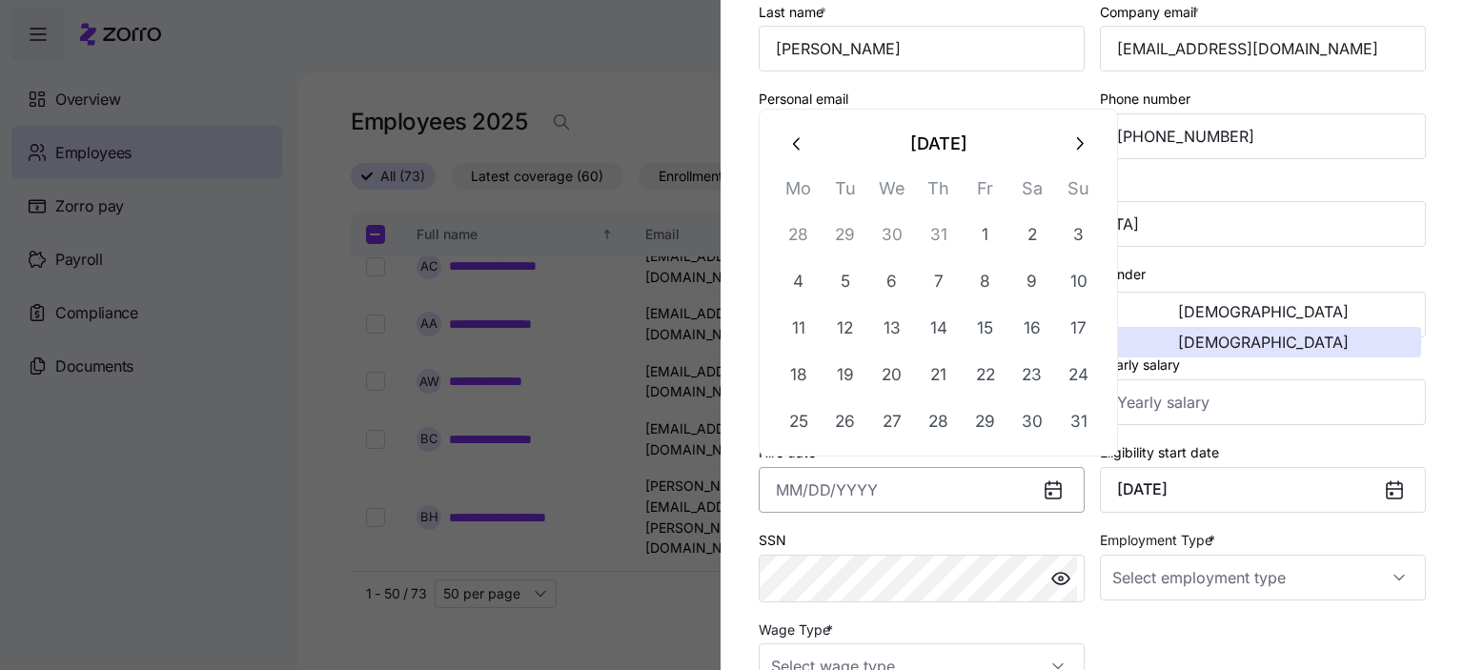
click at [849, 495] on input "Hire date *" at bounding box center [922, 490] width 326 height 46
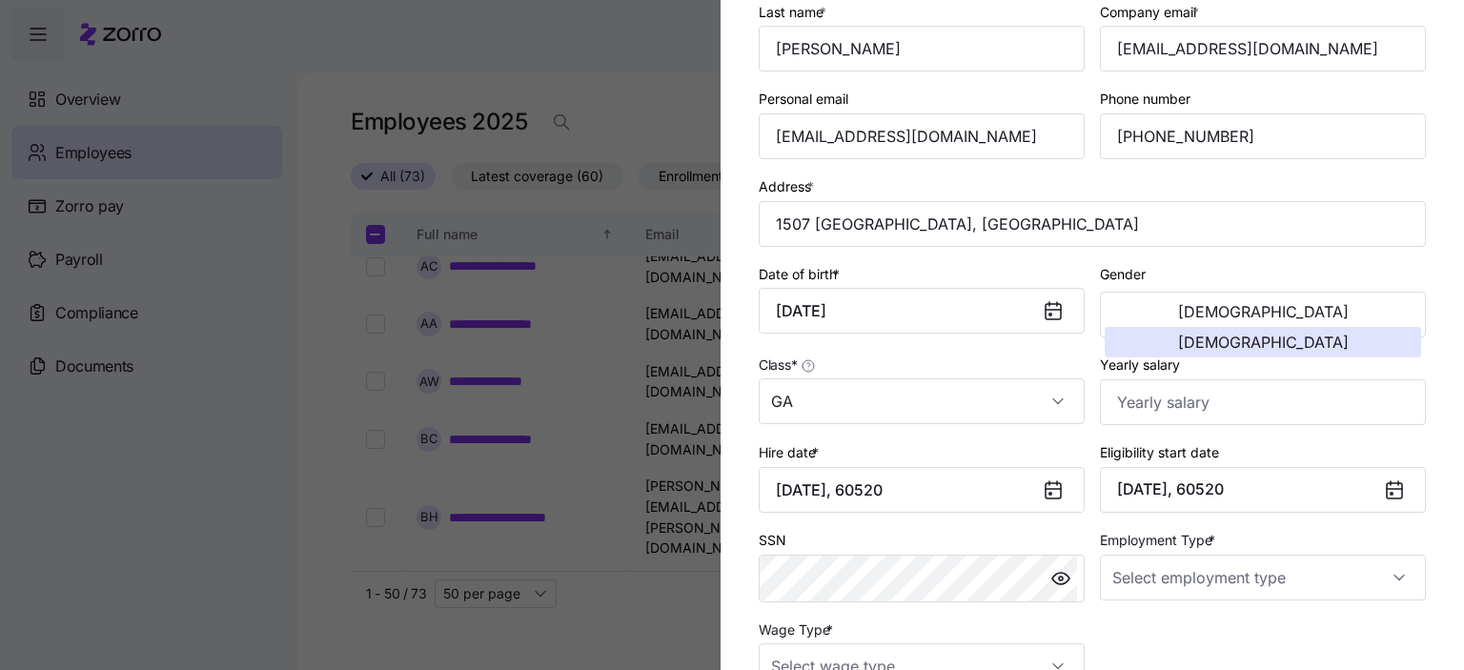
click at [896, 538] on div "SSN" at bounding box center [922, 565] width 326 height 74
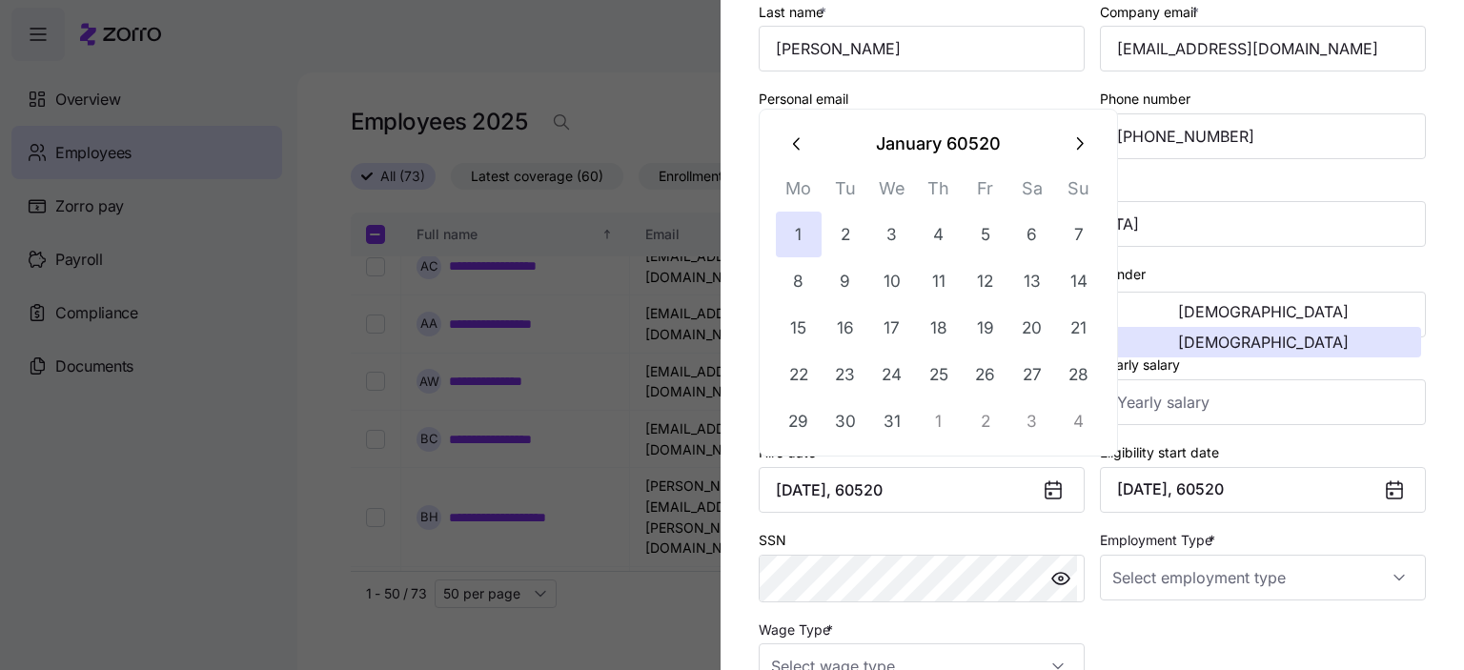
drag, startPoint x: 910, startPoint y: 483, endPoint x: 630, endPoint y: 462, distance: 281.1
click at [633, 659] on div "Add a new employee Employee ID 8366 First name * [PERSON_NAME] Last name * [PER…" at bounding box center [732, 659] width 1464 height 0
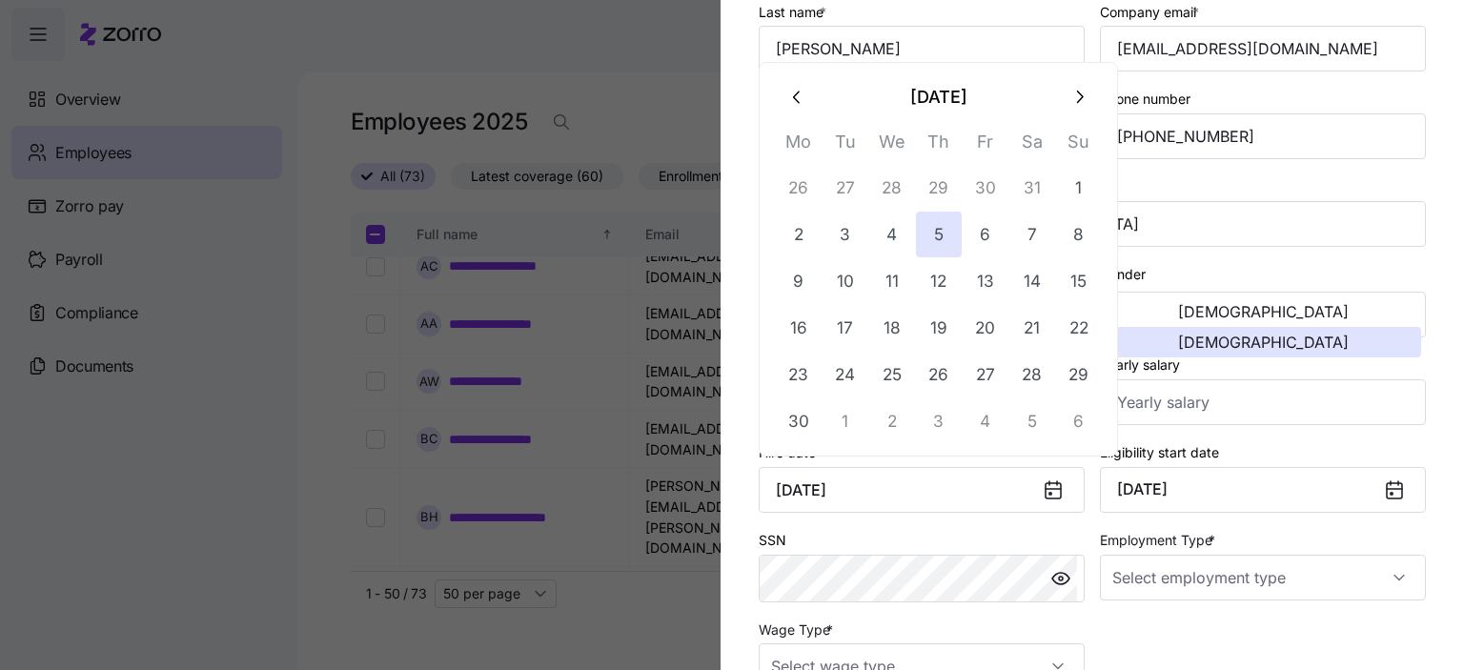
type input "[DATE]"
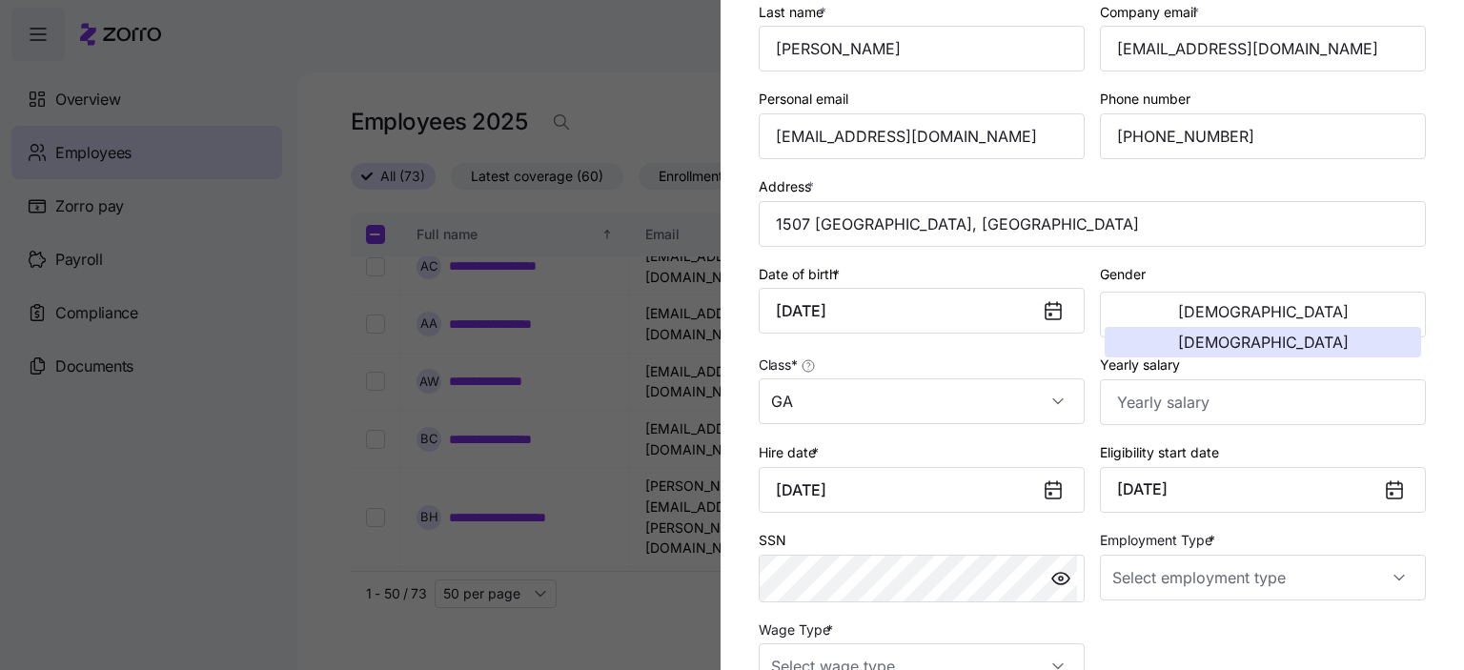
click at [877, 528] on div "SSN" at bounding box center [922, 565] width 326 height 74
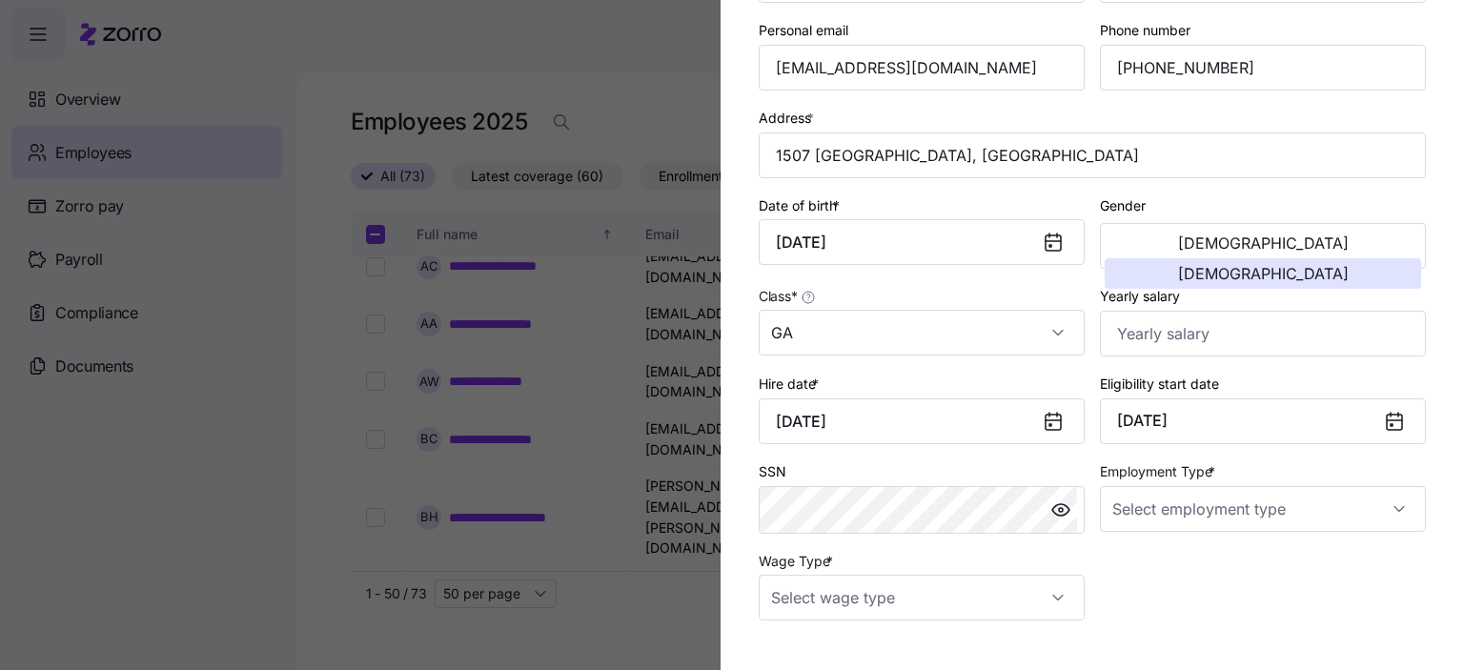
scroll to position [286, 0]
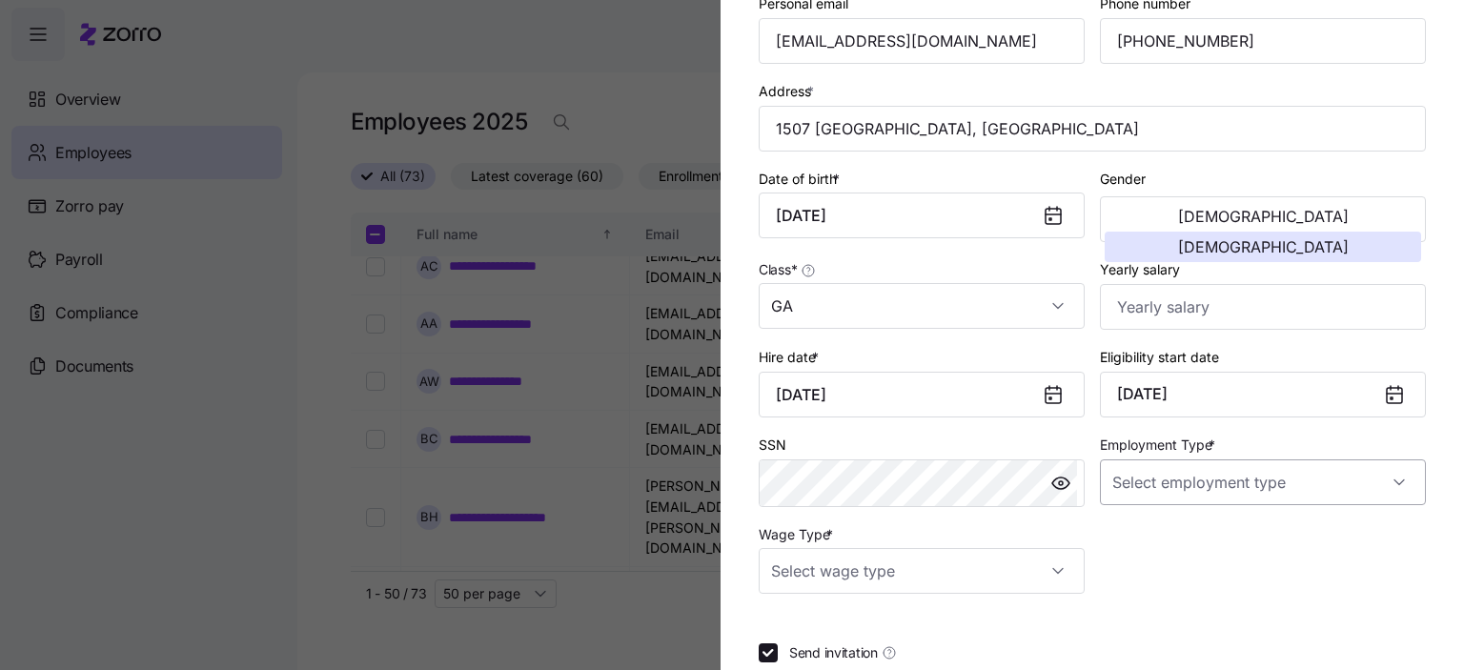
click at [1287, 464] on input "Employment Type *" at bounding box center [1263, 483] width 326 height 46
drag, startPoint x: 1137, startPoint y: 547, endPoint x: 1115, endPoint y: 547, distance: 21.9
click at [1134, 547] on div "Full Time" at bounding box center [1251, 537] width 303 height 40
type input "Full Time"
click at [1017, 567] on input "Wage Type *" at bounding box center [922, 571] width 326 height 46
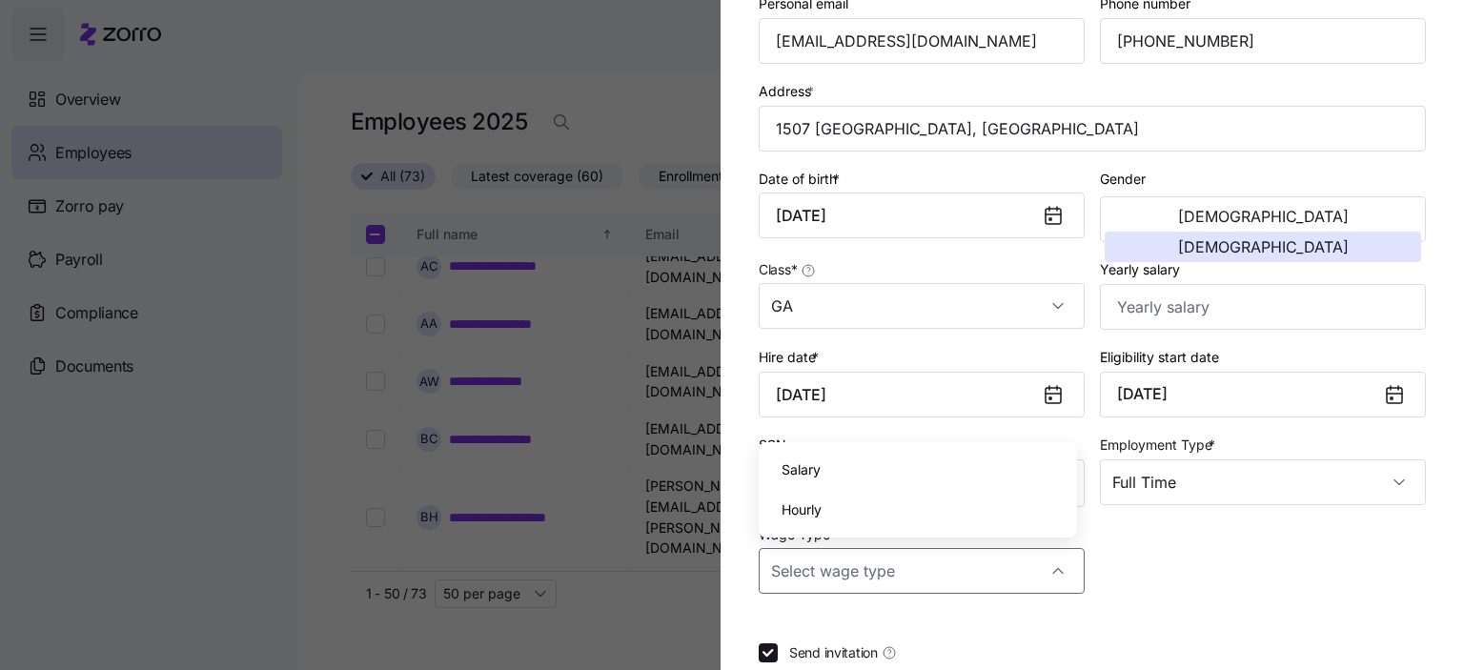
click at [798, 510] on span "Hourly" at bounding box center [802, 510] width 40 height 21
type input "Hourly"
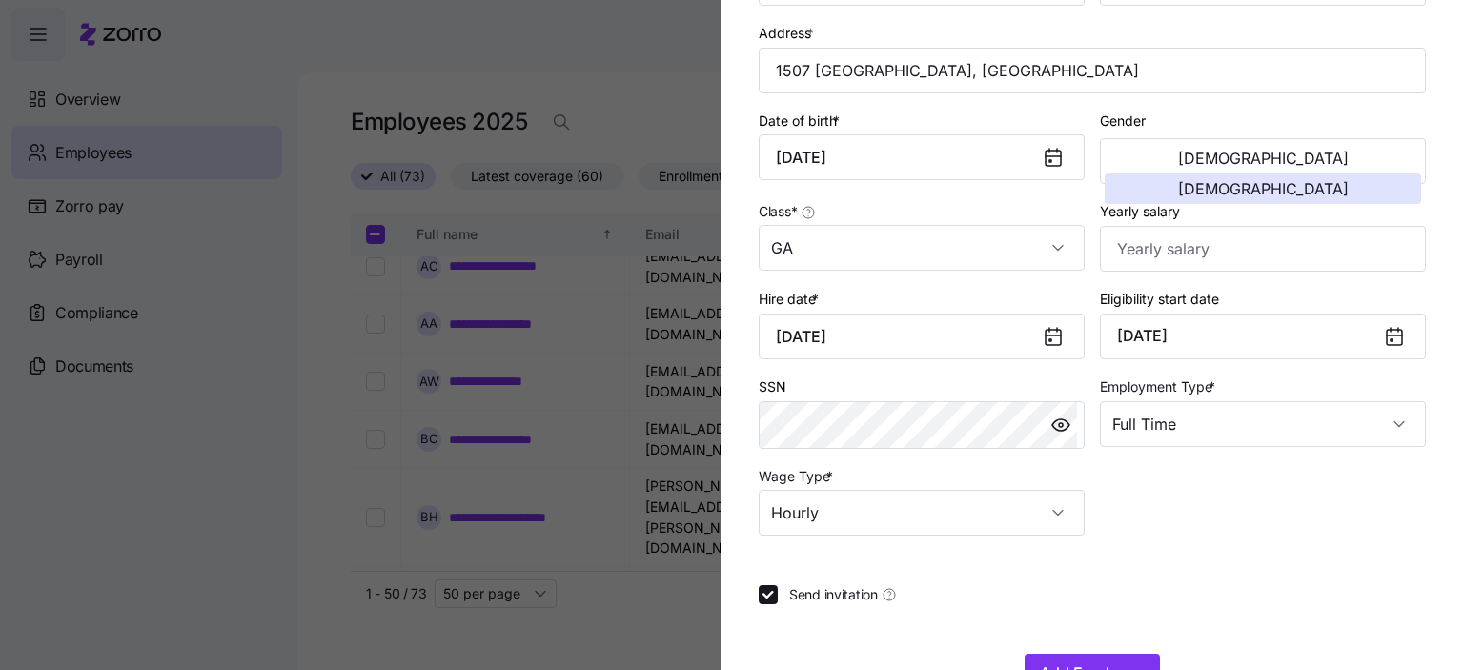
scroll to position [400, 0]
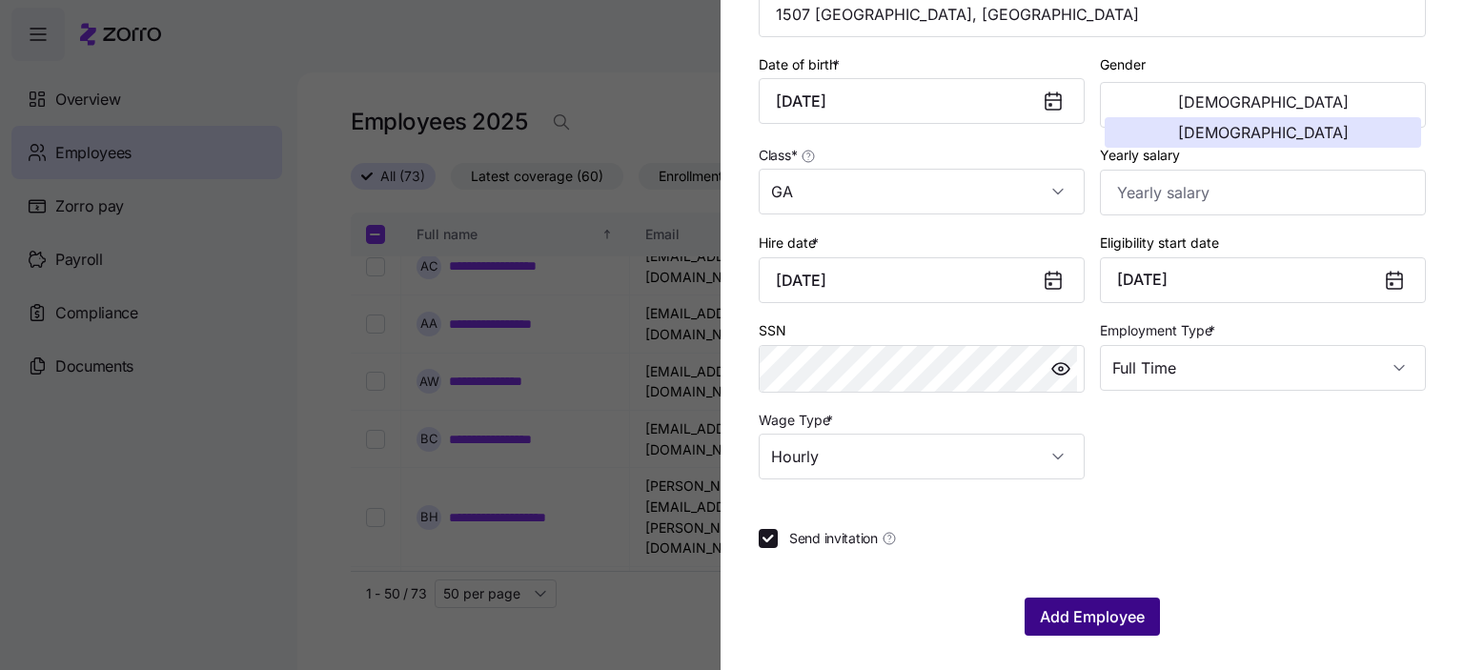
click at [1096, 613] on span "Add Employee" at bounding box center [1092, 616] width 105 height 23
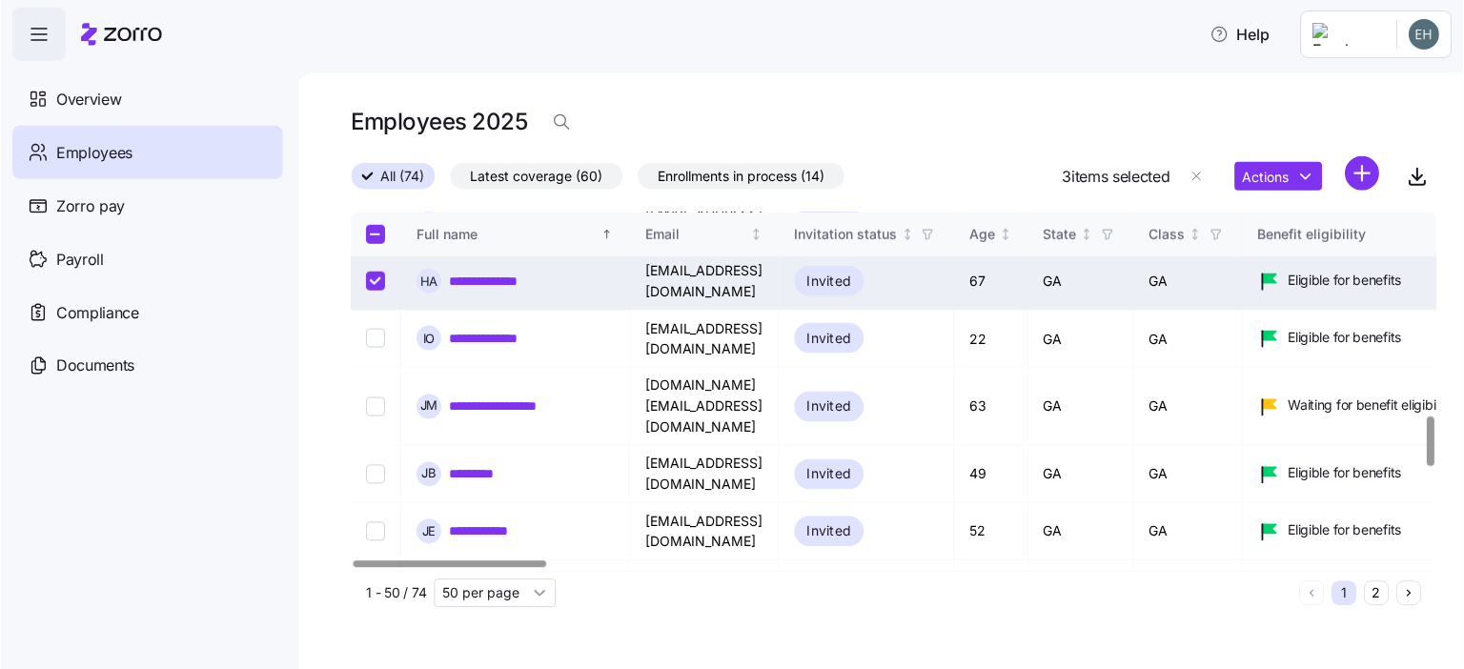
scroll to position [1478, 0]
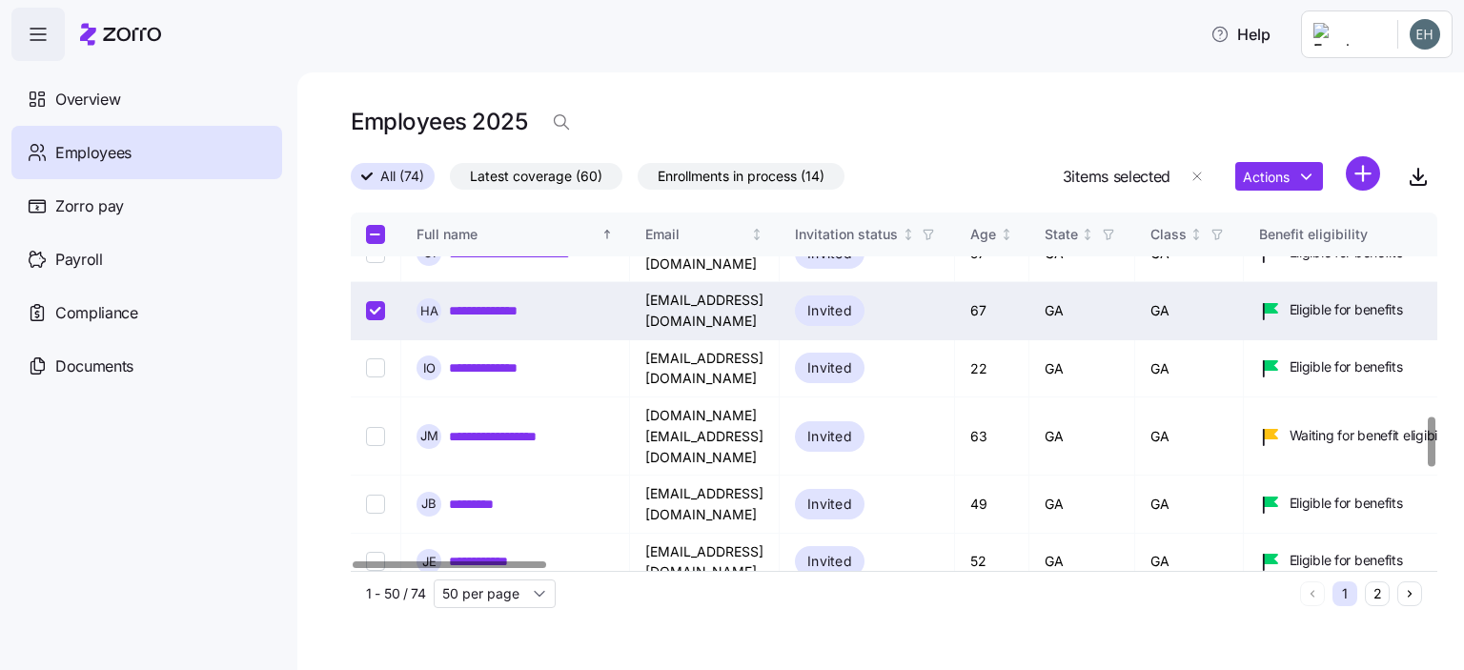
click at [1368, 174] on html "**********" at bounding box center [732, 329] width 1464 height 659
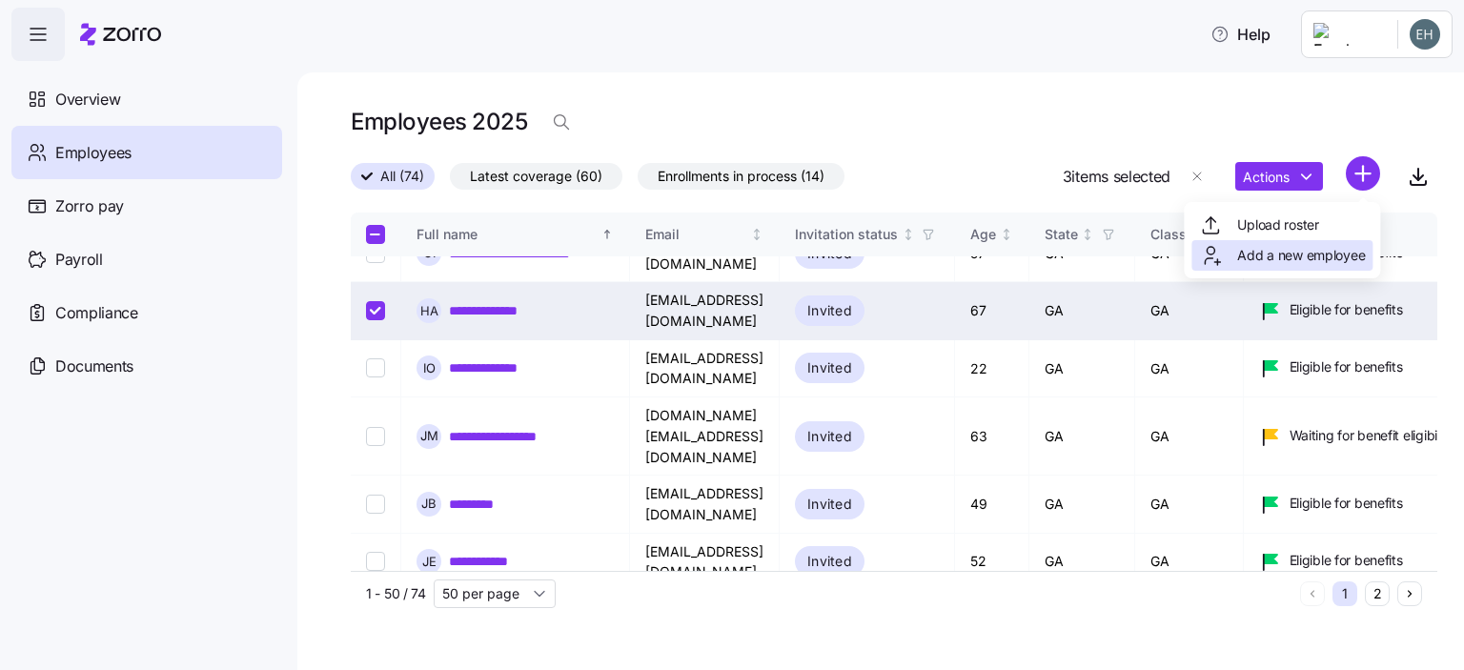
click at [1266, 262] on span "Add a new employee" at bounding box center [1302, 255] width 128 height 19
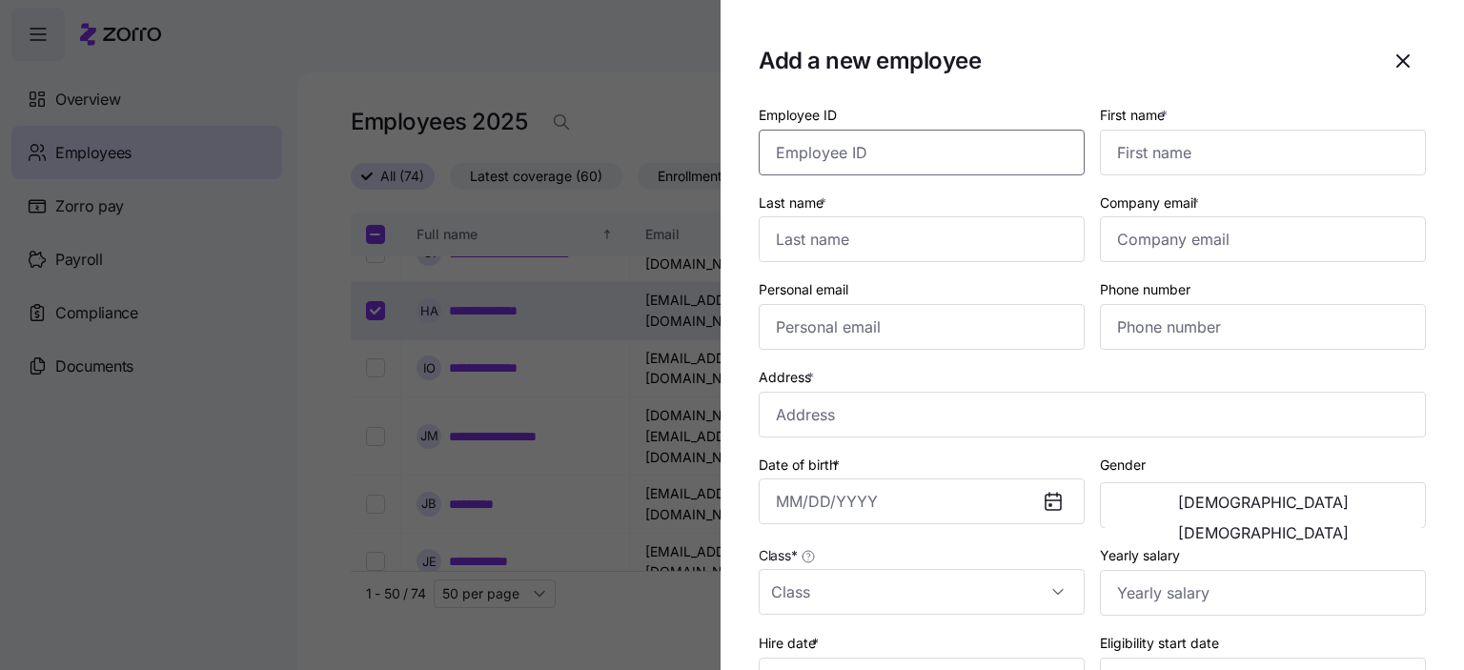
click at [820, 155] on input "Employee ID" at bounding box center [922, 153] width 326 height 46
